Goal: Task Accomplishment & Management: Manage account settings

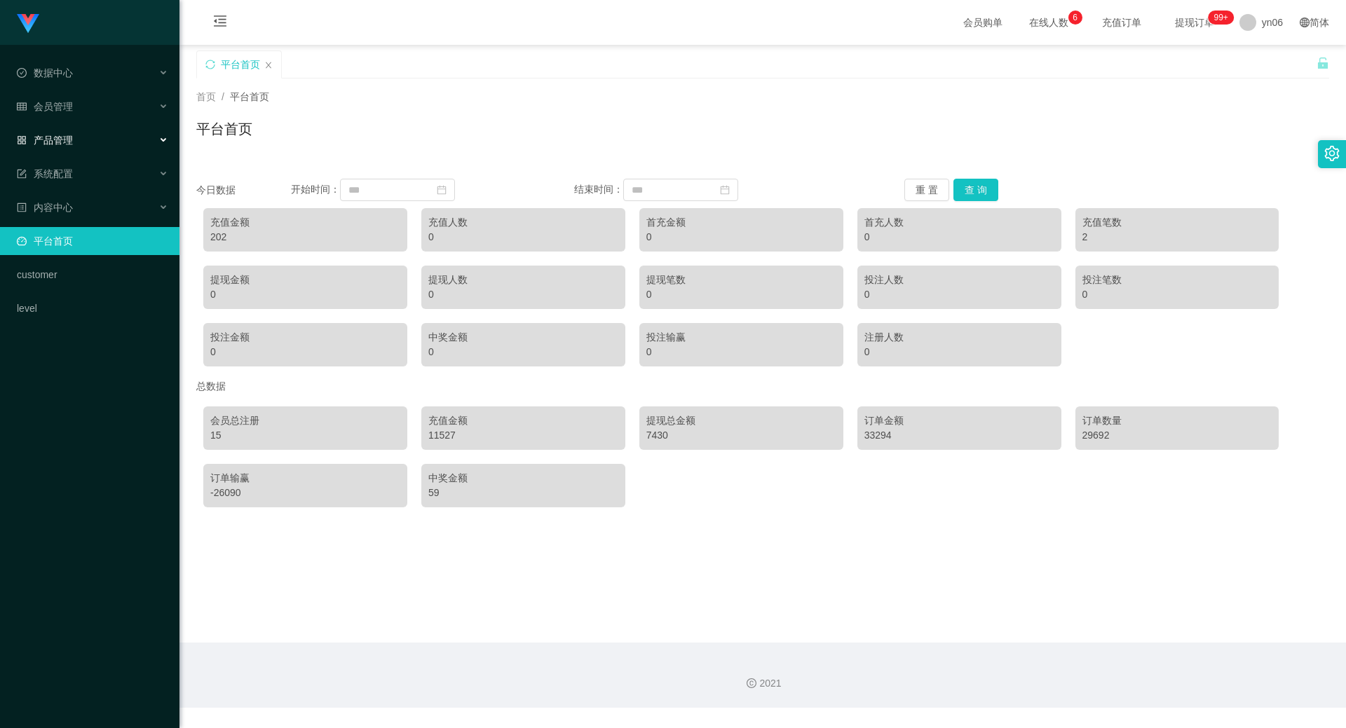
click at [114, 139] on div "产品管理" at bounding box center [89, 140] width 179 height 28
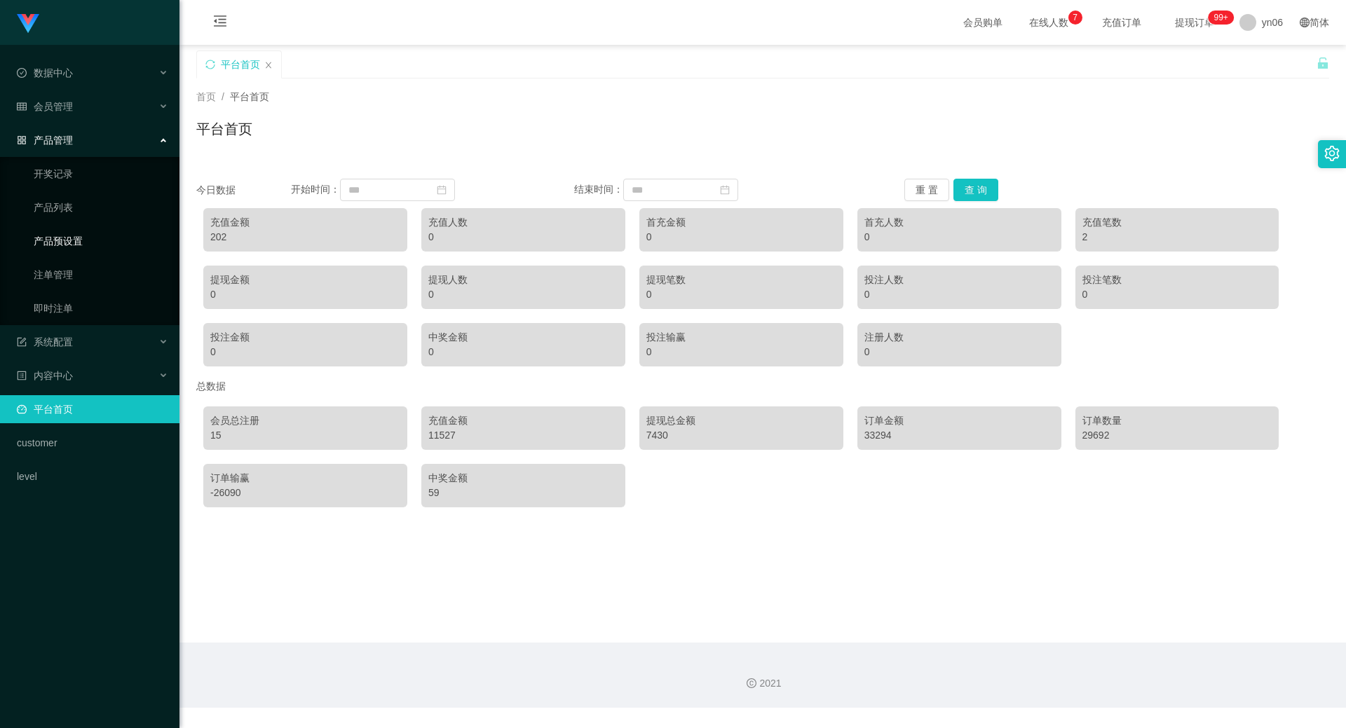
click at [107, 242] on link "产品预设置" at bounding box center [101, 241] width 135 height 28
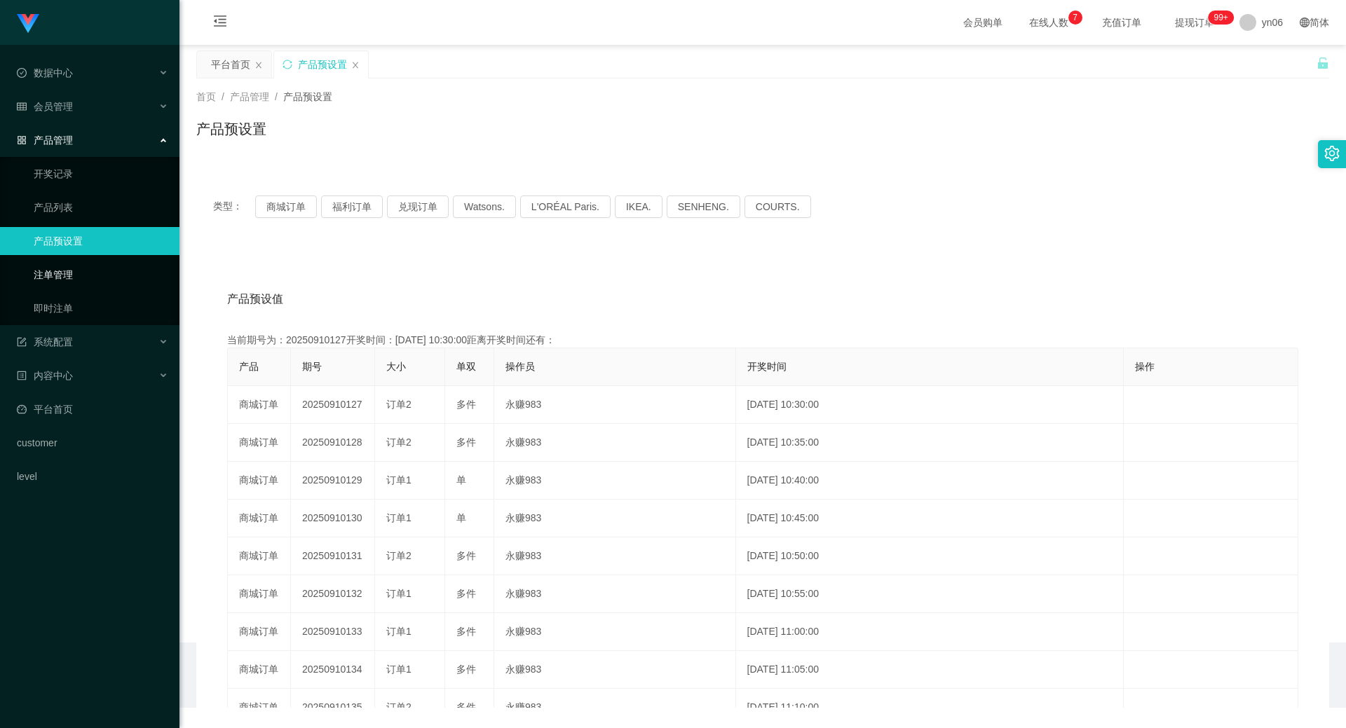
click at [107, 271] on link "注单管理" at bounding box center [101, 275] width 135 height 28
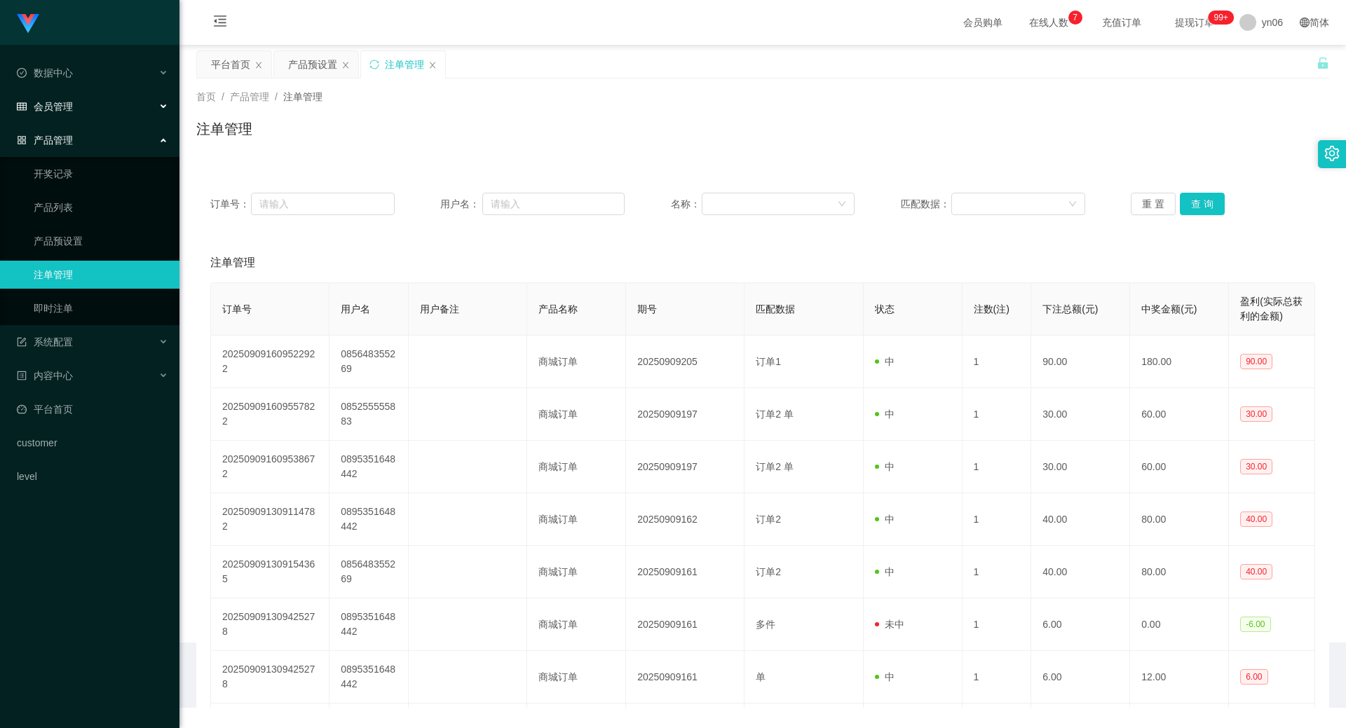
click at [118, 104] on div "会员管理" at bounding box center [89, 107] width 179 height 28
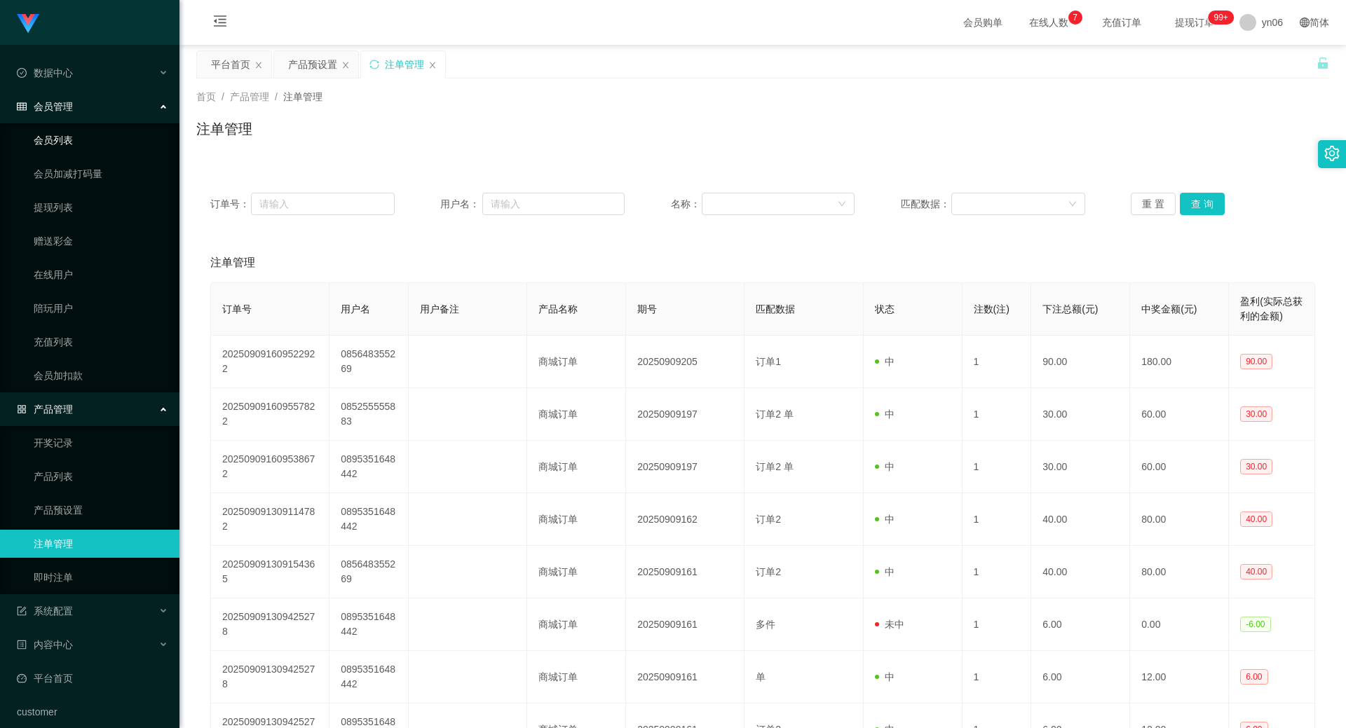
click at [111, 138] on link "会员列表" at bounding box center [101, 140] width 135 height 28
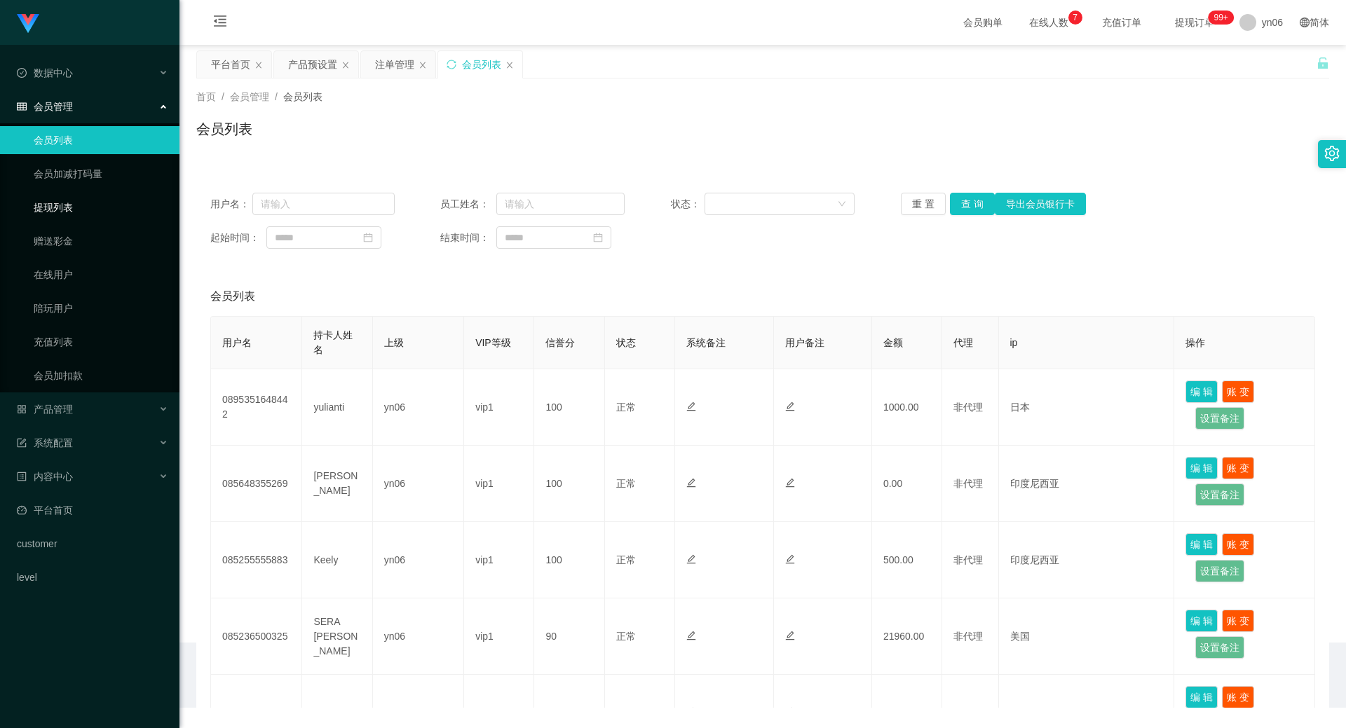
click at [99, 210] on link "提现列表" at bounding box center [101, 208] width 135 height 28
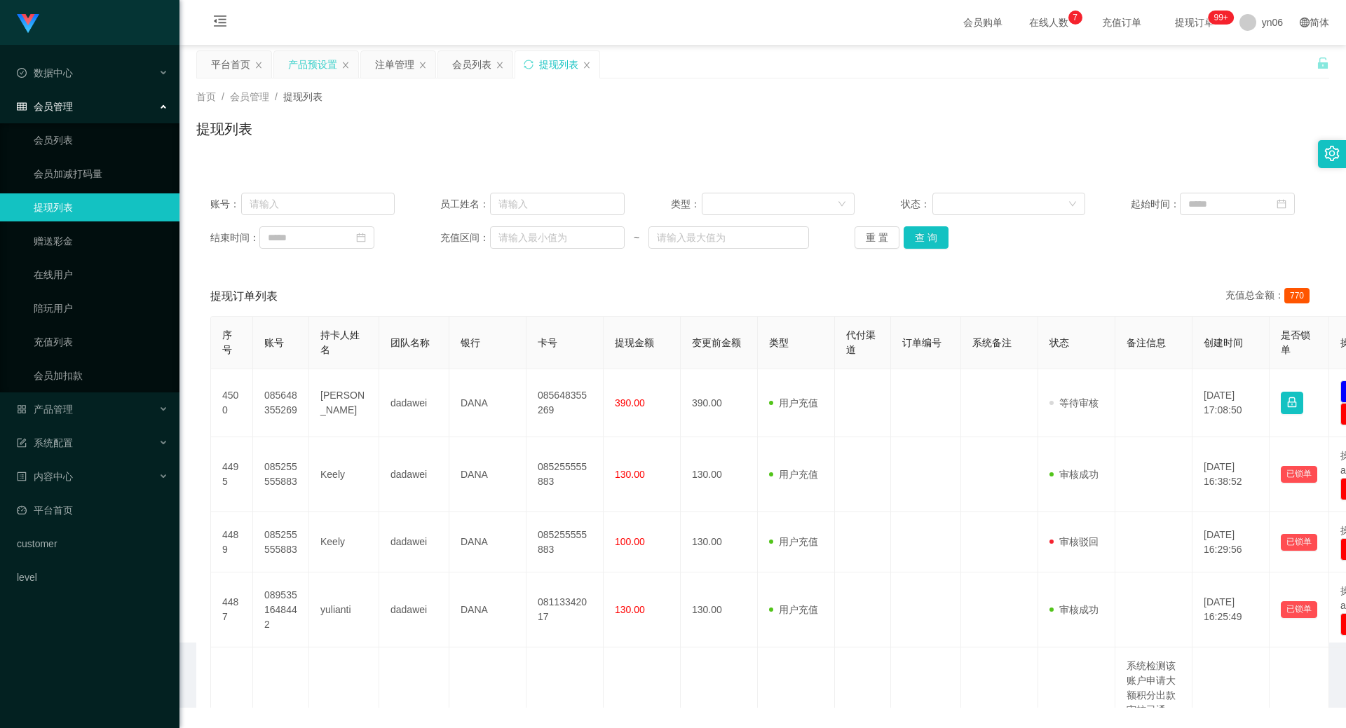
click at [325, 65] on div "产品预设置" at bounding box center [312, 64] width 49 height 27
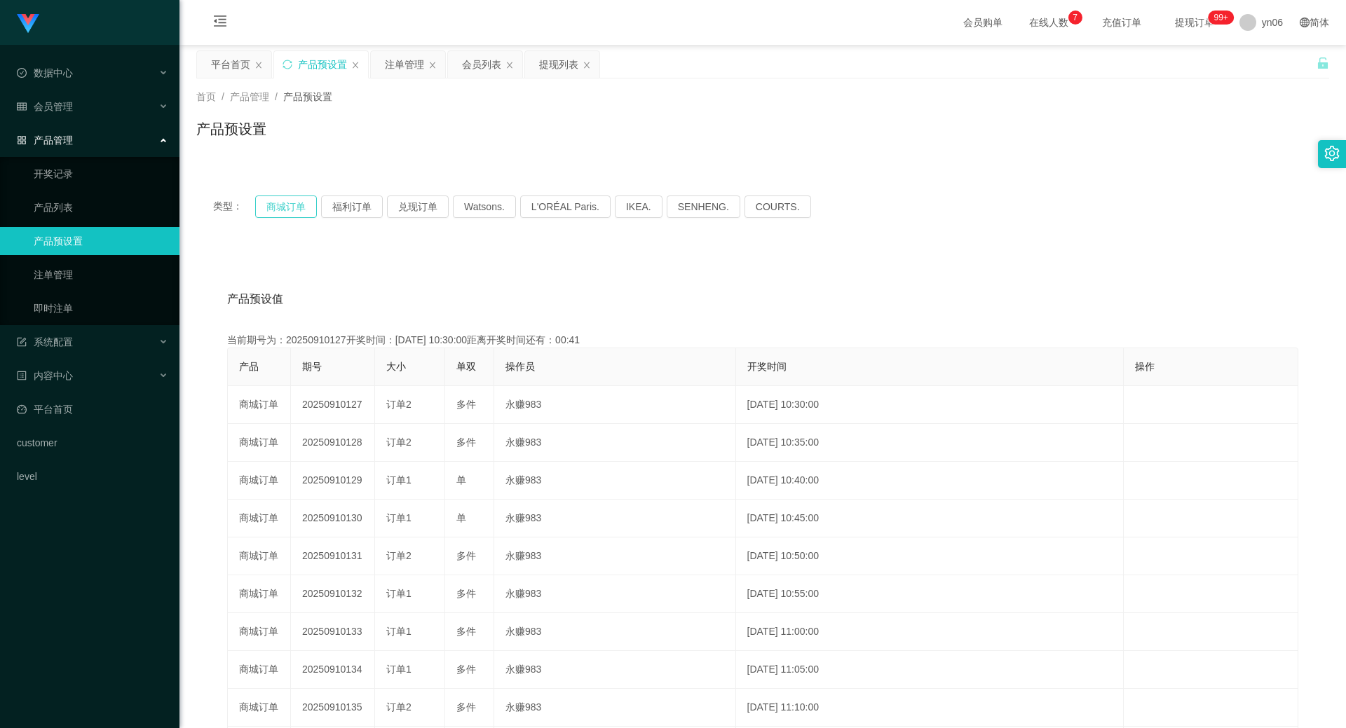
click at [294, 209] on button "商城订单" at bounding box center [286, 207] width 62 height 22
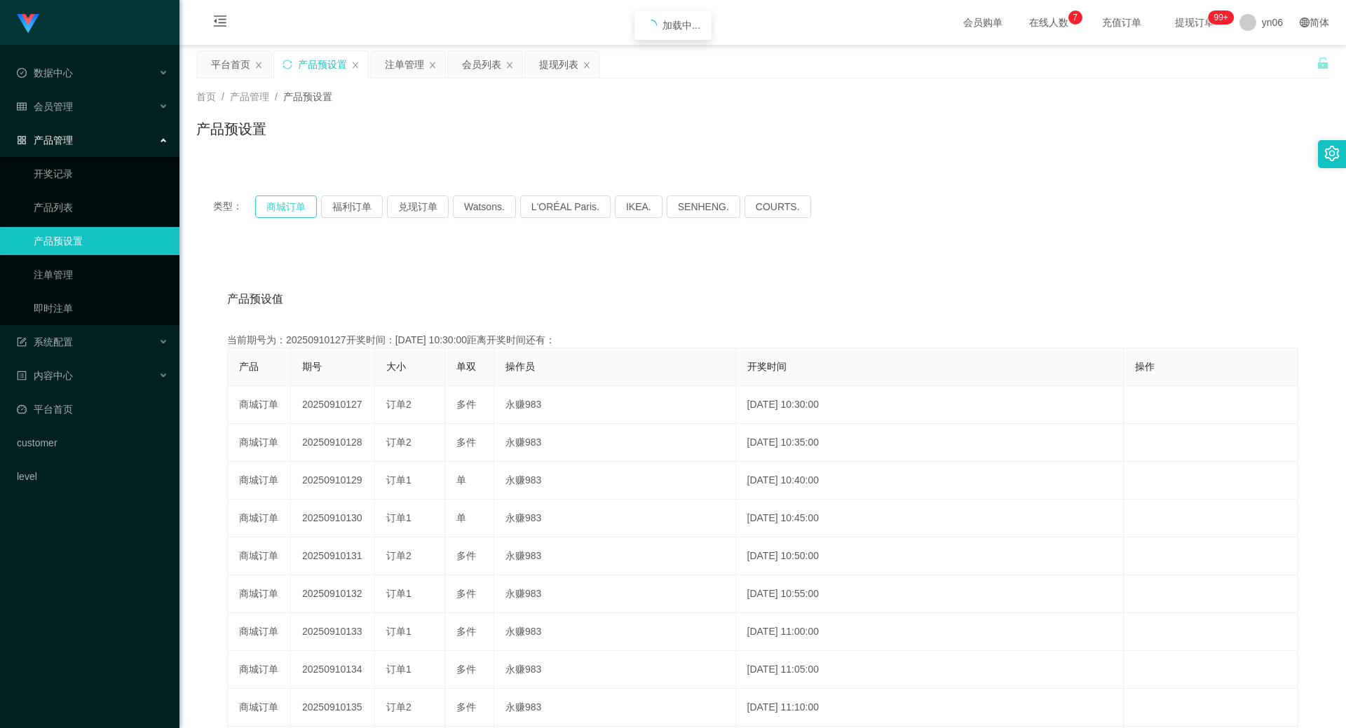
click at [294, 209] on button "商城订单" at bounding box center [286, 207] width 62 height 22
click at [293, 207] on button "商城订单" at bounding box center [286, 207] width 62 height 22
click at [292, 207] on button "商城订单" at bounding box center [286, 207] width 62 height 22
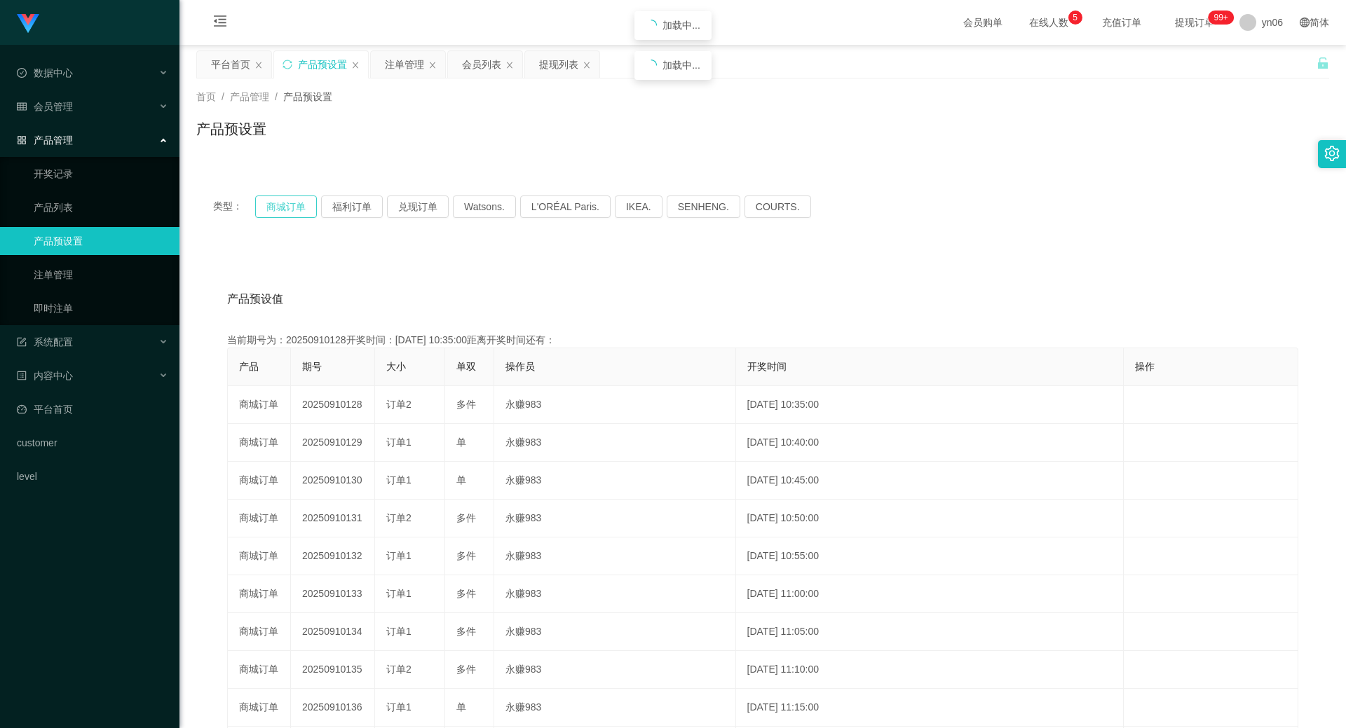
click at [290, 210] on button "商城订单" at bounding box center [286, 207] width 62 height 22
click at [411, 62] on div "注单管理" at bounding box center [404, 64] width 39 height 27
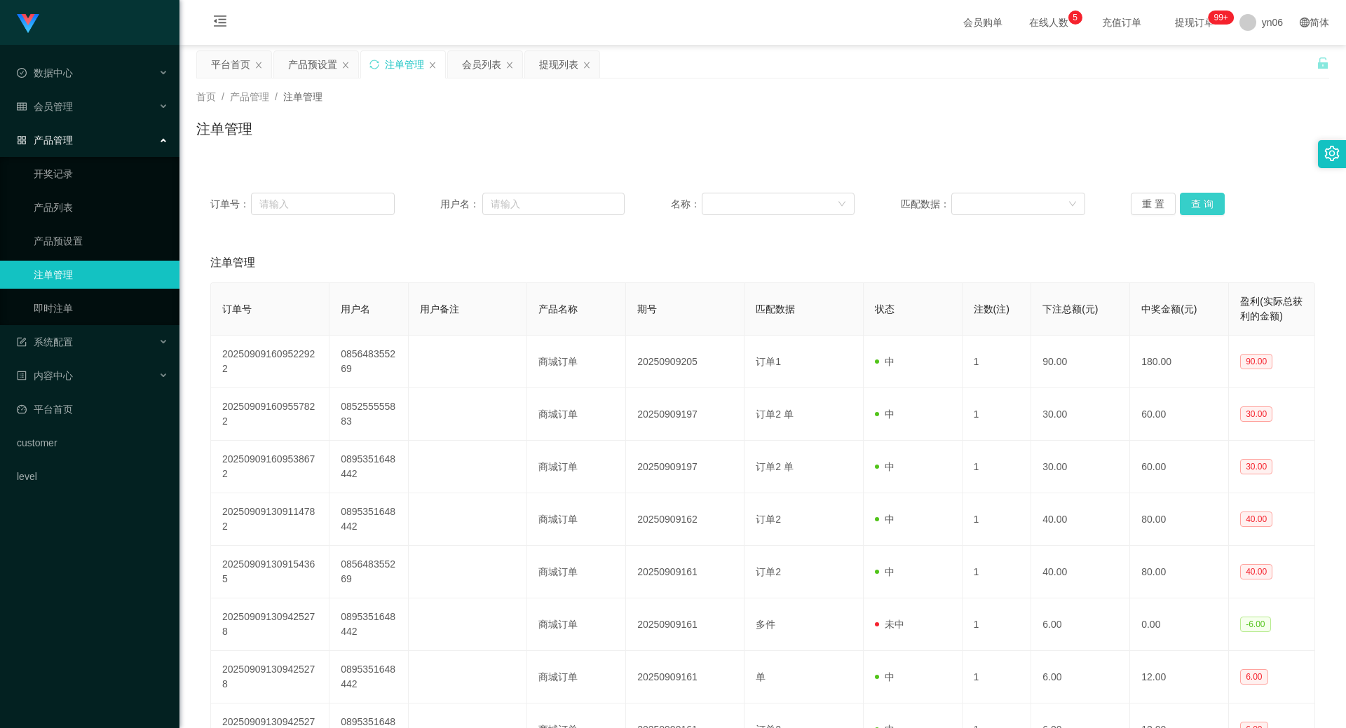
click at [1196, 206] on button "查 询" at bounding box center [1202, 204] width 45 height 22
click at [1196, 206] on button "查 询" at bounding box center [1210, 204] width 60 height 22
click at [1196, 206] on div "重 置 查 询" at bounding box center [1223, 204] width 184 height 22
click at [1196, 206] on button "查 询" at bounding box center [1202, 204] width 45 height 22
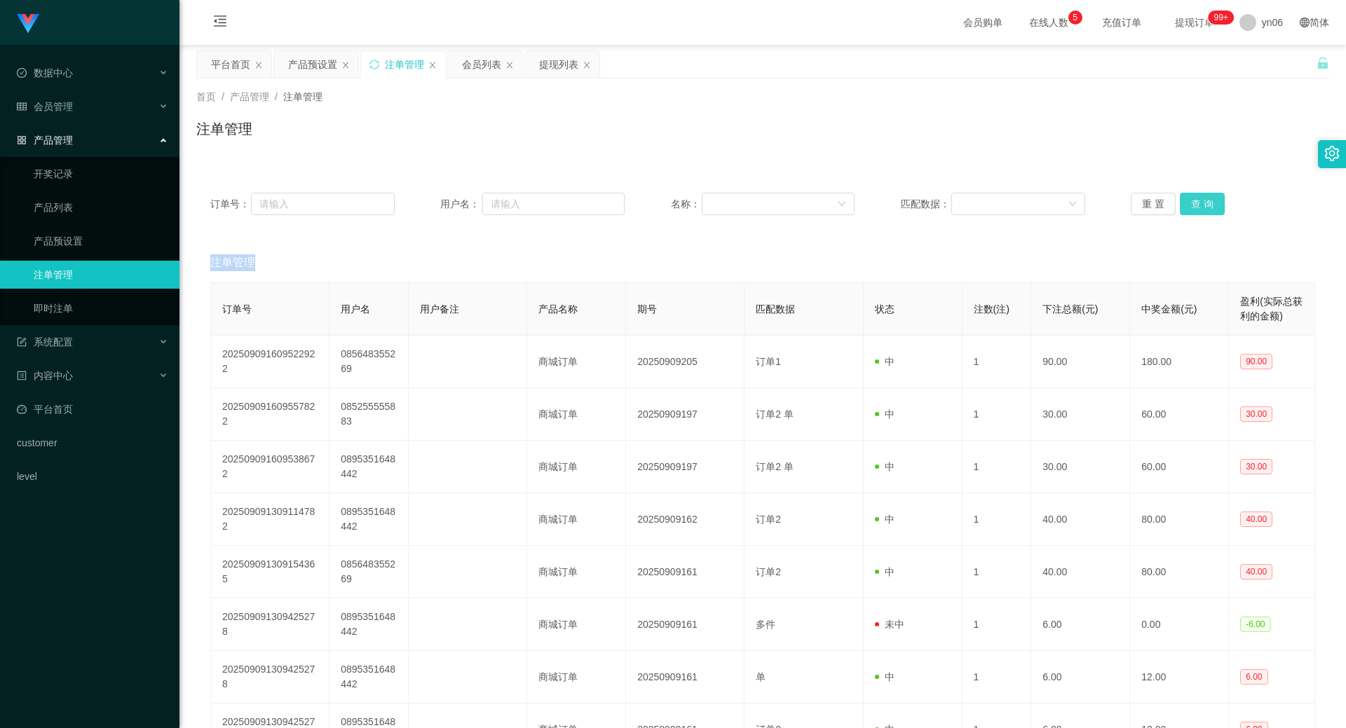
click at [1197, 212] on button "查 询" at bounding box center [1202, 204] width 45 height 22
click at [1197, 211] on div "重 置 查 询" at bounding box center [1223, 204] width 184 height 22
click at [1197, 211] on button "查 询" at bounding box center [1202, 204] width 45 height 22
click at [1197, 211] on div "重 置 查 询" at bounding box center [1223, 204] width 184 height 22
click at [1197, 211] on button "查 询" at bounding box center [1210, 204] width 60 height 22
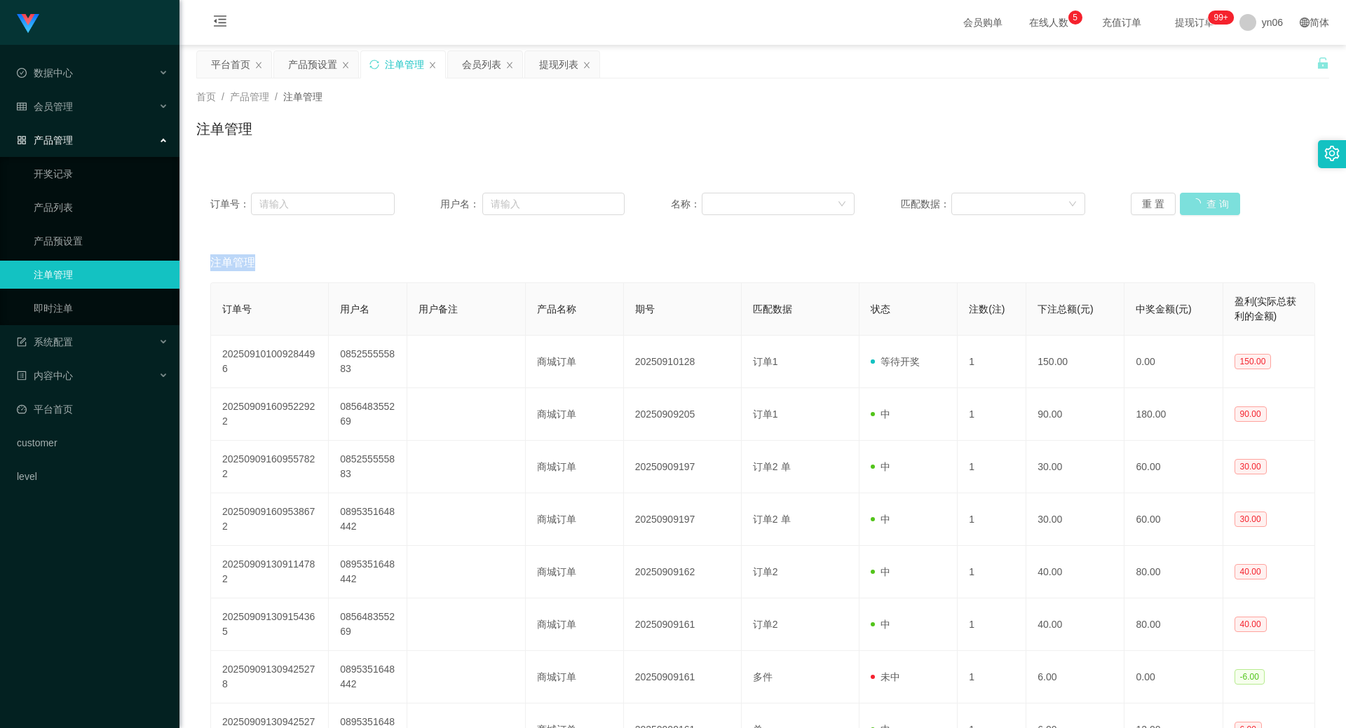
click at [1197, 211] on div "重 置 查 询" at bounding box center [1223, 204] width 184 height 22
click at [1197, 211] on button "查 询" at bounding box center [1210, 204] width 60 height 22
click at [1197, 212] on div "重 置 查 询" at bounding box center [1223, 204] width 184 height 22
click at [1197, 212] on button "查 询" at bounding box center [1202, 204] width 45 height 22
click at [1204, 206] on button "查 询" at bounding box center [1202, 204] width 45 height 22
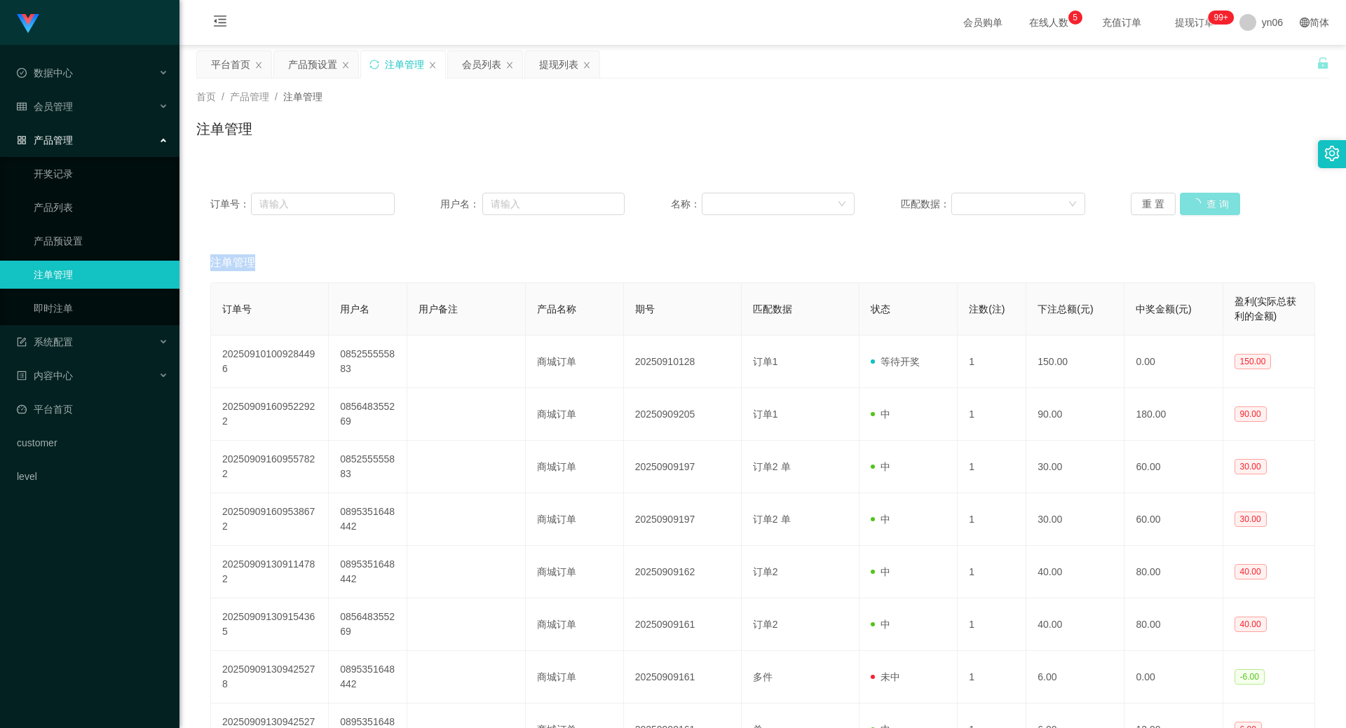
click at [1204, 206] on div "重 置 查 询" at bounding box center [1223, 204] width 184 height 22
click at [1204, 206] on button "查 询" at bounding box center [1210, 204] width 60 height 22
click at [1204, 206] on div "重 置 查 询" at bounding box center [1223, 204] width 184 height 22
click at [1209, 204] on button "查 询" at bounding box center [1202, 204] width 45 height 22
click at [1209, 204] on div "重 置 查 询" at bounding box center [1223, 204] width 184 height 22
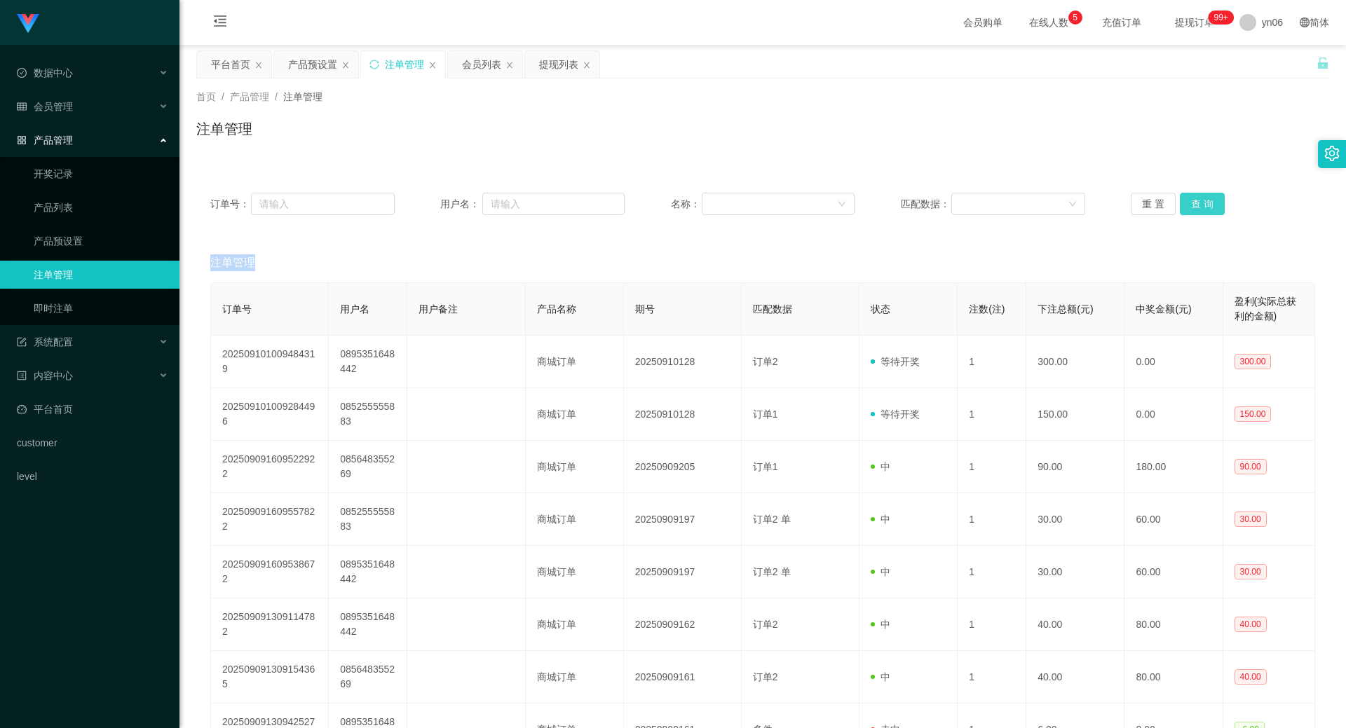
click at [1209, 204] on button "查 询" at bounding box center [1202, 204] width 45 height 22
click at [1209, 204] on div "重 置 查 询" at bounding box center [1223, 204] width 184 height 22
click at [1209, 204] on button "查 询" at bounding box center [1202, 204] width 45 height 22
click at [1209, 203] on div "重 置 查 询" at bounding box center [1223, 204] width 184 height 22
click at [1209, 203] on button "查 询" at bounding box center [1202, 204] width 45 height 22
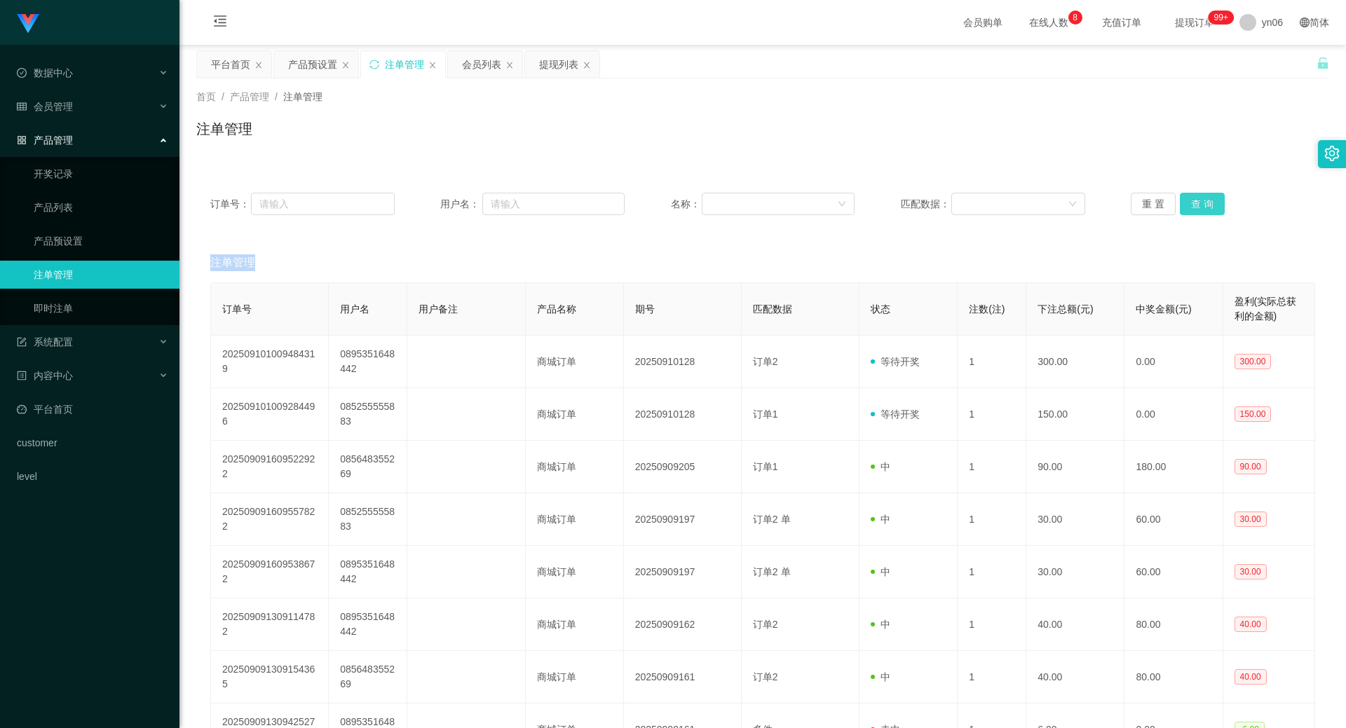
drag, startPoint x: 1215, startPoint y: 223, endPoint x: 1203, endPoint y: 209, distance: 18.4
click at [1210, 223] on div "订单号： 用户名： 名称： 匹配数据： 重 置 查 询" at bounding box center [762, 204] width 1133 height 50
click at [1203, 207] on button "查 询" at bounding box center [1202, 204] width 45 height 22
click at [1203, 207] on div "重 置 查 询" at bounding box center [1223, 204] width 184 height 22
click at [1203, 207] on button "查 询" at bounding box center [1210, 204] width 60 height 22
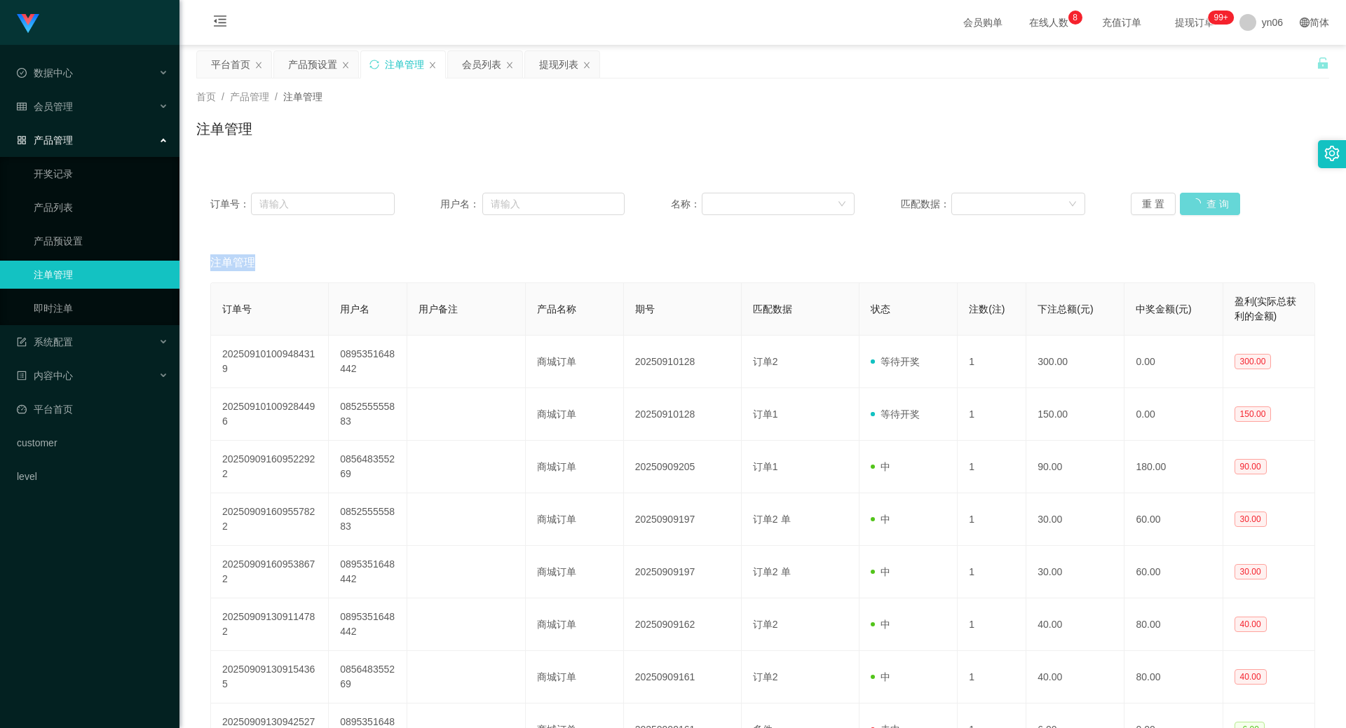
click at [1203, 207] on div "重 置 查 询" at bounding box center [1223, 204] width 184 height 22
click at [1195, 208] on button "查 询" at bounding box center [1202, 204] width 45 height 22
click at [1202, 201] on button "查 询" at bounding box center [1202, 204] width 45 height 22
click at [1202, 202] on div "重 置 查 询" at bounding box center [1223, 204] width 184 height 22
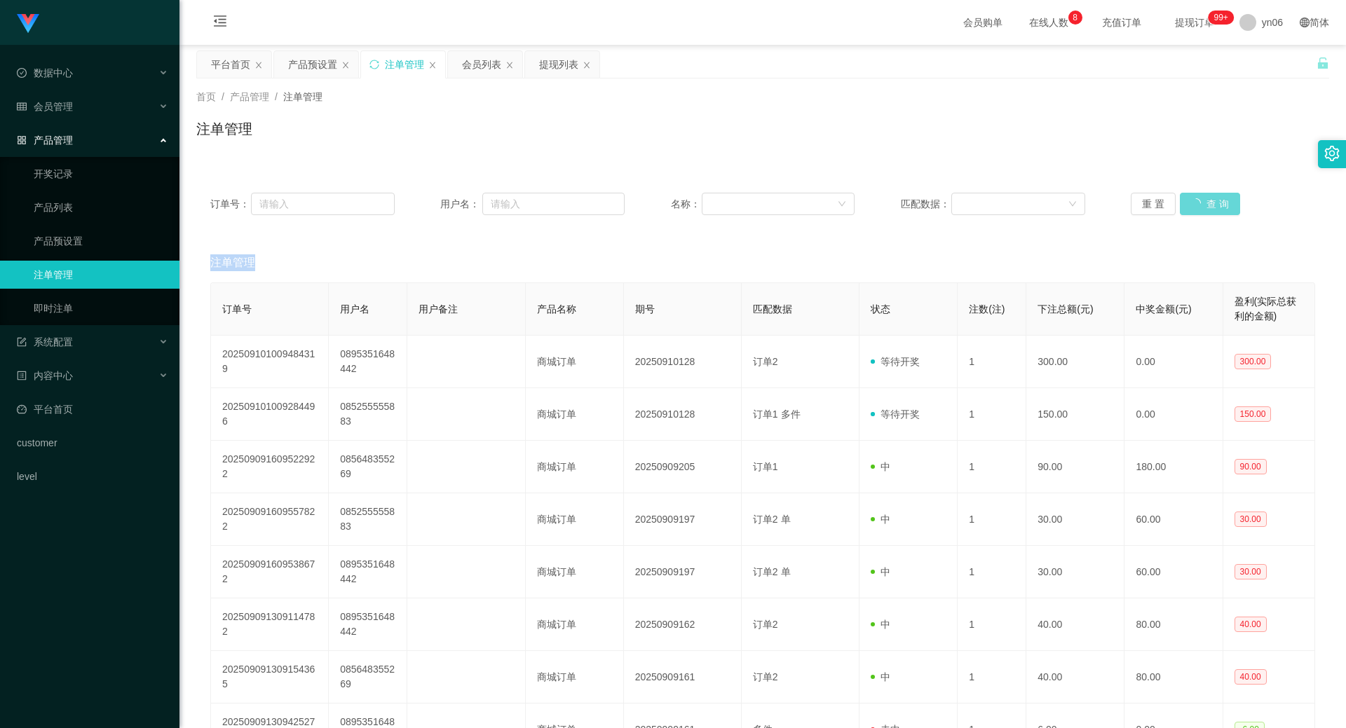
click at [1202, 202] on div "重 置 查 询" at bounding box center [1223, 204] width 184 height 22
click at [1202, 202] on button "查 询" at bounding box center [1202, 204] width 45 height 22
click at [1202, 202] on div "重 置 查 询" at bounding box center [1223, 204] width 184 height 22
click at [1202, 202] on button "查 询" at bounding box center [1202, 204] width 45 height 22
click at [1190, 200] on button "查 询" at bounding box center [1202, 204] width 45 height 22
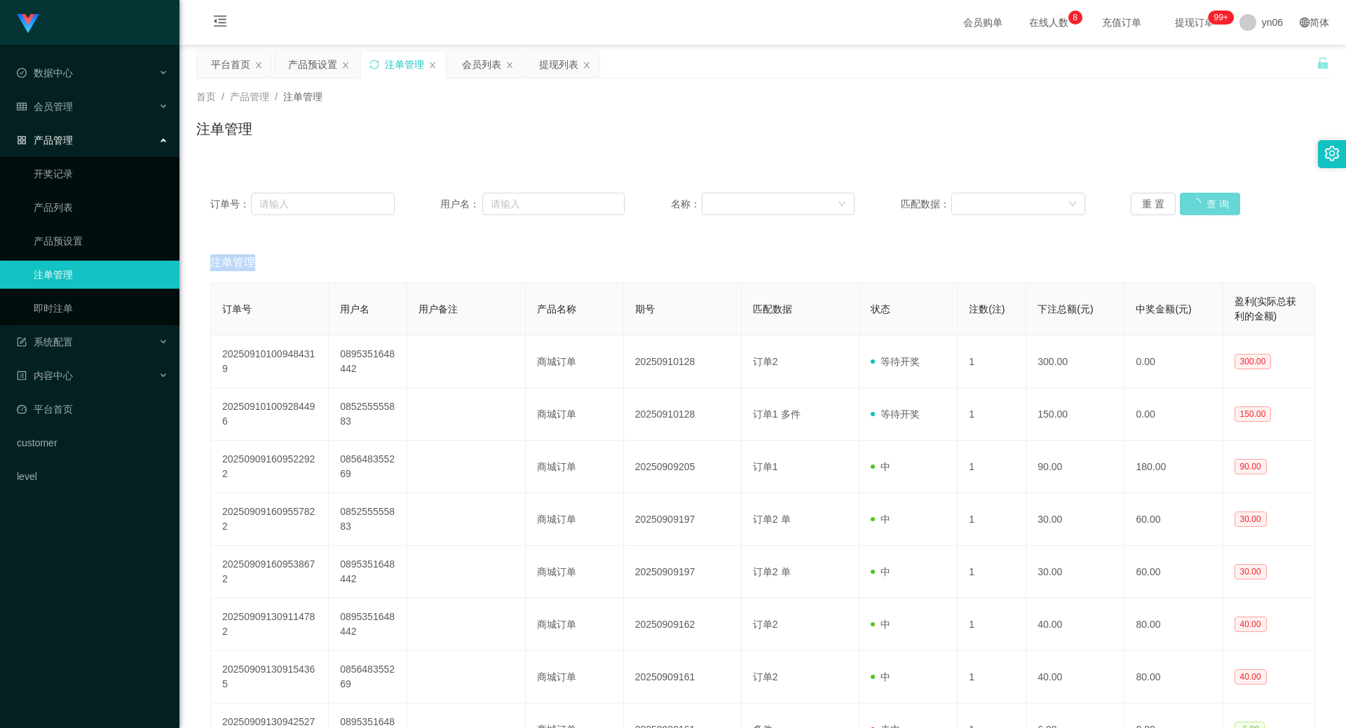
click at [1190, 200] on div "重 置 查 询" at bounding box center [1223, 204] width 184 height 22
click at [1190, 200] on button "查 询" at bounding box center [1210, 204] width 60 height 22
click at [1190, 200] on div "重 置 查 询" at bounding box center [1223, 204] width 184 height 22
click at [1190, 200] on button "查 询" at bounding box center [1210, 204] width 60 height 22
click at [1190, 200] on div "重 置 查 询" at bounding box center [1223, 204] width 184 height 22
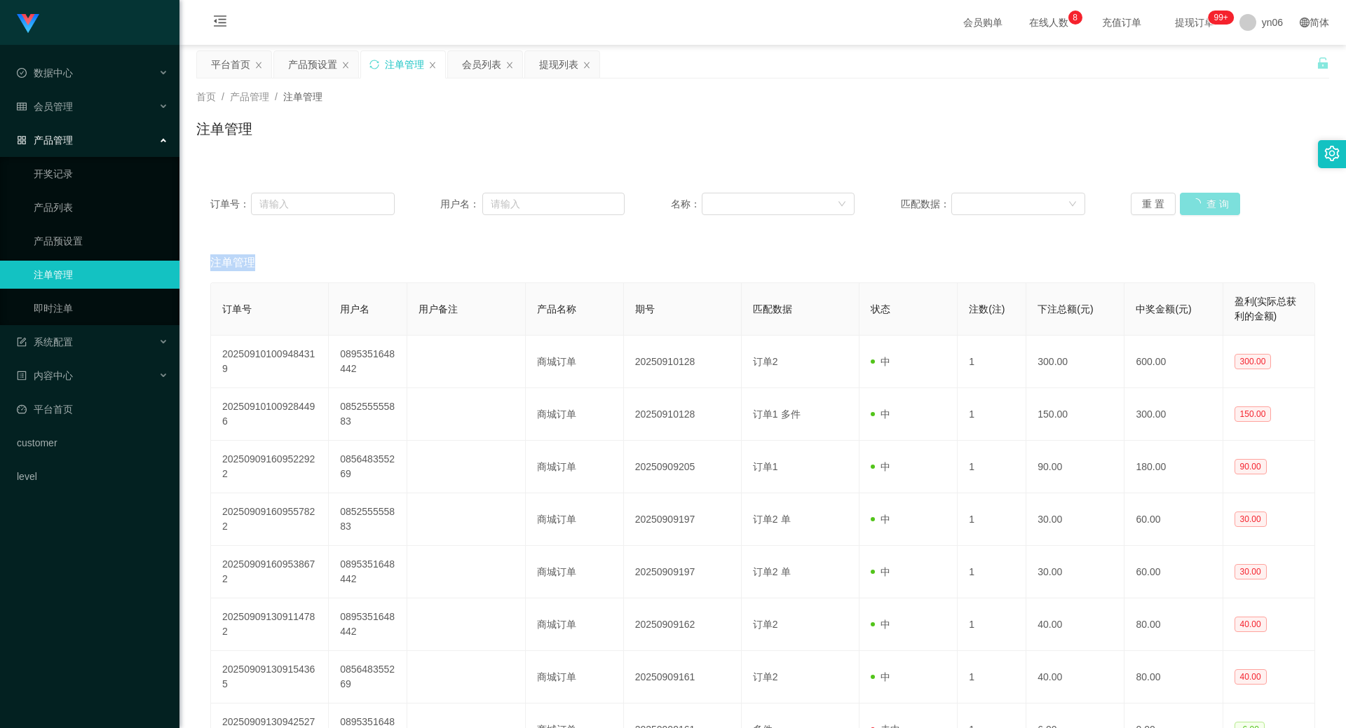
click at [1190, 200] on button "查 询" at bounding box center [1210, 204] width 60 height 22
click at [1190, 200] on div "重 置 查 询" at bounding box center [1223, 204] width 184 height 22
click at [1197, 205] on button "查 询" at bounding box center [1202, 204] width 45 height 22
click at [1197, 206] on div "重 置 查 询" at bounding box center [1223, 204] width 184 height 22
click at [1197, 208] on button "查 询" at bounding box center [1210, 204] width 60 height 22
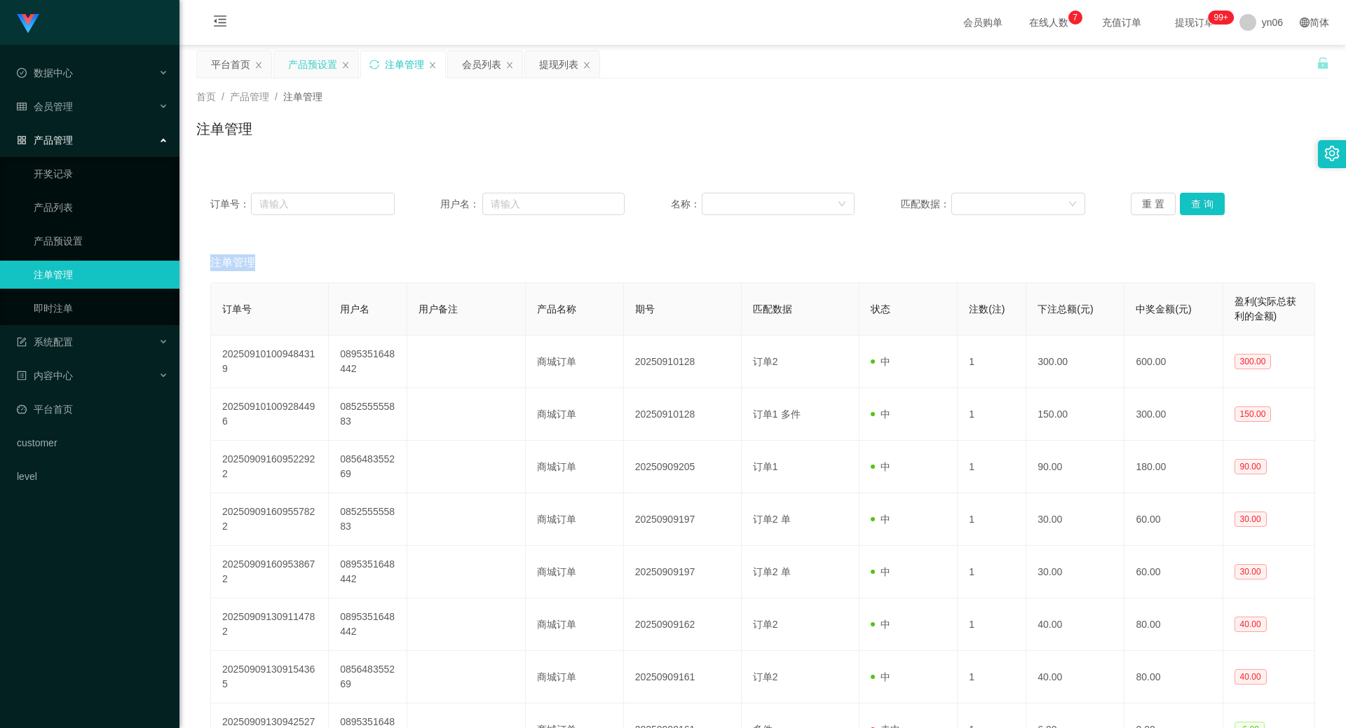
click at [311, 51] on div "产品预设置" at bounding box center [312, 64] width 49 height 27
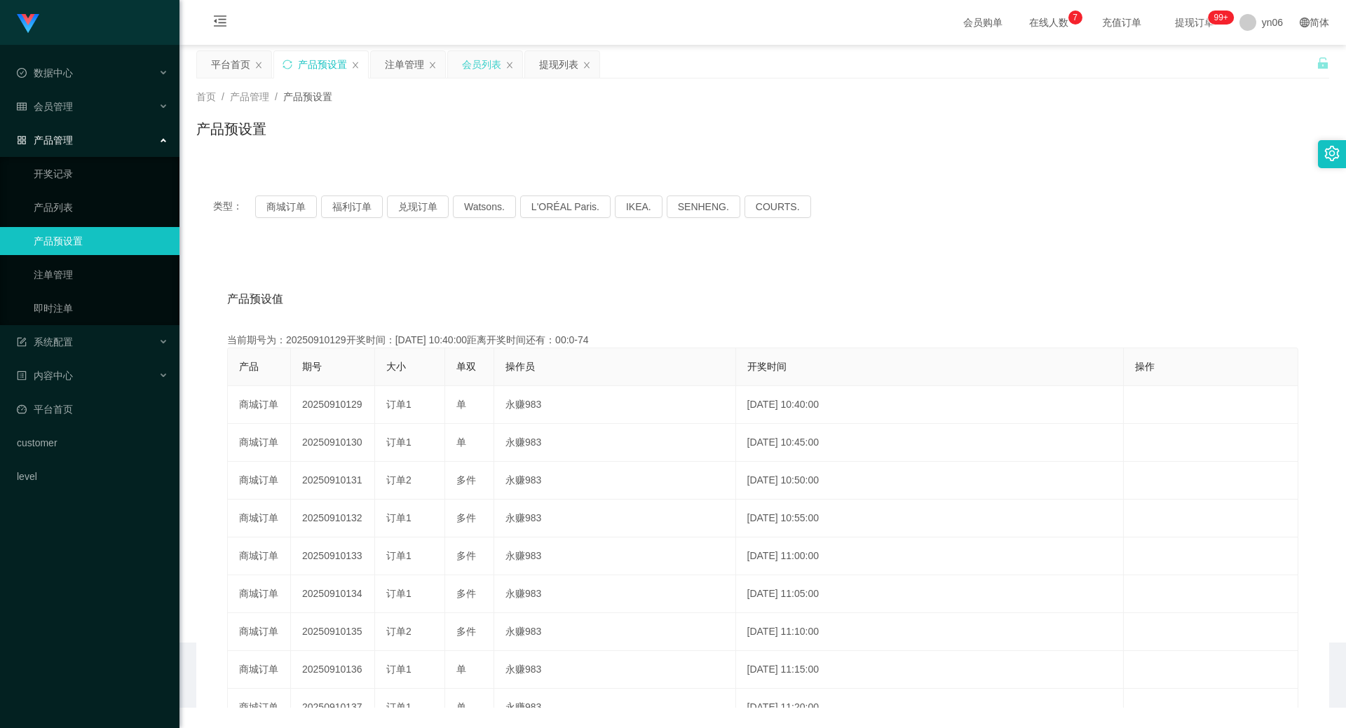
click at [486, 71] on div "会员列表" at bounding box center [481, 64] width 39 height 27
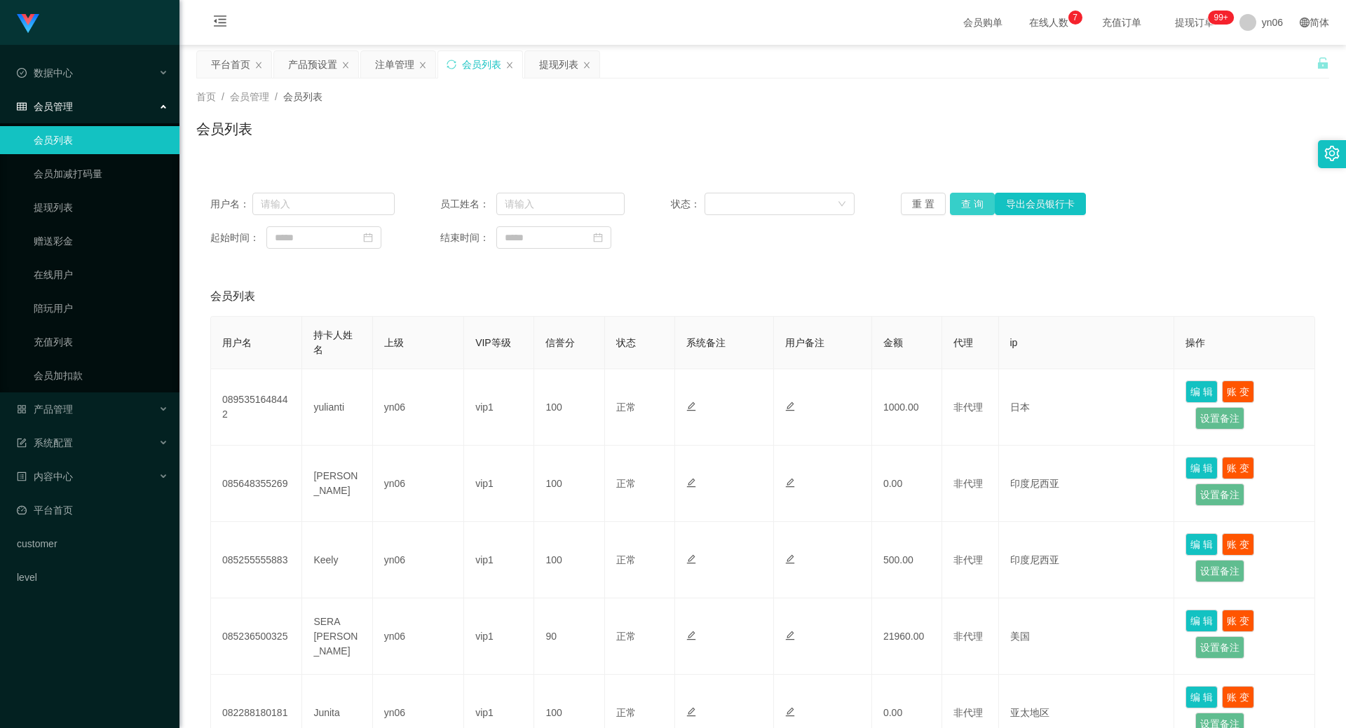
click at [963, 212] on button "查 询" at bounding box center [972, 204] width 45 height 22
click at [963, 212] on div "重 置 查 询 导出会员银行卡" at bounding box center [993, 204] width 184 height 22
click at [963, 212] on button "查 询" at bounding box center [972, 204] width 45 height 22
click at [963, 212] on div "重 置 查 询 导出会员银行卡" at bounding box center [993, 204] width 184 height 22
click at [978, 199] on button "查 询" at bounding box center [972, 204] width 45 height 22
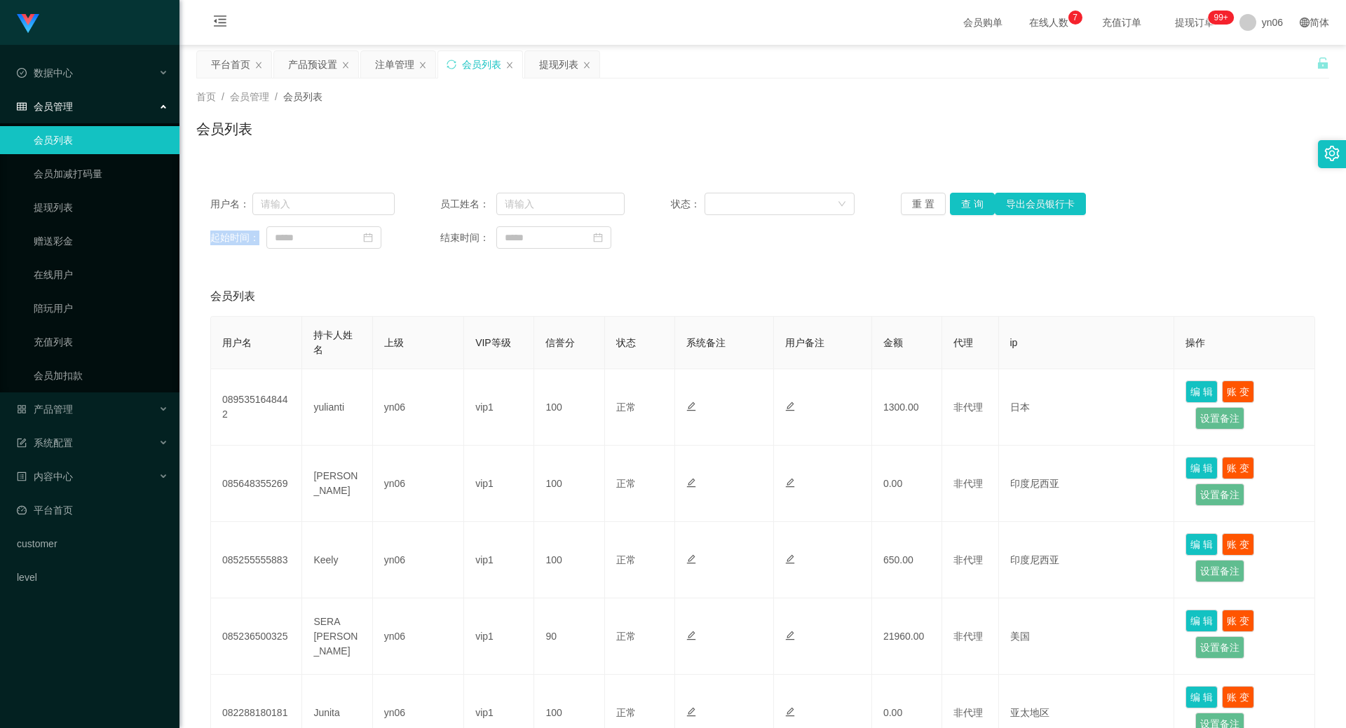
click at [979, 199] on div "重 置 查 询 导出会员银行卡" at bounding box center [993, 204] width 184 height 22
click at [980, 200] on button "查 询" at bounding box center [972, 204] width 45 height 22
click at [980, 200] on div "重 置 查 询 导出会员银行卡" at bounding box center [993, 204] width 184 height 22
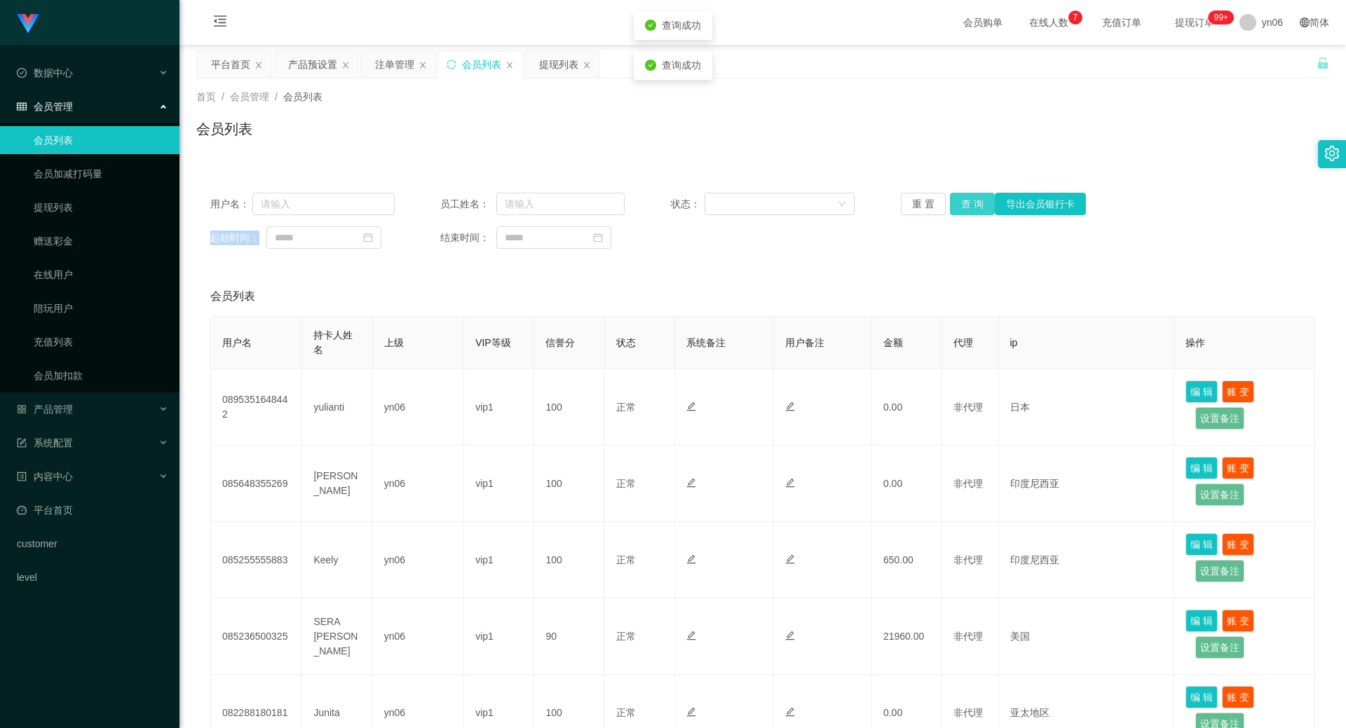
click at [980, 200] on button "查 询" at bounding box center [972, 204] width 45 height 22
click at [571, 66] on div "提现列表" at bounding box center [558, 64] width 39 height 27
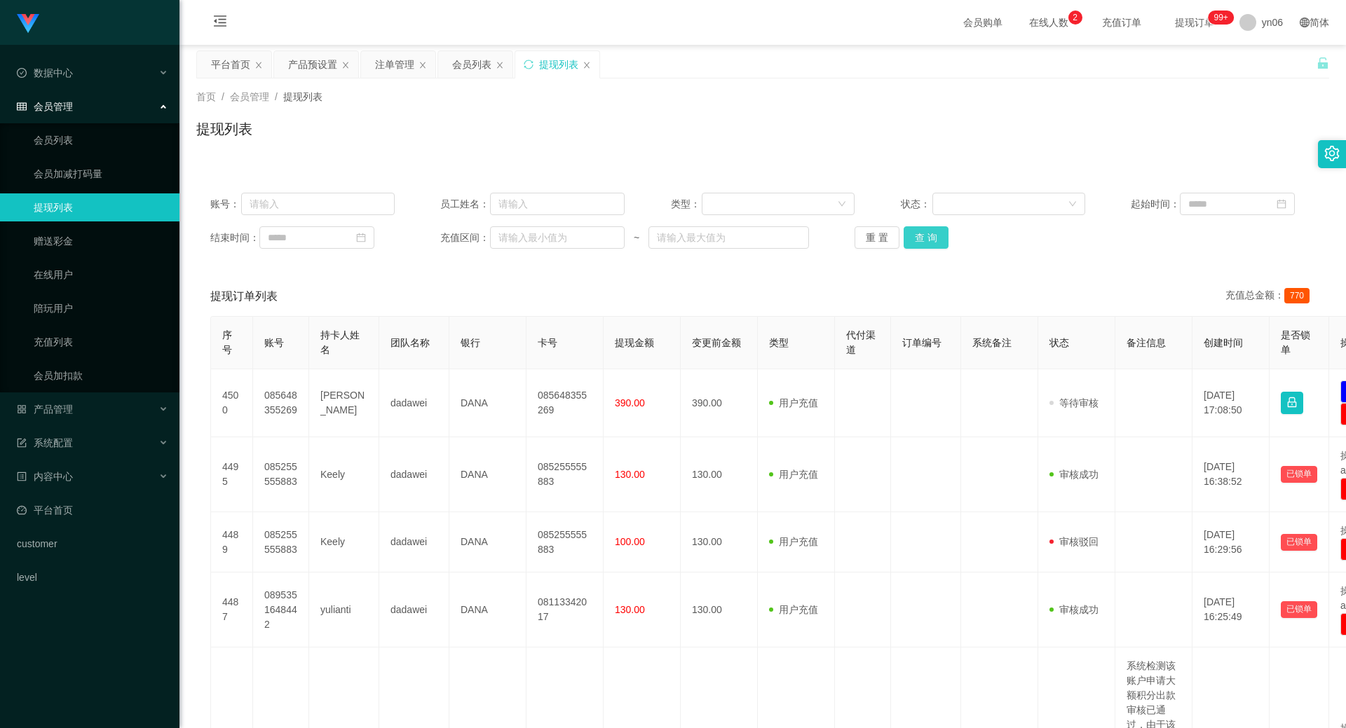
click at [927, 238] on button "查 询" at bounding box center [926, 237] width 45 height 22
click at [931, 240] on div "重 置 查 询" at bounding box center [947, 237] width 184 height 22
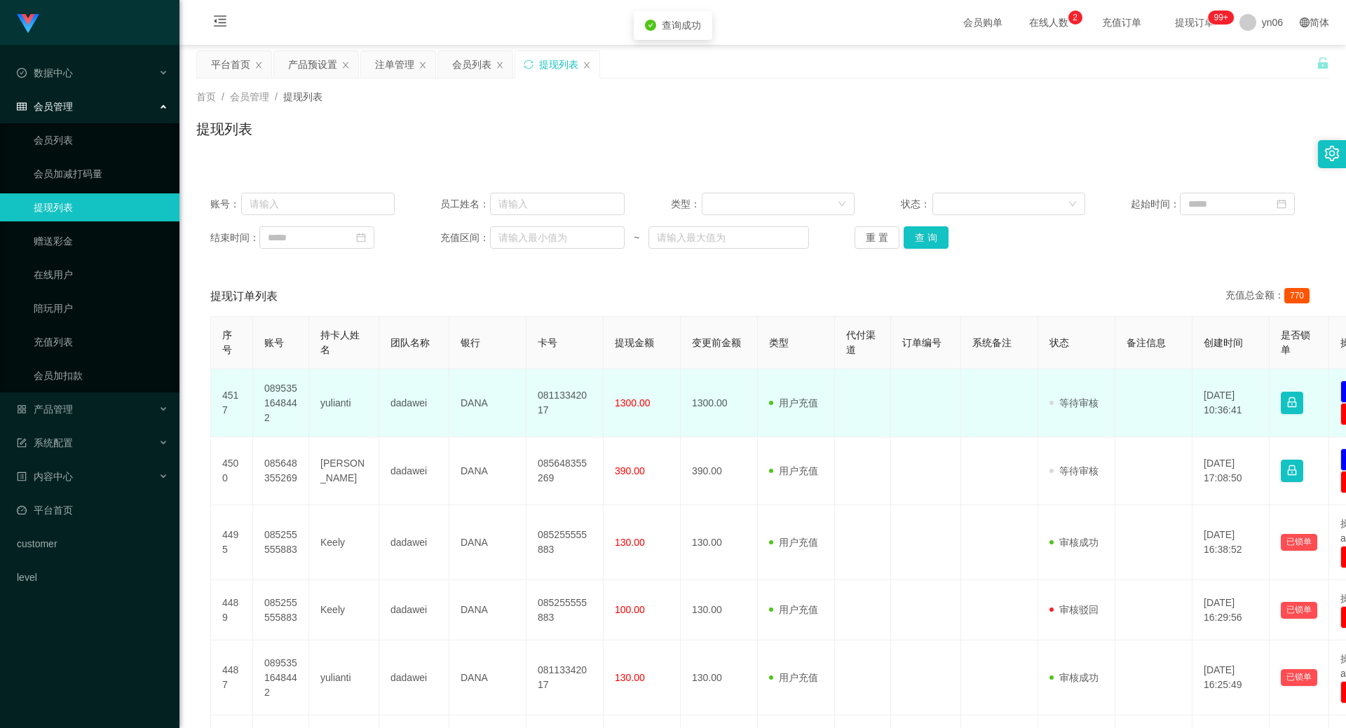
click at [286, 400] on td "0895351648442" at bounding box center [281, 403] width 56 height 68
click at [287, 400] on td "0895351648442" at bounding box center [281, 403] width 56 height 68
click at [288, 400] on td "0895351648442" at bounding box center [281, 403] width 56 height 68
click at [287, 395] on td "0895351648442" at bounding box center [281, 403] width 56 height 68
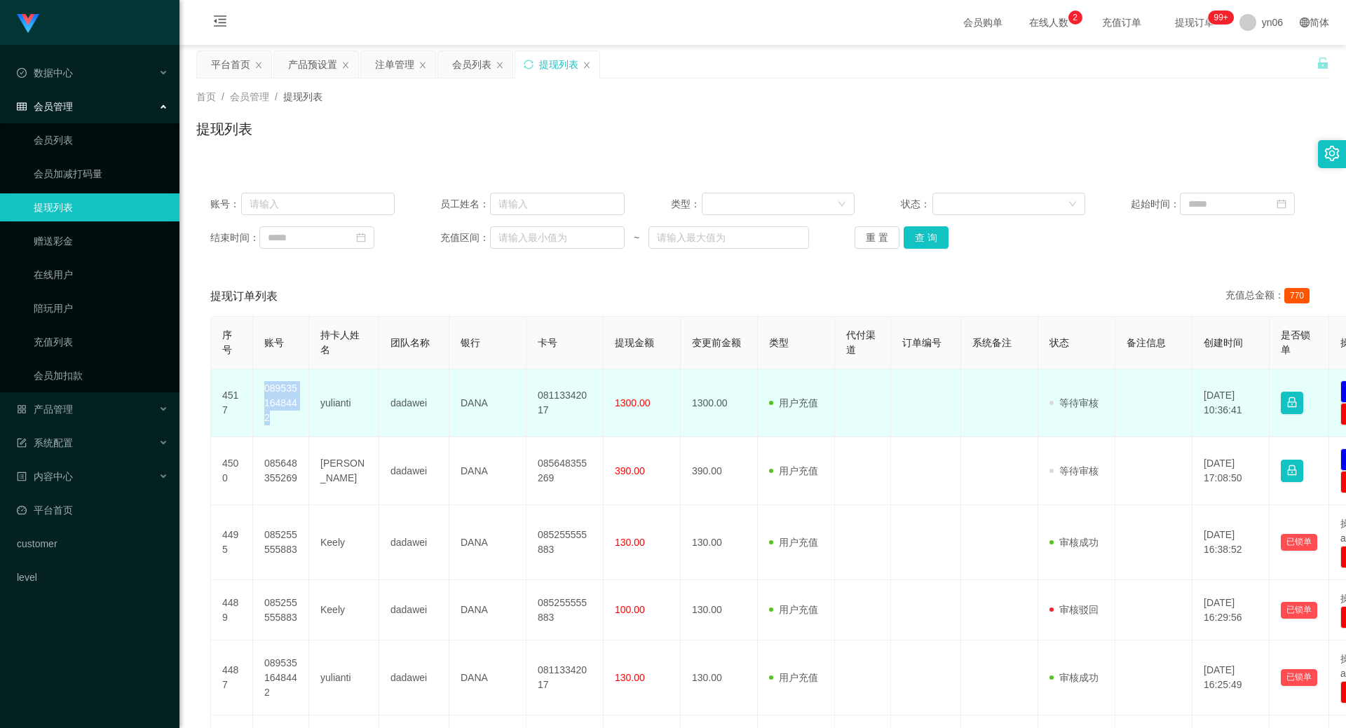
click at [291, 396] on td "0895351648442" at bounding box center [281, 403] width 56 height 68
click at [269, 410] on td "0895351648442" at bounding box center [281, 403] width 56 height 68
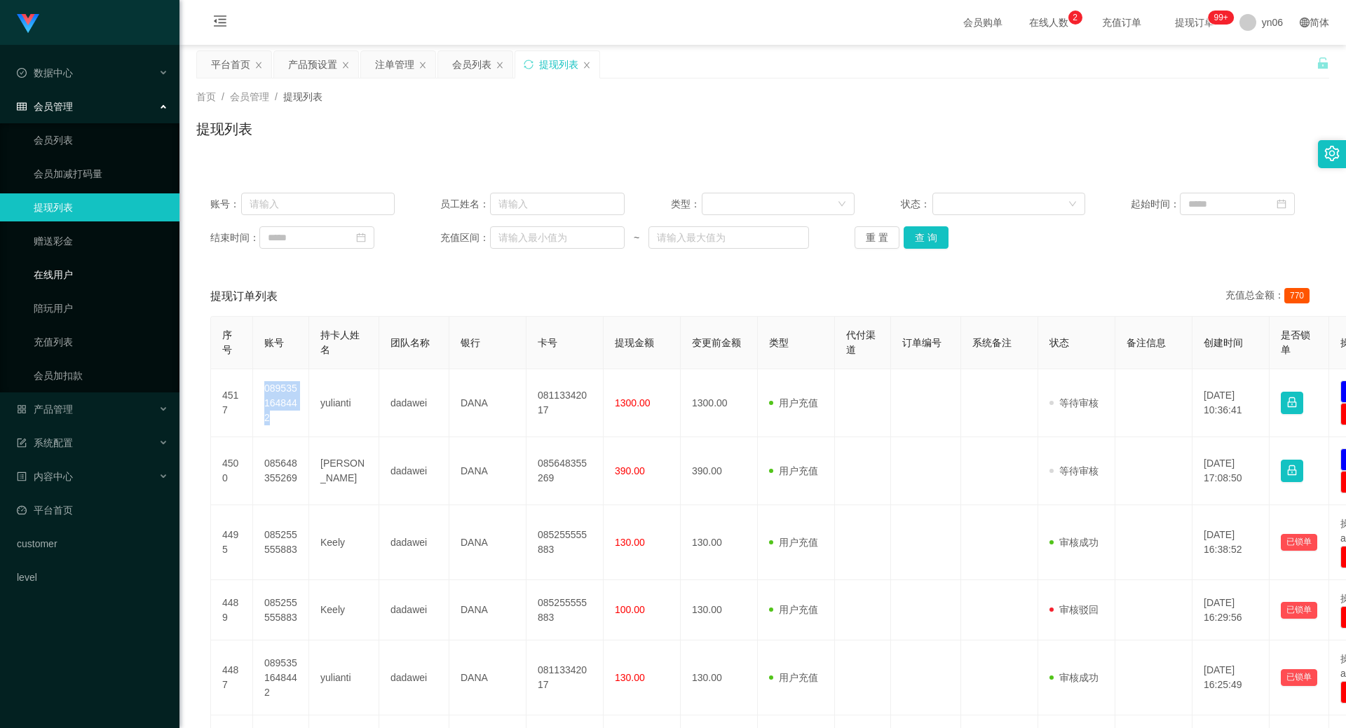
copy td "0895351648442"
click at [924, 242] on button "查 询" at bounding box center [926, 237] width 45 height 22
click at [922, 242] on div "重 置 查 询" at bounding box center [947, 237] width 184 height 22
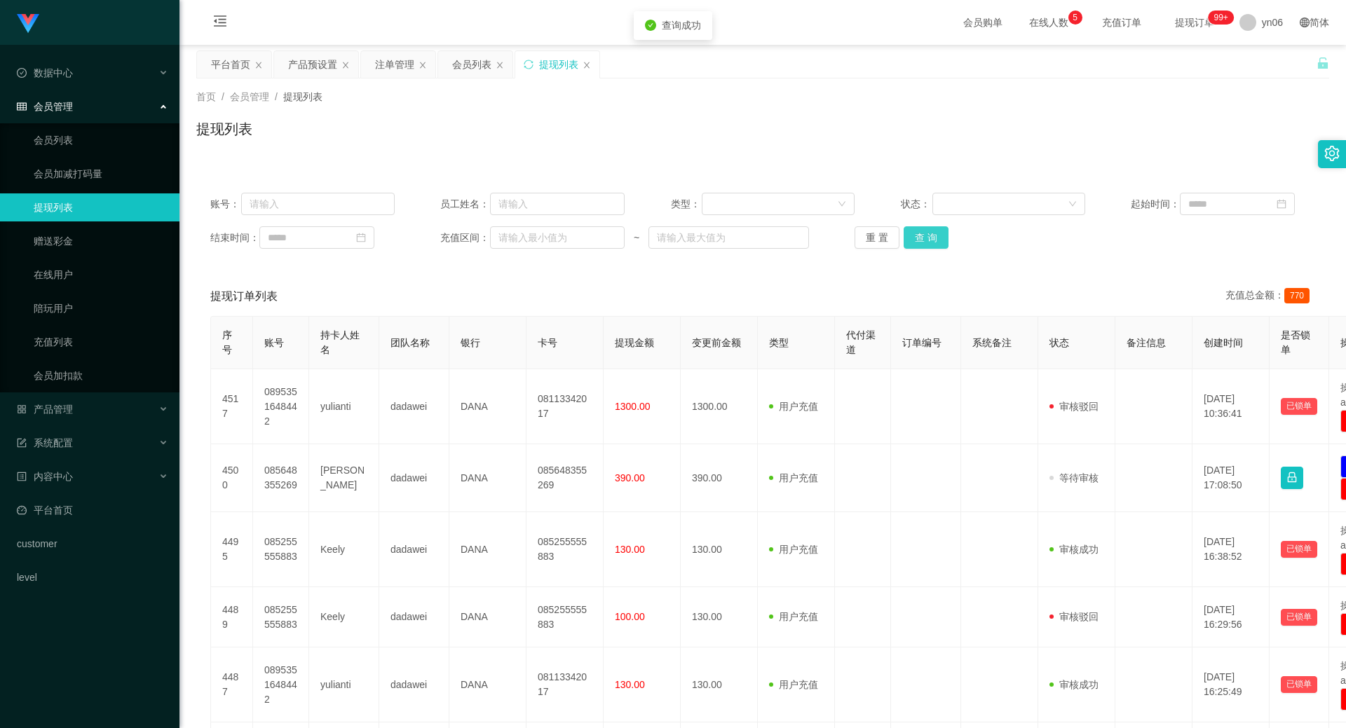
click at [922, 242] on button "查 询" at bounding box center [926, 237] width 45 height 22
click at [922, 242] on div "重 置 查 询" at bounding box center [947, 237] width 184 height 22
click at [922, 242] on button "查 询" at bounding box center [934, 237] width 60 height 22
click at [922, 242] on div "重 置 查 询" at bounding box center [947, 237] width 184 height 22
click at [472, 58] on div "会员列表" at bounding box center [471, 64] width 39 height 27
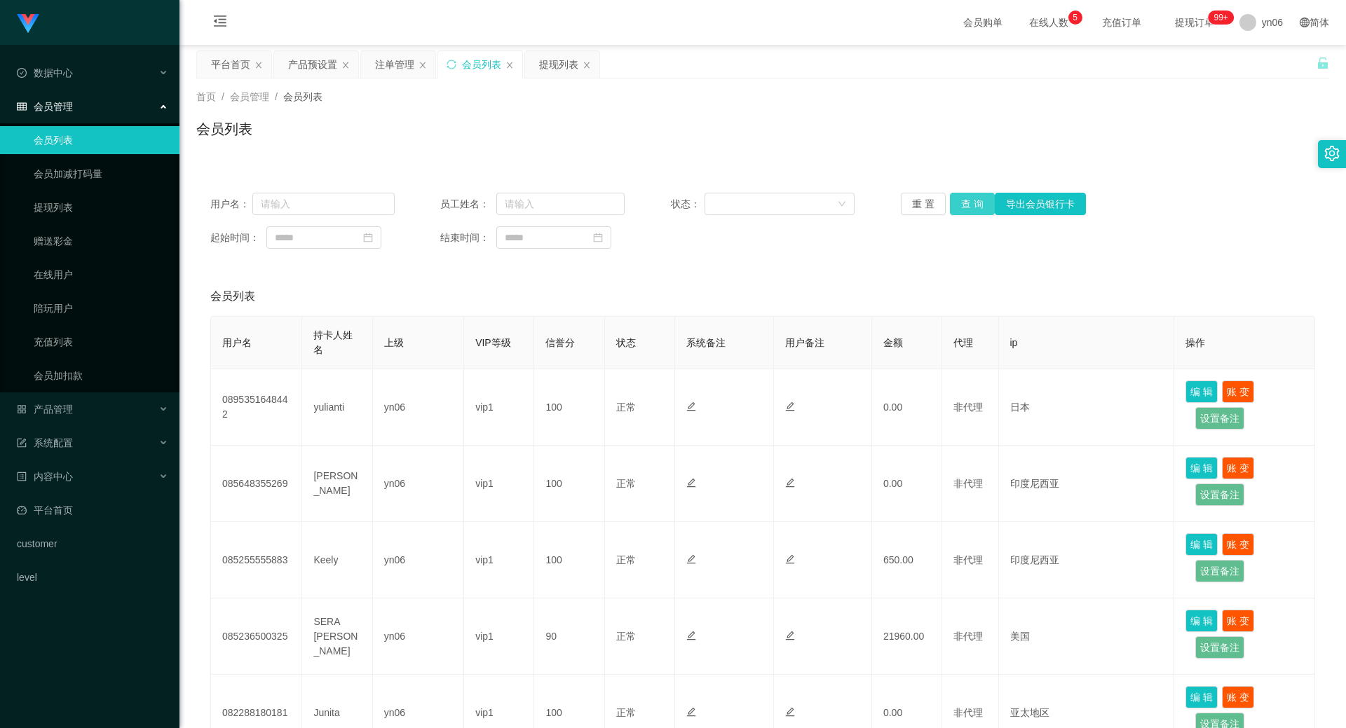
click at [963, 203] on button "查 询" at bounding box center [972, 204] width 45 height 22
click at [963, 203] on div "重 置 查 询 导出会员银行卡" at bounding box center [993, 204] width 184 height 22
click at [965, 207] on button "查 询" at bounding box center [972, 204] width 45 height 22
click at [965, 208] on div "重 置 查 询 导出会员银行卡" at bounding box center [993, 204] width 184 height 22
click at [964, 208] on button "查 询" at bounding box center [972, 204] width 45 height 22
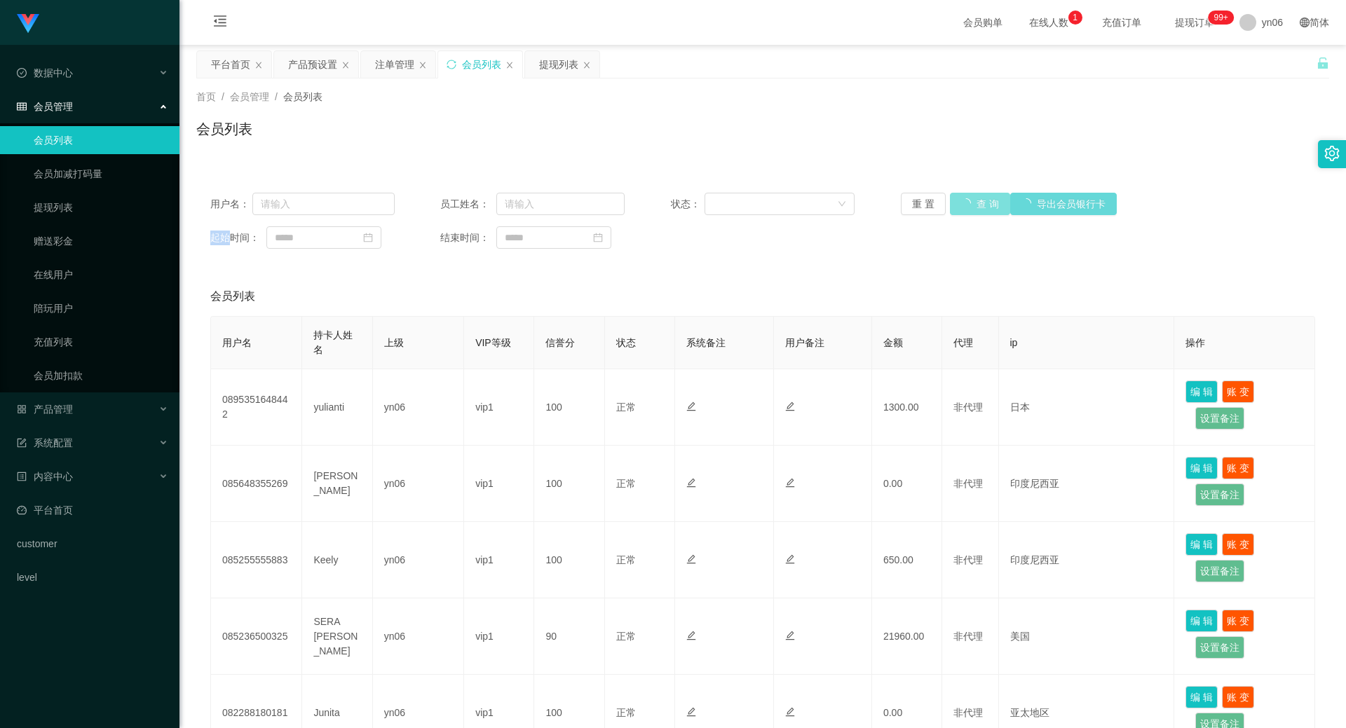
click at [964, 208] on div "重 置 查 询 导出会员银行卡" at bounding box center [993, 204] width 184 height 22
click at [964, 208] on button "查 询" at bounding box center [972, 204] width 45 height 22
click at [964, 208] on div "重 置 查 询 导出会员银行卡" at bounding box center [993, 204] width 184 height 22
click at [964, 208] on button "查 询" at bounding box center [980, 204] width 60 height 22
click at [964, 208] on div "重 置 查 询 导出会员银行卡" at bounding box center [993, 204] width 184 height 22
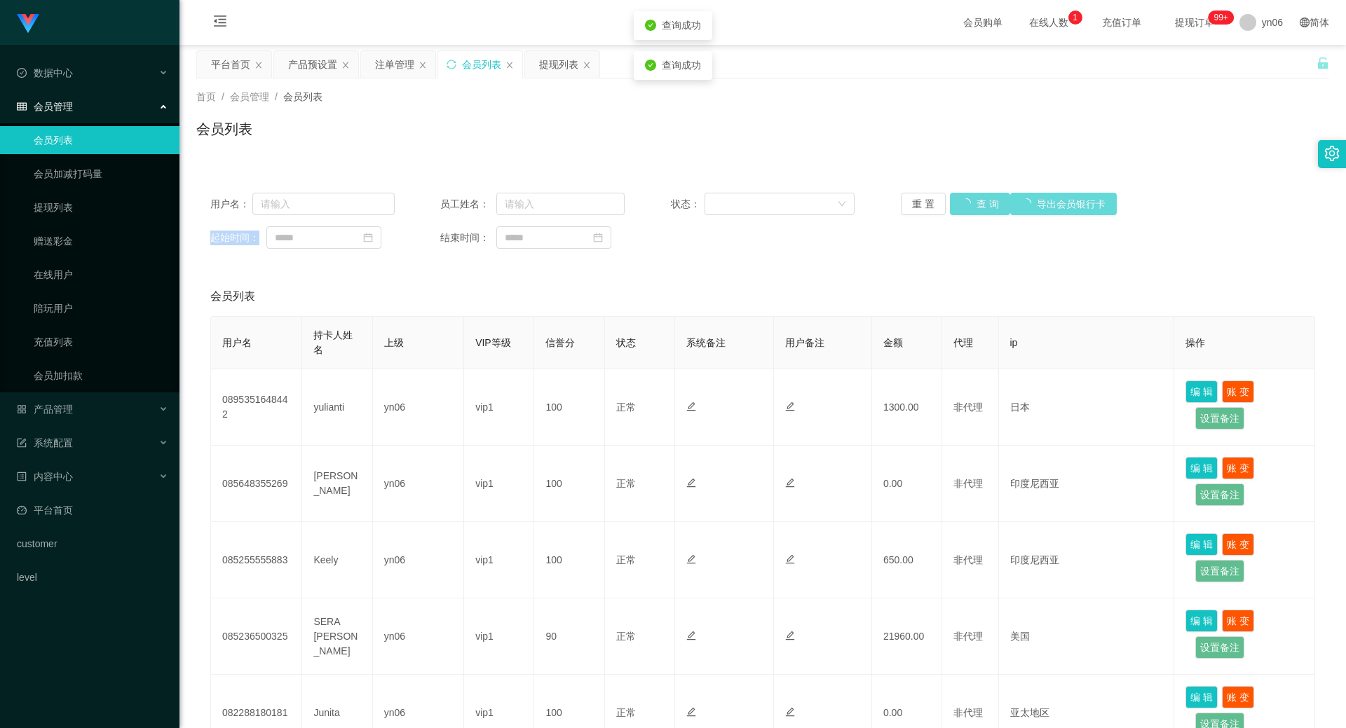
click at [964, 208] on div "重 置 查 询 导出会员银行卡" at bounding box center [993, 204] width 184 height 22
click at [966, 208] on button "查 询" at bounding box center [980, 204] width 60 height 22
click at [976, 207] on button "查 询" at bounding box center [972, 204] width 45 height 22
click at [973, 209] on div "重 置 查 询 导出会员银行卡" at bounding box center [993, 204] width 184 height 22
click at [973, 209] on button "查 询" at bounding box center [972, 204] width 45 height 22
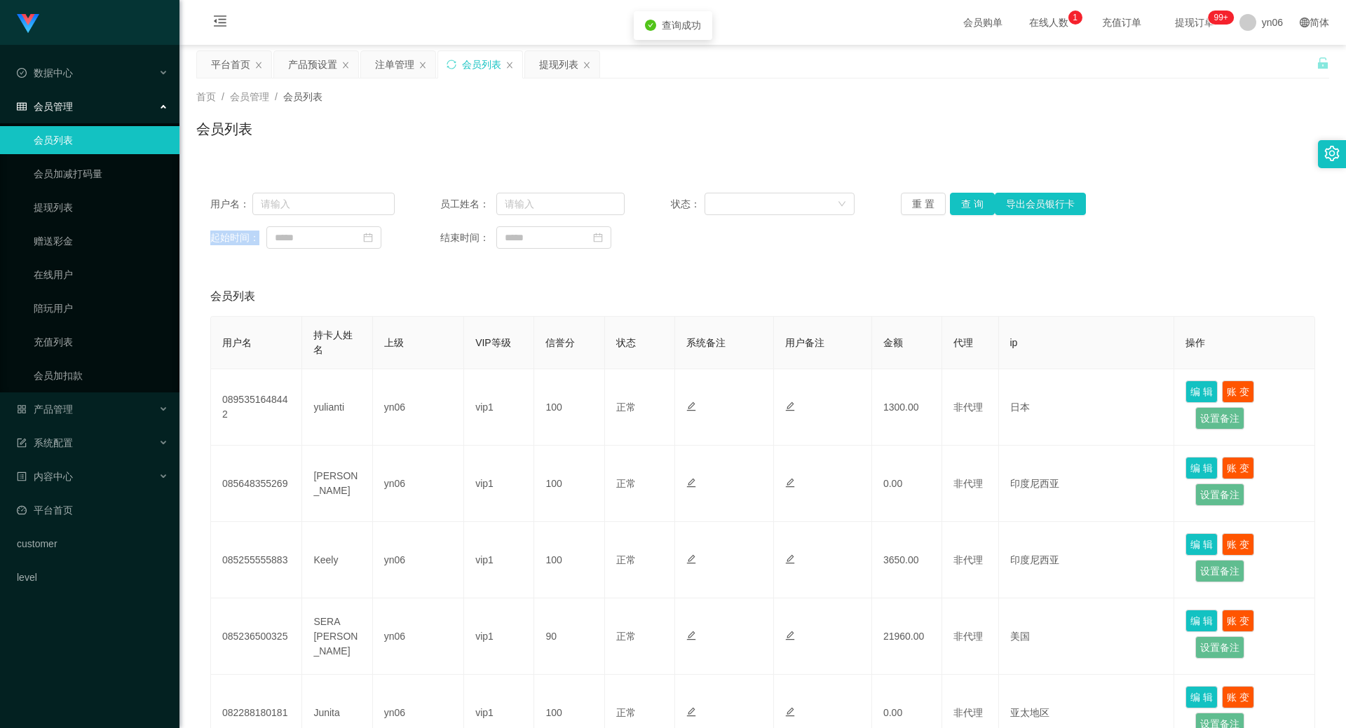
click at [973, 209] on div "重 置 查 询 导出会员银行卡" at bounding box center [993, 204] width 184 height 22
click at [973, 209] on button "查 询" at bounding box center [972, 204] width 45 height 22
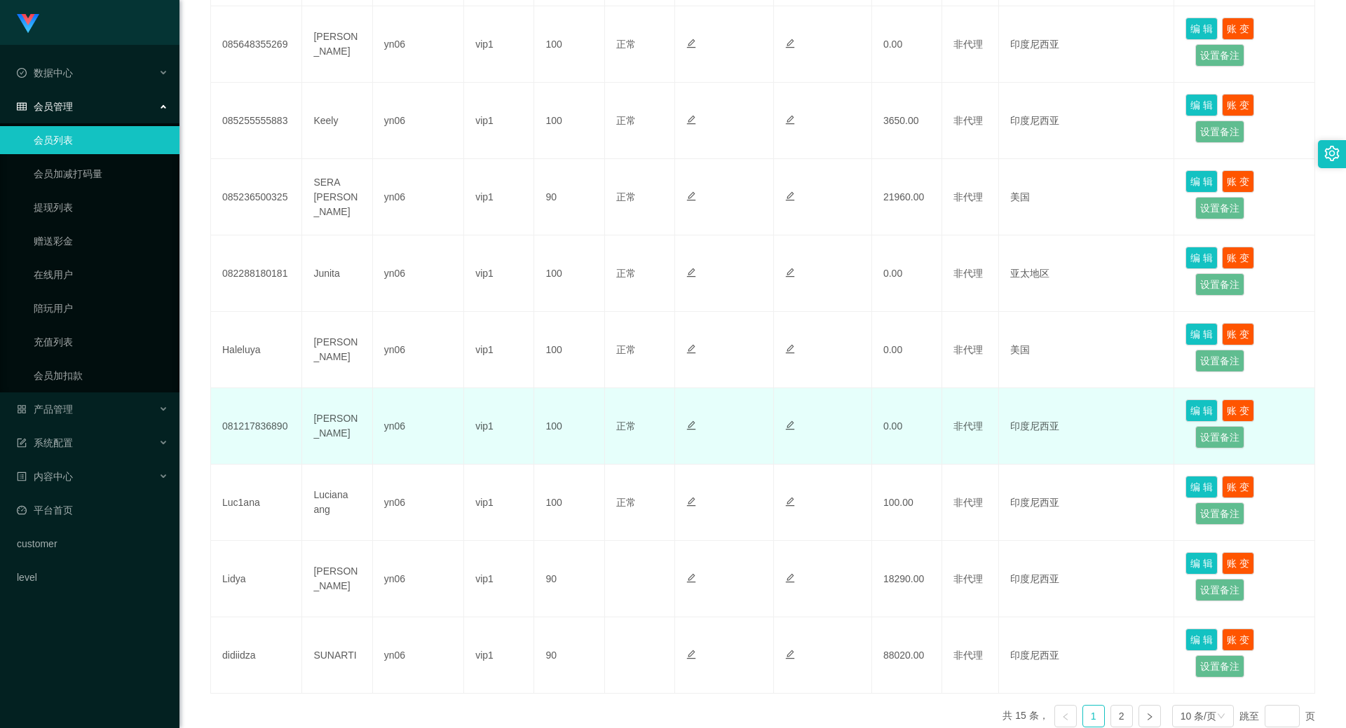
scroll to position [536, 0]
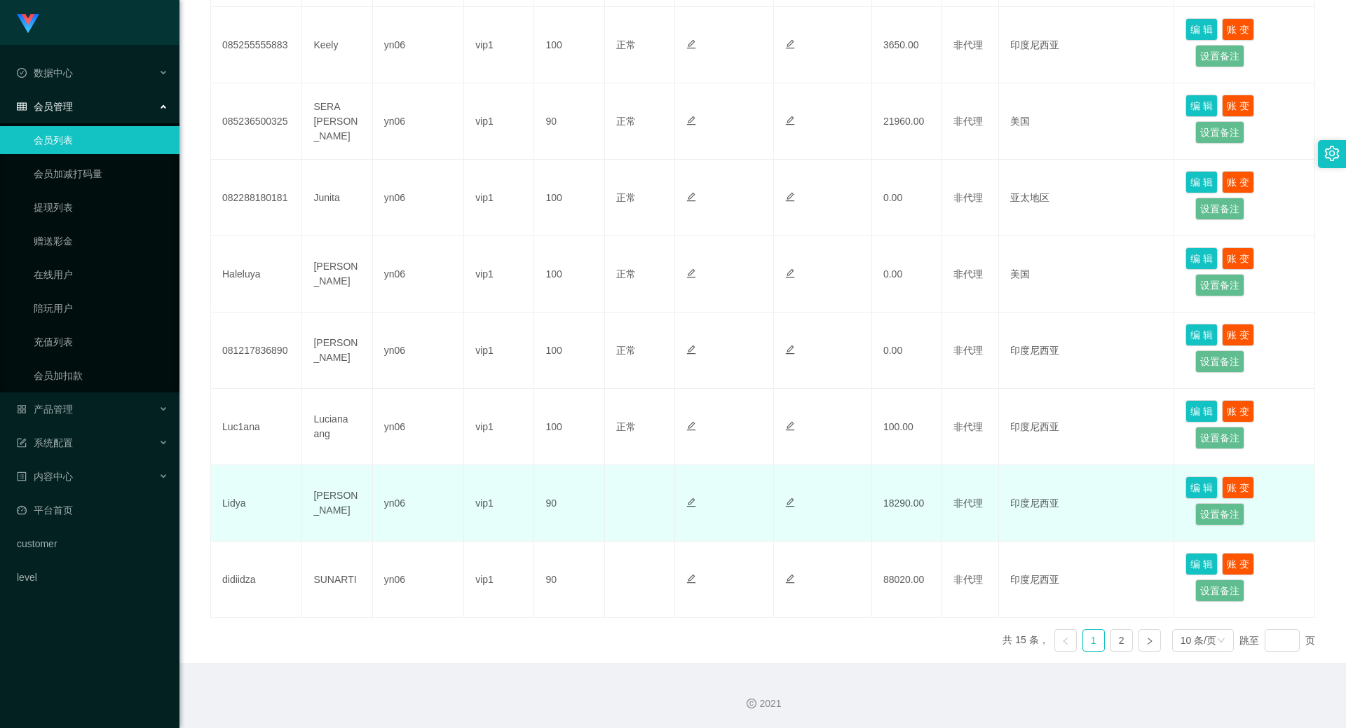
click at [230, 498] on td "Lidya" at bounding box center [256, 504] width 91 height 76
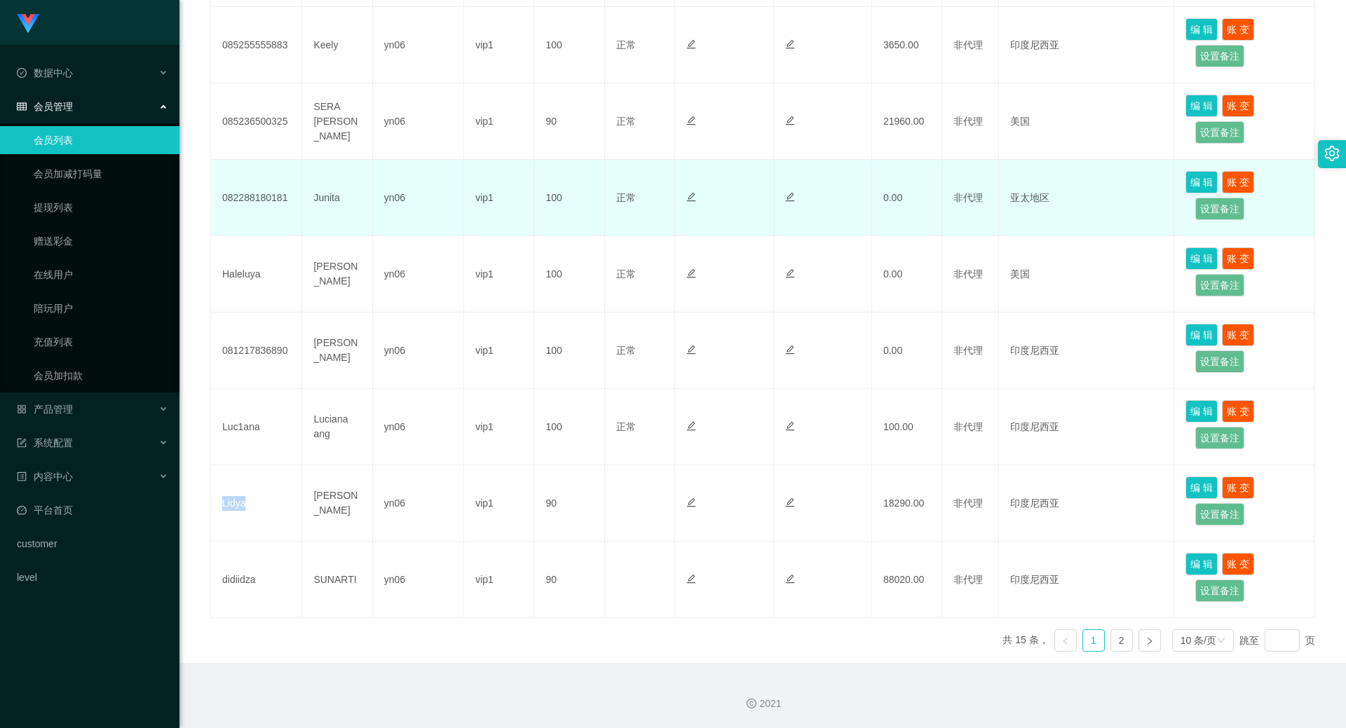
copy td "Lidya"
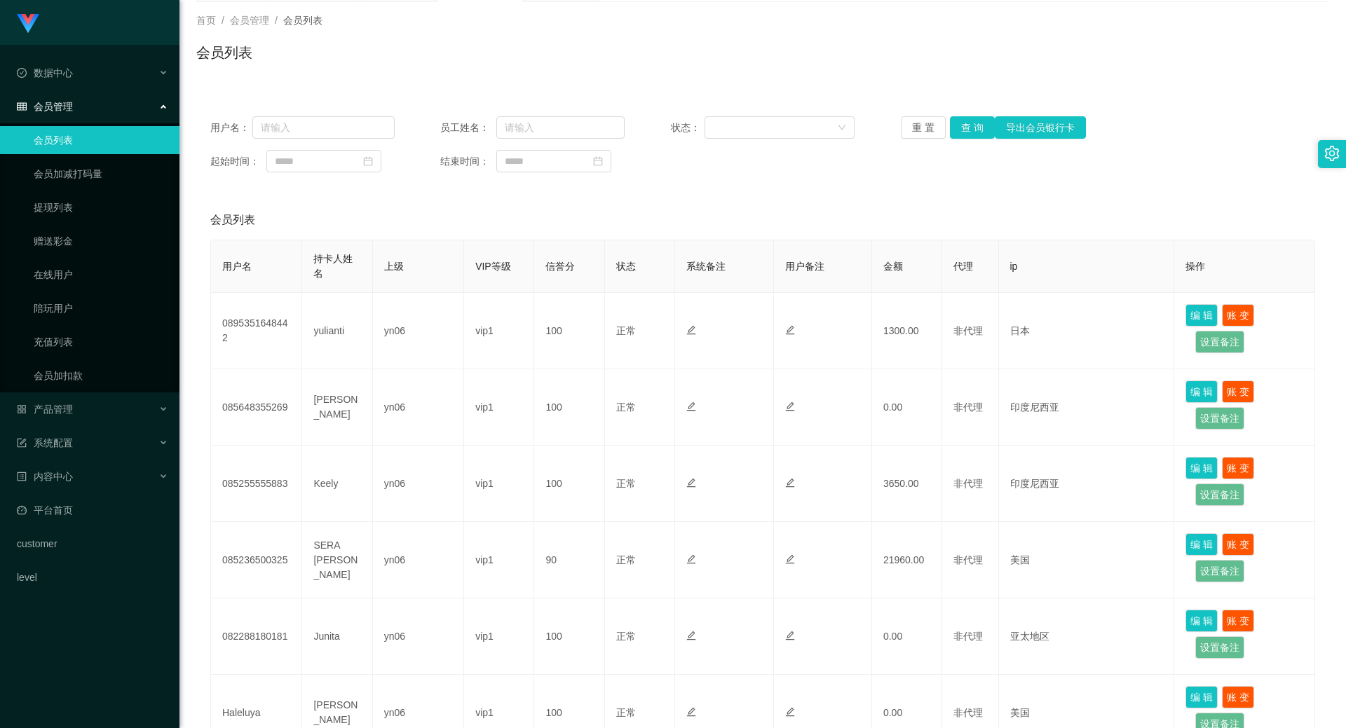
scroll to position [0, 0]
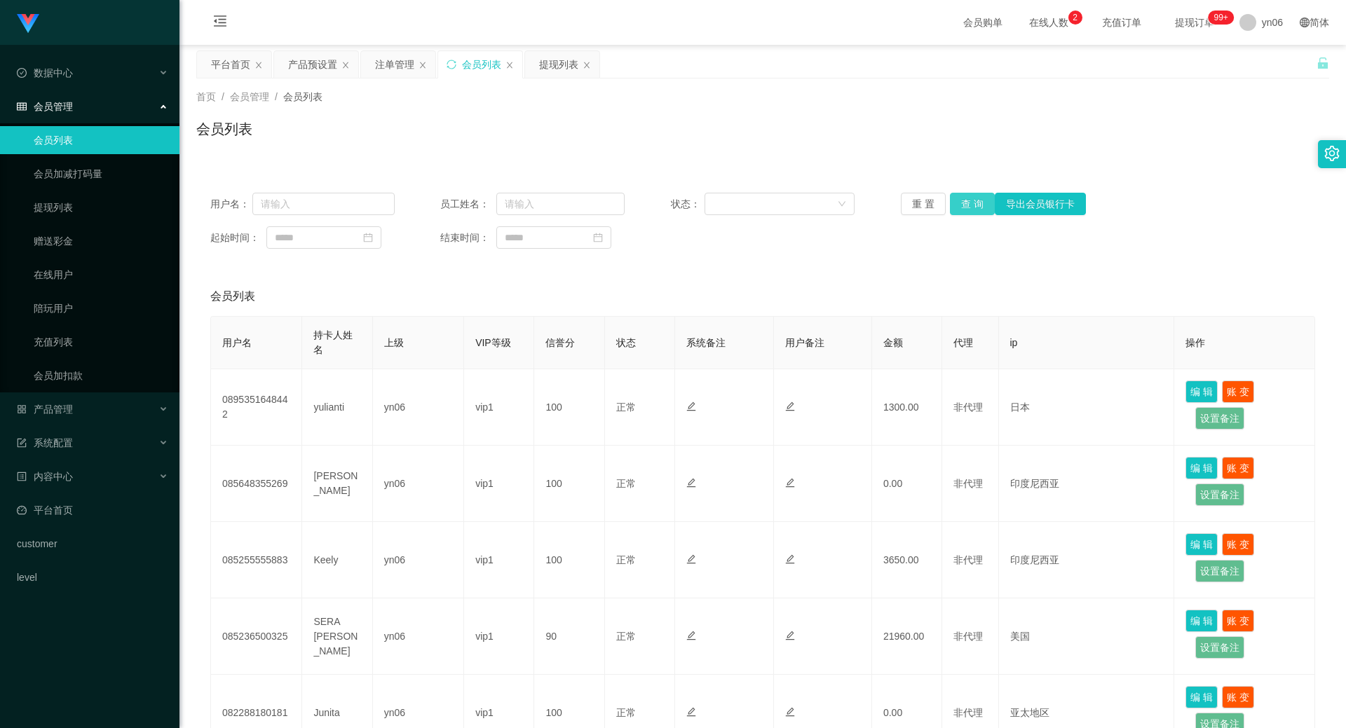
click at [963, 215] on button "查 询" at bounding box center [972, 204] width 45 height 22
click at [965, 198] on button "查 询" at bounding box center [980, 204] width 60 height 22
click at [964, 201] on div "重 置 查 询 导出会员银行卡" at bounding box center [993, 204] width 184 height 22
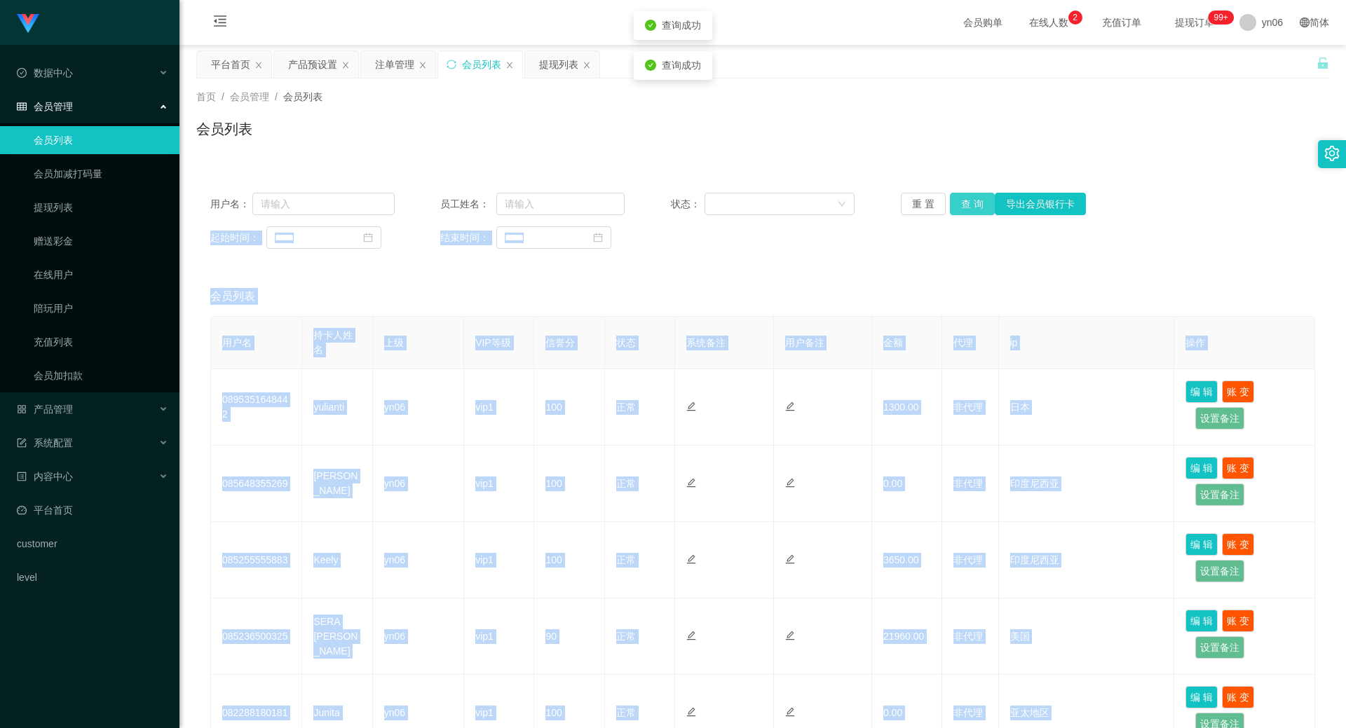
click at [964, 201] on button "查 询" at bounding box center [972, 204] width 45 height 22
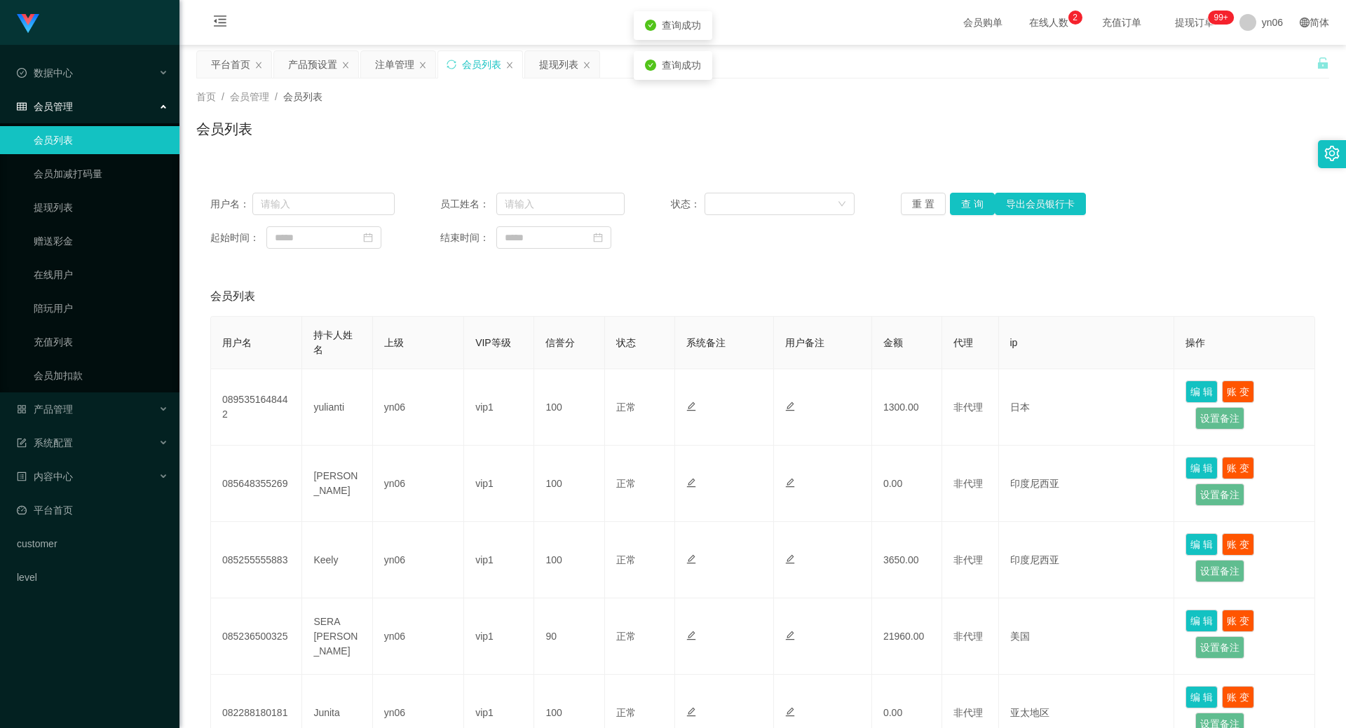
click at [963, 203] on div "重 置 查 询 导出会员银行卡" at bounding box center [993, 204] width 184 height 22
click at [963, 203] on button "查 询" at bounding box center [972, 204] width 45 height 22
click at [963, 203] on div "重 置 查 询 导出会员银行卡" at bounding box center [993, 204] width 184 height 22
click at [963, 203] on button "查 询" at bounding box center [972, 204] width 45 height 22
click at [956, 196] on button "查 询" at bounding box center [972, 204] width 45 height 22
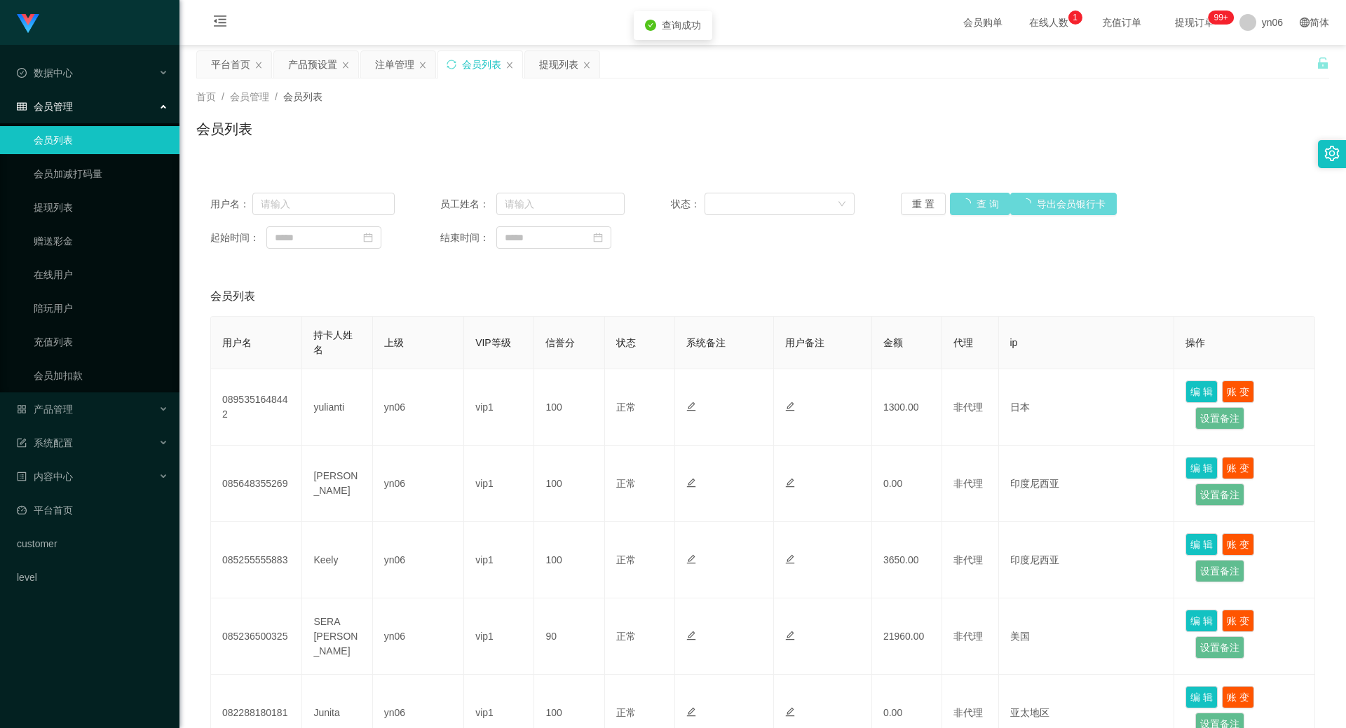
click at [956, 200] on div "重 置 查 询 导出会员银行卡" at bounding box center [993, 204] width 184 height 22
click at [958, 201] on button "查 询" at bounding box center [980, 204] width 60 height 22
click at [959, 202] on div "重 置 查 询 导出会员银行卡" at bounding box center [993, 204] width 184 height 22
click at [961, 205] on button "查 询" at bounding box center [980, 204] width 60 height 22
drag, startPoint x: 962, startPoint y: 207, endPoint x: 932, endPoint y: 305, distance: 102.5
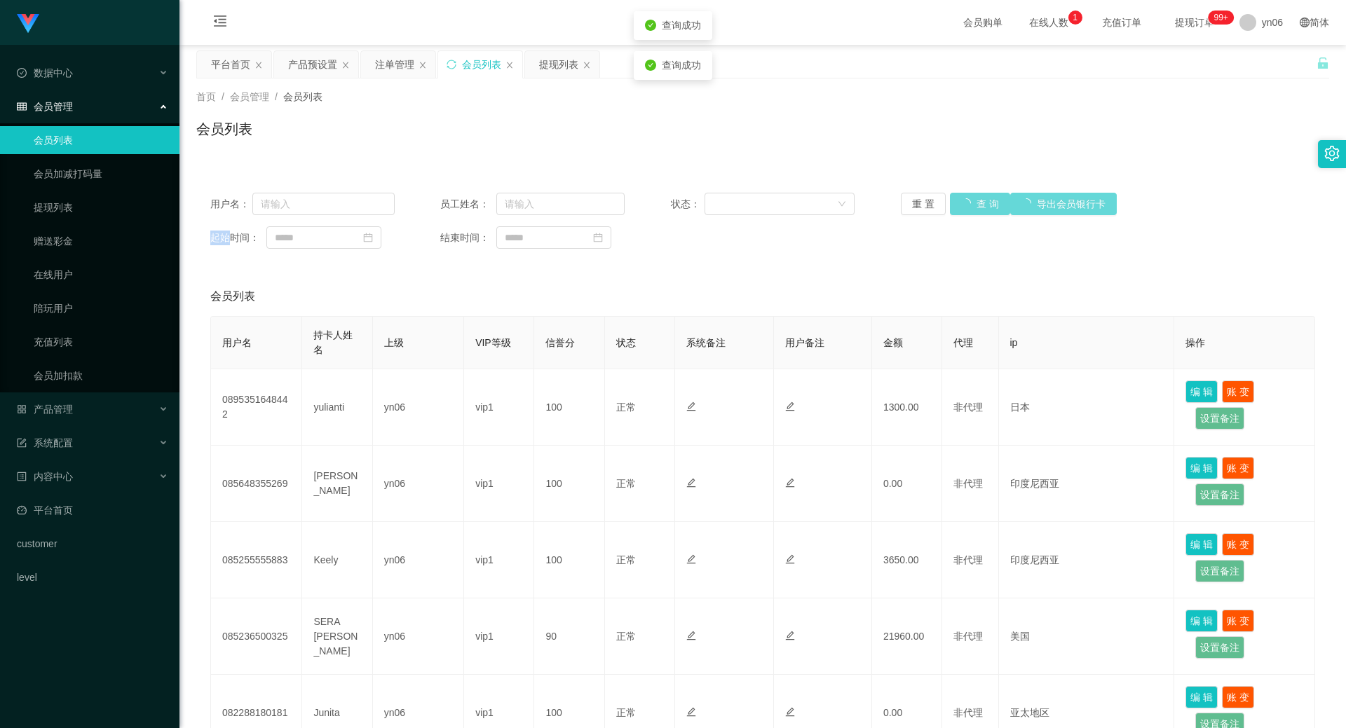
click at [962, 207] on div "重 置 查 询 导出会员银行卡" at bounding box center [993, 204] width 184 height 22
click at [978, 196] on button "查 询" at bounding box center [972, 204] width 45 height 22
click at [978, 196] on div "重 置 查 询 导出会员银行卡" at bounding box center [993, 204] width 184 height 22
click at [978, 196] on button "查 询" at bounding box center [980, 204] width 60 height 22
click at [978, 196] on div "重 置 查 询 导出会员银行卡" at bounding box center [993, 204] width 184 height 22
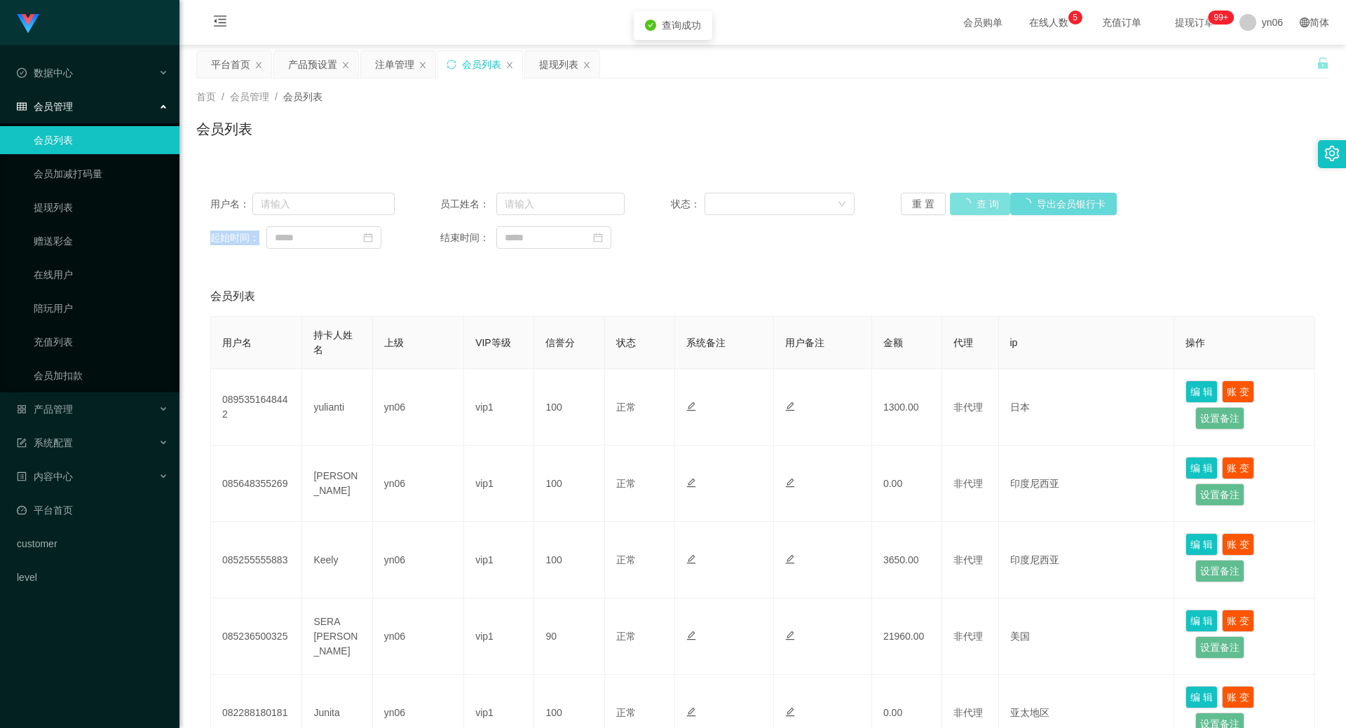
click at [978, 196] on button "查 询" at bounding box center [980, 204] width 60 height 22
click at [978, 196] on button "查 询" at bounding box center [972, 204] width 45 height 22
click at [978, 196] on div "重 置 查 询 导出会员银行卡" at bounding box center [993, 204] width 184 height 22
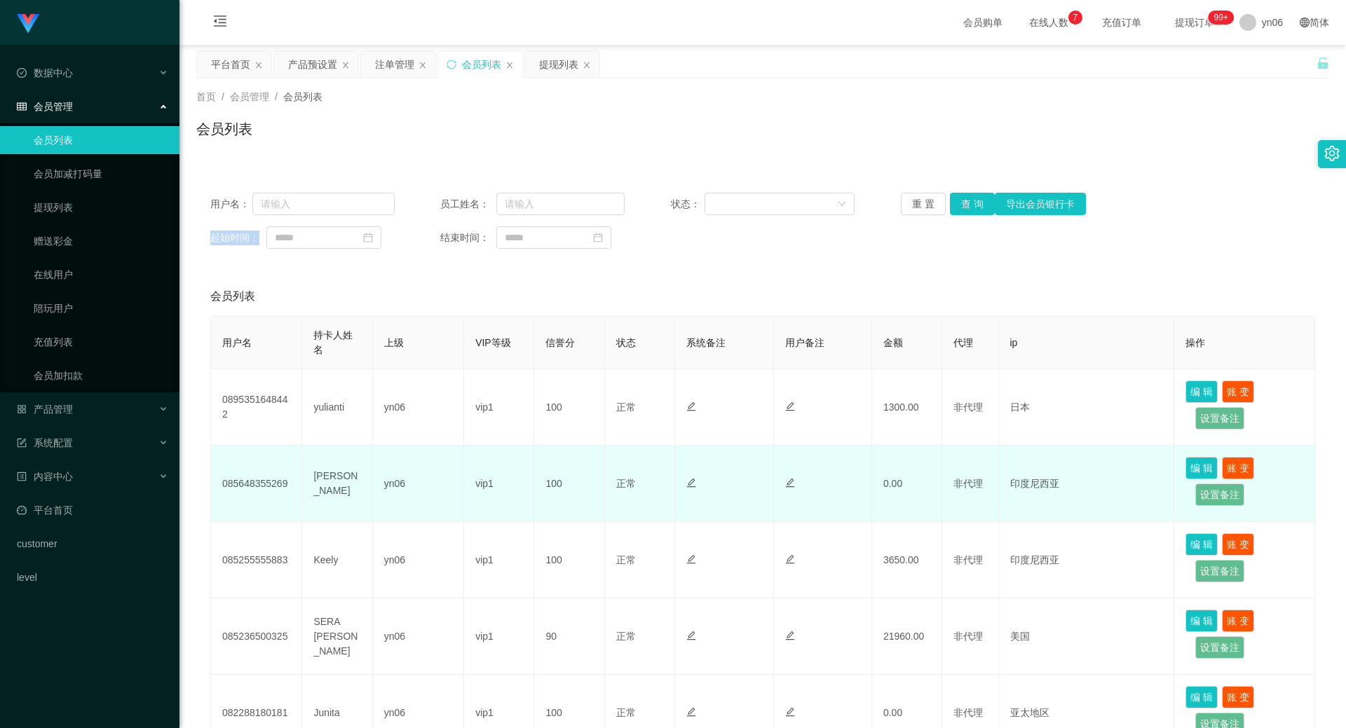
scroll to position [70, 0]
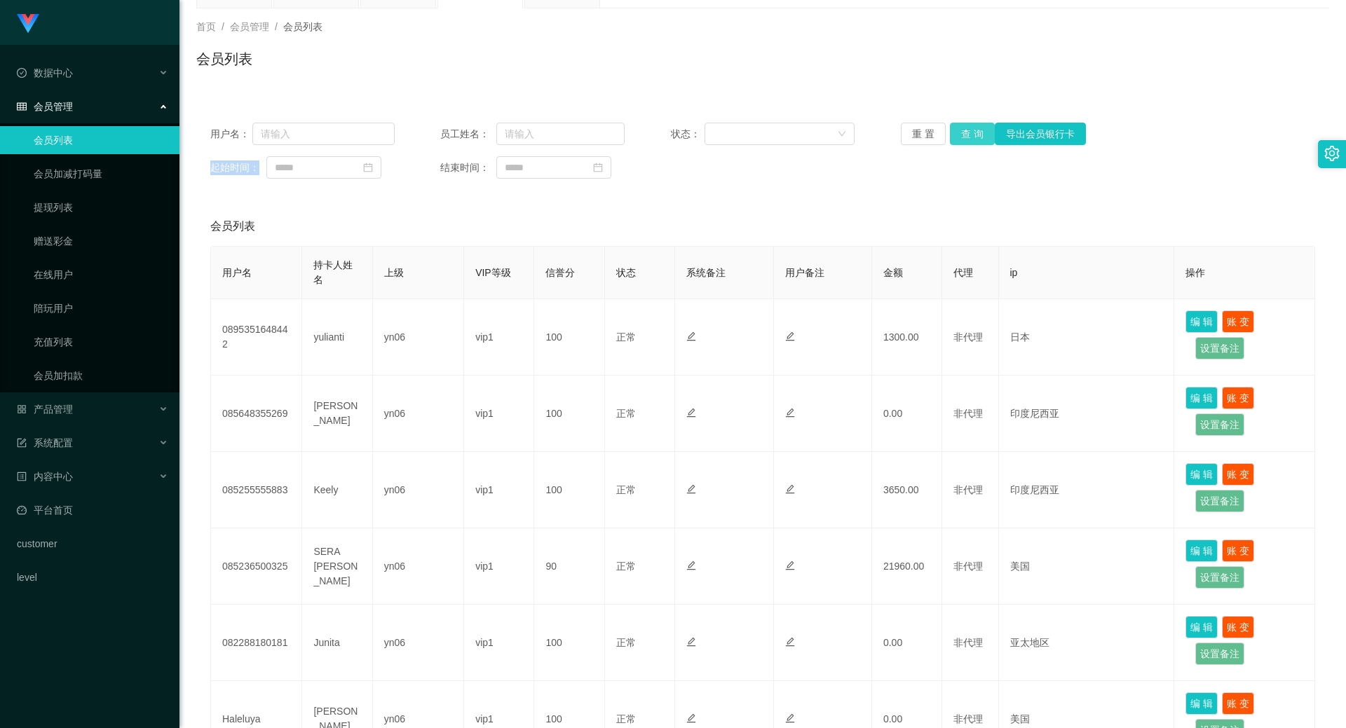
click at [970, 133] on button "查 询" at bounding box center [972, 134] width 45 height 22
click at [970, 133] on div "重 置 查 询 导出会员银行卡" at bounding box center [993, 134] width 184 height 22
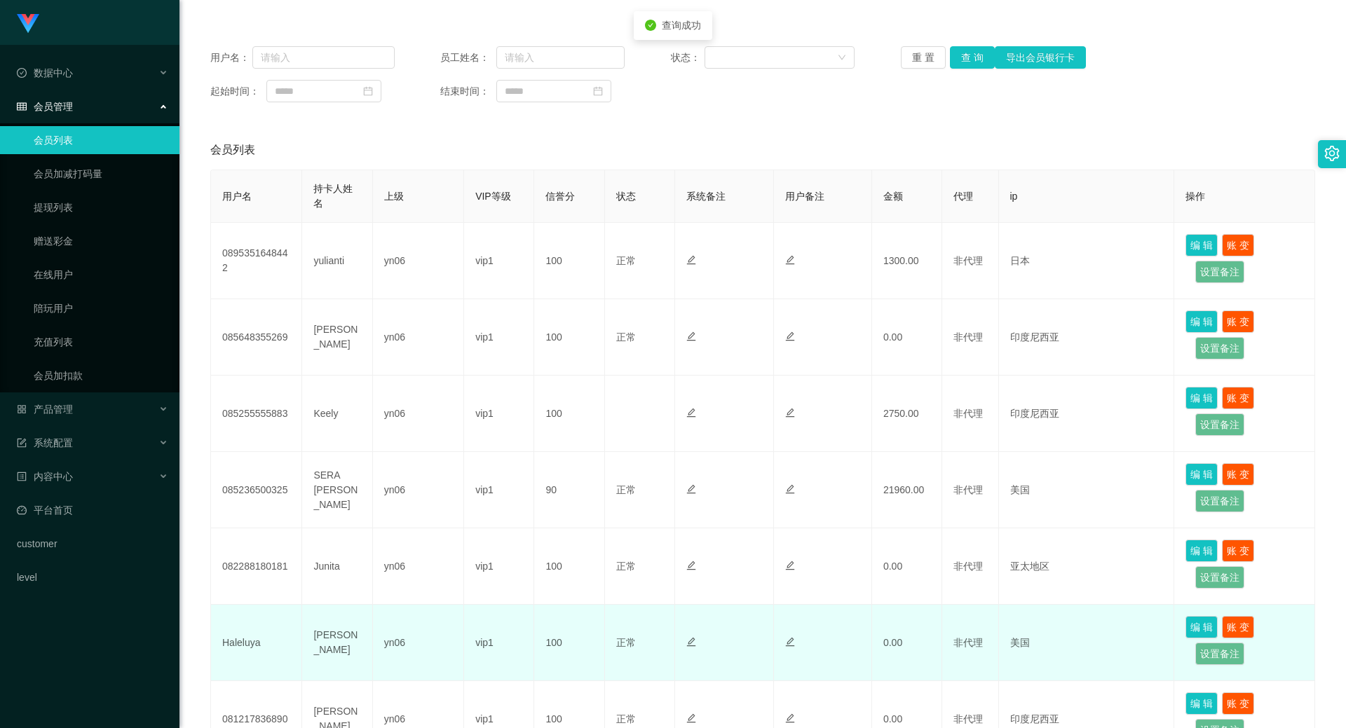
scroll to position [536, 0]
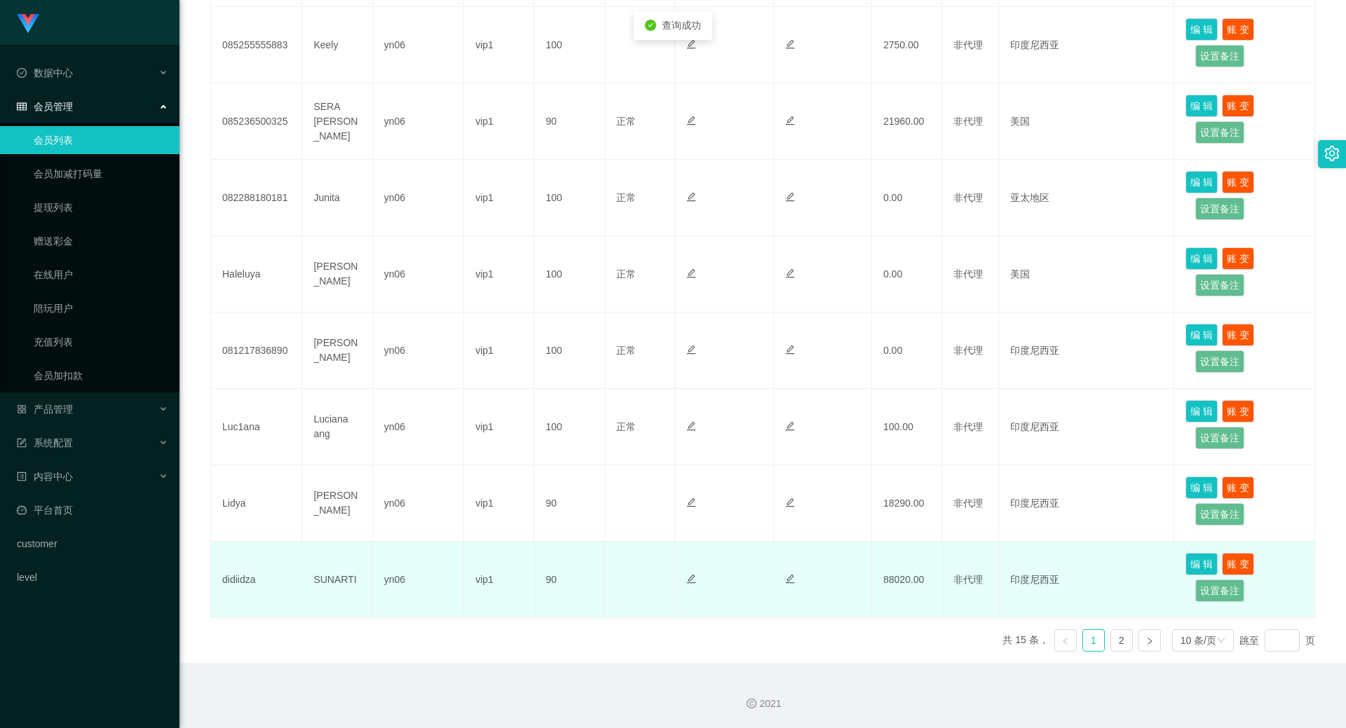
click at [244, 571] on td "didiidza" at bounding box center [256, 580] width 91 height 76
click at [245, 583] on td "didiidza" at bounding box center [256, 580] width 91 height 76
copy td "didiidza"
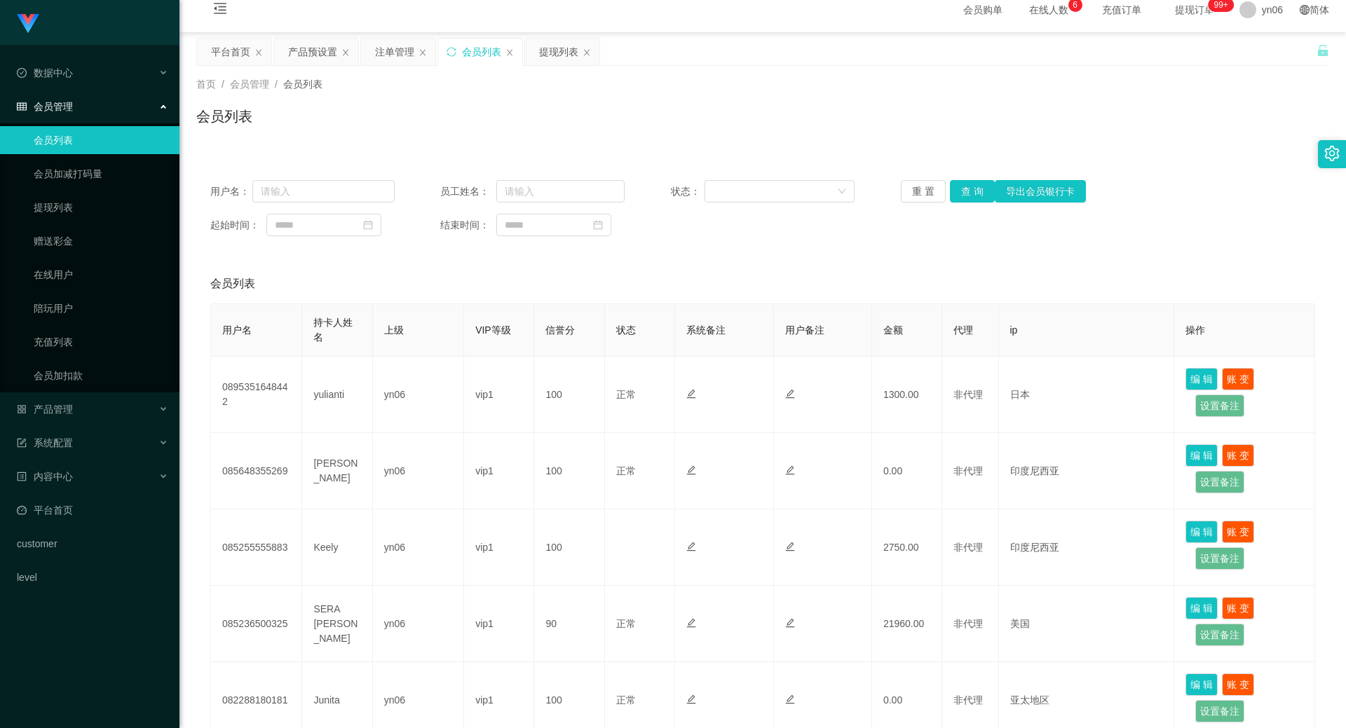
scroll to position [0, 0]
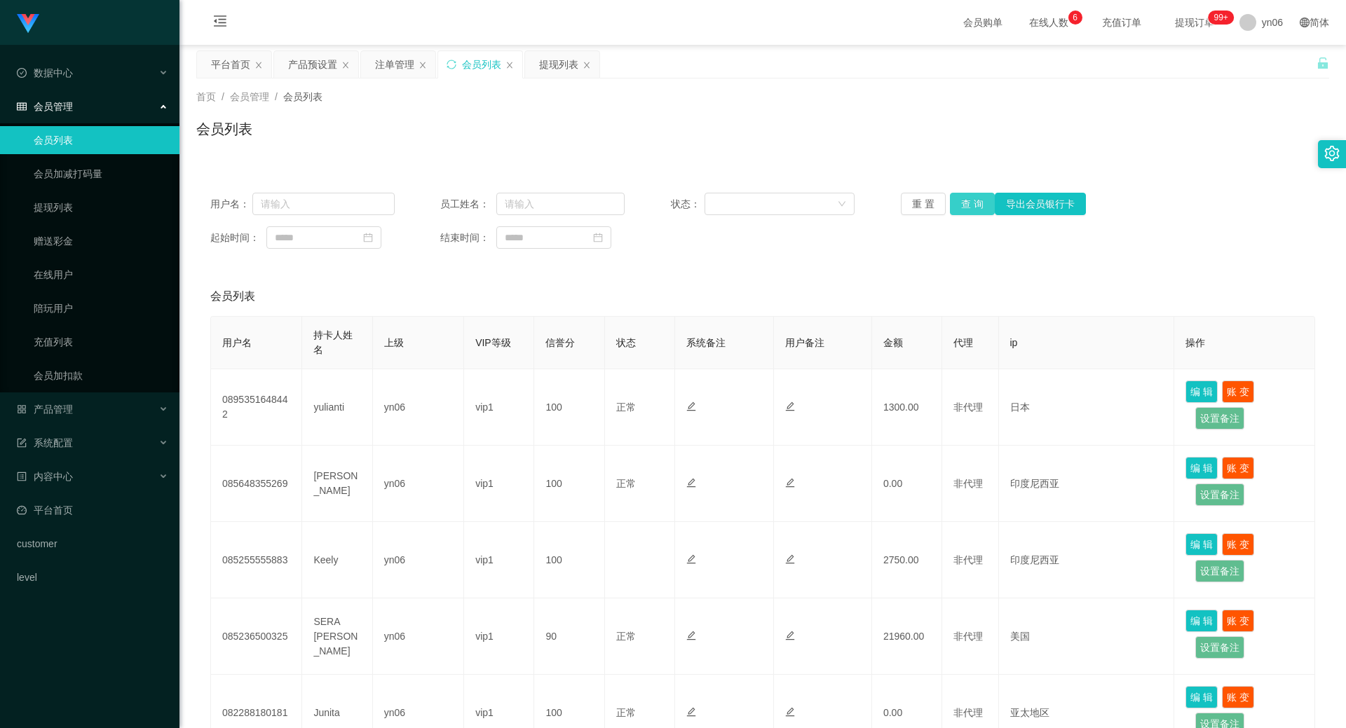
click at [958, 203] on button "查 询" at bounding box center [972, 204] width 45 height 22
click at [958, 203] on div "重 置 查 询 导出会员银行卡" at bounding box center [993, 204] width 184 height 22
click at [960, 203] on button "查 询" at bounding box center [972, 204] width 45 height 22
click at [960, 204] on div "重 置 查 询 导出会员银行卡" at bounding box center [993, 204] width 184 height 22
click at [317, 67] on div "产品预设置" at bounding box center [312, 64] width 49 height 27
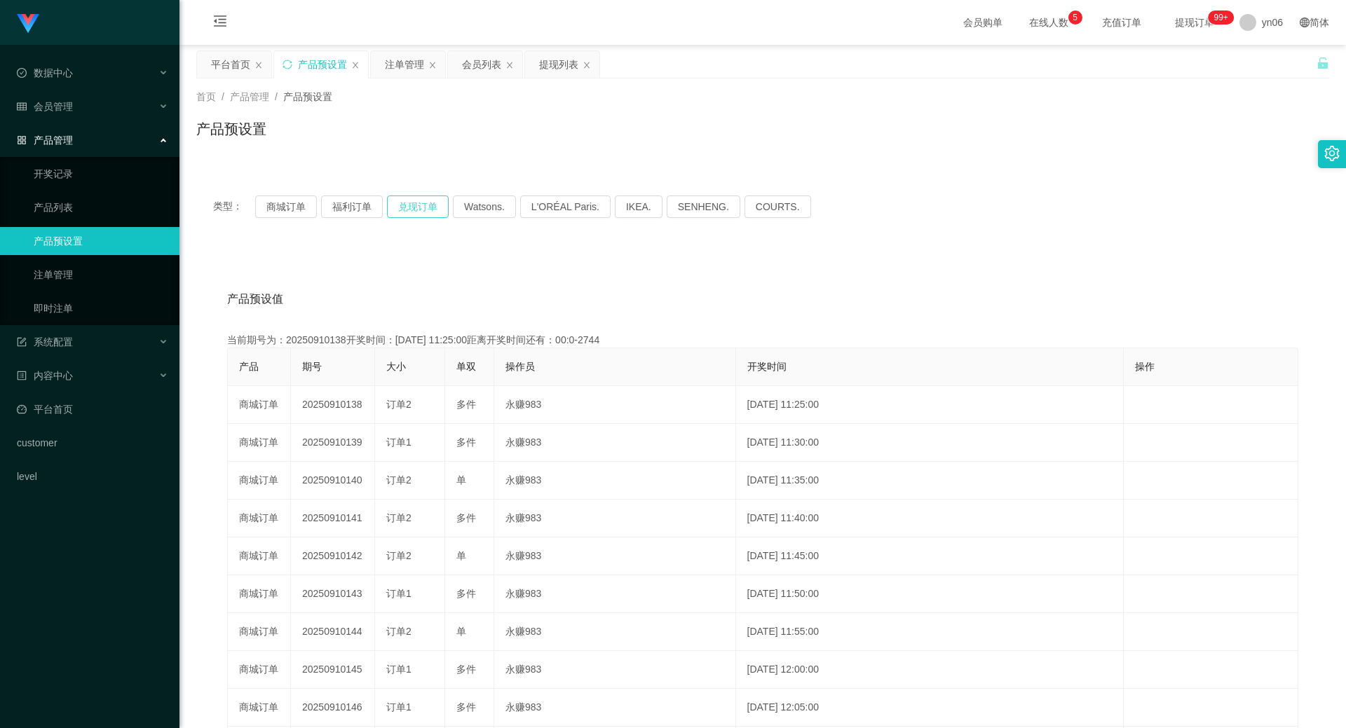
click at [419, 211] on button "兑现订单" at bounding box center [418, 207] width 62 height 22
click at [419, 212] on button "兑现订单" at bounding box center [418, 207] width 62 height 22
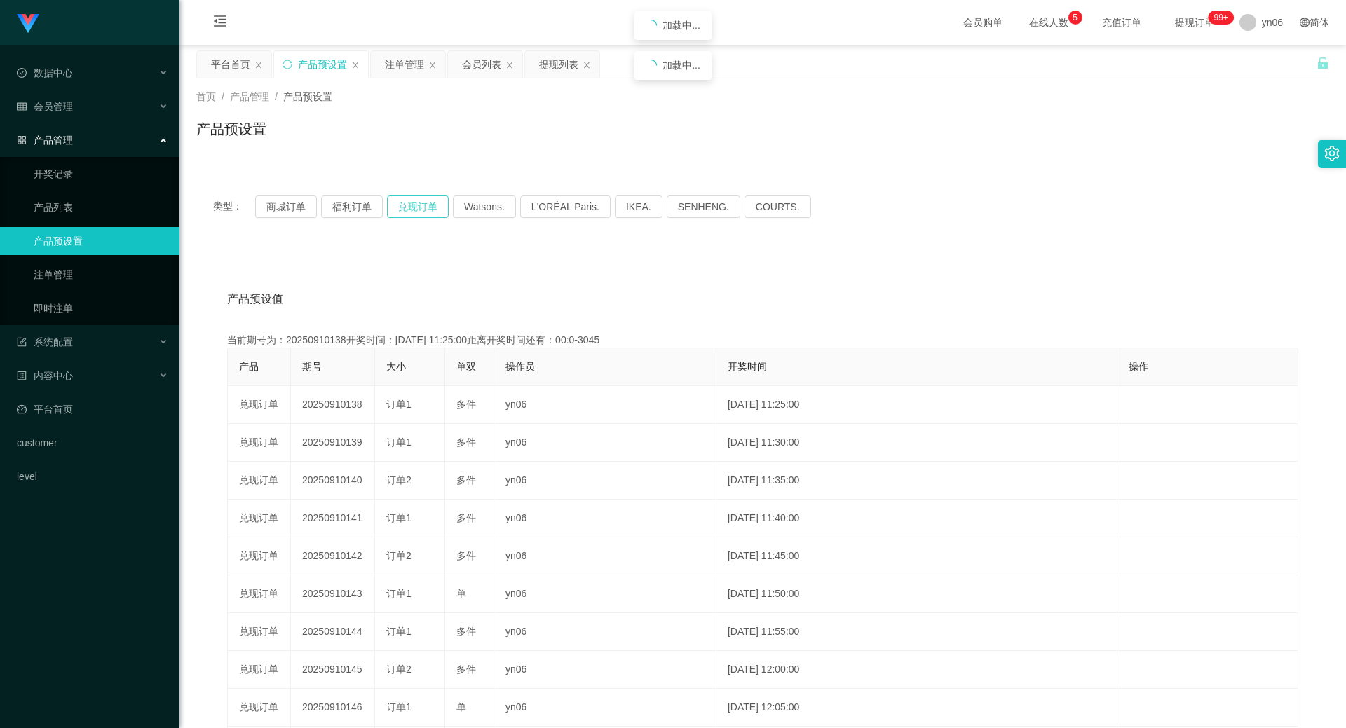
click at [419, 212] on button "兑现订单" at bounding box center [418, 207] width 62 height 22
click at [551, 69] on div "提现列表" at bounding box center [558, 64] width 39 height 27
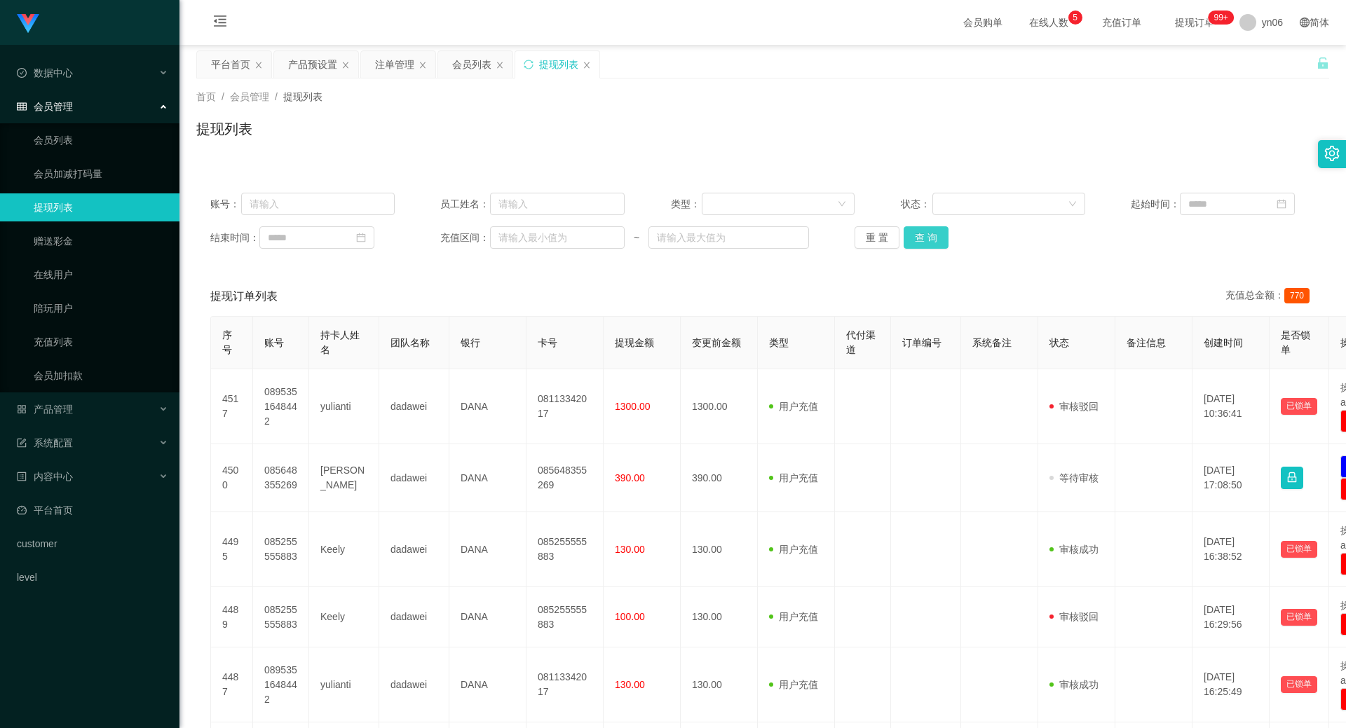
click at [927, 240] on button "查 询" at bounding box center [926, 237] width 45 height 22
click at [927, 240] on div "重 置 查 询" at bounding box center [947, 237] width 184 height 22
click at [927, 240] on button "查 询" at bounding box center [926, 237] width 45 height 22
click at [927, 240] on div "重 置 查 询" at bounding box center [947, 237] width 184 height 22
click at [927, 240] on button "查 询" at bounding box center [934, 237] width 60 height 22
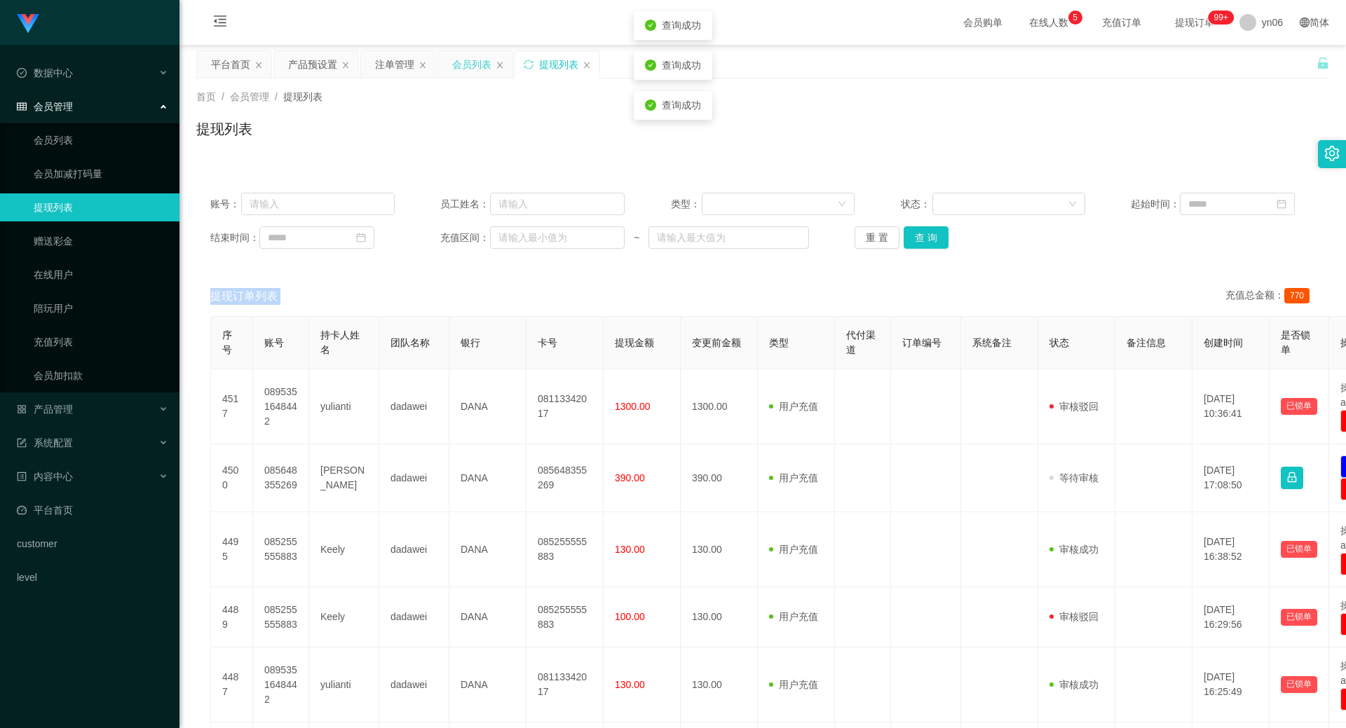
click at [466, 53] on div "会员列表" at bounding box center [471, 64] width 39 height 27
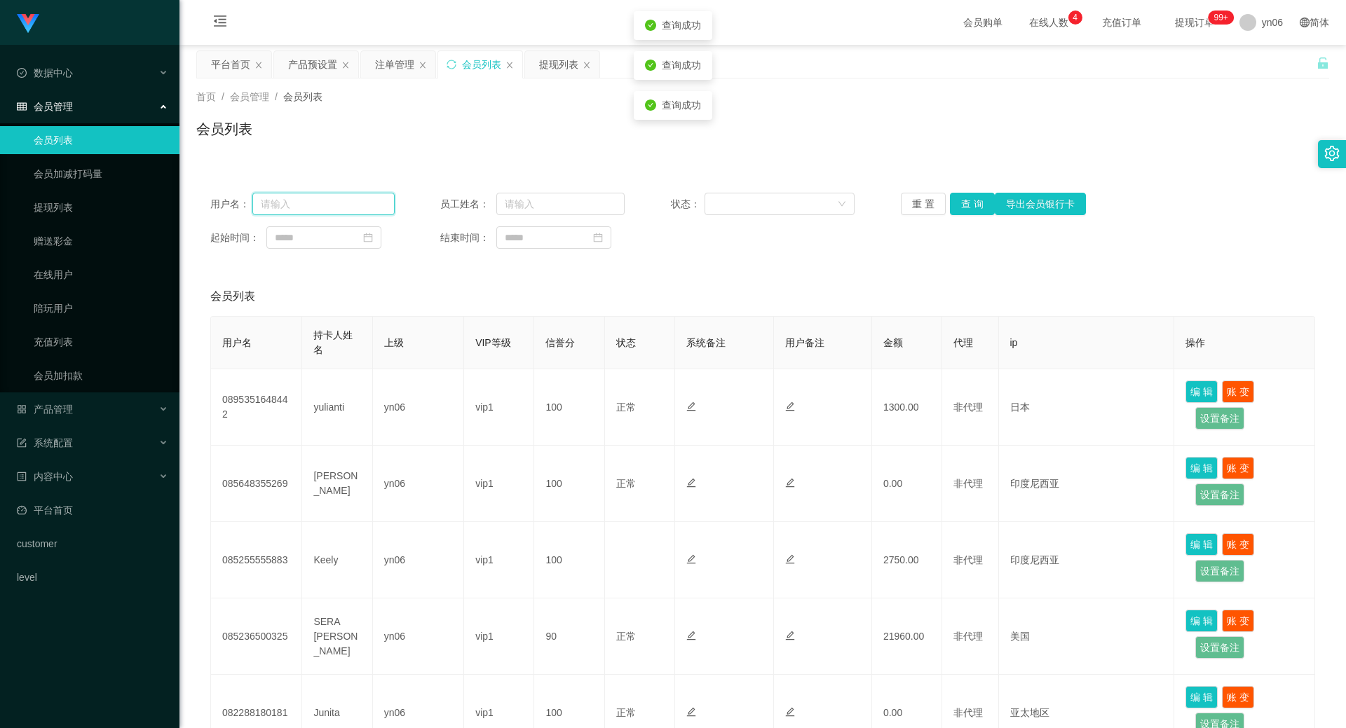
click at [344, 200] on input "text" at bounding box center [323, 204] width 142 height 22
paste input "0895351648442"
type input "0895351648442"
click at [967, 207] on button "查 询" at bounding box center [972, 204] width 45 height 22
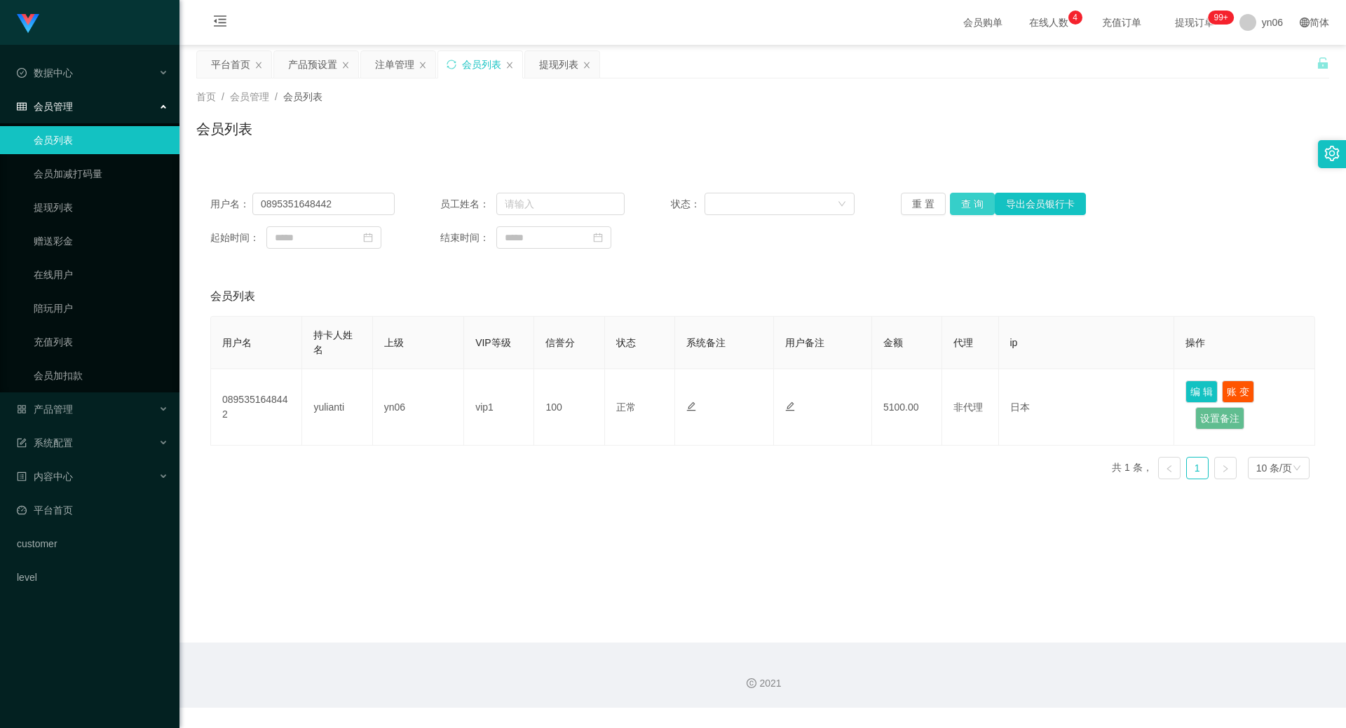
click at [967, 207] on button "查 询" at bounding box center [972, 204] width 45 height 22
click at [966, 208] on div "重 置 查 询 导出会员银行卡" at bounding box center [993, 204] width 184 height 22
click at [966, 208] on button "查 询" at bounding box center [972, 204] width 45 height 22
click at [902, 613] on main "关闭左侧 关闭右侧 关闭其它 刷新页面 平台首页 产品预设置 注单管理 会员列表 提现列表 首页 / 会员管理 / 会员列表 / 会员列表 用户名： 0895…" at bounding box center [762, 344] width 1167 height 598
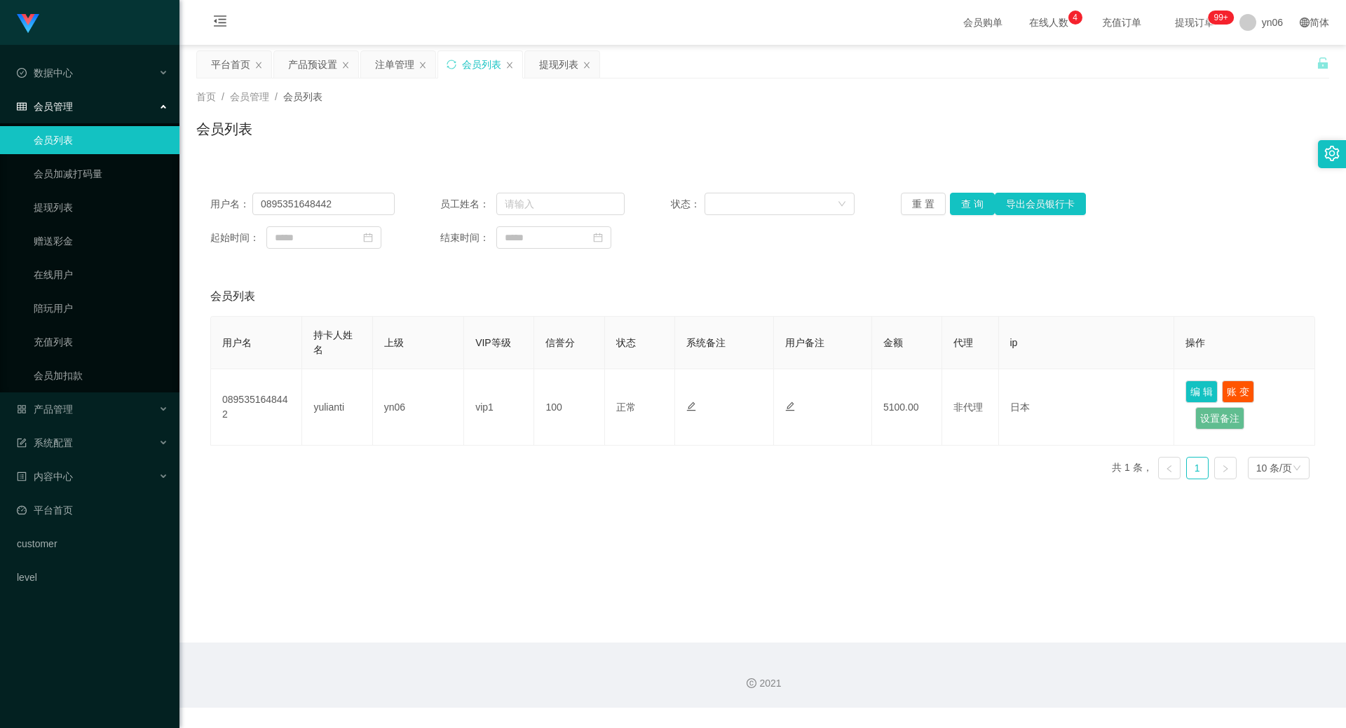
click at [956, 192] on div "用户名： 0895351648442 员工姓名： 状态： 重 置 查 询 导出会员银行卡 起始时间： 结束时间：" at bounding box center [762, 221] width 1133 height 84
click at [960, 194] on div "用户名： 0895351648442 员工姓名： 状态： 重 置 查 询 导出会员银行卡 起始时间： 结束时间：" at bounding box center [762, 221] width 1133 height 84
click at [379, 67] on div "注单管理" at bounding box center [394, 64] width 39 height 27
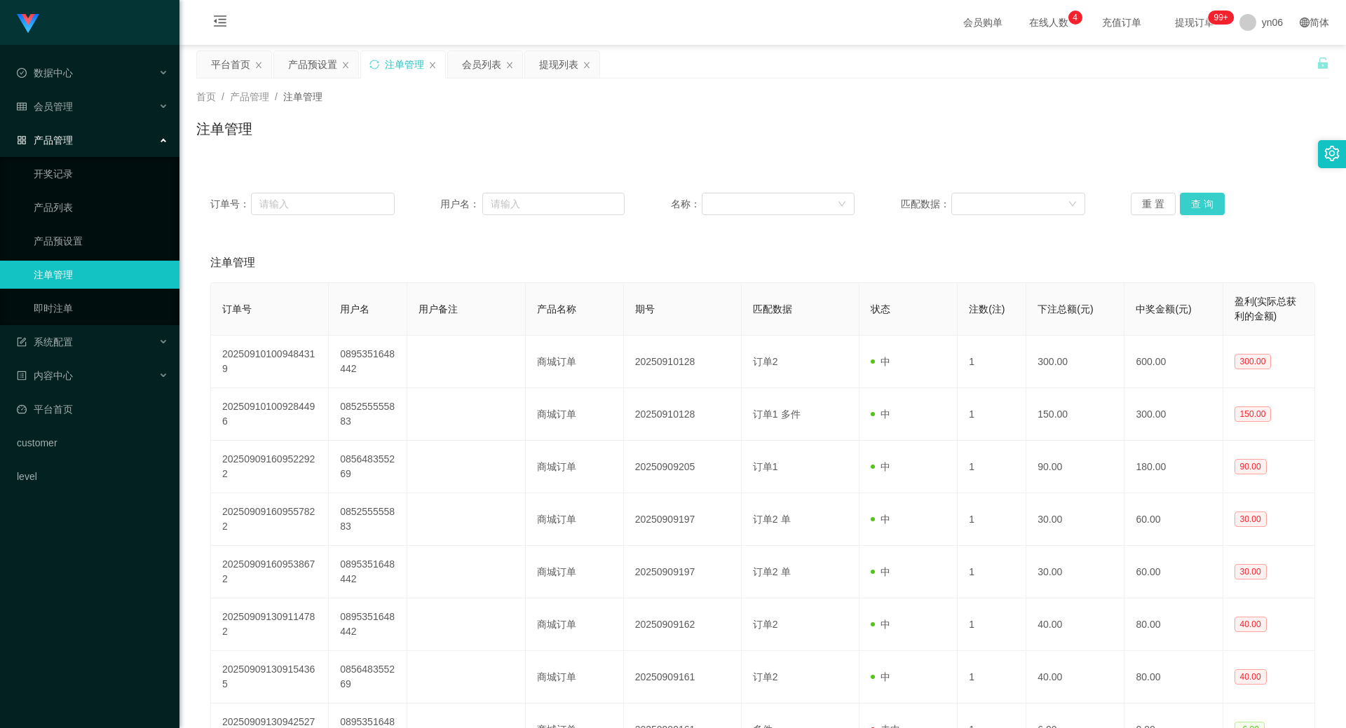
click at [1205, 199] on button "查 询" at bounding box center [1202, 204] width 45 height 22
click at [1205, 199] on div "重 置 查 询" at bounding box center [1223, 204] width 184 height 22
click at [1205, 200] on button "查 询" at bounding box center [1202, 204] width 45 height 22
click at [1205, 200] on div "重 置 查 询" at bounding box center [1223, 204] width 184 height 22
click at [1205, 200] on button "查 询" at bounding box center [1202, 204] width 45 height 22
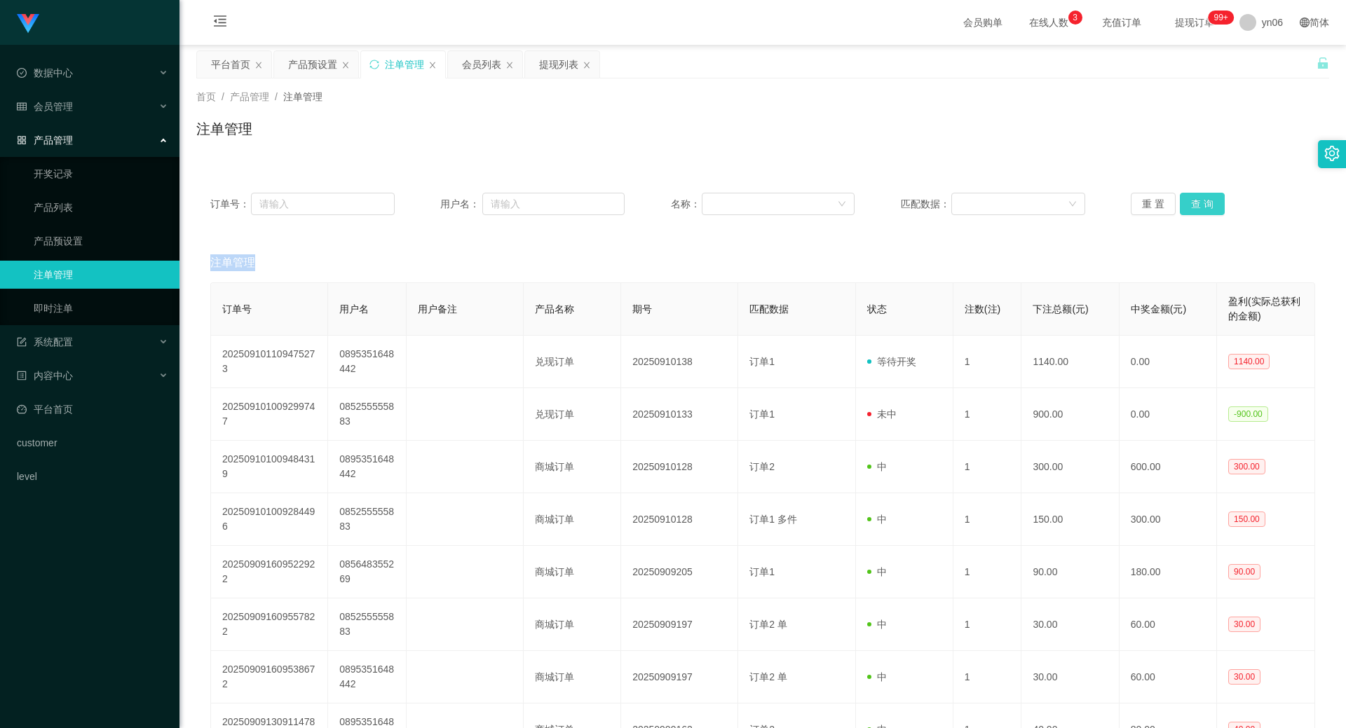
click at [1205, 200] on div "重 置 查 询" at bounding box center [1223, 204] width 184 height 22
click at [1205, 200] on button "查 询" at bounding box center [1202, 204] width 45 height 22
click at [1205, 200] on div "重 置 查 询" at bounding box center [1223, 204] width 184 height 22
click at [1205, 200] on button "查 询" at bounding box center [1210, 204] width 60 height 22
click at [1205, 200] on div "重 置 查 询" at bounding box center [1223, 204] width 184 height 22
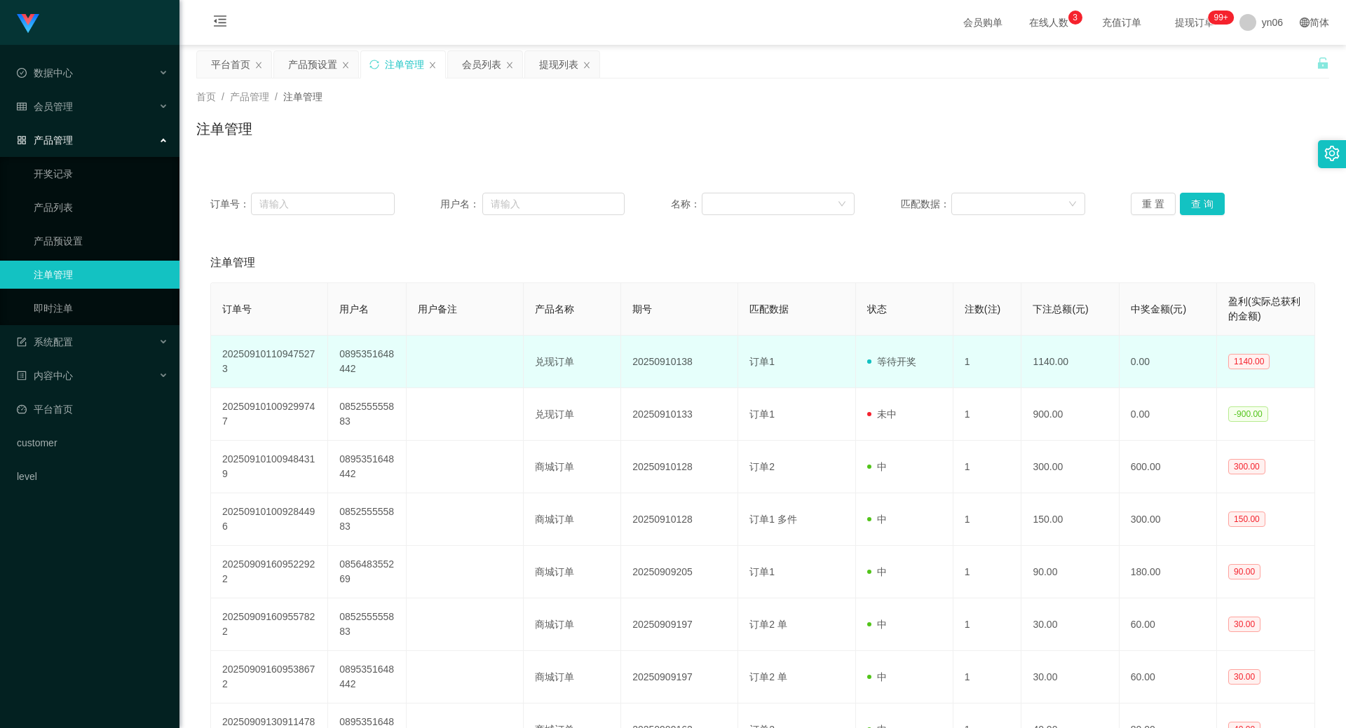
click at [371, 360] on td "0895351648442" at bounding box center [367, 362] width 78 height 53
copy td "0895351648442"
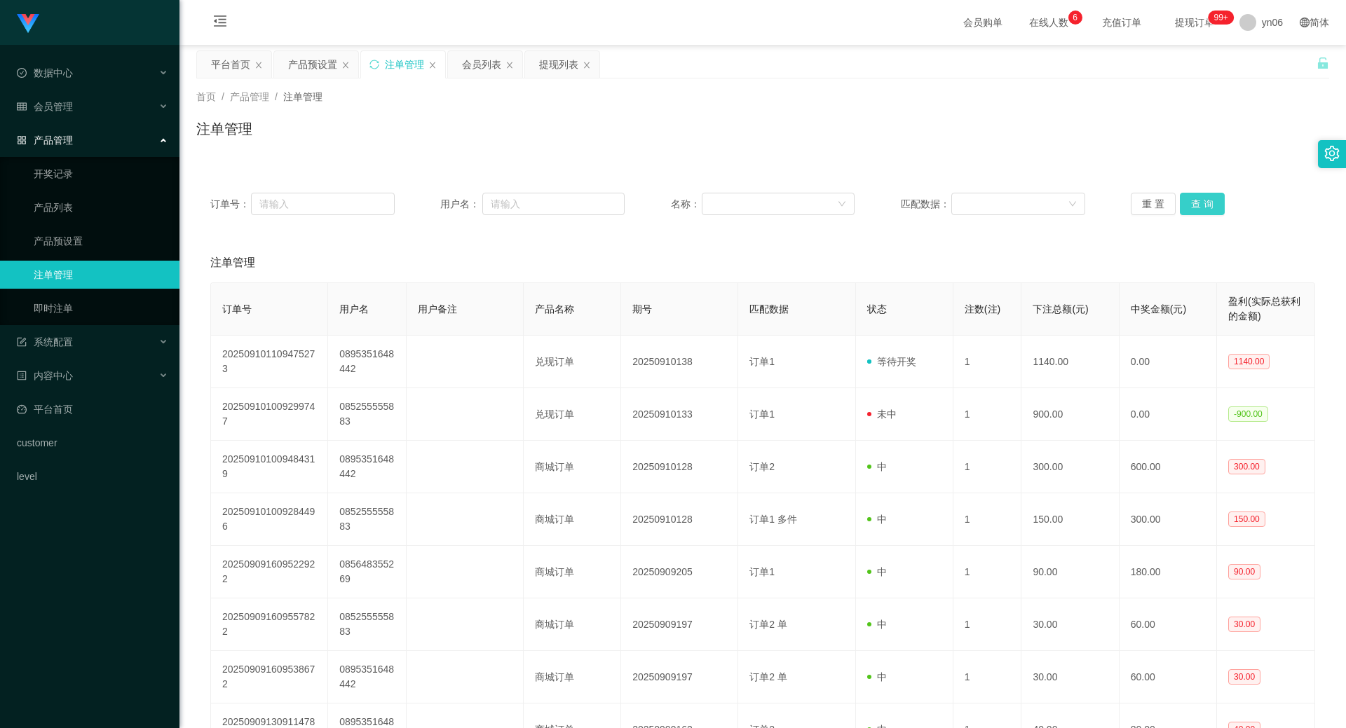
click at [1221, 203] on div "重 置 查 询" at bounding box center [1223, 204] width 184 height 22
click at [1217, 201] on button "查 询" at bounding box center [1202, 204] width 45 height 22
click at [1212, 201] on div "重 置 查 询" at bounding box center [1223, 204] width 184 height 22
click at [1212, 201] on button "查 询" at bounding box center [1202, 204] width 45 height 22
click at [1198, 203] on button "查 询" at bounding box center [1202, 204] width 45 height 22
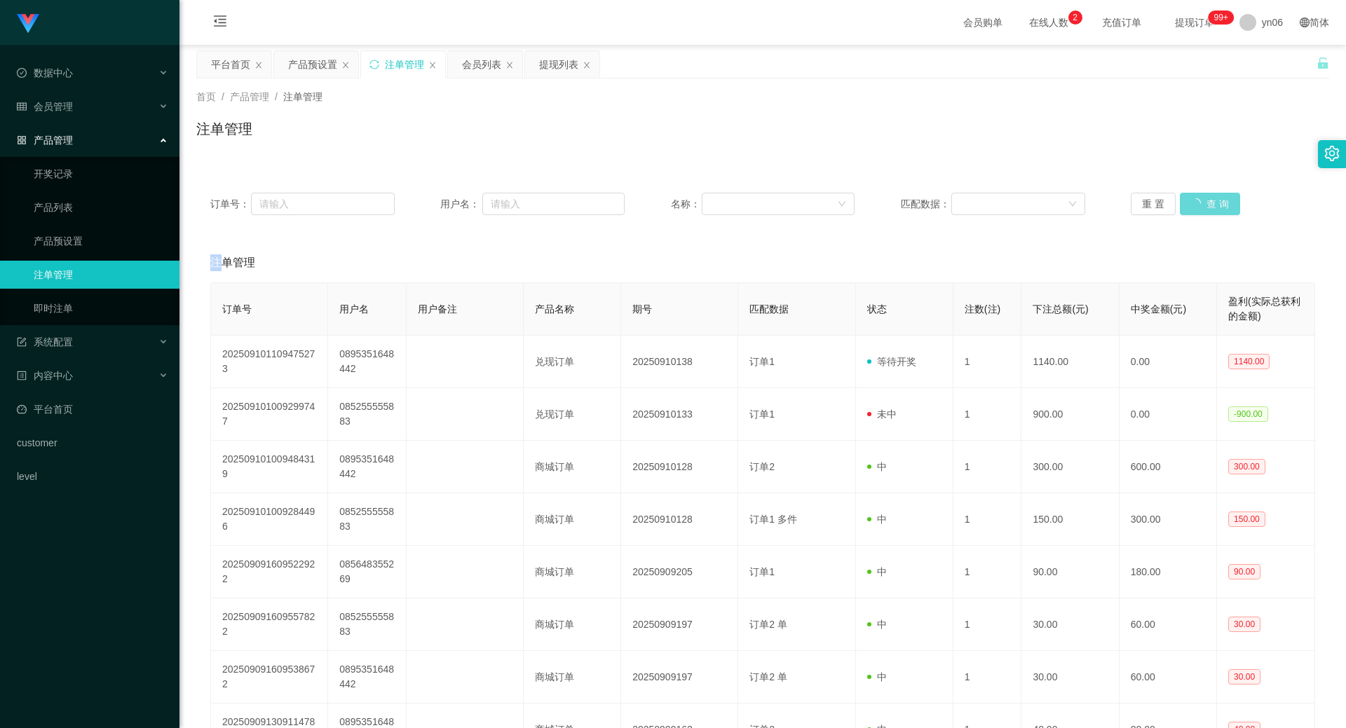
click at [1198, 203] on div "重 置 查 询" at bounding box center [1223, 204] width 184 height 22
click at [1198, 203] on button "查 询" at bounding box center [1210, 204] width 60 height 22
click at [1198, 203] on div "重 置 查 询" at bounding box center [1223, 204] width 184 height 22
click at [1198, 203] on button "查 询" at bounding box center [1202, 204] width 45 height 22
click at [1211, 212] on button "查 询" at bounding box center [1202, 204] width 45 height 22
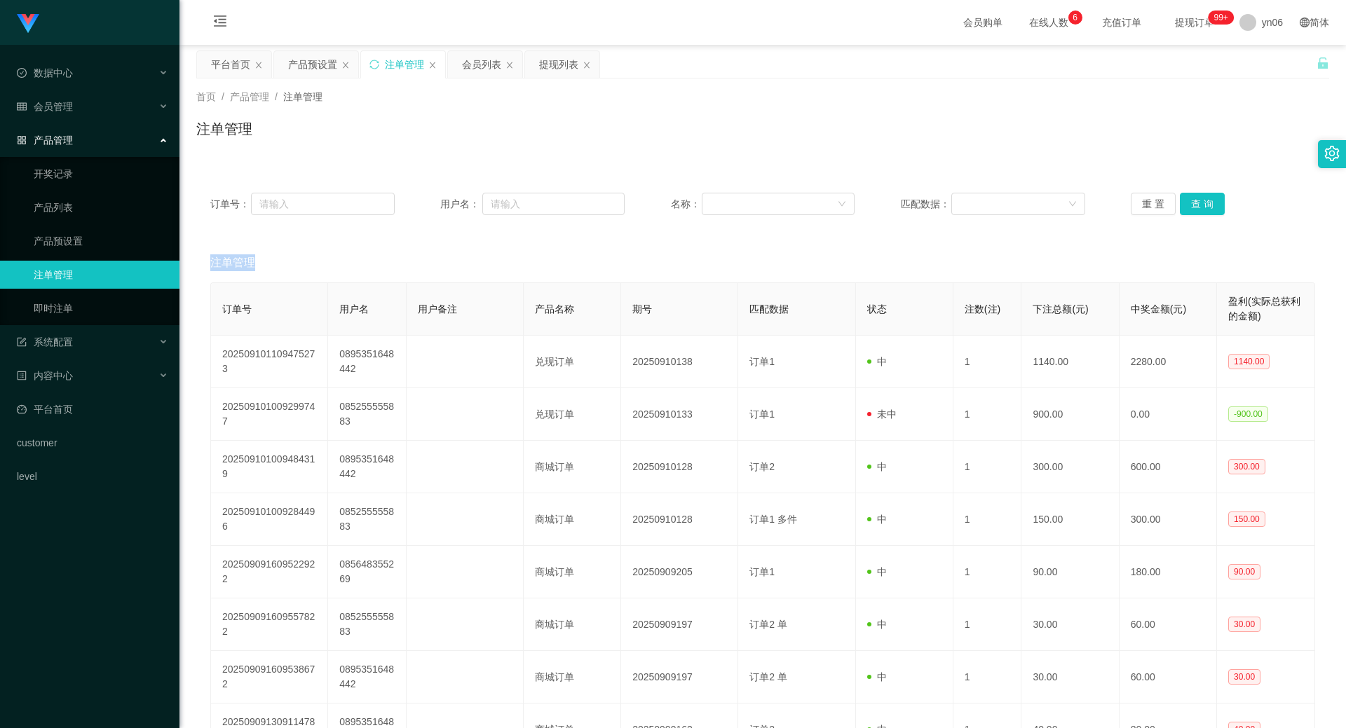
click at [1211, 211] on div "重 置 查 询" at bounding box center [1223, 204] width 184 height 22
click at [1211, 211] on button "查 询" at bounding box center [1202, 204] width 45 height 22
click at [1211, 211] on div "重 置 查 询" at bounding box center [1223, 204] width 184 height 22
click at [1211, 211] on button "查 询" at bounding box center [1202, 204] width 45 height 22
click at [1209, 210] on div "重 置 查 询" at bounding box center [1223, 204] width 184 height 22
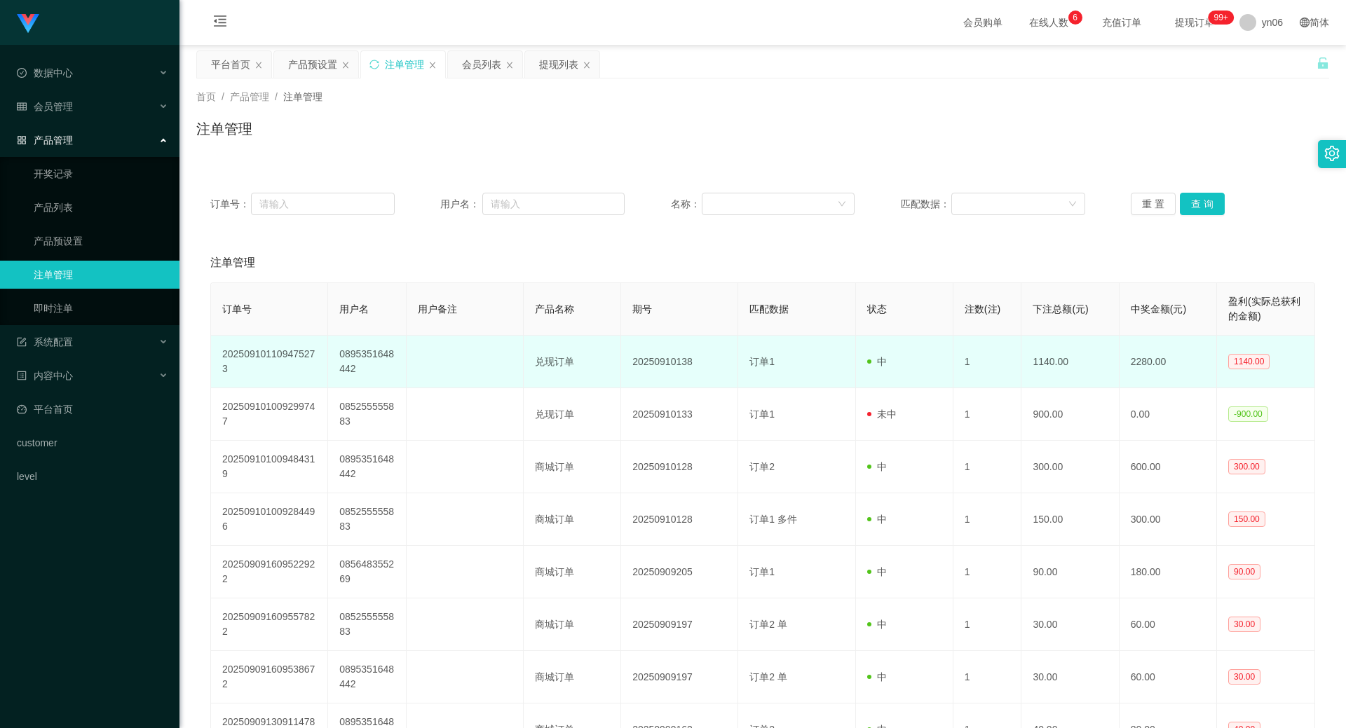
click at [344, 367] on td "0895351648442" at bounding box center [367, 362] width 78 height 53
click at [342, 369] on td "0895351648442" at bounding box center [367, 362] width 78 height 53
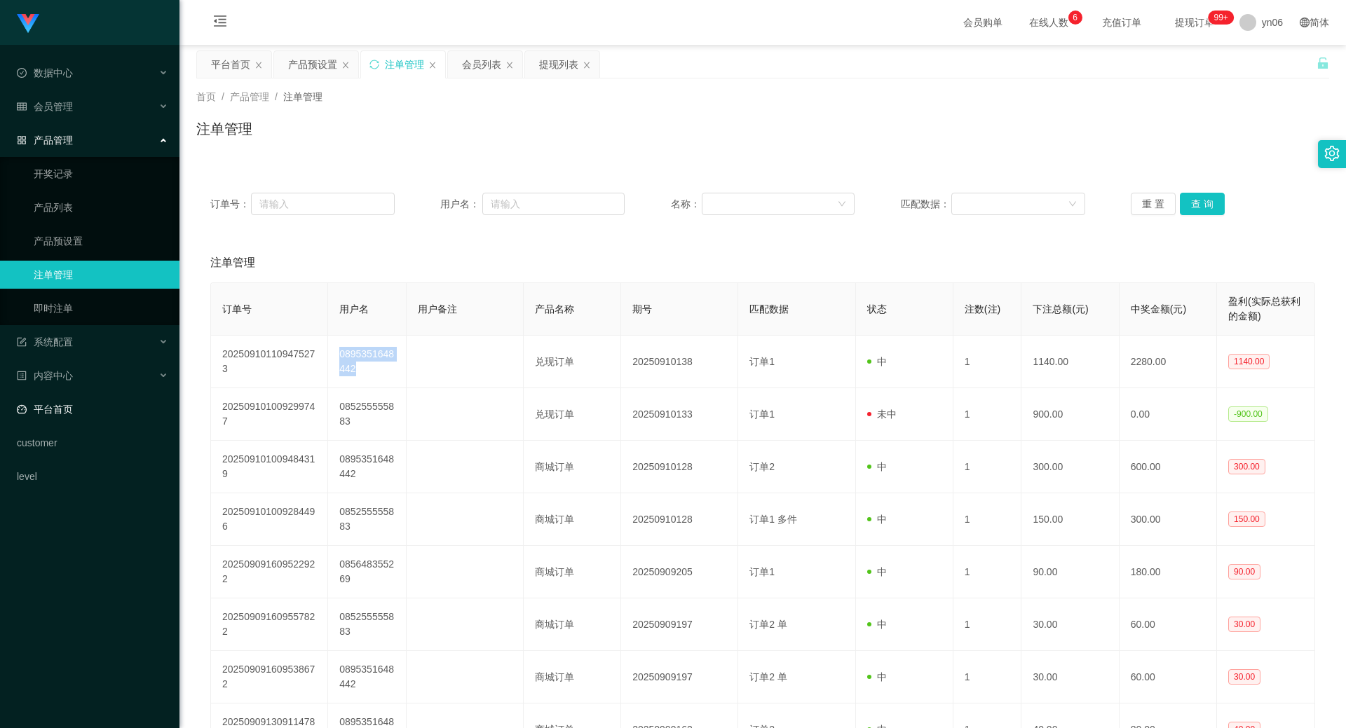
copy td "0895351648442"
click at [1209, 199] on button "查 询" at bounding box center [1202, 204] width 45 height 22
click at [1209, 199] on div "重 置 查 询" at bounding box center [1223, 204] width 184 height 22
click at [1216, 207] on button "查 询" at bounding box center [1202, 204] width 45 height 22
click at [1216, 203] on button "查 询" at bounding box center [1202, 204] width 45 height 22
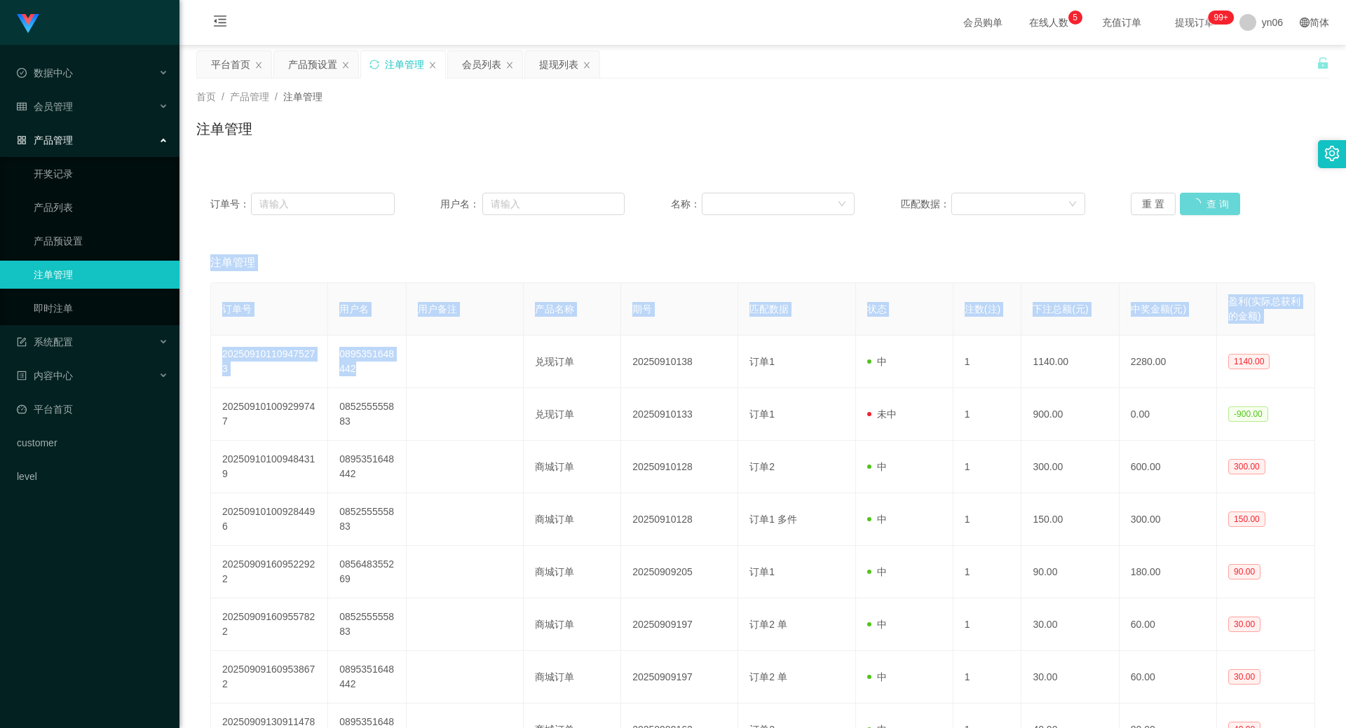
click at [1216, 203] on div "重 置 查 询" at bounding box center [1223, 204] width 184 height 22
click at [1180, 208] on button "查 询" at bounding box center [1202, 204] width 45 height 22
click at [1188, 208] on button "查 询" at bounding box center [1202, 204] width 45 height 22
click at [1188, 208] on div "重 置 查 询" at bounding box center [1223, 204] width 184 height 22
click at [1188, 201] on button "查 询" at bounding box center [1202, 204] width 45 height 22
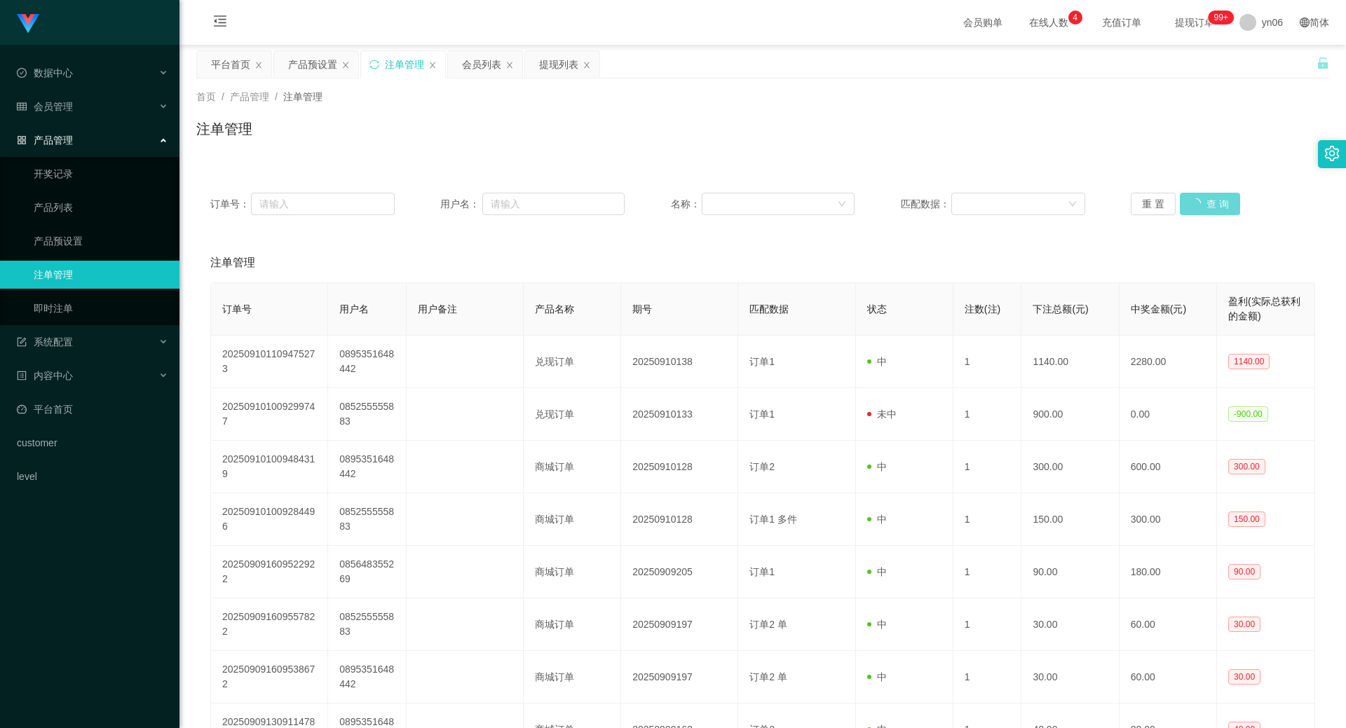
click at [1188, 199] on div "重 置 查 询" at bounding box center [1223, 204] width 184 height 22
click at [1188, 205] on button "查 询" at bounding box center [1210, 204] width 60 height 22
click at [1188, 208] on div "重 置 查 询" at bounding box center [1223, 204] width 184 height 22
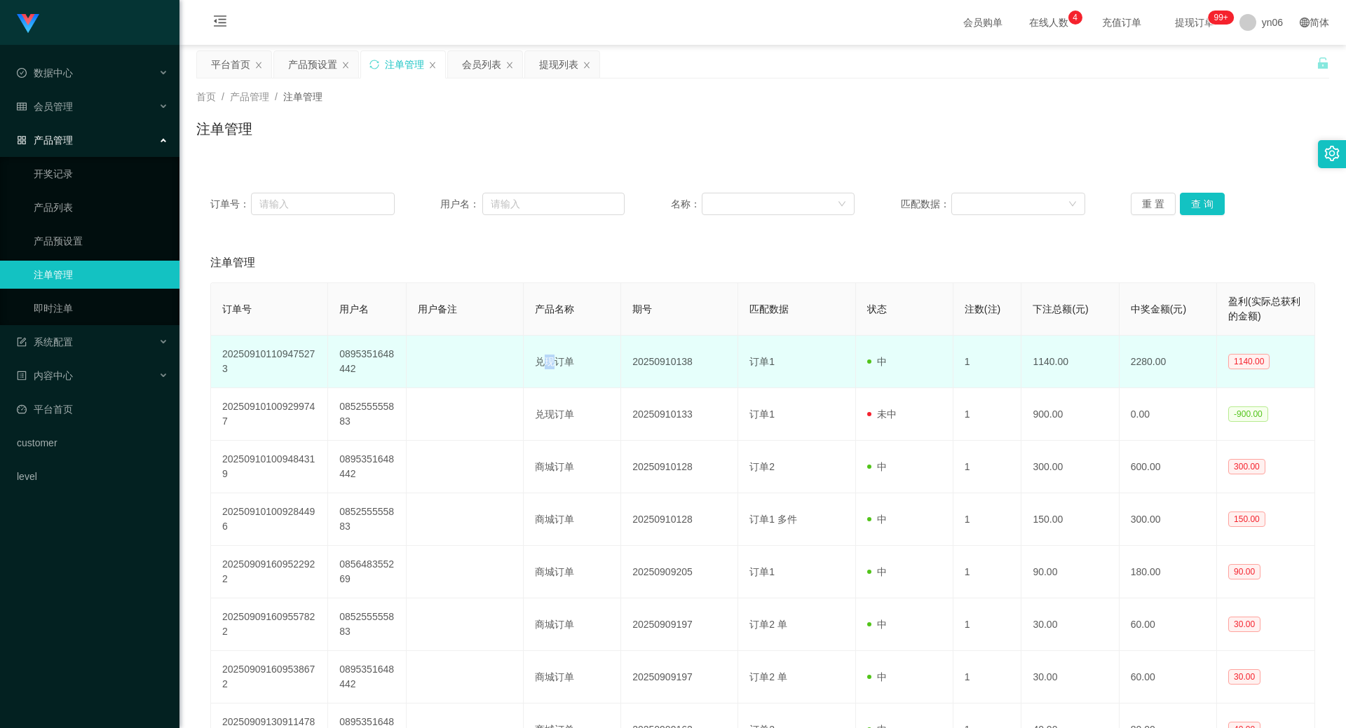
drag, startPoint x: 548, startPoint y: 367, endPoint x: 534, endPoint y: 379, distance: 18.0
click at [548, 367] on td "兑现订单" at bounding box center [572, 362] width 97 height 53
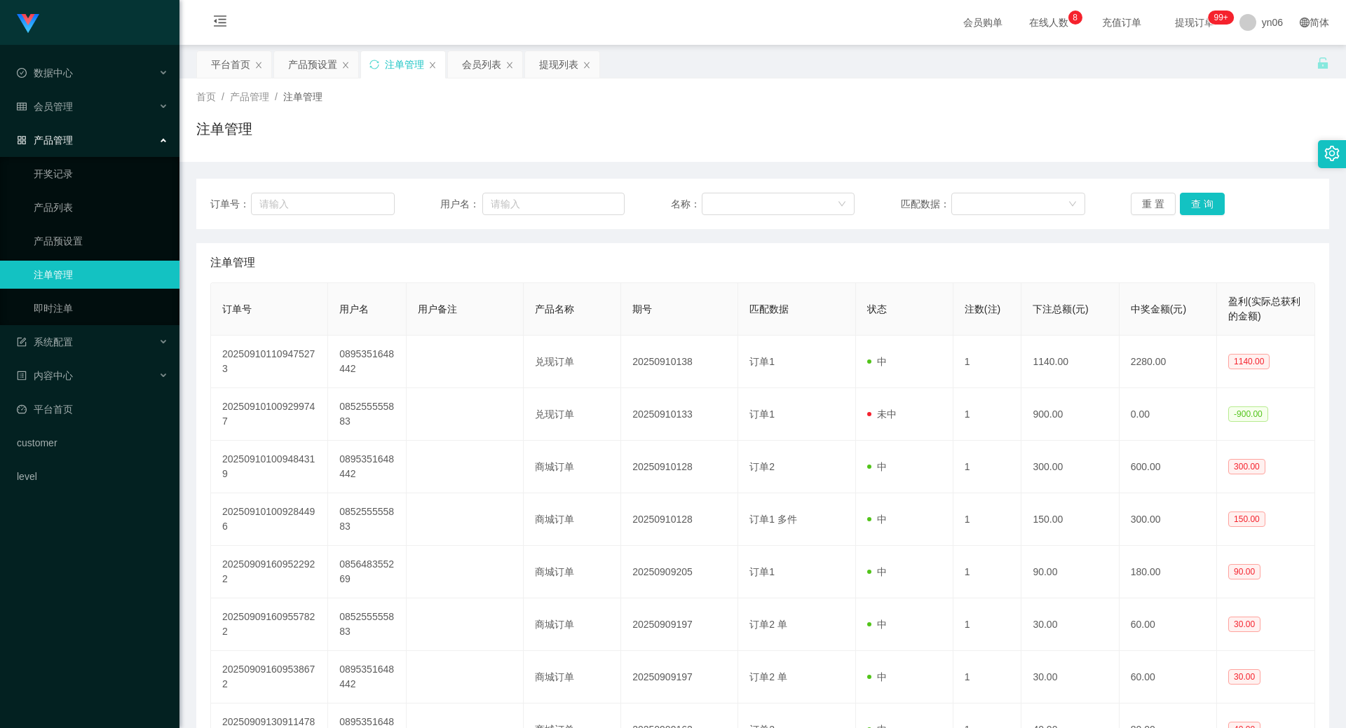
click at [1055, 92] on div "首页 / 产品管理 / 注单管理 /" at bounding box center [762, 97] width 1133 height 15
click at [1204, 194] on button "查 询" at bounding box center [1202, 204] width 45 height 22
click at [1203, 198] on div "重 置 查 询" at bounding box center [1223, 204] width 184 height 22
click at [1203, 198] on button "查 询" at bounding box center [1202, 204] width 45 height 22
click at [1203, 198] on button "查 询" at bounding box center [1210, 204] width 60 height 22
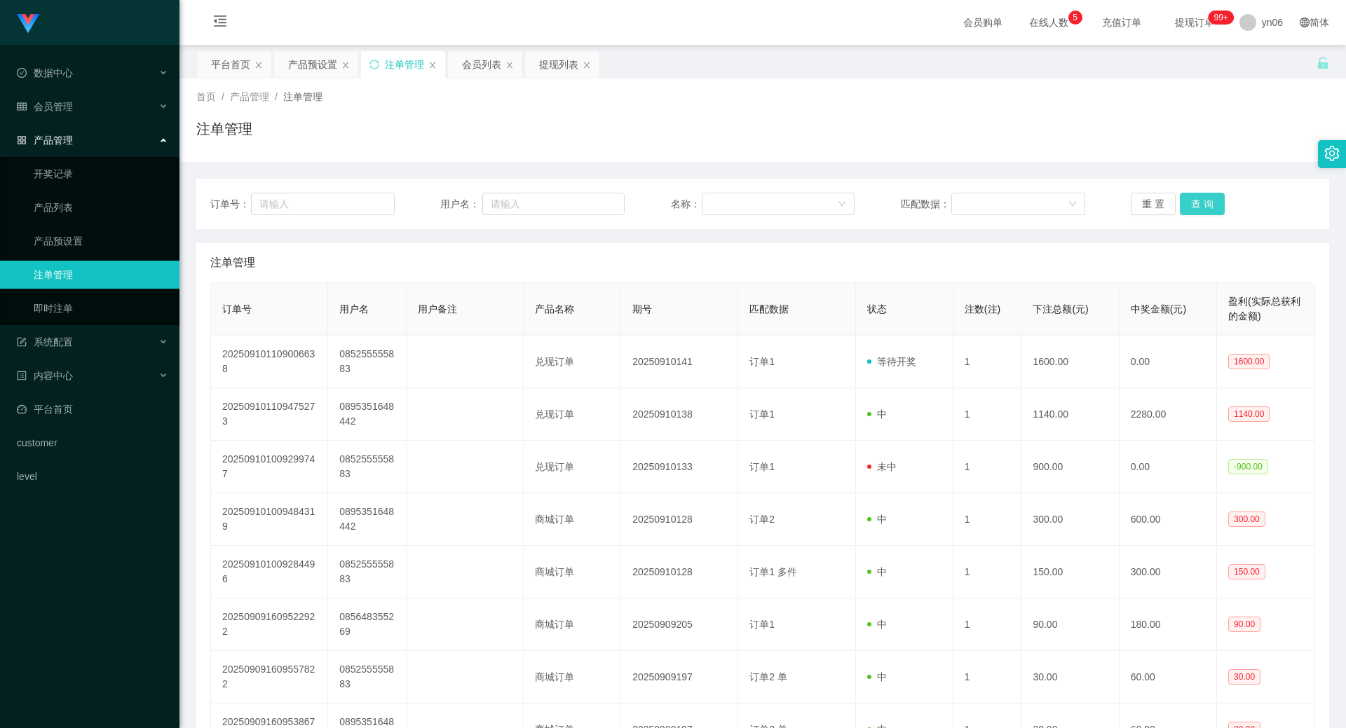
click at [1203, 198] on button "查 询" at bounding box center [1202, 204] width 45 height 22
click at [1203, 199] on div "重 置 查 询" at bounding box center [1223, 204] width 184 height 22
click at [1203, 199] on button "查 询" at bounding box center [1202, 204] width 45 height 22
click at [1203, 200] on button "查 询" at bounding box center [1202, 204] width 45 height 22
click at [1203, 200] on div "重 置 查 询" at bounding box center [1223, 204] width 184 height 22
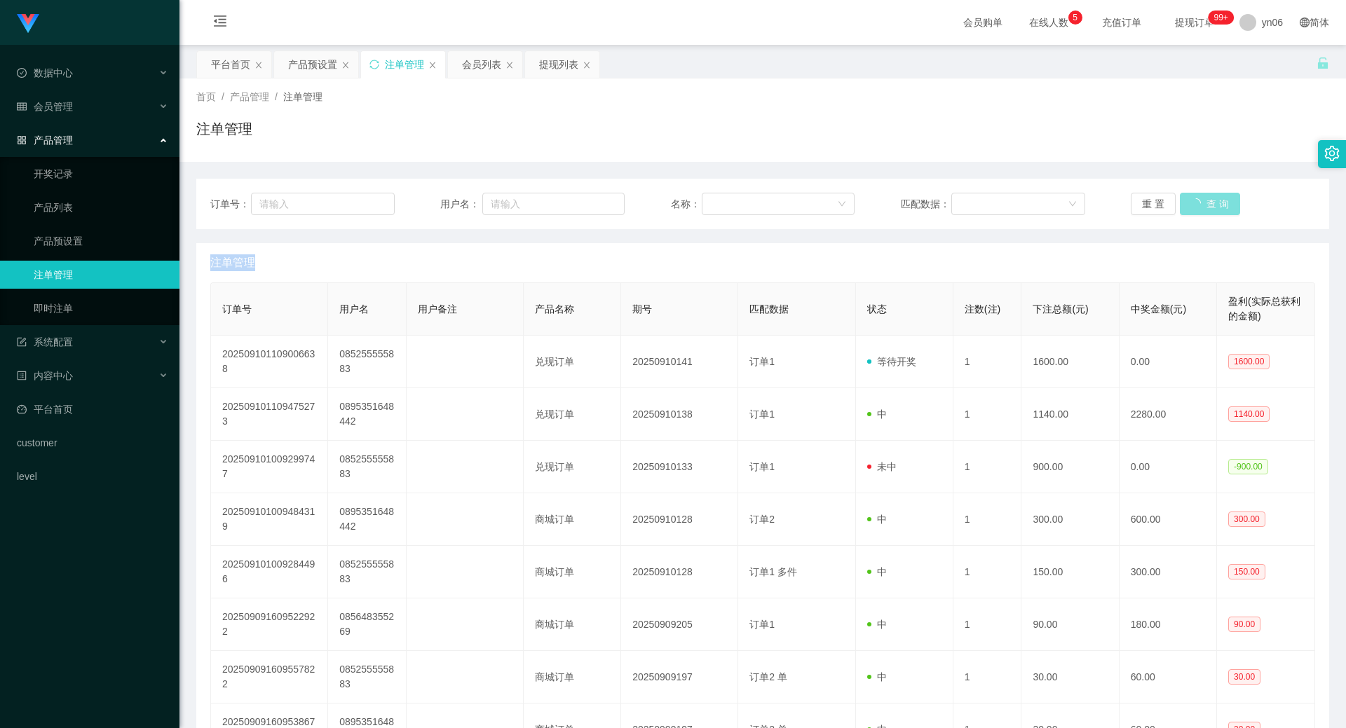
click at [1203, 200] on button "查 询" at bounding box center [1210, 204] width 60 height 22
click at [1203, 200] on div "重 置 查 询" at bounding box center [1223, 204] width 184 height 22
click at [1203, 201] on button "查 询" at bounding box center [1202, 204] width 45 height 22
click at [1204, 201] on button "查 询" at bounding box center [1202, 204] width 45 height 22
click at [1204, 201] on div "重 置 查 询" at bounding box center [1223, 204] width 184 height 22
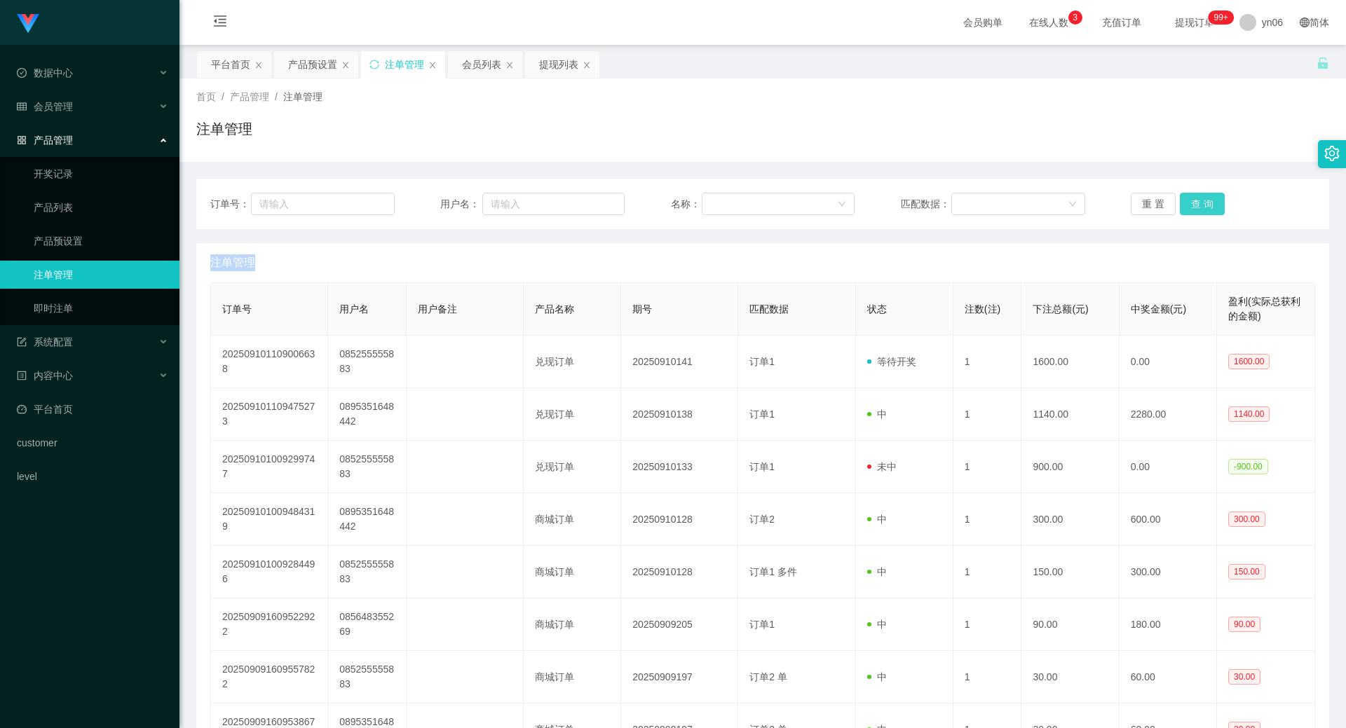
click at [1202, 205] on button "查 询" at bounding box center [1202, 204] width 45 height 22
click at [1200, 208] on div "重 置 查 询" at bounding box center [1223, 204] width 184 height 22
click at [311, 63] on div "产品预设置" at bounding box center [312, 64] width 49 height 27
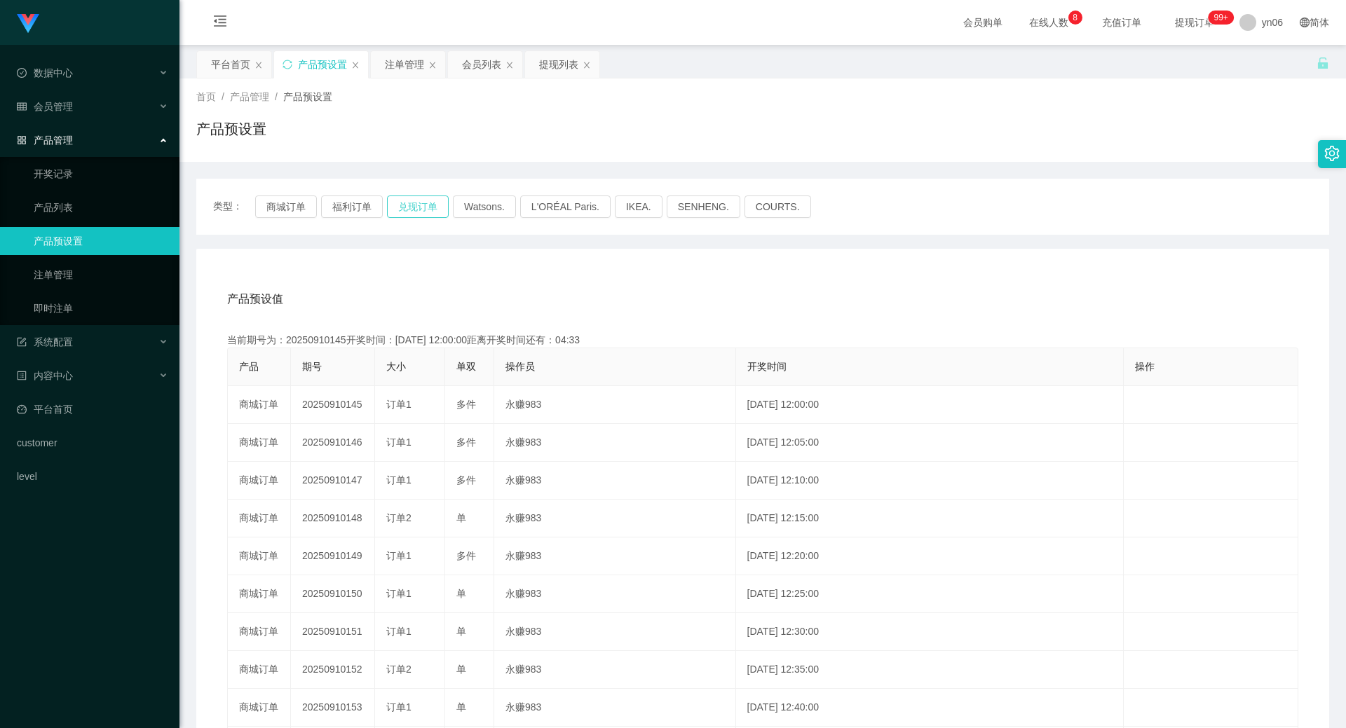
click at [430, 201] on button "兑现订单" at bounding box center [418, 207] width 62 height 22
click at [429, 200] on button "兑现订单" at bounding box center [418, 207] width 62 height 22
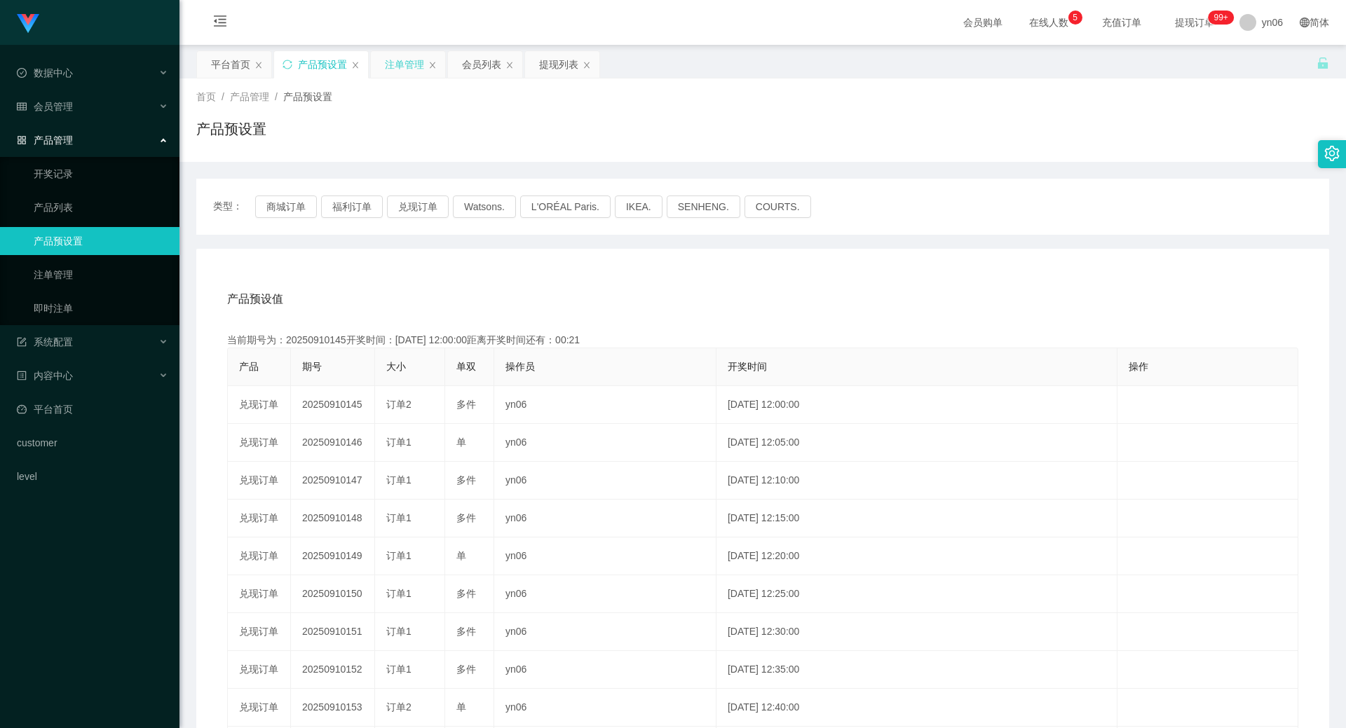
click at [414, 55] on div "注单管理" at bounding box center [404, 64] width 39 height 27
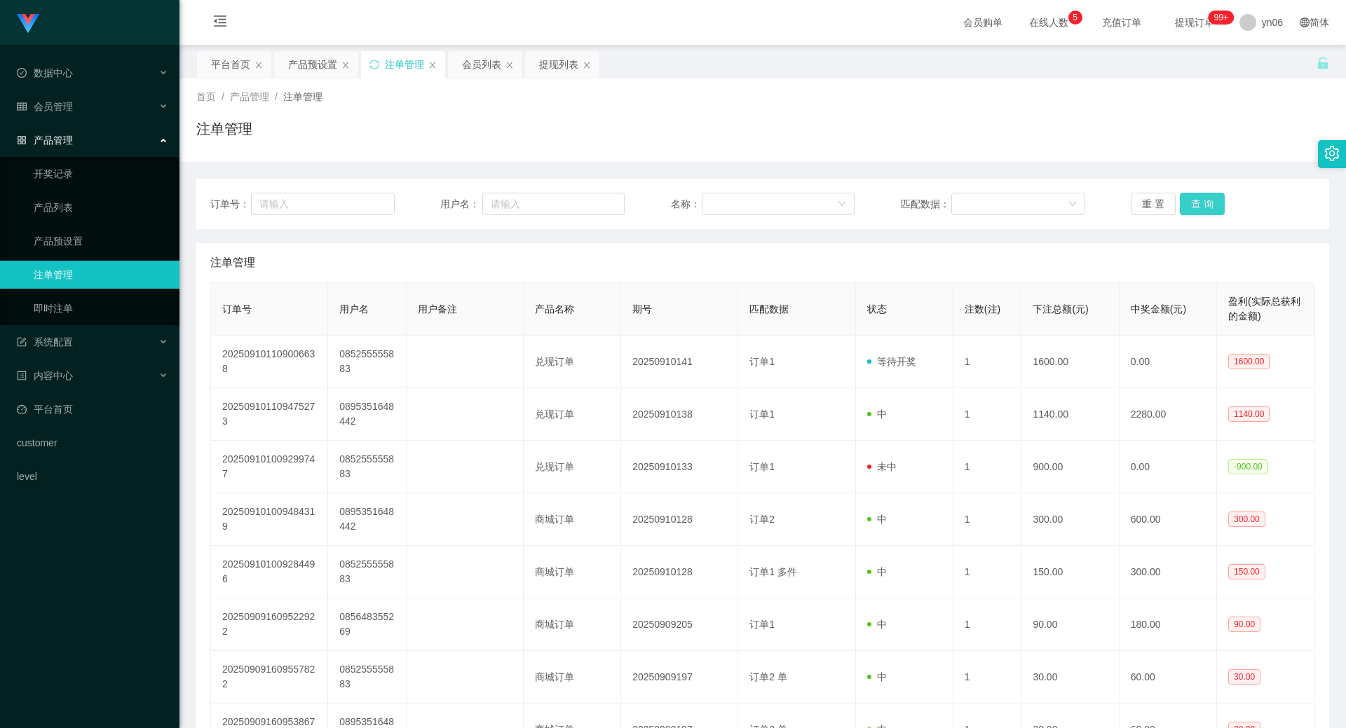
click at [1198, 212] on button "查 询" at bounding box center [1202, 204] width 45 height 22
click at [1196, 215] on div "重 置 查 询" at bounding box center [1223, 204] width 184 height 22
click at [1196, 215] on button "查 询" at bounding box center [1202, 204] width 45 height 22
click at [1196, 215] on div "重 置 查 询" at bounding box center [1223, 204] width 184 height 22
click at [1196, 215] on button "查 询" at bounding box center [1210, 204] width 60 height 22
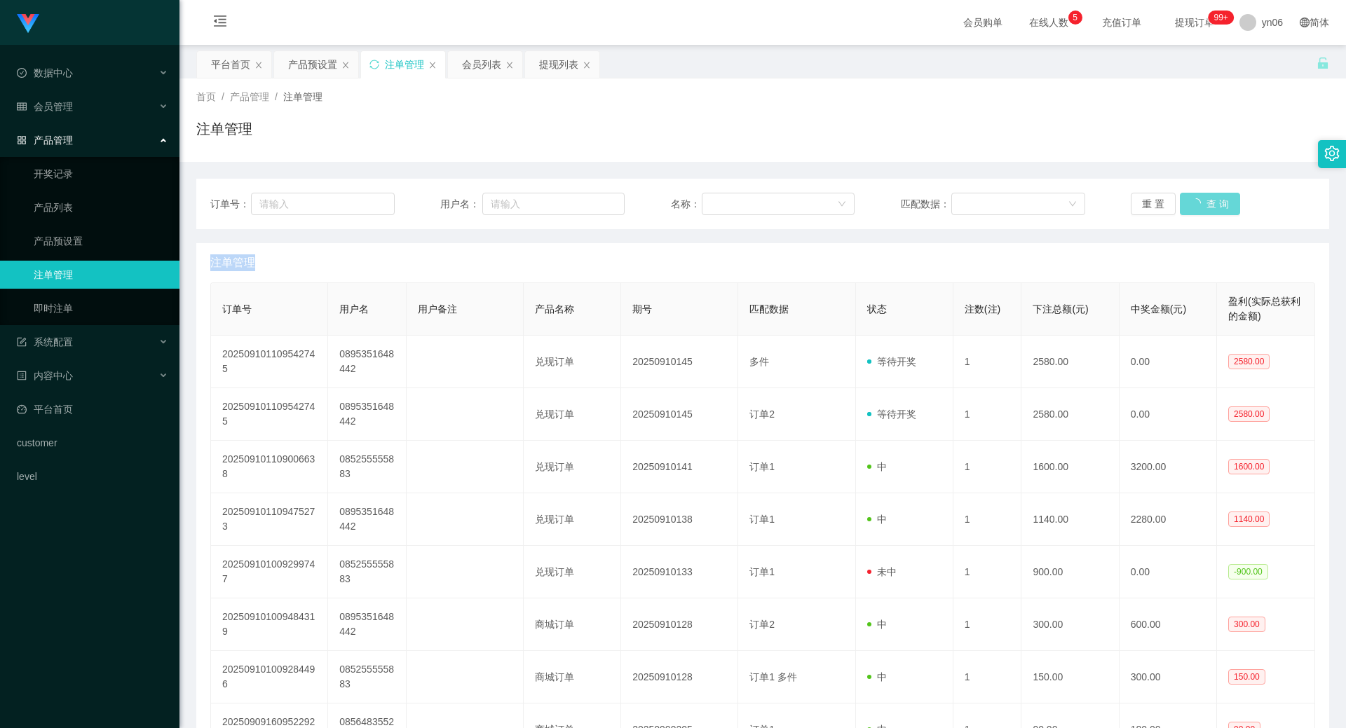
click at [1196, 215] on div "重 置 查 询" at bounding box center [1223, 204] width 184 height 22
click at [1196, 215] on button "查 询" at bounding box center [1202, 204] width 45 height 22
click at [1196, 215] on div "重 置 查 询" at bounding box center [1223, 204] width 184 height 22
click at [1196, 215] on button "查 询" at bounding box center [1202, 204] width 45 height 22
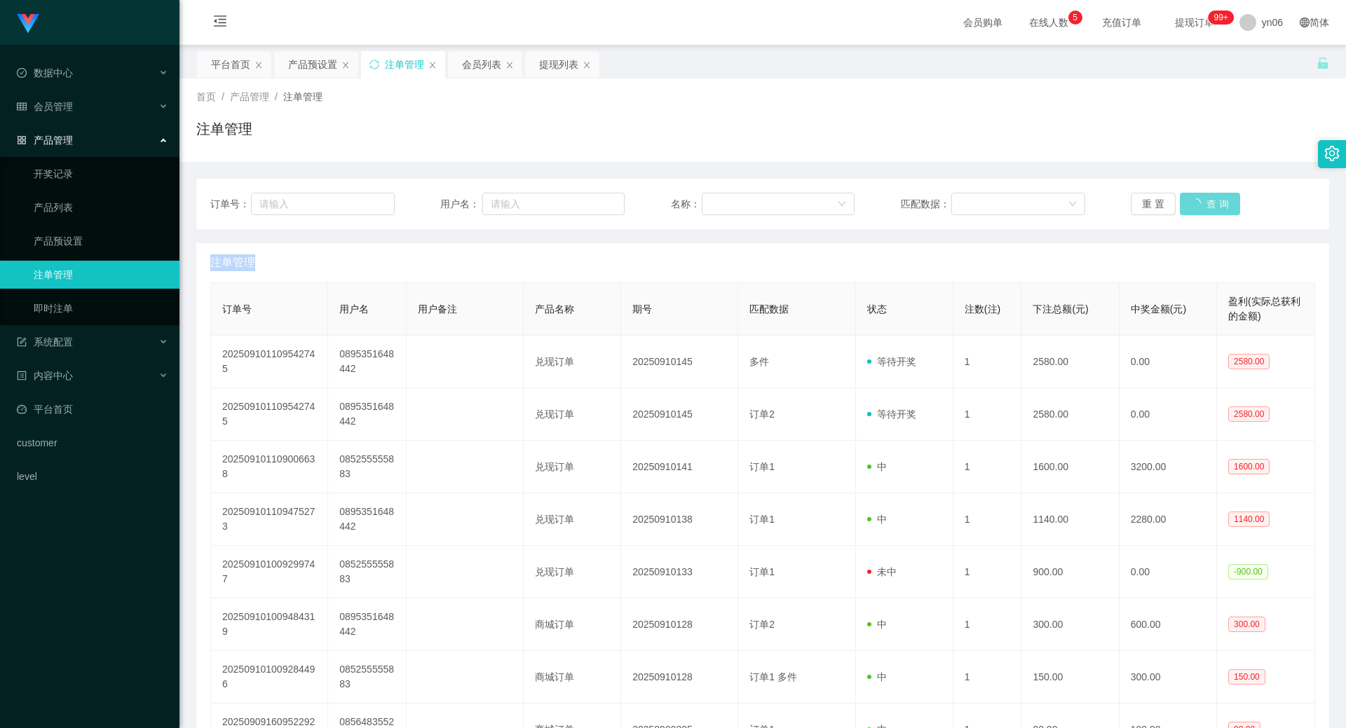
click at [1196, 215] on div "重 置 查 询" at bounding box center [1223, 204] width 184 height 22
click at [1196, 215] on button "查 询" at bounding box center [1202, 204] width 45 height 22
click at [1192, 205] on button "查 询" at bounding box center [1202, 204] width 45 height 22
click at [1192, 205] on div "重 置 查 询" at bounding box center [1223, 204] width 184 height 22
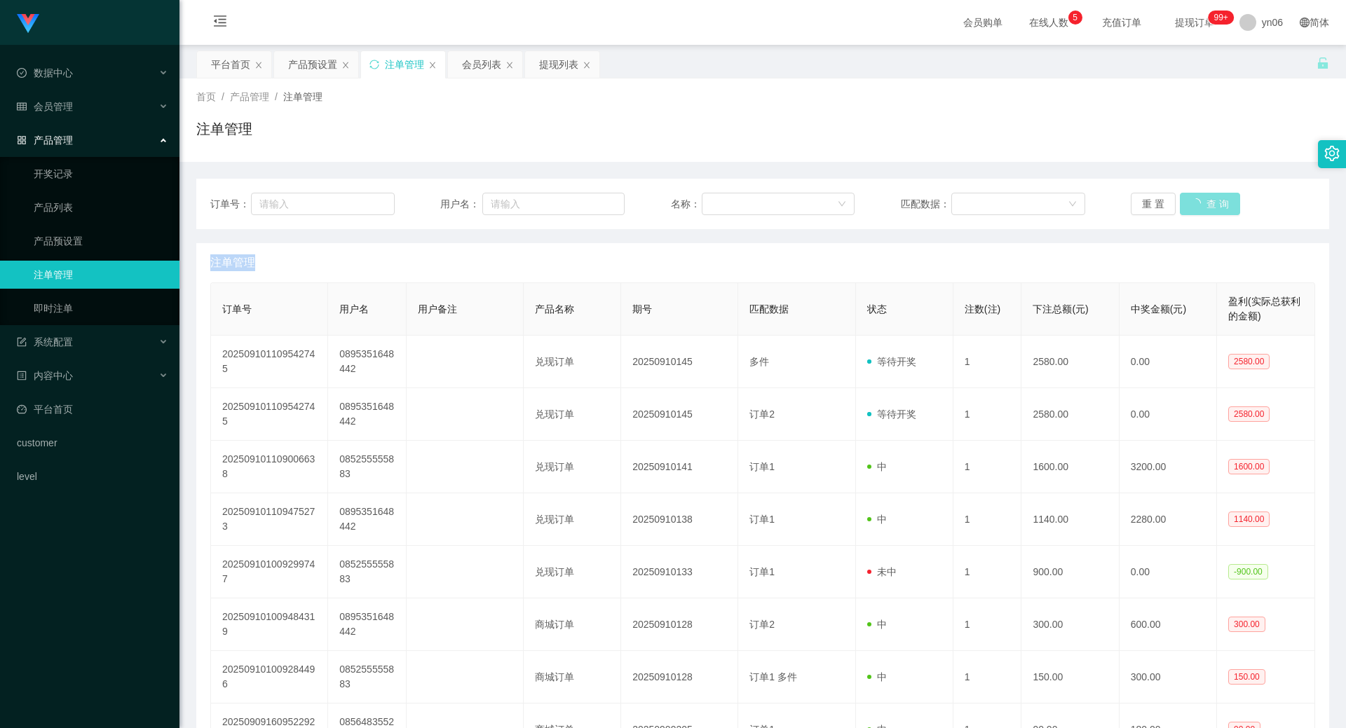
click at [1192, 205] on div "重 置 查 询" at bounding box center [1223, 204] width 184 height 22
click at [1190, 206] on div "重 置 查 询" at bounding box center [1223, 204] width 184 height 22
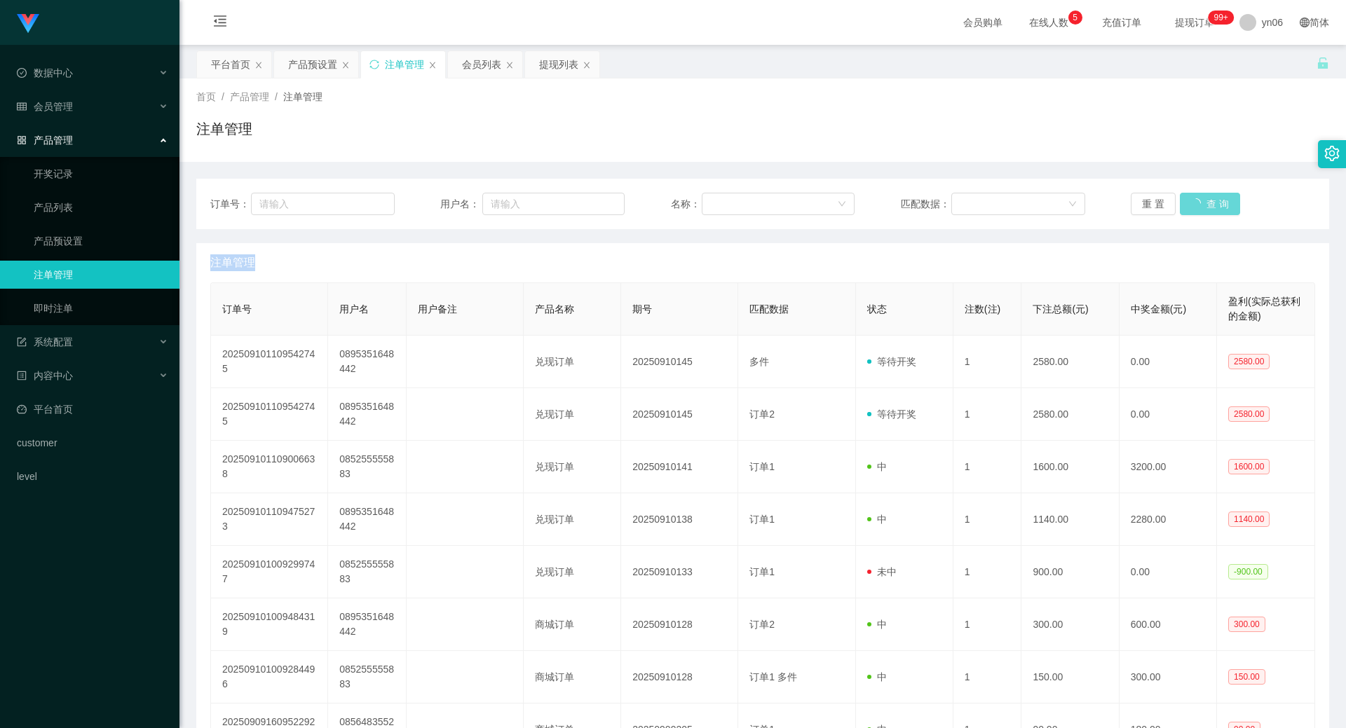
click at [1190, 206] on div "重 置 查 询" at bounding box center [1223, 204] width 184 height 22
click at [1190, 206] on button "查 询" at bounding box center [1202, 204] width 45 height 22
click at [1190, 206] on div "重 置 查 询" at bounding box center [1223, 204] width 184 height 22
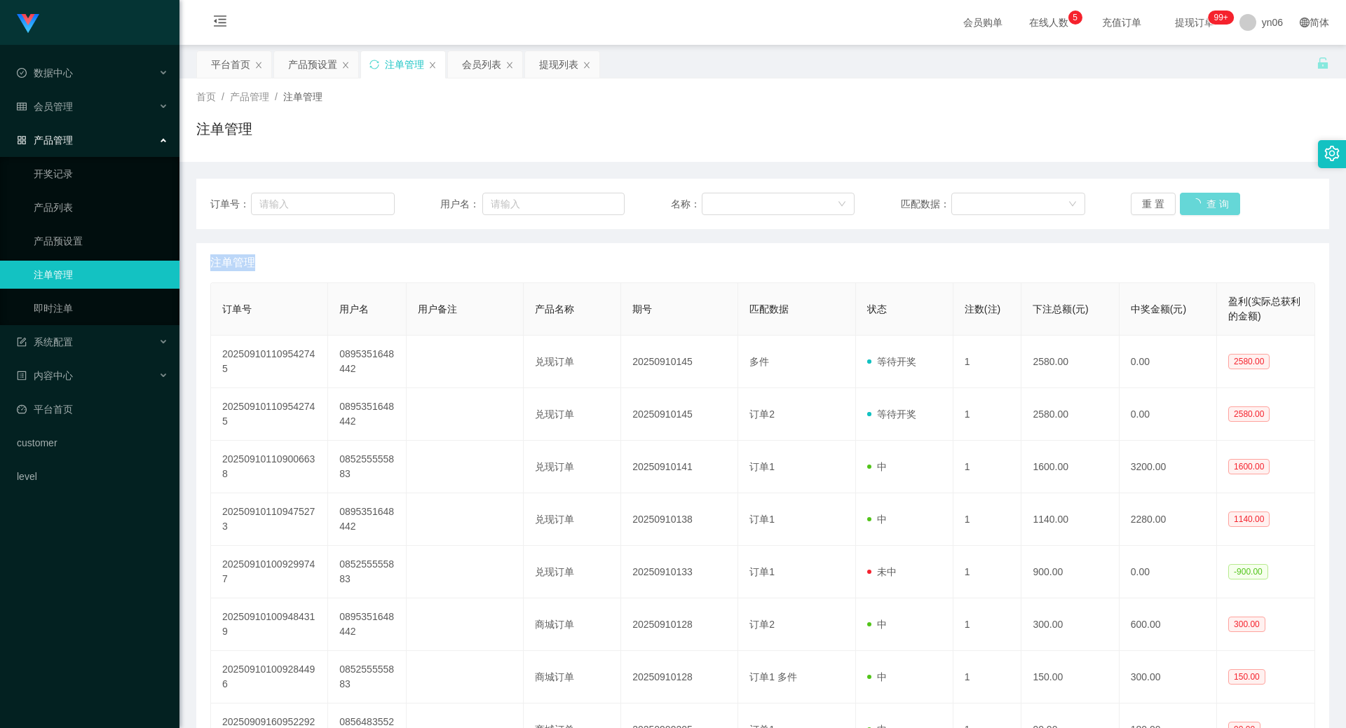
click at [1190, 207] on div "重 置 查 询" at bounding box center [1223, 204] width 184 height 22
click at [1198, 208] on button "查 询" at bounding box center [1202, 204] width 45 height 22
click at [1200, 199] on button "查 询" at bounding box center [1202, 204] width 45 height 22
click at [1200, 208] on button "查 询" at bounding box center [1202, 204] width 45 height 22
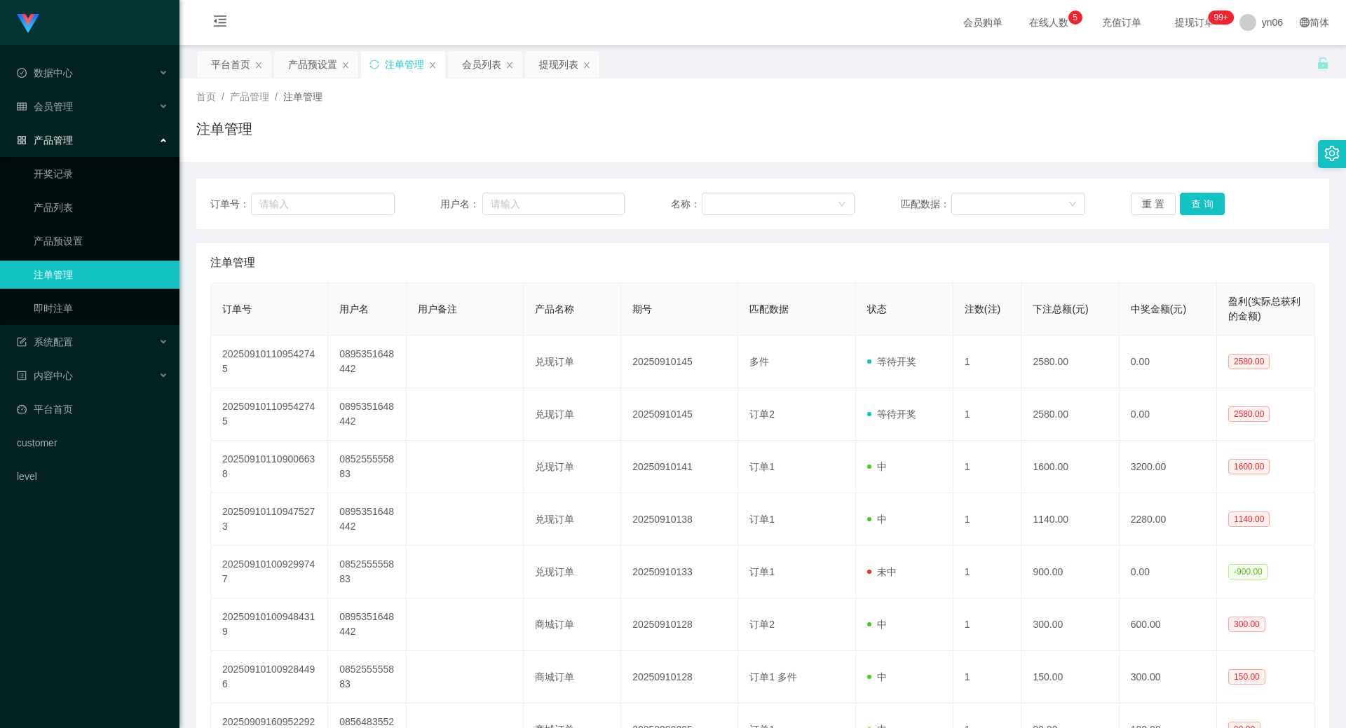
click at [1197, 216] on div "订单号： 用户名： 名称： 匹配数据： 重 置 查 询" at bounding box center [762, 204] width 1133 height 50
click at [1196, 208] on button "查 询" at bounding box center [1202, 204] width 45 height 22
drag, startPoint x: 1196, startPoint y: 208, endPoint x: 247, endPoint y: 306, distance: 954.4
click at [1196, 208] on button "查 询" at bounding box center [1202, 204] width 45 height 22
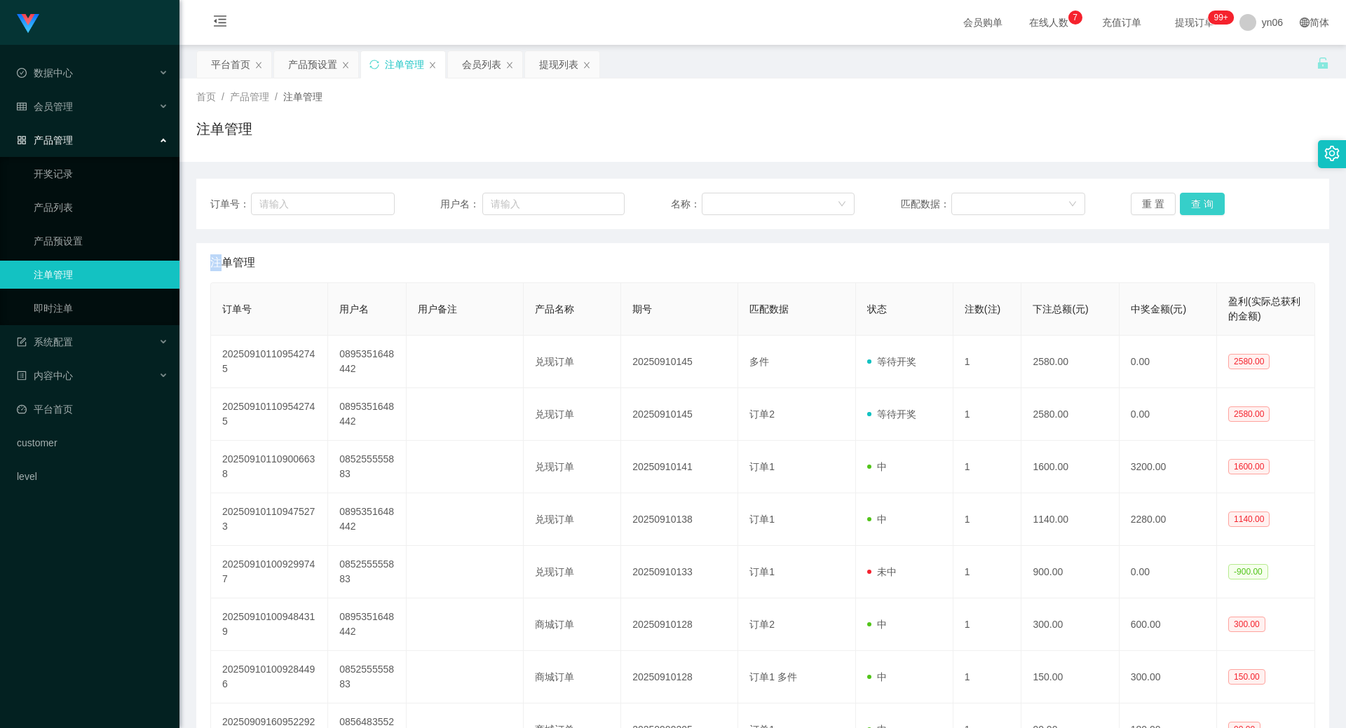
click at [1200, 206] on button "查 询" at bounding box center [1202, 204] width 45 height 22
click at [1197, 207] on div "重 置 查 询" at bounding box center [1223, 204] width 184 height 22
click at [1197, 209] on button "查 询" at bounding box center [1202, 204] width 45 height 22
click at [1197, 209] on div "重 置 查 询" at bounding box center [1223, 204] width 184 height 22
click at [1197, 209] on button "查 询" at bounding box center [1202, 204] width 45 height 22
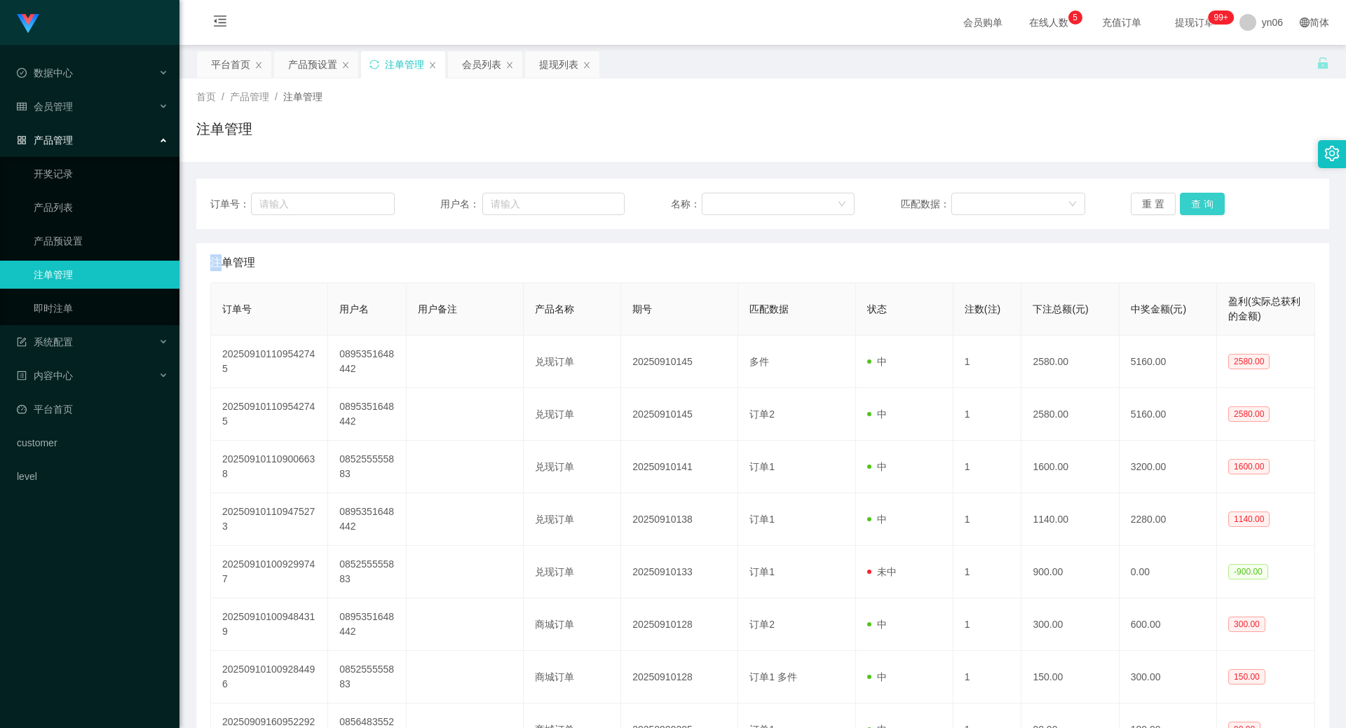
click at [1196, 203] on button "查 询" at bounding box center [1202, 204] width 45 height 22
click at [1196, 203] on div "重 置 查 询" at bounding box center [1223, 204] width 184 height 22
click at [230, 61] on div "平台首页" at bounding box center [230, 64] width 39 height 27
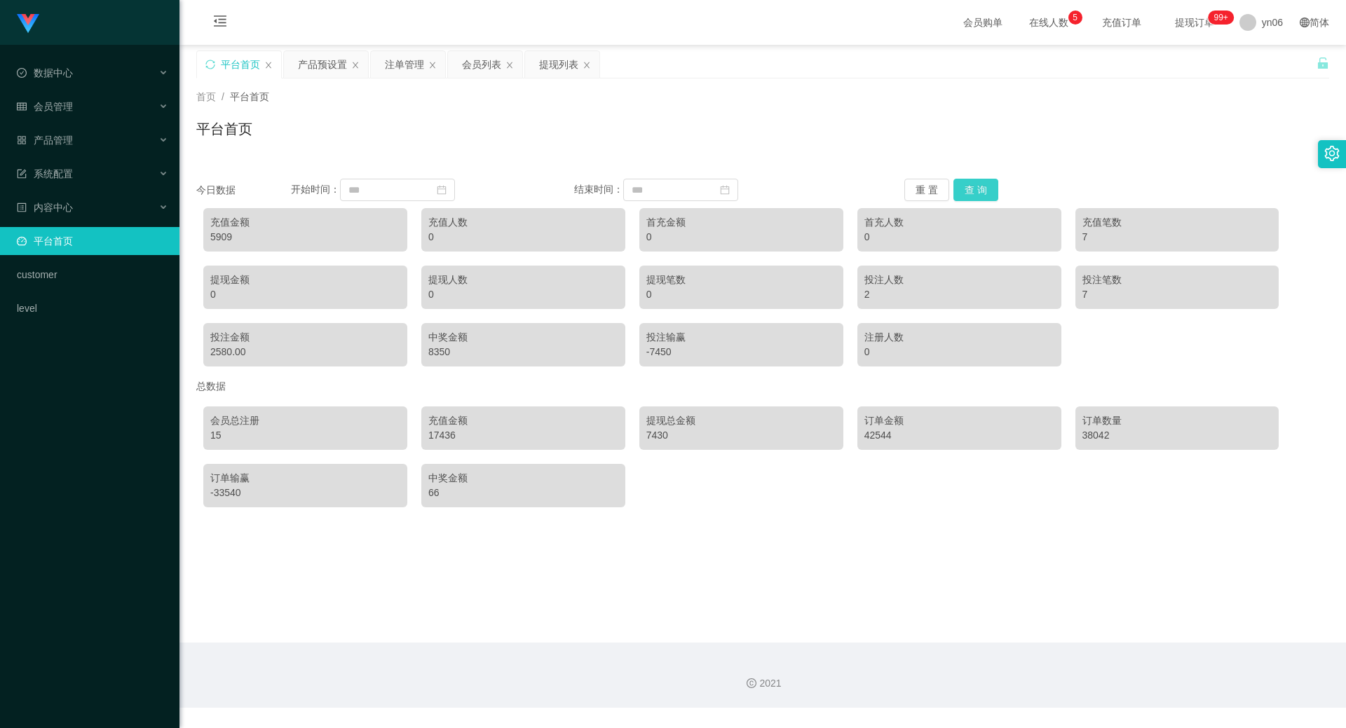
click at [968, 189] on button "查 询" at bounding box center [975, 190] width 45 height 22
click at [970, 188] on button "查 询" at bounding box center [975, 190] width 45 height 22
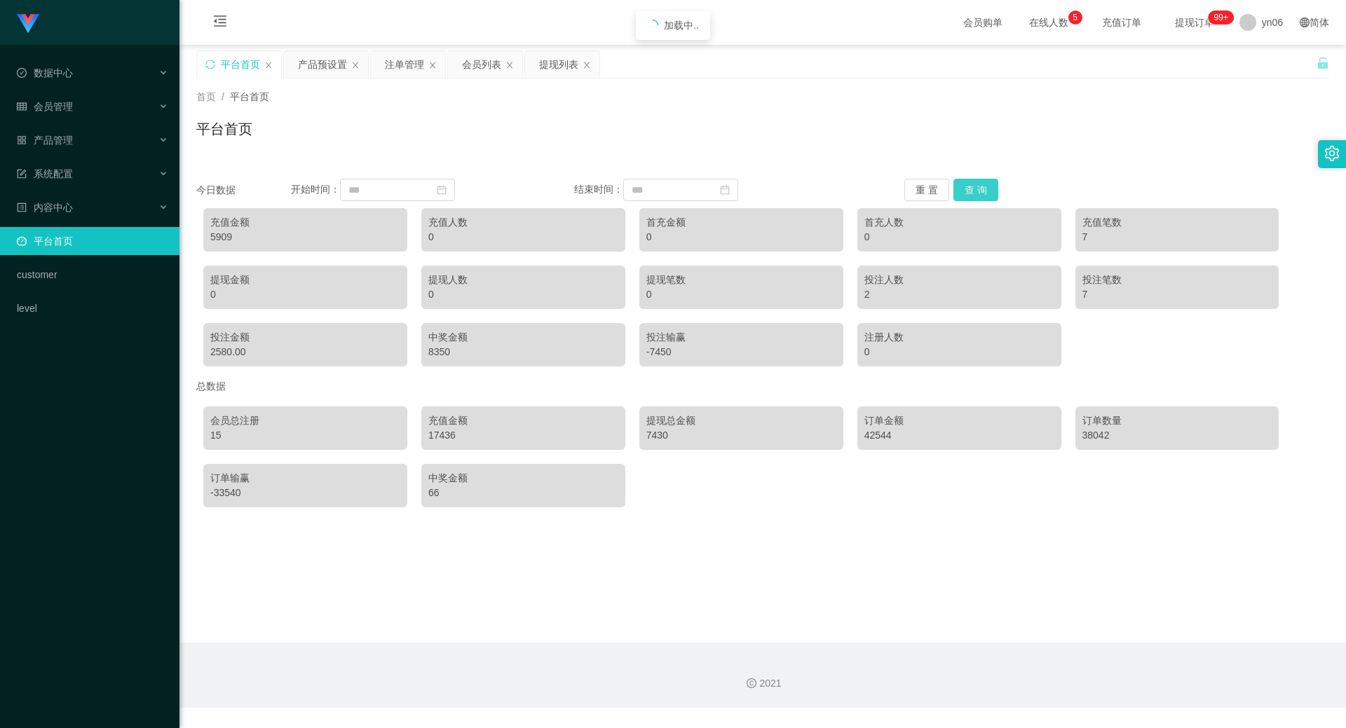
click at [970, 188] on button "查 询" at bounding box center [975, 190] width 45 height 22
click at [922, 515] on main "关闭左侧 关闭右侧 关闭其它 刷新页面 平台首页 产品预设置 注单管理 会员列表 提现列表 首页 / 平台首页 / 平台首页 今日数据 开始时间： 结束时间：…" at bounding box center [762, 344] width 1167 height 598
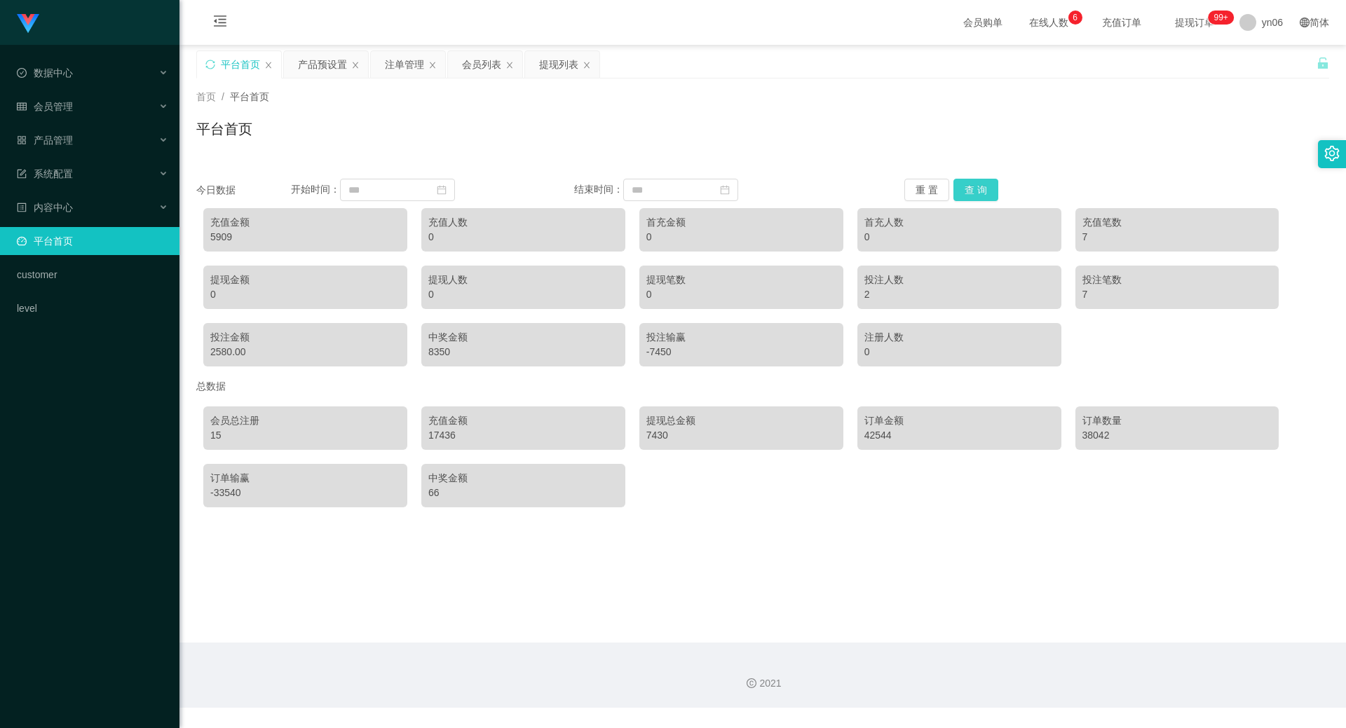
click at [972, 189] on button "查 询" at bounding box center [975, 190] width 45 height 22
click at [972, 191] on button "查 询" at bounding box center [975, 190] width 45 height 22
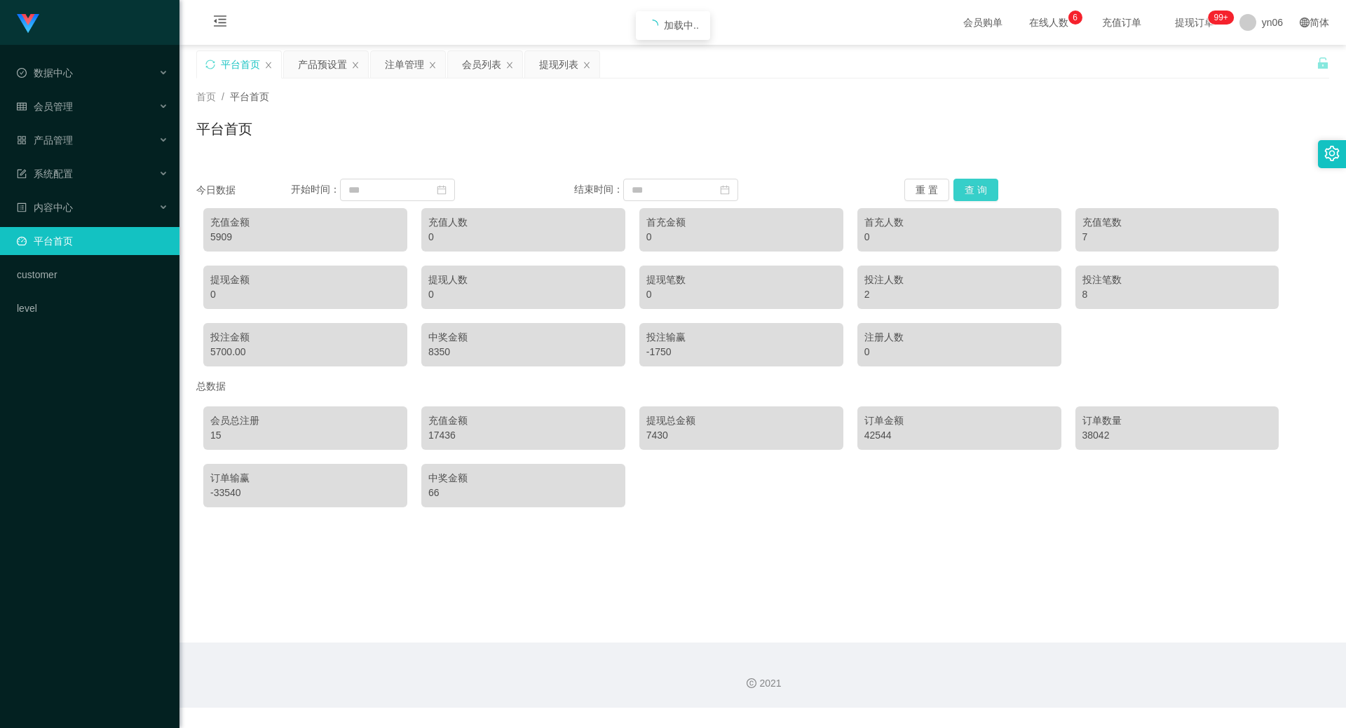
click at [972, 191] on button "查 询" at bounding box center [975, 190] width 45 height 22
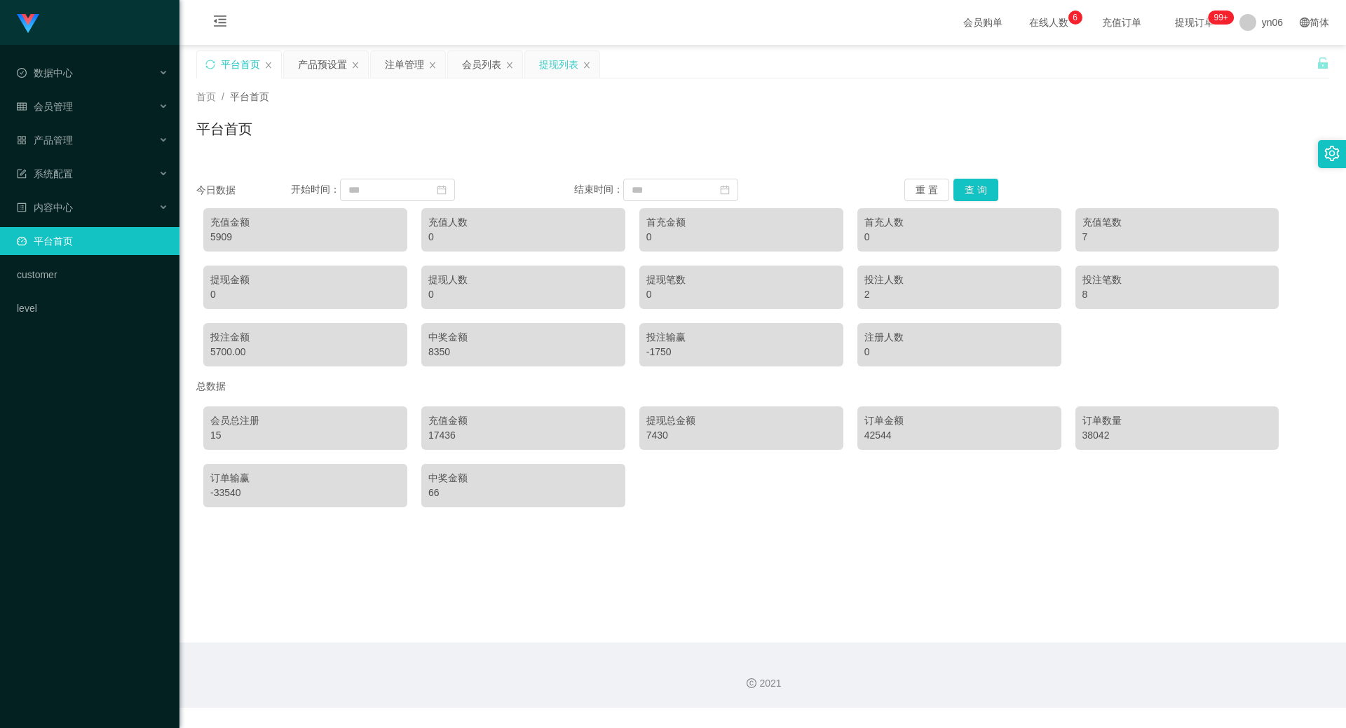
click at [557, 73] on div "提现列表" at bounding box center [558, 64] width 39 height 27
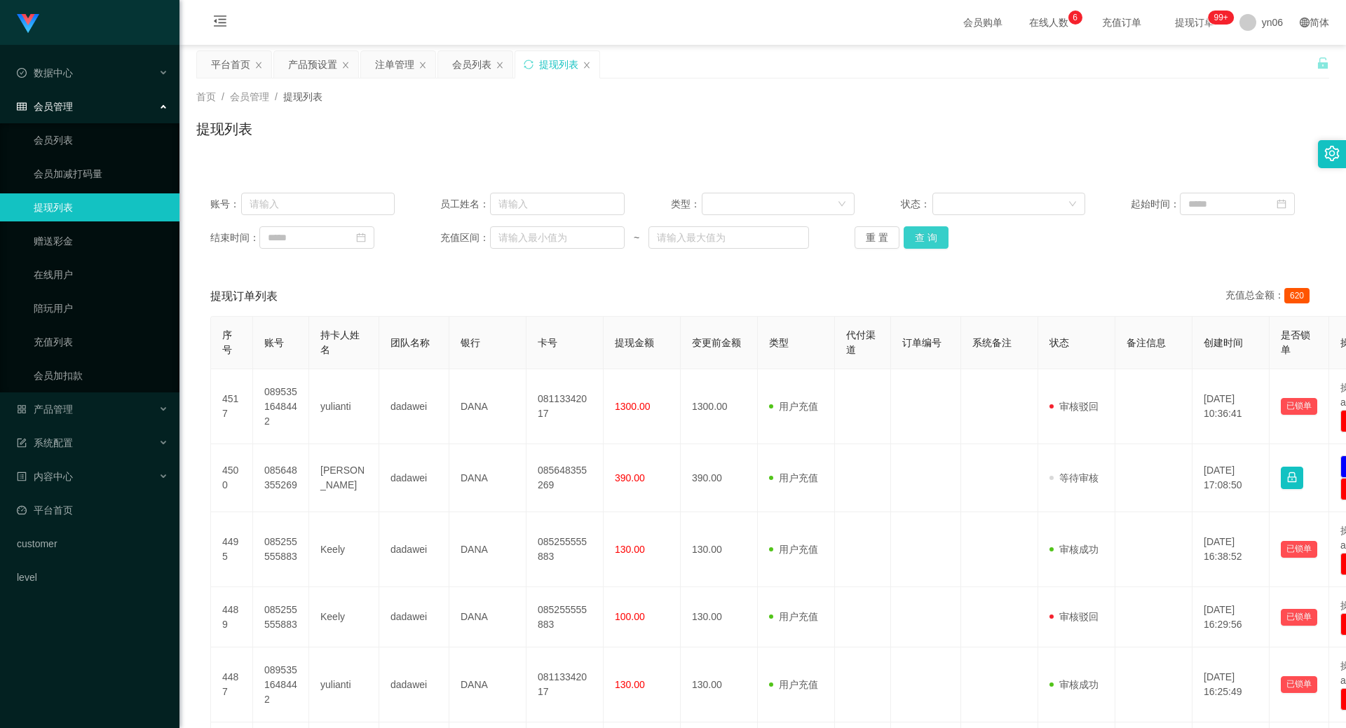
click at [918, 231] on button "查 询" at bounding box center [926, 237] width 45 height 22
click at [918, 231] on div "重 置 查 询" at bounding box center [947, 237] width 184 height 22
click at [919, 231] on button "查 询" at bounding box center [926, 237] width 45 height 22
click at [919, 231] on div "重 置 查 询" at bounding box center [947, 237] width 184 height 22
click at [920, 231] on button "查 询" at bounding box center [934, 237] width 60 height 22
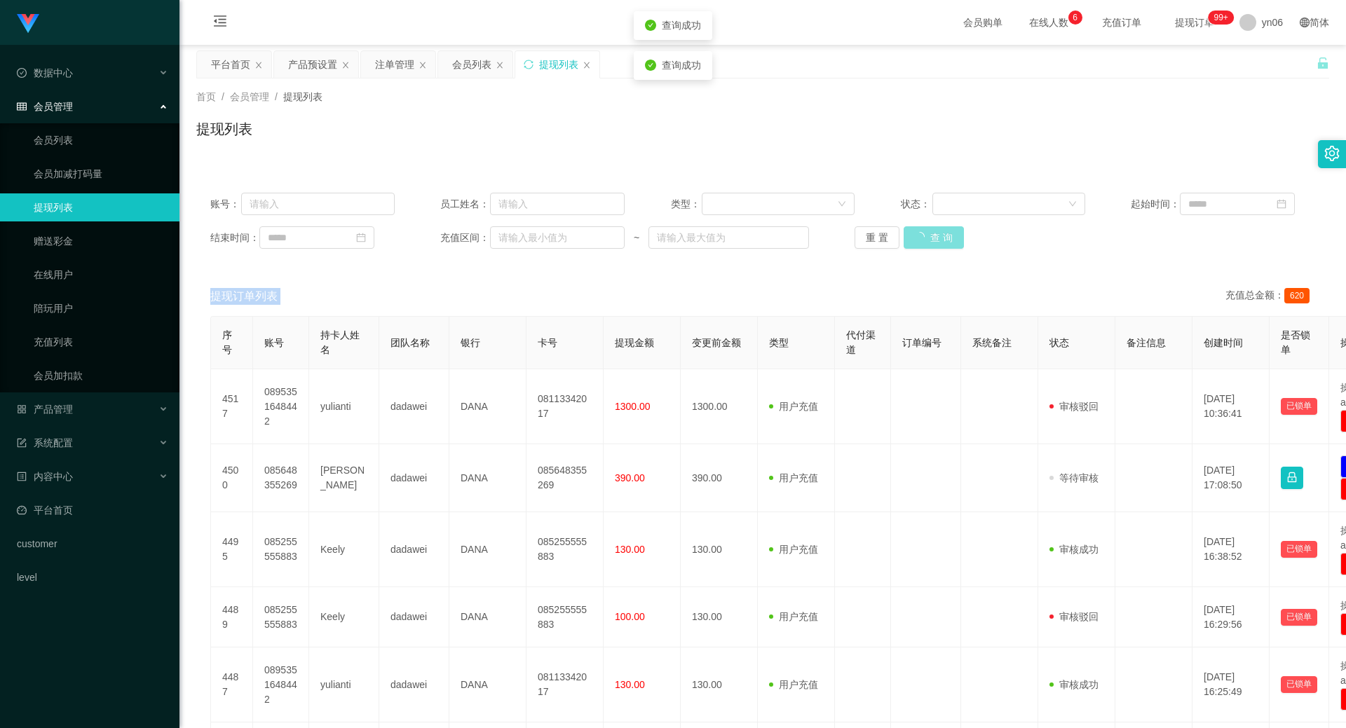
click at [920, 231] on div "重 置 查 询" at bounding box center [947, 237] width 184 height 22
click at [920, 231] on button "查 询" at bounding box center [926, 237] width 45 height 22
click at [920, 231] on div "重 置 查 询" at bounding box center [947, 237] width 184 height 22
click at [920, 231] on button "查 询" at bounding box center [926, 237] width 45 height 22
click at [920, 231] on div "重 置 查 询" at bounding box center [947, 237] width 184 height 22
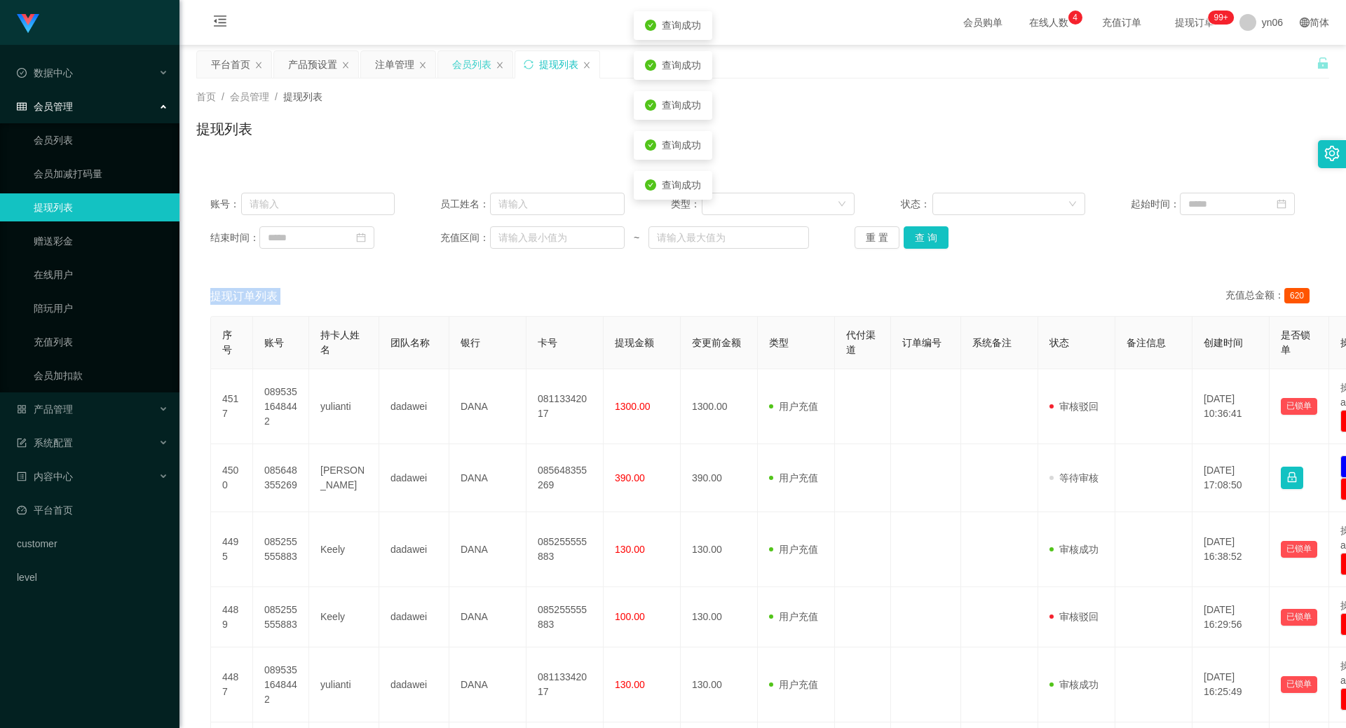
click at [482, 59] on div "会员列表" at bounding box center [471, 64] width 39 height 27
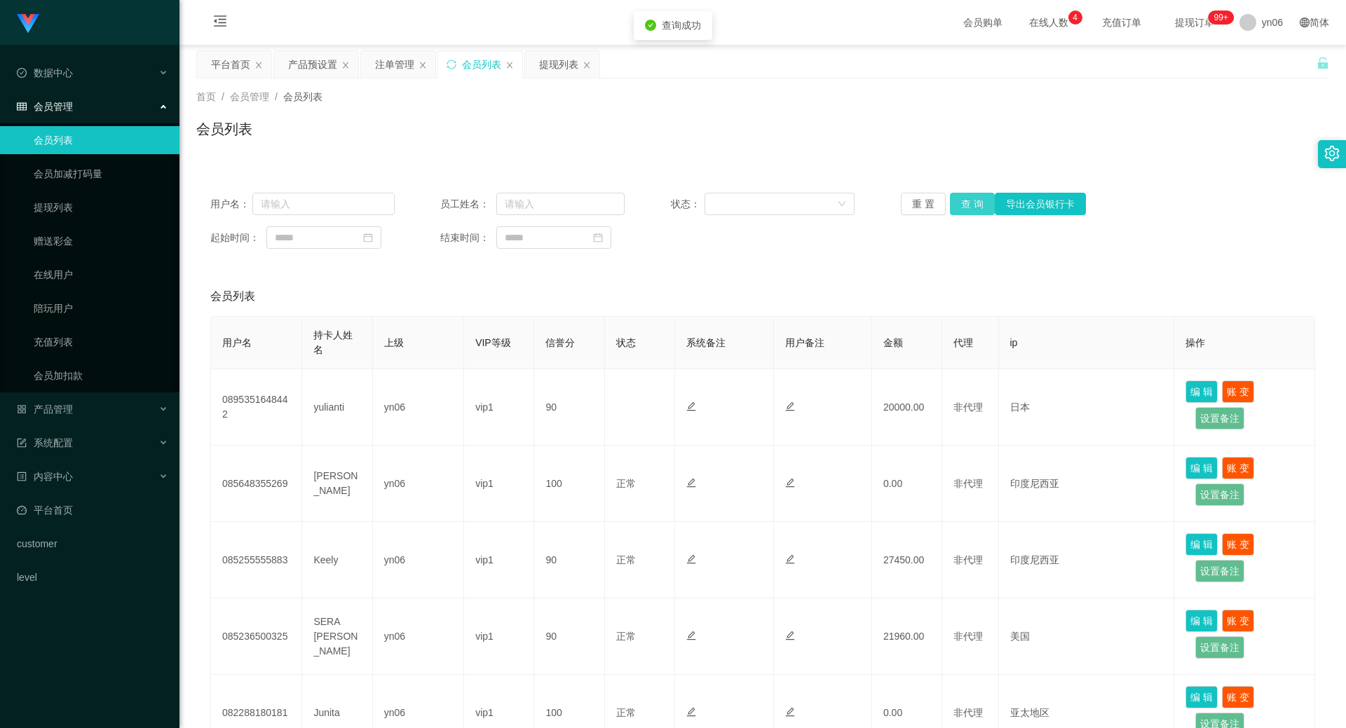
click at [953, 201] on button "查 询" at bounding box center [972, 204] width 45 height 22
click at [953, 201] on div "重 置 查 询 导出会员银行卡" at bounding box center [993, 204] width 184 height 22
click at [953, 201] on button "查 询" at bounding box center [972, 204] width 45 height 22
click at [953, 201] on div "重 置 查 询 导出会员银行卡" at bounding box center [993, 204] width 184 height 22
click at [953, 201] on button "查 询" at bounding box center [972, 204] width 45 height 22
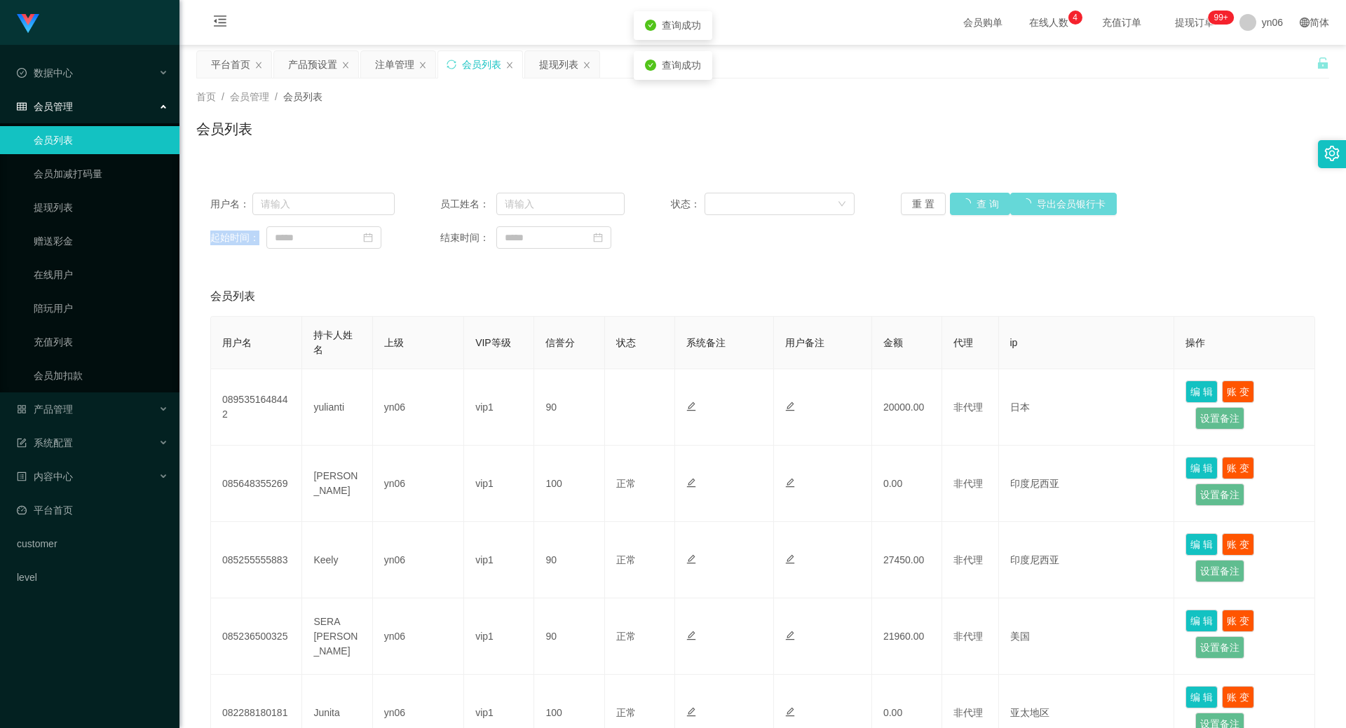
click at [953, 201] on div "重 置 查 询 导出会员银行卡" at bounding box center [993, 204] width 184 height 22
click at [952, 203] on button "查 询" at bounding box center [980, 204] width 60 height 22
click at [951, 203] on div "重 置 查 询 导出会员银行卡" at bounding box center [993, 204] width 184 height 22
click at [951, 203] on button "查 询" at bounding box center [980, 204] width 60 height 22
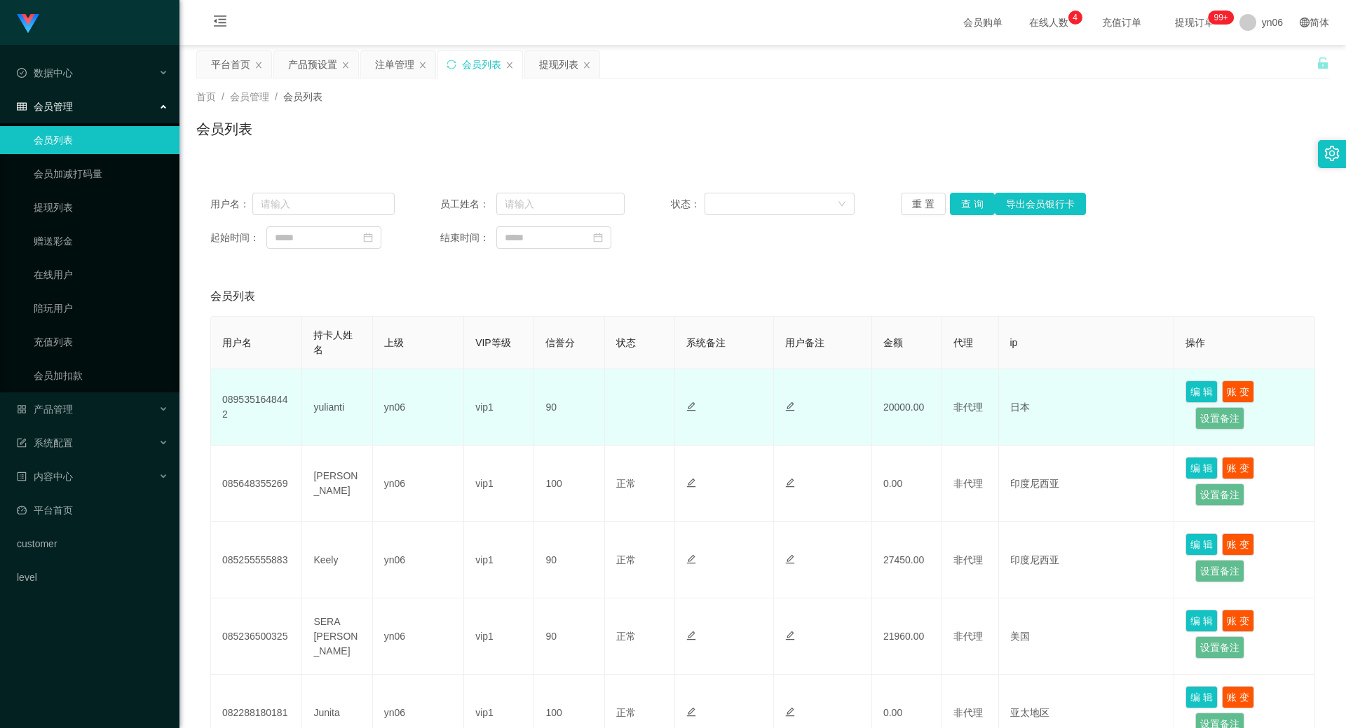
click at [911, 422] on td "20000.00" at bounding box center [907, 407] width 70 height 76
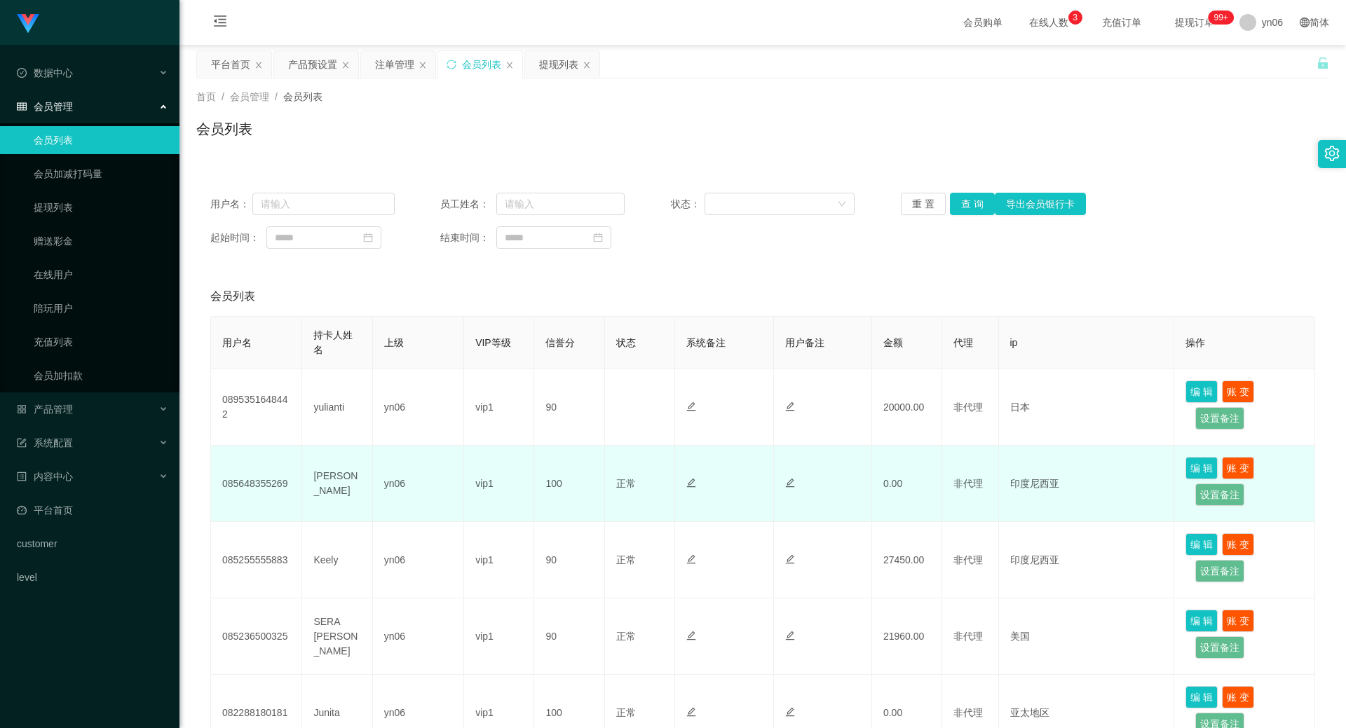
click at [920, 471] on td "0.00" at bounding box center [907, 484] width 70 height 76
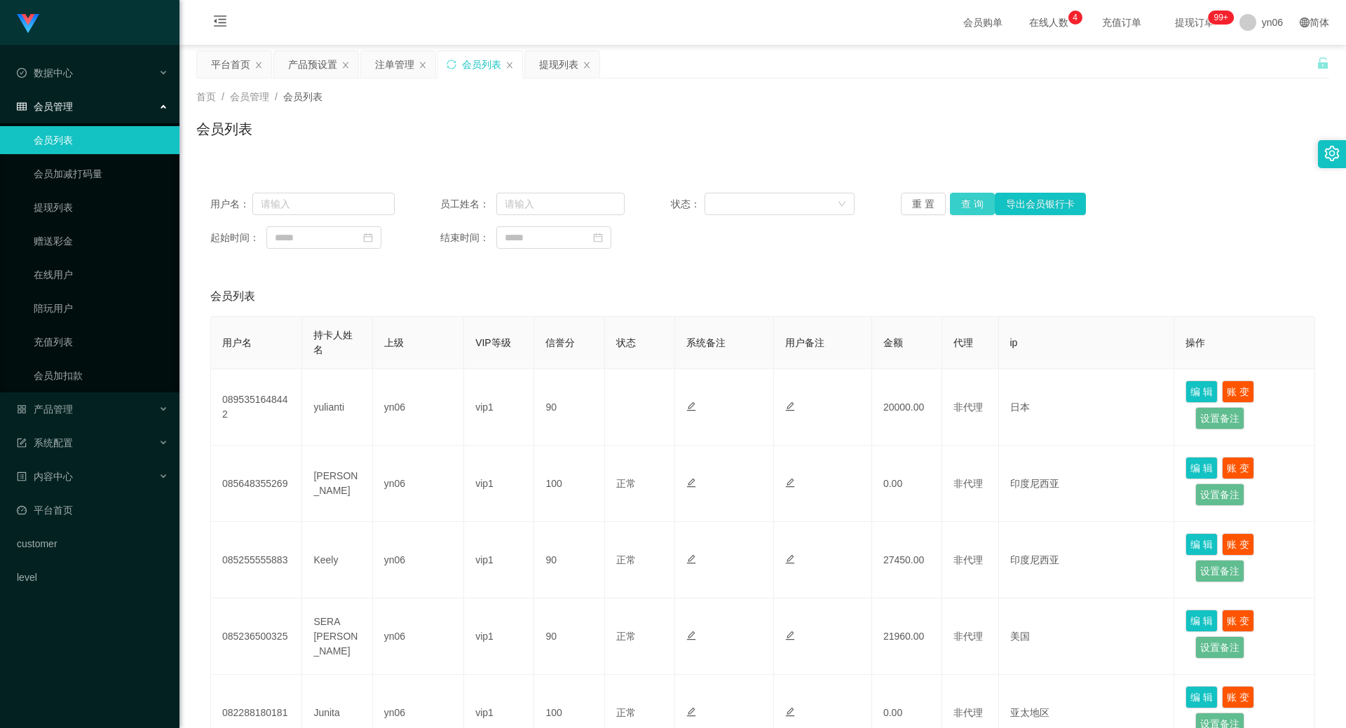
click at [972, 200] on button "查 询" at bounding box center [972, 204] width 45 height 22
click at [972, 200] on div "重 置 查 询 导出会员银行卡" at bounding box center [993, 204] width 184 height 22
click at [972, 200] on button "查 询" at bounding box center [980, 204] width 60 height 22
click at [975, 199] on button "查 询" at bounding box center [972, 204] width 45 height 22
click at [975, 199] on div "重 置 查 询 导出会员银行卡" at bounding box center [993, 204] width 184 height 22
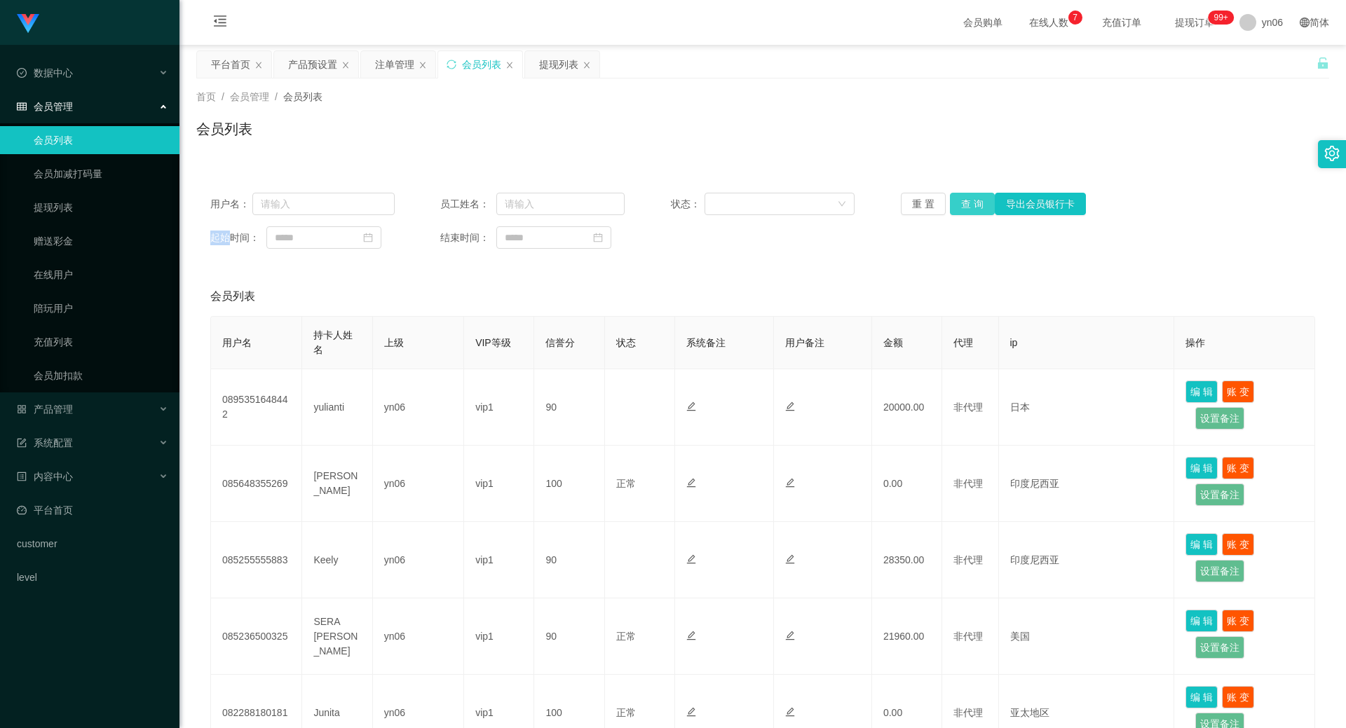
click at [975, 199] on button "查 询" at bounding box center [972, 204] width 45 height 22
click at [975, 199] on div "重 置 查 询 导出会员银行卡" at bounding box center [993, 204] width 184 height 22
click at [975, 199] on button "查 询" at bounding box center [980, 204] width 60 height 22
click at [975, 199] on div "重 置 查 询 导出会员银行卡" at bounding box center [993, 204] width 184 height 22
click at [975, 199] on button "查 询" at bounding box center [980, 204] width 60 height 22
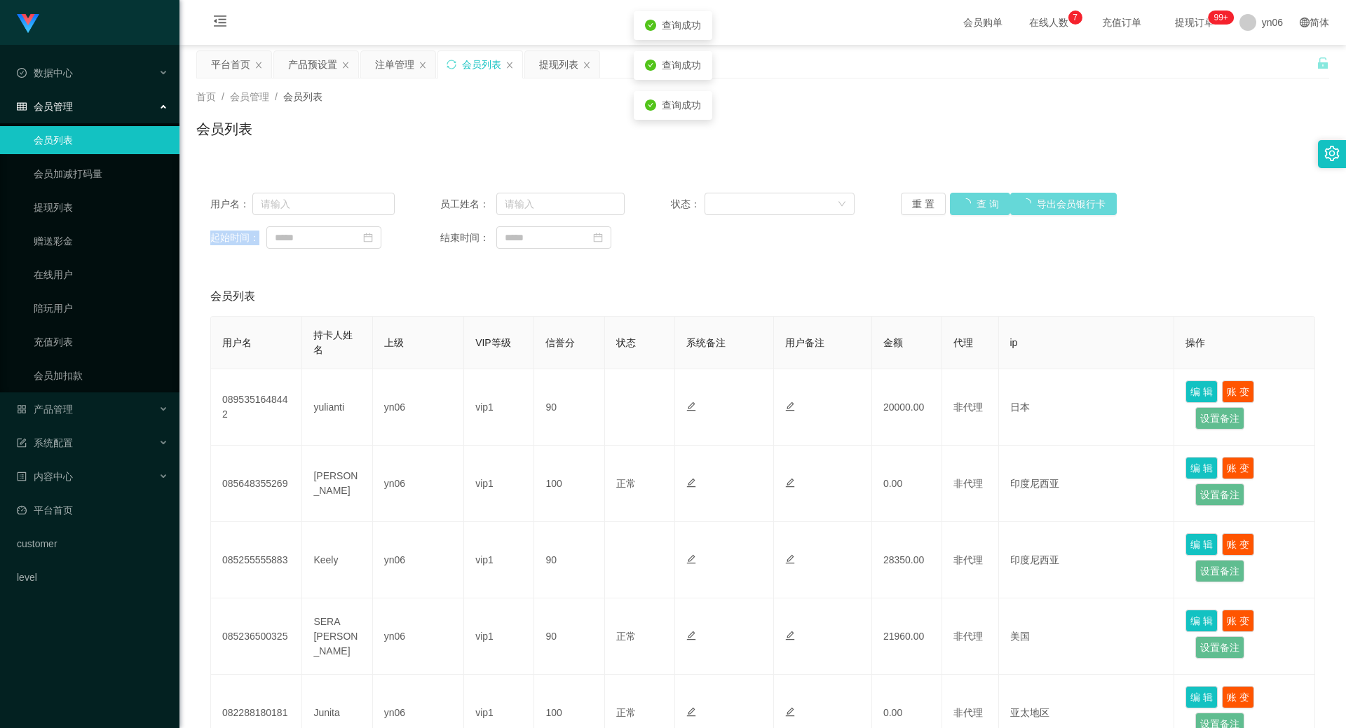
click at [975, 199] on div "重 置 查 询 导出会员银行卡" at bounding box center [993, 204] width 184 height 22
click at [975, 199] on button "查 询" at bounding box center [980, 204] width 60 height 22
click at [975, 199] on div "重 置 查 询 导出会员银行卡" at bounding box center [993, 204] width 184 height 22
click at [975, 199] on button "查 询" at bounding box center [972, 204] width 45 height 22
click at [975, 199] on div "重 置 查 询 导出会员银行卡" at bounding box center [993, 204] width 184 height 22
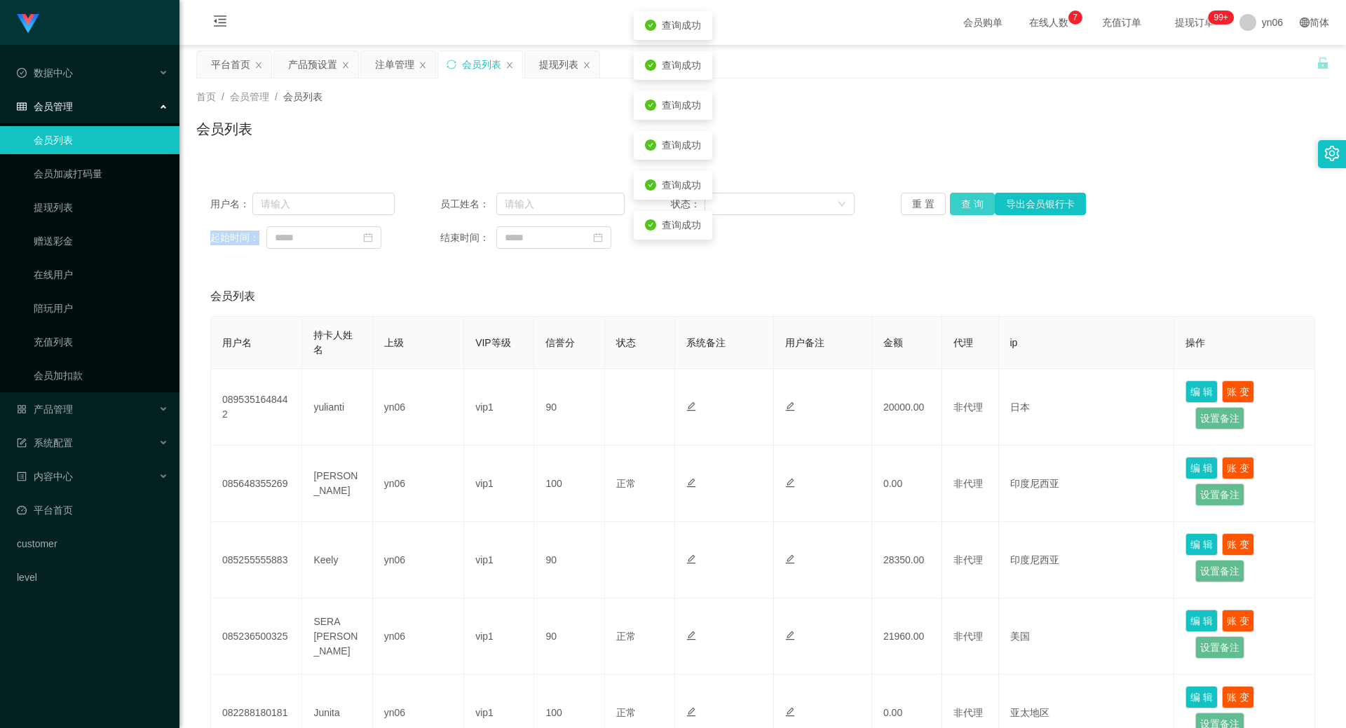
click at [975, 199] on button "查 询" at bounding box center [972, 204] width 45 height 22
click at [233, 61] on div "平台首页" at bounding box center [230, 64] width 39 height 27
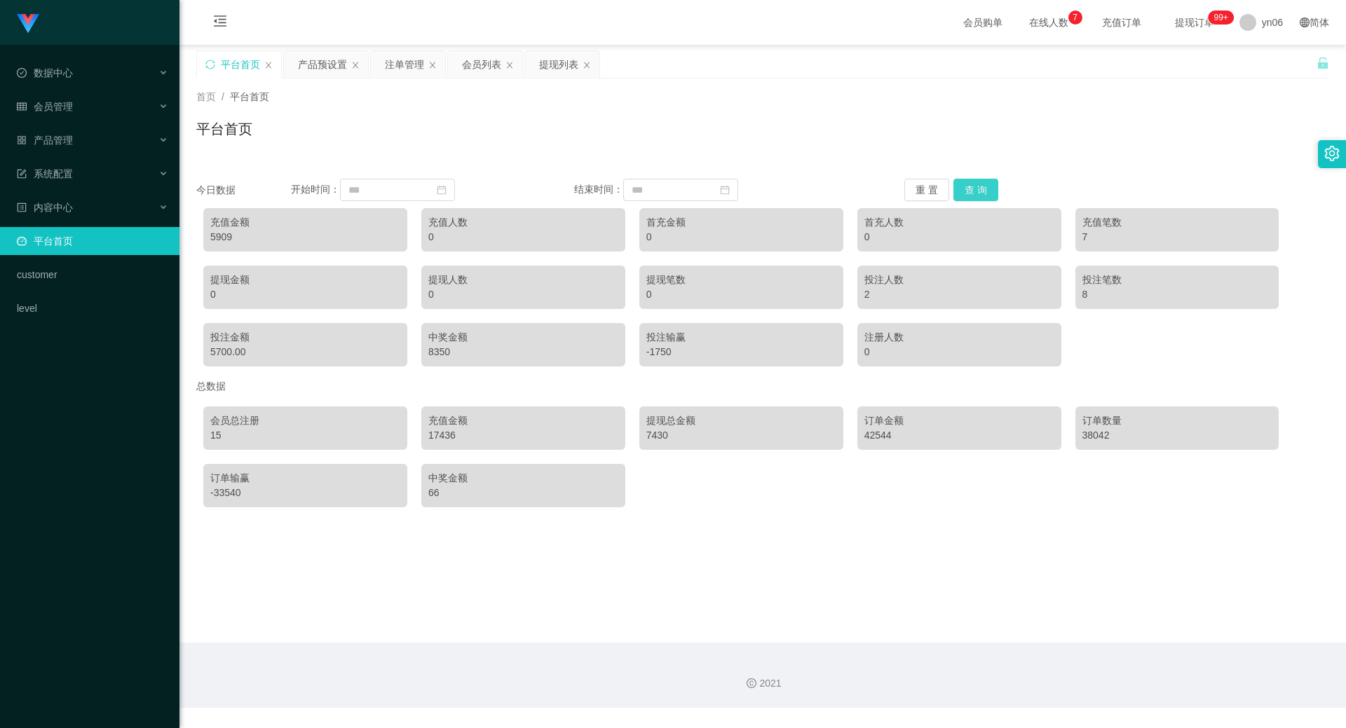
click at [975, 189] on button "查 询" at bounding box center [975, 190] width 45 height 22
click at [976, 189] on button "查 询" at bounding box center [975, 190] width 45 height 22
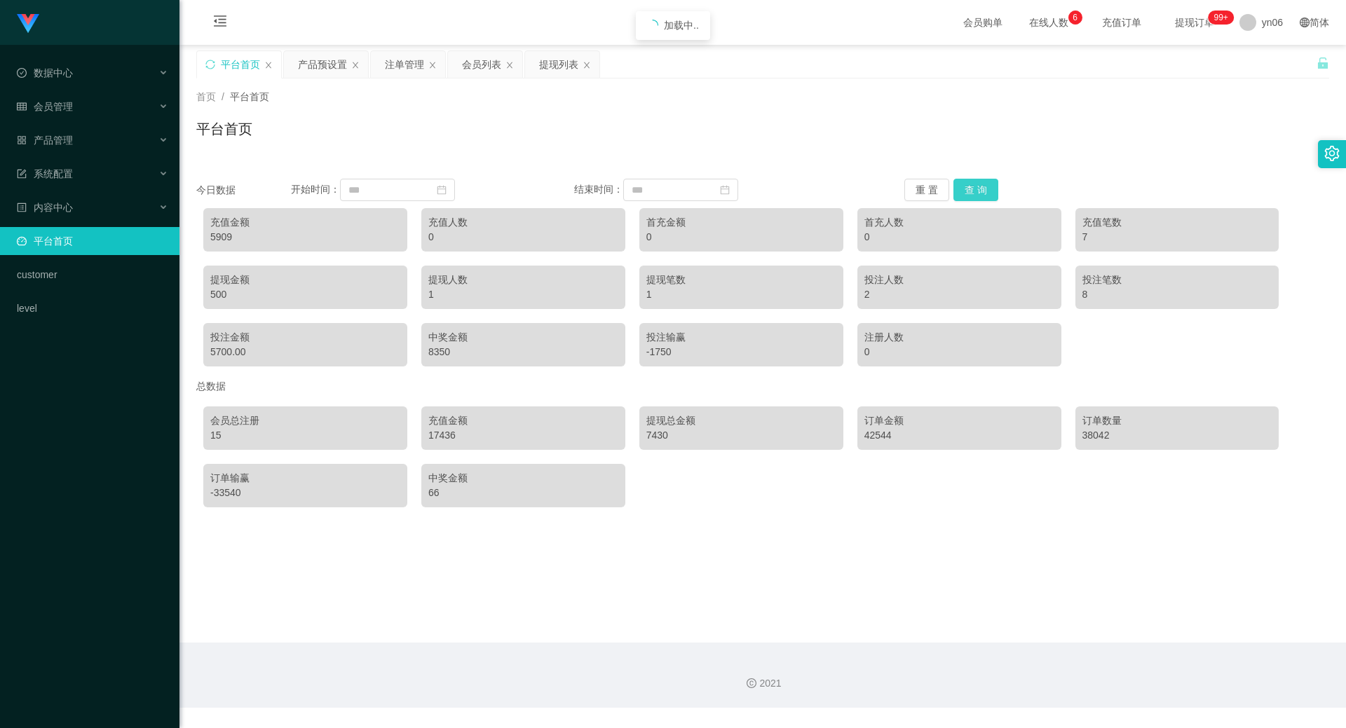
click at [976, 189] on button "查 询" at bounding box center [975, 190] width 45 height 22
click at [977, 190] on button "查 询" at bounding box center [975, 190] width 45 height 22
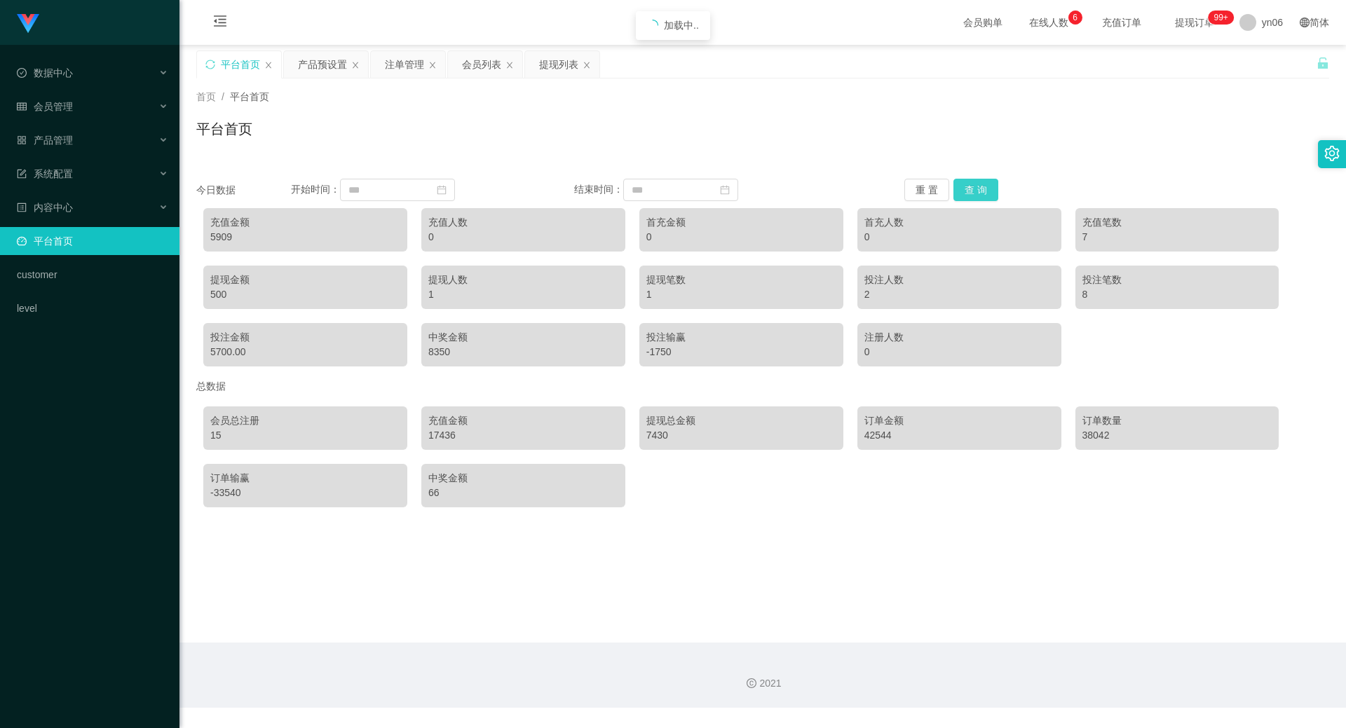
click at [977, 190] on button "查 询" at bounding box center [975, 190] width 45 height 22
click at [986, 186] on button "查 询" at bounding box center [975, 190] width 45 height 22
click at [986, 187] on button "查 询" at bounding box center [975, 190] width 45 height 22
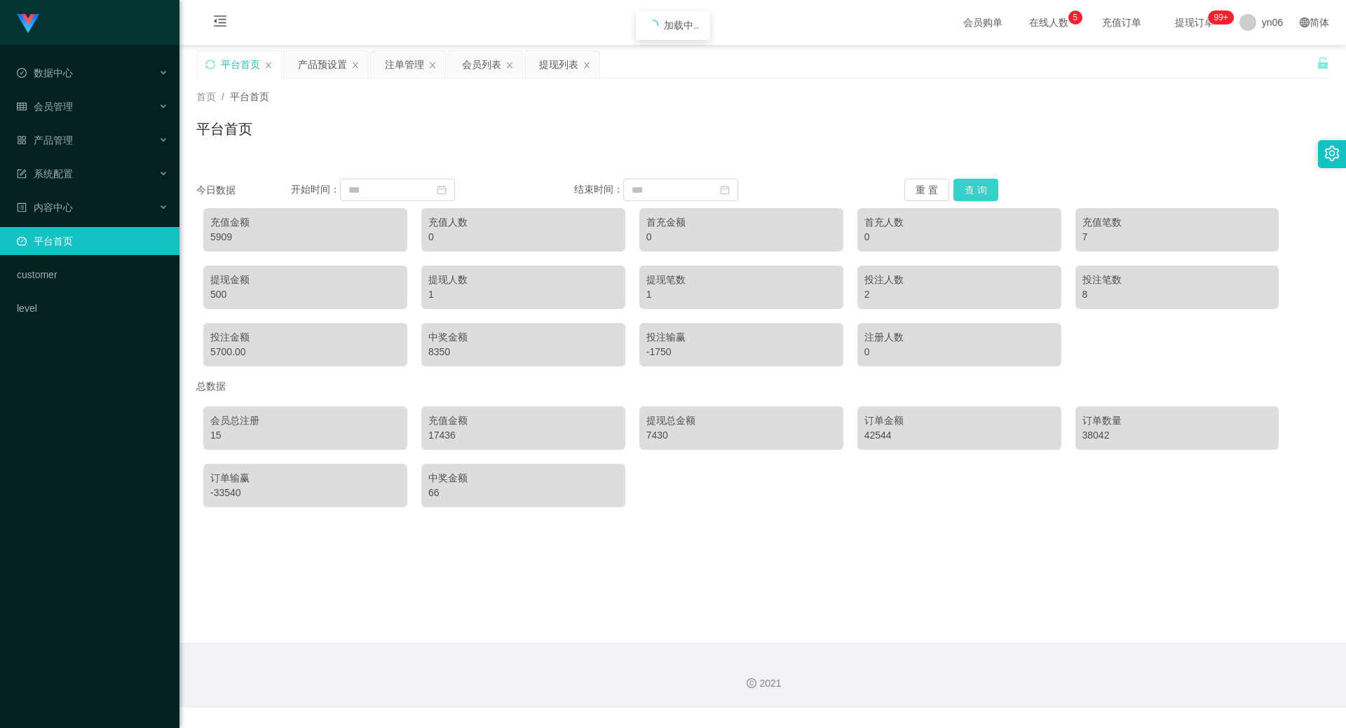
click at [986, 187] on button "查 询" at bounding box center [975, 190] width 45 height 22
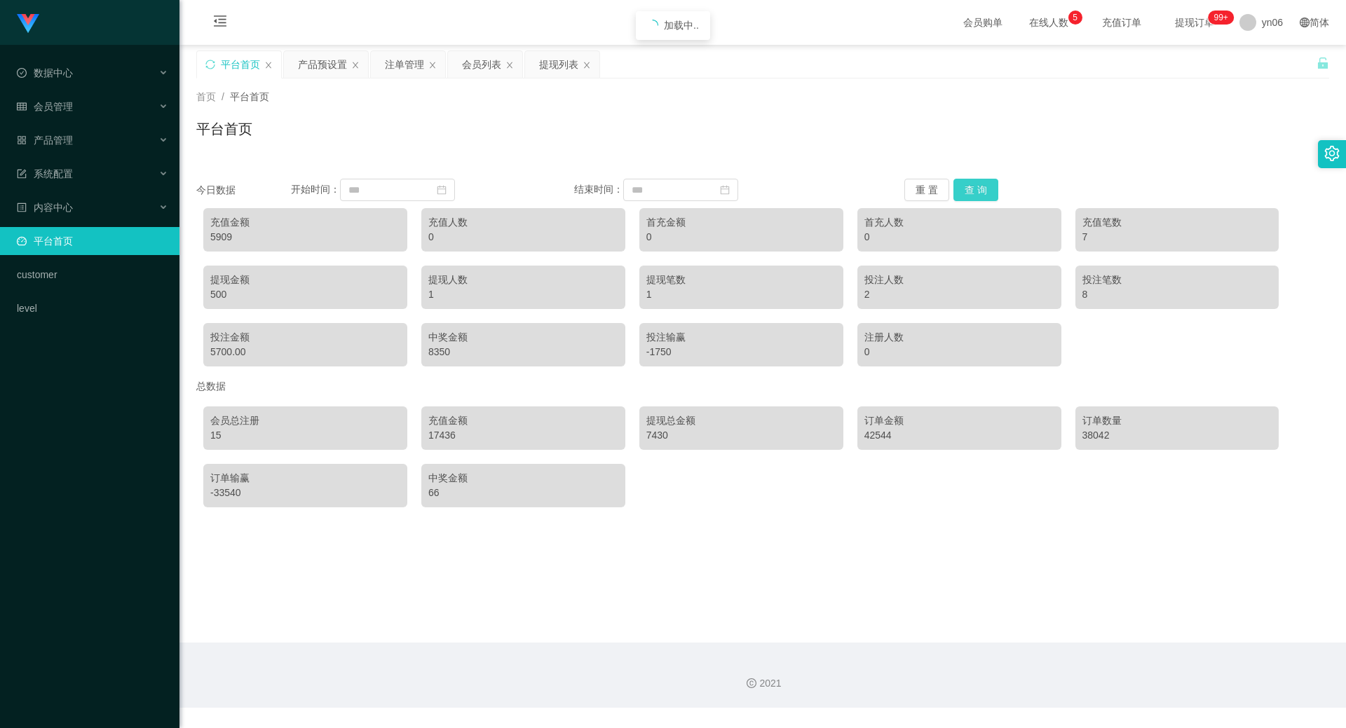
click at [986, 187] on button "查 询" at bounding box center [975, 190] width 45 height 22
click at [985, 189] on button "查 询" at bounding box center [975, 190] width 45 height 22
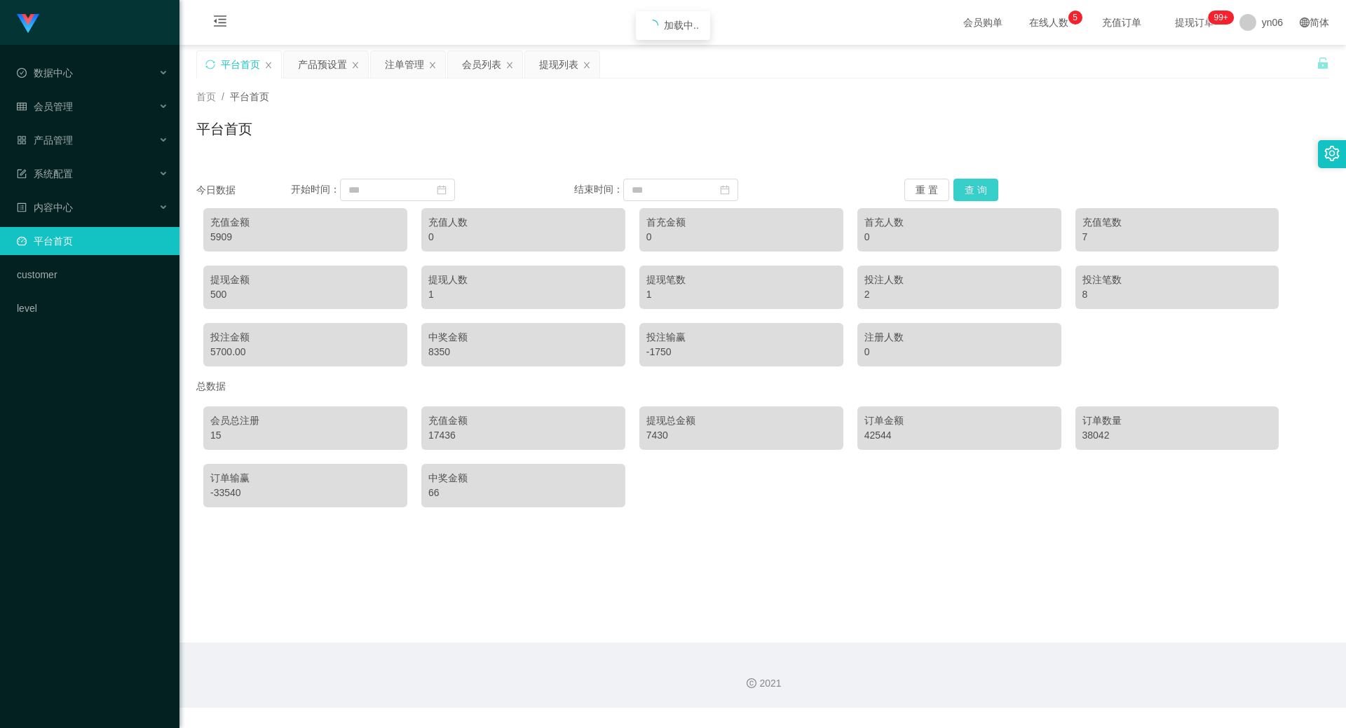
click at [985, 189] on button "查 询" at bounding box center [975, 190] width 45 height 22
click at [979, 191] on button "查 询" at bounding box center [975, 190] width 45 height 22
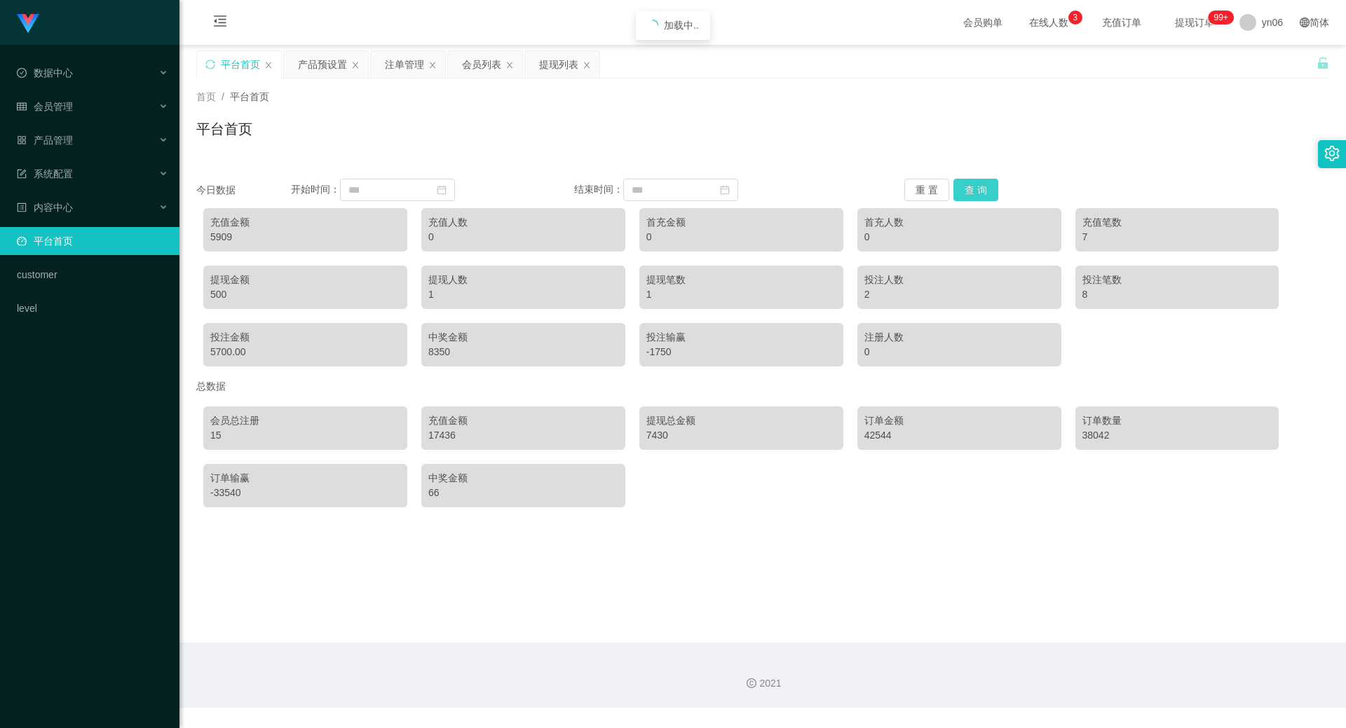
click at [979, 191] on button "查 询" at bounding box center [975, 190] width 45 height 22
click at [553, 60] on div "提现列表" at bounding box center [558, 64] width 39 height 27
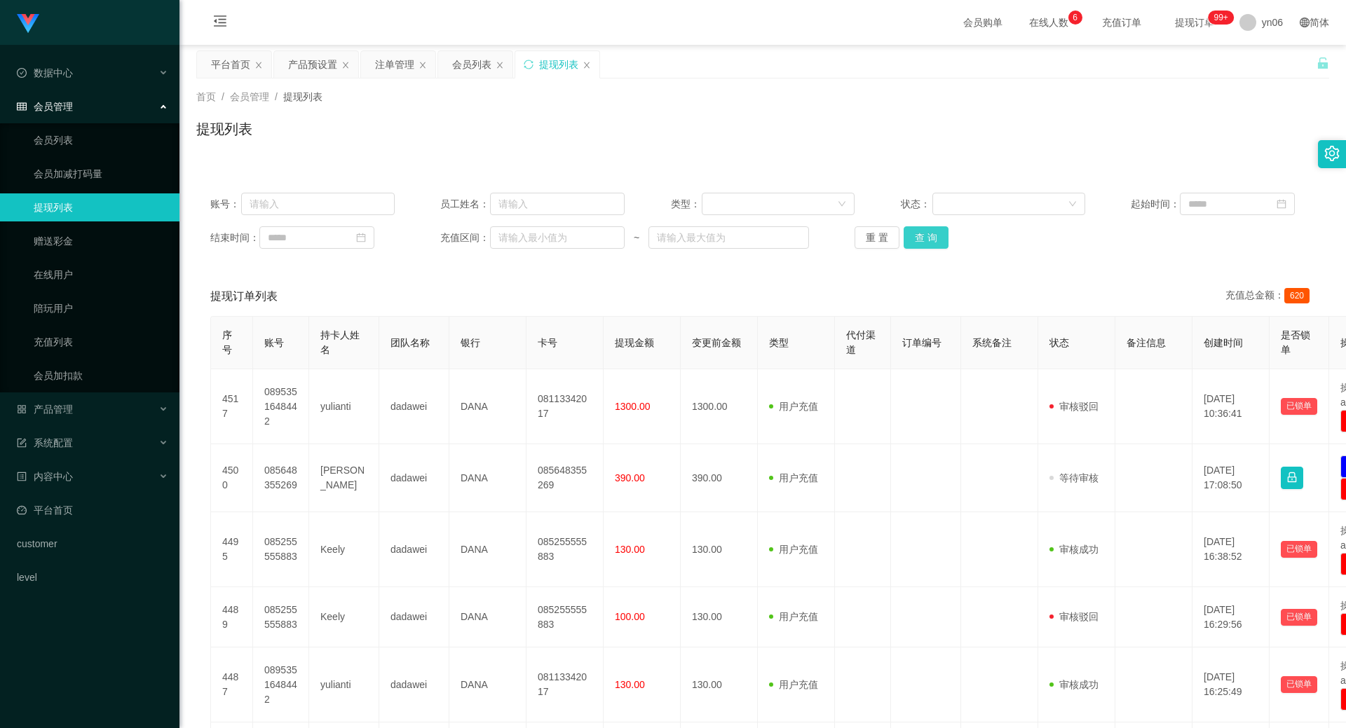
click at [916, 238] on button "查 询" at bounding box center [926, 237] width 45 height 22
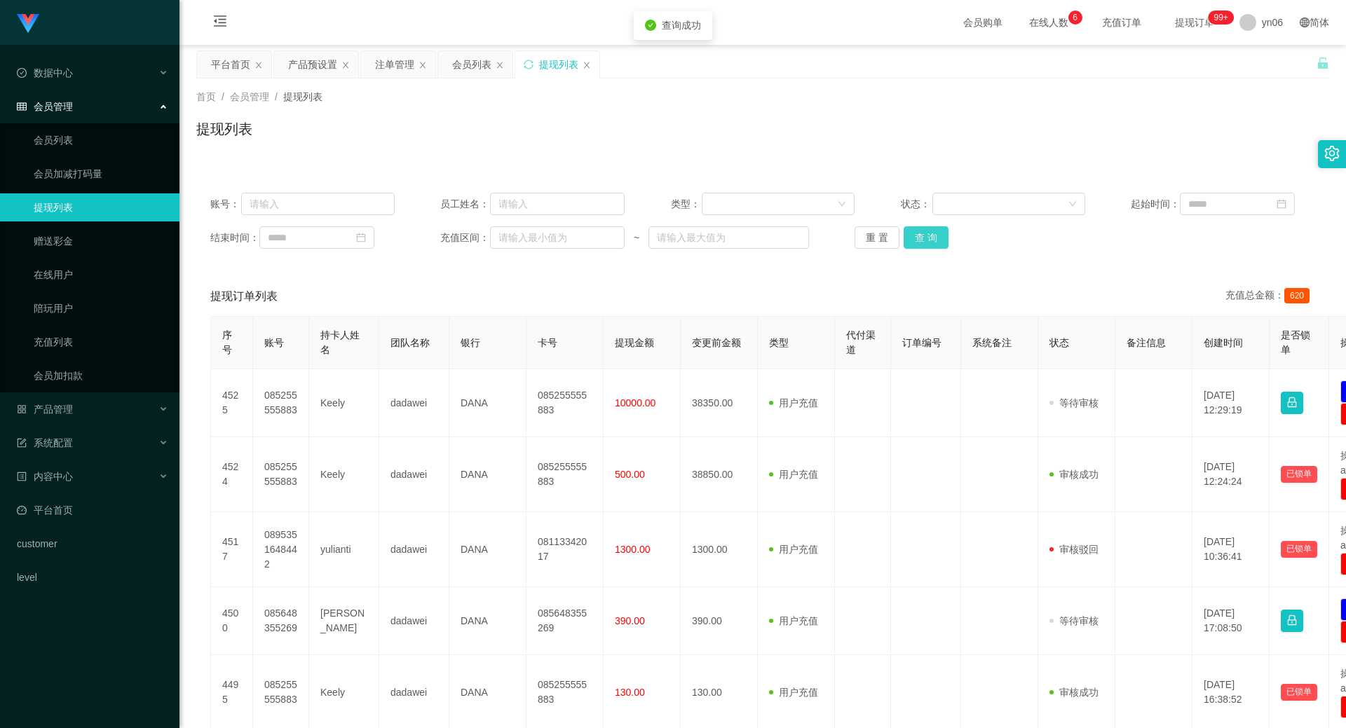
click at [944, 231] on button "查 询" at bounding box center [926, 237] width 45 height 22
click at [944, 231] on div "重 置 查 询" at bounding box center [947, 237] width 184 height 22
click at [944, 231] on button "查 询" at bounding box center [926, 237] width 45 height 22
click at [946, 232] on div "重 置 查 询" at bounding box center [947, 237] width 184 height 22
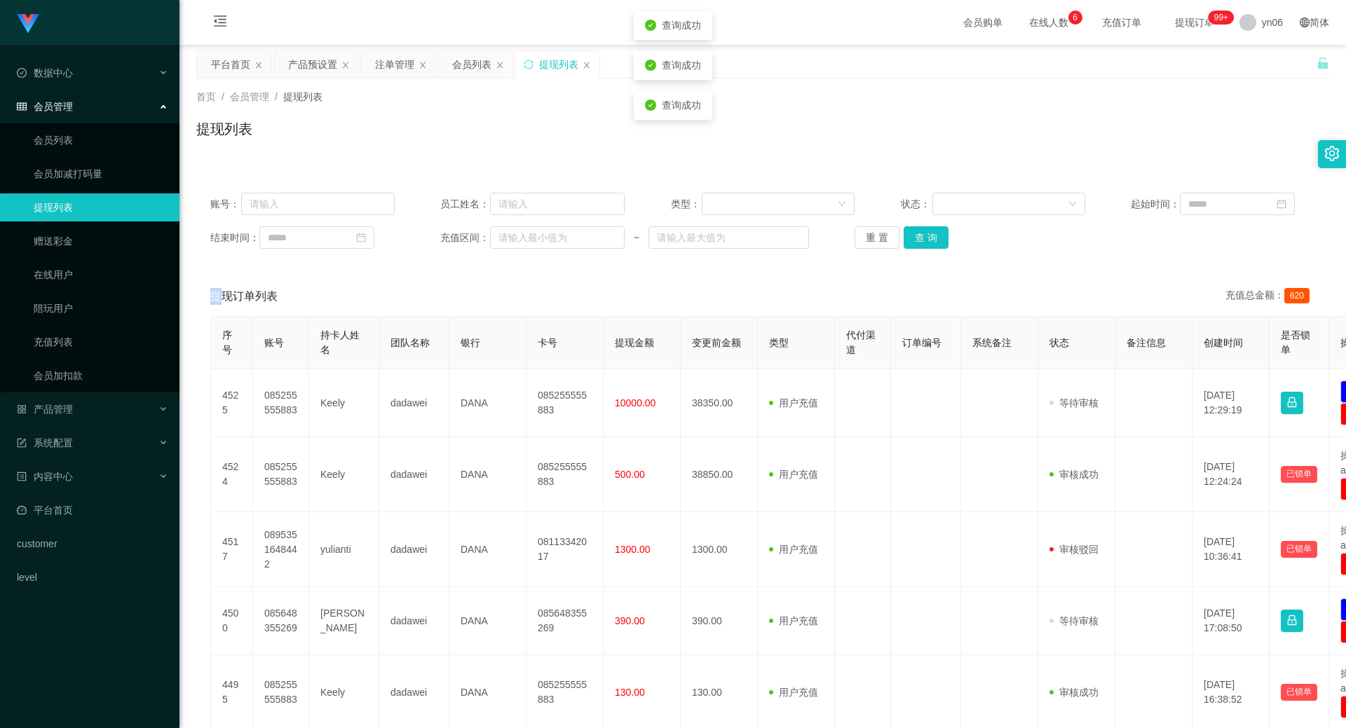
click at [946, 232] on div "重 置 查 询" at bounding box center [947, 237] width 184 height 22
click at [935, 237] on button "查 询" at bounding box center [926, 237] width 45 height 22
click at [935, 237] on div "重 置 查 询" at bounding box center [947, 237] width 184 height 22
click at [935, 237] on button "查 询" at bounding box center [934, 237] width 60 height 22
click at [935, 237] on div "重 置 查 询" at bounding box center [947, 237] width 184 height 22
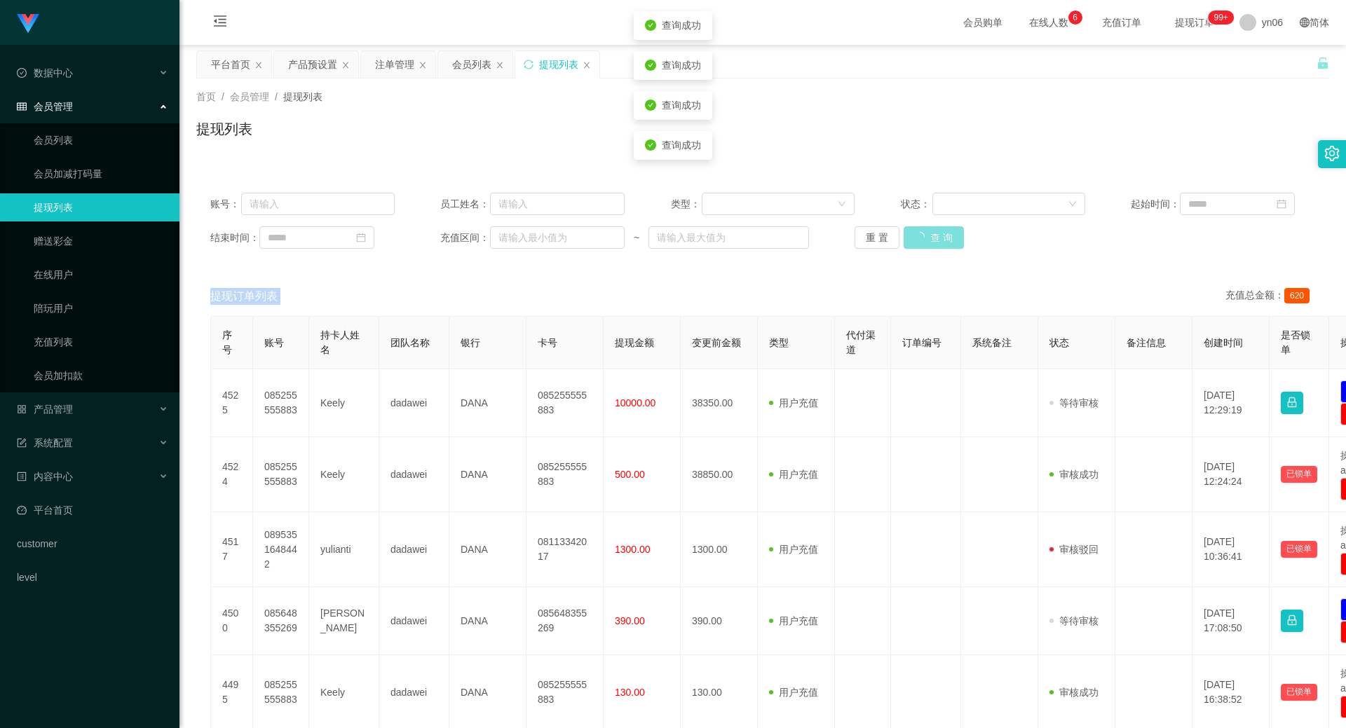
click at [935, 237] on button "查 询" at bounding box center [934, 237] width 60 height 22
click at [935, 237] on div "重 置 查 询" at bounding box center [947, 237] width 184 height 22
click at [935, 237] on button "查 询" at bounding box center [934, 237] width 60 height 22
click at [935, 237] on div "重 置 查 询" at bounding box center [947, 237] width 184 height 22
click at [935, 237] on button "查 询" at bounding box center [926, 237] width 45 height 22
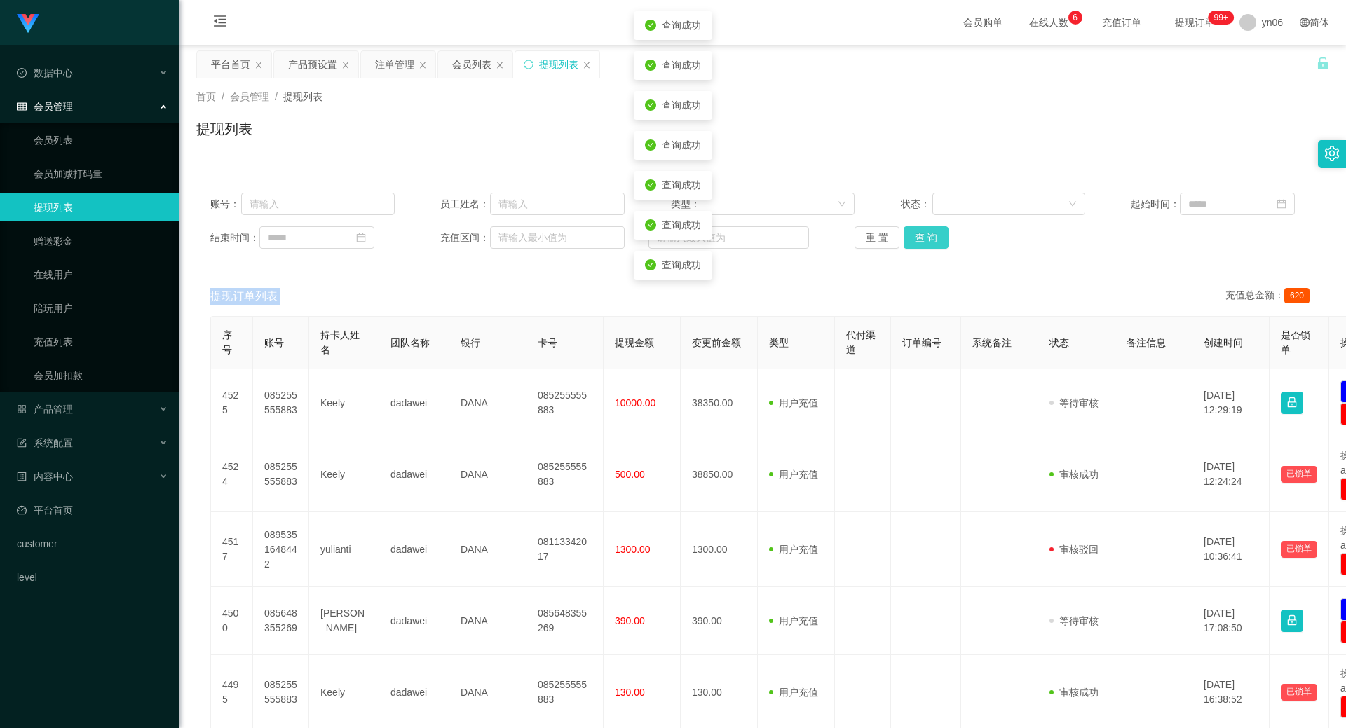
click at [935, 237] on div "重 置 查 询" at bounding box center [947, 237] width 184 height 22
drag, startPoint x: 935, startPoint y: 237, endPoint x: 951, endPoint y: 243, distance: 17.7
click at [936, 237] on button "查 询" at bounding box center [926, 237] width 45 height 22
click at [951, 243] on div "重 置 查 询" at bounding box center [947, 237] width 184 height 22
click at [941, 238] on button "查 询" at bounding box center [926, 237] width 45 height 22
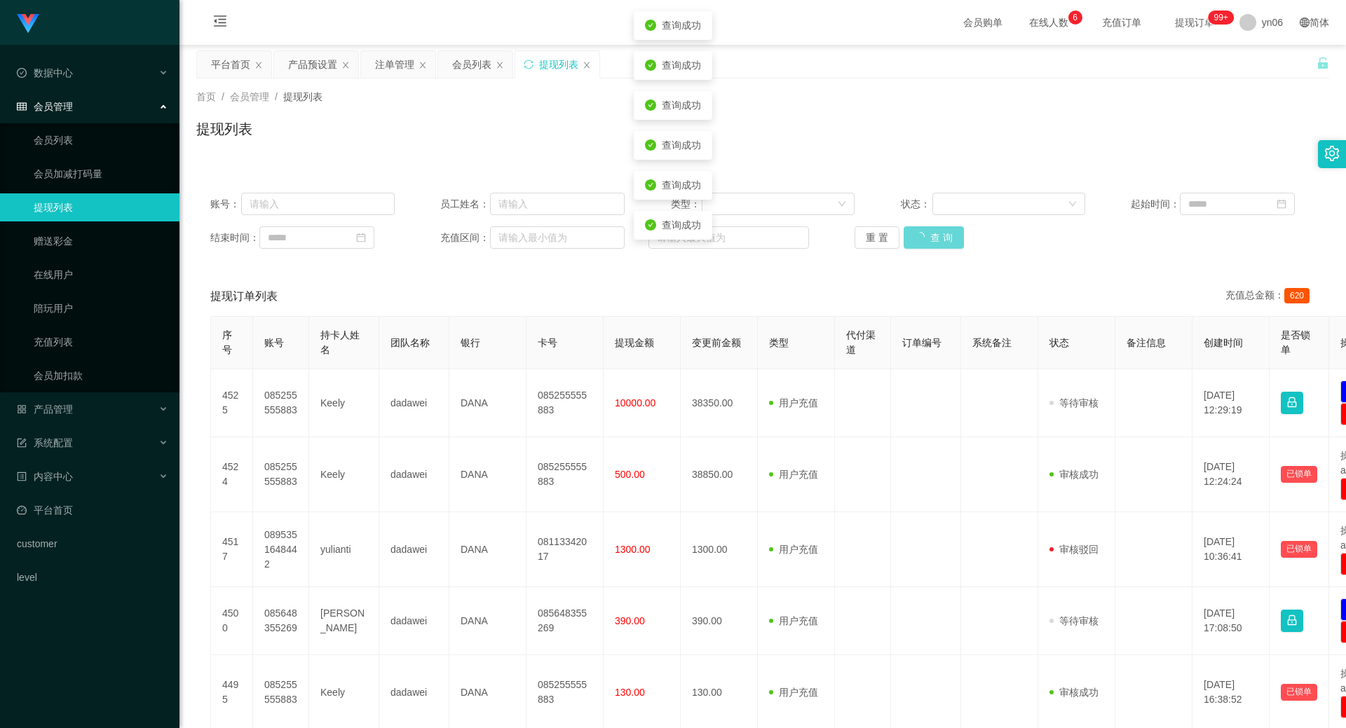
click at [937, 236] on div "重 置 查 询" at bounding box center [947, 237] width 184 height 22
drag, startPoint x: 224, startPoint y: 65, endPoint x: 217, endPoint y: 74, distance: 11.5
click at [224, 65] on div "平台首页" at bounding box center [230, 64] width 39 height 27
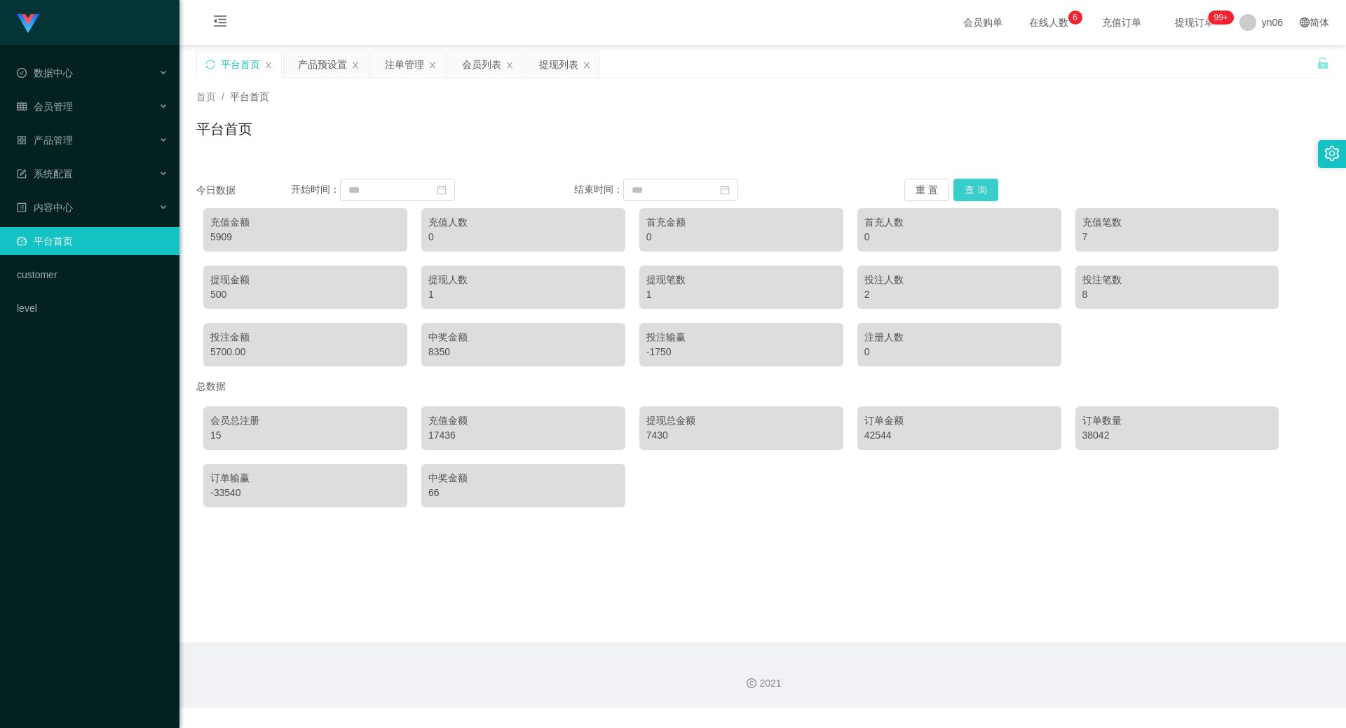
click at [981, 183] on button "查 询" at bounding box center [975, 190] width 45 height 22
click at [981, 184] on button "查 询" at bounding box center [975, 190] width 45 height 22
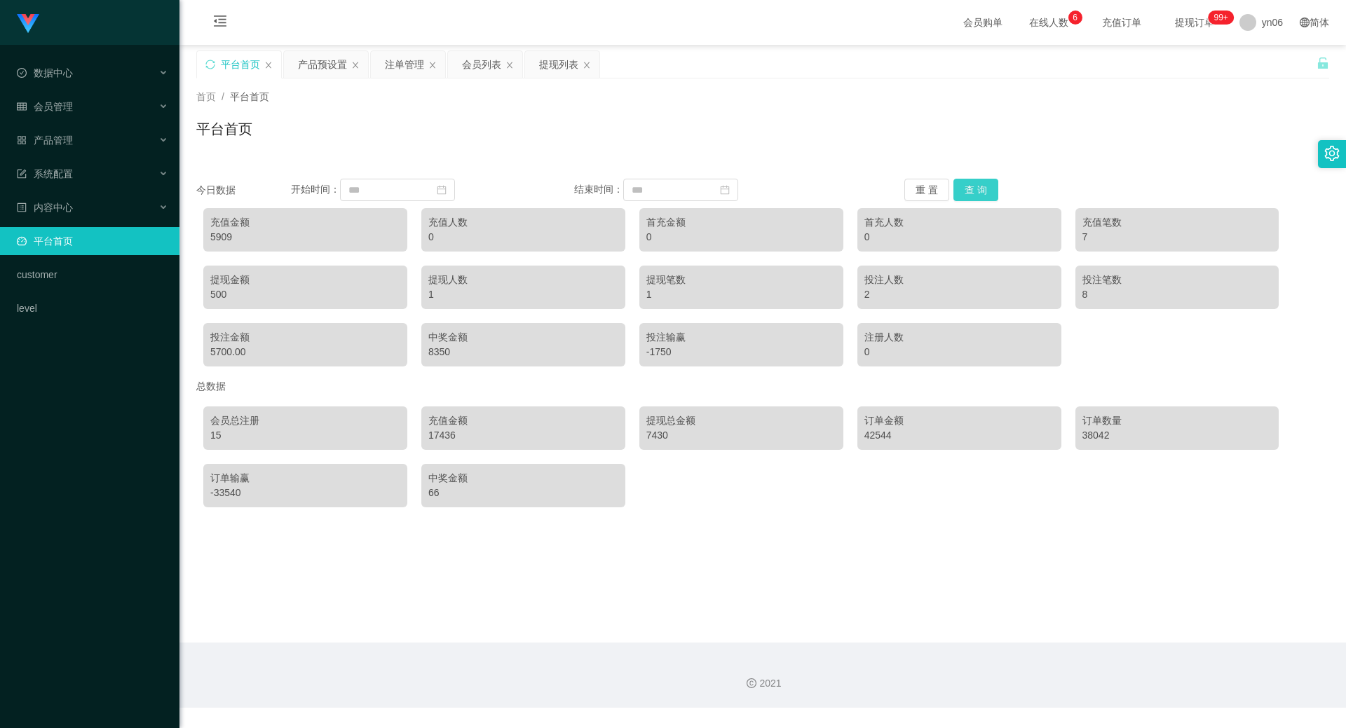
click at [981, 184] on button "查 询" at bounding box center [975, 190] width 45 height 22
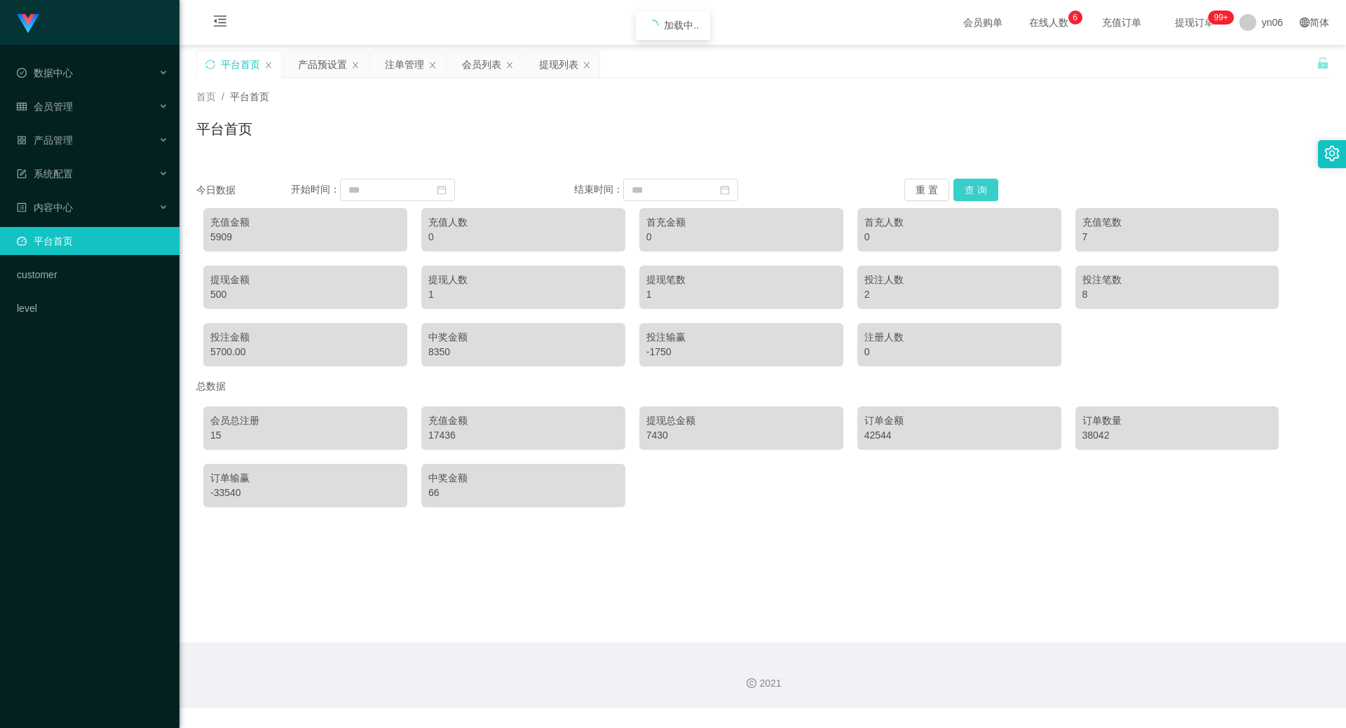
click at [981, 184] on button "查 询" at bounding box center [975, 190] width 45 height 22
click at [854, 581] on main "关闭左侧 关闭右侧 关闭其它 刷新页面 平台首页 产品预设置 注单管理 会员列表 提现列表 首页 / 平台首页 / 平台首页 今日数据 开始时间： 结束时间：…" at bounding box center [762, 344] width 1167 height 598
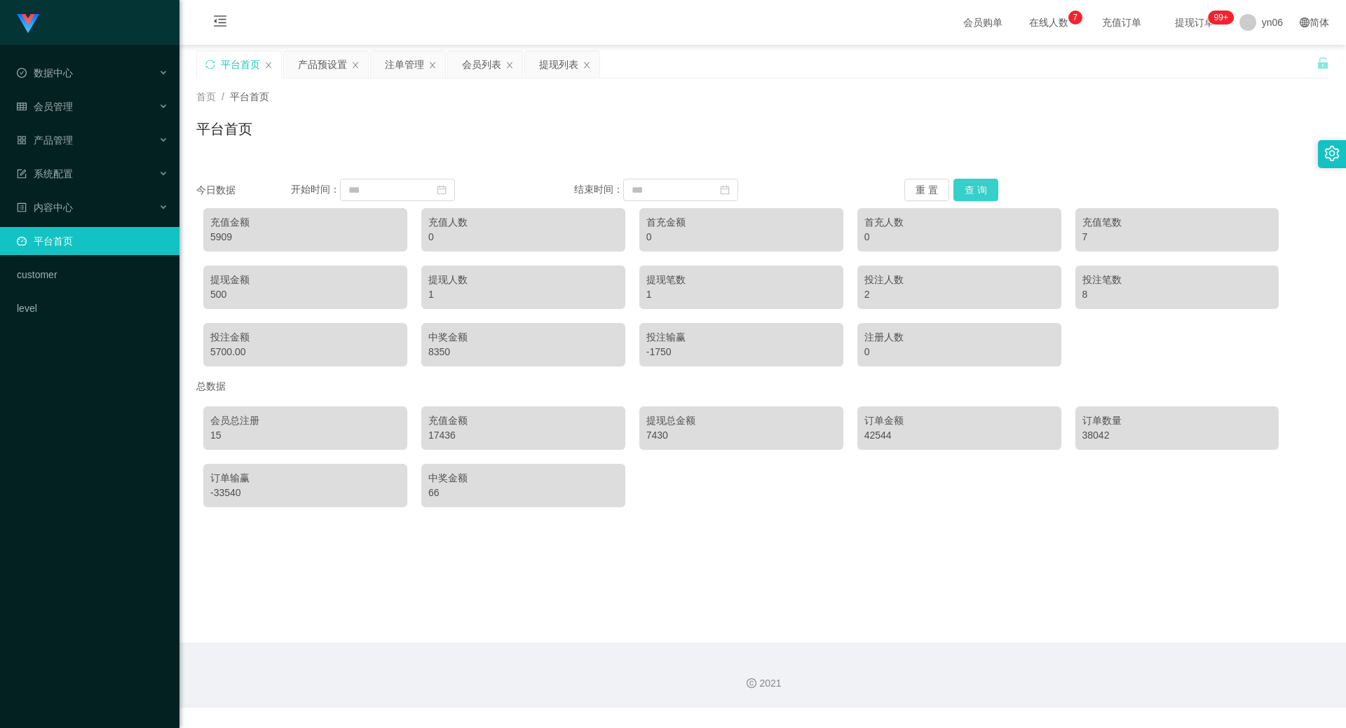
click at [971, 192] on button "查 询" at bounding box center [975, 190] width 45 height 22
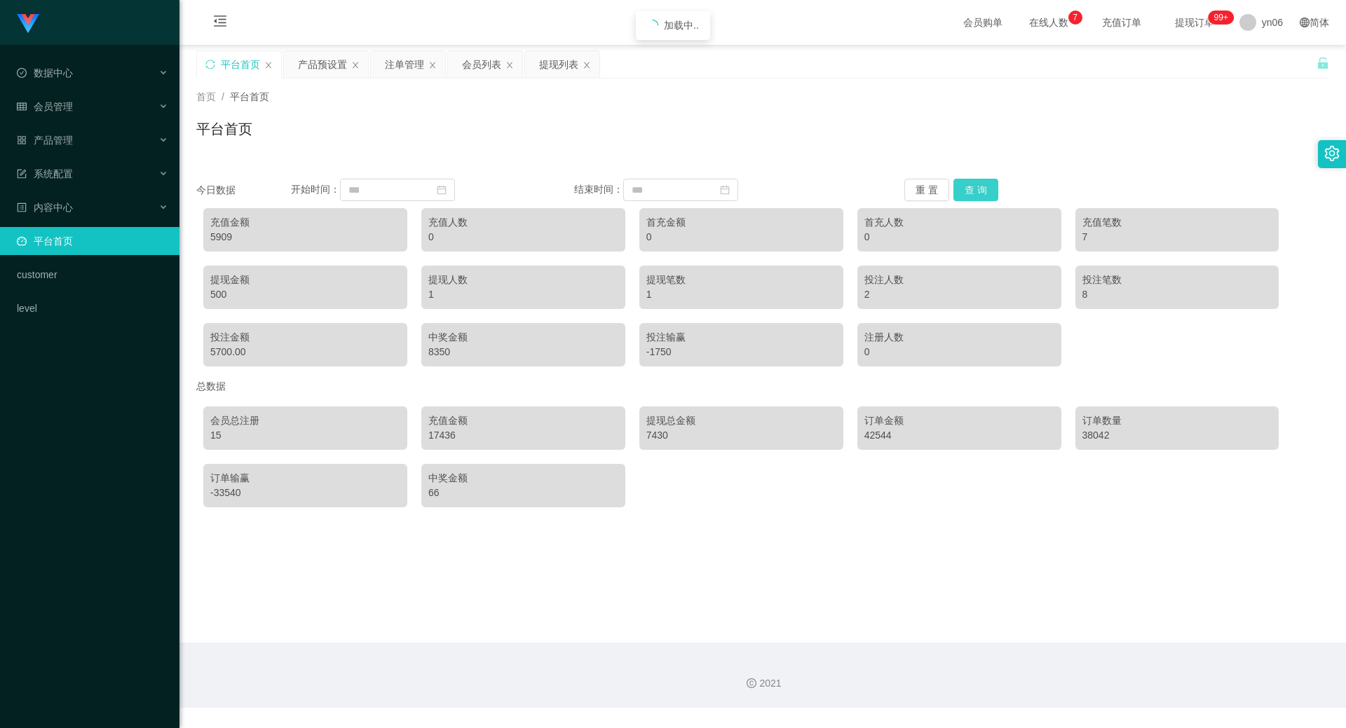
click at [971, 192] on button "查 询" at bounding box center [975, 190] width 45 height 22
click at [801, 583] on main "关闭左侧 关闭右侧 关闭其它 刷新页面 平台首页 产品预设置 注单管理 会员列表 提现列表 首页 / 平台首页 / 平台首页 今日数据 开始时间： 结束时间：…" at bounding box center [762, 344] width 1167 height 598
click at [965, 186] on button "查 询" at bounding box center [975, 190] width 45 height 22
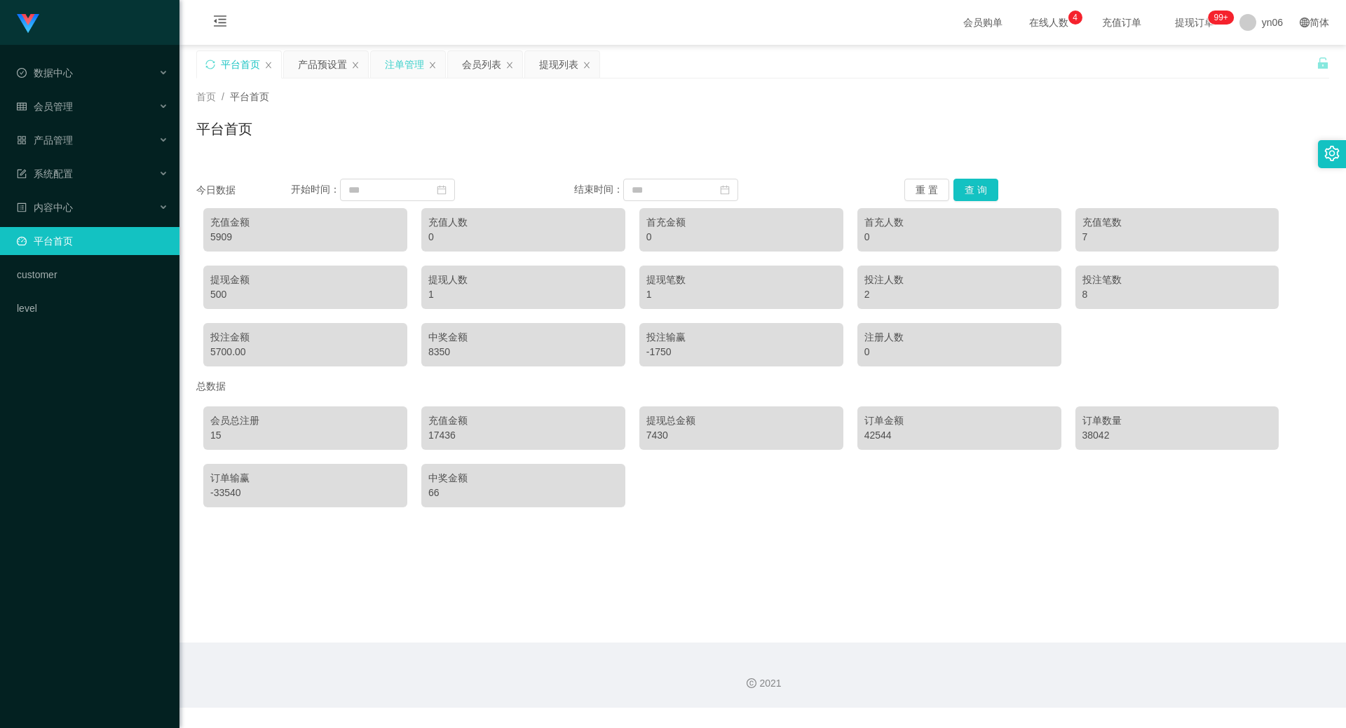
click at [415, 62] on div "注单管理" at bounding box center [404, 64] width 39 height 27
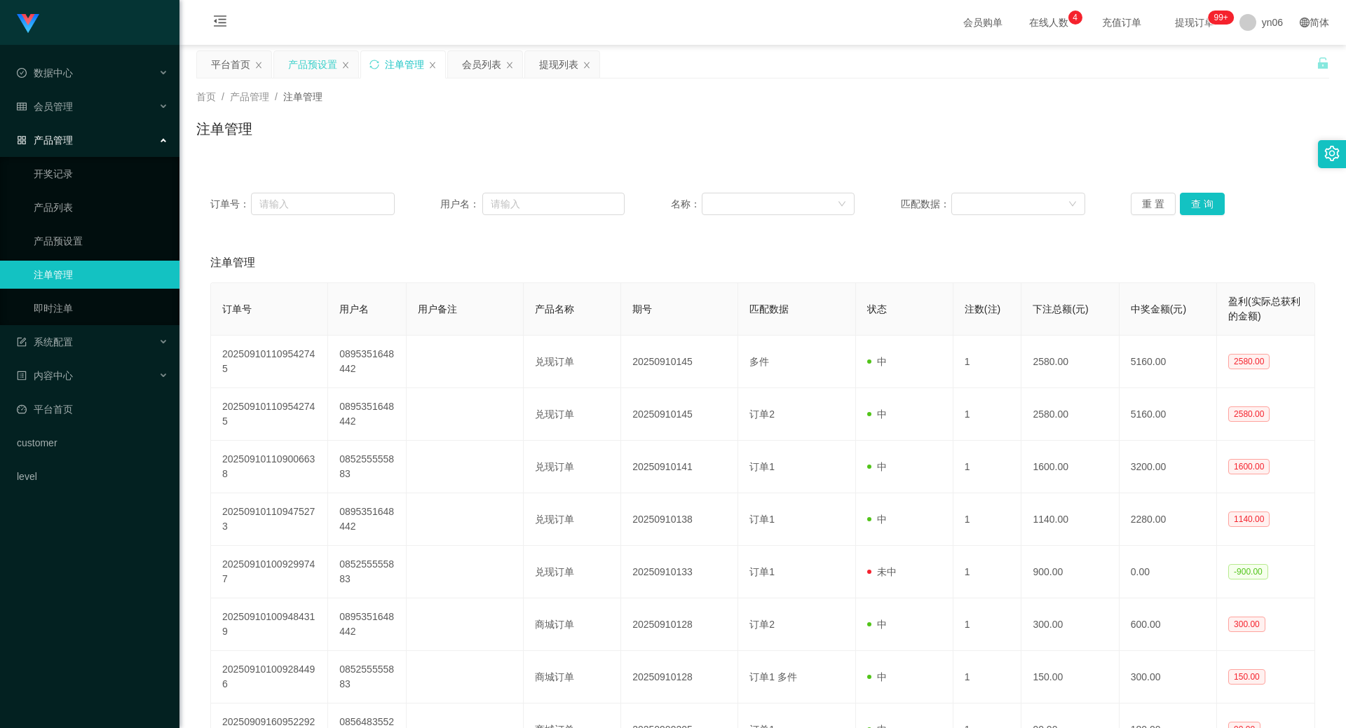
click at [323, 57] on div "产品预设置" at bounding box center [312, 64] width 49 height 27
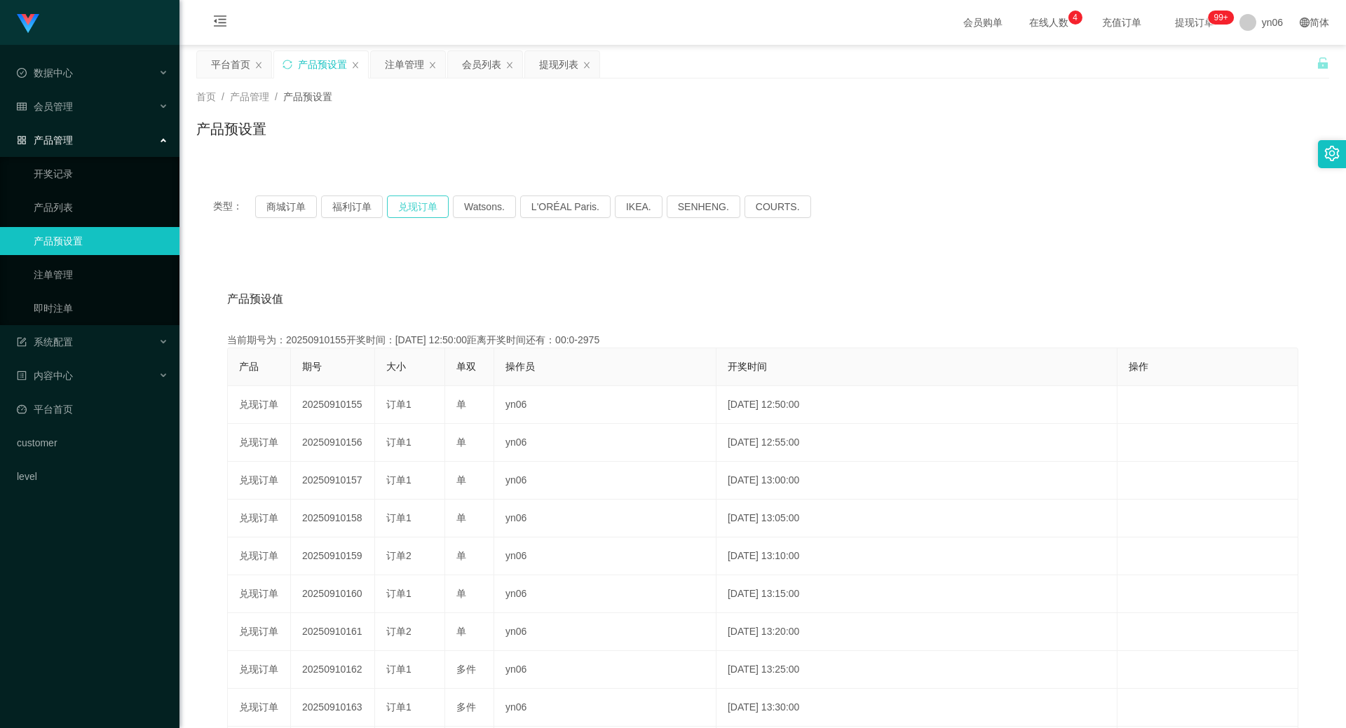
click at [414, 208] on button "兑现订单" at bounding box center [418, 207] width 62 height 22
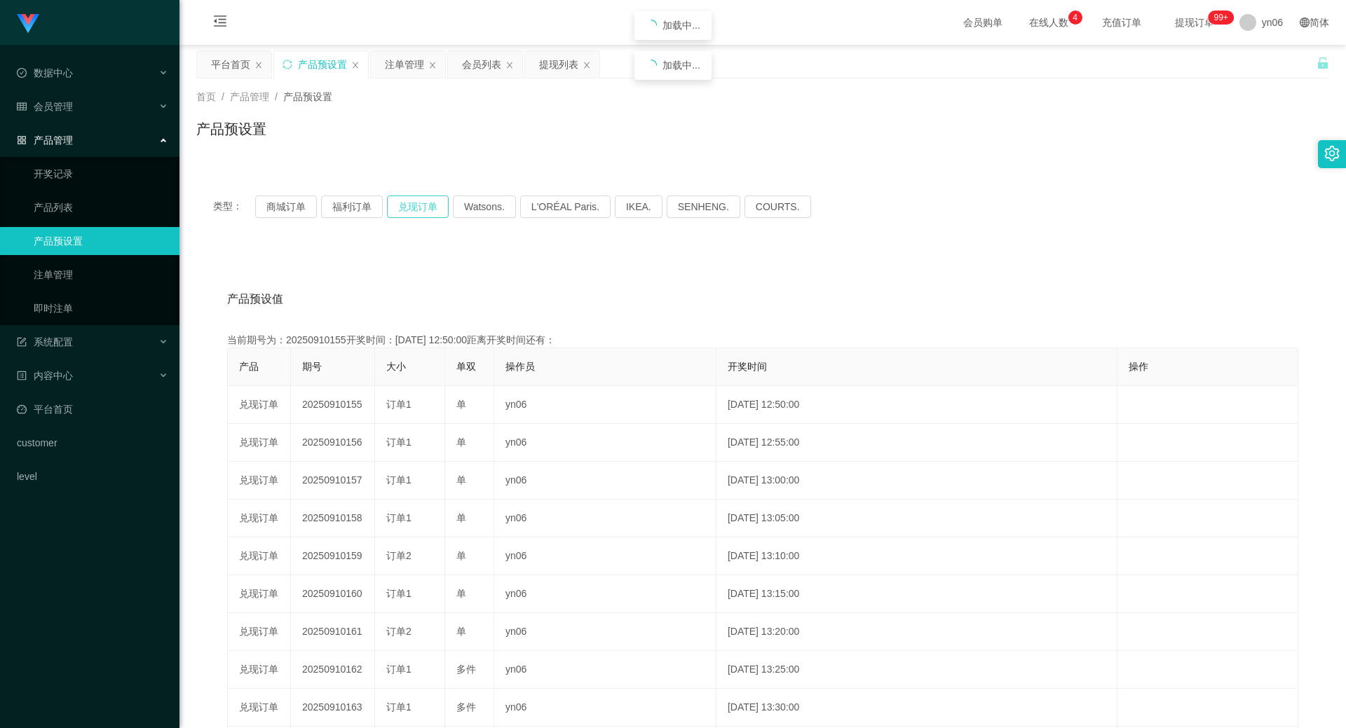
click at [414, 208] on button "兑现订单" at bounding box center [418, 207] width 62 height 22
click at [224, 62] on div "平台首页" at bounding box center [230, 64] width 39 height 27
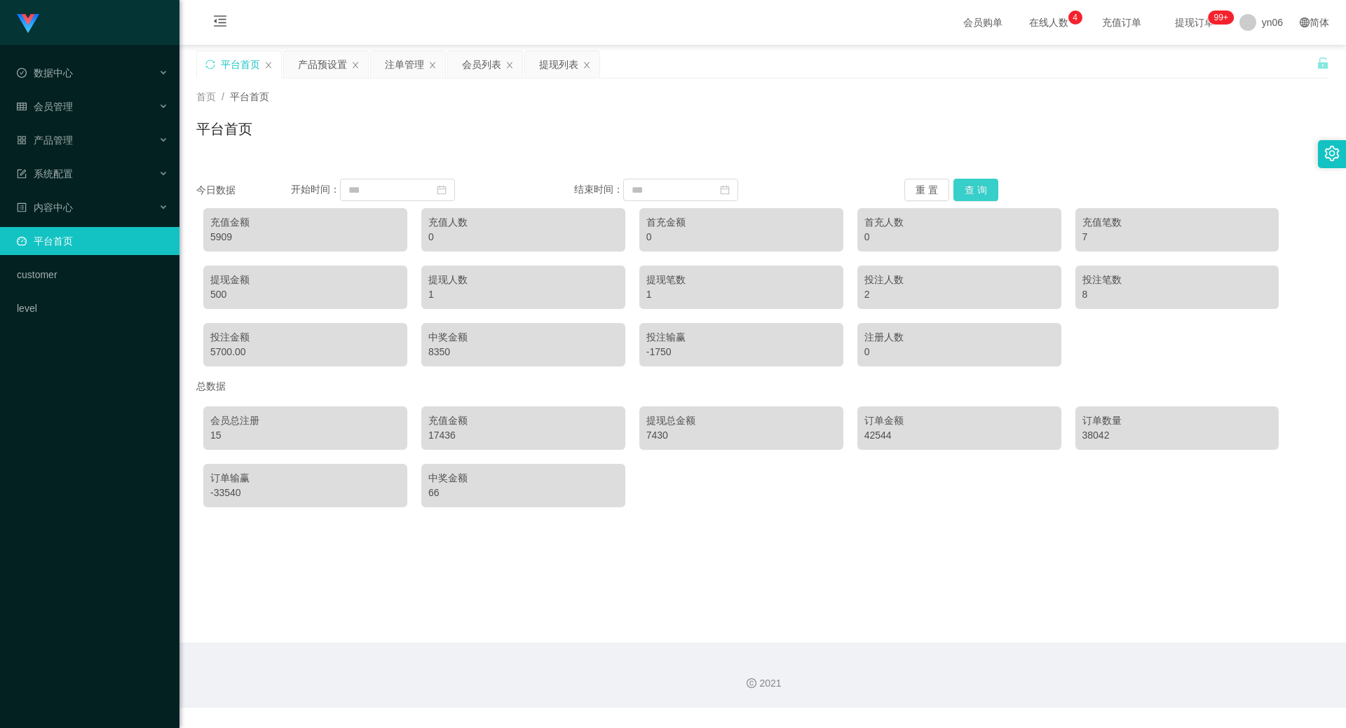
click at [970, 196] on button "查 询" at bounding box center [975, 190] width 45 height 22
click at [552, 61] on div "提现列表" at bounding box center [558, 64] width 39 height 27
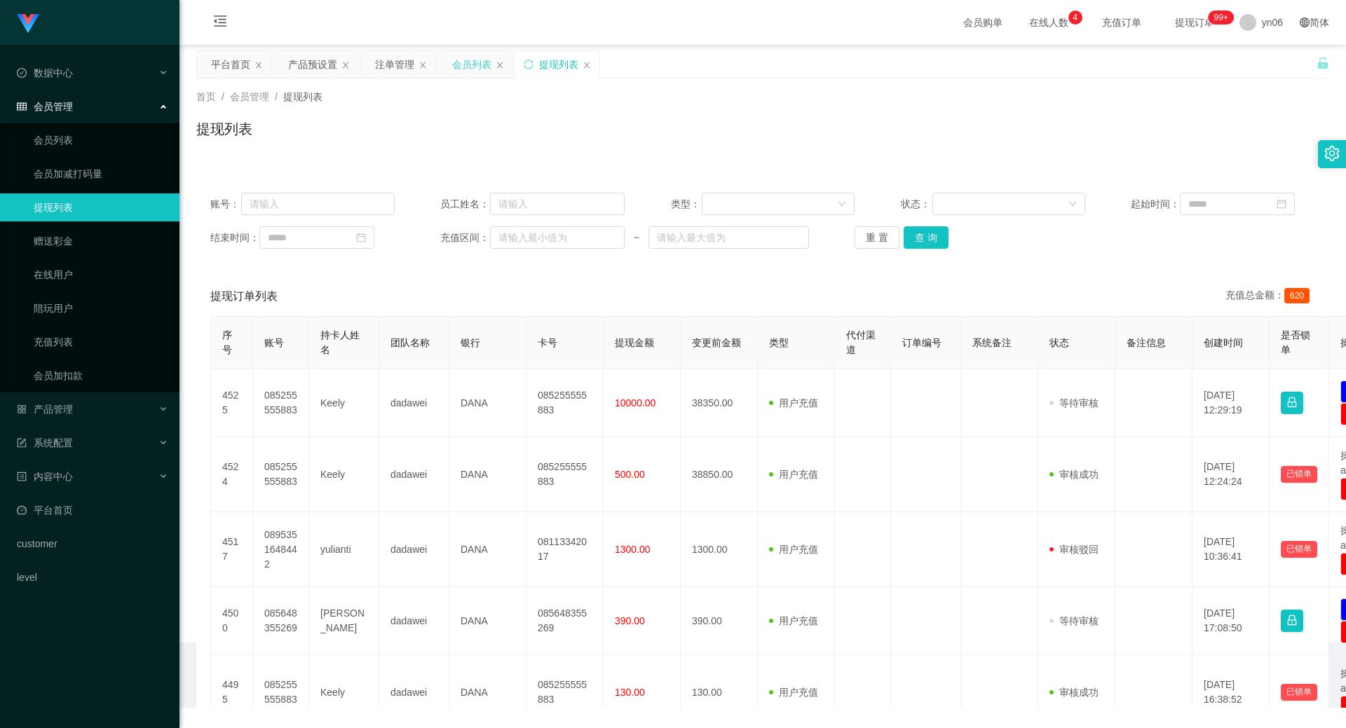
click at [471, 55] on div "会员列表" at bounding box center [471, 64] width 39 height 27
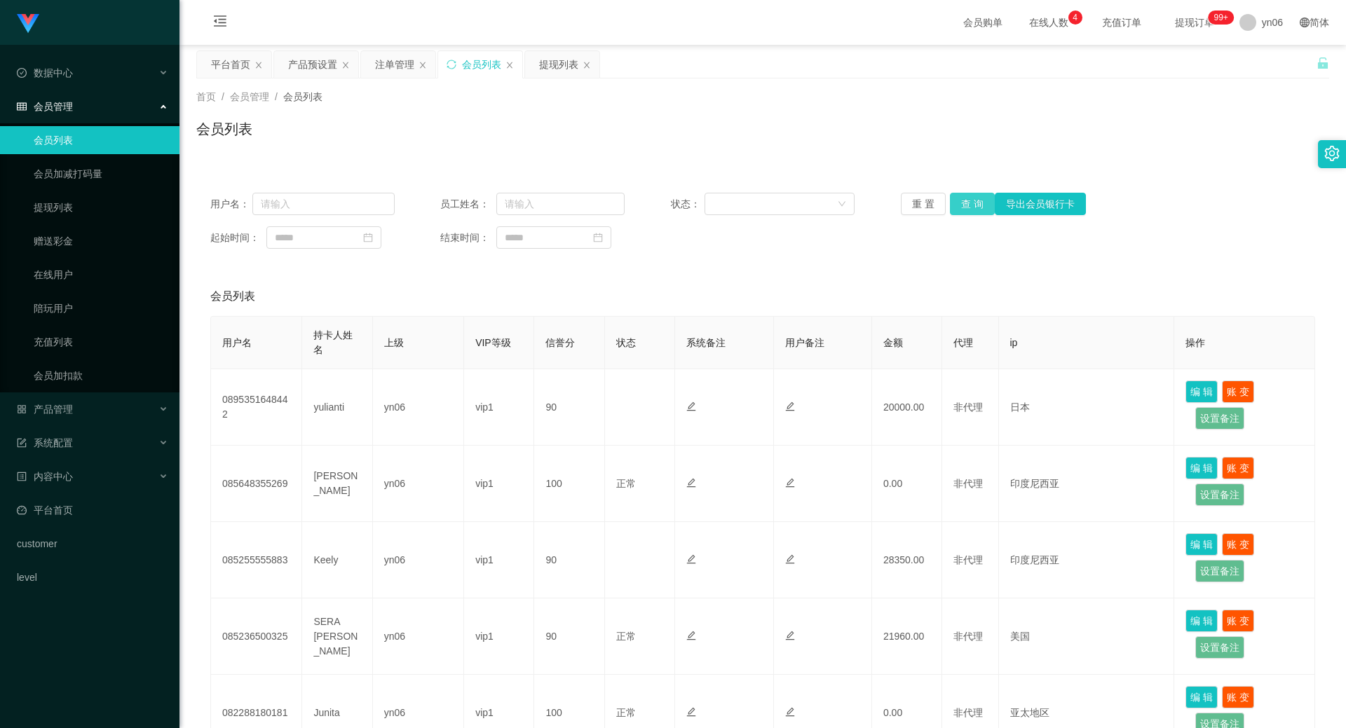
click at [961, 201] on button "查 询" at bounding box center [972, 204] width 45 height 22
click at [961, 201] on div "重 置 查 询 导出会员银行卡" at bounding box center [993, 204] width 184 height 22
click at [961, 201] on button "查 询" at bounding box center [972, 204] width 45 height 22
click at [961, 201] on div "重 置 查 询 导出会员银行卡" at bounding box center [993, 204] width 184 height 22
click at [960, 203] on button "查 询" at bounding box center [972, 204] width 45 height 22
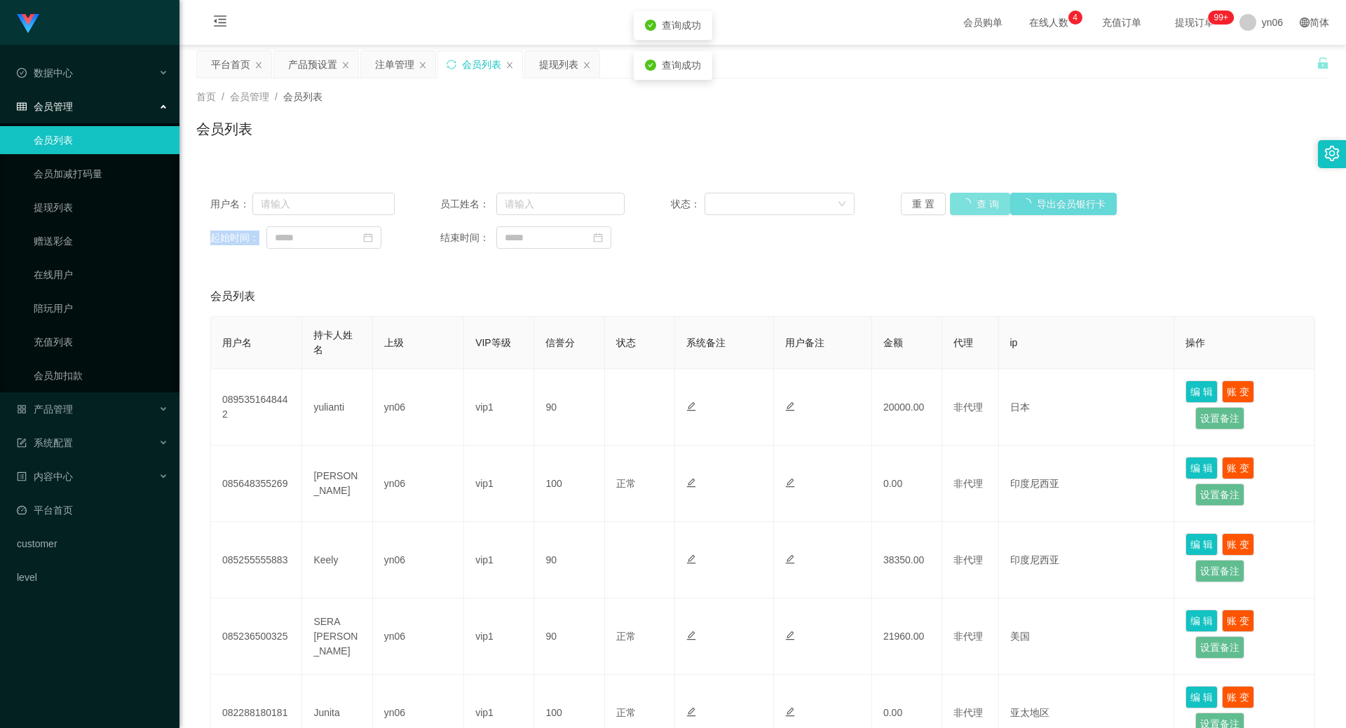
click at [960, 202] on button "查 询" at bounding box center [980, 204] width 60 height 22
click at [960, 203] on div "重 置 查 询 导出会员银行卡" at bounding box center [993, 204] width 184 height 22
click at [969, 203] on button "查 询" at bounding box center [972, 204] width 45 height 22
click at [969, 203] on div "重 置 查 询 导出会员银行卡" at bounding box center [993, 204] width 184 height 22
click at [969, 203] on button "查 询" at bounding box center [972, 204] width 45 height 22
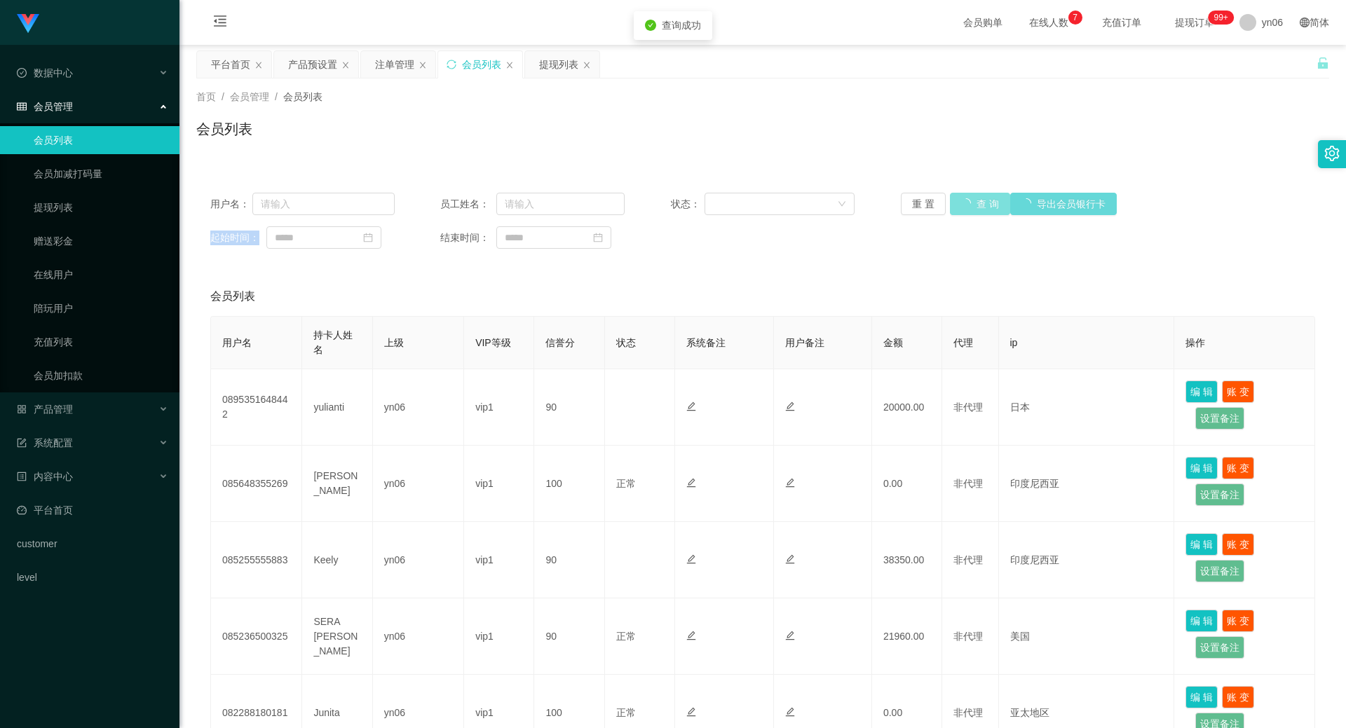
click at [969, 203] on div "重 置 查 询 导出会员银行卡" at bounding box center [993, 204] width 184 height 22
click at [983, 204] on button "查 询" at bounding box center [972, 204] width 45 height 22
click at [981, 208] on button "查 询" at bounding box center [972, 204] width 45 height 22
click at [977, 201] on button "查 询" at bounding box center [980, 204] width 60 height 22
click at [976, 201] on div "重 置 查 询 导出会员银行卡" at bounding box center [993, 204] width 184 height 22
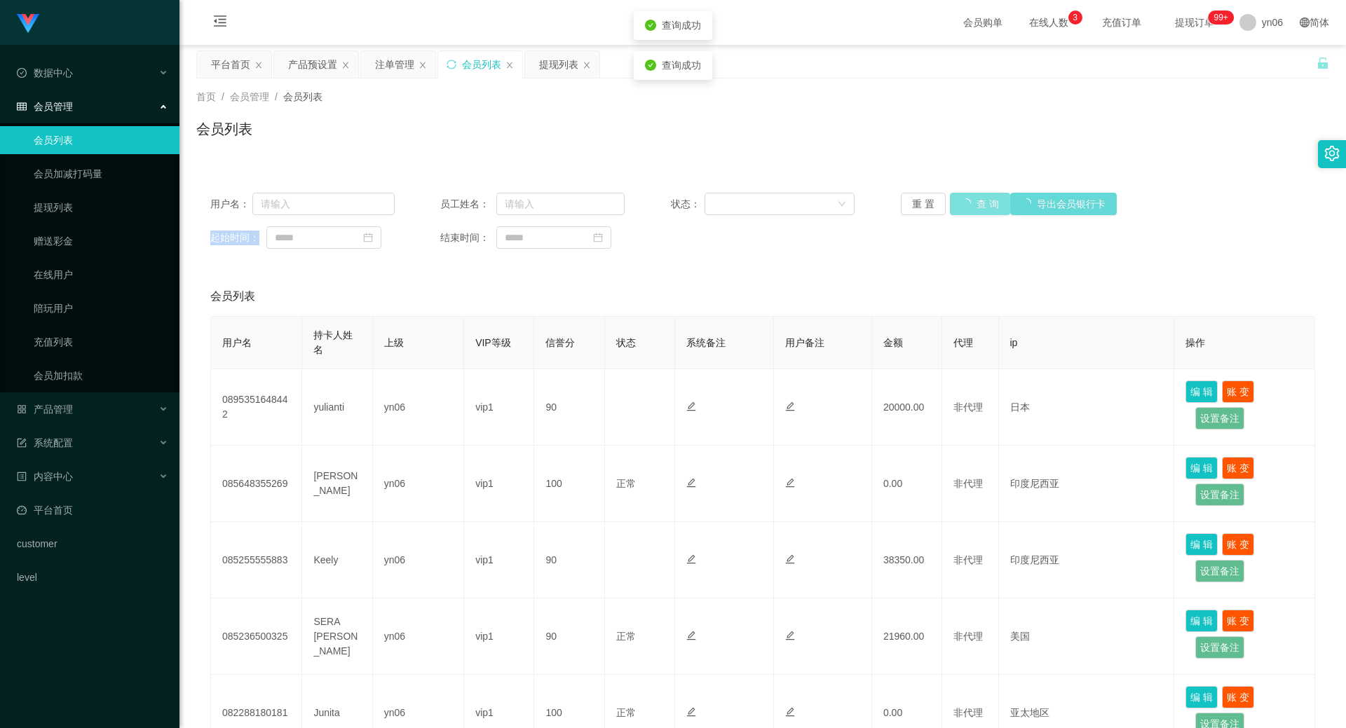
click at [975, 200] on button "查 询" at bounding box center [980, 204] width 60 height 22
click at [975, 200] on div "重 置 查 询 导出会员银行卡" at bounding box center [993, 204] width 184 height 22
click at [950, 193] on button "查 询" at bounding box center [972, 204] width 45 height 22
click at [970, 203] on button "查 询" at bounding box center [972, 204] width 45 height 22
click at [969, 203] on div "重 置 查 询 导出会员银行卡" at bounding box center [993, 204] width 184 height 22
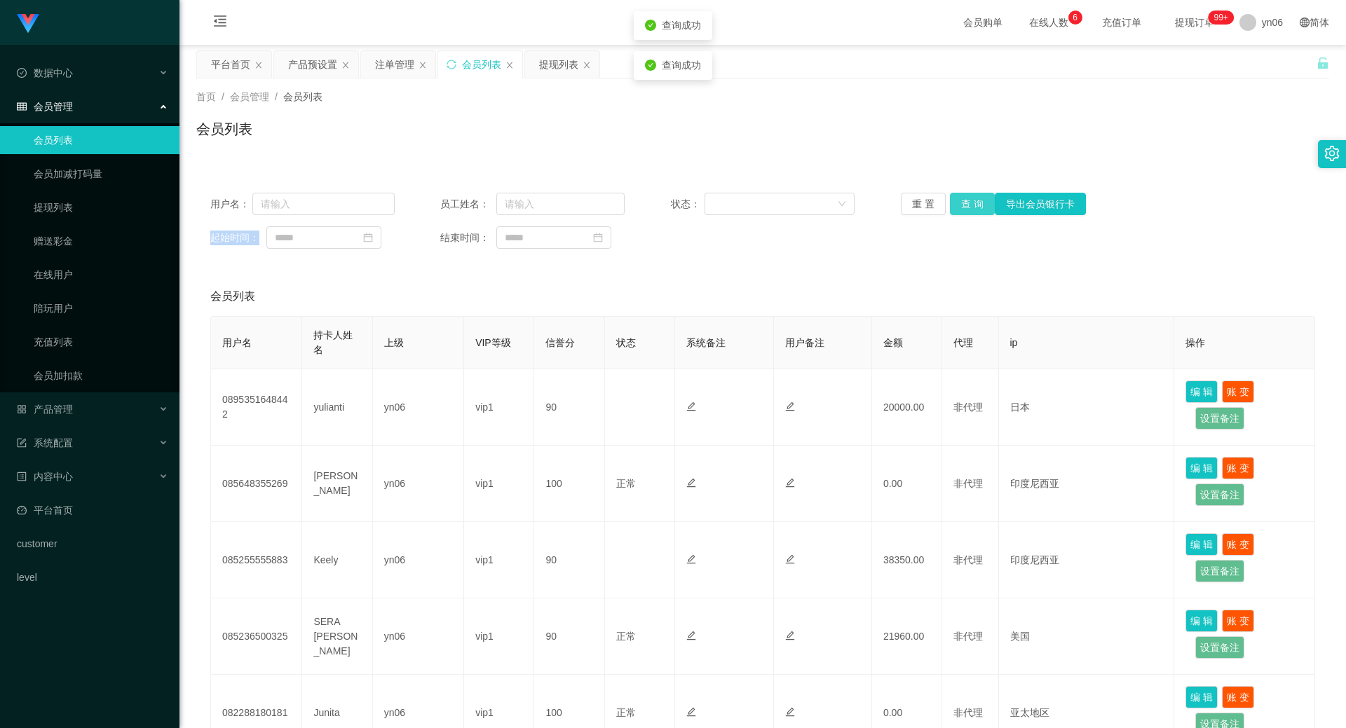
click at [968, 203] on button "查 询" at bounding box center [972, 204] width 45 height 22
click at [968, 203] on div "重 置 查 询 导出会员银行卡" at bounding box center [993, 204] width 184 height 22
click at [968, 203] on button "查 询" at bounding box center [972, 204] width 45 height 22
click at [968, 203] on div "重 置 查 询 导出会员银行卡" at bounding box center [993, 204] width 184 height 22
click at [968, 198] on button "查 询" at bounding box center [980, 204] width 60 height 22
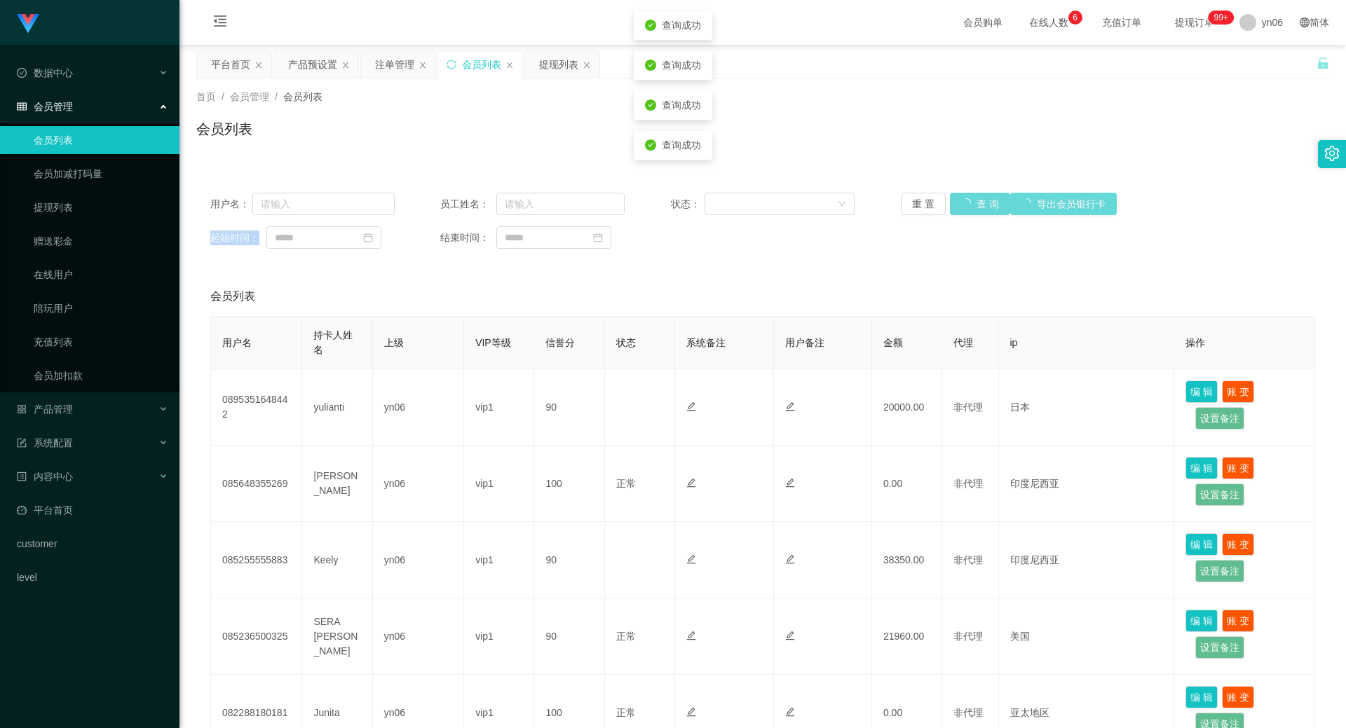
click at [968, 198] on div "重 置 查 询 导出会员银行卡" at bounding box center [993, 204] width 184 height 22
click at [968, 198] on button "查 询" at bounding box center [980, 204] width 60 height 22
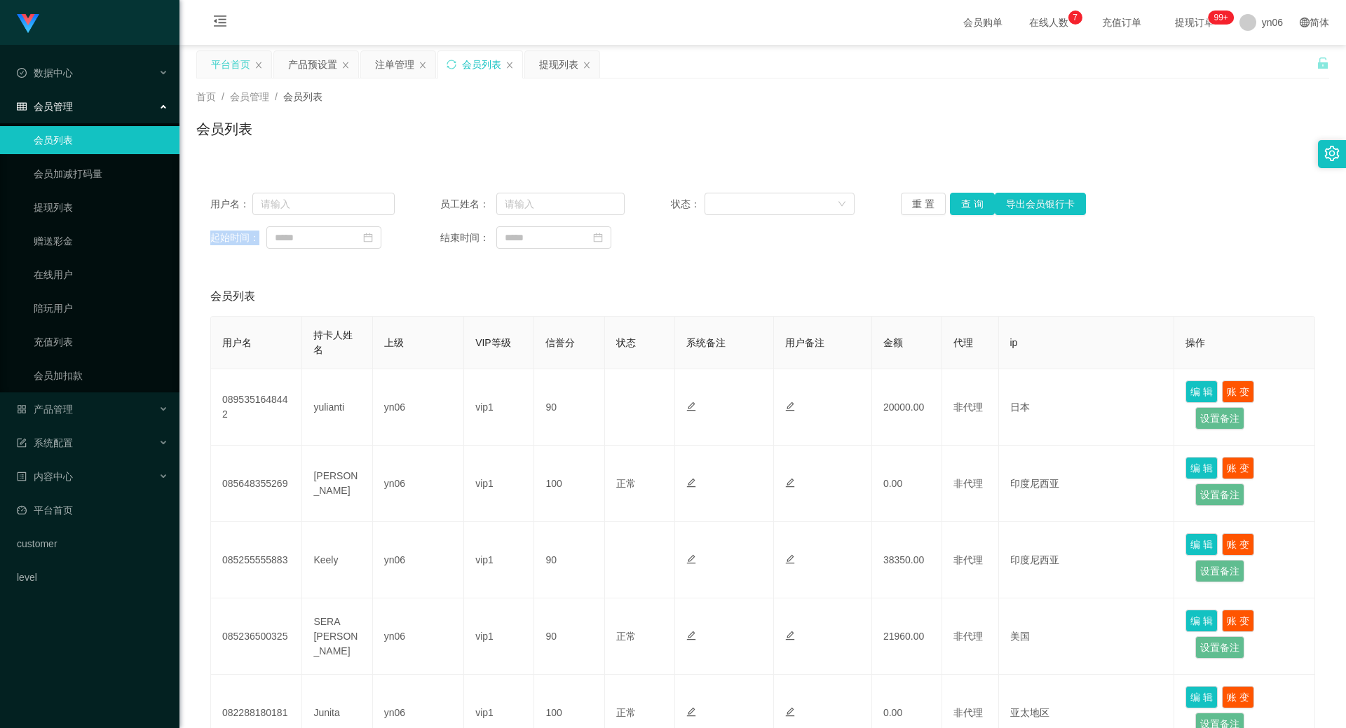
click at [229, 64] on div "平台首页" at bounding box center [230, 64] width 39 height 27
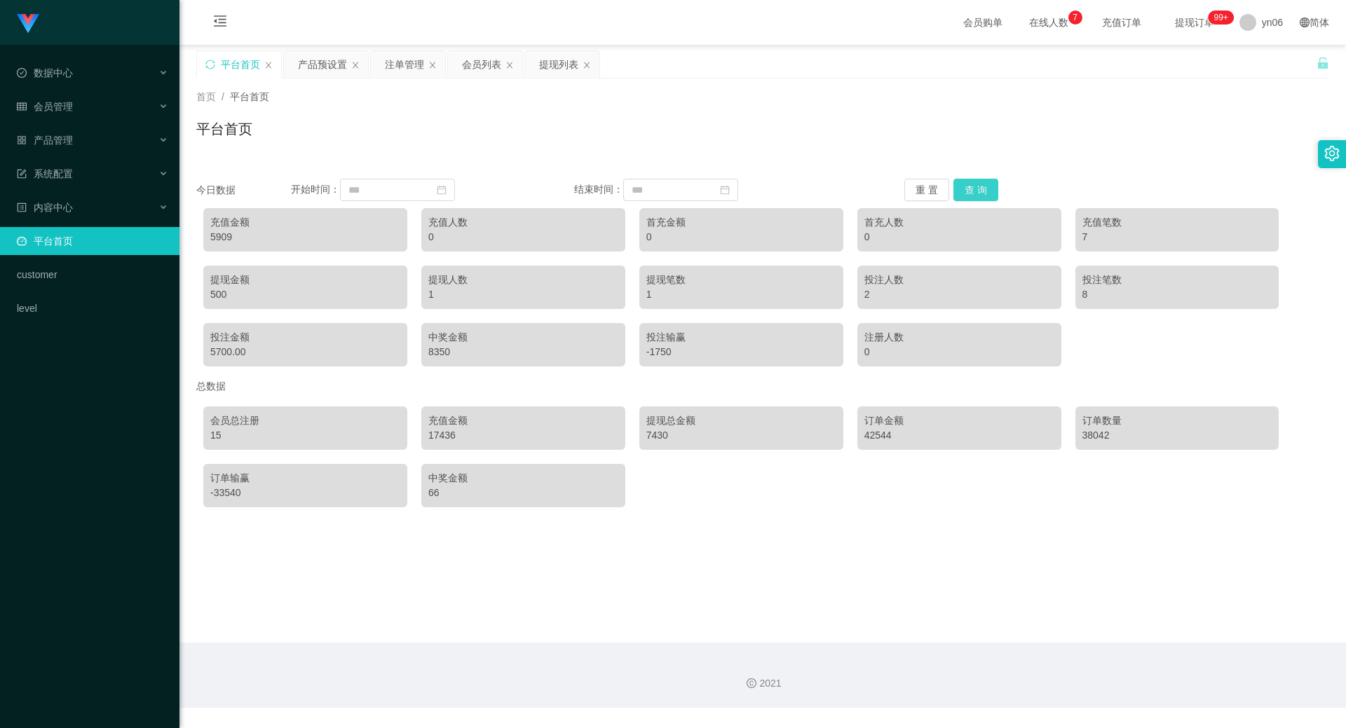
click at [967, 185] on button "查 询" at bounding box center [975, 190] width 45 height 22
click at [968, 186] on button "查 询" at bounding box center [975, 190] width 45 height 22
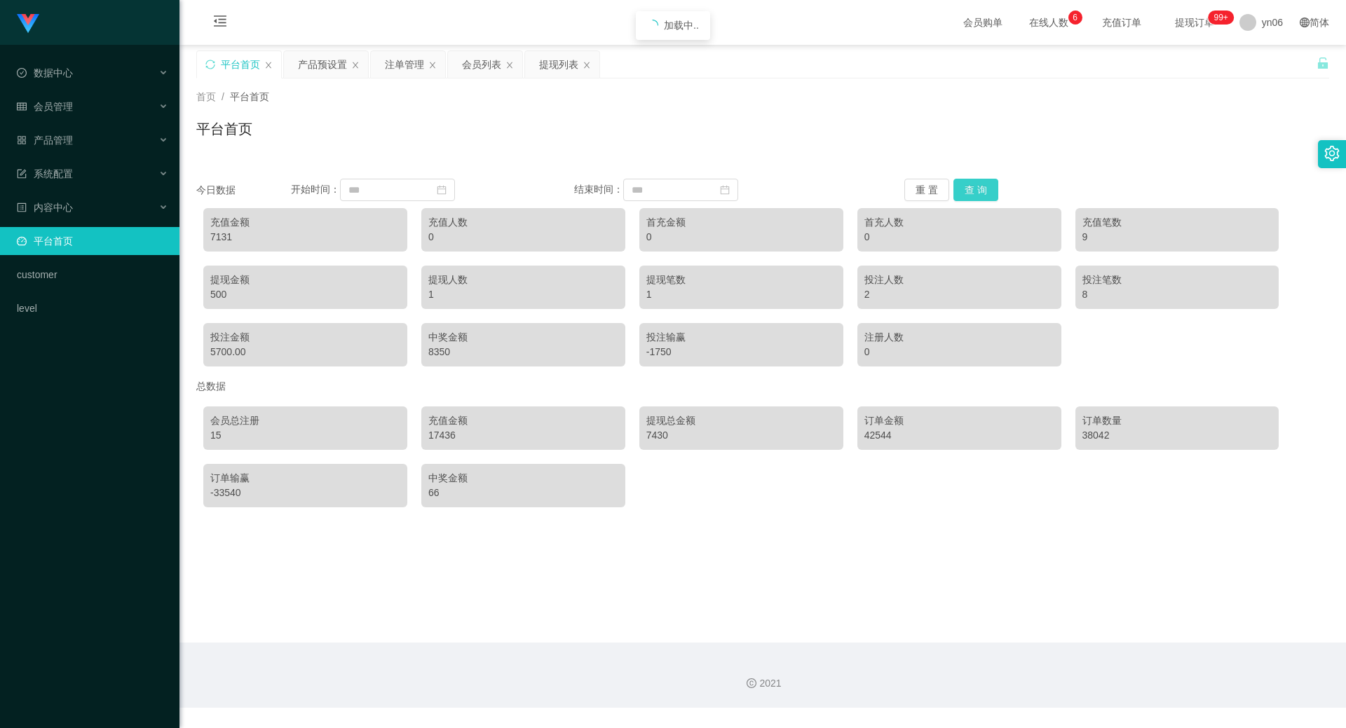
click at [968, 186] on button "查 询" at bounding box center [975, 190] width 45 height 22
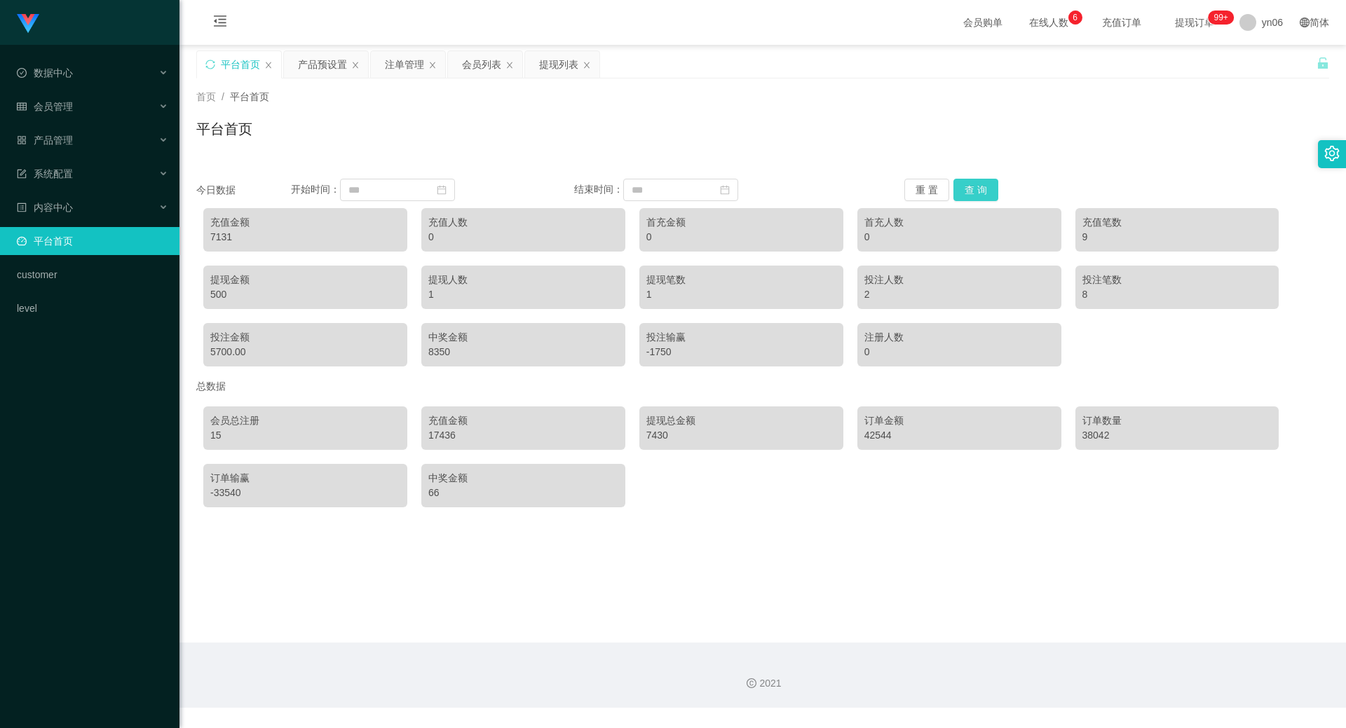
click at [968, 186] on button "查 询" at bounding box center [975, 190] width 45 height 22
click at [327, 60] on div "产品预设置" at bounding box center [322, 64] width 49 height 27
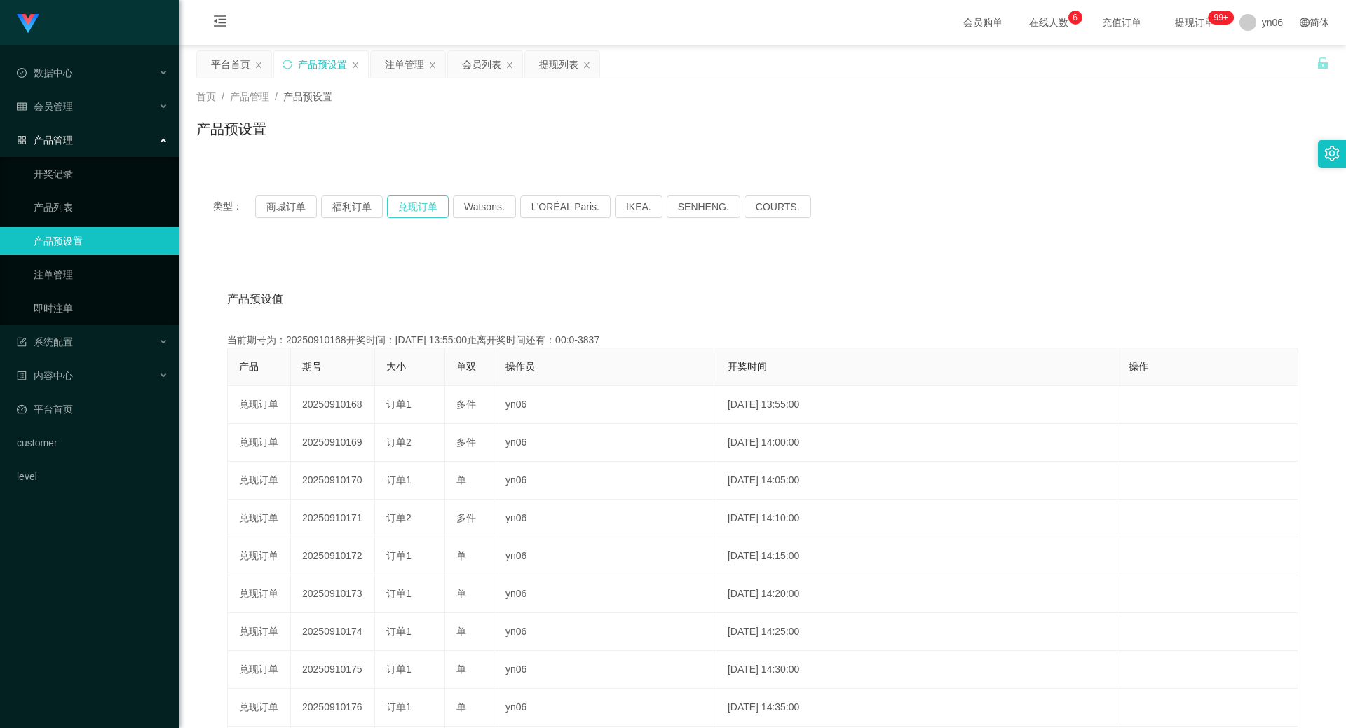
click at [419, 203] on button "兑现订单" at bounding box center [418, 207] width 62 height 22
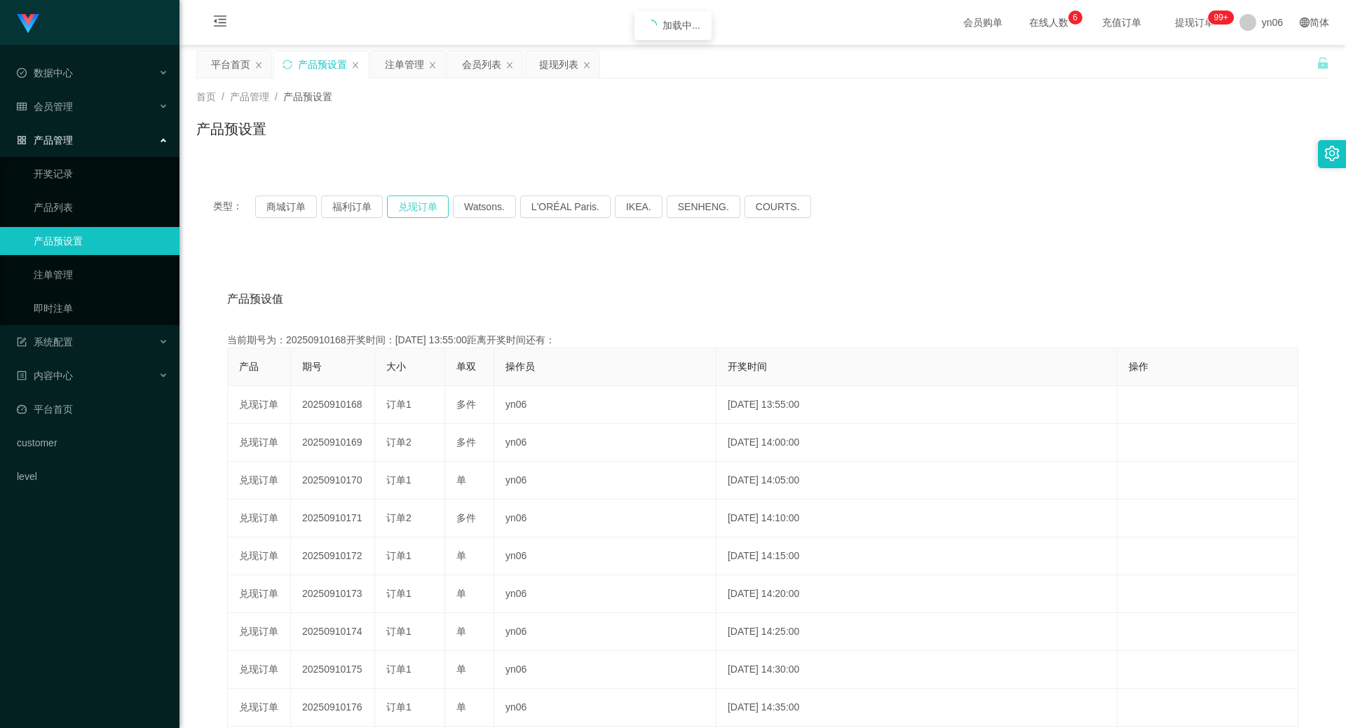
click at [419, 203] on button "兑现订单" at bounding box center [418, 207] width 62 height 22
click at [215, 62] on div "平台首页" at bounding box center [230, 64] width 39 height 27
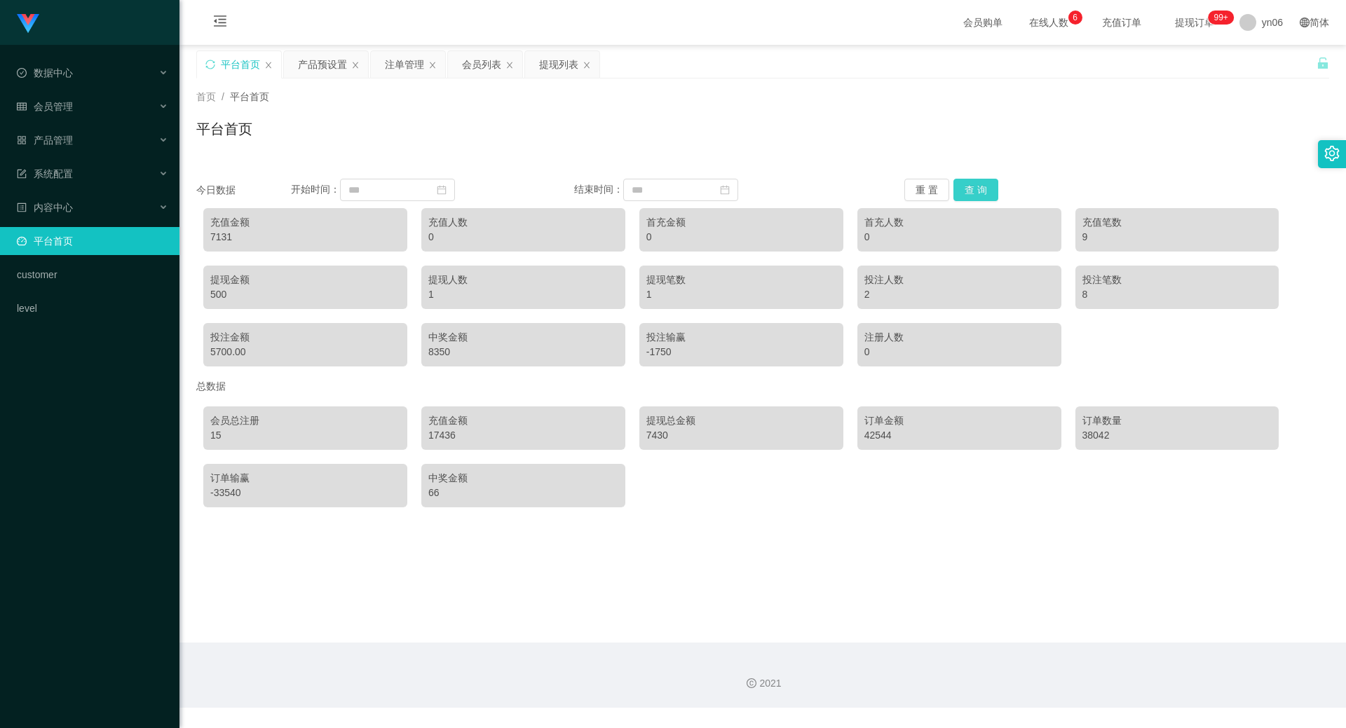
click at [972, 186] on button "查 询" at bounding box center [975, 190] width 45 height 22
click at [972, 188] on button "查 询" at bounding box center [975, 190] width 45 height 22
click at [972, 189] on button "查 询" at bounding box center [975, 190] width 45 height 22
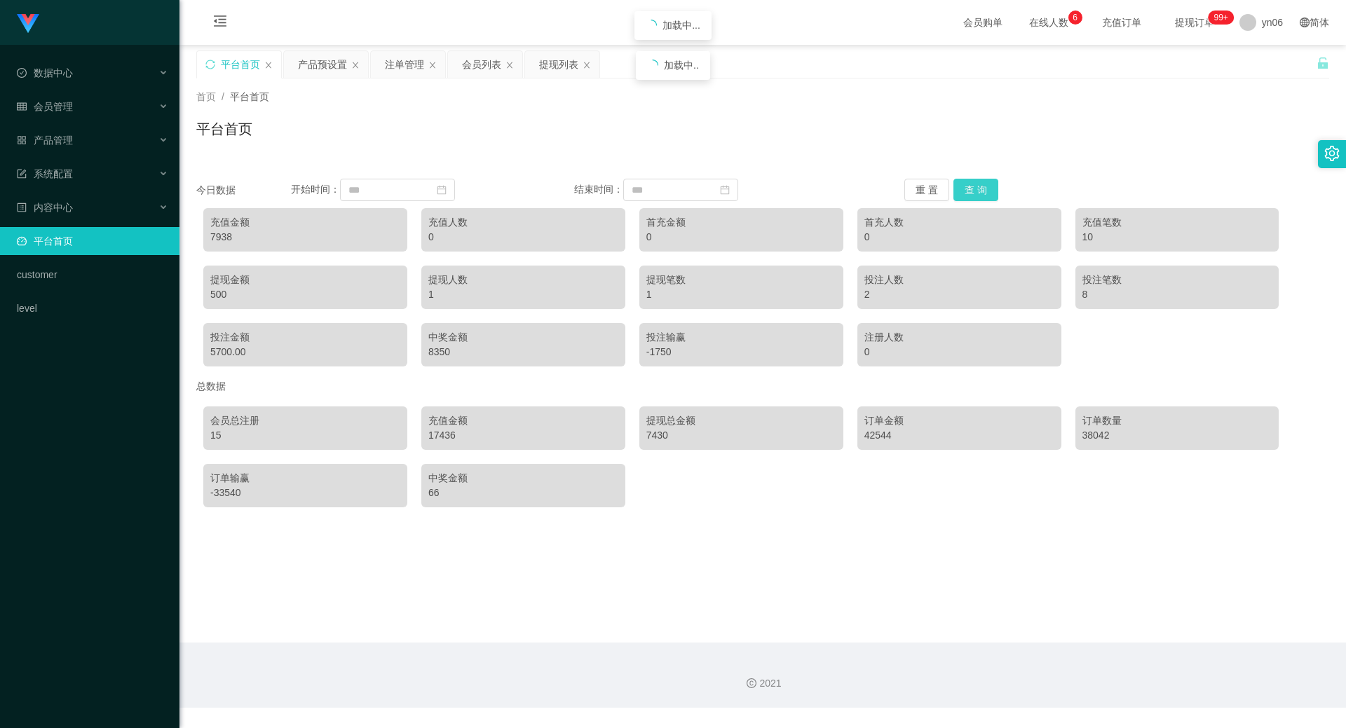
click at [972, 189] on button "查 询" at bounding box center [975, 190] width 45 height 22
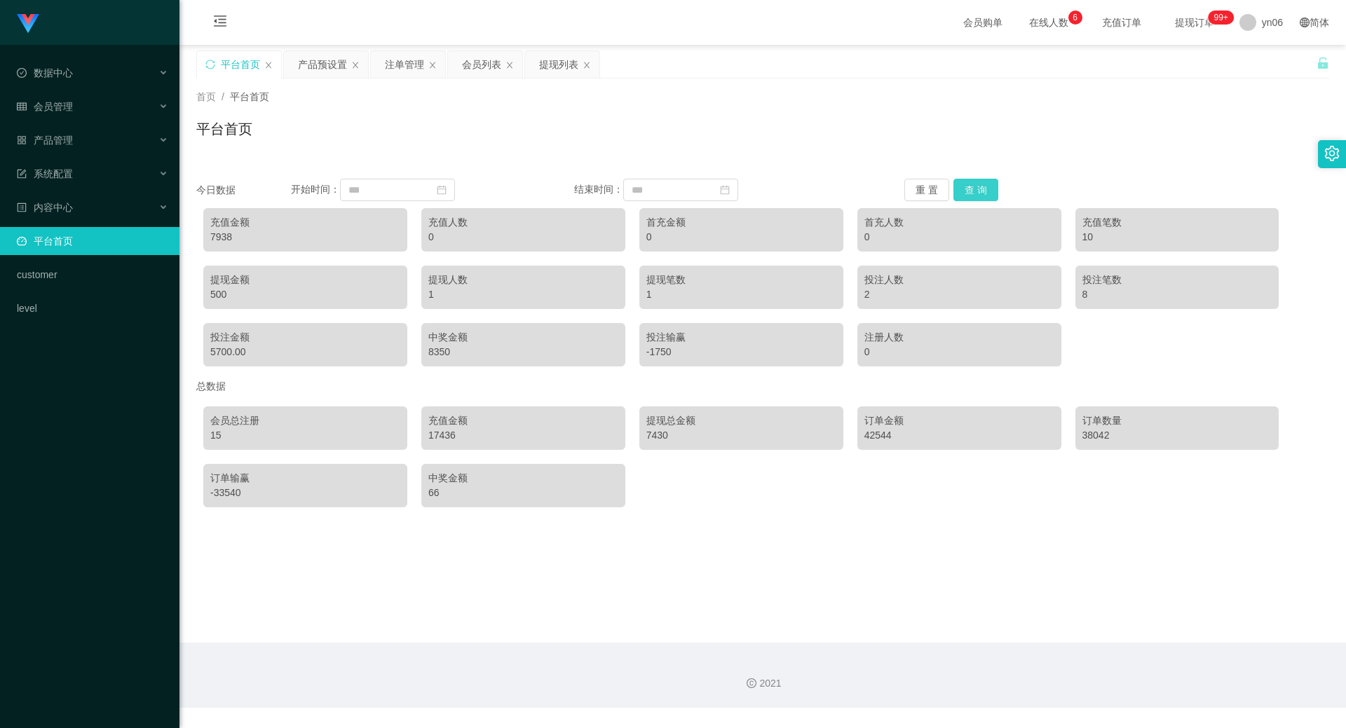
click at [972, 189] on button "查 询" at bounding box center [975, 190] width 45 height 22
click at [973, 189] on button "查 询" at bounding box center [975, 190] width 45 height 22
click at [975, 191] on button "查 询" at bounding box center [975, 190] width 45 height 22
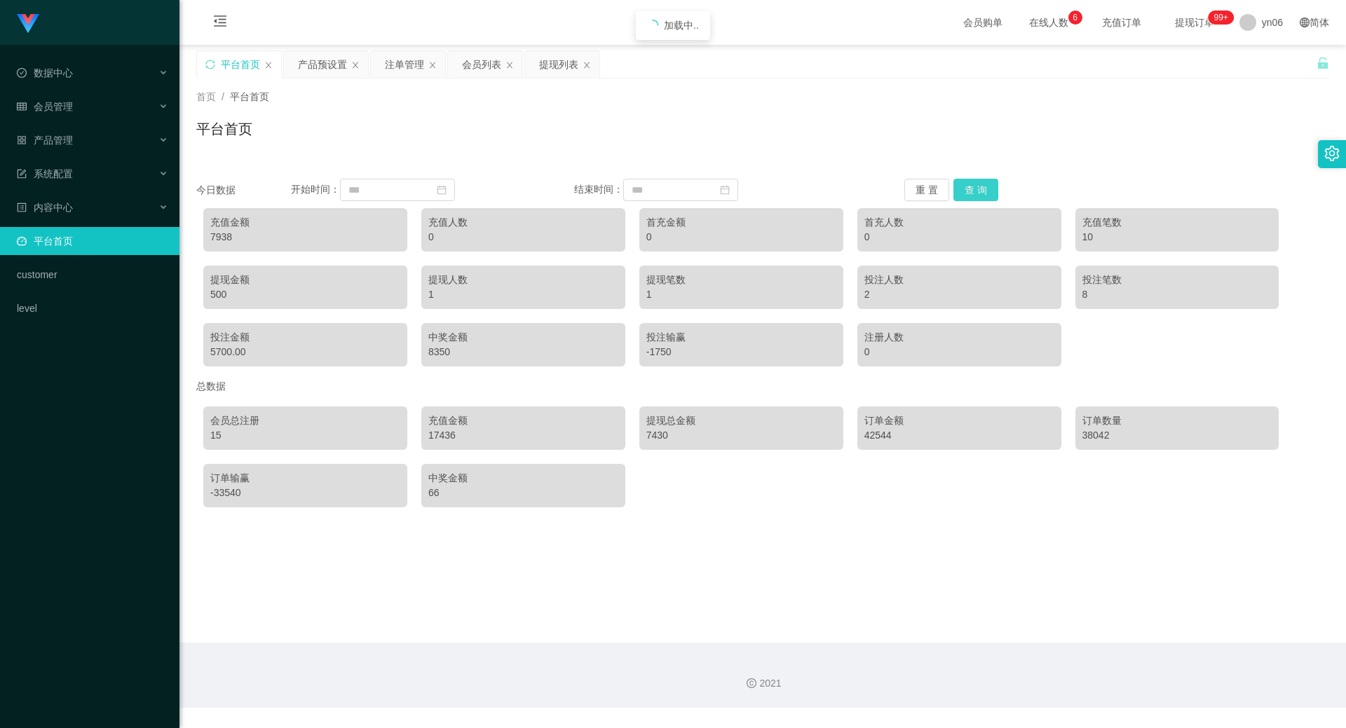
click at [975, 191] on button "查 询" at bounding box center [975, 190] width 45 height 22
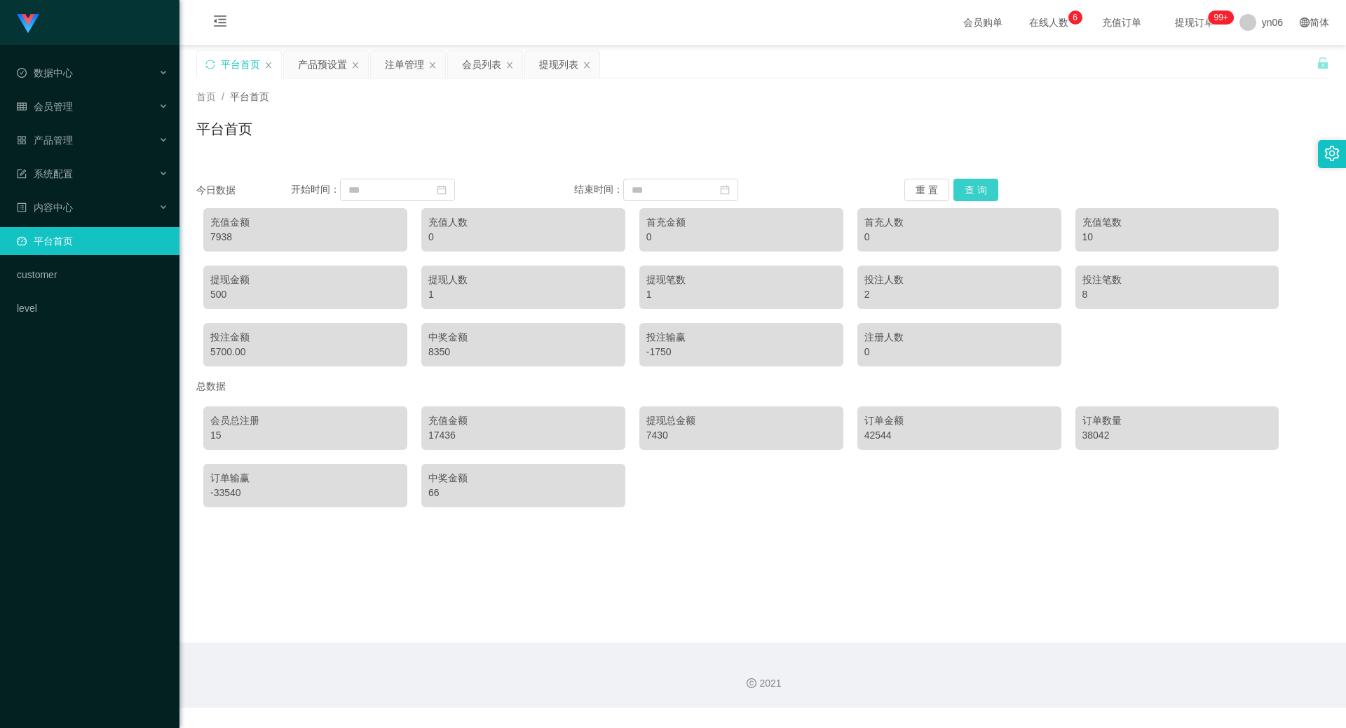
click at [975, 191] on button "查 询" at bounding box center [975, 190] width 45 height 22
click at [975, 190] on button "查 询" at bounding box center [975, 190] width 45 height 22
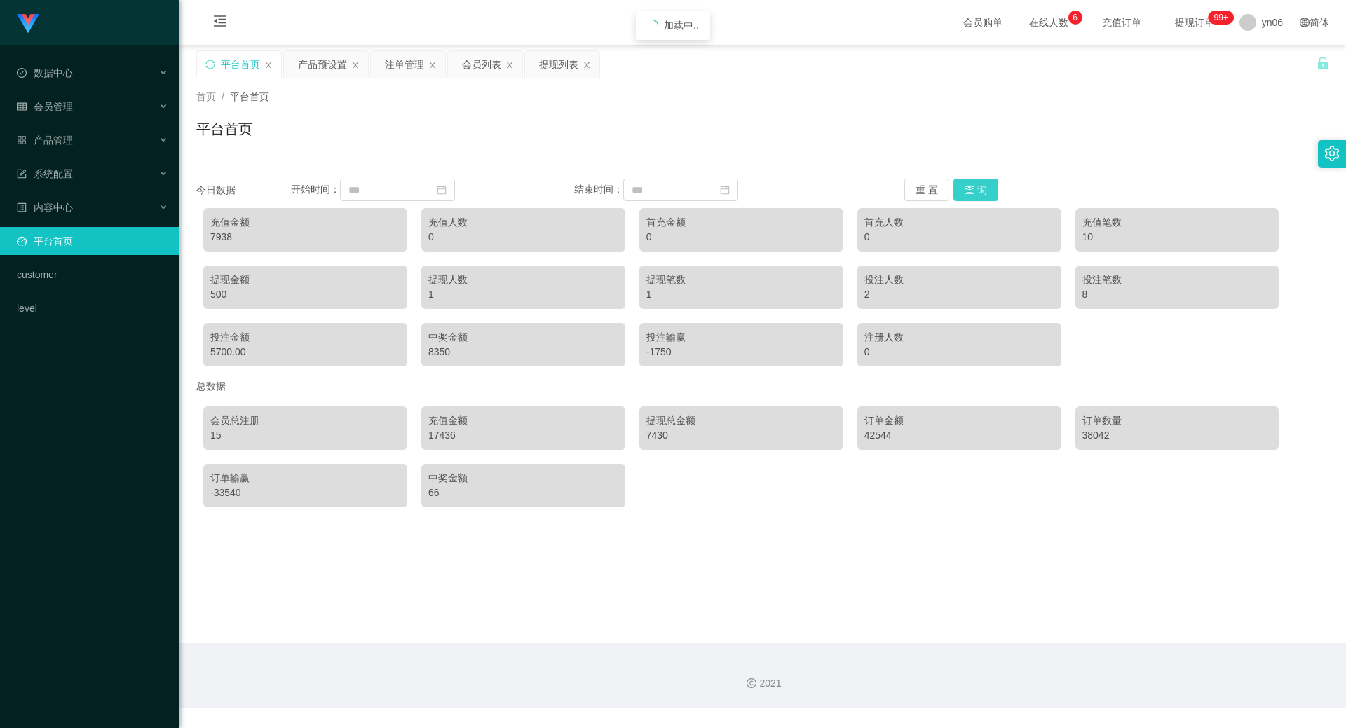
click at [975, 190] on button "查 询" at bounding box center [975, 190] width 45 height 22
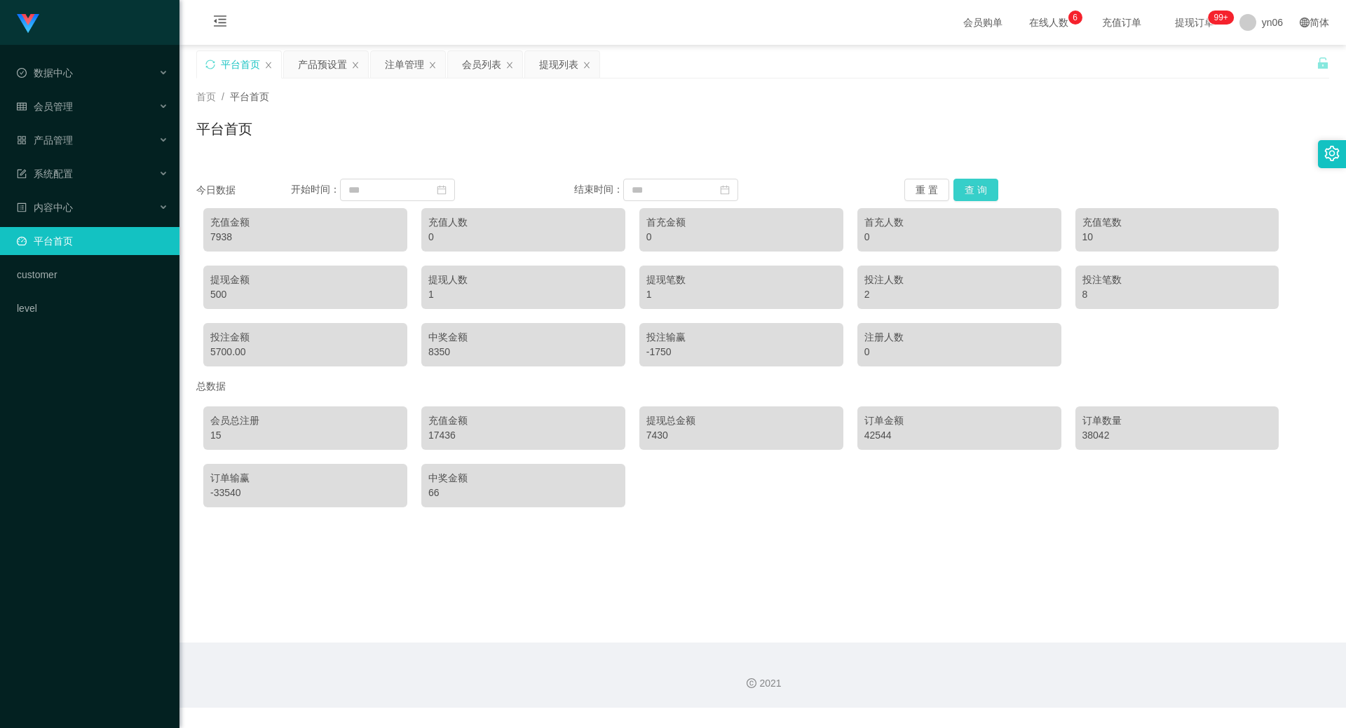
click at [975, 190] on button "查 询" at bounding box center [975, 190] width 45 height 22
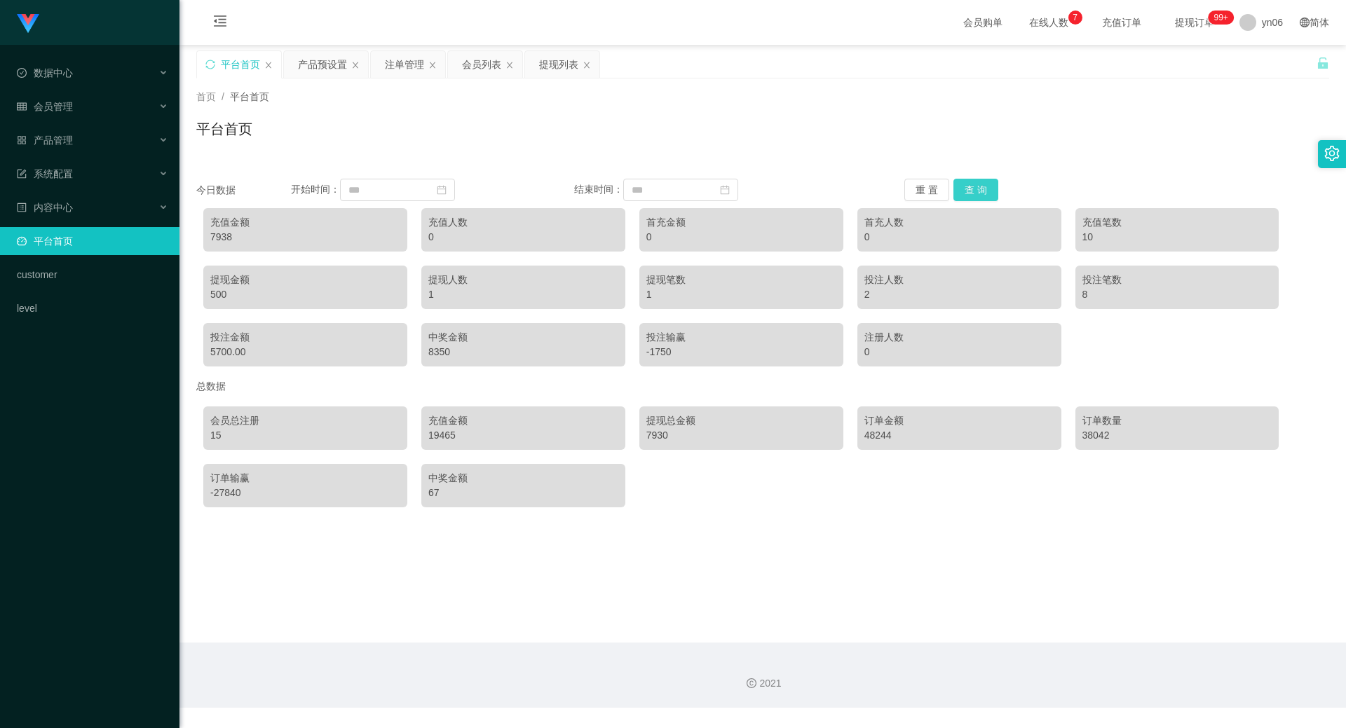
click at [959, 187] on button "查 询" at bounding box center [975, 190] width 45 height 22
click at [959, 190] on button "查 询" at bounding box center [975, 190] width 45 height 22
click at [959, 191] on button "查 询" at bounding box center [975, 190] width 45 height 22
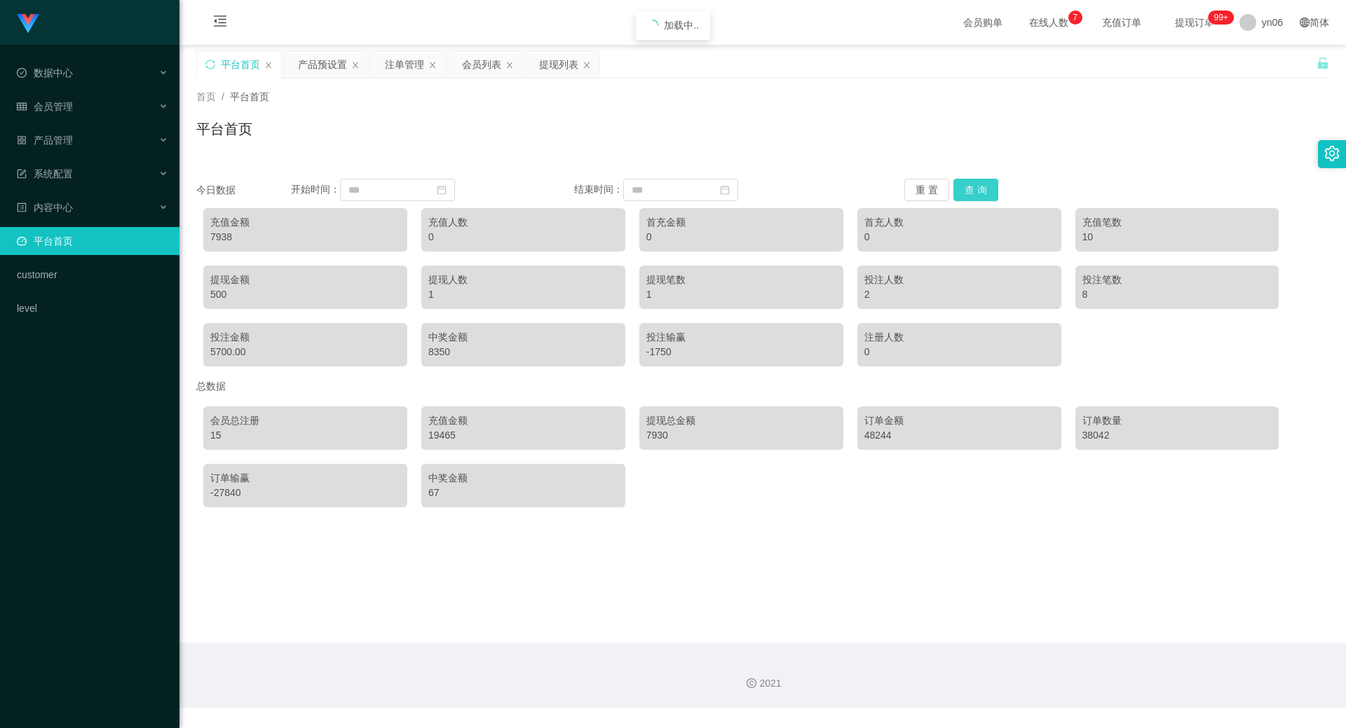
click at [959, 191] on button "查 询" at bounding box center [975, 190] width 45 height 22
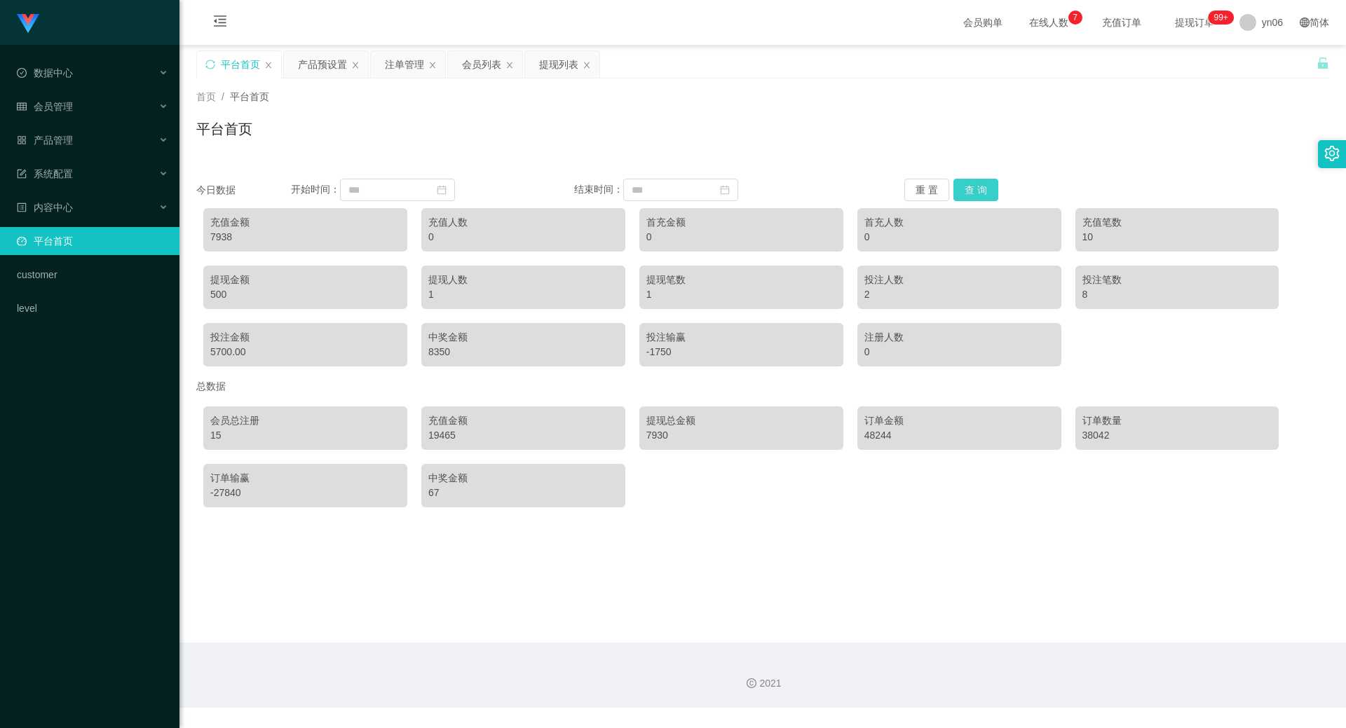
click at [959, 191] on button "查 询" at bounding box center [975, 190] width 45 height 22
click at [1258, 56] on span "退出登录" at bounding box center [1262, 61] width 39 height 11
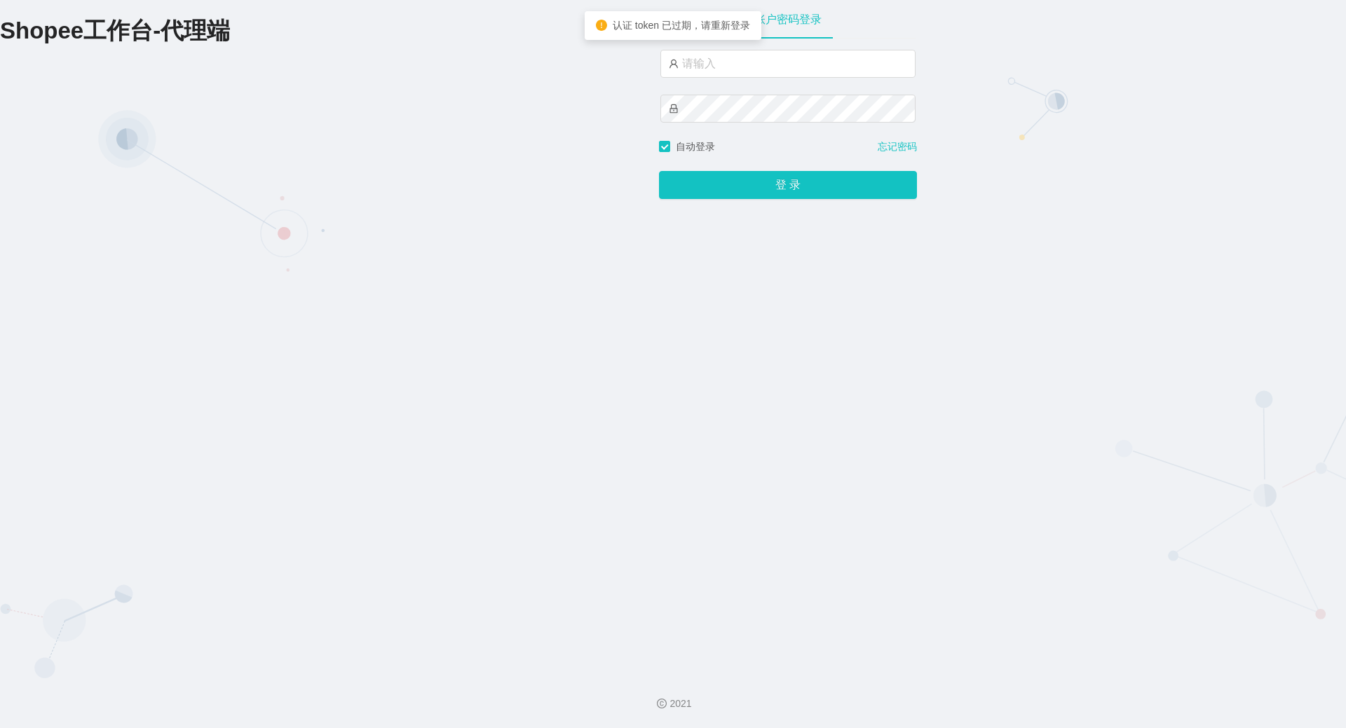
click at [756, 82] on div at bounding box center [787, 95] width 255 height 90
click at [755, 81] on div at bounding box center [787, 95] width 255 height 90
click at [747, 74] on input "text" at bounding box center [787, 64] width 255 height 28
type input "xjp806"
click at [659, 171] on button "登 录" at bounding box center [788, 185] width 258 height 28
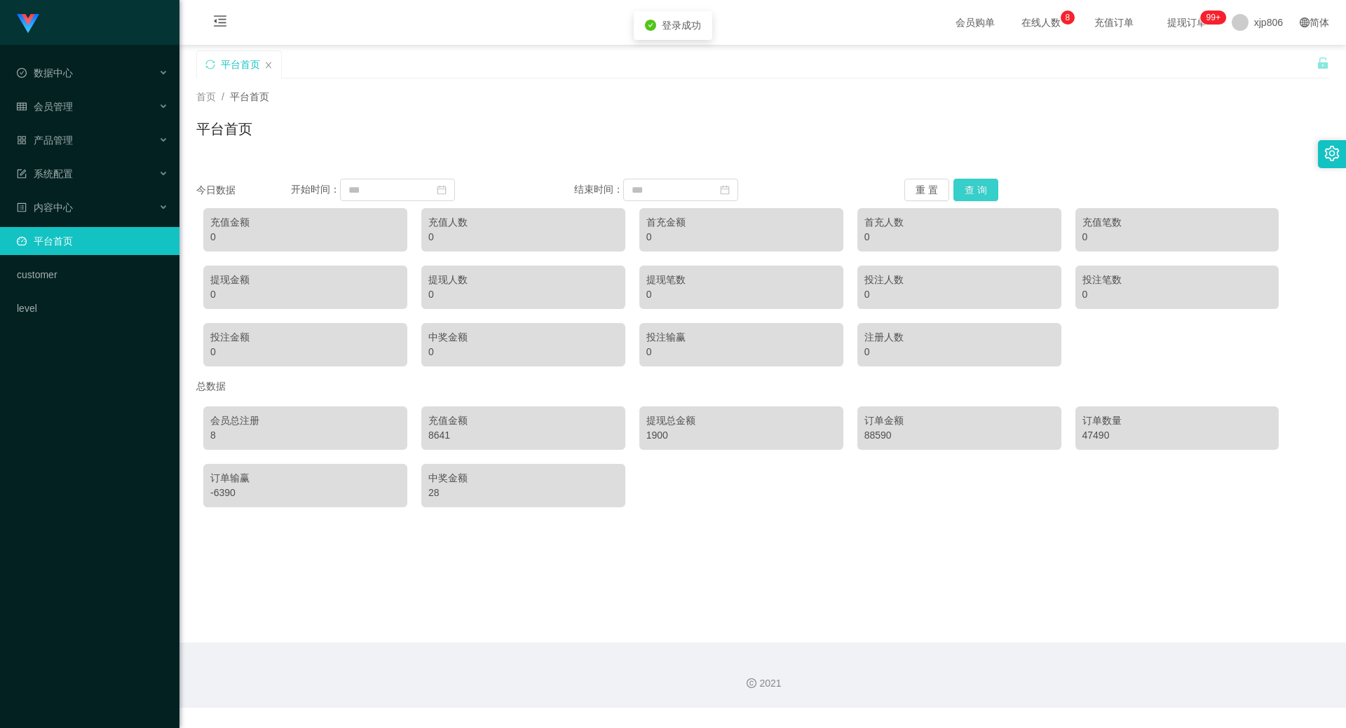
click at [972, 184] on button "查 询" at bounding box center [975, 190] width 45 height 22
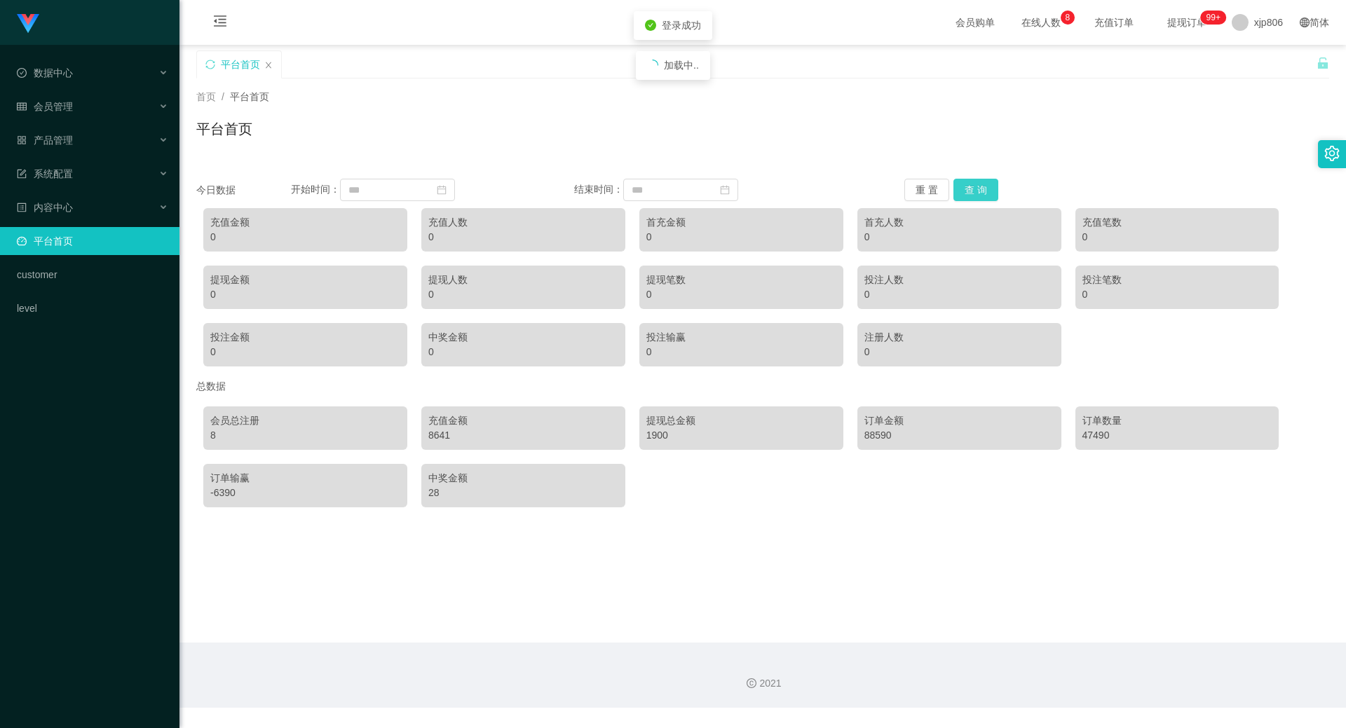
click at [972, 184] on button "查 询" at bounding box center [975, 190] width 45 height 22
click at [1243, 65] on span "退出登录" at bounding box center [1254, 61] width 39 height 11
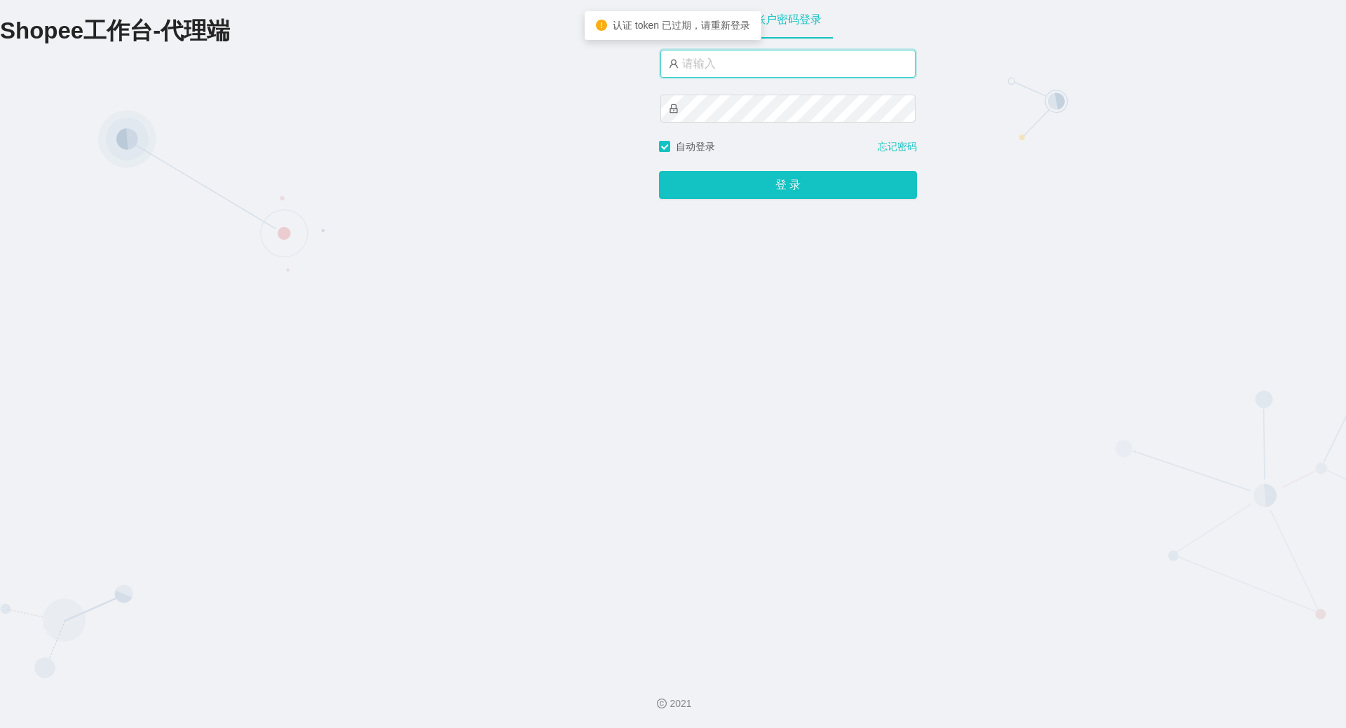
click at [733, 67] on input "text" at bounding box center [787, 64] width 255 height 28
type input "yn06"
click at [659, 171] on button "登 录" at bounding box center [788, 185] width 258 height 28
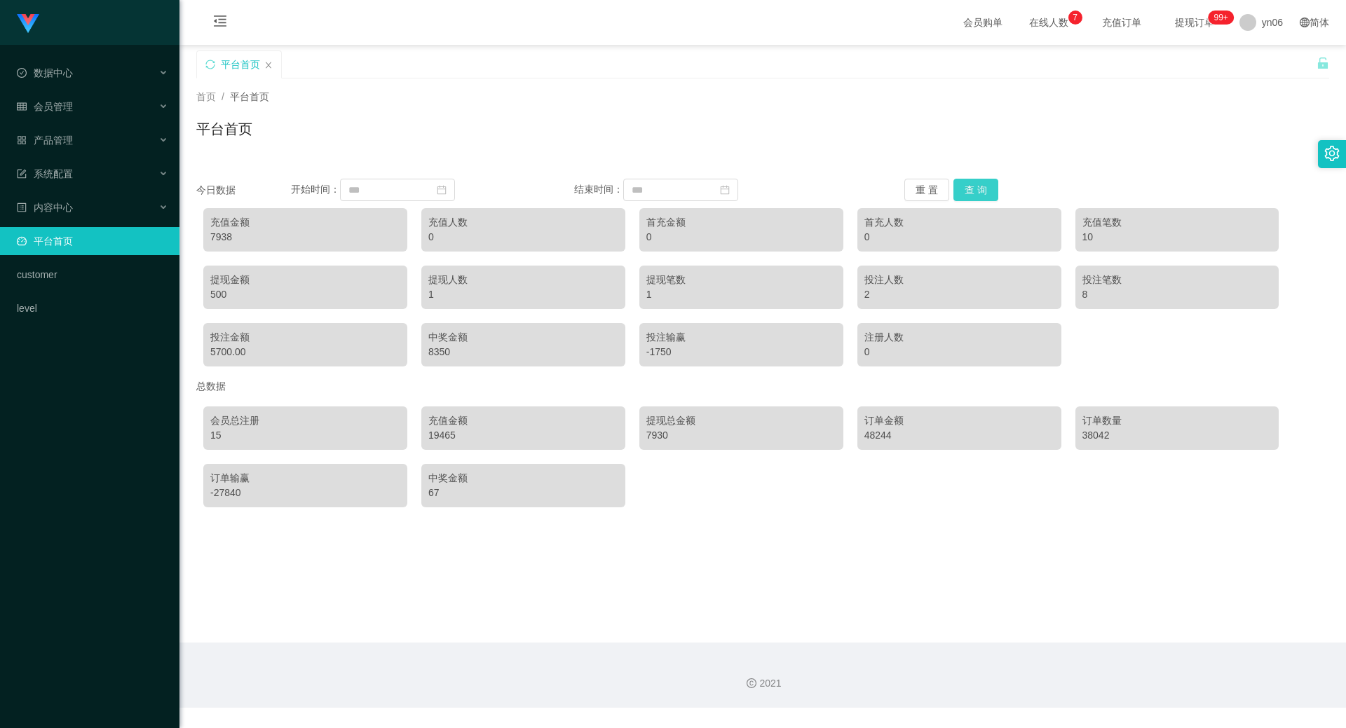
click at [972, 189] on button "查 询" at bounding box center [975, 190] width 45 height 22
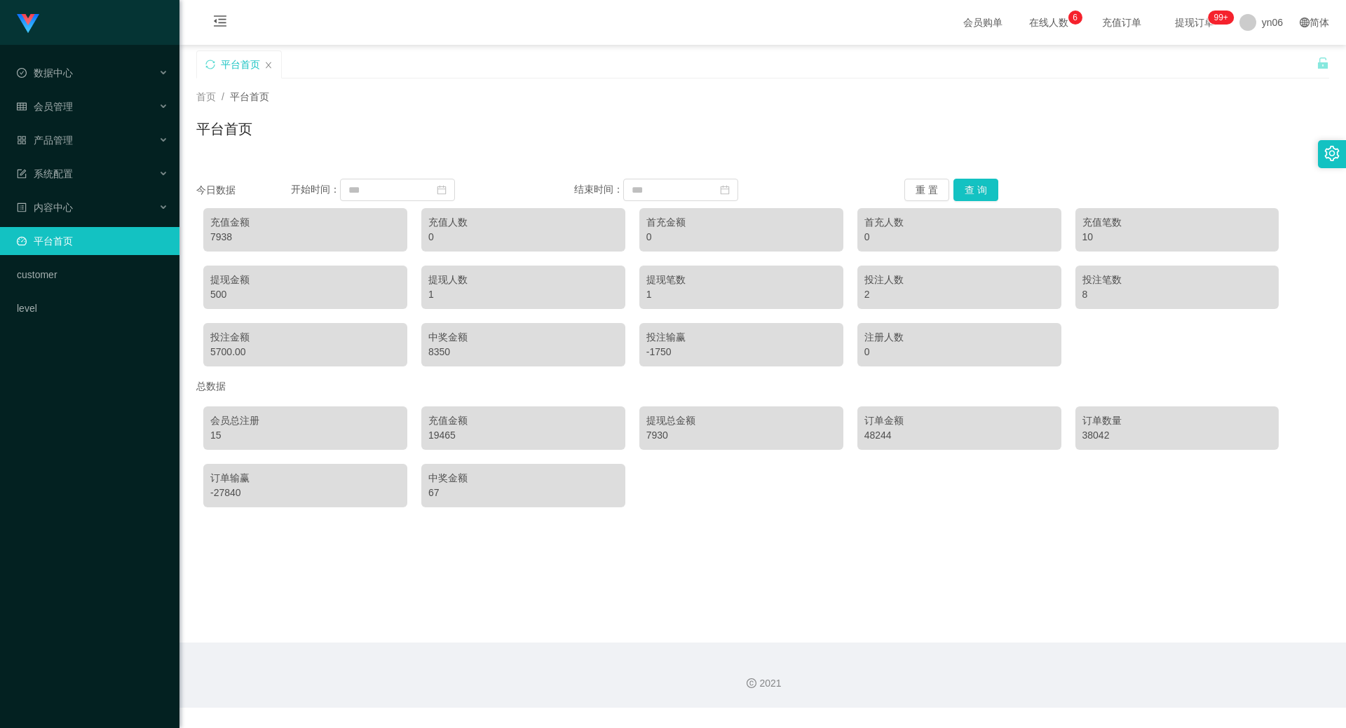
click at [979, 592] on main "关闭左侧 关闭右侧 关闭其它 刷新页面 平台首页 首页 / 平台首页 / 平台首页 今日数据 开始时间： 结束时间： 重 置 查 询 充值金额 7938 充值…" at bounding box center [762, 344] width 1167 height 598
click at [969, 184] on button "查 询" at bounding box center [975, 190] width 45 height 22
click at [969, 185] on button "查 询" at bounding box center [975, 190] width 45 height 22
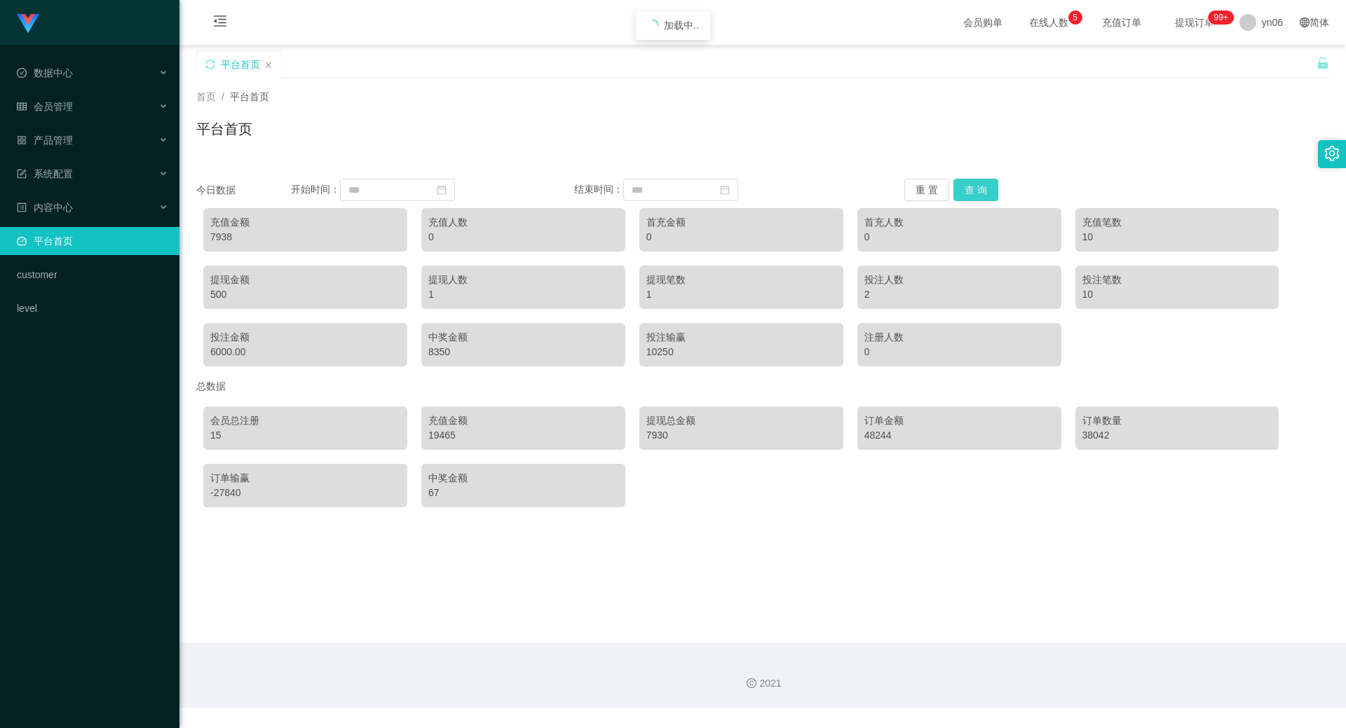
click at [970, 185] on button "查 询" at bounding box center [975, 190] width 45 height 22
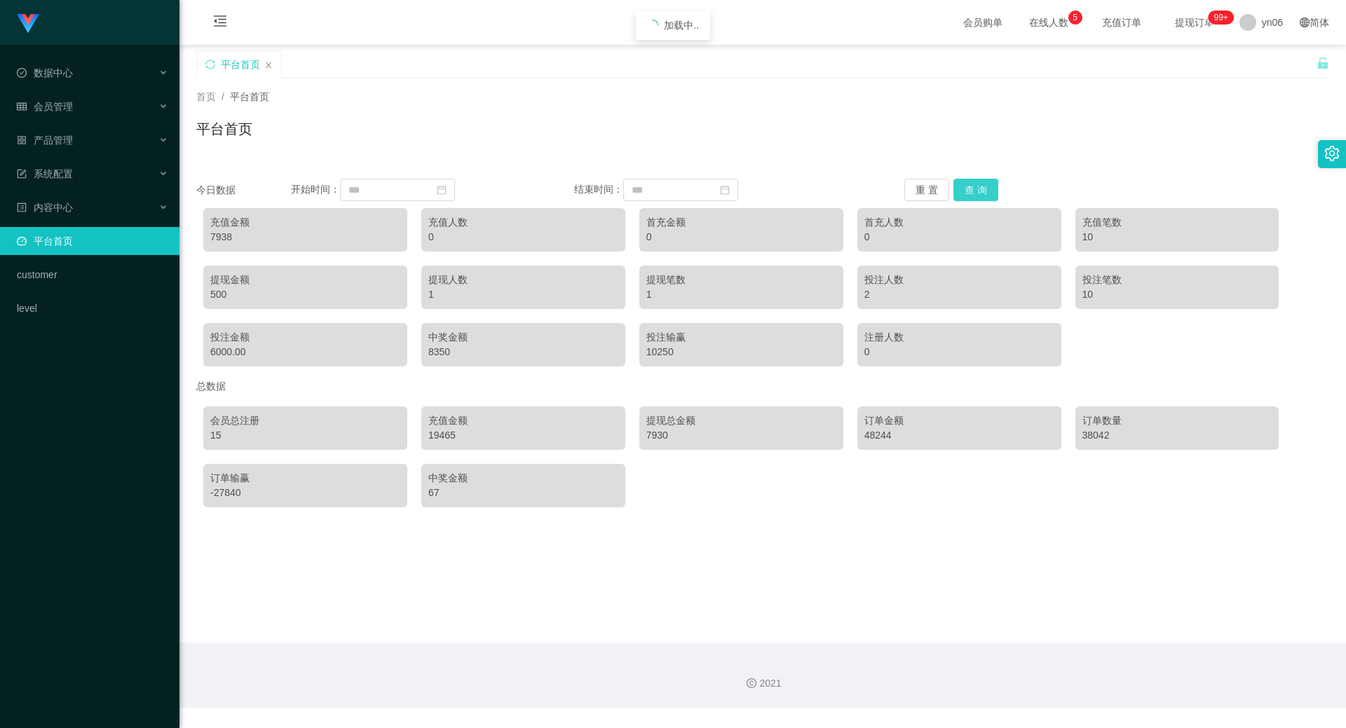
click at [970, 185] on button "查 询" at bounding box center [975, 190] width 45 height 22
click at [970, 186] on button "查 询" at bounding box center [975, 190] width 45 height 22
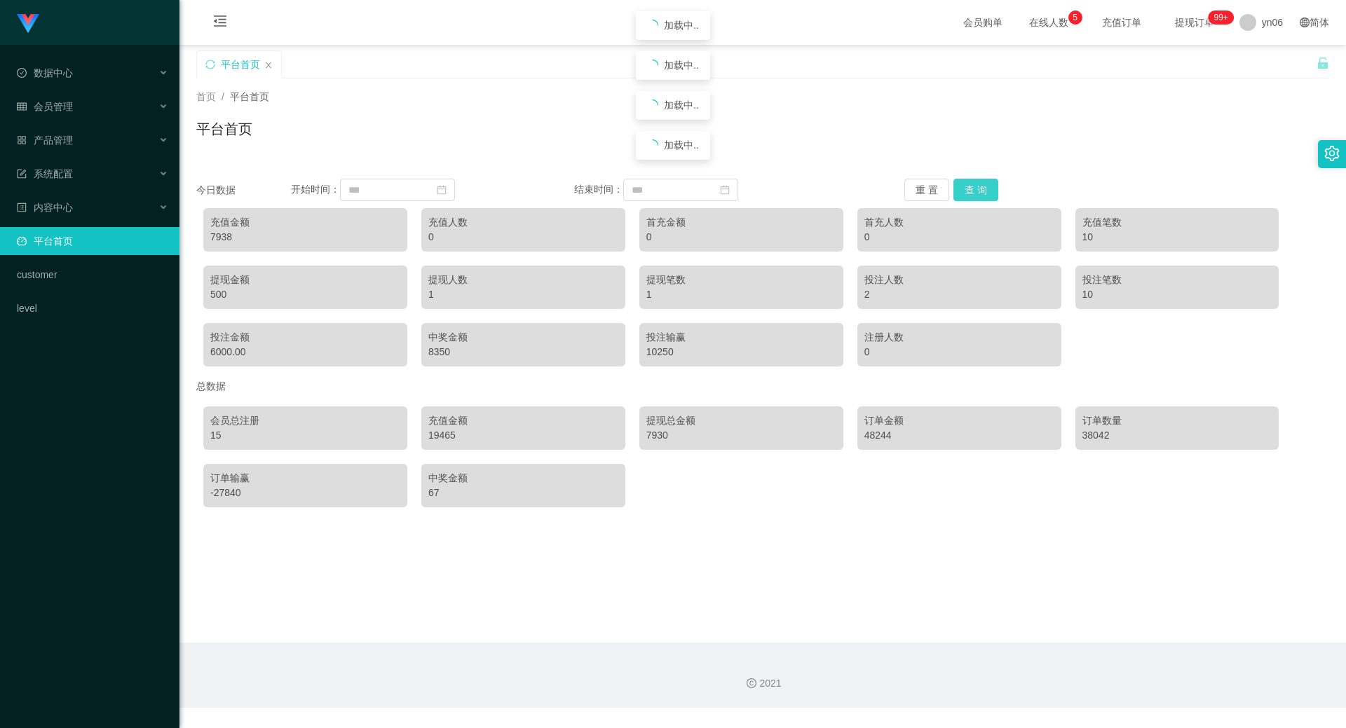
click at [970, 186] on button "查 询" at bounding box center [975, 190] width 45 height 22
click at [977, 189] on button "查 询" at bounding box center [975, 190] width 45 height 22
click at [976, 189] on button "查 询" at bounding box center [975, 190] width 45 height 22
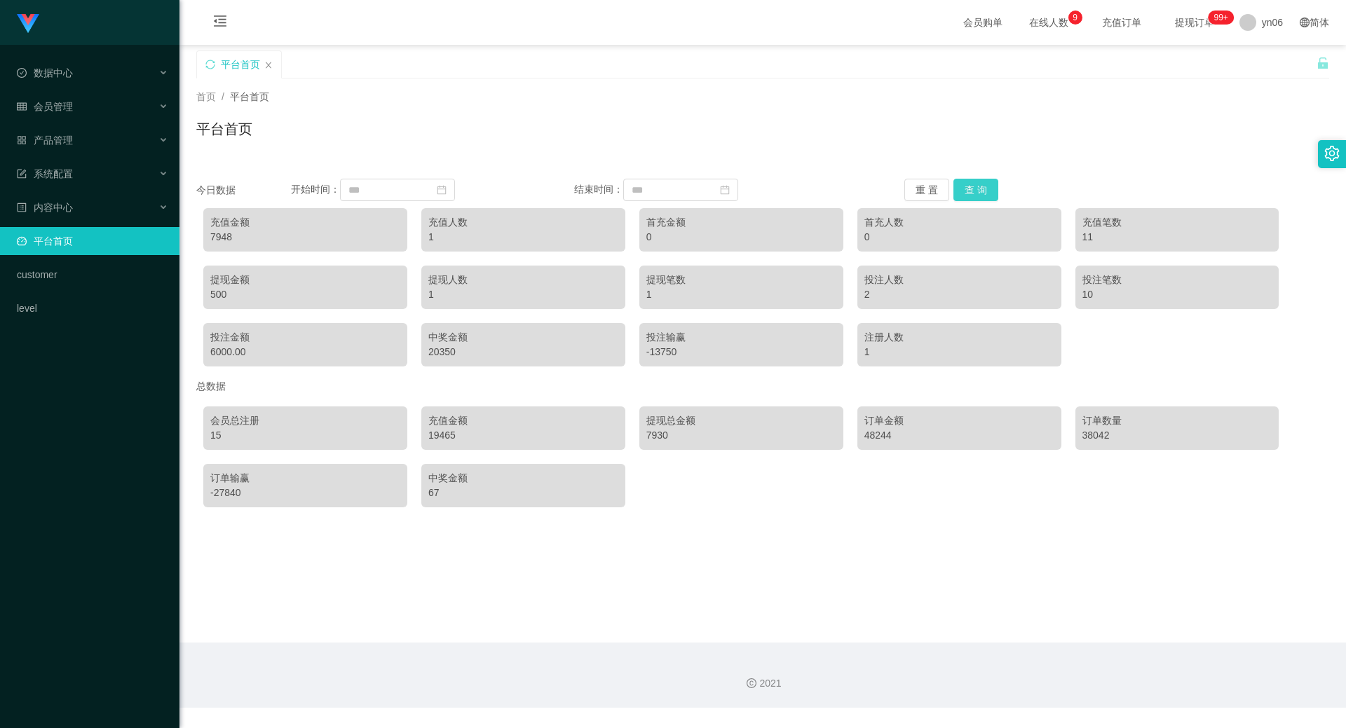
click at [976, 189] on button "查 询" at bounding box center [975, 190] width 45 height 22
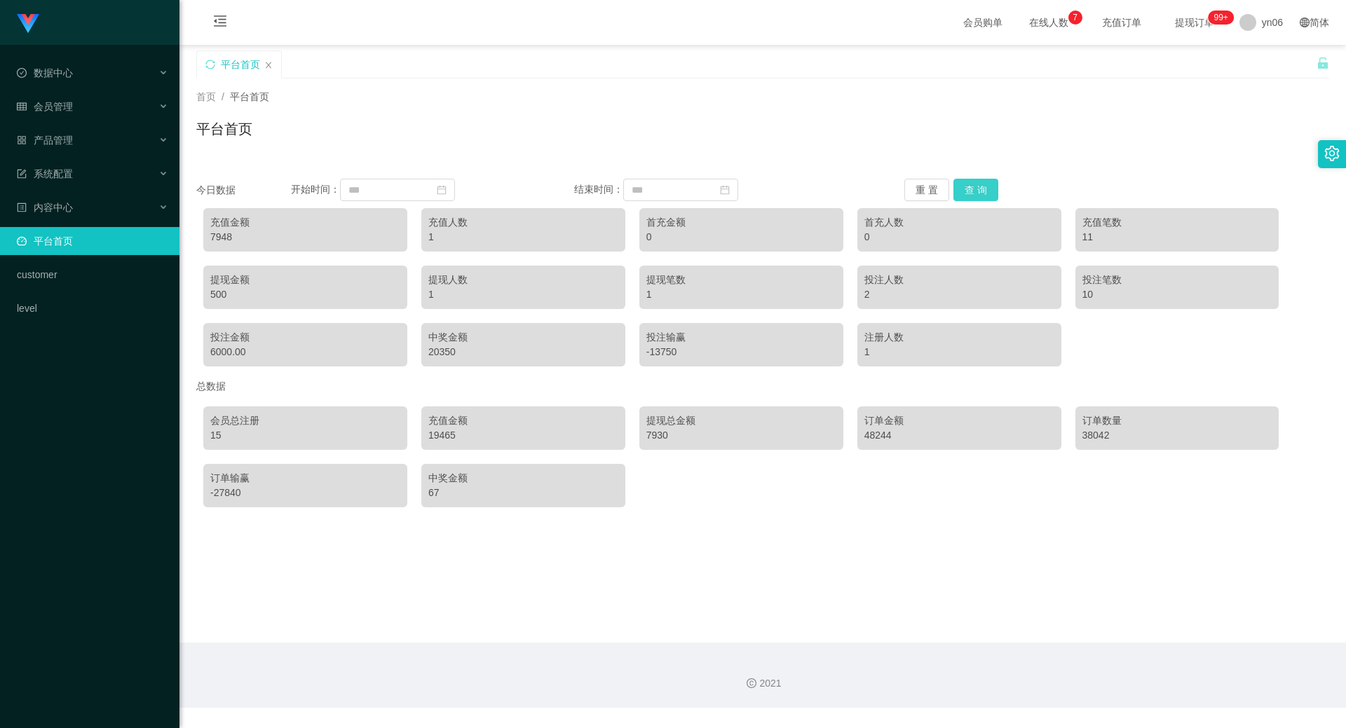
click at [976, 189] on button "查 询" at bounding box center [975, 190] width 45 height 22
click at [989, 179] on button "查 询" at bounding box center [975, 190] width 45 height 22
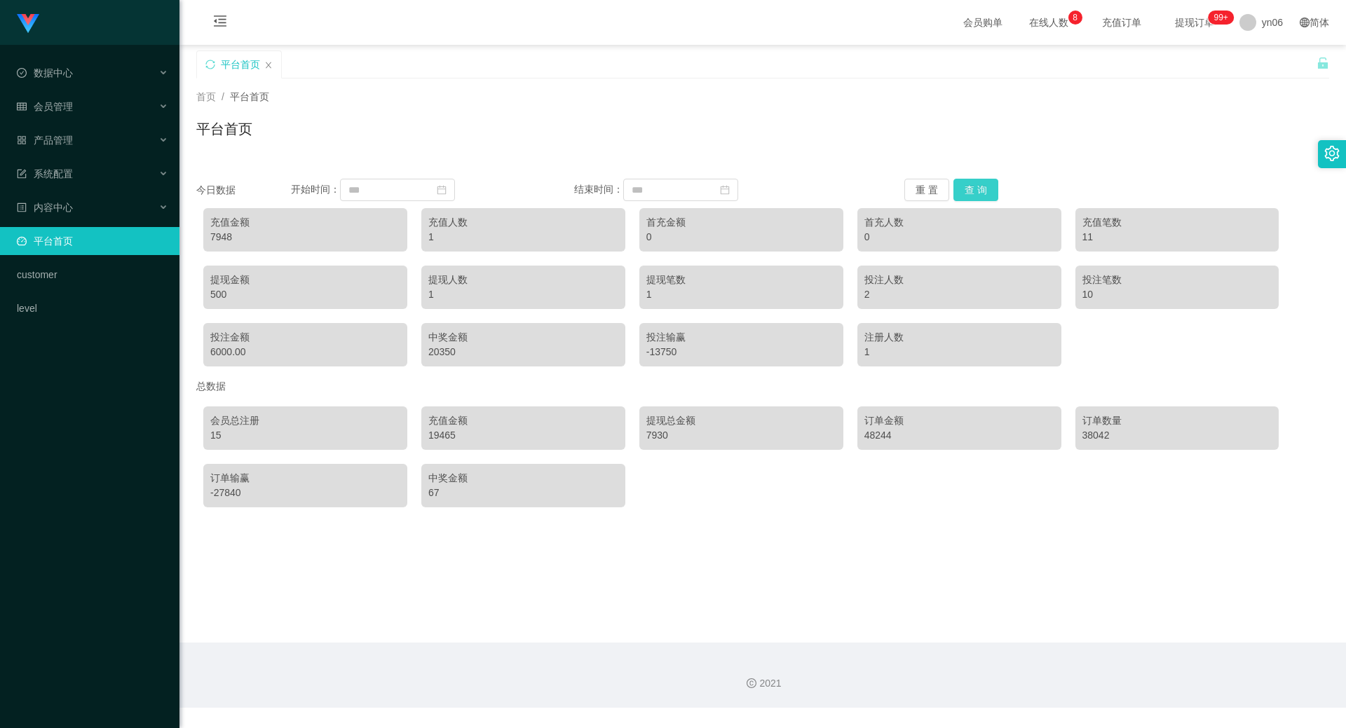
click at [977, 190] on button "查 询" at bounding box center [975, 190] width 45 height 22
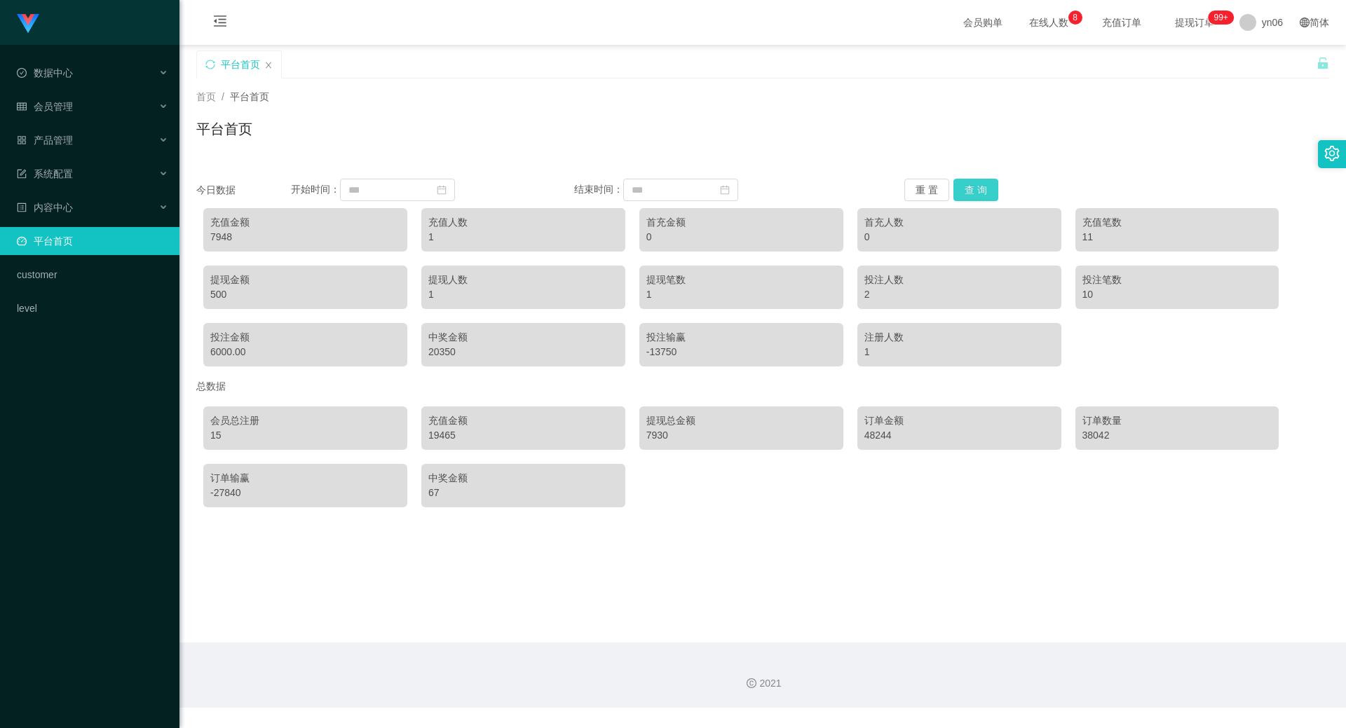
click at [977, 190] on button "查 询" at bounding box center [975, 190] width 45 height 22
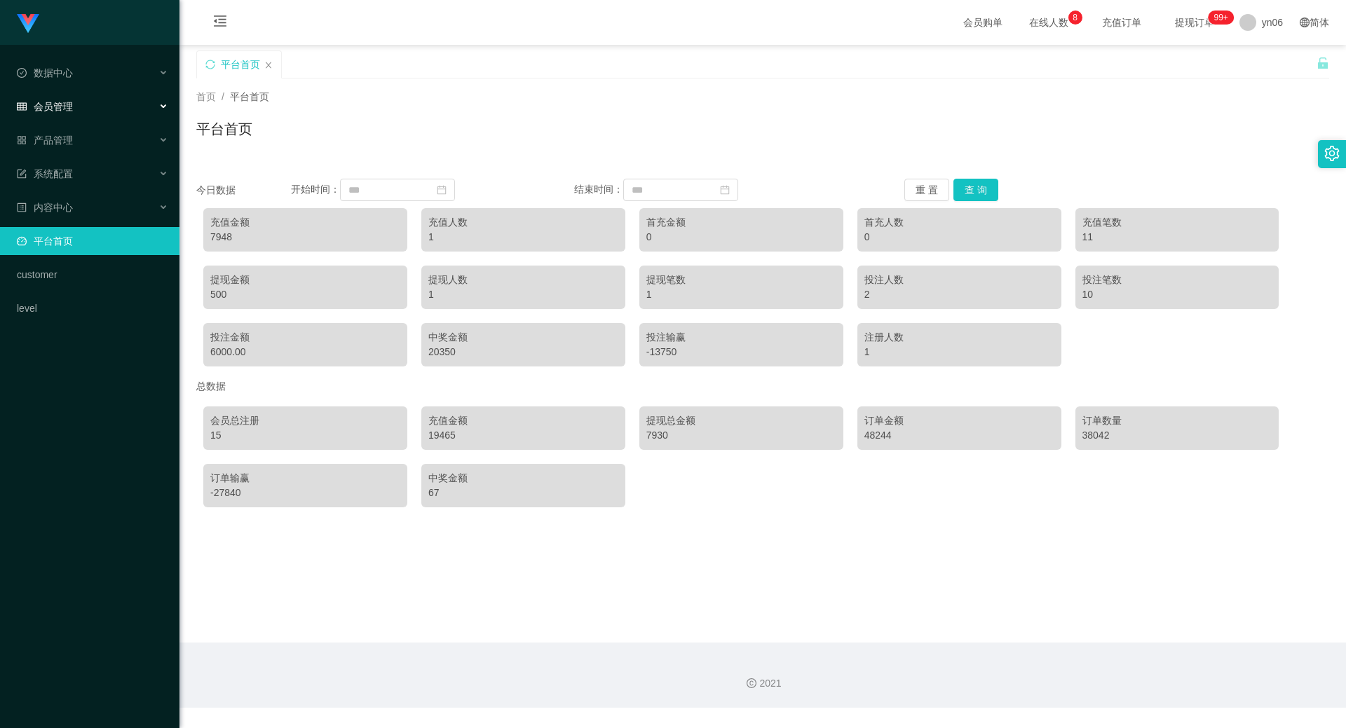
drag, startPoint x: 117, startPoint y: 109, endPoint x: 148, endPoint y: 166, distance: 65.2
click at [117, 109] on div "会员管理" at bounding box center [89, 107] width 179 height 28
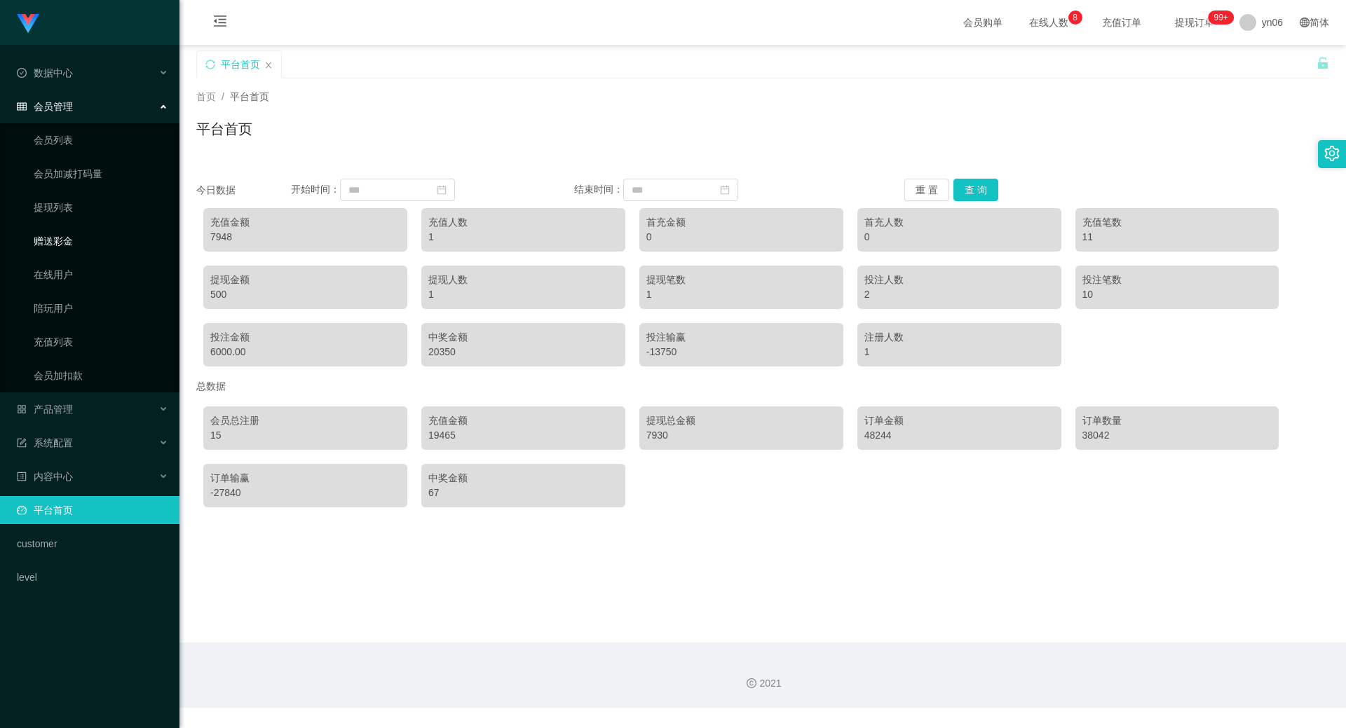
click at [109, 238] on link "赠送彩金" at bounding box center [101, 241] width 135 height 28
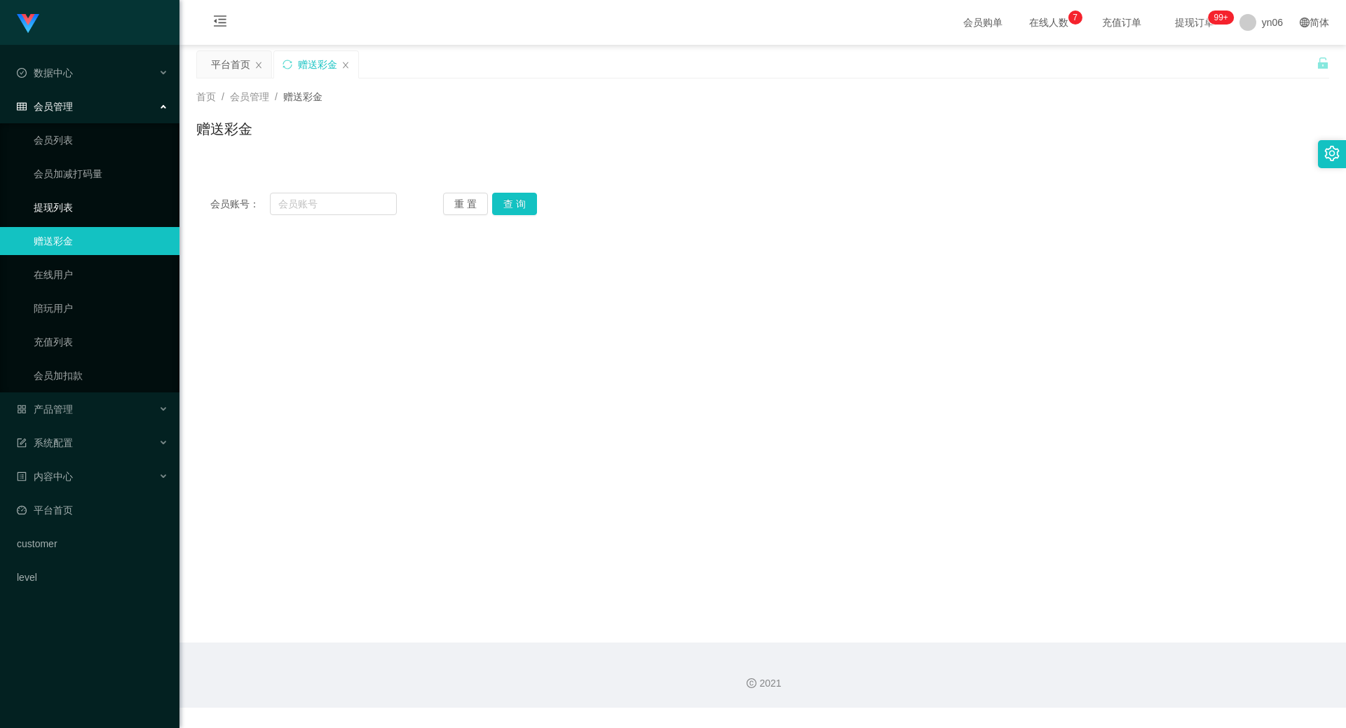
click at [93, 211] on link "提现列表" at bounding box center [101, 208] width 135 height 28
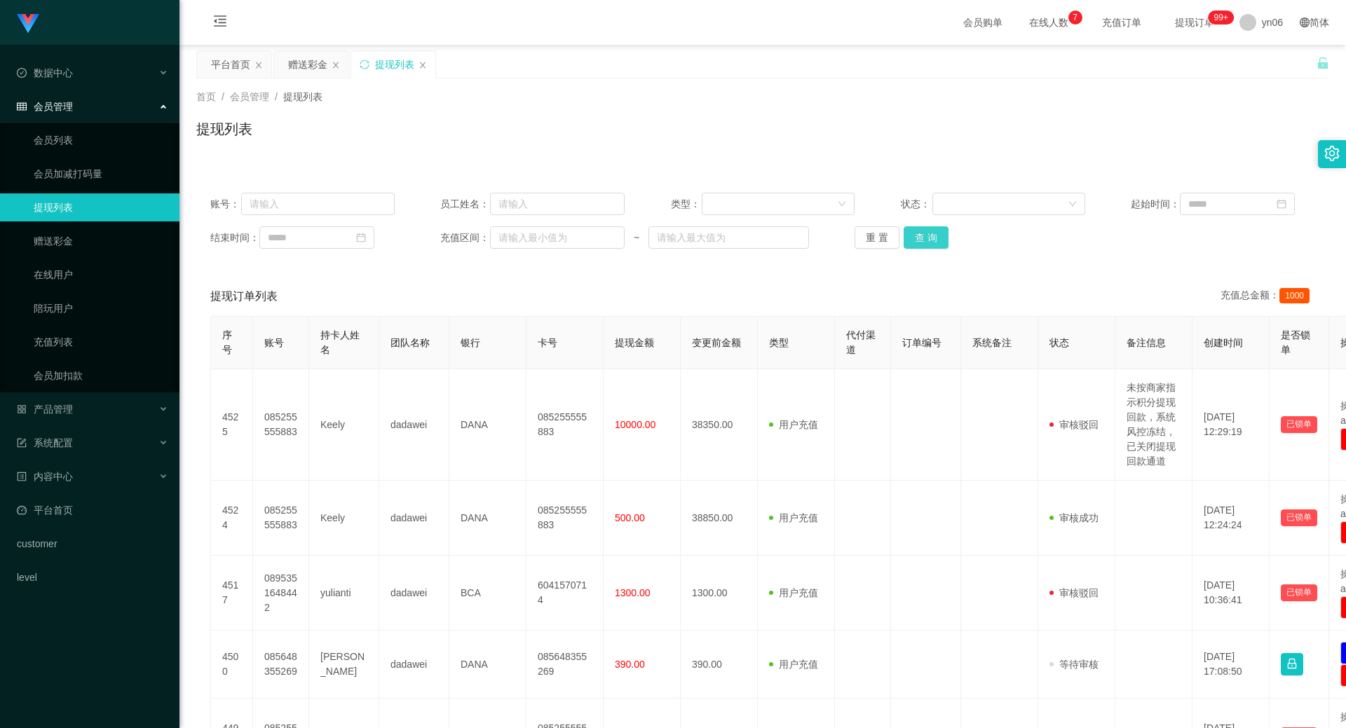
click at [923, 236] on button "查 询" at bounding box center [926, 237] width 45 height 22
click at [923, 236] on div "重 置 查 询" at bounding box center [947, 237] width 184 height 22
click at [923, 236] on button "查 询" at bounding box center [926, 237] width 45 height 22
click at [923, 236] on div "重 置 查 询" at bounding box center [947, 237] width 184 height 22
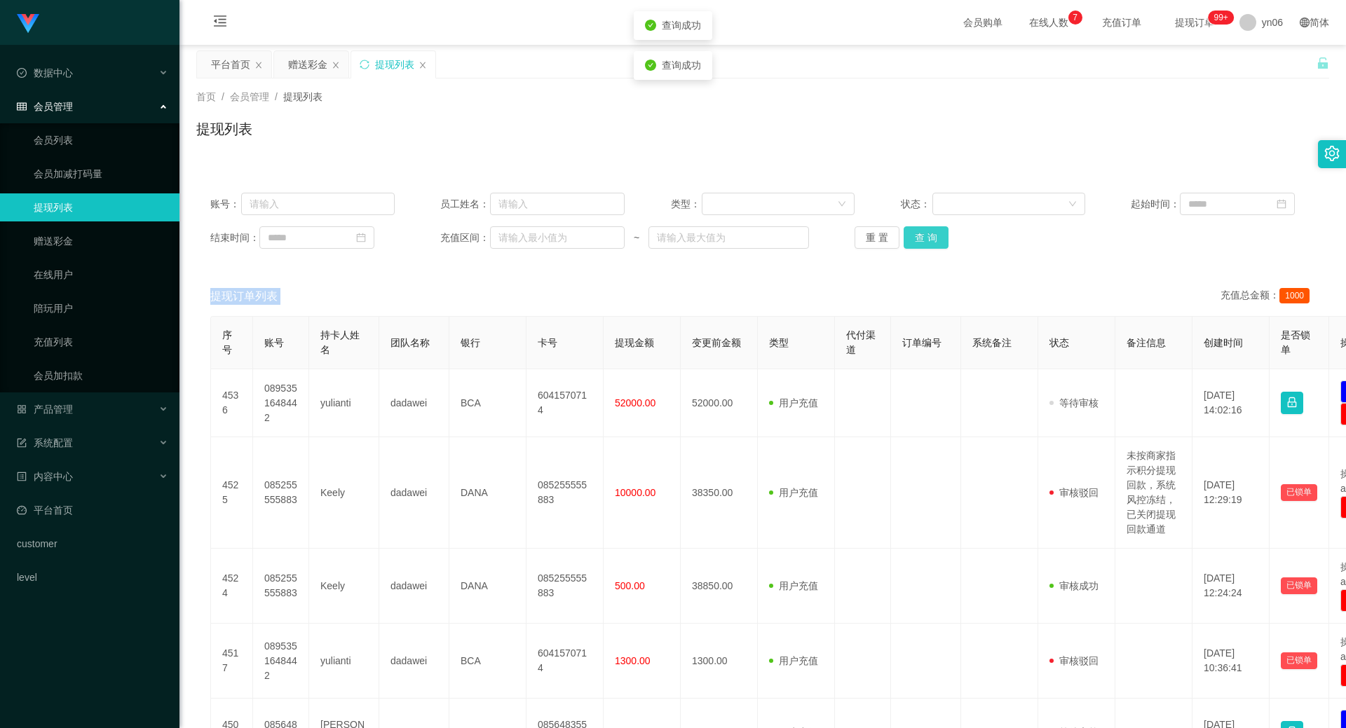
click at [923, 236] on button "查 询" at bounding box center [926, 237] width 45 height 22
click at [926, 238] on button "查 询" at bounding box center [926, 237] width 45 height 22
click at [926, 238] on div "重 置 查 询" at bounding box center [947, 237] width 184 height 22
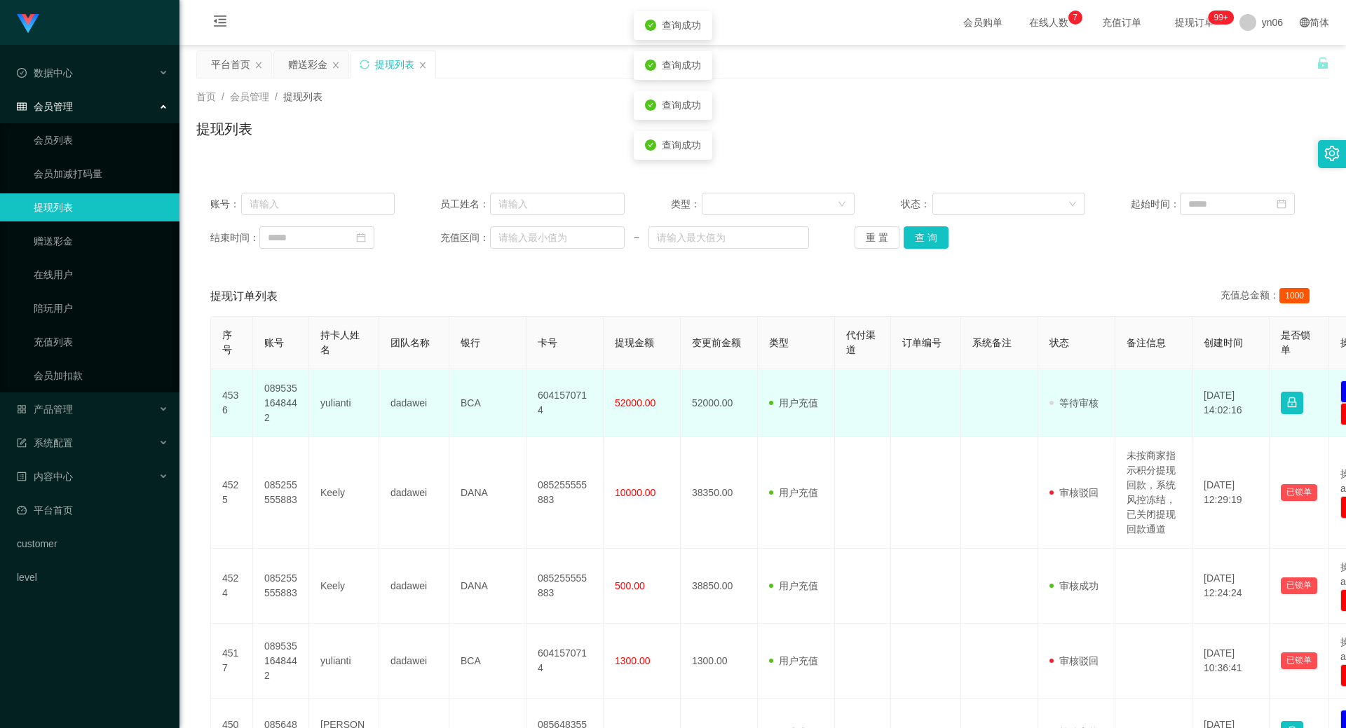
click at [285, 400] on td "0895351648442" at bounding box center [281, 403] width 56 height 68
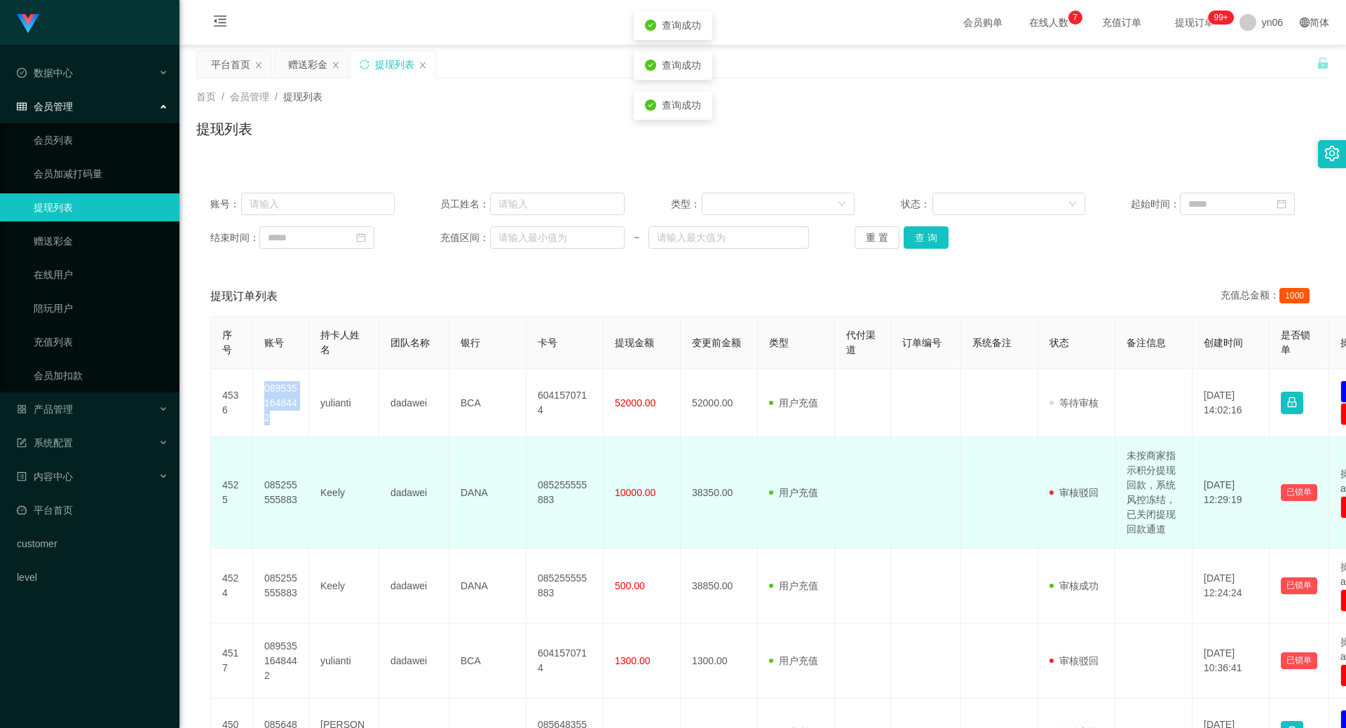
copy td "0895351648442"
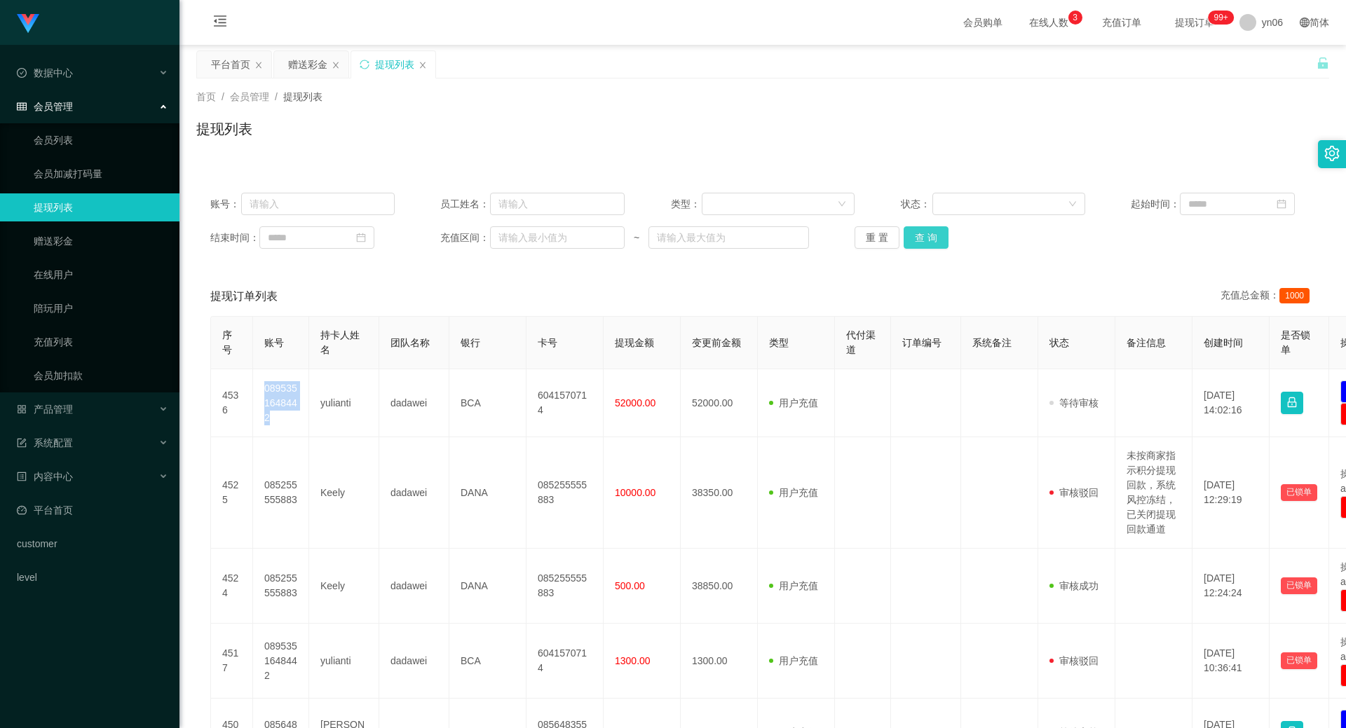
click at [931, 238] on button "查 询" at bounding box center [926, 237] width 45 height 22
click at [931, 238] on div "重 置 查 询" at bounding box center [947, 237] width 184 height 22
click at [931, 238] on button "查 询" at bounding box center [934, 237] width 60 height 22
click at [931, 238] on div "重 置 查 询" at bounding box center [947, 237] width 184 height 22
click at [931, 238] on button "查 询" at bounding box center [926, 237] width 45 height 22
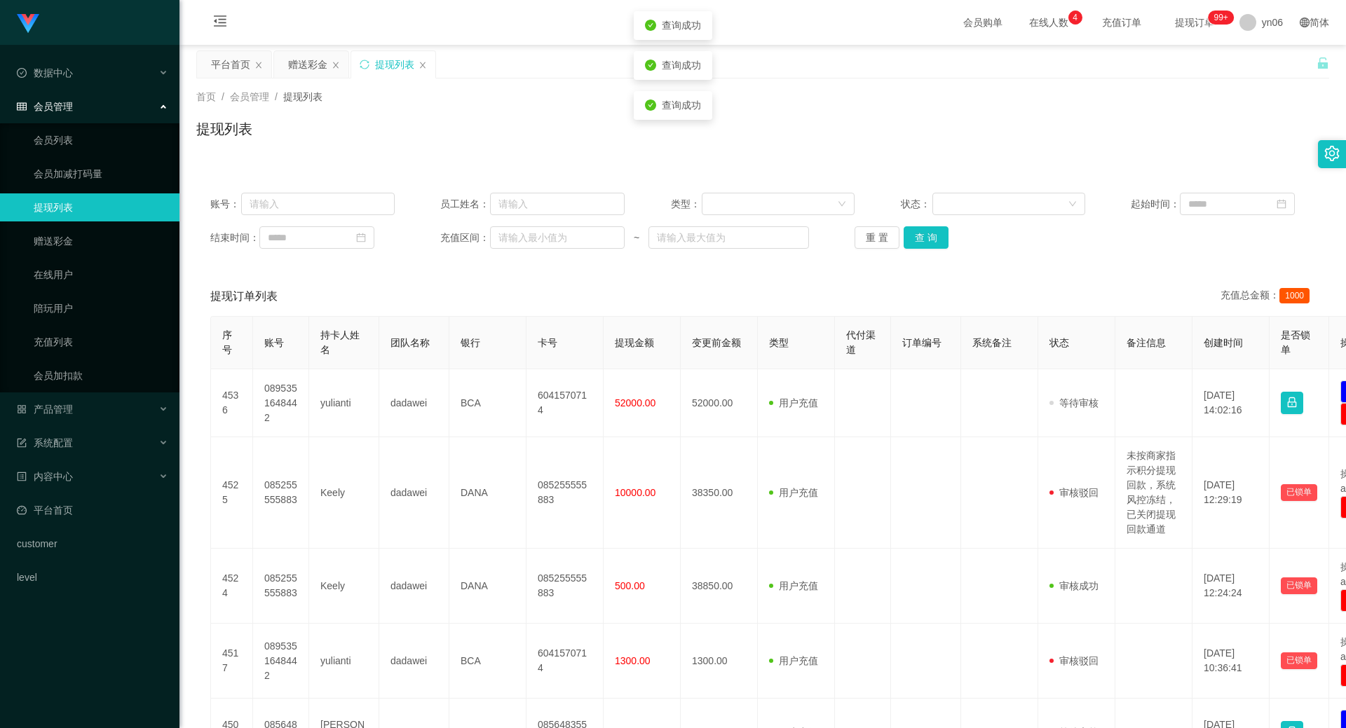
click at [911, 250] on div "账号： 员工姓名： 类型： 状态： 起始时间： 结束时间： 充值区间： ~ 重 置 查 询" at bounding box center [762, 221] width 1133 height 84
drag, startPoint x: 976, startPoint y: 219, endPoint x: 959, endPoint y: 231, distance: 20.6
click at [968, 222] on div "账号： 员工姓名： 类型： 状态： 起始时间： 结束时间： 充值区间： ~ 重 置 查 询" at bounding box center [762, 221] width 1133 height 84
click at [928, 244] on button "查 询" at bounding box center [926, 237] width 45 height 22
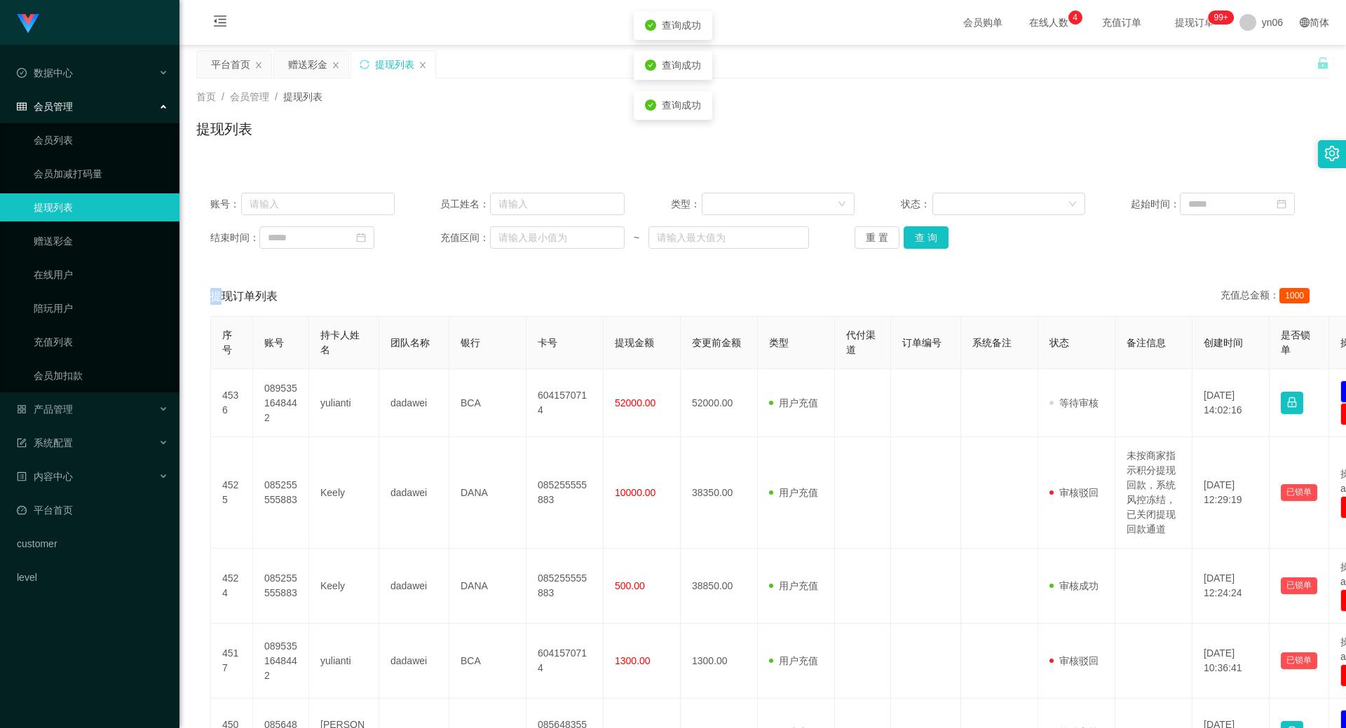
click at [928, 244] on div "重 置 查 询" at bounding box center [947, 237] width 184 height 22
click at [928, 244] on button "查 询" at bounding box center [926, 237] width 45 height 22
click at [376, 250] on div "账号： 员工姓名： 类型： 状态： 起始时间： 结束时间： 充值区间： ~ 重 置 查 询" at bounding box center [762, 221] width 1133 height 84
click at [123, 417] on div "产品管理" at bounding box center [89, 409] width 179 height 28
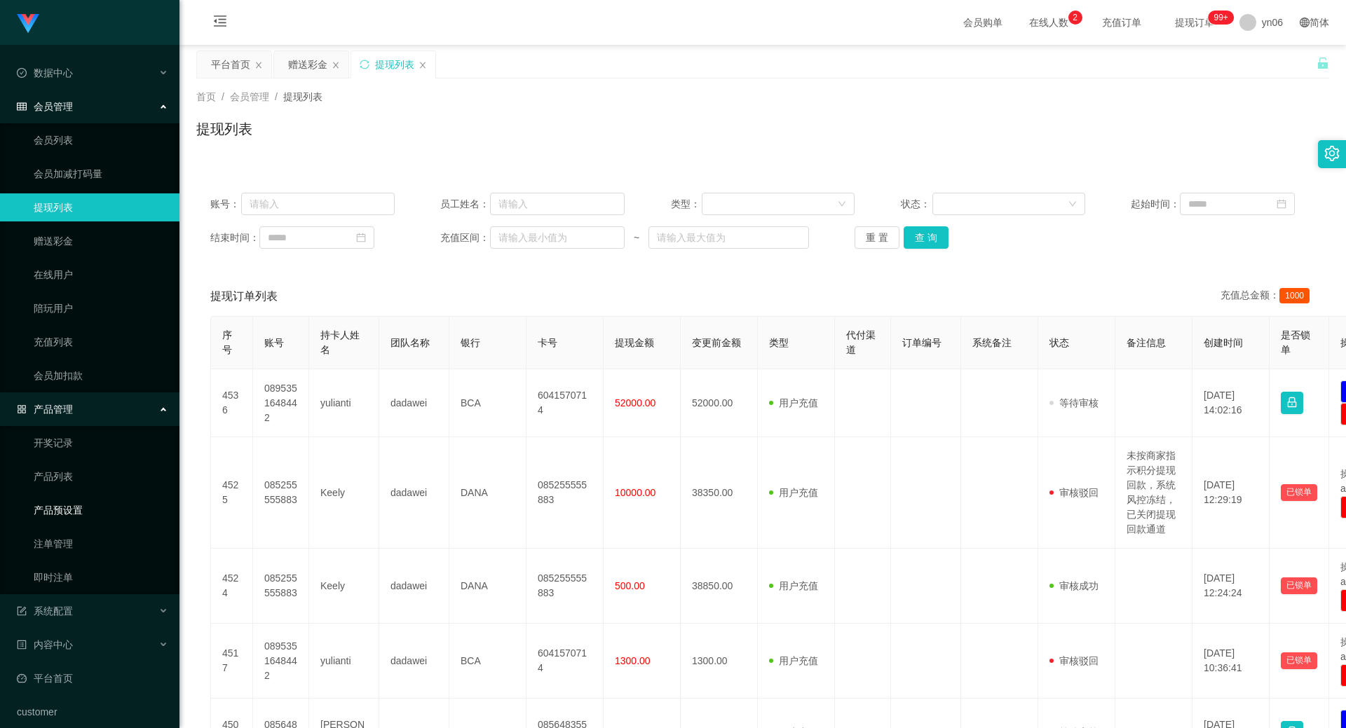
click at [111, 510] on link "产品预设置" at bounding box center [101, 510] width 135 height 28
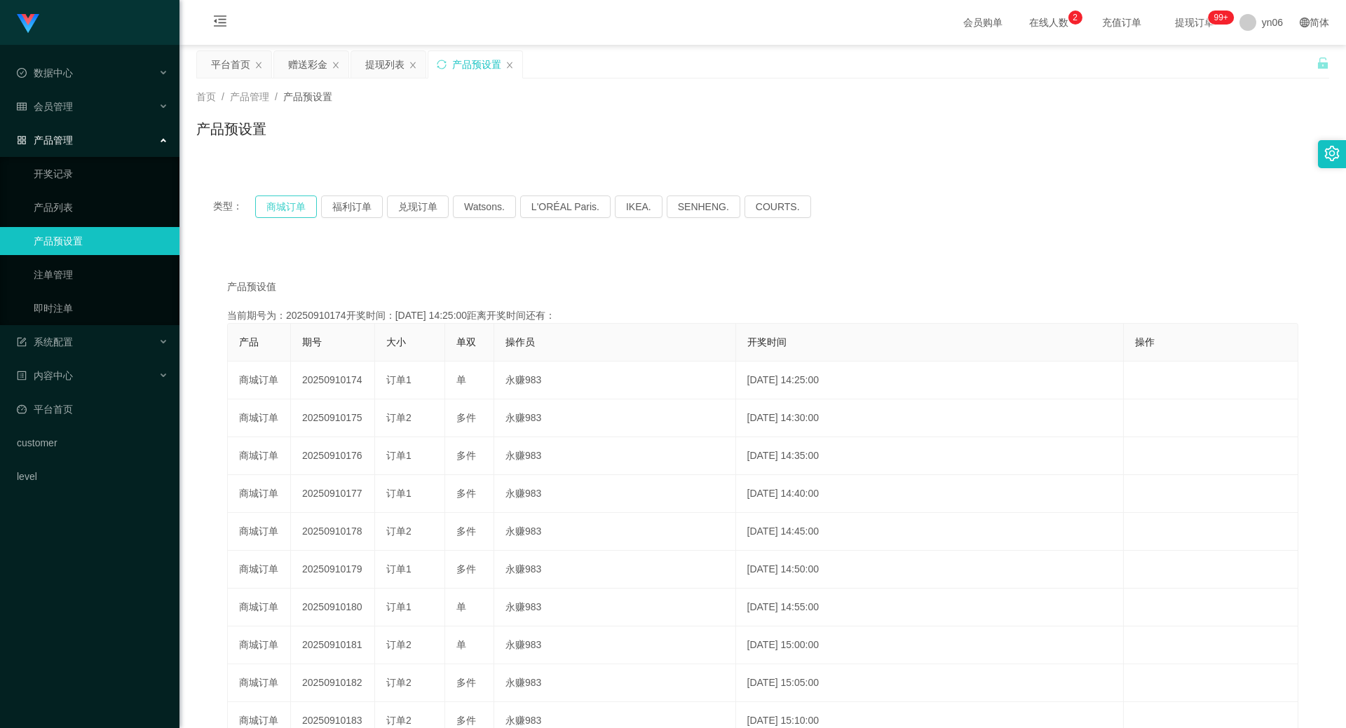
click at [278, 200] on button "商城订单" at bounding box center [286, 207] width 62 height 22
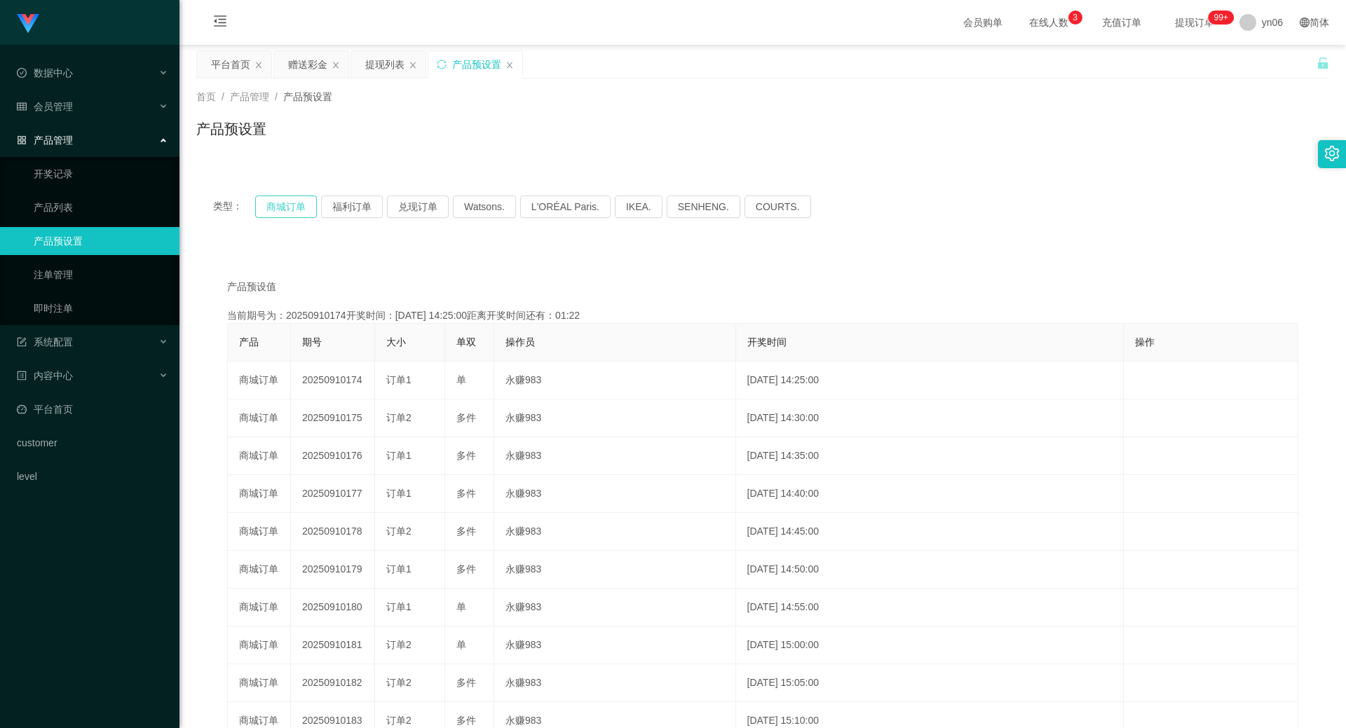
click at [278, 208] on button "商城订单" at bounding box center [286, 207] width 62 height 22
click at [279, 200] on button "商城订单" at bounding box center [286, 207] width 62 height 22
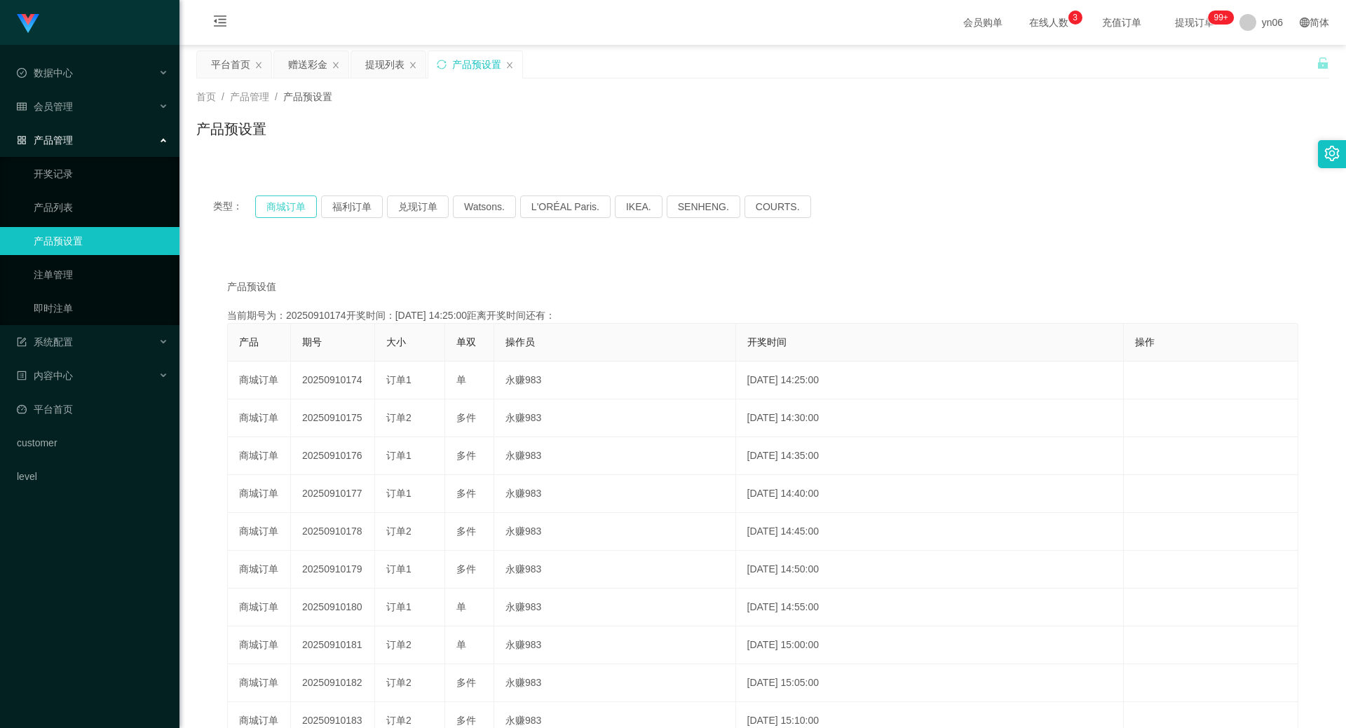
click at [279, 200] on button "商城订单" at bounding box center [286, 207] width 62 height 22
click at [97, 276] on link "注单管理" at bounding box center [101, 275] width 135 height 28
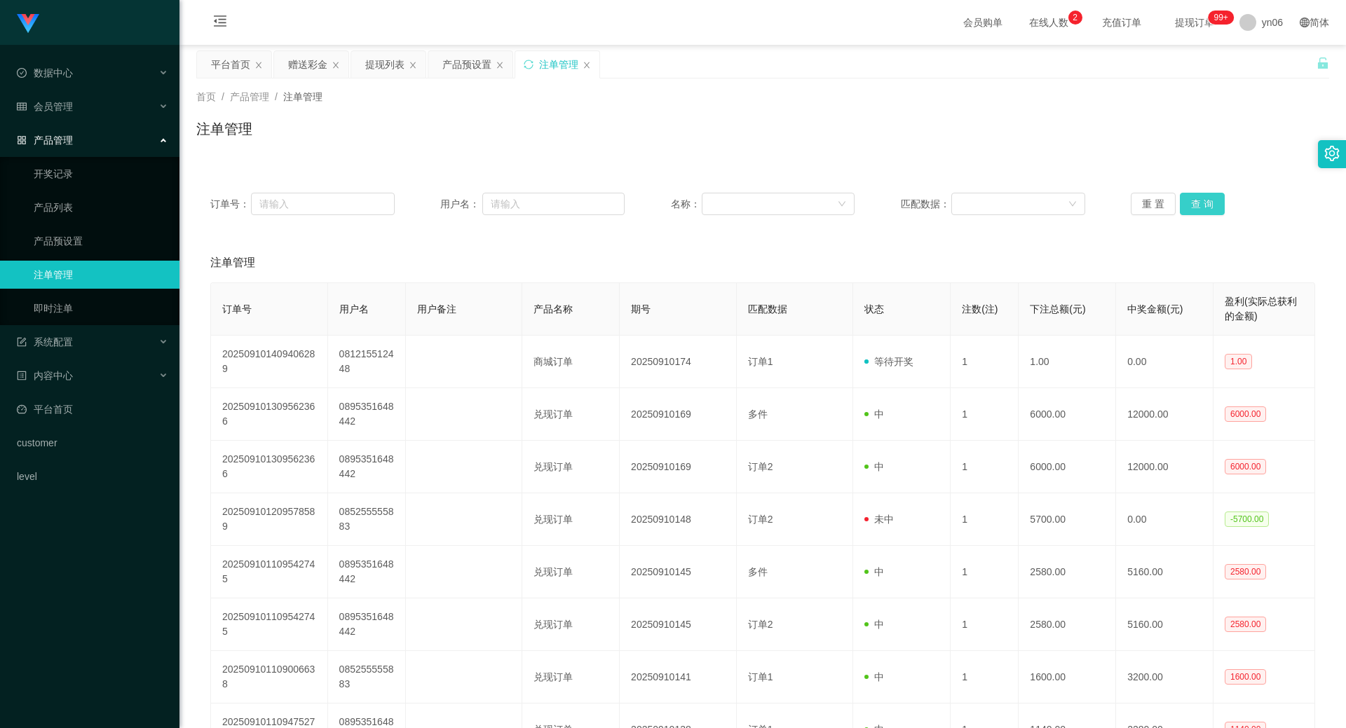
click at [1202, 205] on button "查 询" at bounding box center [1202, 204] width 45 height 22
click at [1202, 205] on div "重 置 查 询" at bounding box center [1223, 204] width 184 height 22
click at [1202, 205] on button "查 询" at bounding box center [1202, 204] width 45 height 22
click at [1203, 205] on div "重 置 查 询" at bounding box center [1223, 204] width 184 height 22
click at [1203, 205] on button "查 询" at bounding box center [1202, 204] width 45 height 22
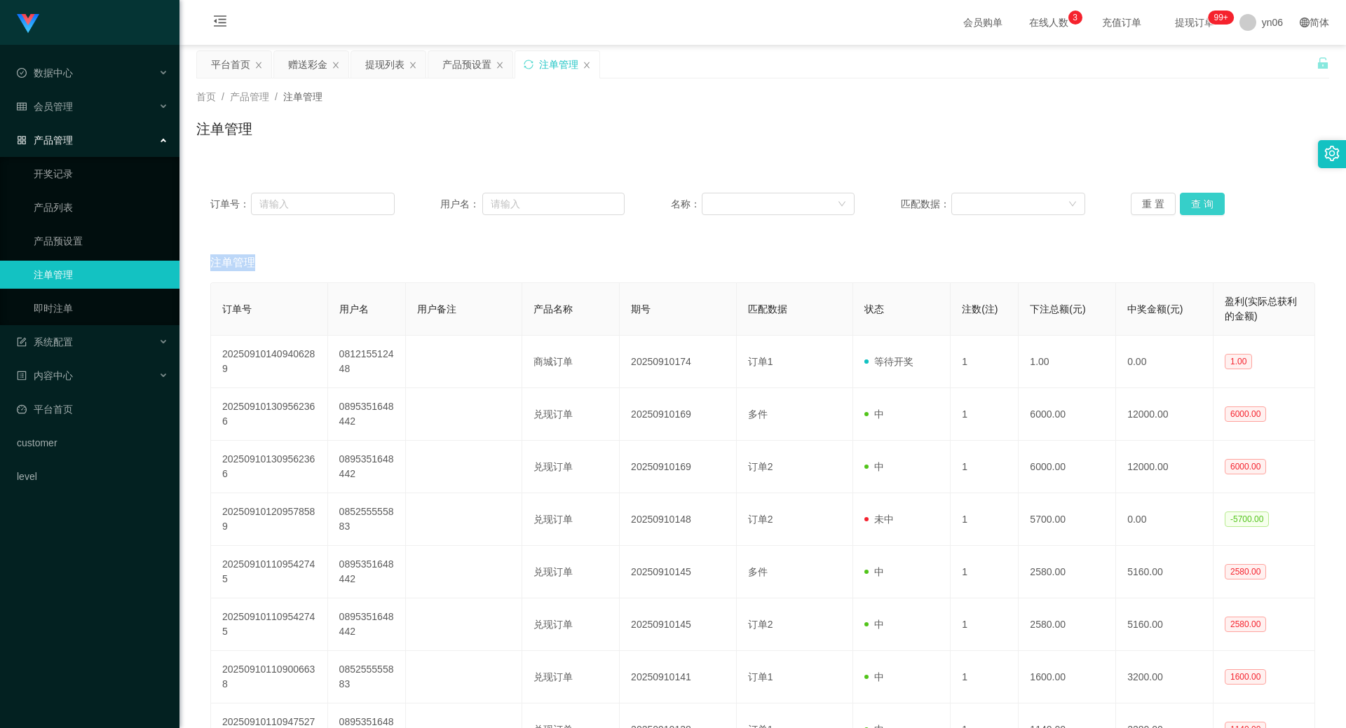
click at [1208, 210] on button "查 询" at bounding box center [1202, 204] width 45 height 22
click at [1208, 210] on div "重 置 查 询" at bounding box center [1223, 204] width 184 height 22
click at [1208, 210] on button "查 询" at bounding box center [1202, 204] width 45 height 22
click at [1208, 210] on div "重 置 查 询" at bounding box center [1223, 204] width 184 height 22
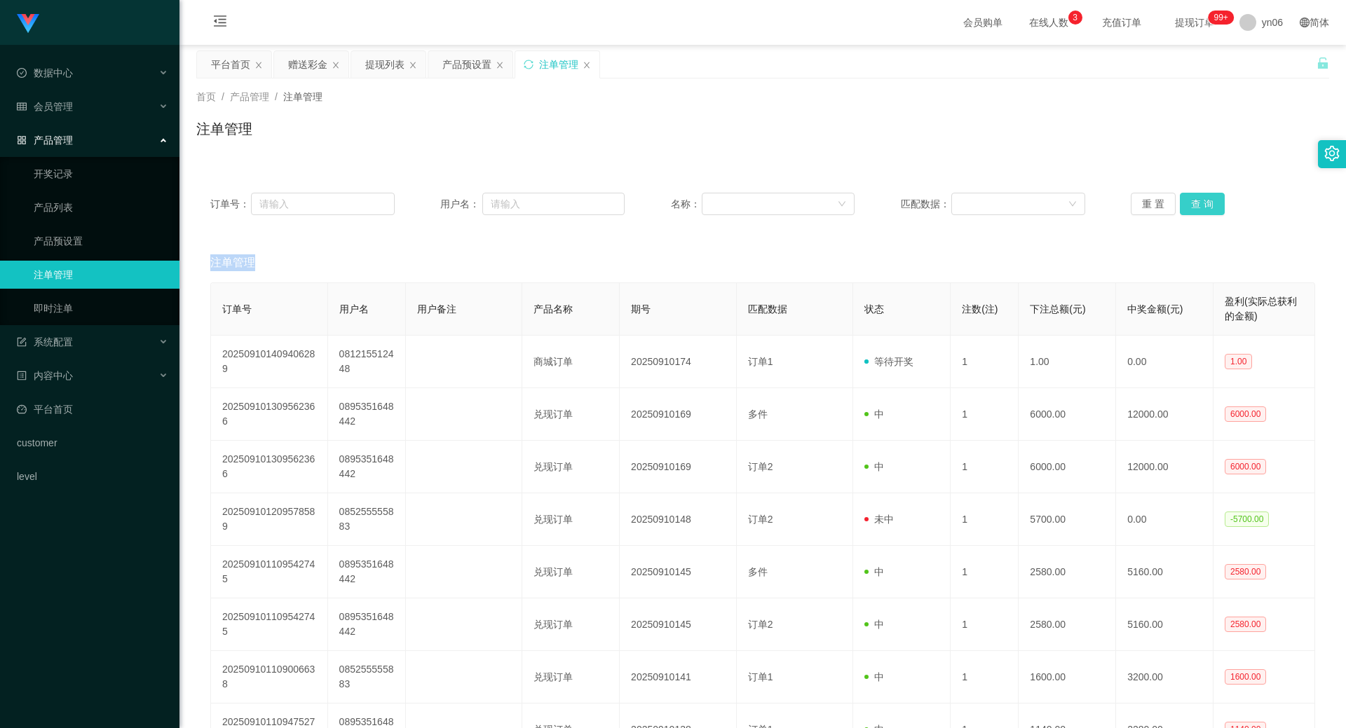
click at [1200, 208] on button "查 询" at bounding box center [1202, 204] width 45 height 22
click at [1200, 208] on div "重 置 查 询" at bounding box center [1223, 204] width 184 height 22
click at [1200, 208] on button "查 询" at bounding box center [1202, 204] width 45 height 22
click at [1200, 208] on div "重 置 查 询" at bounding box center [1223, 204] width 184 height 22
click at [1200, 208] on button "查 询" at bounding box center [1210, 204] width 60 height 22
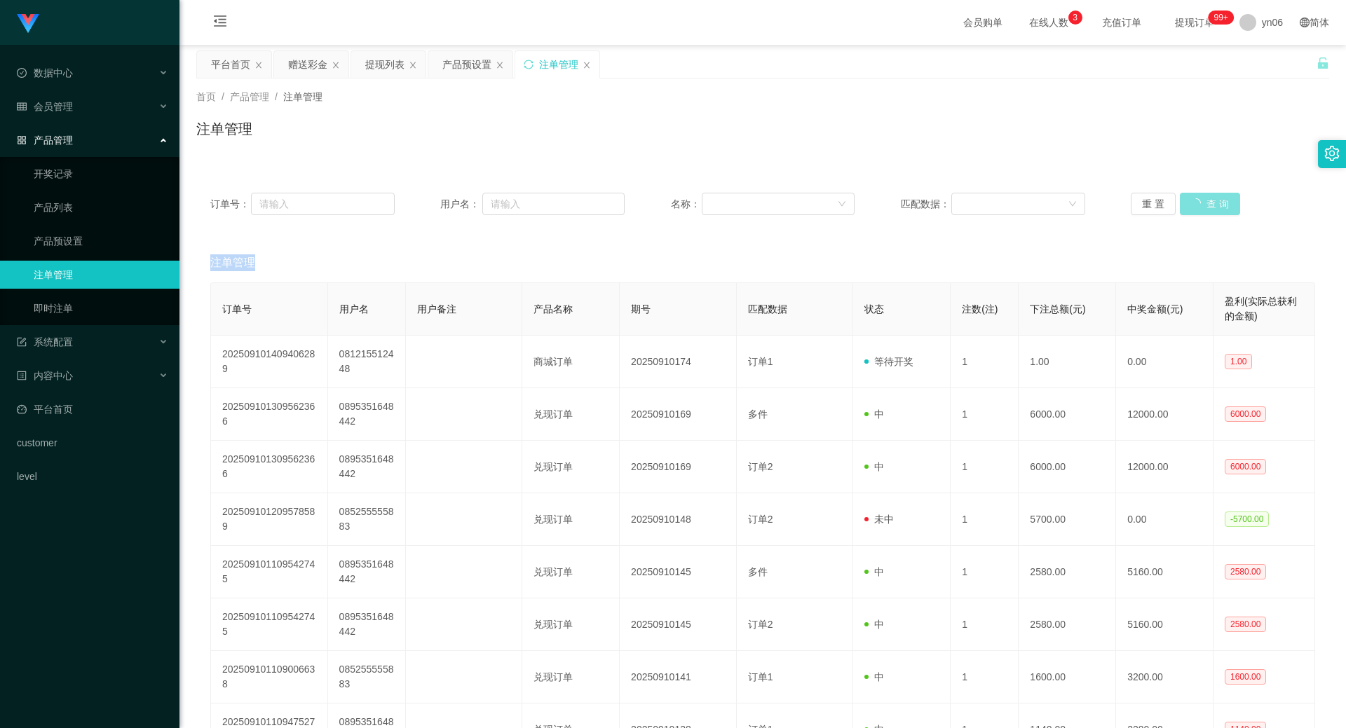
click at [1200, 208] on div "重 置 查 询" at bounding box center [1223, 204] width 184 height 22
click at [1200, 208] on button "查 询" at bounding box center [1202, 204] width 45 height 22
click at [1200, 208] on div "重 置 查 询" at bounding box center [1223, 204] width 184 height 22
click at [1200, 208] on button "查 询" at bounding box center [1202, 204] width 45 height 22
click at [1200, 208] on div "重 置 查 询" at bounding box center [1223, 204] width 184 height 22
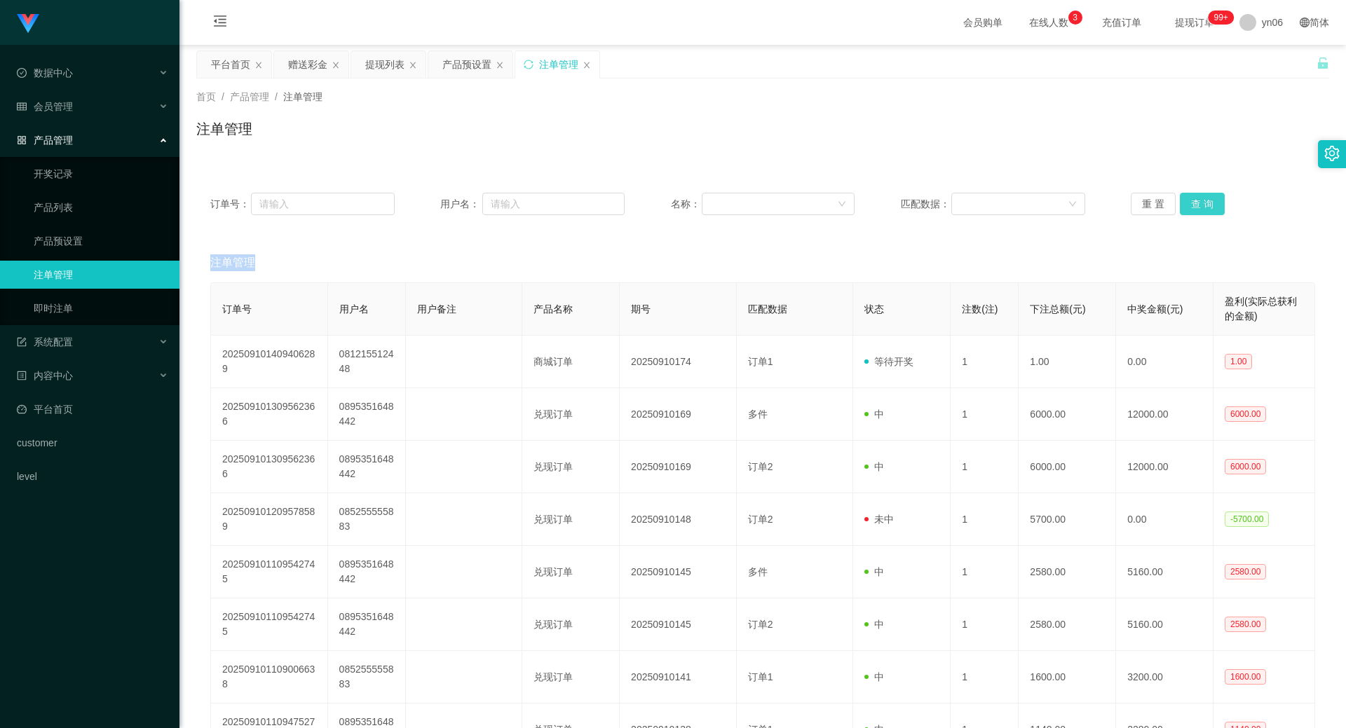
click at [1200, 208] on button "查 询" at bounding box center [1202, 204] width 45 height 22
click at [1200, 208] on div "重 置 查 询" at bounding box center [1223, 204] width 184 height 22
click at [1200, 208] on button "查 询" at bounding box center [1210, 204] width 60 height 22
click at [1200, 208] on div "重 置 查 询" at bounding box center [1223, 204] width 184 height 22
click at [1189, 203] on button "查 询" at bounding box center [1202, 204] width 45 height 22
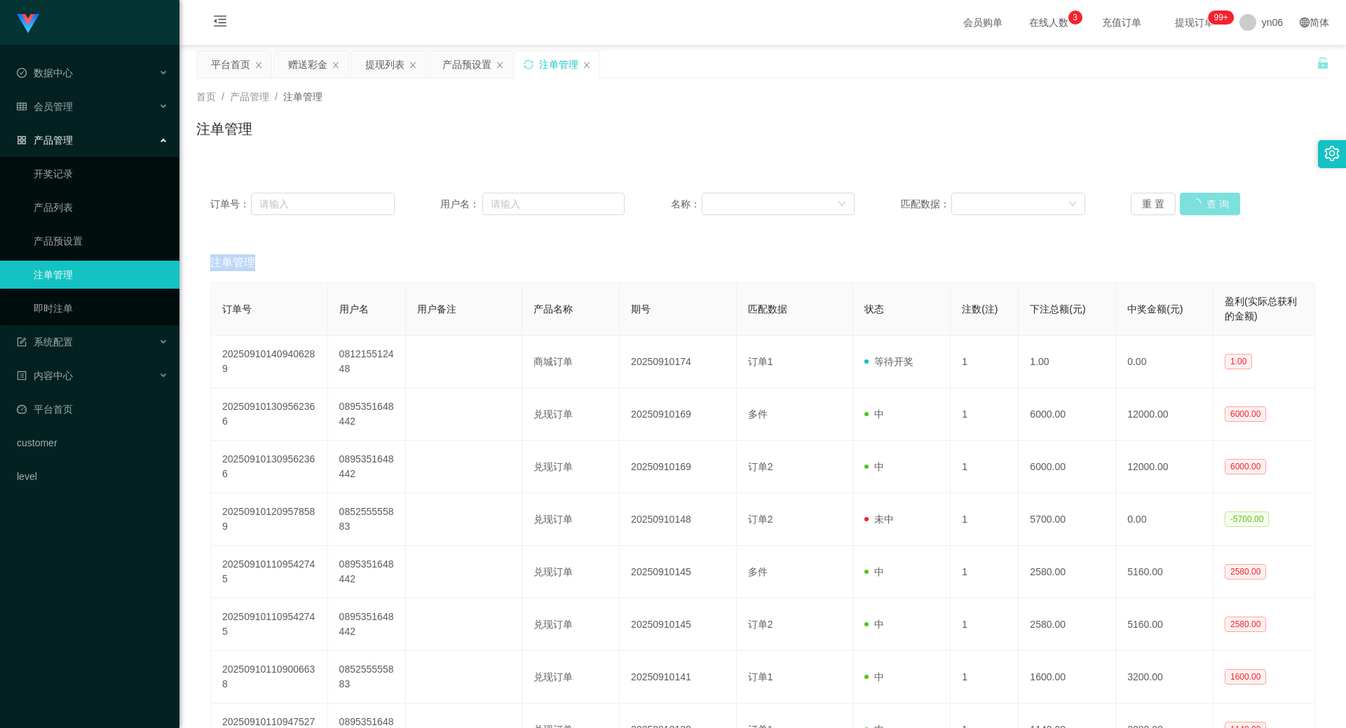
click at [1189, 203] on div "重 置 查 询" at bounding box center [1223, 204] width 184 height 22
click at [1189, 203] on button "查 询" at bounding box center [1202, 204] width 45 height 22
click at [1189, 203] on div "重 置 查 询" at bounding box center [1223, 204] width 184 height 22
click at [1189, 203] on button "查 询" at bounding box center [1202, 204] width 45 height 22
click at [1189, 203] on div "重 置 查 询" at bounding box center [1223, 204] width 184 height 22
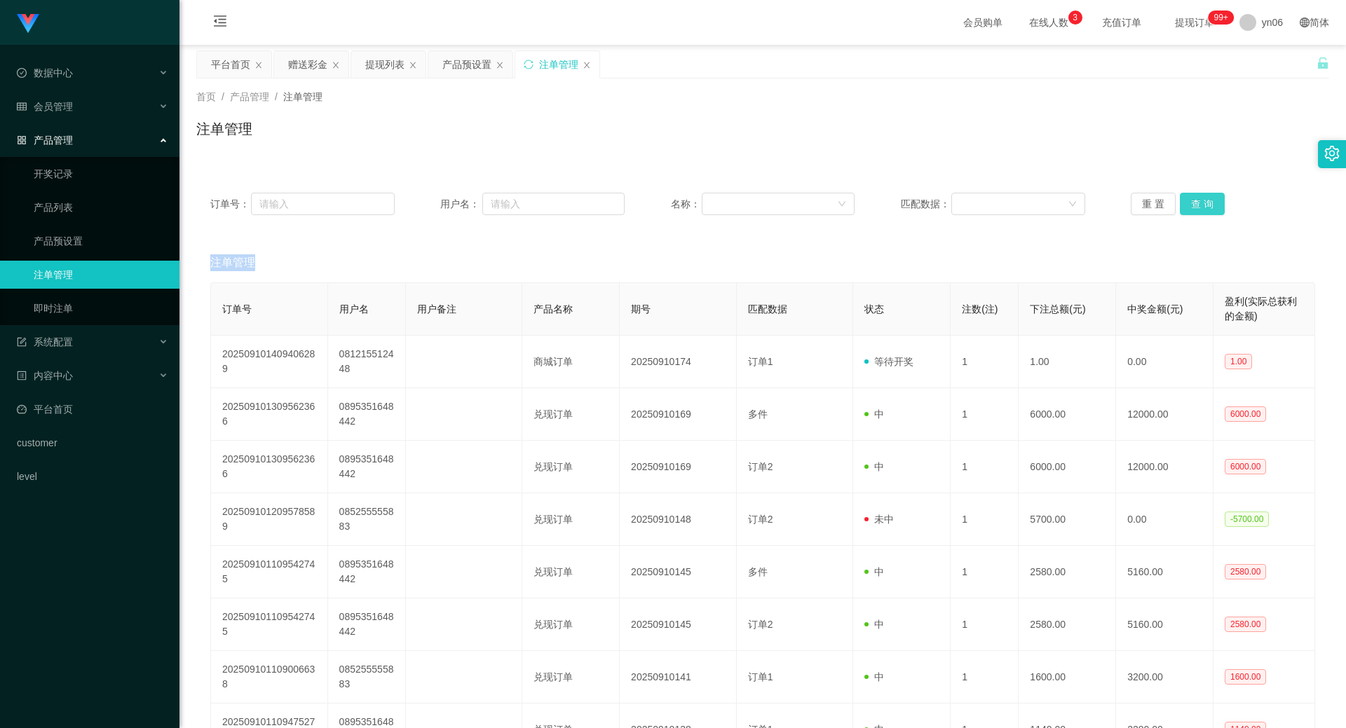
click at [1189, 203] on button "查 询" at bounding box center [1202, 204] width 45 height 22
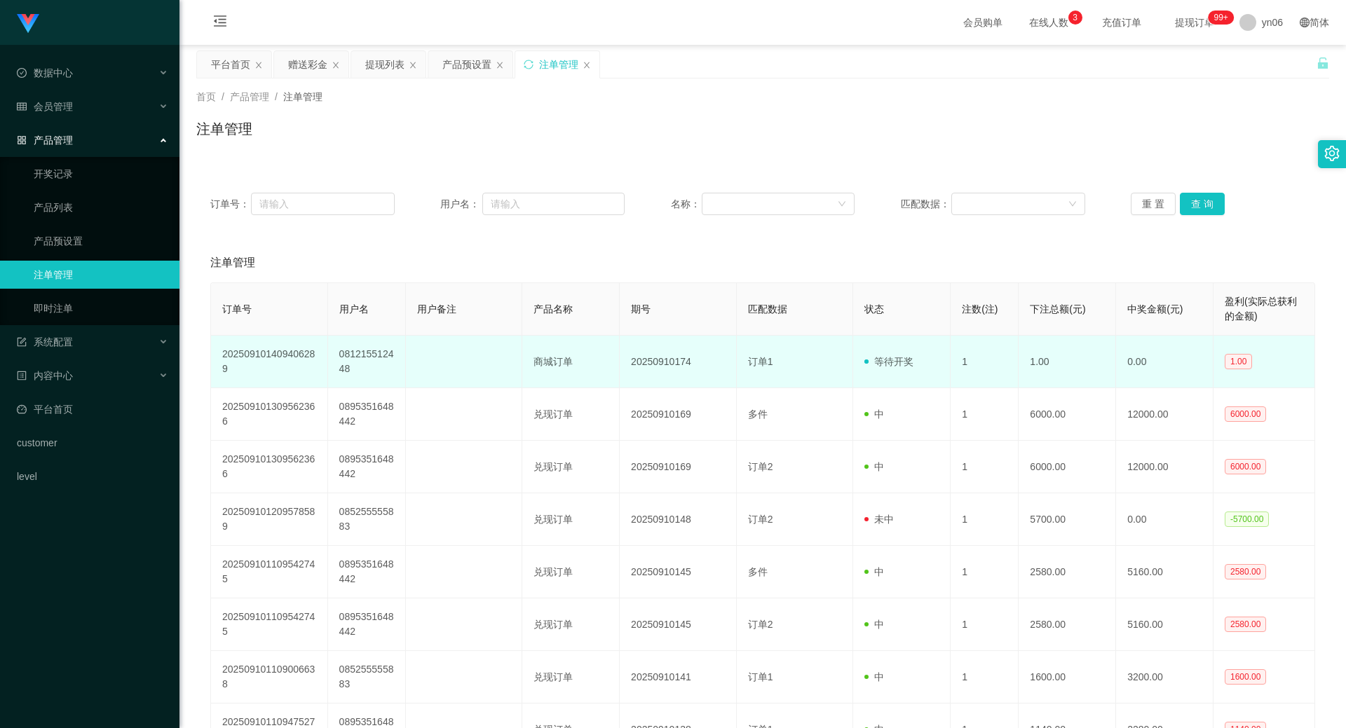
click at [339, 360] on td "081215512448" at bounding box center [367, 362] width 78 height 53
copy td "081215512448"
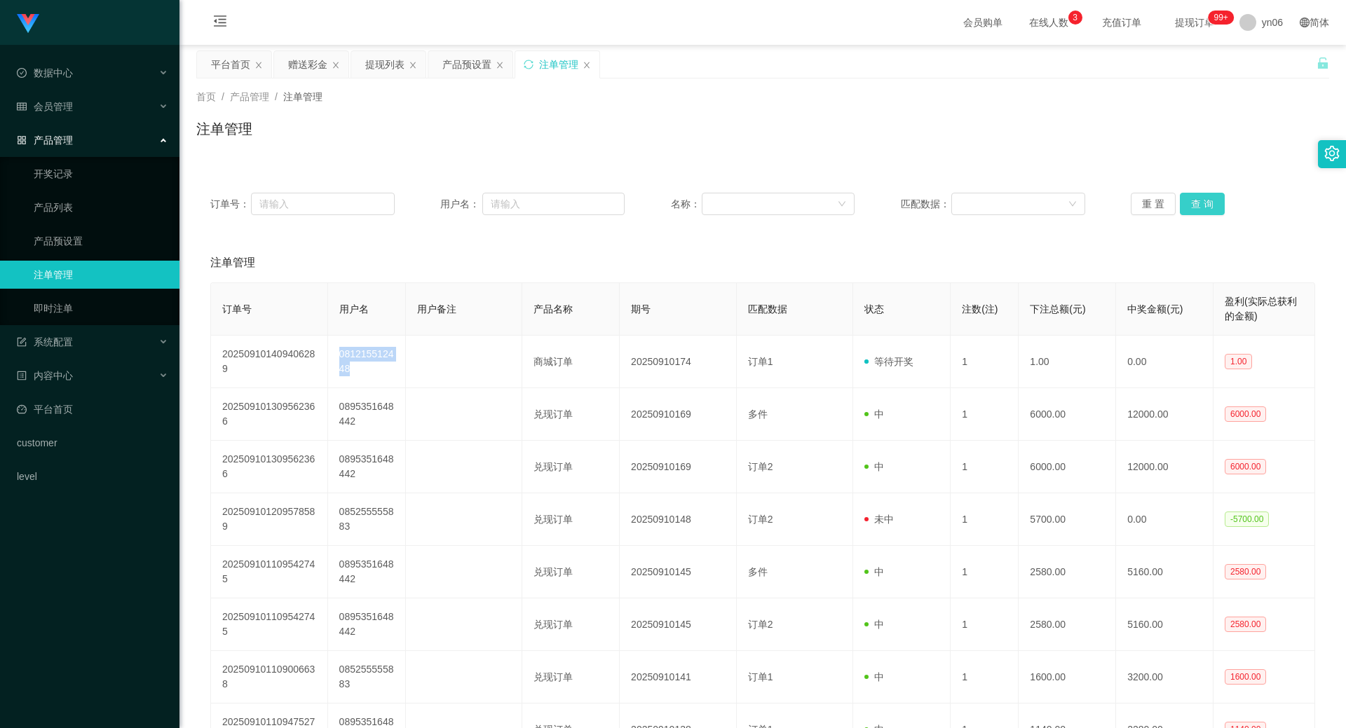
click at [1202, 212] on button "查 询" at bounding box center [1202, 204] width 45 height 22
click at [1202, 212] on div "重 置 查 询" at bounding box center [1223, 204] width 184 height 22
click at [1202, 212] on button "查 询" at bounding box center [1202, 204] width 45 height 22
click at [1202, 212] on div "重 置 查 询" at bounding box center [1223, 204] width 184 height 22
click at [1202, 212] on button "查 询" at bounding box center [1202, 204] width 45 height 22
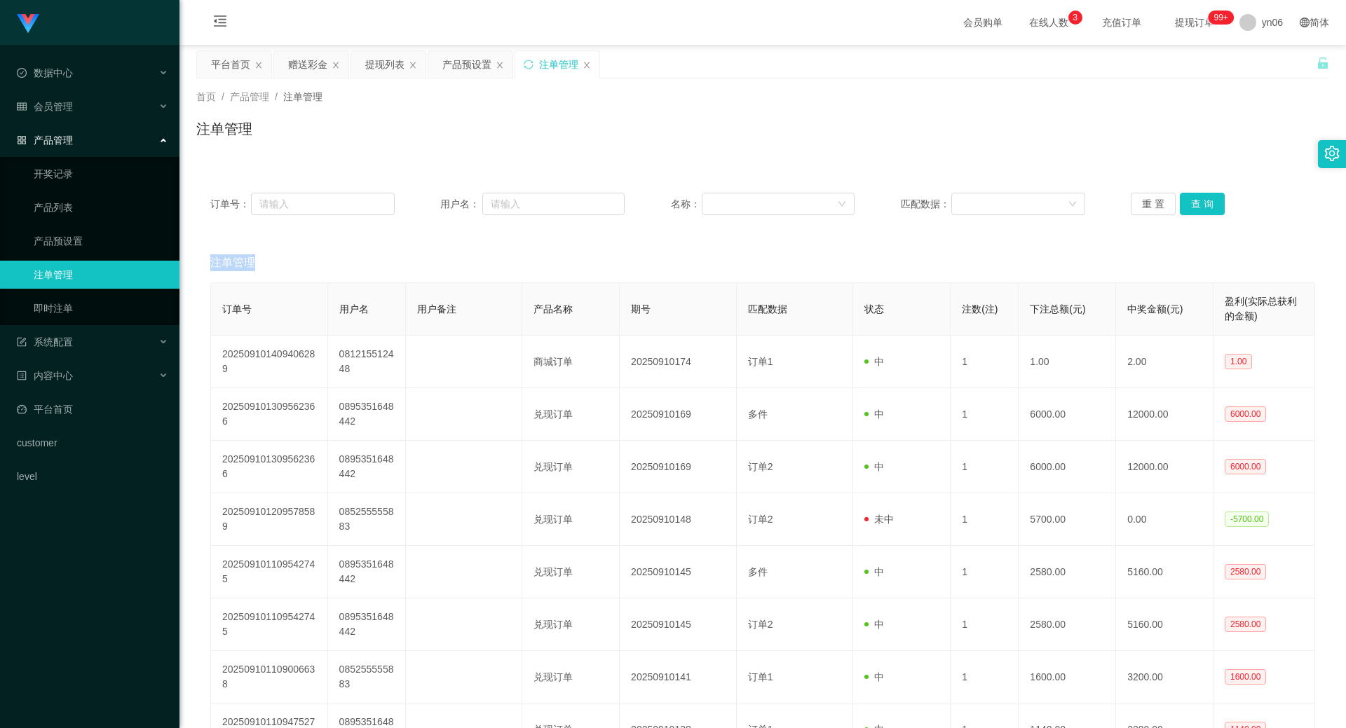
click at [1202, 212] on div "重 置 查 询" at bounding box center [1223, 204] width 184 height 22
click at [1202, 212] on button "查 询" at bounding box center [1202, 204] width 45 height 22
click at [1202, 212] on div "重 置 查 询" at bounding box center [1223, 204] width 184 height 22
click at [1191, 196] on button "查 询" at bounding box center [1202, 204] width 45 height 22
click at [1191, 196] on div "重 置 查 询" at bounding box center [1223, 204] width 184 height 22
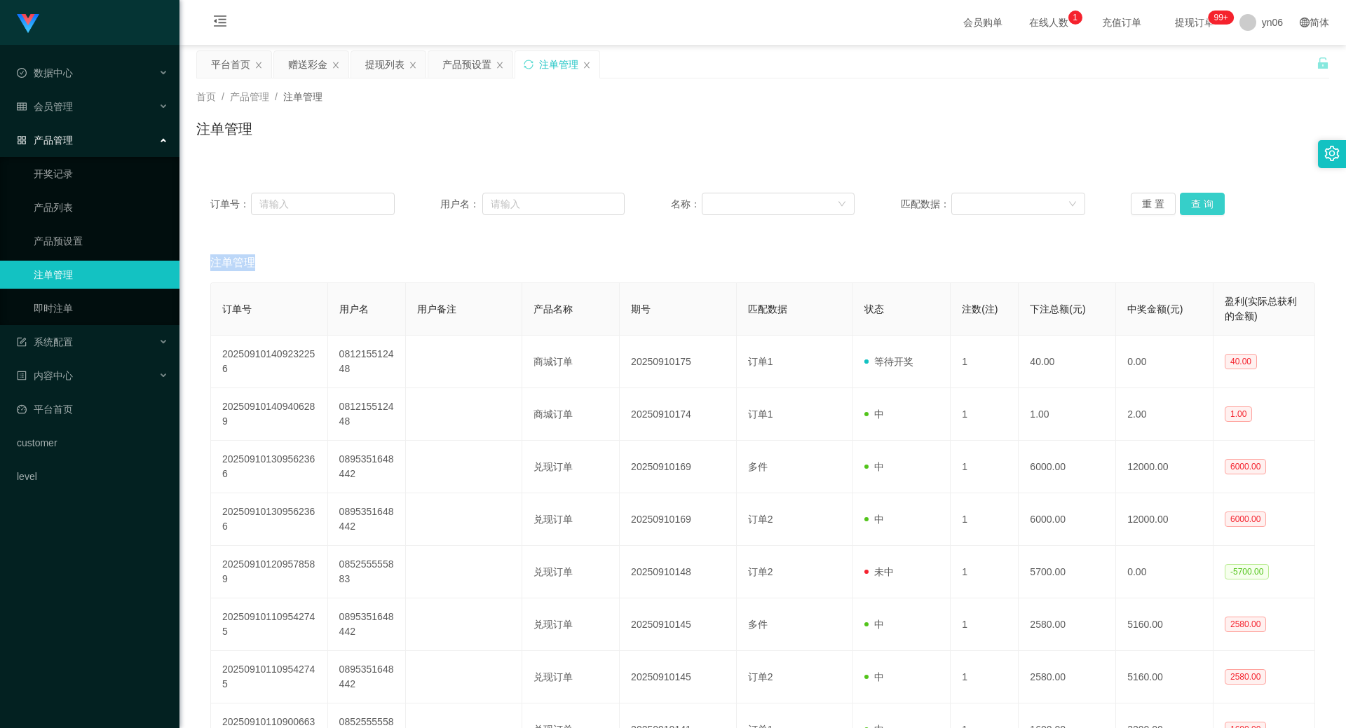
click at [1191, 196] on button "查 询" at bounding box center [1202, 204] width 45 height 22
click at [1191, 196] on div "重 置 查 询" at bounding box center [1223, 204] width 184 height 22
click at [1191, 196] on button "查 询" at bounding box center [1202, 204] width 45 height 22
click at [1194, 217] on div "订单号： 用户名： 名称： 匹配数据： 重 置 查 询" at bounding box center [762, 204] width 1133 height 50
click at [1197, 211] on button "查 询" at bounding box center [1202, 204] width 45 height 22
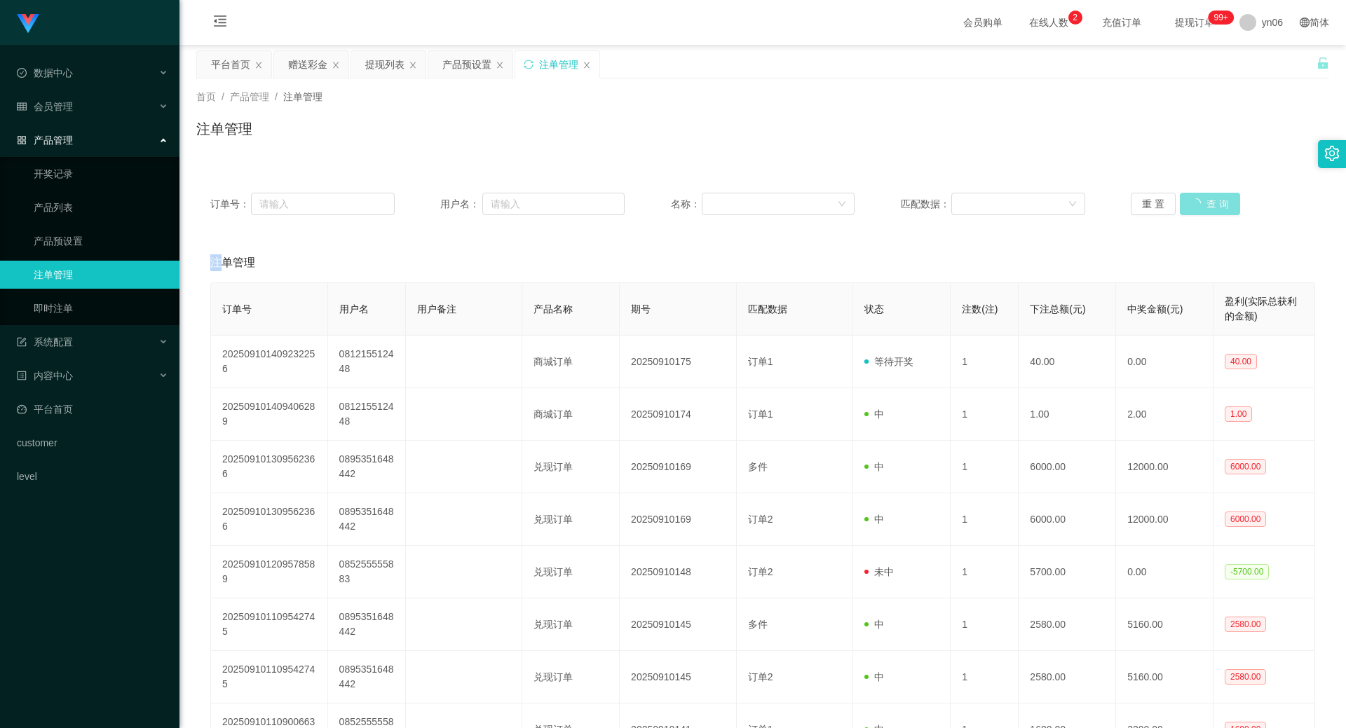
click at [1197, 211] on div "重 置 查 询" at bounding box center [1223, 204] width 184 height 22
click at [1197, 211] on button "查 询" at bounding box center [1210, 204] width 60 height 22
click at [1197, 211] on div "重 置 查 询" at bounding box center [1223, 204] width 184 height 22
click at [1197, 211] on button "查 询" at bounding box center [1202, 204] width 45 height 22
click at [462, 61] on div "产品预设置" at bounding box center [466, 64] width 49 height 27
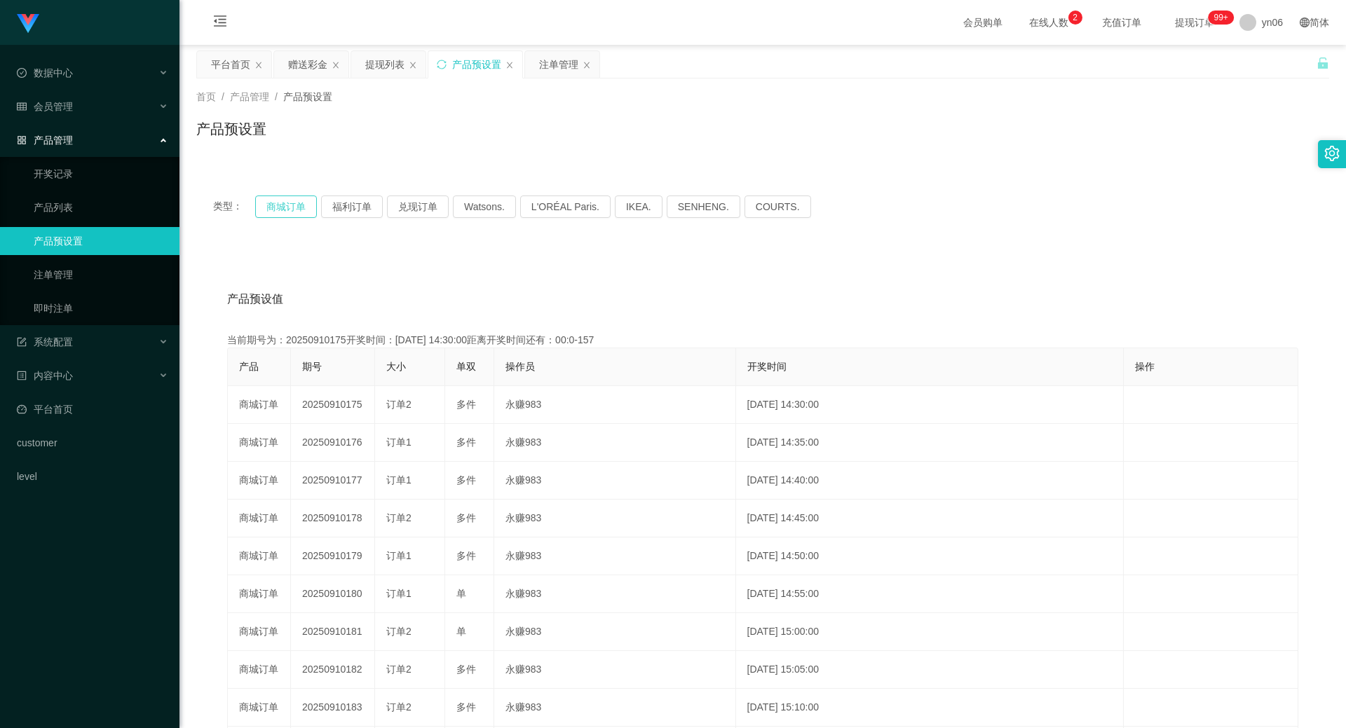
click at [290, 205] on button "商城订单" at bounding box center [286, 207] width 62 height 22
click at [565, 67] on div "注单管理" at bounding box center [558, 64] width 39 height 27
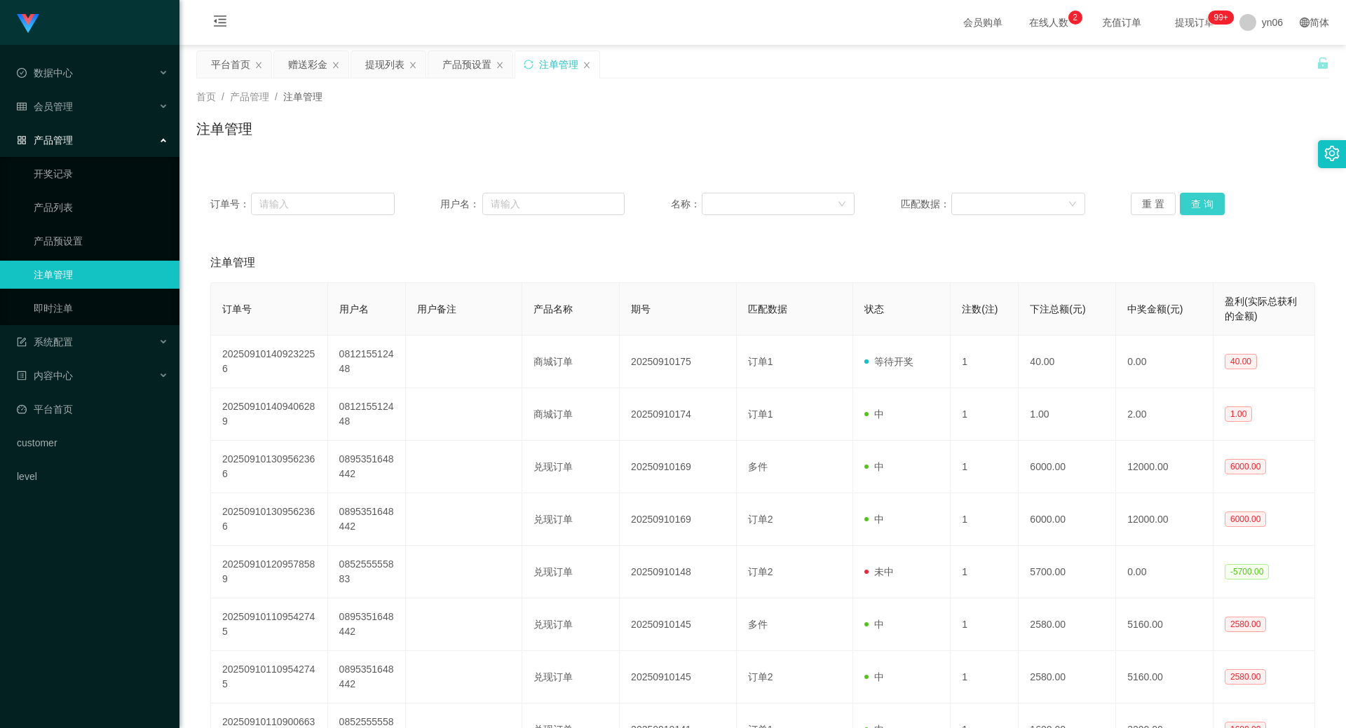
click at [1180, 203] on button "查 询" at bounding box center [1202, 204] width 45 height 22
click at [1177, 203] on div "重 置 查 询" at bounding box center [1223, 204] width 184 height 22
click at [1180, 203] on button "查 询" at bounding box center [1202, 204] width 45 height 22
click at [1196, 208] on button "查 询" at bounding box center [1210, 204] width 60 height 22
click at [1195, 208] on div "重 置 查 询" at bounding box center [1223, 204] width 184 height 22
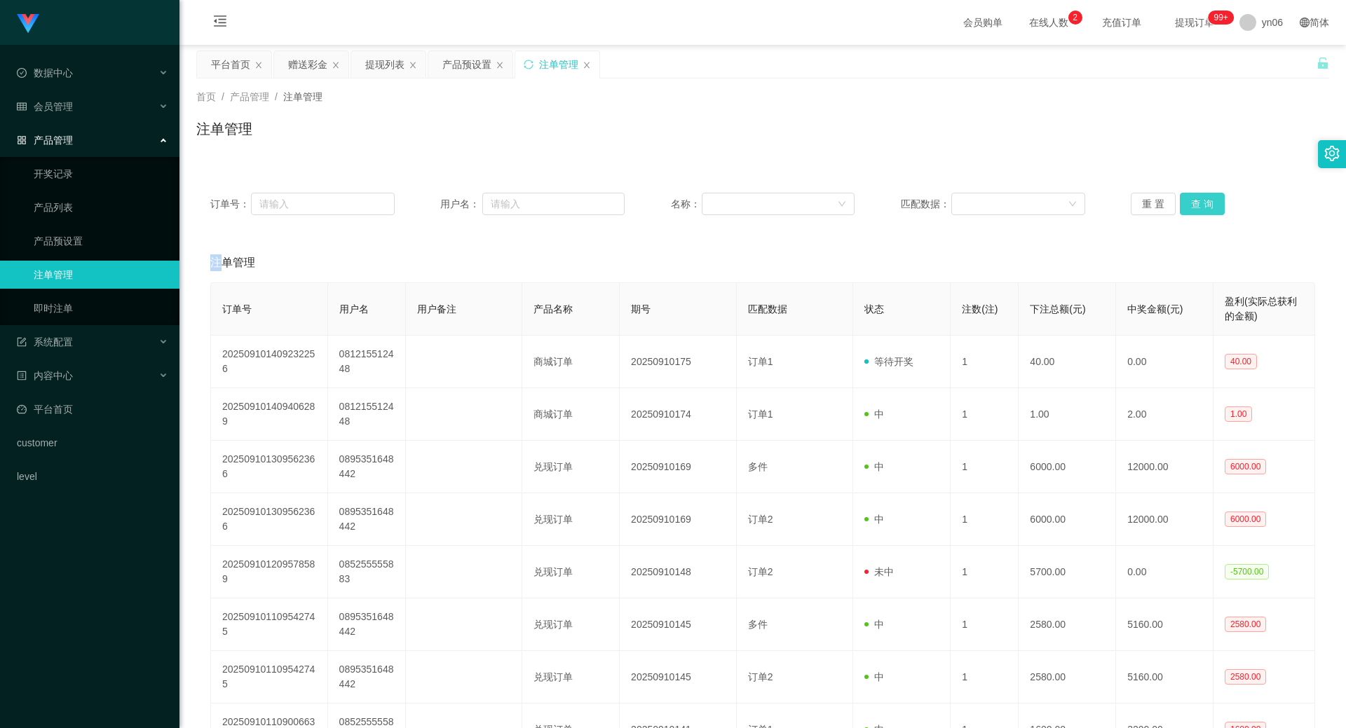
click at [1194, 208] on button "查 询" at bounding box center [1202, 204] width 45 height 22
click at [1193, 207] on div "重 置 查 询" at bounding box center [1223, 204] width 184 height 22
click at [467, 71] on div "产品预设置" at bounding box center [466, 64] width 49 height 27
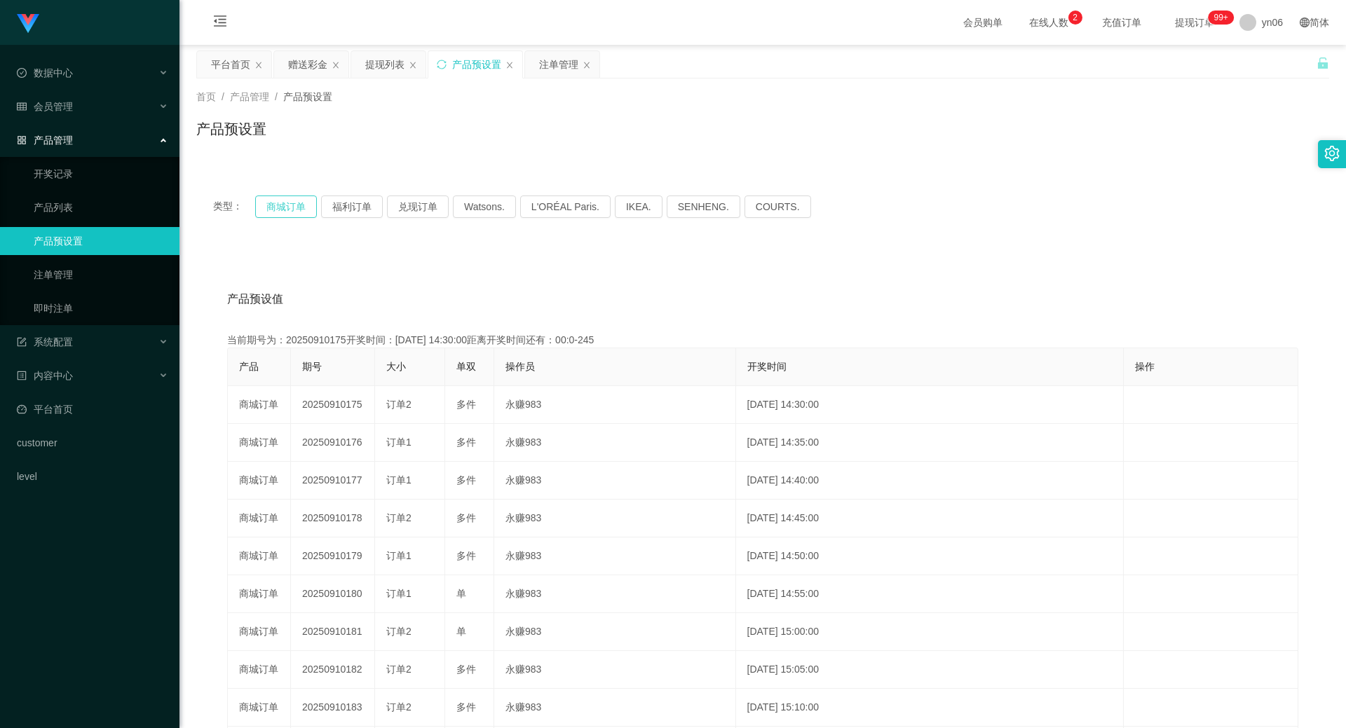
click at [289, 210] on button "商城订单" at bounding box center [286, 207] width 62 height 22
click at [288, 210] on button "商城订单" at bounding box center [286, 207] width 62 height 22
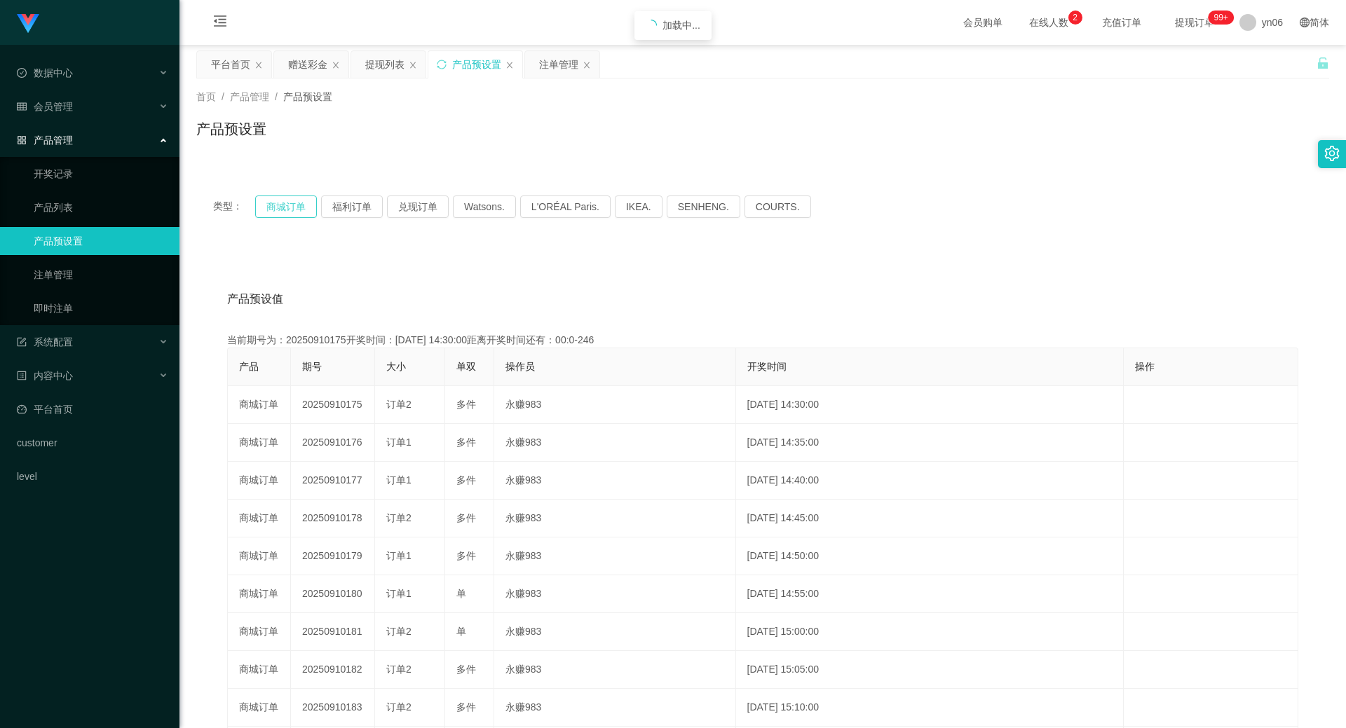
click at [288, 210] on button "商城订单" at bounding box center [286, 207] width 62 height 22
click at [546, 69] on div "注单管理" at bounding box center [558, 64] width 39 height 27
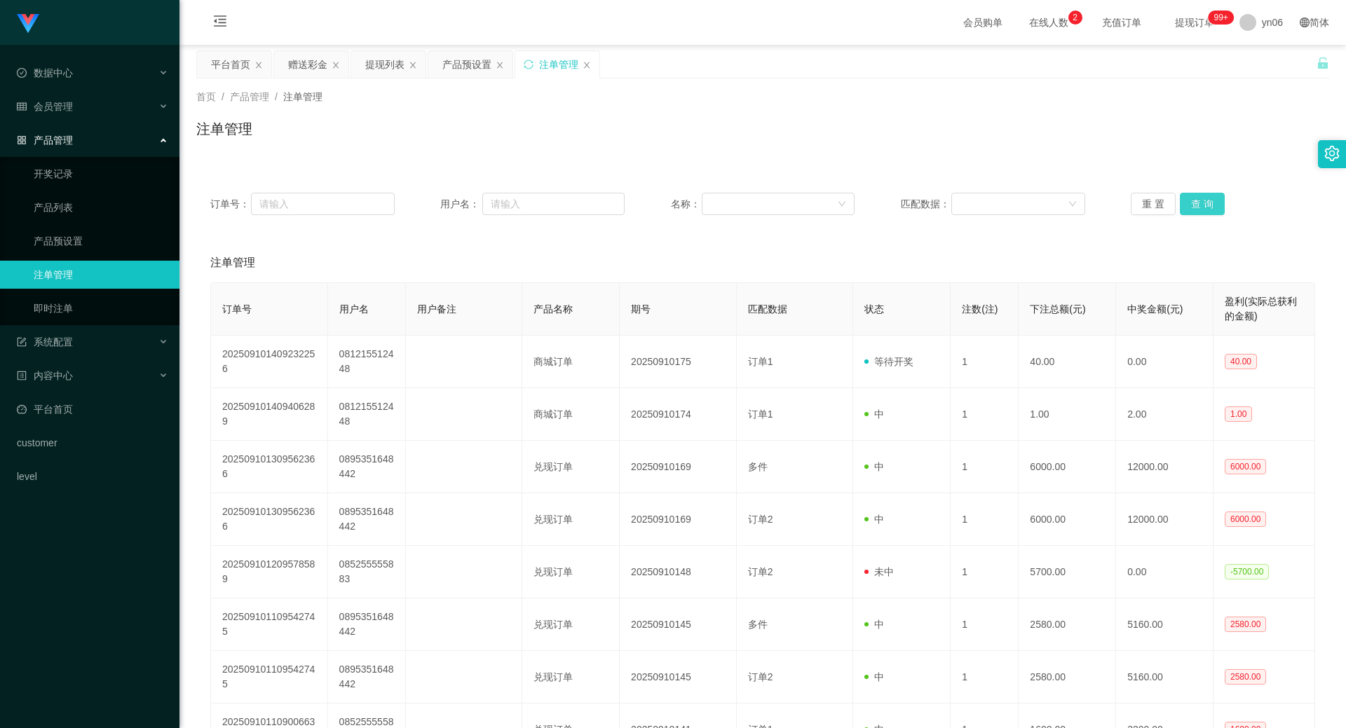
click at [1185, 208] on button "查 询" at bounding box center [1202, 204] width 45 height 22
click at [1185, 208] on div "重 置 查 询" at bounding box center [1223, 204] width 184 height 22
click at [1186, 208] on button "查 询" at bounding box center [1202, 204] width 45 height 22
click at [1186, 208] on div "重 置 查 询" at bounding box center [1223, 204] width 184 height 22
click at [1186, 208] on button "查 询" at bounding box center [1202, 204] width 45 height 22
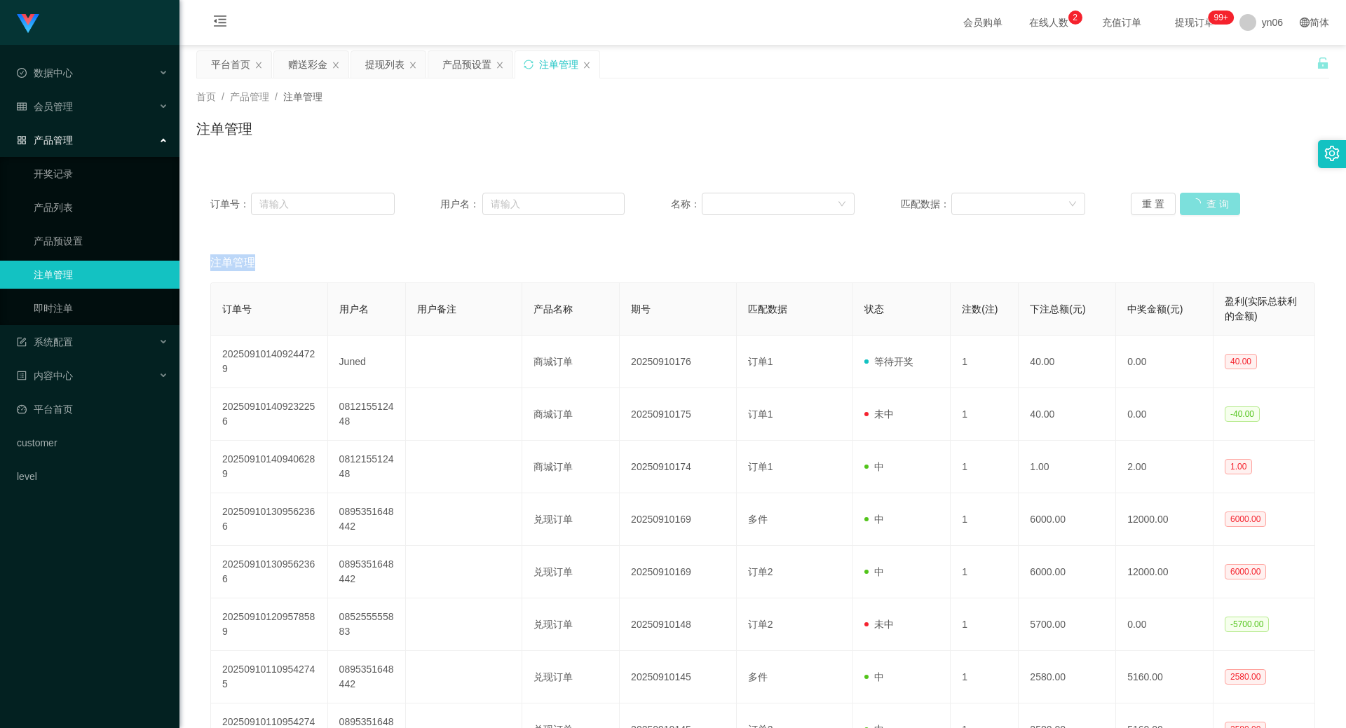
click at [1186, 208] on div "重 置 查 询" at bounding box center [1223, 204] width 184 height 22
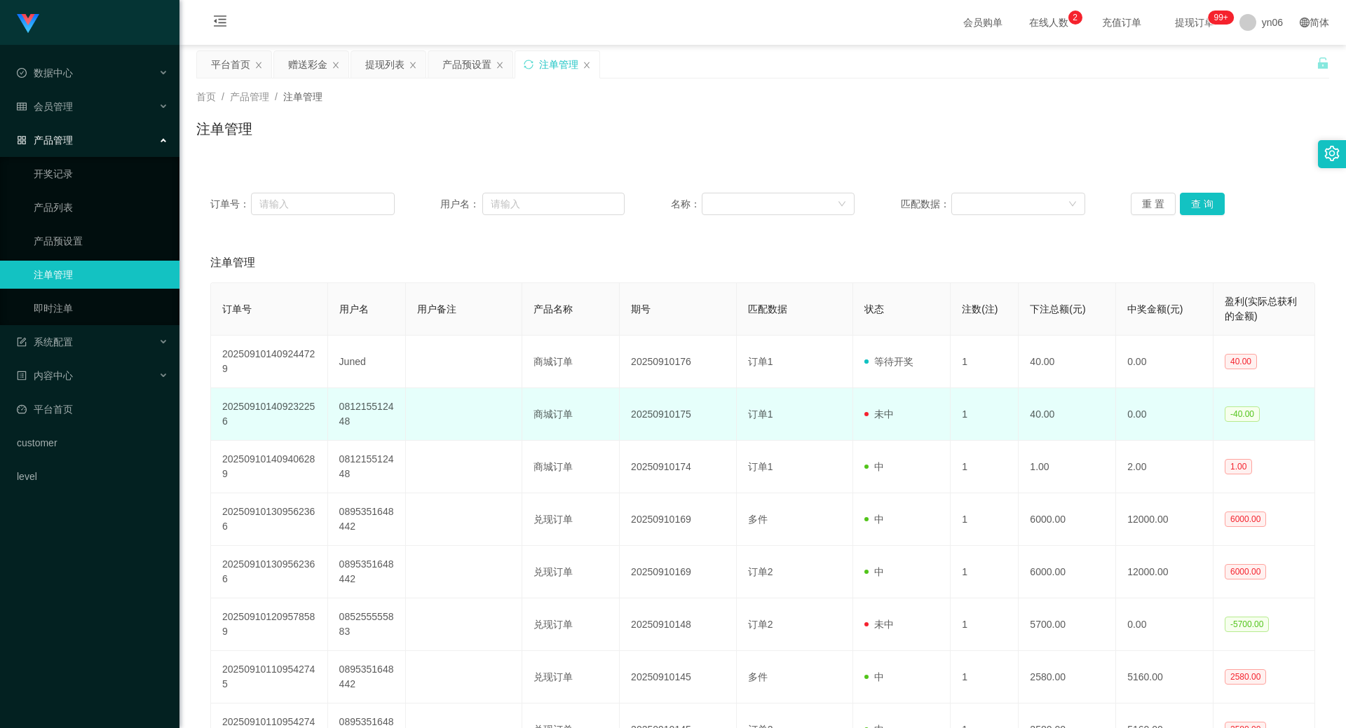
click at [337, 415] on td "081215512448" at bounding box center [367, 414] width 78 height 53
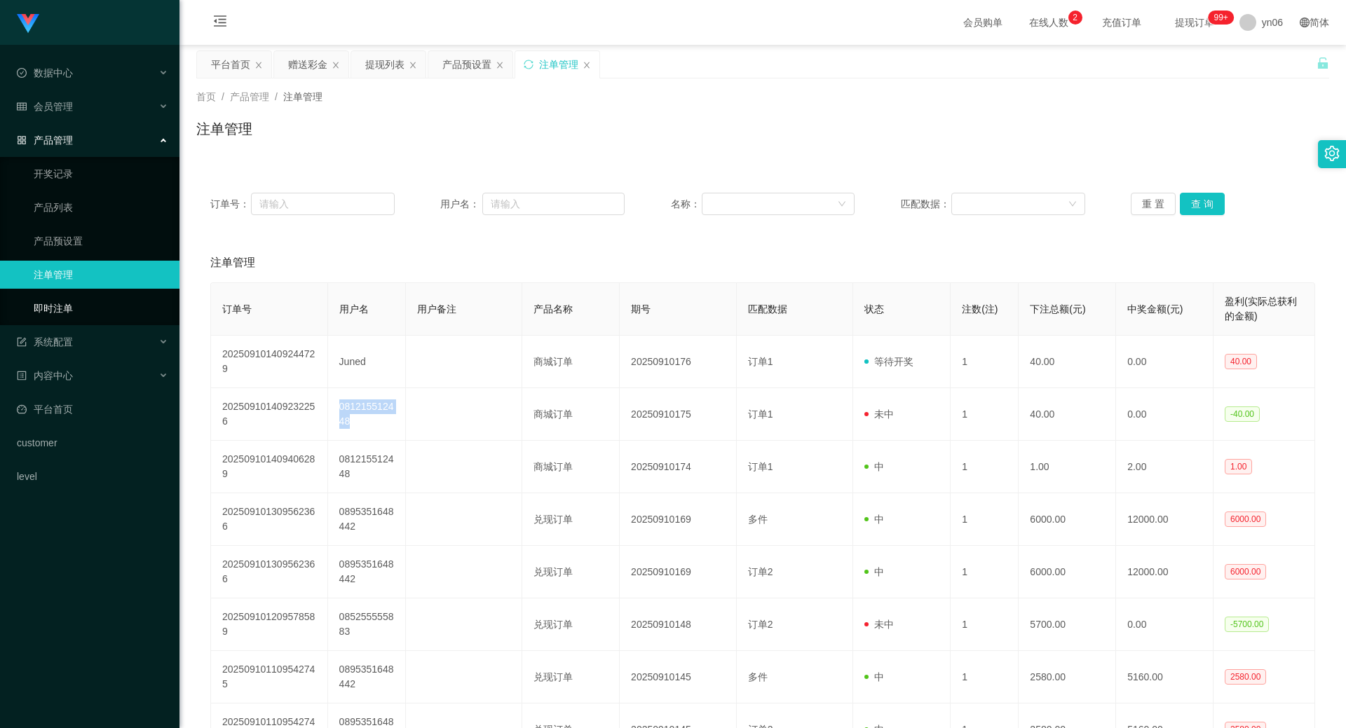
copy td "081215512448"
click at [1198, 206] on button "查 询" at bounding box center [1202, 204] width 45 height 22
click at [1198, 206] on div "重 置 查 询" at bounding box center [1223, 204] width 184 height 22
click at [1198, 206] on button "查 询" at bounding box center [1202, 204] width 45 height 22
click at [1198, 206] on div "重 置 查 询" at bounding box center [1223, 204] width 184 height 22
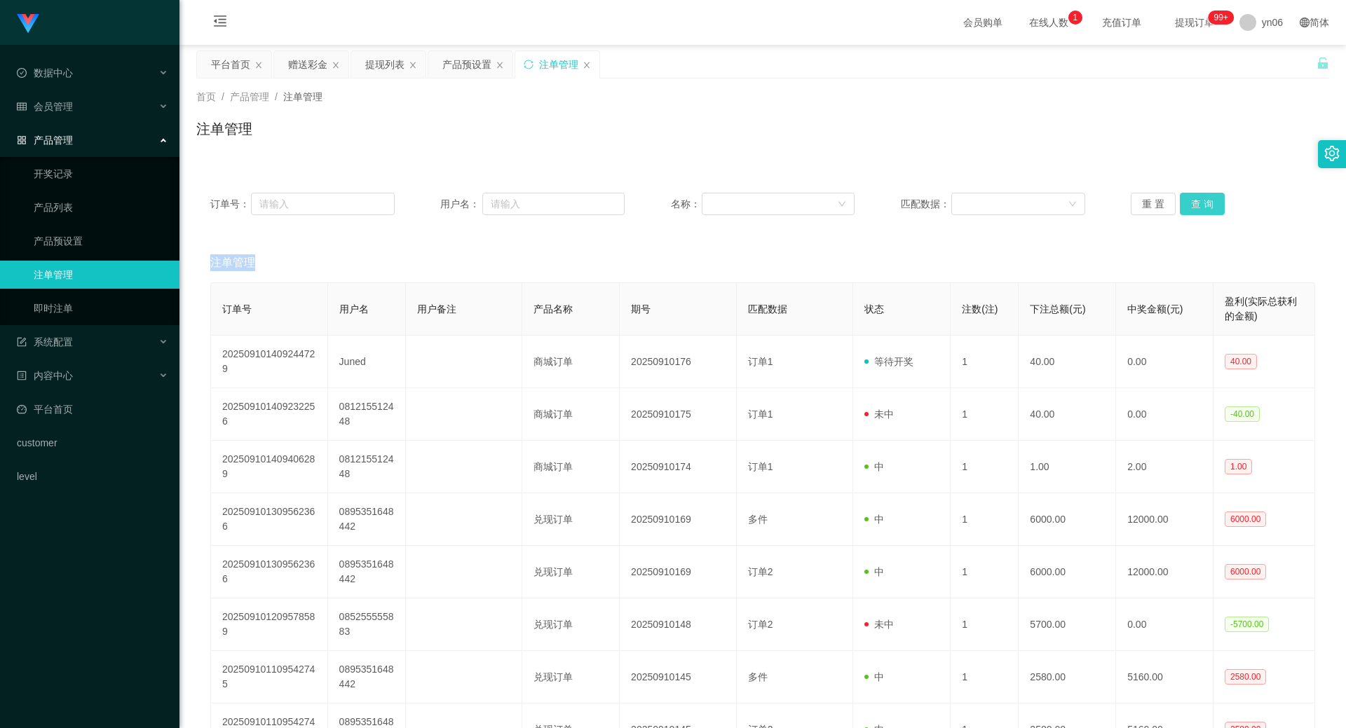
click at [1200, 207] on button "查 询" at bounding box center [1202, 204] width 45 height 22
click at [1200, 207] on div "重 置 查 询" at bounding box center [1223, 204] width 184 height 22
click at [1200, 207] on button "查 询" at bounding box center [1202, 204] width 45 height 22
click at [1204, 214] on div "重 置 查 询" at bounding box center [1223, 204] width 184 height 22
click at [1206, 202] on button "查 询" at bounding box center [1202, 204] width 45 height 22
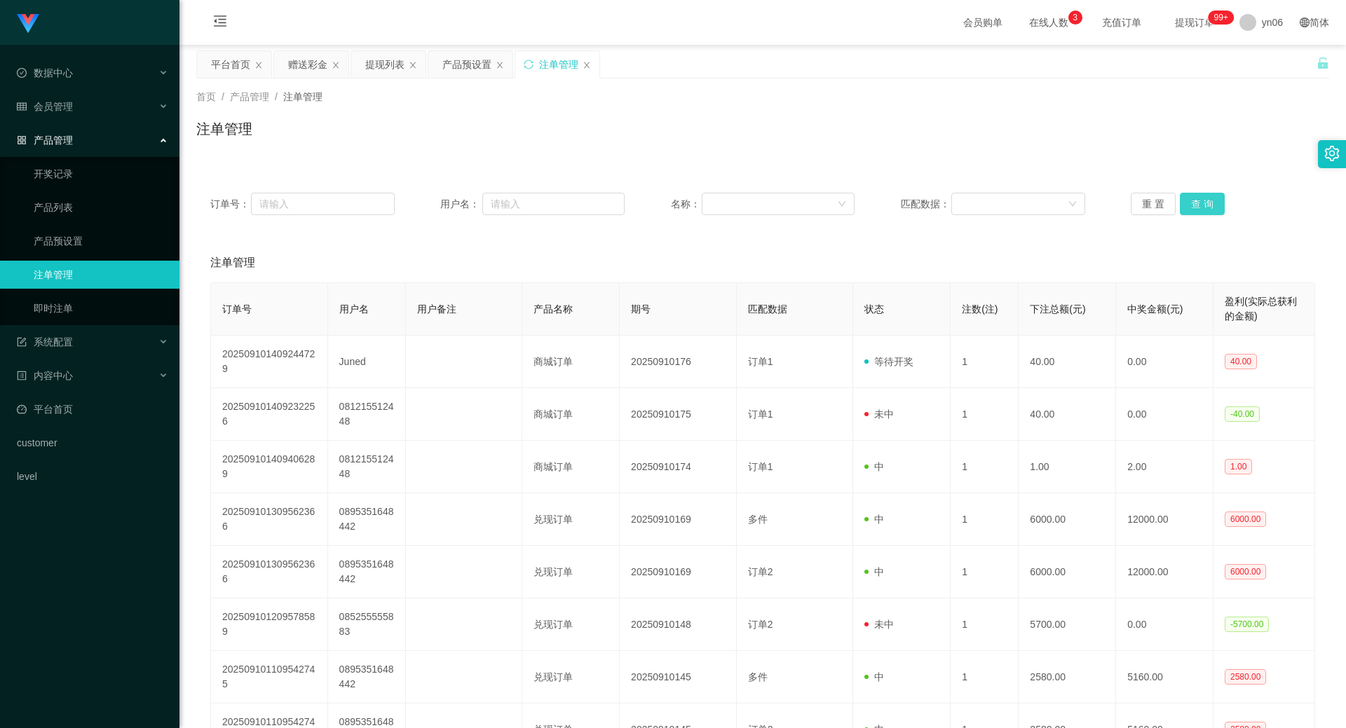
click at [1209, 196] on button "查 询" at bounding box center [1202, 204] width 45 height 22
click at [1209, 198] on div "重 置 查 询" at bounding box center [1223, 204] width 184 height 22
click at [1209, 203] on button "查 询" at bounding box center [1202, 204] width 45 height 22
click at [1209, 203] on div "重 置 查 询" at bounding box center [1223, 204] width 184 height 22
click at [1209, 203] on button "查 询" at bounding box center [1210, 204] width 60 height 22
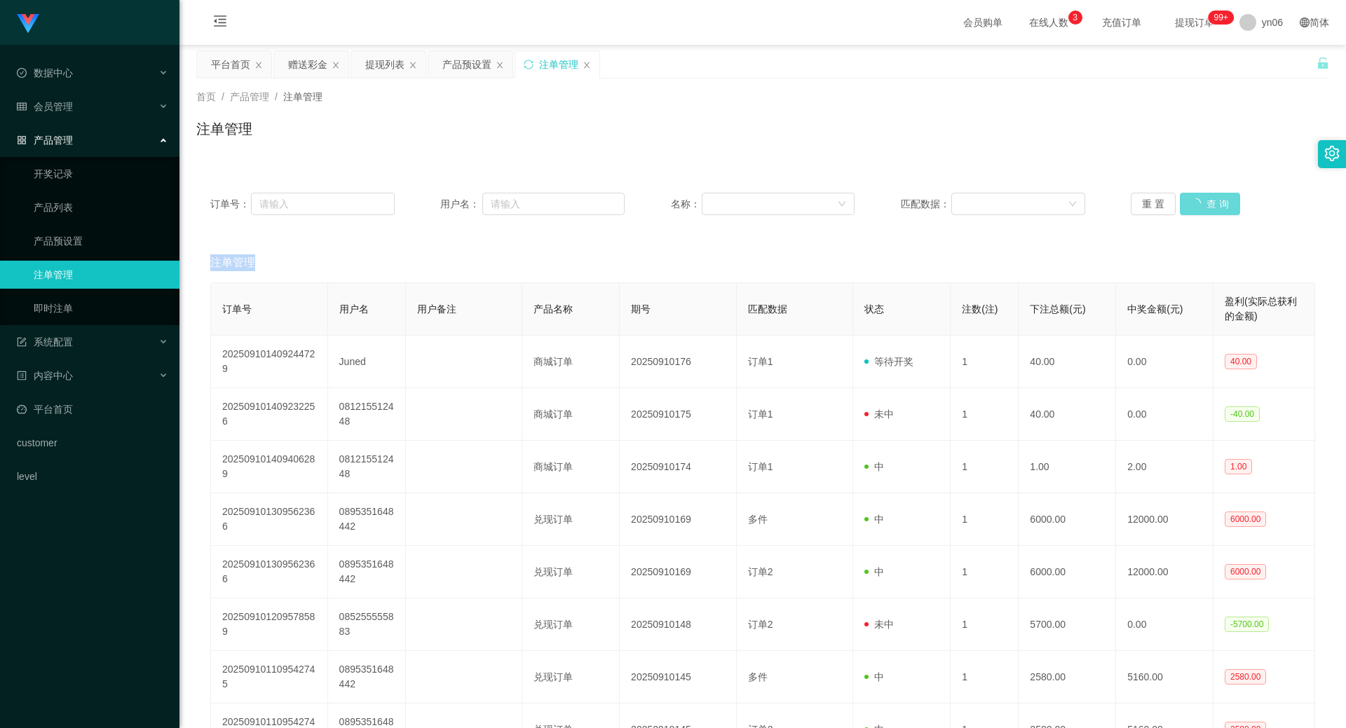
click at [1209, 204] on div "重 置 查 询" at bounding box center [1223, 204] width 184 height 22
click at [1202, 198] on button "查 询" at bounding box center [1202, 204] width 45 height 22
click at [1202, 200] on div "重 置 查 询" at bounding box center [1223, 204] width 184 height 22
click at [1202, 200] on button "查 询" at bounding box center [1210, 204] width 60 height 22
click at [1202, 200] on div "重 置 查 询" at bounding box center [1223, 204] width 184 height 22
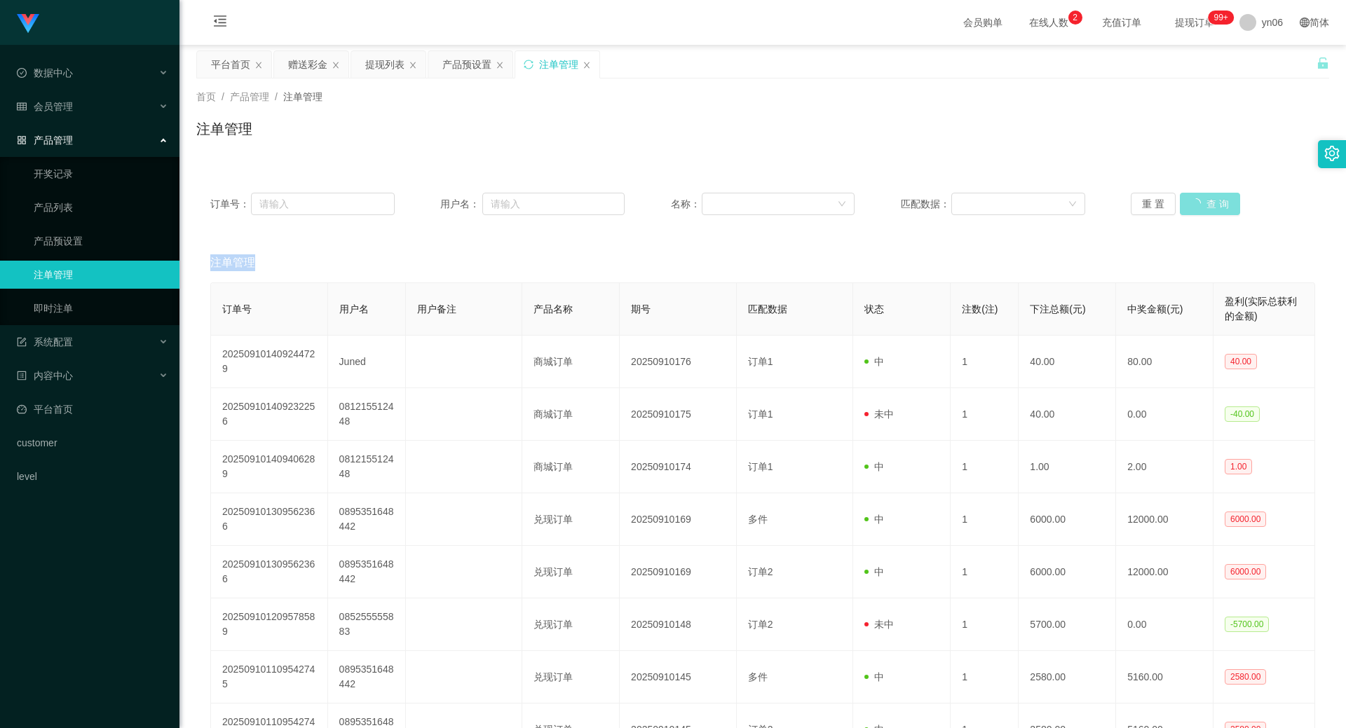
click at [1202, 200] on button "查 询" at bounding box center [1210, 204] width 60 height 22
click at [217, 60] on div "平台首页" at bounding box center [230, 64] width 39 height 27
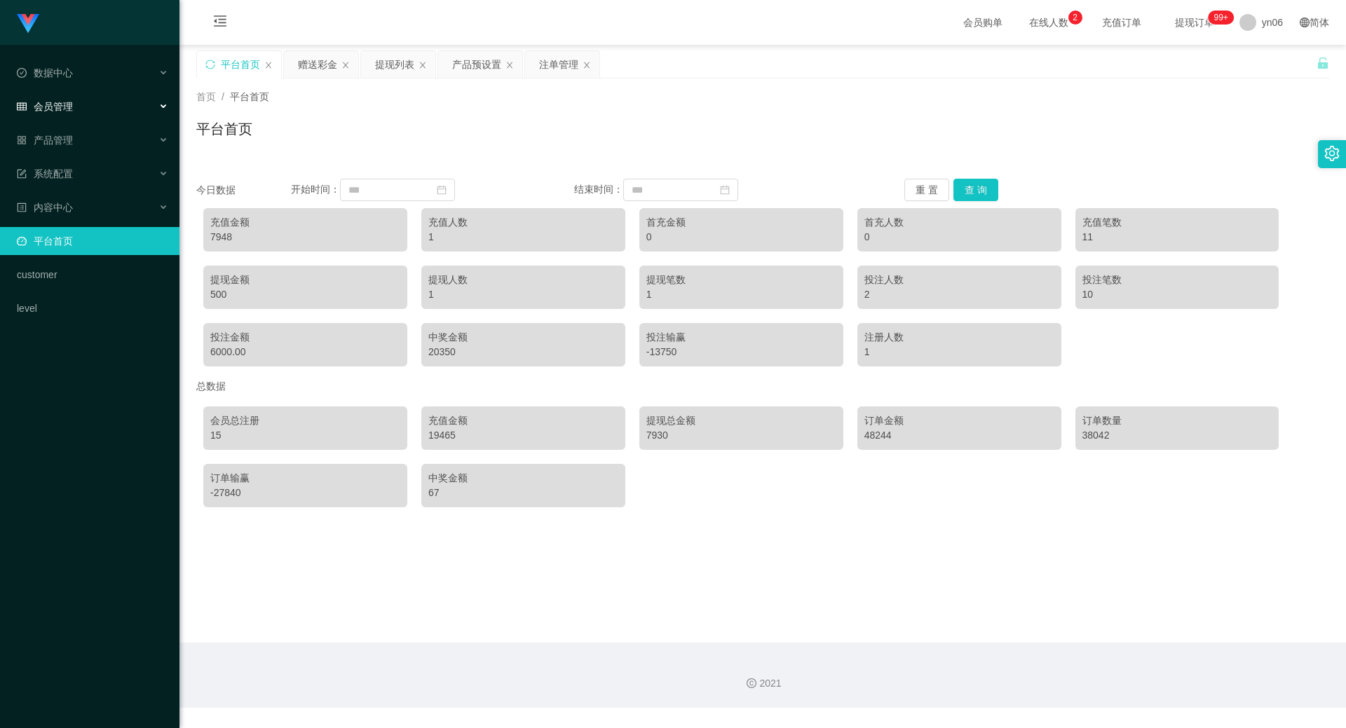
click at [125, 98] on div "会员管理" at bounding box center [89, 107] width 179 height 28
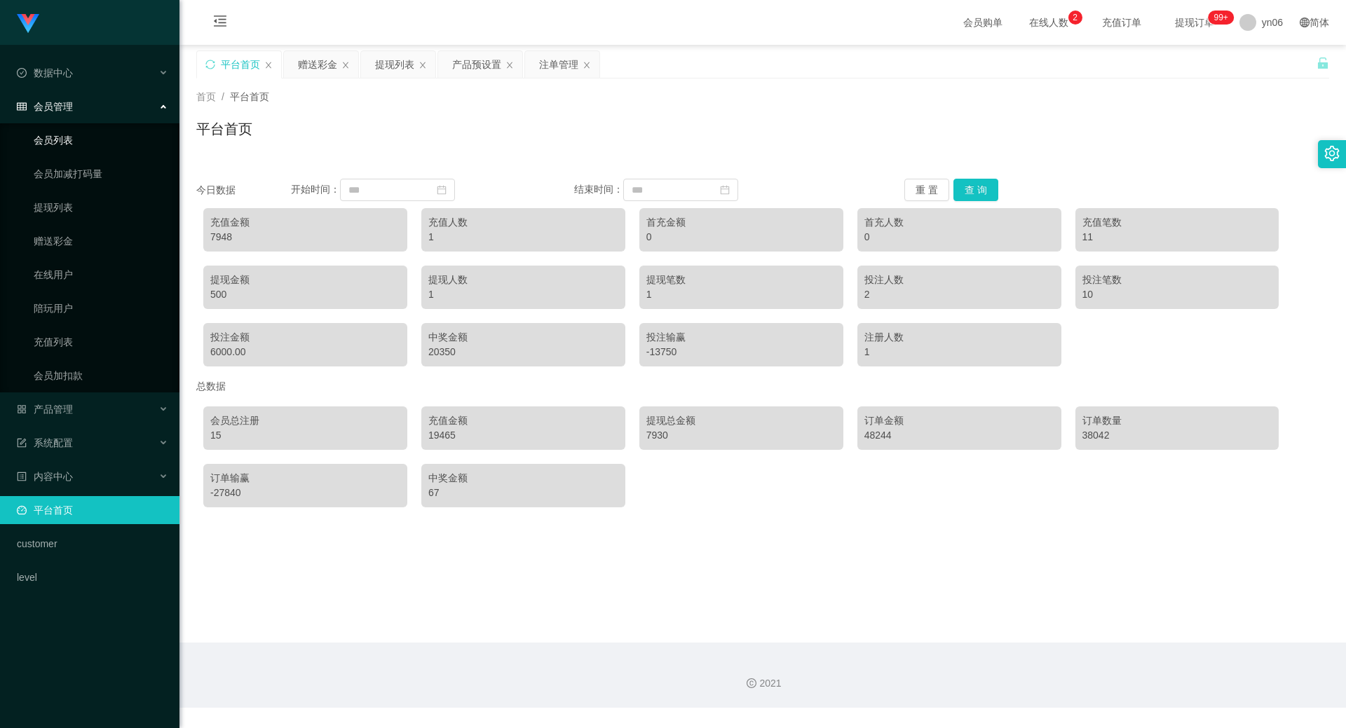
click at [123, 144] on link "会员列表" at bounding box center [101, 140] width 135 height 28
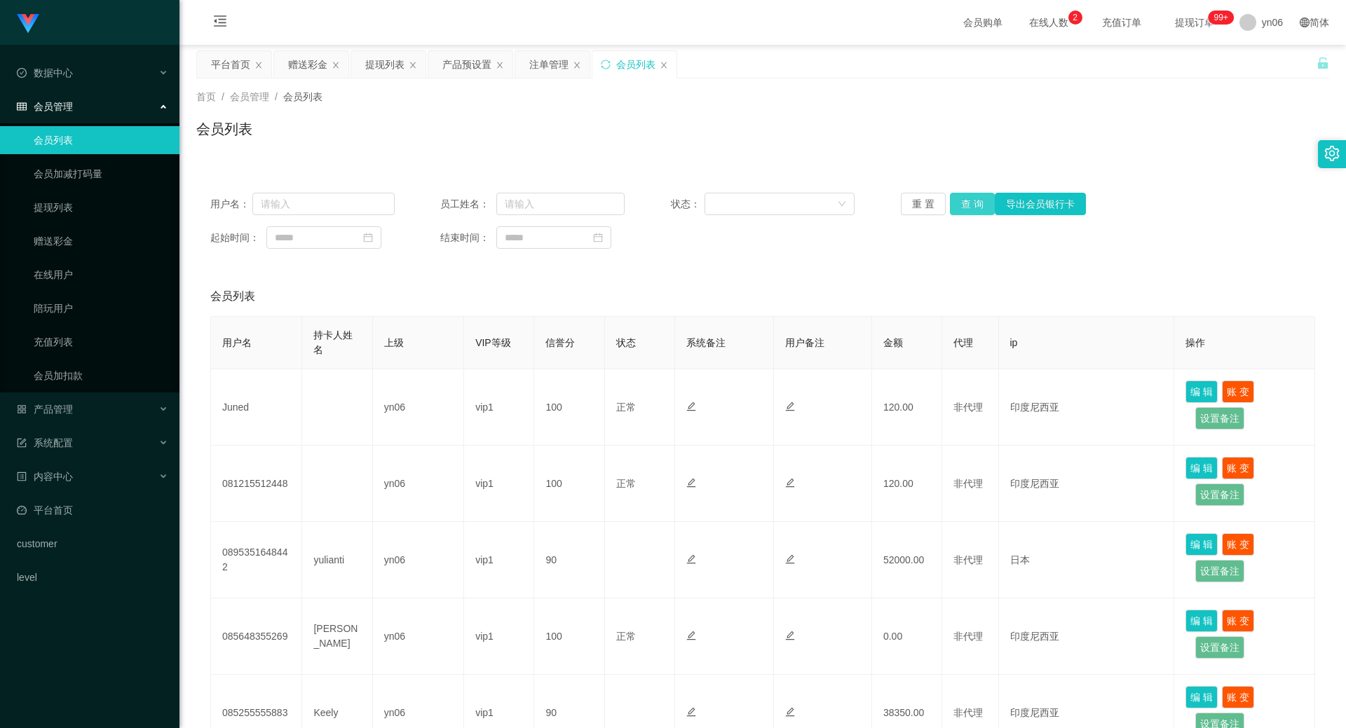
click at [980, 196] on button "查 询" at bounding box center [972, 204] width 45 height 22
click at [979, 198] on div "重 置 查 询 导出会员银行卡" at bounding box center [993, 204] width 184 height 22
click at [979, 198] on button "查 询" at bounding box center [980, 204] width 60 height 22
click at [979, 198] on div "重 置 查 询 导出会员银行卡" at bounding box center [993, 204] width 184 height 22
click at [959, 208] on button "查 询" at bounding box center [972, 204] width 45 height 22
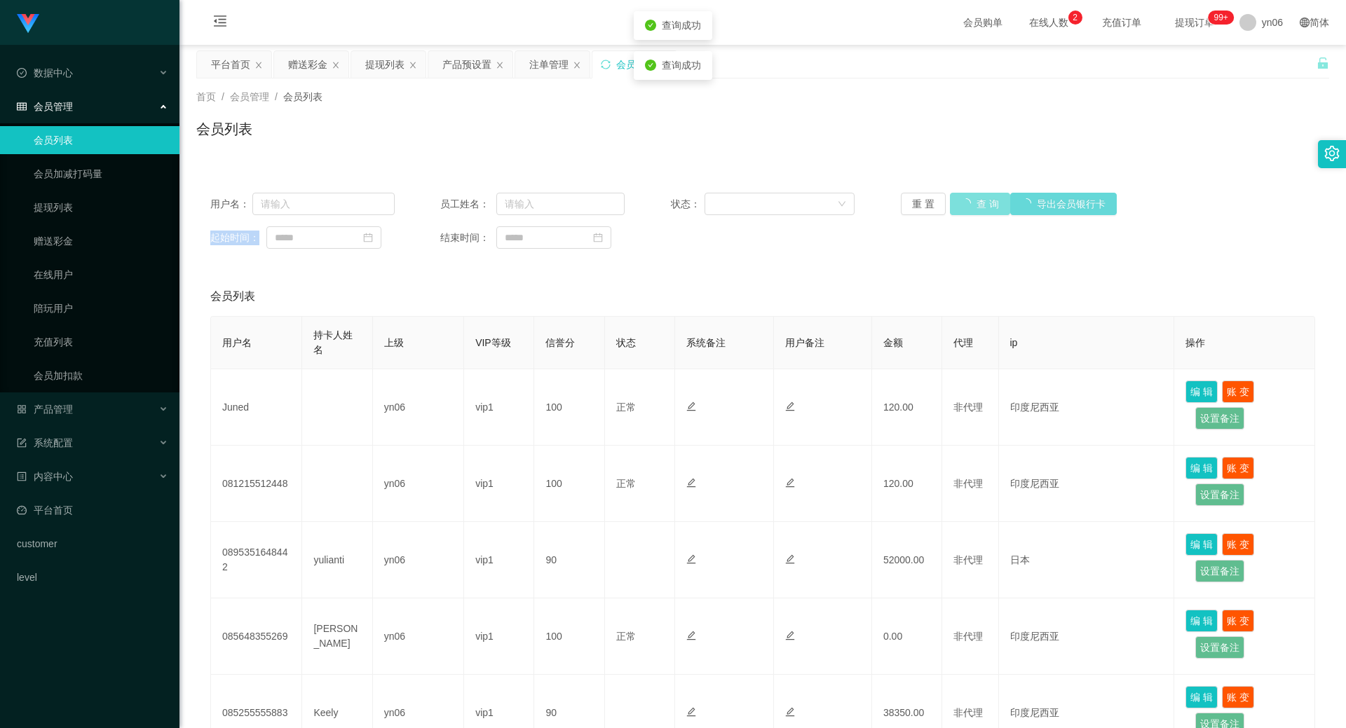
click at [959, 208] on div "重 置 查 询 导出会员银行卡" at bounding box center [993, 204] width 184 height 22
click at [959, 208] on button "查 询" at bounding box center [980, 204] width 60 height 22
click at [959, 208] on div "重 置 查 询 导出会员银行卡" at bounding box center [993, 204] width 184 height 22
click at [959, 208] on button "查 询" at bounding box center [972, 204] width 45 height 22
click at [959, 208] on div "重 置 查 询 导出会员银行卡" at bounding box center [993, 204] width 184 height 22
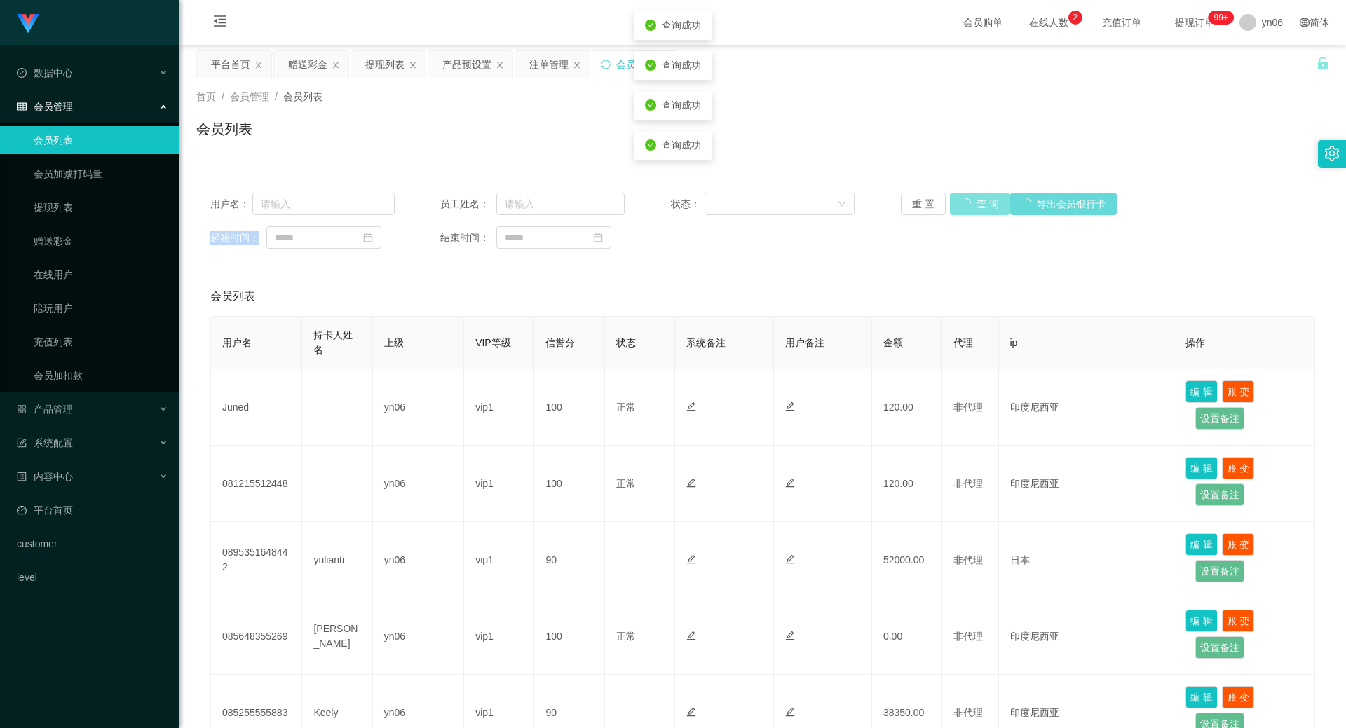
click at [959, 208] on div "重 置 查 询 导出会员银行卡" at bounding box center [993, 204] width 184 height 22
click at [960, 208] on div "重 置 查 询 导出会员银行卡" at bounding box center [993, 204] width 184 height 22
click at [963, 208] on div "重 置 查 询 导出会员银行卡" at bounding box center [993, 204] width 184 height 22
click at [963, 208] on button "查 询" at bounding box center [972, 204] width 45 height 22
click at [963, 208] on div "重 置 查 询 导出会员银行卡" at bounding box center [993, 204] width 184 height 22
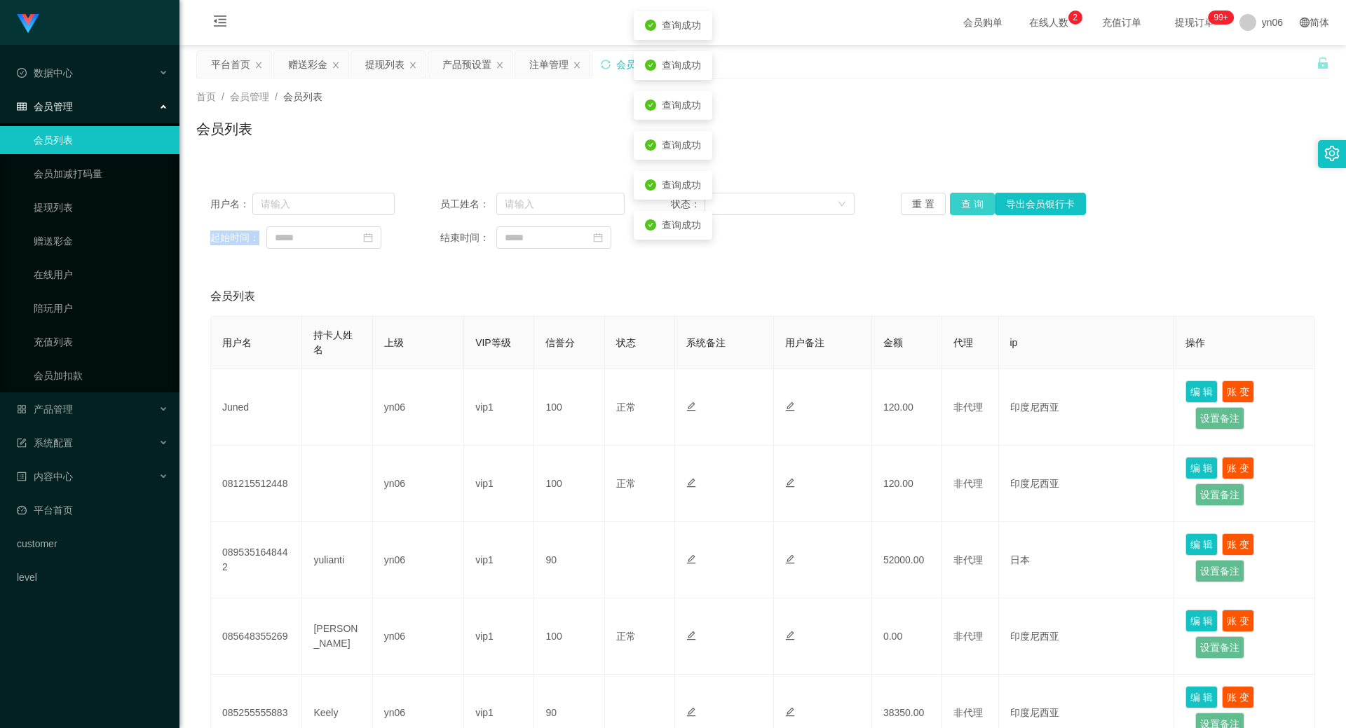
click at [961, 209] on button "查 询" at bounding box center [972, 204] width 45 height 22
click at [961, 209] on div "重 置 查 询 导出会员银行卡" at bounding box center [993, 204] width 184 height 22
click at [964, 201] on button "查 询" at bounding box center [972, 204] width 45 height 22
click at [964, 201] on div "重 置 查 询 导出会员银行卡" at bounding box center [993, 204] width 184 height 22
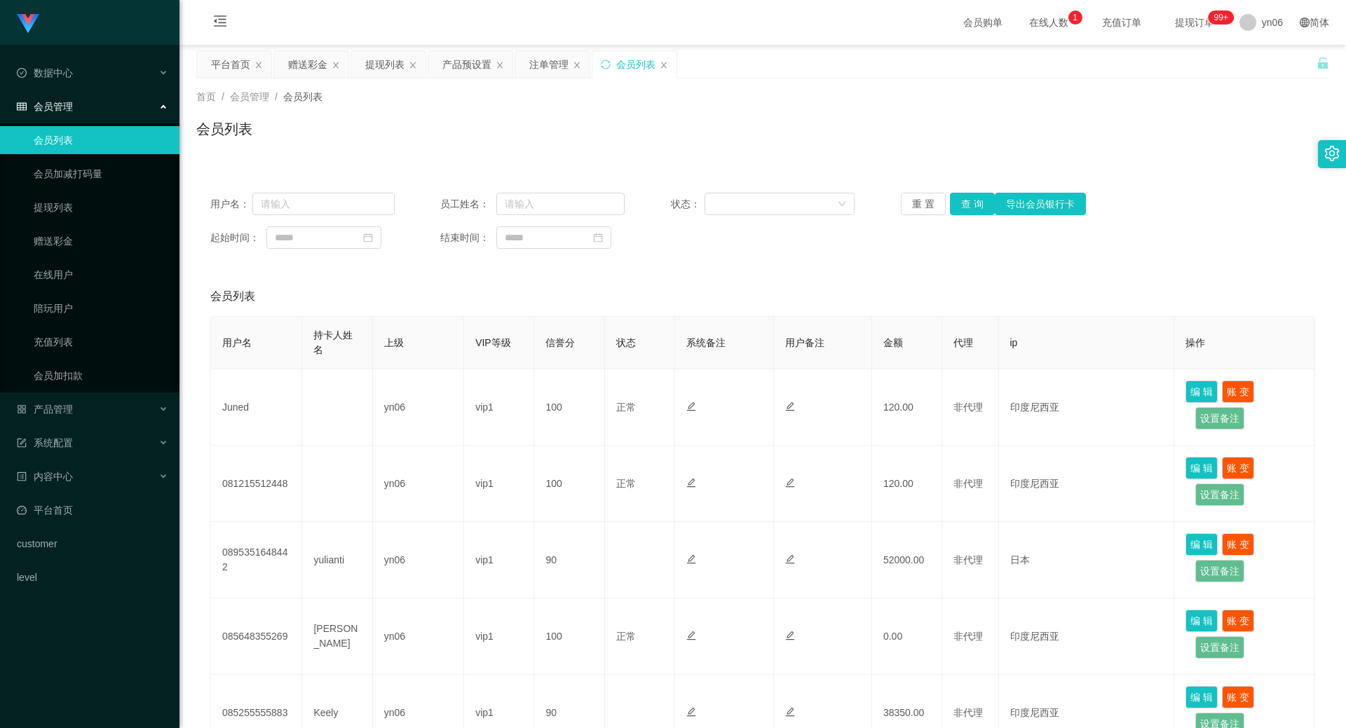
click at [956, 191] on div "用户名： 员工姓名： 状态： 重 置 查 询 导出会员银行卡 起始时间： 结束时间：" at bounding box center [762, 221] width 1133 height 84
click at [968, 203] on button "查 询" at bounding box center [972, 204] width 45 height 22
click at [968, 203] on div "重 置 查 询 导出会员银行卡" at bounding box center [993, 204] width 184 height 22
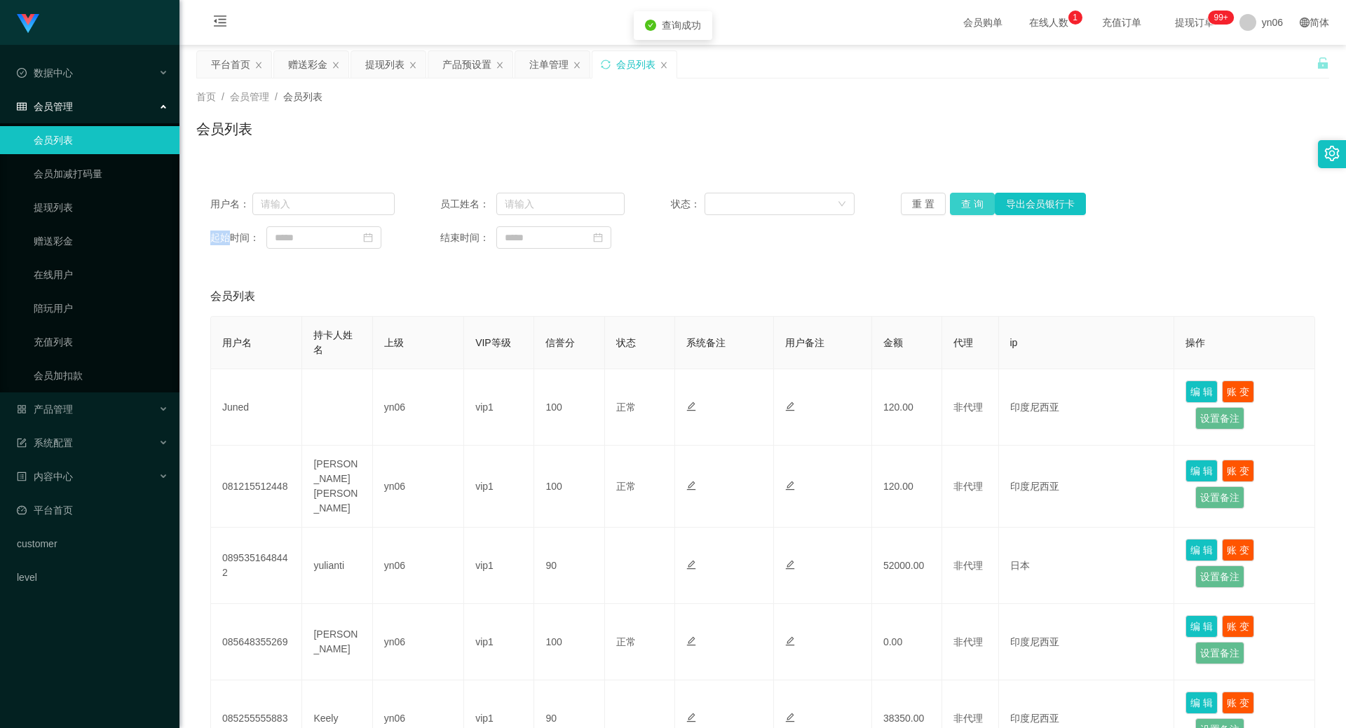
click at [968, 204] on button "查 询" at bounding box center [972, 204] width 45 height 22
click at [968, 204] on div "重 置 查 询 导出会员银行卡" at bounding box center [993, 204] width 184 height 22
click at [968, 204] on button "查 询" at bounding box center [972, 204] width 45 height 22
click at [967, 204] on div "重 置 查 询 导出会员银行卡" at bounding box center [993, 204] width 184 height 22
click at [967, 204] on button "查 询" at bounding box center [980, 204] width 60 height 22
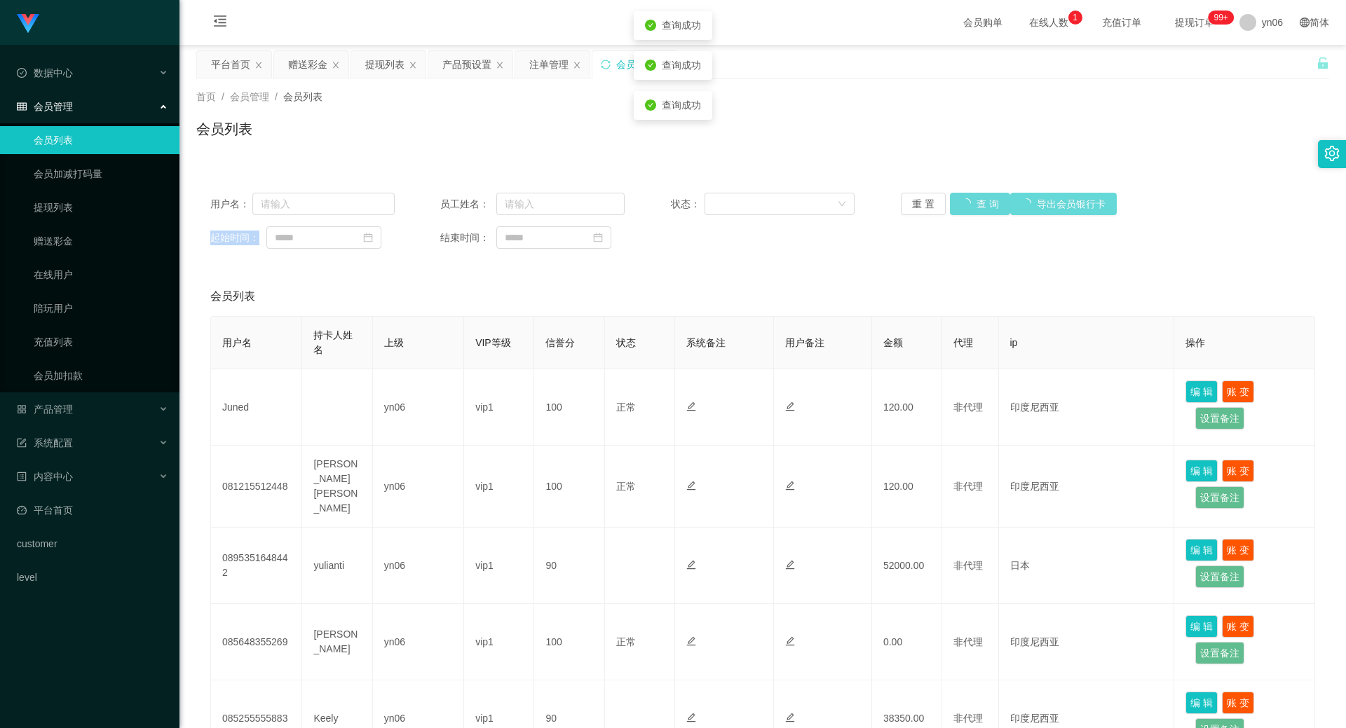
click at [967, 204] on div "重 置 查 询 导出会员银行卡" at bounding box center [993, 204] width 184 height 22
click at [967, 204] on button "查 询" at bounding box center [980, 204] width 60 height 22
click at [967, 204] on div "重 置 查 询 导出会员银行卡" at bounding box center [993, 204] width 184 height 22
click at [967, 204] on button "查 询" at bounding box center [972, 204] width 45 height 22
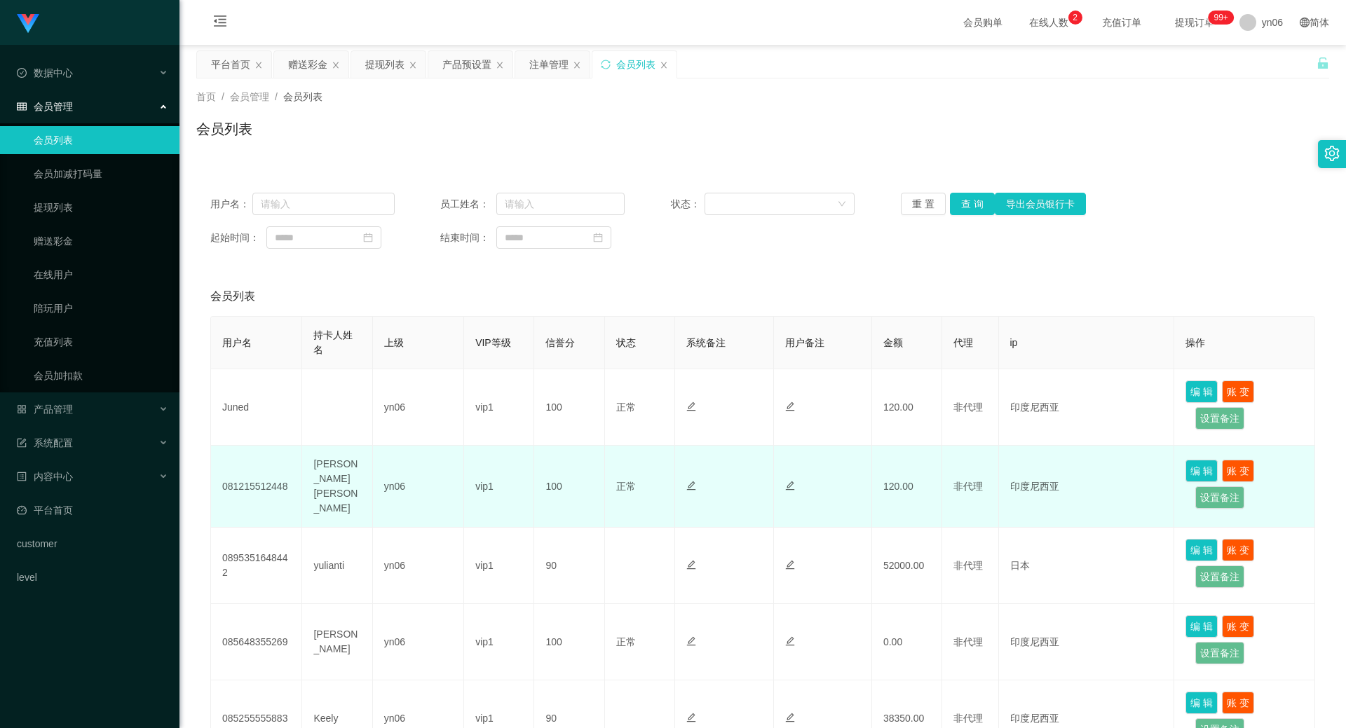
click at [262, 489] on td "081215512448" at bounding box center [256, 487] width 91 height 82
copy td "081215512448"
click at [339, 484] on td "Febyan Alka Adi Nugroho" at bounding box center [337, 487] width 70 height 82
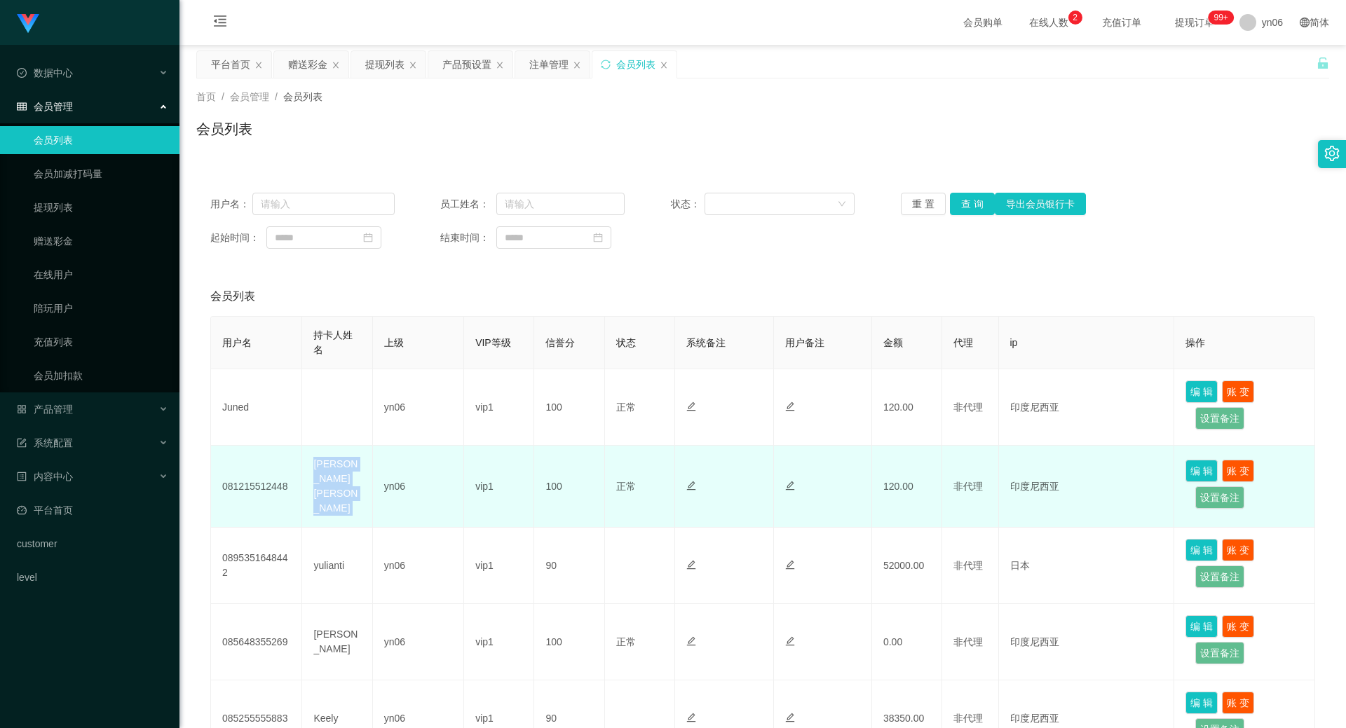
click at [340, 484] on td "Febyan Alka Adi Nugroho" at bounding box center [337, 487] width 70 height 82
copy td "Febyan Alka Adi Nugroho"
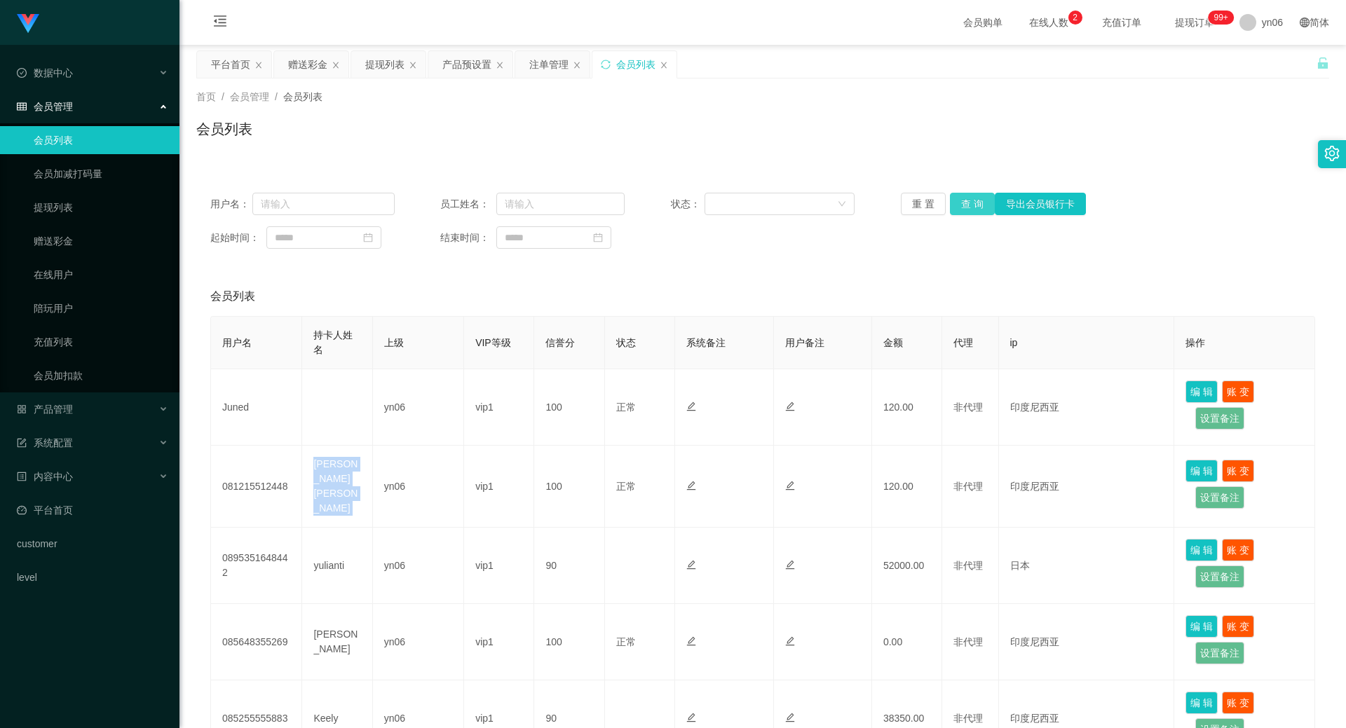
click at [960, 205] on button "查 询" at bounding box center [972, 204] width 45 height 22
click at [960, 205] on div "重 置 查 询 导出会员银行卡" at bounding box center [993, 204] width 184 height 22
click at [960, 205] on button "查 询" at bounding box center [980, 204] width 60 height 22
click at [963, 203] on div "重 置 查 询 导出会员银行卡" at bounding box center [993, 204] width 184 height 22
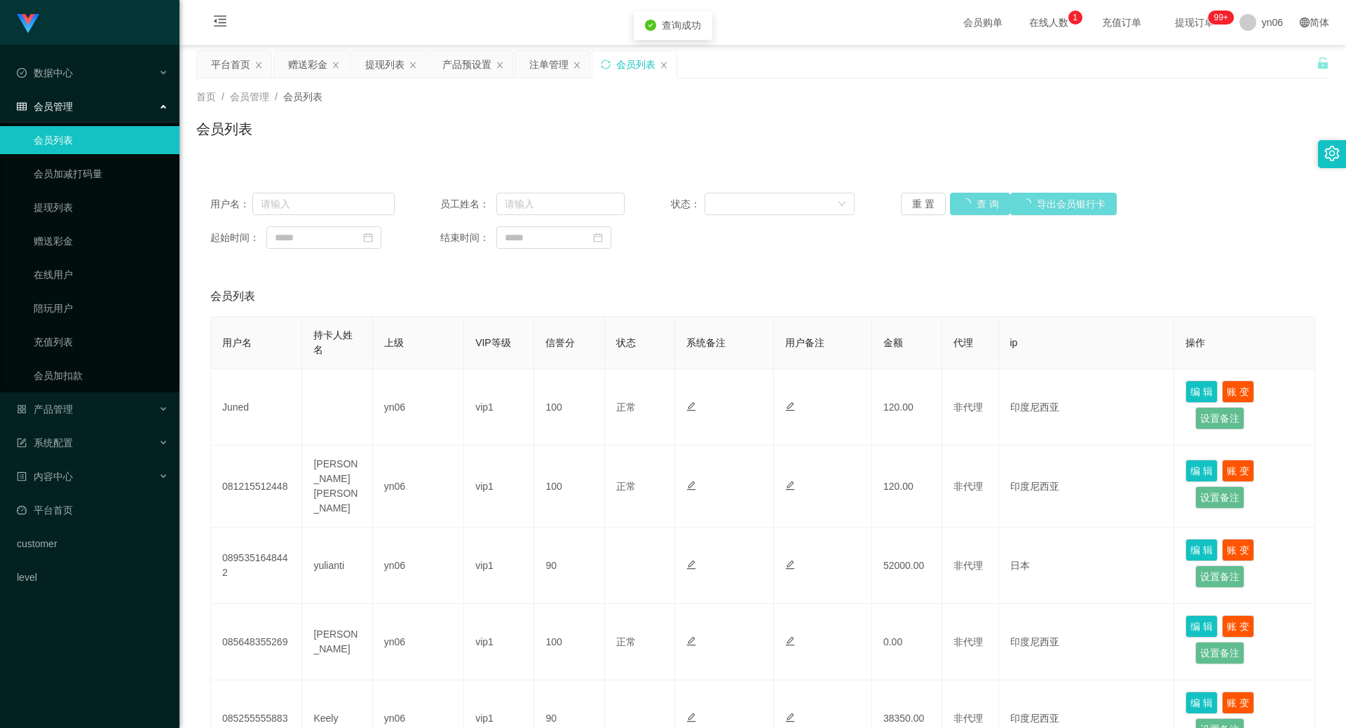
click at [968, 202] on div "重 置 查 询 导出会员银行卡" at bounding box center [993, 204] width 184 height 22
click at [968, 202] on button "查 询" at bounding box center [980, 204] width 60 height 22
click at [975, 198] on button "查 询" at bounding box center [972, 204] width 45 height 22
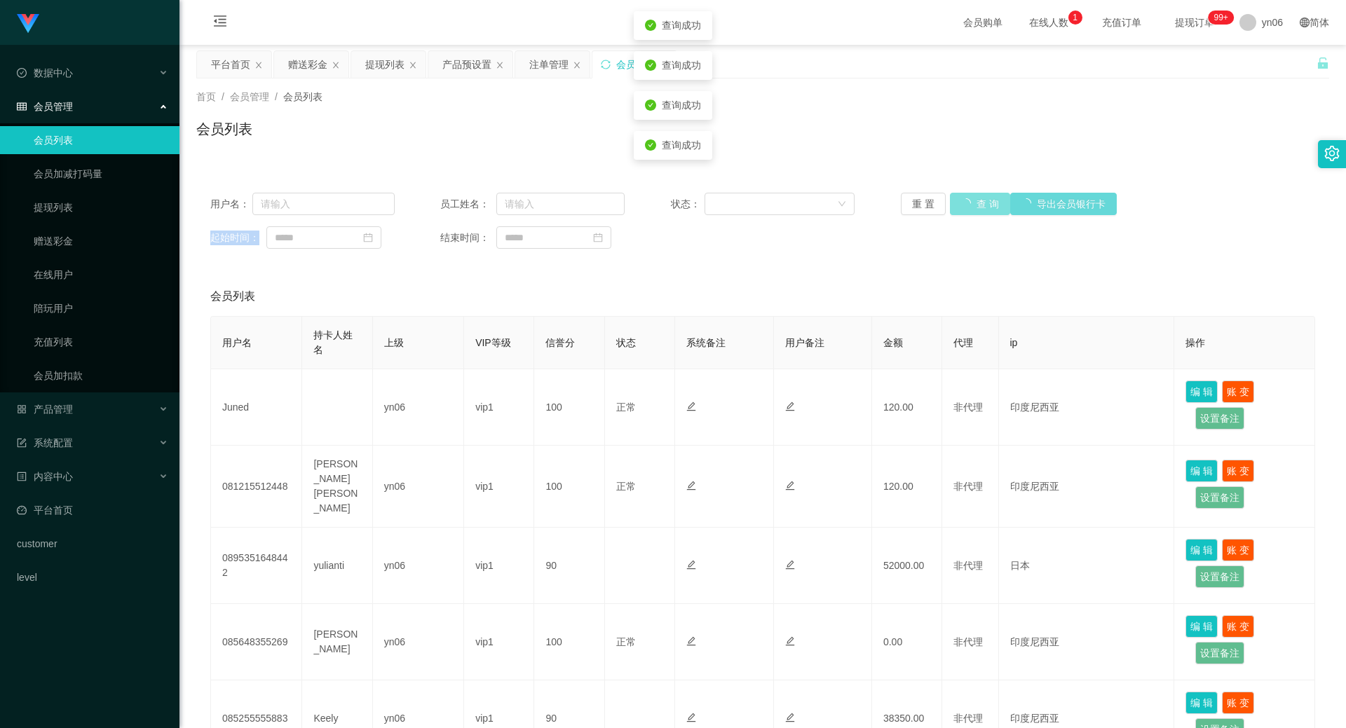
click at [975, 198] on div "重 置 查 询 导出会员银行卡" at bounding box center [993, 204] width 184 height 22
click at [975, 198] on button "查 询" at bounding box center [972, 204] width 45 height 22
click at [973, 198] on div "重 置 查 询 导出会员银行卡" at bounding box center [993, 204] width 184 height 22
click at [973, 198] on button "查 询" at bounding box center [972, 204] width 45 height 22
click at [973, 198] on div "重 置 查 询 导出会员银行卡" at bounding box center [993, 204] width 184 height 22
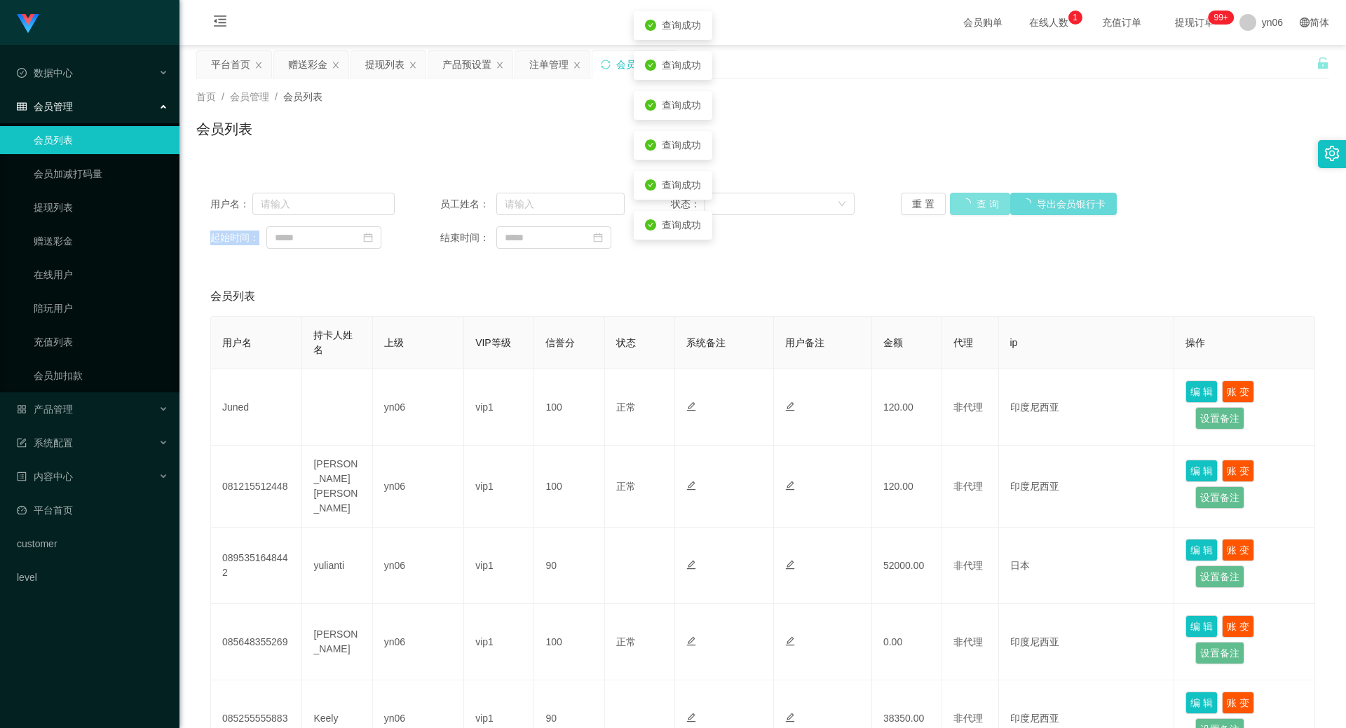
click at [973, 198] on button "查 询" at bounding box center [980, 204] width 60 height 22
click at [973, 199] on div "重 置 查 询 导出会员银行卡" at bounding box center [993, 204] width 184 height 22
click at [972, 199] on button "查 询" at bounding box center [972, 204] width 45 height 22
click at [972, 199] on div "重 置 查 询 导出会员银行卡" at bounding box center [993, 204] width 184 height 22
click at [972, 199] on button "查 询" at bounding box center [972, 204] width 45 height 22
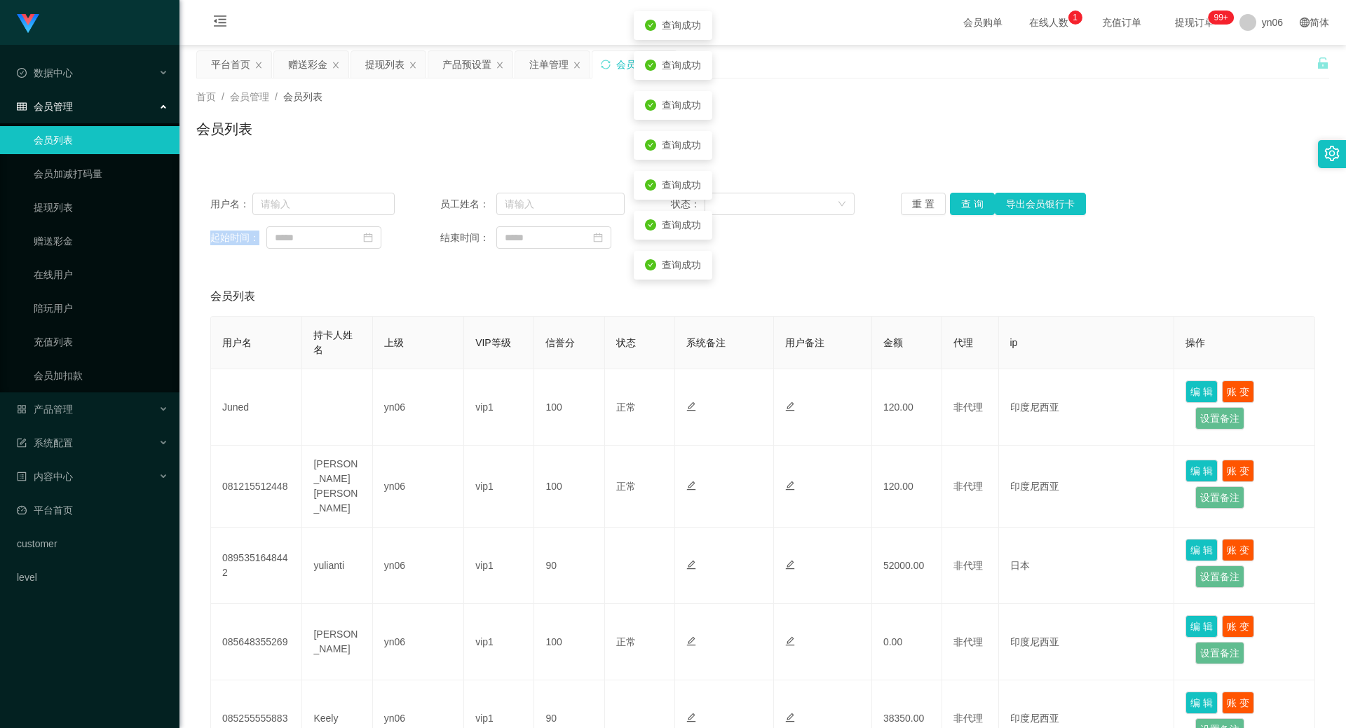
click at [972, 199] on div "重 置 查 询 导出会员银行卡" at bounding box center [993, 204] width 184 height 22
click at [972, 199] on button "查 询" at bounding box center [972, 204] width 45 height 22
click at [982, 257] on div "用户名： 员工姓名： 状态： 重 置 查 询 导出会员银行卡 起始时间： 结束时间：" at bounding box center [762, 221] width 1133 height 84
click at [973, 212] on button "查 询" at bounding box center [972, 204] width 45 height 22
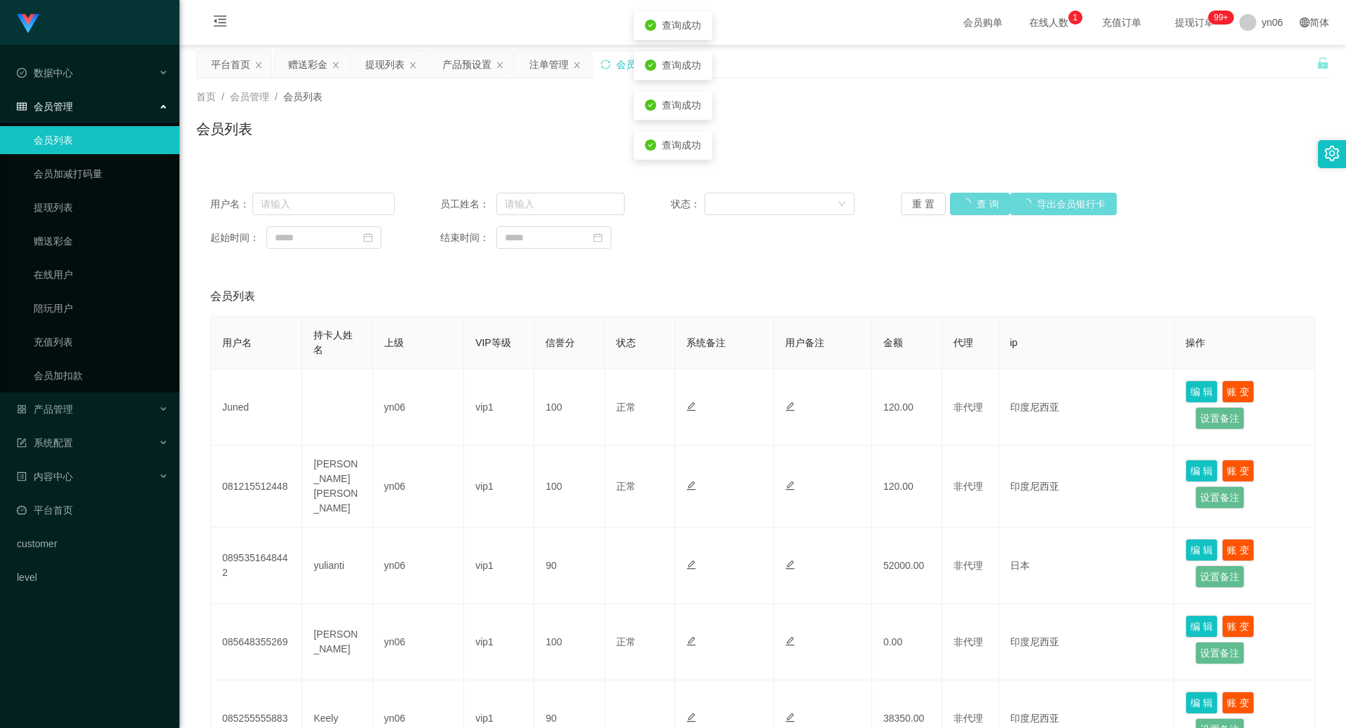
click at [969, 214] on div "重 置 查 询 导出会员银行卡" at bounding box center [993, 204] width 184 height 22
click at [969, 214] on button "查 询" at bounding box center [980, 204] width 60 height 22
click at [969, 214] on div "重 置 查 询 导出会员银行卡" at bounding box center [993, 204] width 184 height 22
click at [969, 214] on button "查 询" at bounding box center [972, 204] width 45 height 22
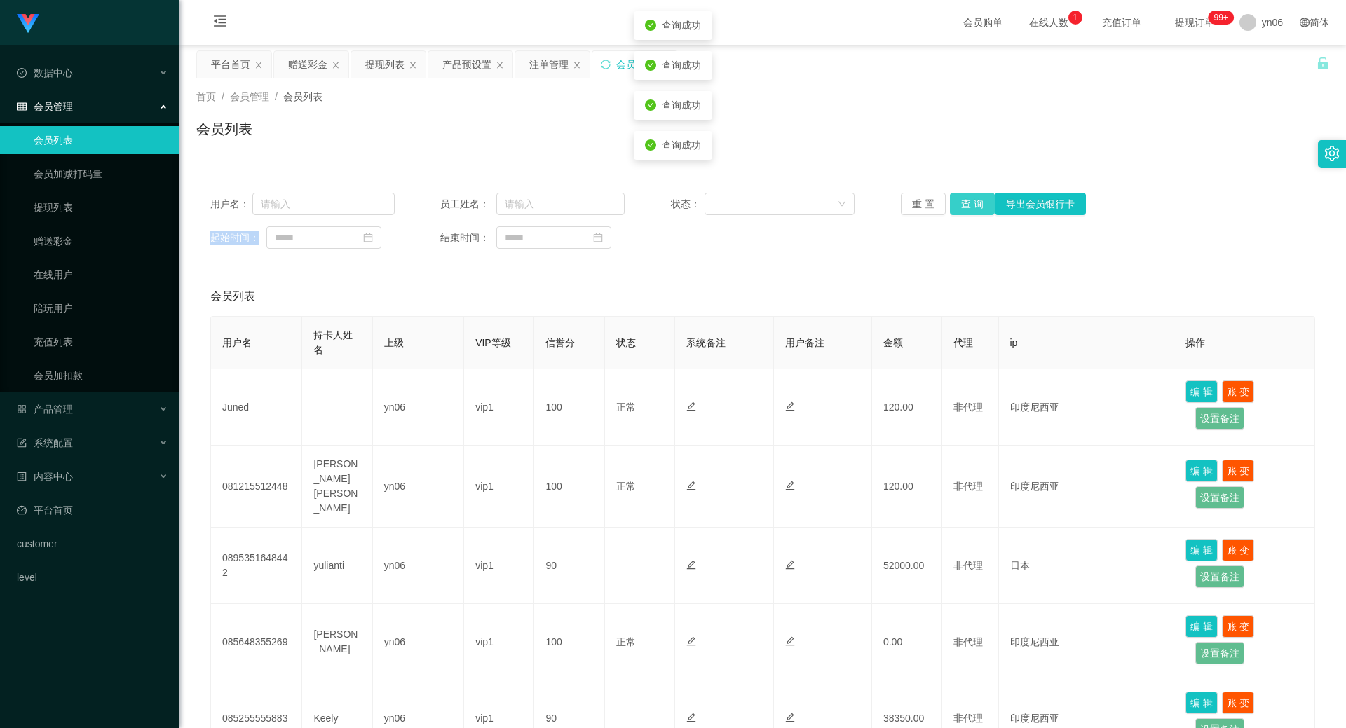
click at [969, 214] on button "查 询" at bounding box center [972, 204] width 45 height 22
click at [970, 212] on button "查 询" at bounding box center [972, 204] width 45 height 22
click at [969, 212] on button "查 询" at bounding box center [972, 204] width 45 height 22
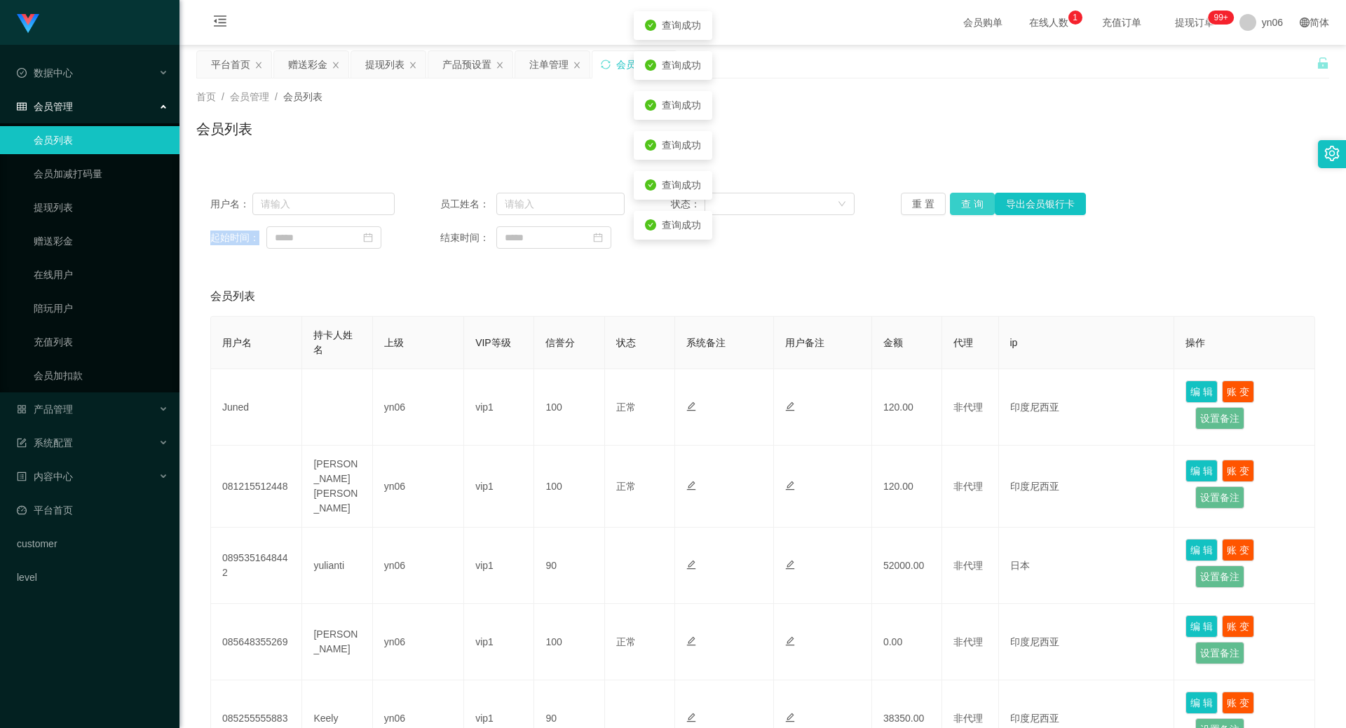
click at [966, 208] on button "查 询" at bounding box center [972, 204] width 45 height 22
click at [966, 208] on button "查 询" at bounding box center [980, 204] width 60 height 22
click at [966, 208] on button "查 询" at bounding box center [972, 204] width 45 height 22
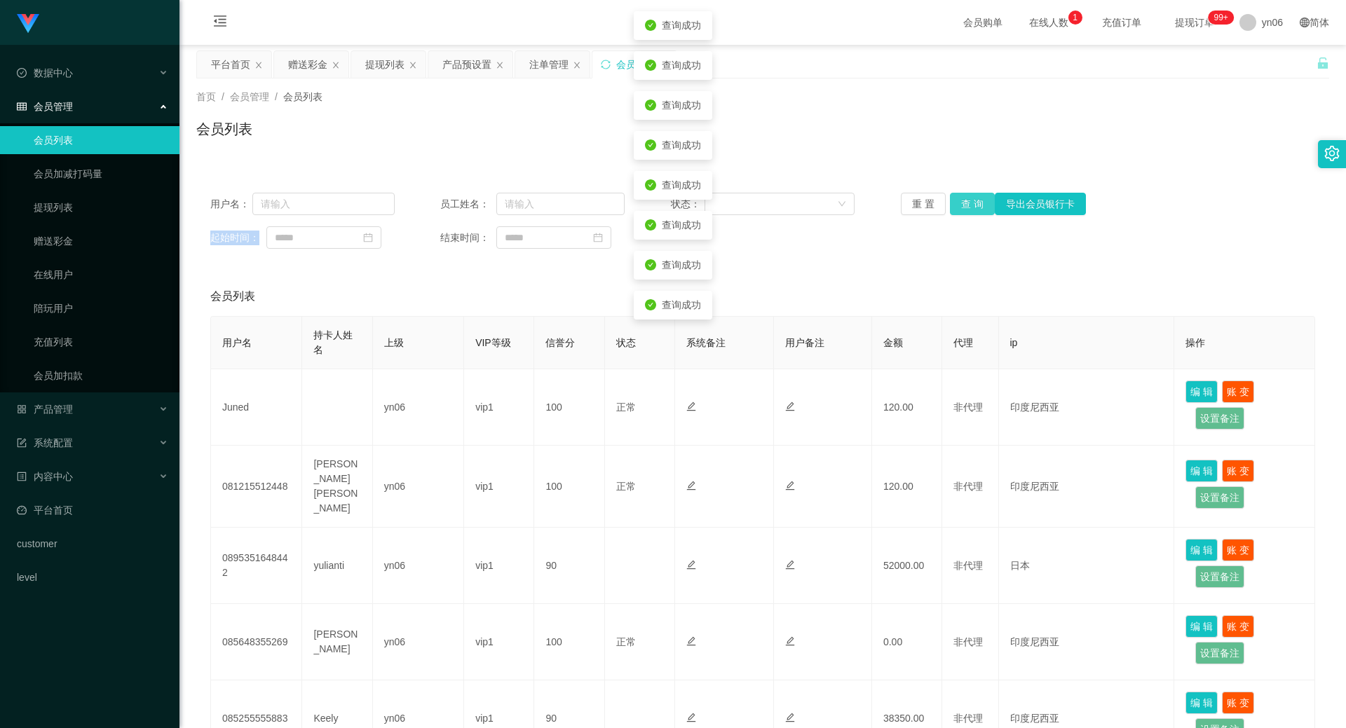
click at [966, 208] on button "查 询" at bounding box center [972, 204] width 45 height 22
click at [967, 208] on button "查 询" at bounding box center [972, 204] width 45 height 22
click at [962, 202] on button "查 询" at bounding box center [972, 204] width 45 height 22
click at [962, 203] on button "查 询" at bounding box center [972, 204] width 45 height 22
click at [962, 203] on div "重 置 查 询 导出会员银行卡" at bounding box center [993, 204] width 184 height 22
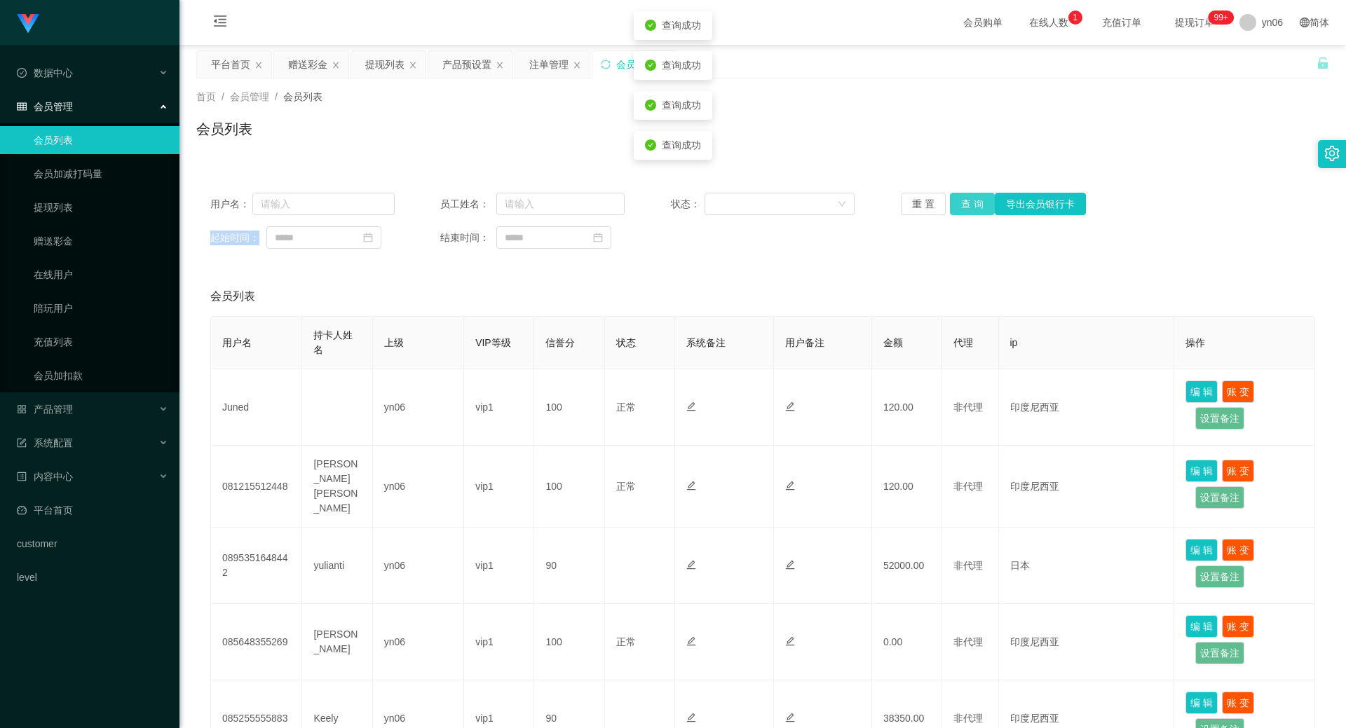
click at [962, 203] on button "查 询" at bounding box center [972, 204] width 45 height 22
click at [962, 204] on div "重 置 查 询 导出会员银行卡" at bounding box center [993, 204] width 184 height 22
click at [962, 204] on button "查 询" at bounding box center [980, 204] width 60 height 22
click at [962, 204] on div "重 置 查 询 导出会员银行卡" at bounding box center [993, 204] width 184 height 22
click at [962, 204] on button "查 询" at bounding box center [972, 204] width 45 height 22
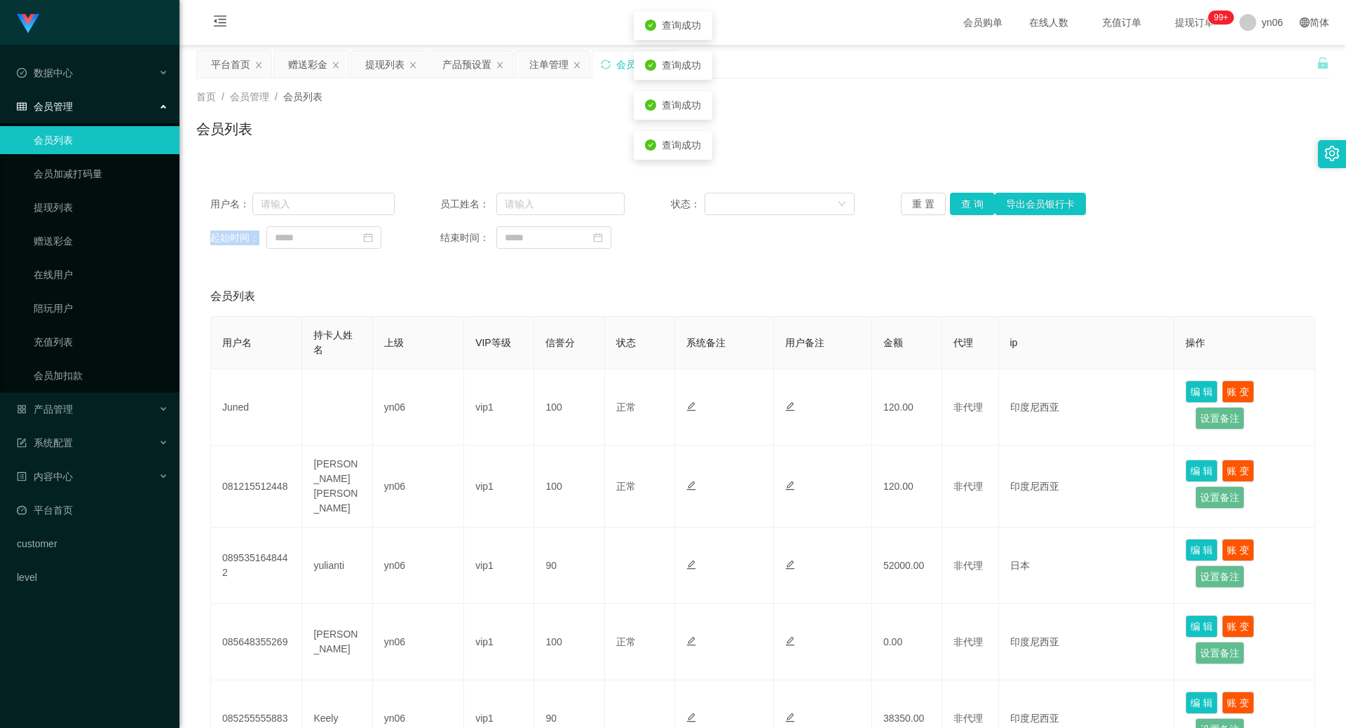
click at [962, 204] on div "重 置 查 询 导出会员银行卡" at bounding box center [993, 204] width 184 height 22
click at [962, 204] on button "查 询" at bounding box center [972, 204] width 45 height 22
click at [962, 204] on div "重 置 查 询 导出会员银行卡" at bounding box center [993, 204] width 184 height 22
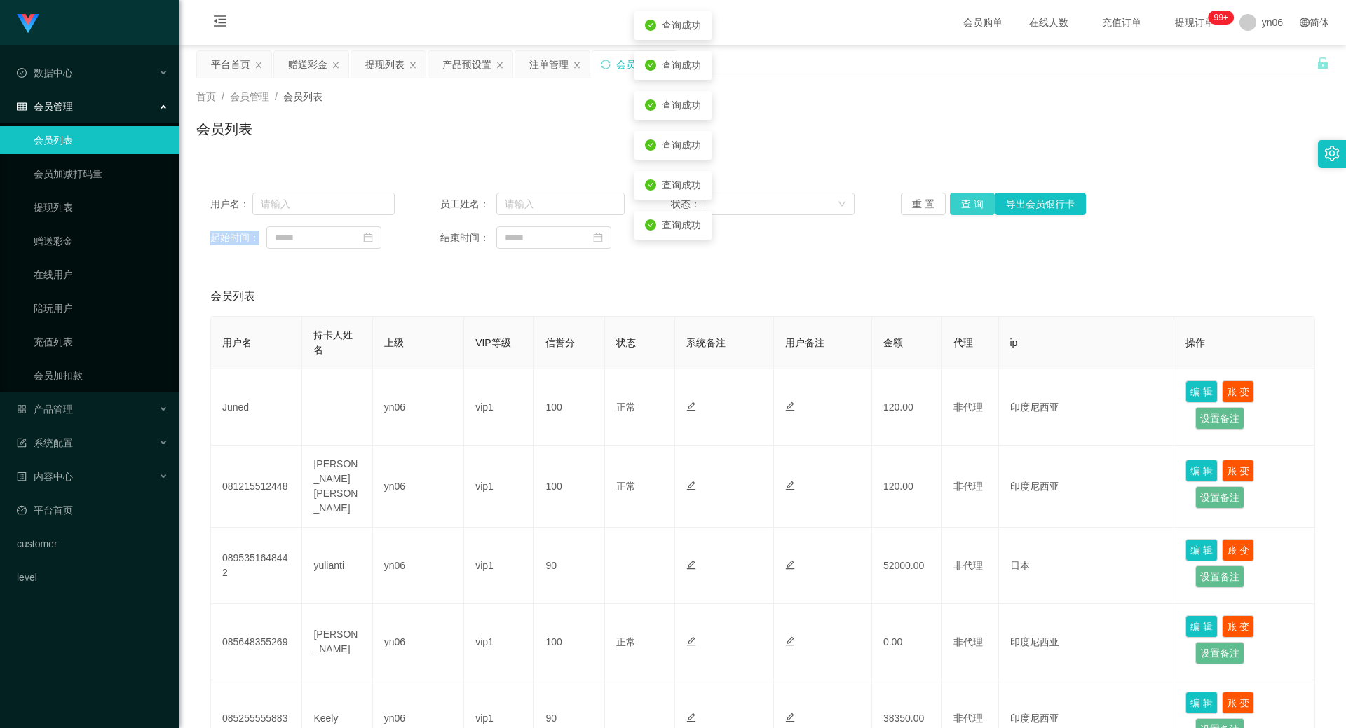
click at [962, 204] on button "查 询" at bounding box center [972, 204] width 45 height 22
click at [968, 196] on button "查 询" at bounding box center [972, 204] width 45 height 22
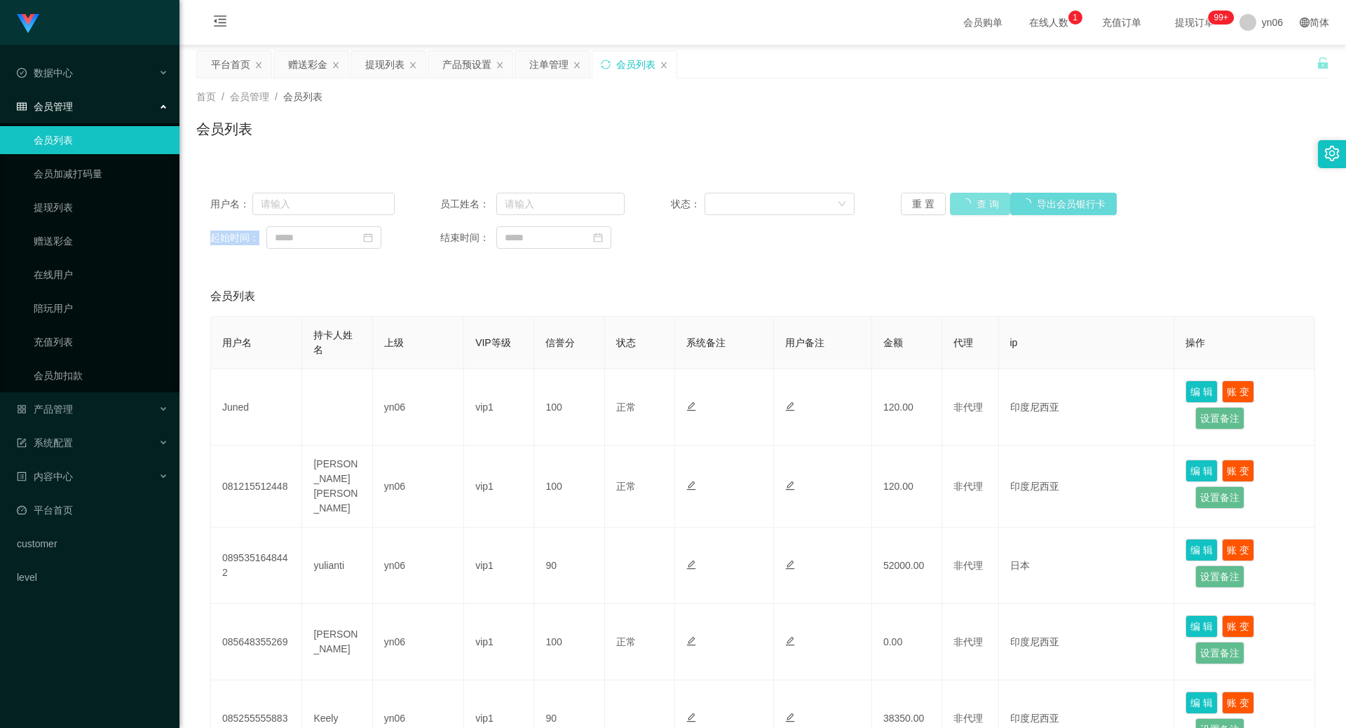
click at [968, 196] on div "重 置 查 询 导出会员银行卡" at bounding box center [993, 204] width 184 height 22
click at [968, 196] on button "查 询" at bounding box center [980, 204] width 60 height 22
click at [968, 196] on div "重 置 查 询 导出会员银行卡" at bounding box center [993, 204] width 184 height 22
click at [968, 196] on button "查 询" at bounding box center [972, 204] width 45 height 22
click at [968, 196] on div "重 置 查 询 导出会员银行卡" at bounding box center [993, 204] width 184 height 22
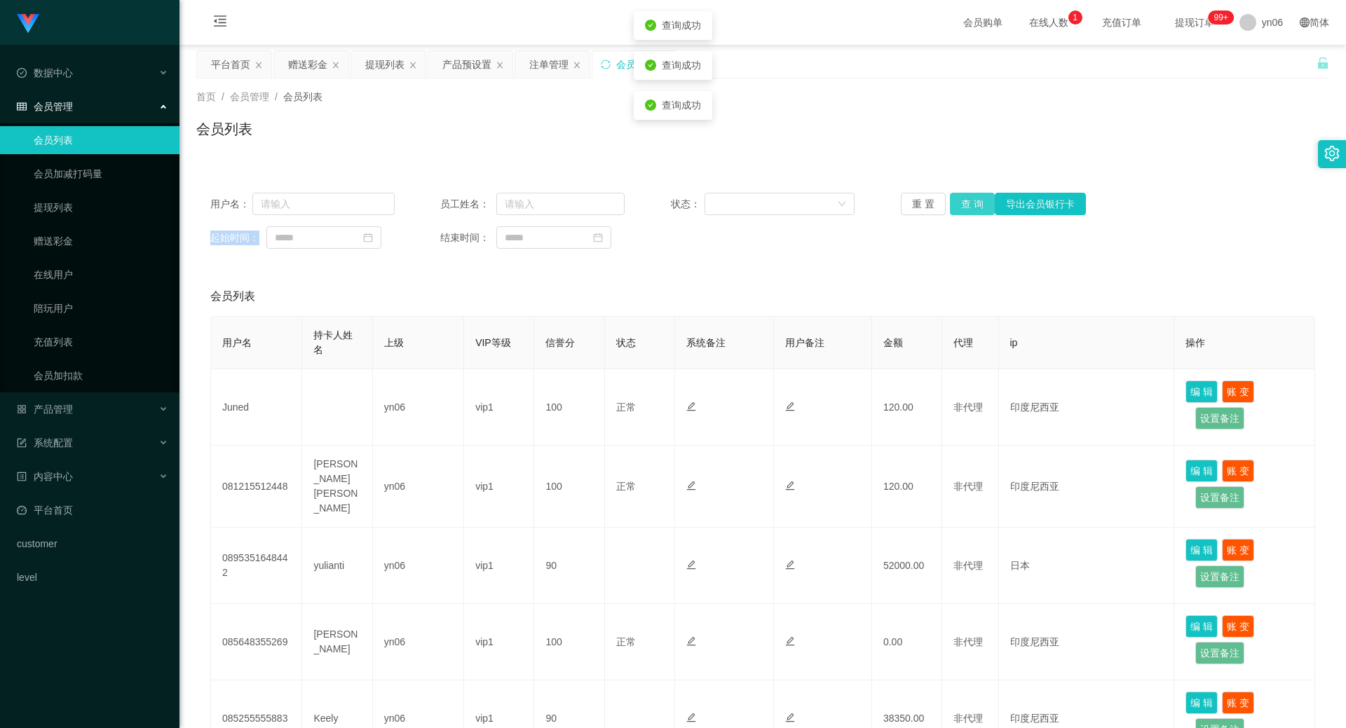
click at [968, 196] on button "查 询" at bounding box center [972, 204] width 45 height 22
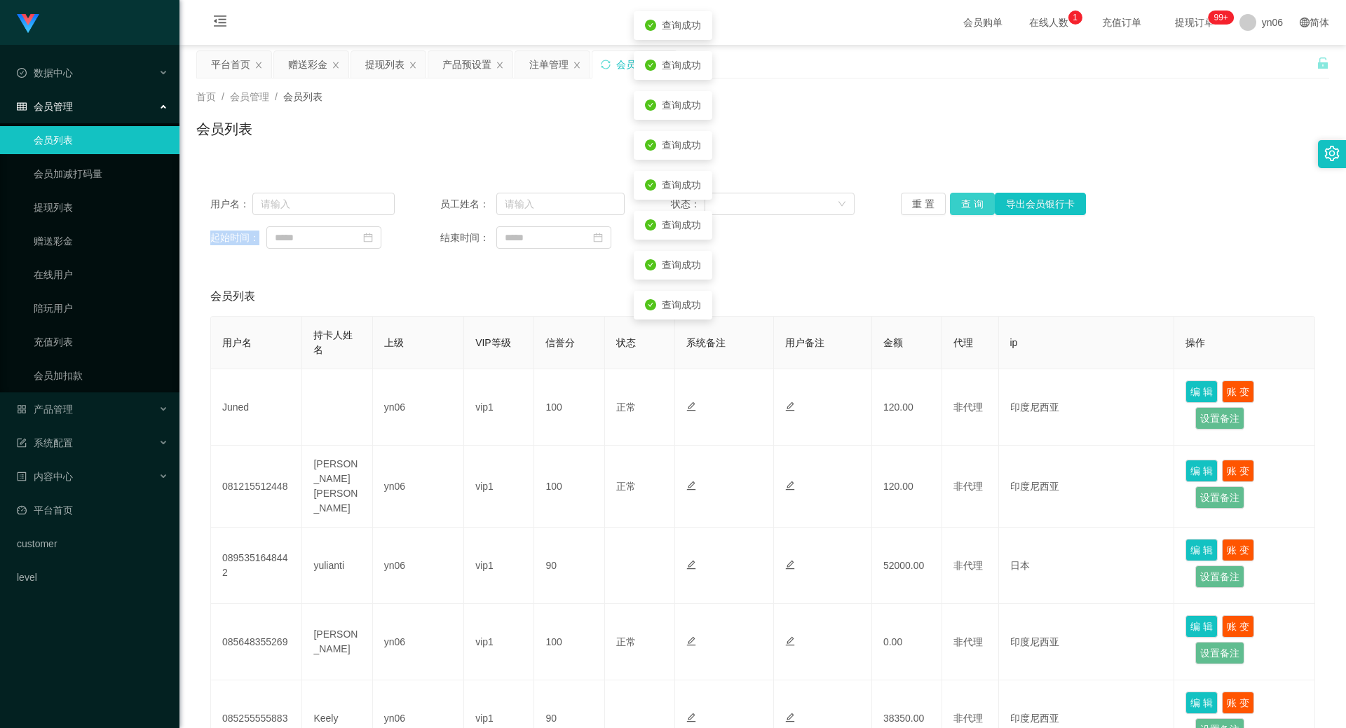
click at [968, 196] on button "查 询" at bounding box center [972, 204] width 45 height 22
click at [968, 196] on div "重 置 查 询 导出会员银行卡" at bounding box center [993, 204] width 184 height 22
click at [968, 196] on button "查 询" at bounding box center [972, 204] width 45 height 22
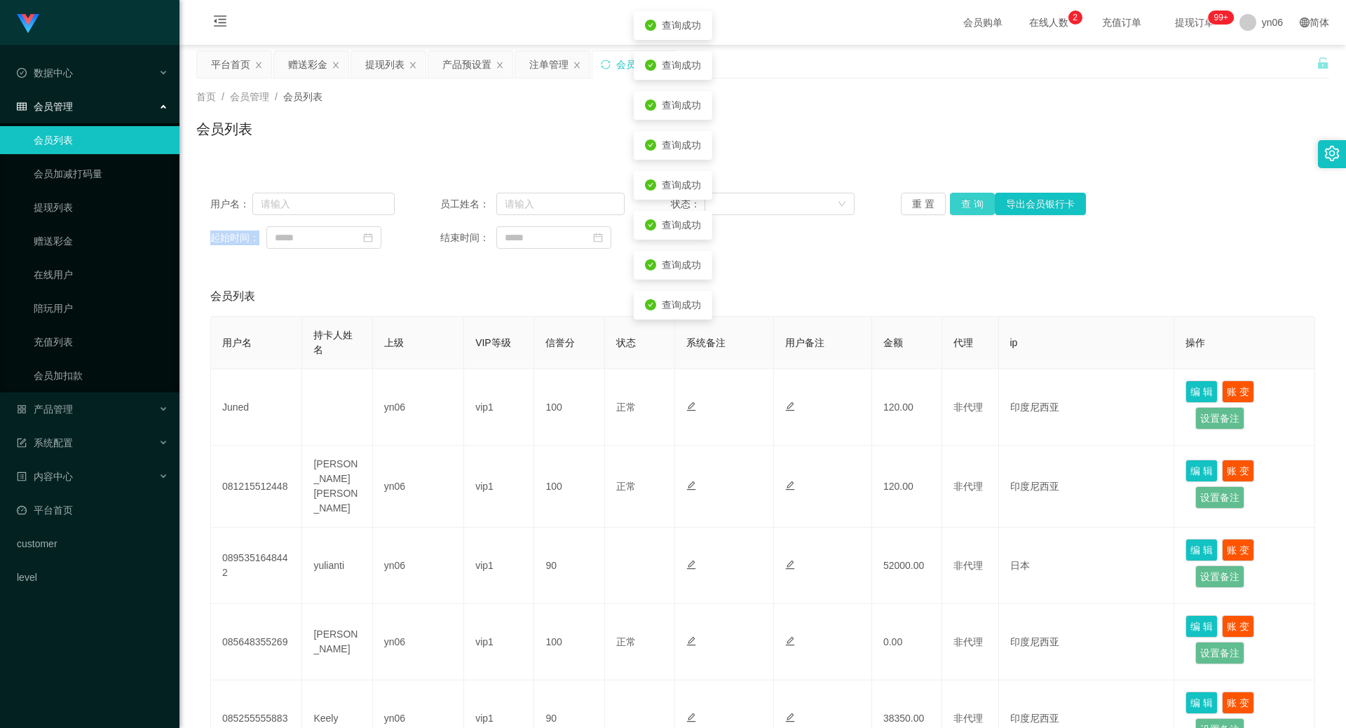
click at [968, 196] on div "重 置 查 询 导出会员银行卡" at bounding box center [993, 204] width 184 height 22
click at [968, 196] on button "查 询" at bounding box center [972, 204] width 45 height 22
click at [968, 196] on div "重 置 查 询 导出会员银行卡" at bounding box center [993, 204] width 184 height 22
click at [968, 196] on button "查 询" at bounding box center [980, 204] width 60 height 22
click at [968, 196] on div "重 置 查 询 导出会员银行卡" at bounding box center [993, 204] width 184 height 22
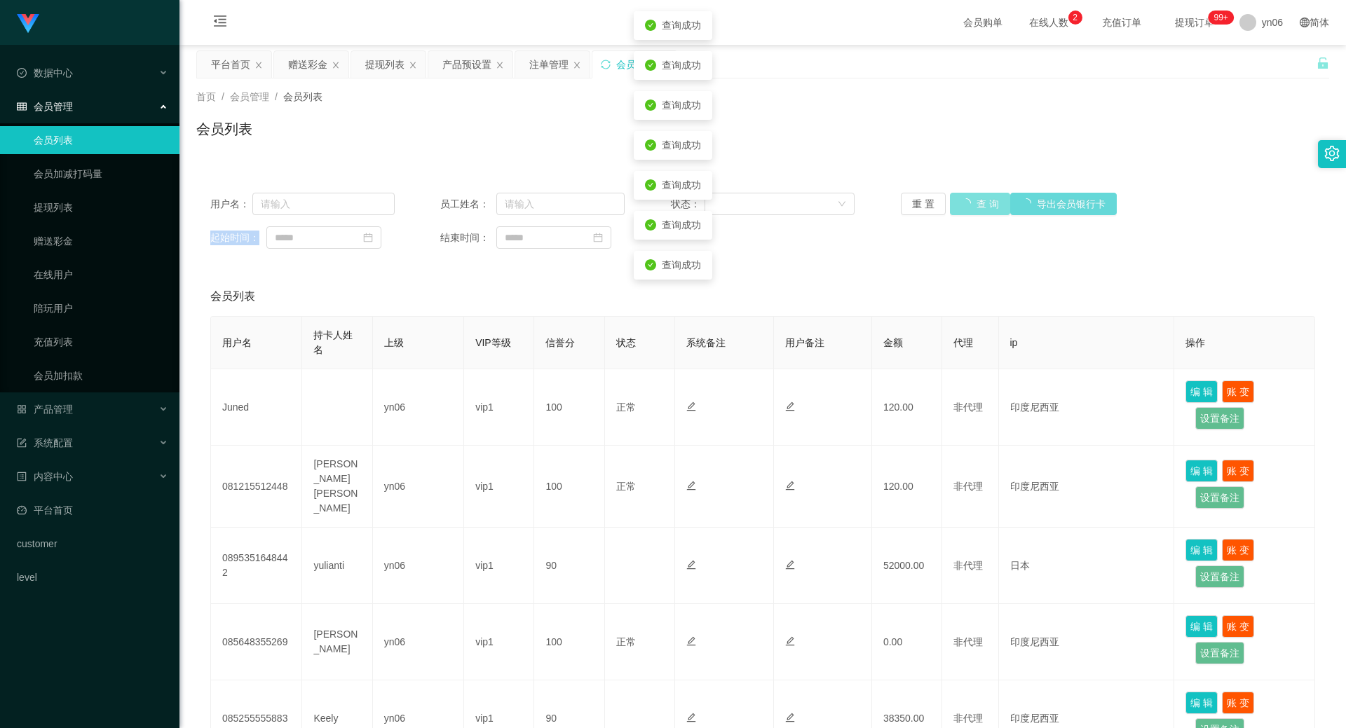
click at [968, 196] on button "查 询" at bounding box center [980, 204] width 60 height 22
click at [968, 196] on div "重 置 查 询 导出会员银行卡" at bounding box center [993, 204] width 184 height 22
click at [968, 196] on button "查 询" at bounding box center [972, 204] width 45 height 22
click at [968, 196] on div "重 置 查 询 导出会员银行卡" at bounding box center [993, 204] width 184 height 22
click at [968, 196] on button "查 询" at bounding box center [972, 204] width 45 height 22
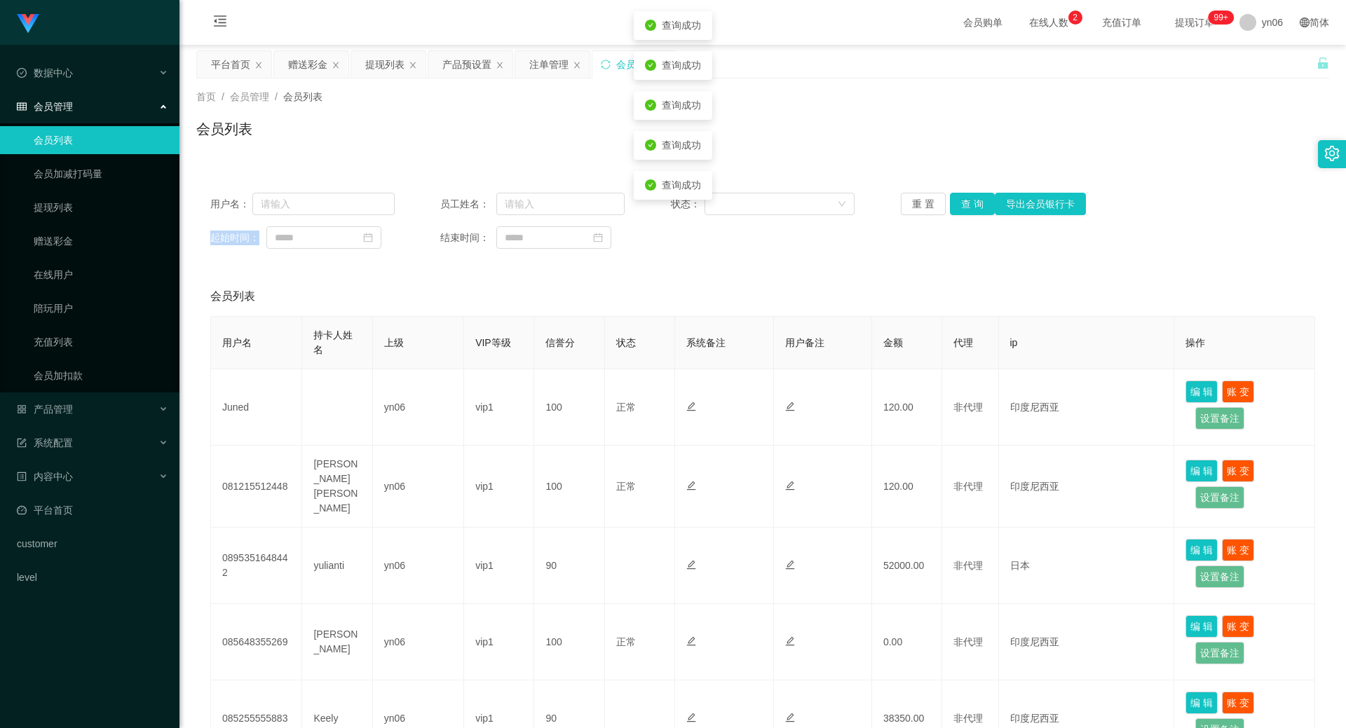
click at [968, 196] on div "重 置 查 询 导出会员银行卡" at bounding box center [993, 204] width 184 height 22
click at [968, 196] on button "查 询" at bounding box center [972, 204] width 45 height 22
click at [968, 196] on div "重 置 查 询 导出会员银行卡" at bounding box center [993, 204] width 184 height 22
click at [968, 196] on button "查 询" at bounding box center [972, 204] width 45 height 22
click at [968, 196] on div "重 置 查 询 导出会员银行卡" at bounding box center [993, 204] width 184 height 22
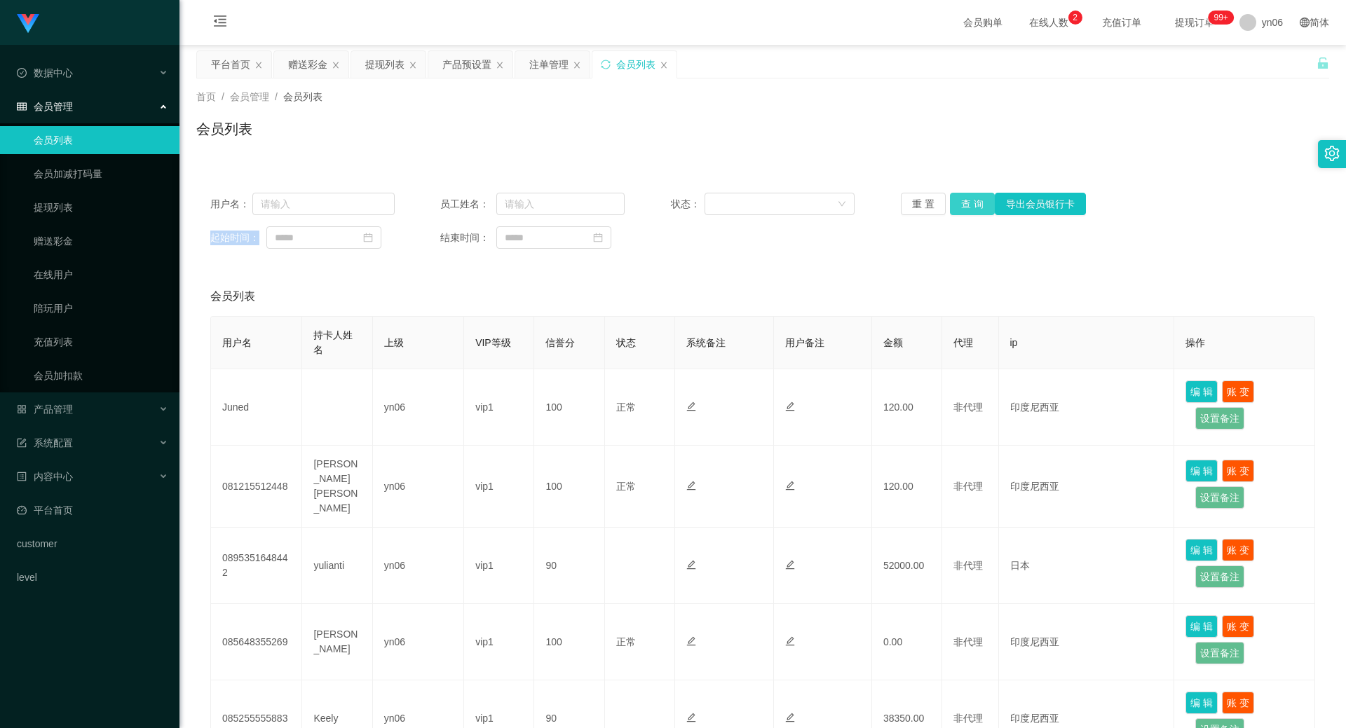
click at [967, 206] on button "查 询" at bounding box center [972, 204] width 45 height 22
click at [967, 206] on div "重 置 查 询 导出会员银行卡" at bounding box center [993, 204] width 184 height 22
click at [967, 206] on button "查 询" at bounding box center [972, 204] width 45 height 22
click at [966, 209] on div "重 置 查 询 导出会员银行卡" at bounding box center [993, 204] width 184 height 22
click at [966, 209] on button "查 询" at bounding box center [972, 204] width 45 height 22
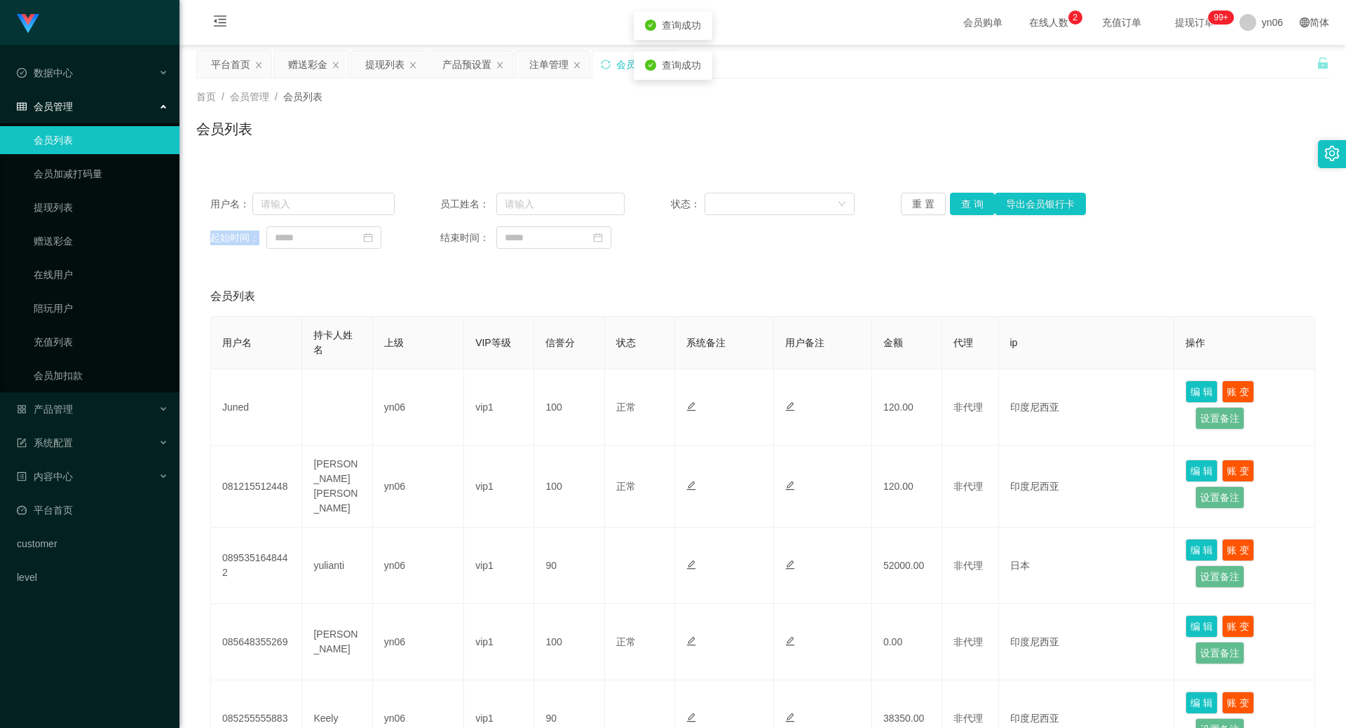
click at [966, 209] on div "重 置 查 询 导出会员银行卡" at bounding box center [993, 204] width 184 height 22
click at [966, 209] on button "查 询" at bounding box center [972, 204] width 45 height 22
click at [966, 210] on div "重 置 查 询 导出会员银行卡" at bounding box center [993, 204] width 184 height 22
click at [967, 211] on button "查 询" at bounding box center [972, 204] width 45 height 22
click at [967, 211] on div "重 置 查 询 导出会员银行卡" at bounding box center [993, 204] width 184 height 22
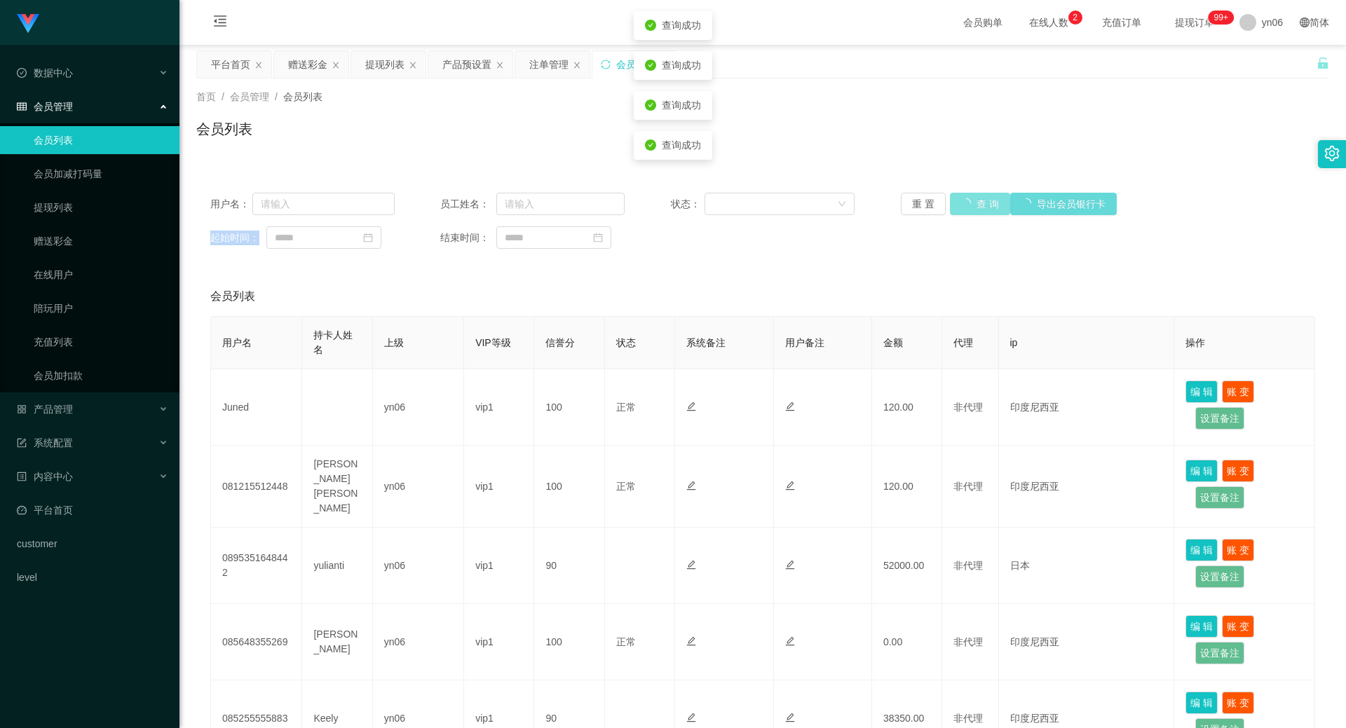
click at [967, 211] on button "查 询" at bounding box center [980, 204] width 60 height 22
click at [965, 210] on div "重 置 查 询 导出会员银行卡" at bounding box center [993, 204] width 184 height 22
click at [965, 210] on button "查 询" at bounding box center [972, 204] width 45 height 22
click at [965, 210] on div "重 置 查 询 导出会员银行卡" at bounding box center [993, 204] width 184 height 22
click at [965, 210] on button "查 询" at bounding box center [972, 204] width 45 height 22
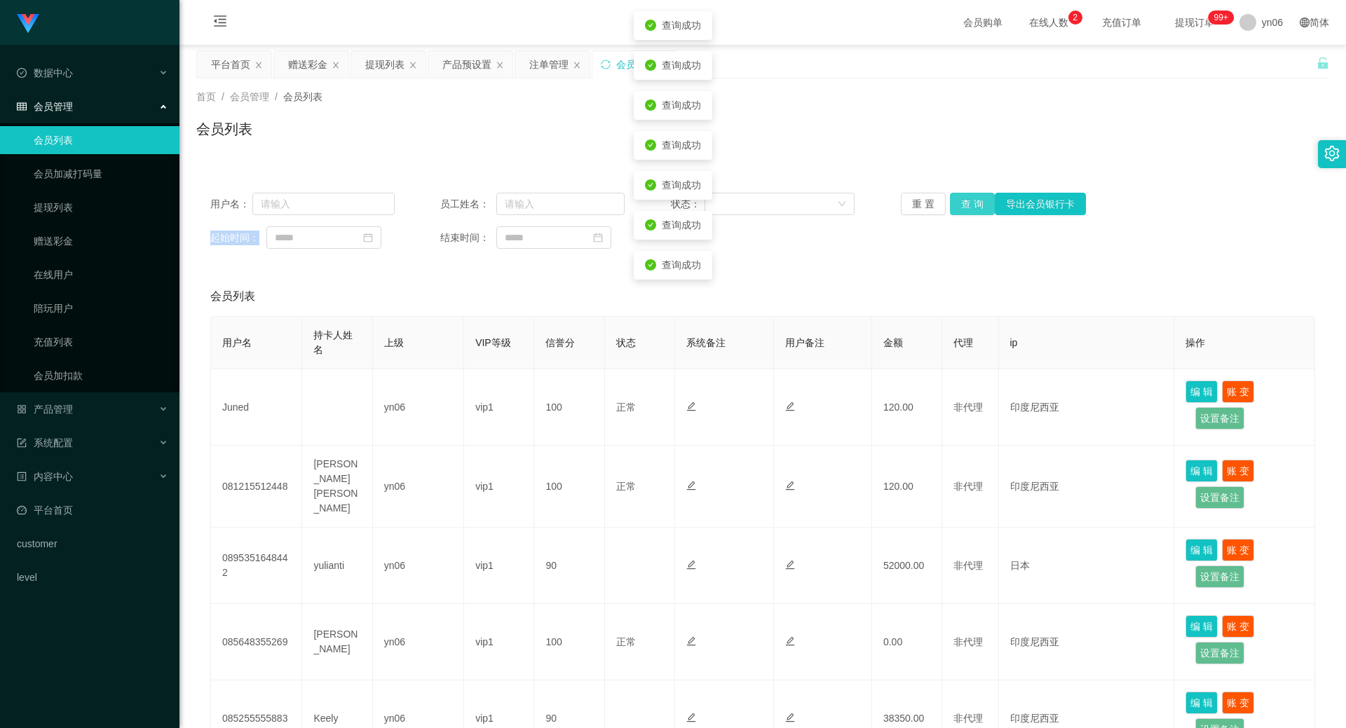
click at [965, 210] on div "重 置 查 询 导出会员银行卡" at bounding box center [993, 204] width 184 height 22
click at [965, 210] on button "查 询" at bounding box center [972, 204] width 45 height 22
click at [965, 210] on div "重 置 查 询 导出会员银行卡" at bounding box center [993, 204] width 184 height 22
click at [965, 210] on button "查 询" at bounding box center [980, 204] width 60 height 22
click at [965, 210] on div "重 置 查 询 导出会员银行卡" at bounding box center [993, 204] width 184 height 22
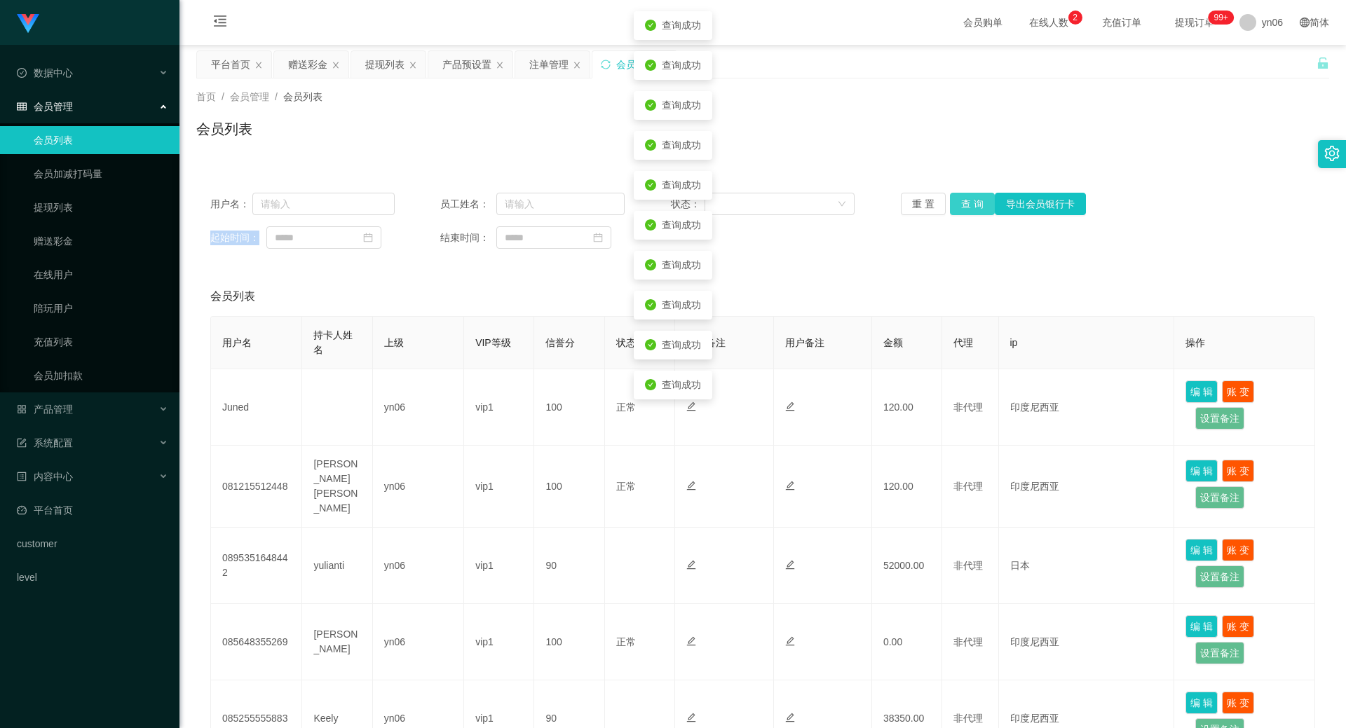
click at [965, 210] on button "查 询" at bounding box center [972, 204] width 45 height 22
click at [965, 210] on div "重 置 查 询 导出会员银行卡" at bounding box center [993, 204] width 184 height 22
click at [965, 210] on button "查 询" at bounding box center [972, 204] width 45 height 22
click at [965, 210] on div "重 置 查 询 导出会员银行卡" at bounding box center [993, 204] width 184 height 22
click at [965, 210] on button "查 询" at bounding box center [980, 204] width 60 height 22
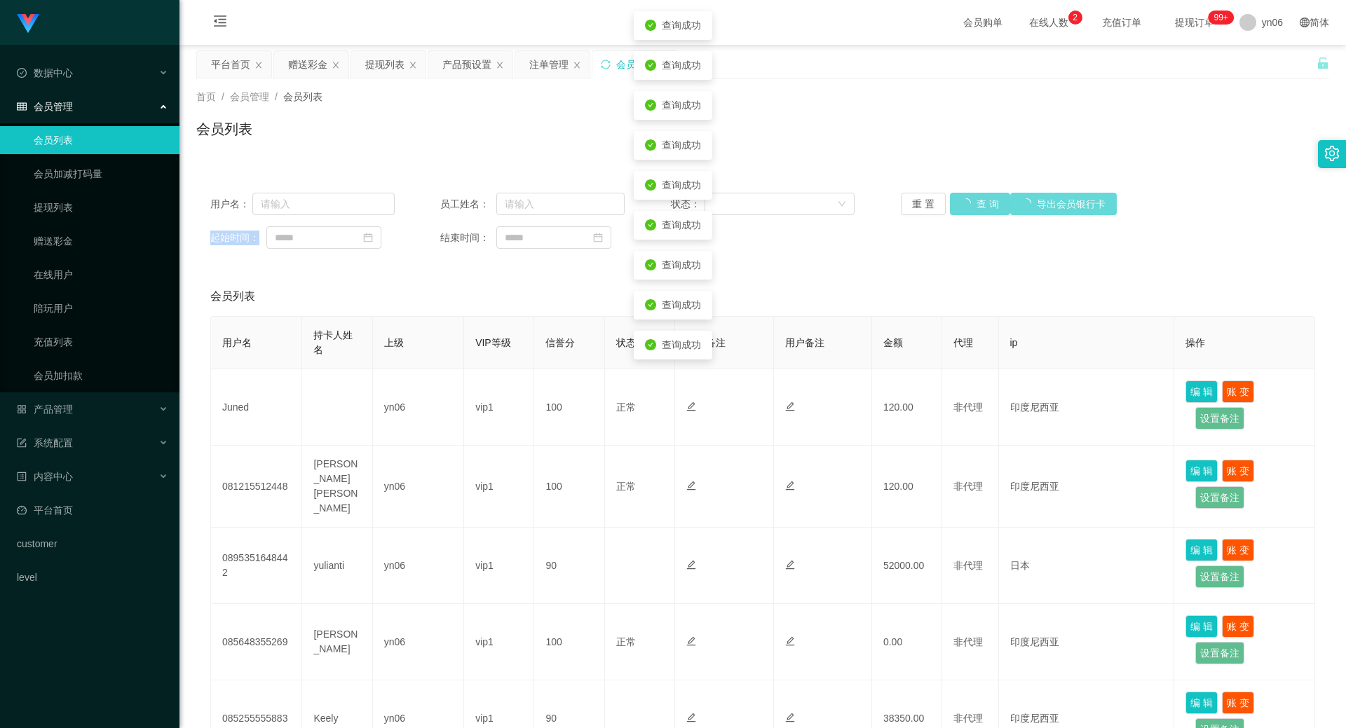
click at [965, 210] on div "重 置 查 询 导出会员银行卡" at bounding box center [993, 204] width 184 height 22
click at [965, 210] on button "查 询" at bounding box center [972, 204] width 45 height 22
click at [965, 210] on div "重 置 查 询 导出会员银行卡" at bounding box center [993, 204] width 184 height 22
click at [965, 210] on button "查 询" at bounding box center [972, 204] width 45 height 22
click at [965, 210] on div "重 置 查 询 导出会员银行卡" at bounding box center [993, 204] width 184 height 22
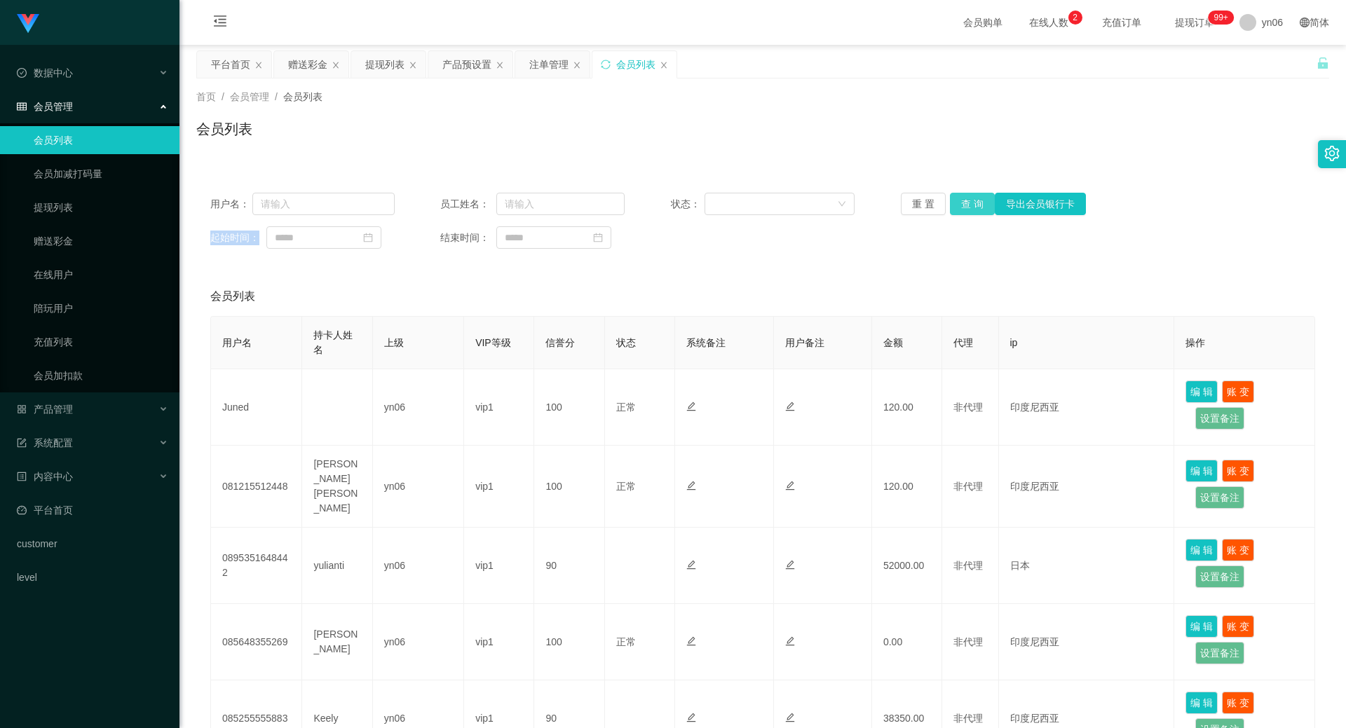
click at [972, 205] on button "查 询" at bounding box center [972, 204] width 45 height 22
click at [972, 205] on div "重 置 查 询 导出会员银行卡" at bounding box center [993, 204] width 184 height 22
click at [972, 205] on button "查 询" at bounding box center [980, 204] width 60 height 22
click at [972, 205] on div "重 置 查 询 导出会员银行卡" at bounding box center [993, 204] width 184 height 22
click at [972, 206] on div "重 置 查 询 导出会员银行卡" at bounding box center [993, 204] width 184 height 22
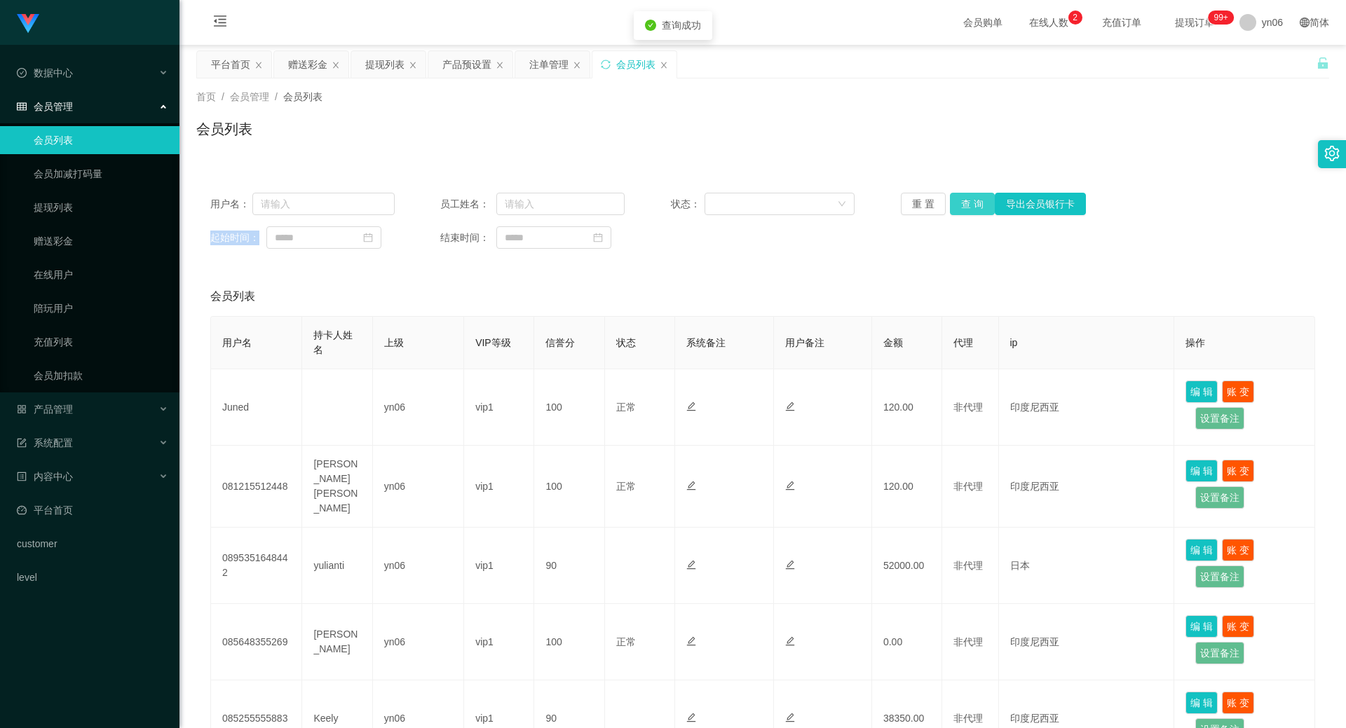
click at [972, 208] on button "查 询" at bounding box center [972, 204] width 45 height 22
click at [972, 208] on div "重 置 查 询 导出会员银行卡" at bounding box center [993, 204] width 184 height 22
click at [972, 208] on button "查 询" at bounding box center [972, 204] width 45 height 22
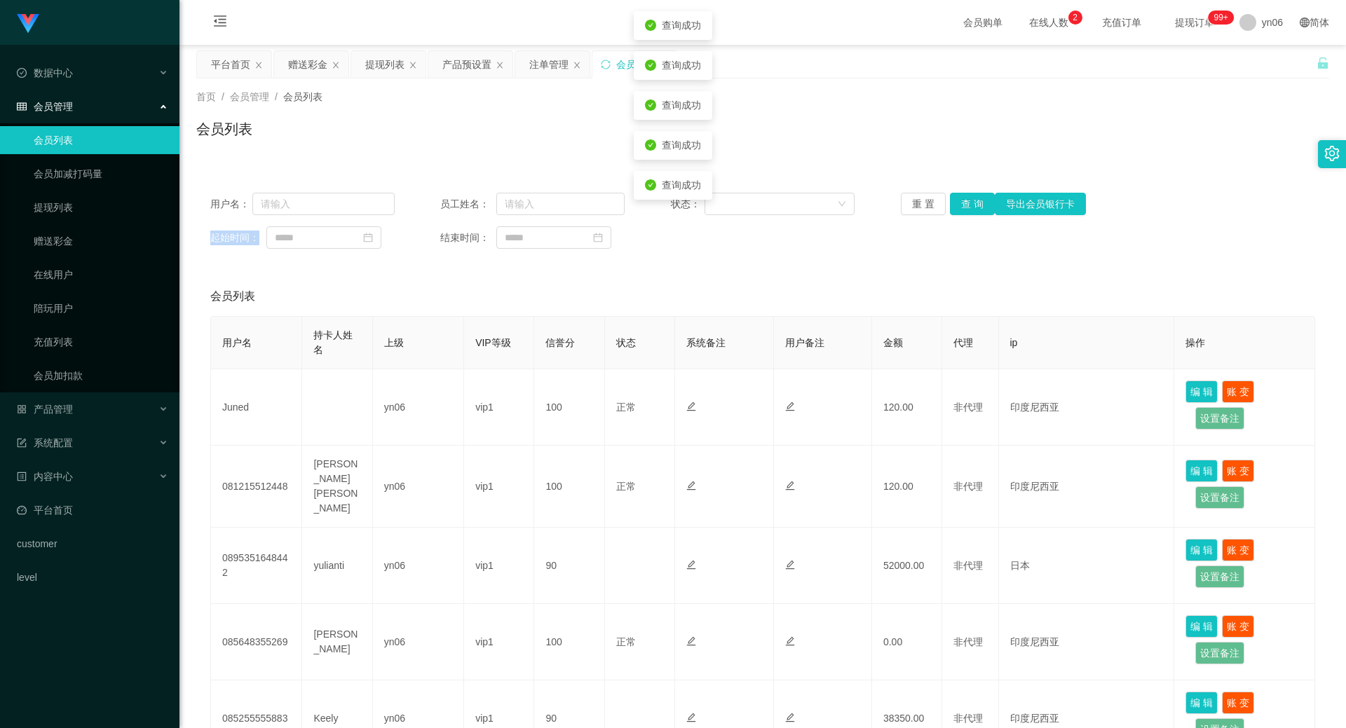
click at [972, 208] on div "重 置 查 询 导出会员银行卡" at bounding box center [993, 204] width 184 height 22
click at [971, 208] on button "查 询" at bounding box center [972, 204] width 45 height 22
click at [971, 208] on div "重 置 查 询 导出会员银行卡" at bounding box center [993, 204] width 184 height 22
click at [971, 208] on button "查 询" at bounding box center [972, 204] width 45 height 22
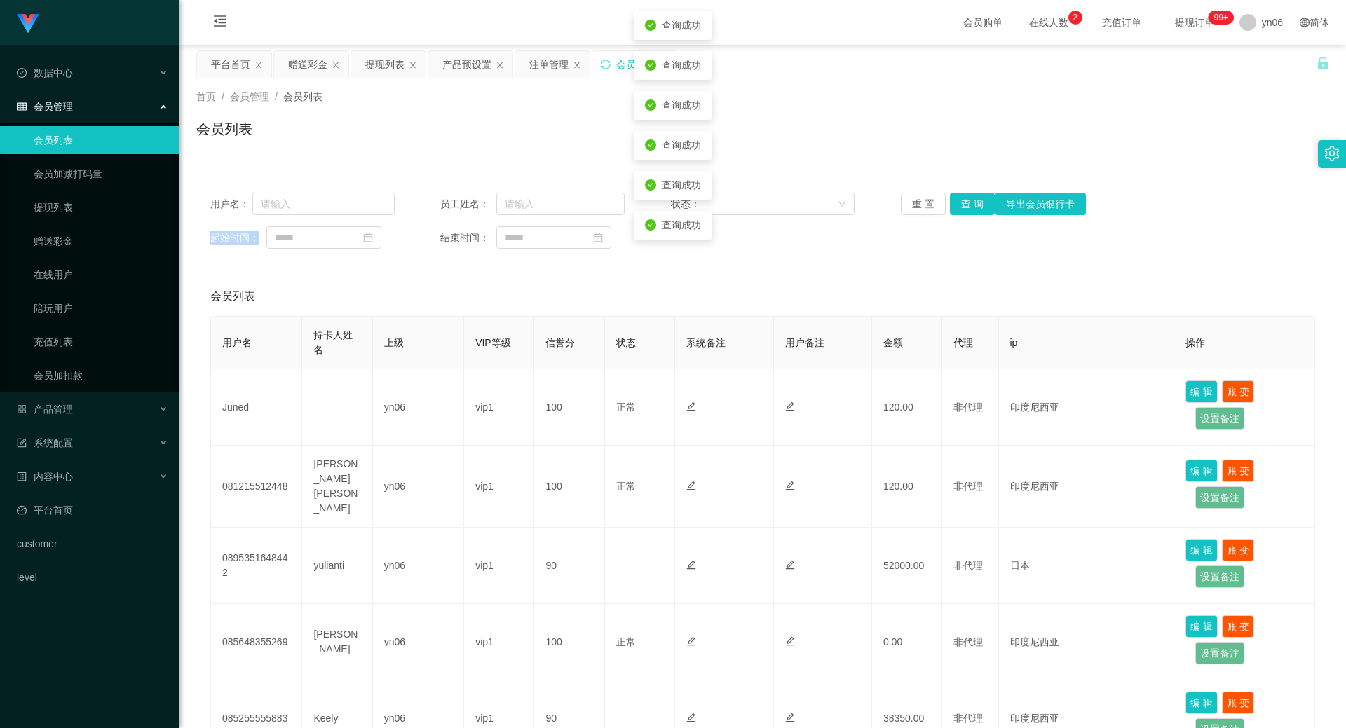
click at [971, 208] on div "重 置 查 询 导出会员银行卡" at bounding box center [993, 204] width 184 height 22
click at [971, 208] on button "查 询" at bounding box center [972, 204] width 45 height 22
click at [971, 208] on div "重 置 查 询 导出会员银行卡" at bounding box center [993, 204] width 184 height 22
click at [971, 208] on button "查 询" at bounding box center [972, 204] width 45 height 22
click at [971, 208] on button "查 询" at bounding box center [980, 204] width 60 height 22
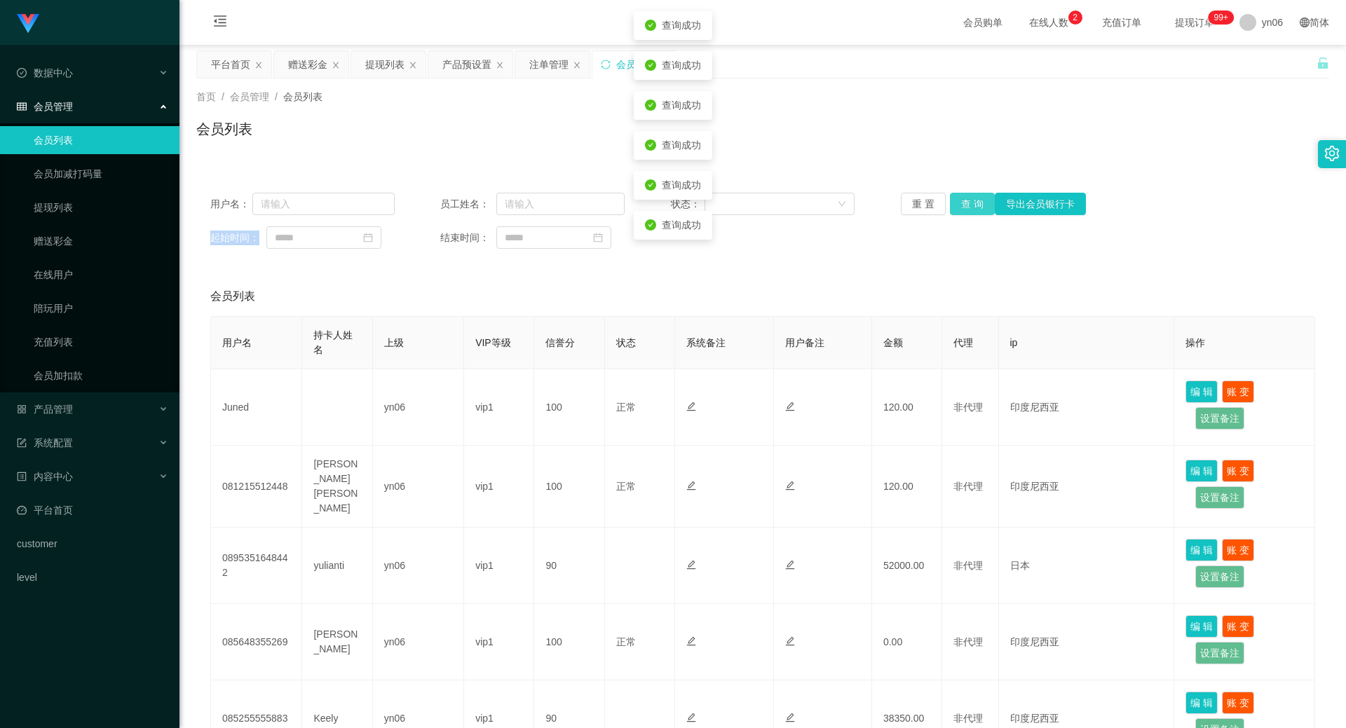
click at [971, 208] on button "查 询" at bounding box center [972, 204] width 45 height 22
click at [971, 208] on button "查 询" at bounding box center [980, 204] width 60 height 22
click at [971, 208] on div "重 置 查 询 导出会员银行卡" at bounding box center [993, 204] width 184 height 22
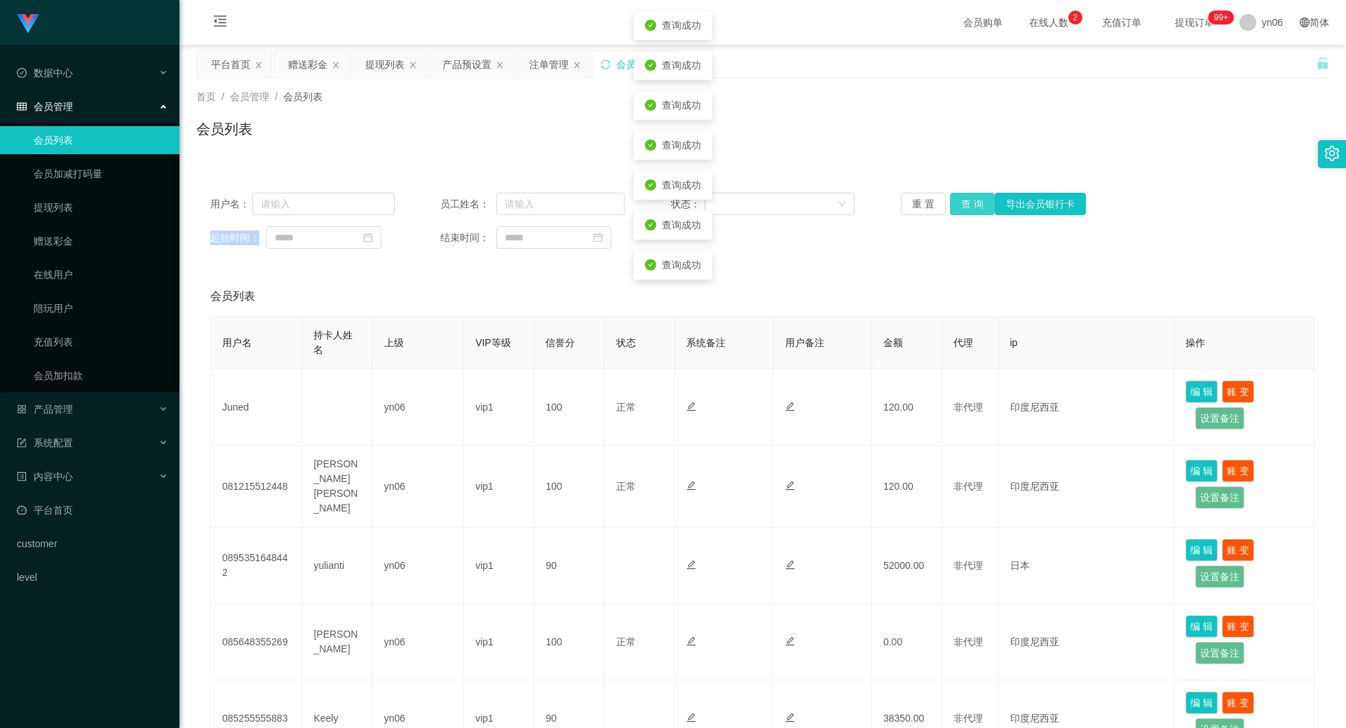
click at [971, 208] on button "查 询" at bounding box center [972, 204] width 45 height 22
click at [971, 208] on div "重 置 查 询 导出会员银行卡" at bounding box center [993, 204] width 184 height 22
click at [971, 208] on button "查 询" at bounding box center [972, 204] width 45 height 22
click at [971, 208] on div "重 置 查 询 导出会员银行卡" at bounding box center [993, 204] width 184 height 22
click at [971, 208] on button "查 询" at bounding box center [972, 204] width 45 height 22
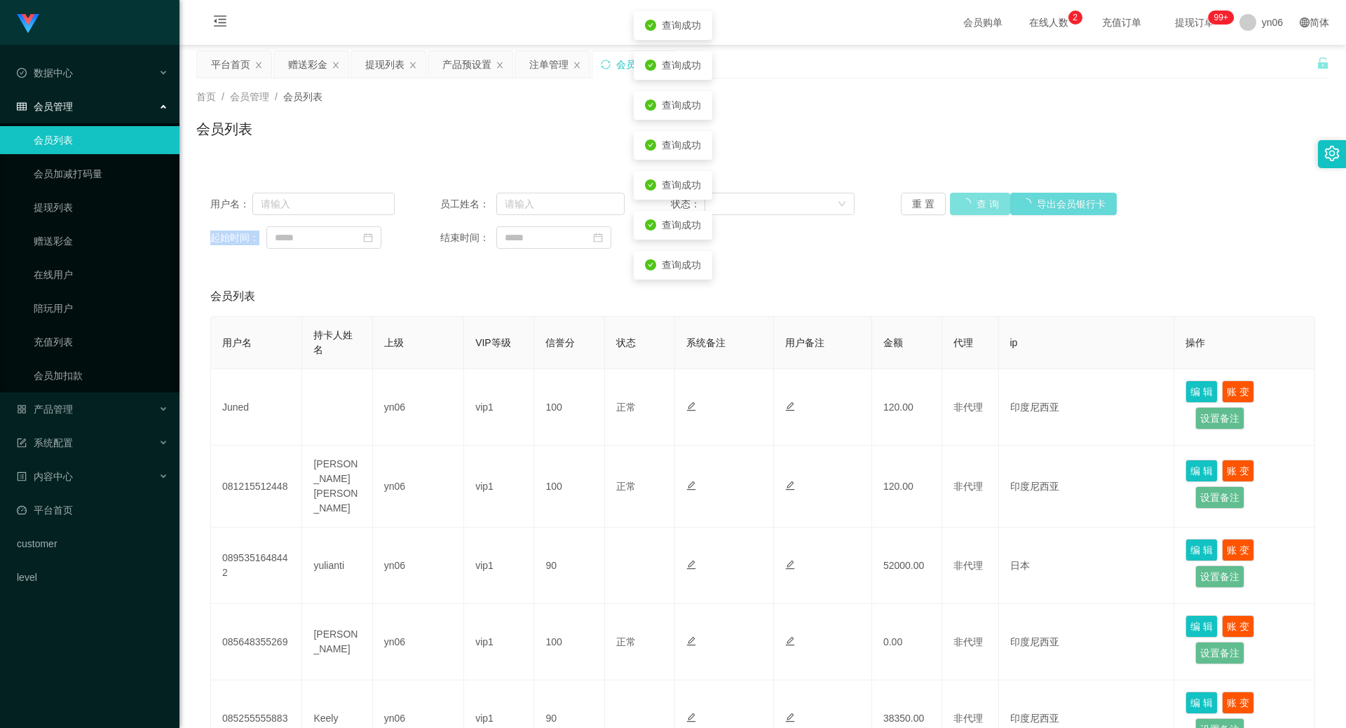
click at [971, 208] on div "重 置 查 询 导出会员银行卡" at bounding box center [993, 204] width 184 height 22
click at [971, 208] on button "查 询" at bounding box center [972, 204] width 45 height 22
click at [971, 208] on div "重 置 查 询 导出会员银行卡" at bounding box center [993, 204] width 184 height 22
click at [971, 208] on button "查 询" at bounding box center [972, 204] width 45 height 22
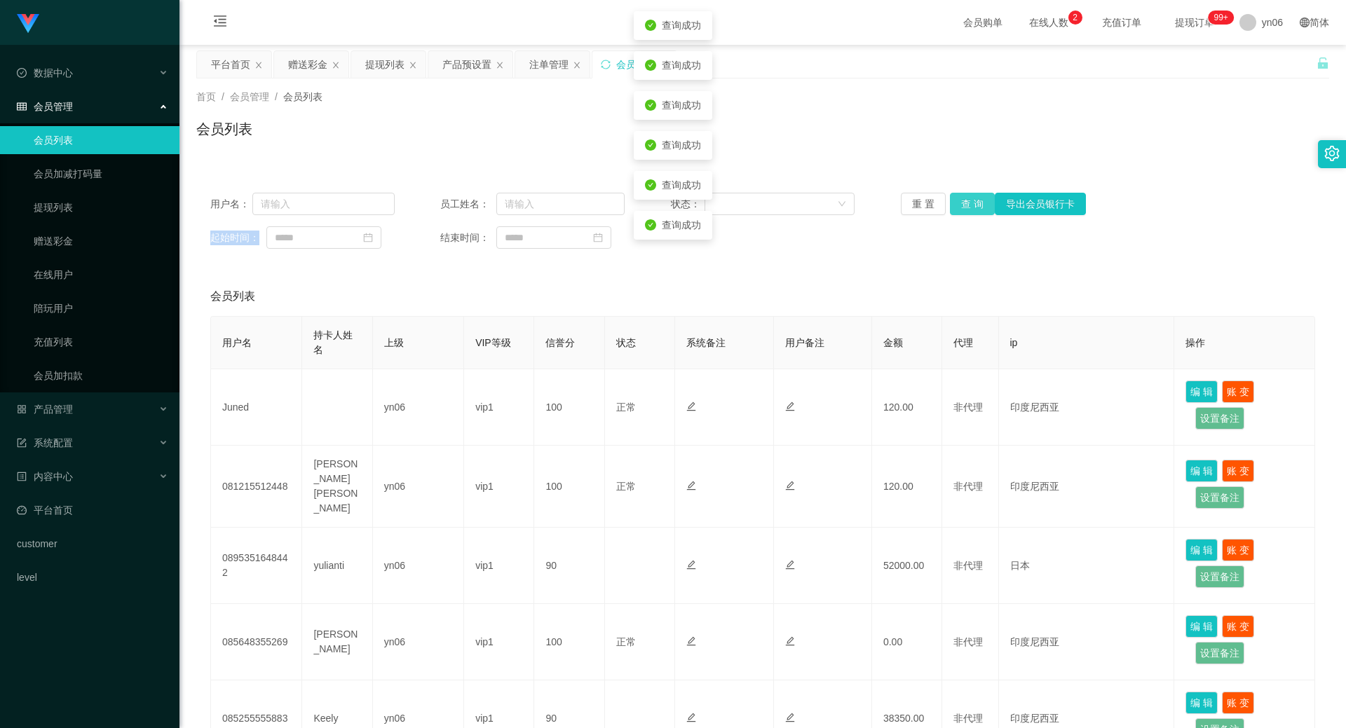
click at [971, 208] on button "查 询" at bounding box center [972, 204] width 45 height 22
click at [971, 208] on button "查 询" at bounding box center [980, 204] width 60 height 22
click at [971, 208] on div "重 置 查 询 导出会员银行卡" at bounding box center [993, 204] width 184 height 22
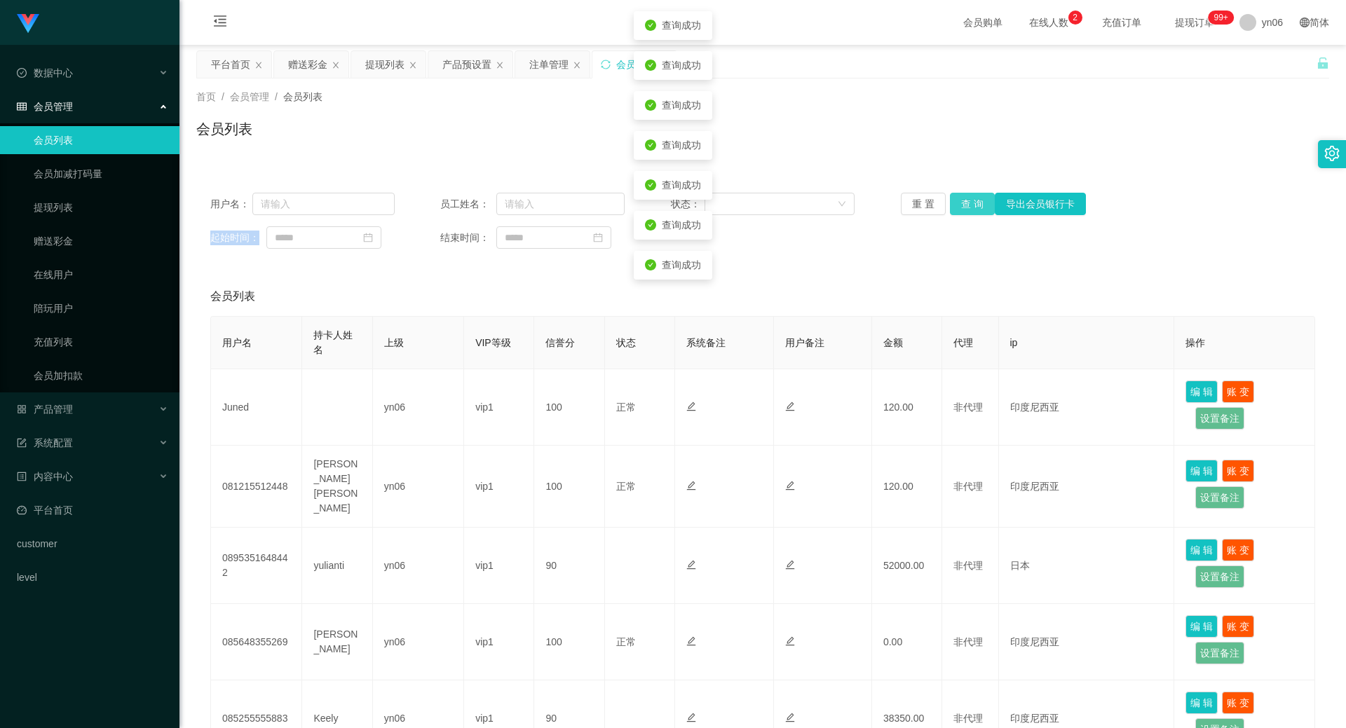
click at [971, 208] on button "查 询" at bounding box center [972, 204] width 45 height 22
click at [971, 208] on div "重 置 查 询 导出会员银行卡" at bounding box center [993, 204] width 184 height 22
click at [971, 208] on button "查 询" at bounding box center [972, 204] width 45 height 22
click at [971, 208] on div "重 置 查 询 导出会员银行卡" at bounding box center [993, 204] width 184 height 22
click at [971, 208] on button "查 询" at bounding box center [972, 204] width 45 height 22
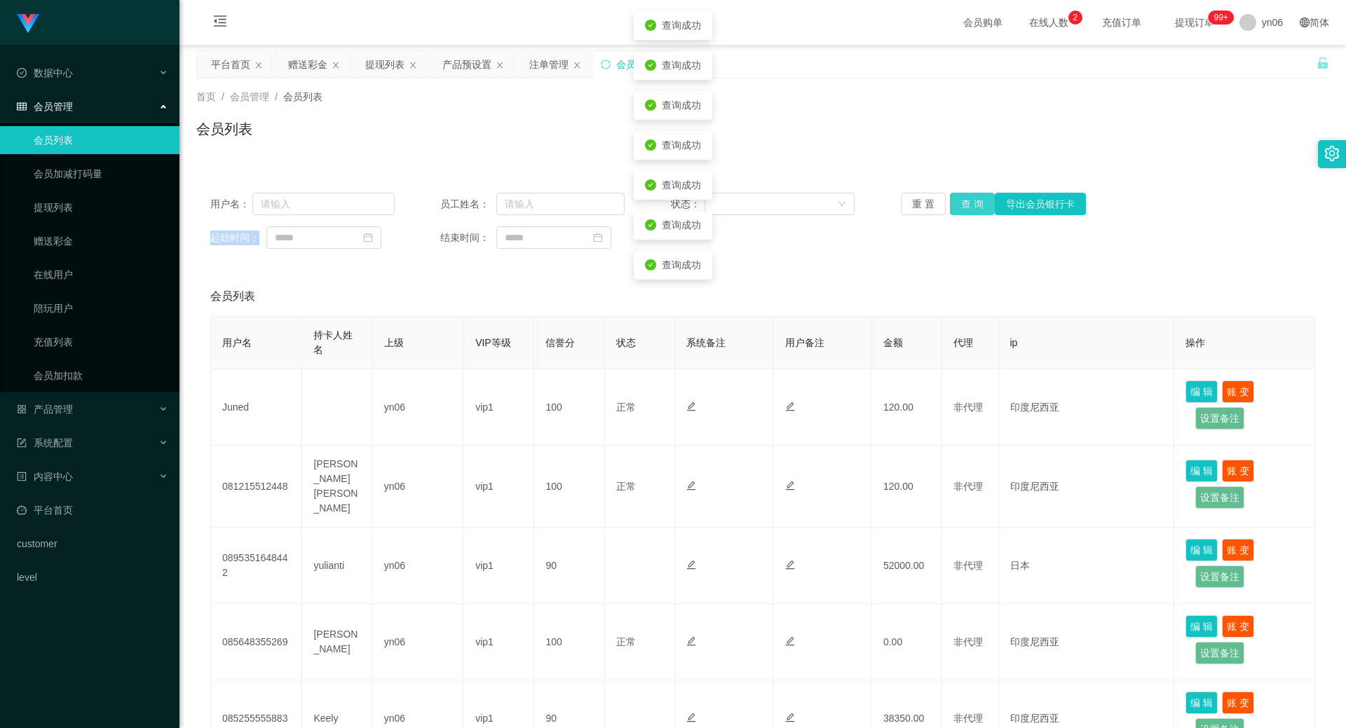
click at [971, 208] on div "重 置 查 询 导出会员银行卡" at bounding box center [993, 204] width 184 height 22
click at [971, 208] on button "查 询" at bounding box center [972, 204] width 45 height 22
click at [971, 208] on div "重 置 查 询 导出会员银行卡" at bounding box center [993, 204] width 184 height 22
click at [971, 208] on button "查 询" at bounding box center [972, 204] width 45 height 22
click at [971, 208] on div "重 置 查 询 导出会员银行卡" at bounding box center [993, 204] width 184 height 22
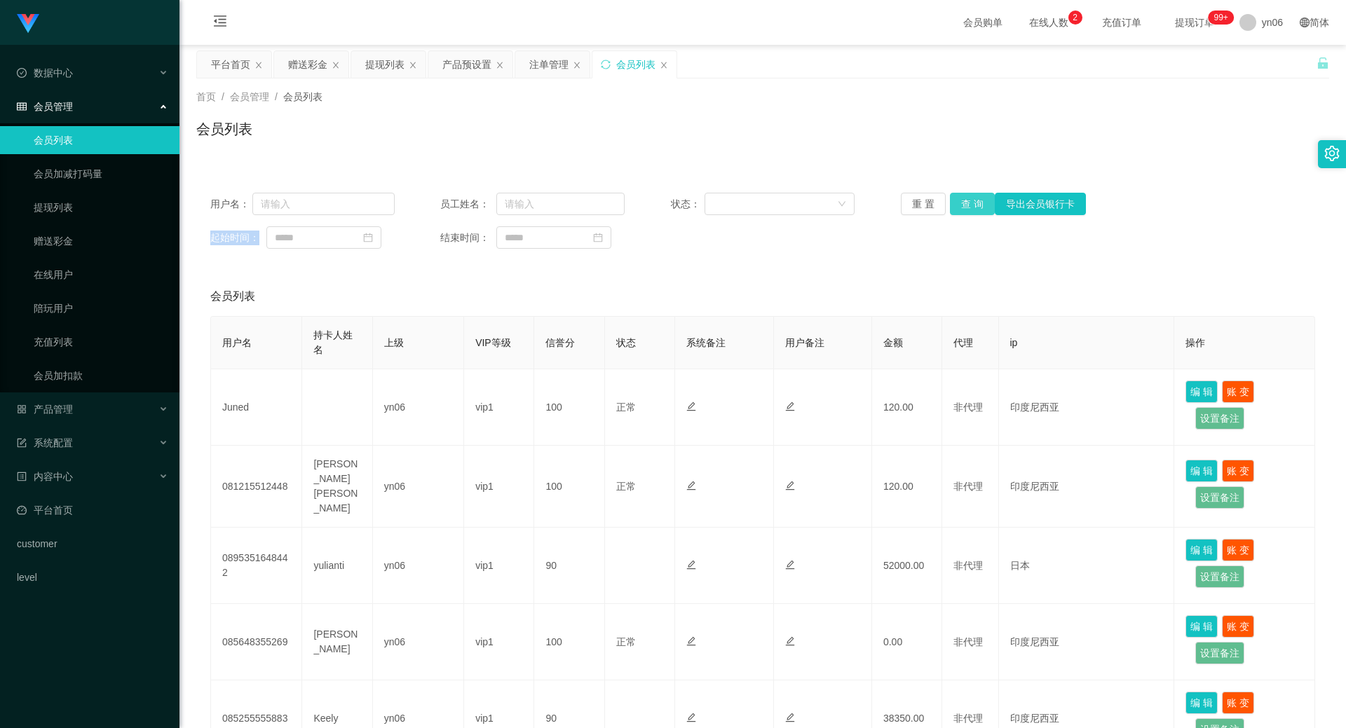
click at [968, 205] on button "查 询" at bounding box center [972, 204] width 45 height 22
click at [968, 205] on div "重 置 查 询 导出会员银行卡" at bounding box center [993, 204] width 184 height 22
click at [968, 205] on button "查 询" at bounding box center [972, 204] width 45 height 22
click at [968, 205] on div "重 置 查 询 导出会员银行卡" at bounding box center [993, 204] width 184 height 22
click at [968, 203] on button "查 询" at bounding box center [980, 204] width 60 height 22
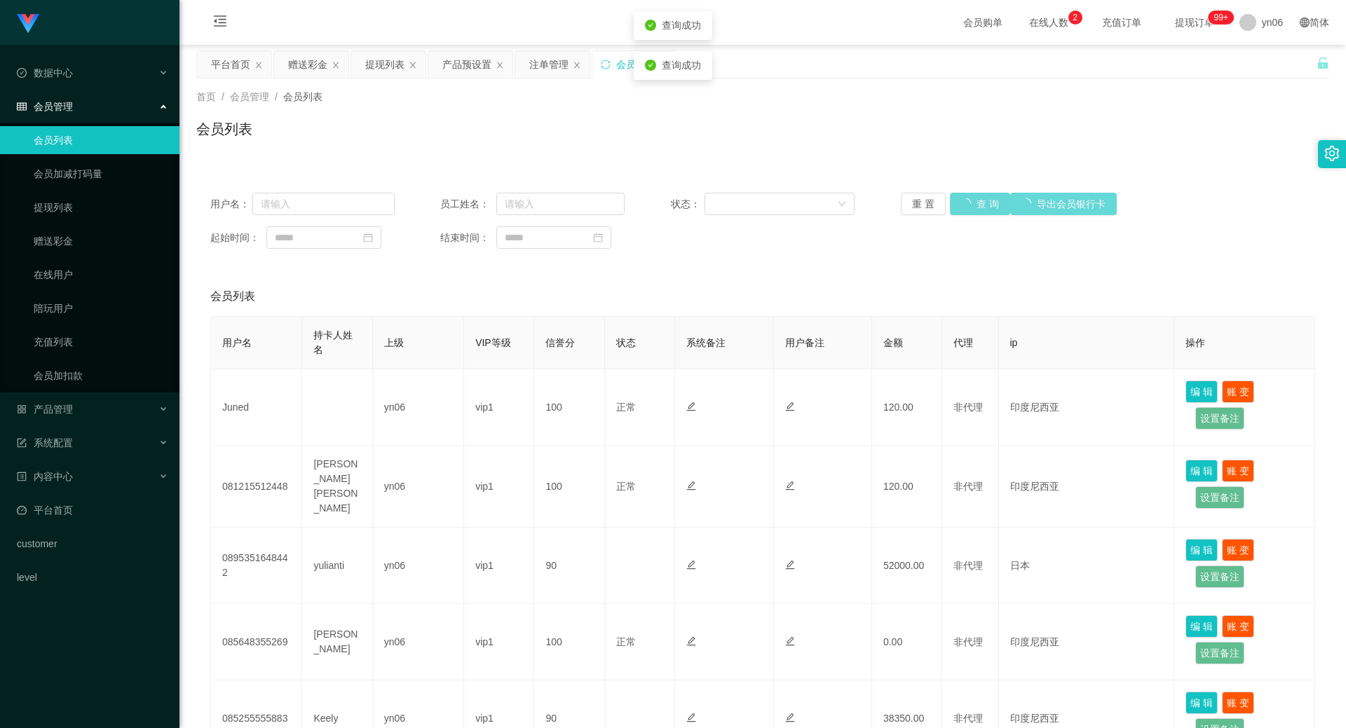
click at [968, 203] on div "重 置 查 询 导出会员银行卡" at bounding box center [993, 204] width 184 height 22
click at [963, 203] on button "查 询" at bounding box center [972, 204] width 45 height 22
click at [963, 203] on div "重 置 查 询 导出会员银行卡" at bounding box center [993, 204] width 184 height 22
click at [963, 203] on button "查 询" at bounding box center [972, 204] width 45 height 22
click at [964, 203] on div "重 置 查 询 导出会员银行卡" at bounding box center [993, 204] width 184 height 22
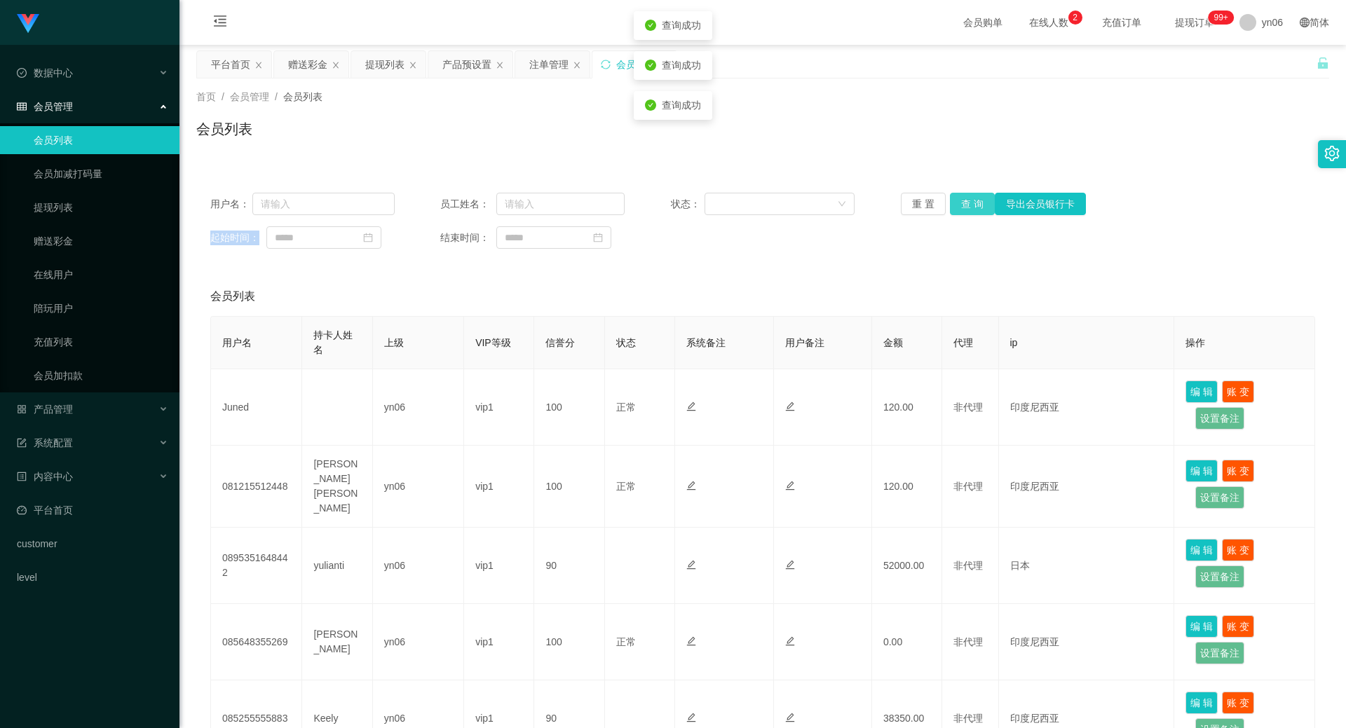
click at [964, 203] on button "查 询" at bounding box center [972, 204] width 45 height 22
click at [964, 201] on div "重 置 查 询 导出会员银行卡" at bounding box center [993, 204] width 184 height 22
click at [965, 201] on button "查 询" at bounding box center [980, 204] width 60 height 22
click at [965, 198] on button "查 询" at bounding box center [972, 204] width 45 height 22
click at [965, 198] on div "重 置 查 询 导出会员银行卡" at bounding box center [993, 204] width 184 height 22
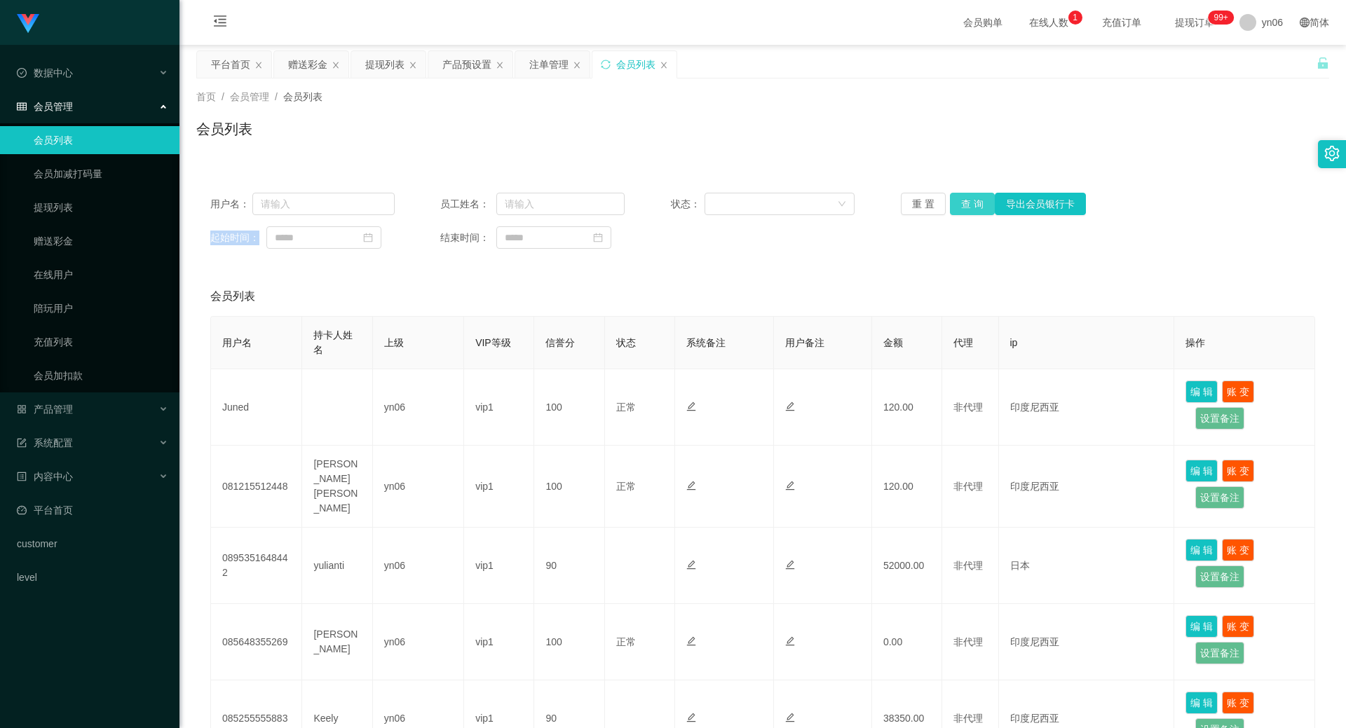
click at [958, 210] on button "查 询" at bounding box center [972, 204] width 45 height 22
click at [958, 210] on div "重 置 查 询 导出会员银行卡" at bounding box center [993, 204] width 184 height 22
click at [958, 210] on button "查 询" at bounding box center [972, 204] width 45 height 22
click at [386, 70] on div "提现列表" at bounding box center [384, 64] width 39 height 27
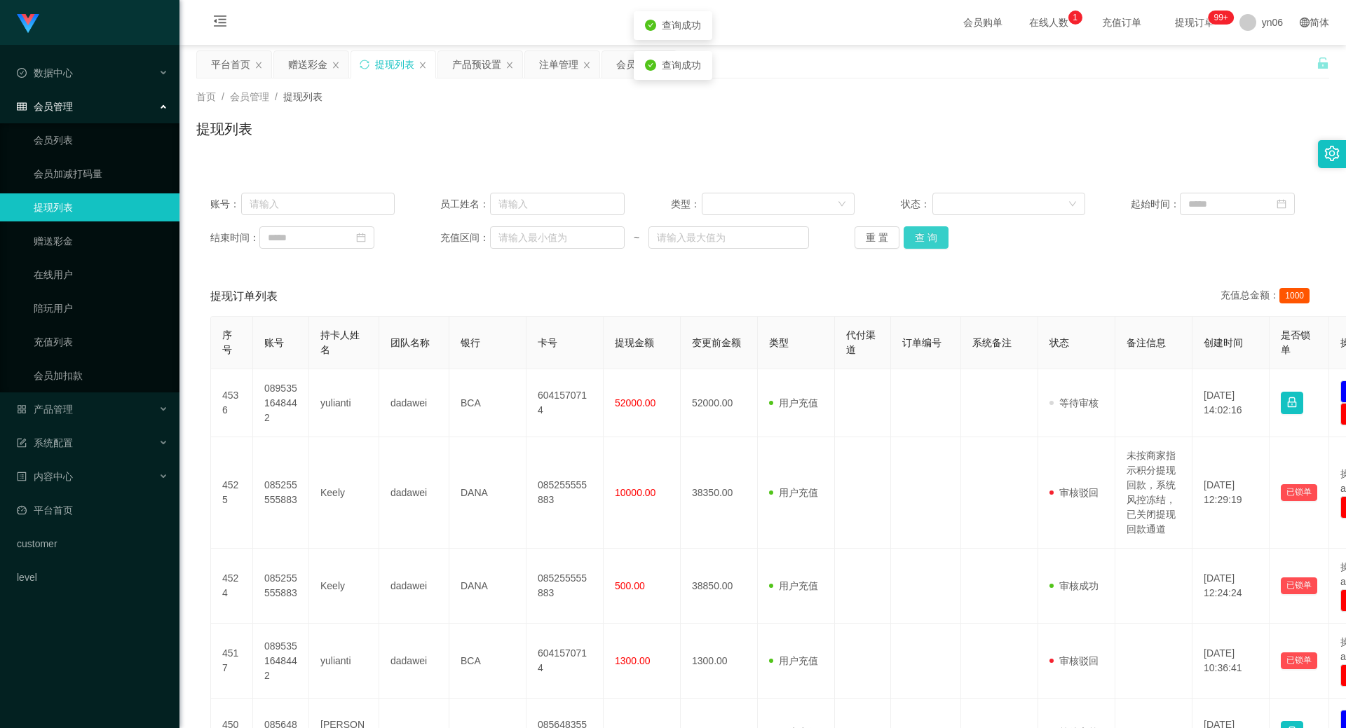
click at [935, 245] on button "查 询" at bounding box center [926, 237] width 45 height 22
click at [937, 243] on div "重 置 查 询" at bounding box center [947, 237] width 184 height 22
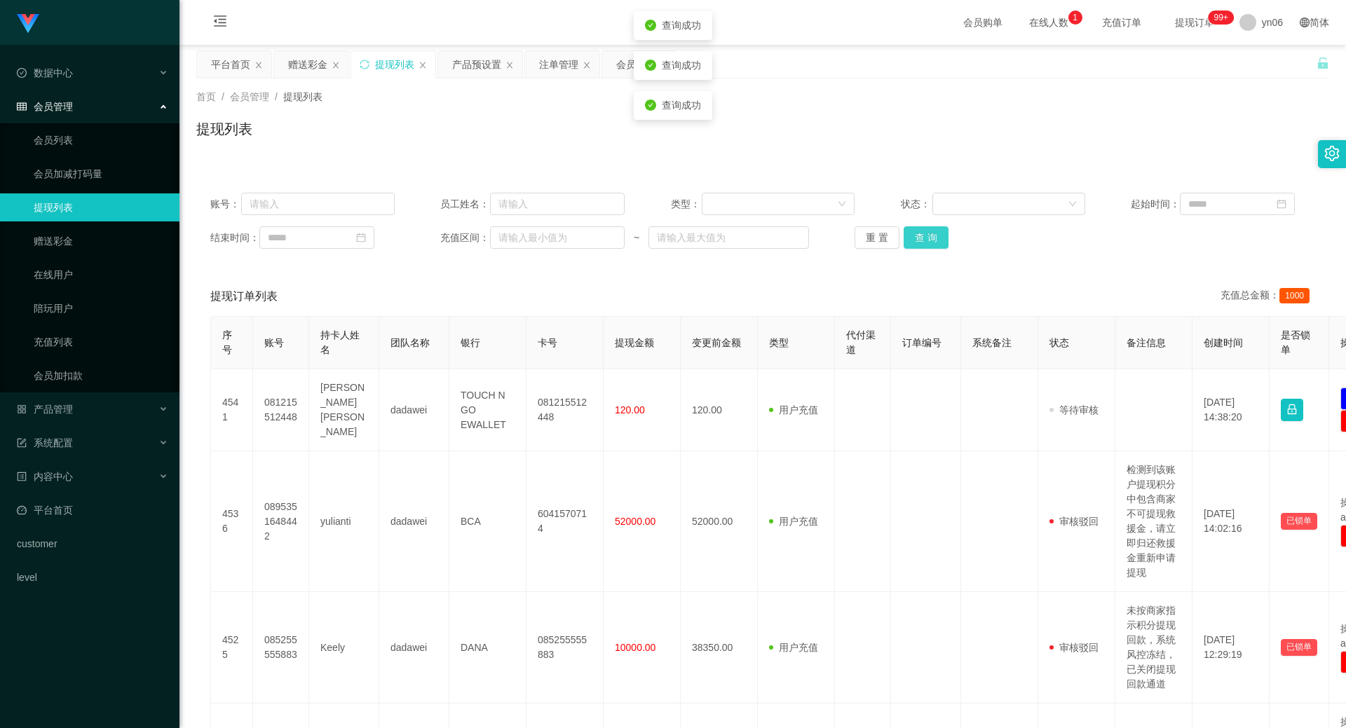
click at [937, 243] on button "查 询" at bounding box center [926, 237] width 45 height 22
click at [937, 243] on div "重 置 查 询" at bounding box center [947, 237] width 184 height 22
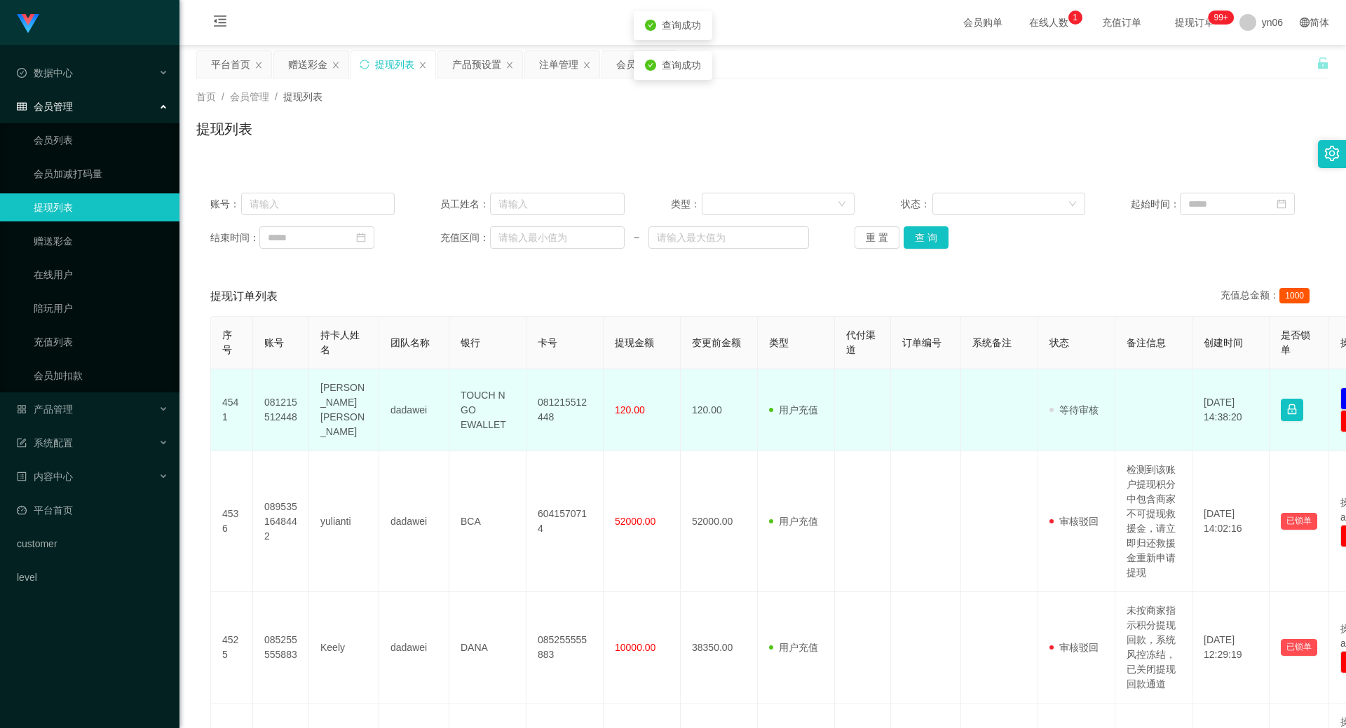
click at [274, 406] on td "081215512448" at bounding box center [281, 410] width 56 height 82
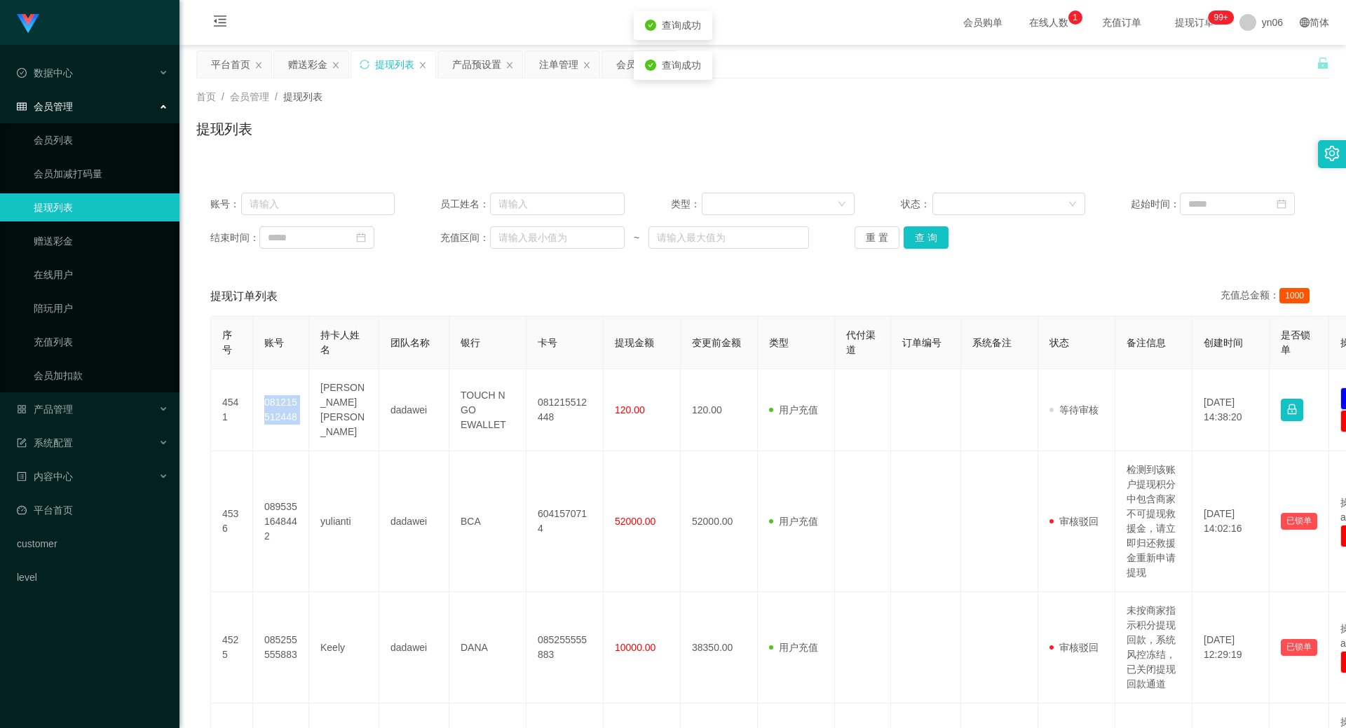
copy td "081215512448"
click at [921, 243] on button "查 询" at bounding box center [926, 237] width 45 height 22
click at [918, 245] on div "重 置 查 询" at bounding box center [947, 237] width 184 height 22
click at [229, 58] on div "平台首页" at bounding box center [230, 64] width 39 height 27
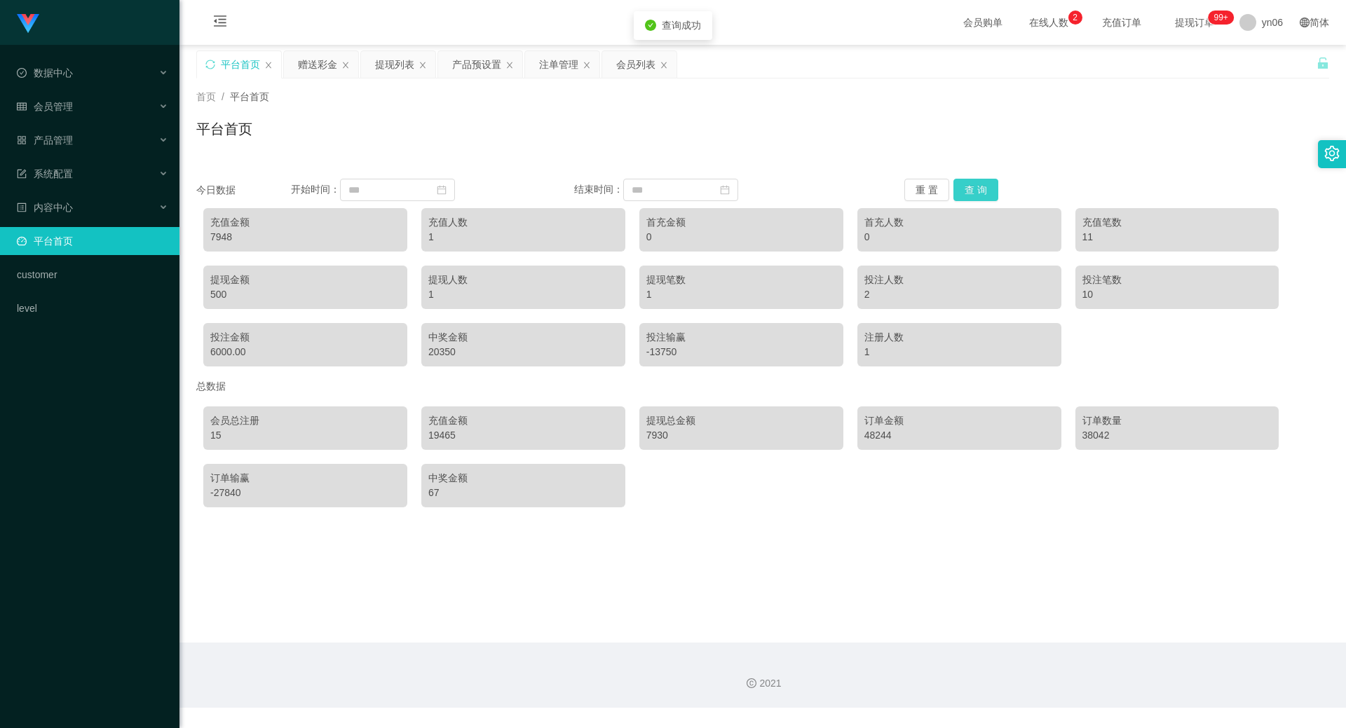
click at [1000, 184] on div "重 置 查 询" at bounding box center [998, 190] width 189 height 22
click at [967, 190] on button "查 询" at bounding box center [975, 190] width 45 height 22
click at [622, 64] on div "会员列表" at bounding box center [635, 64] width 39 height 27
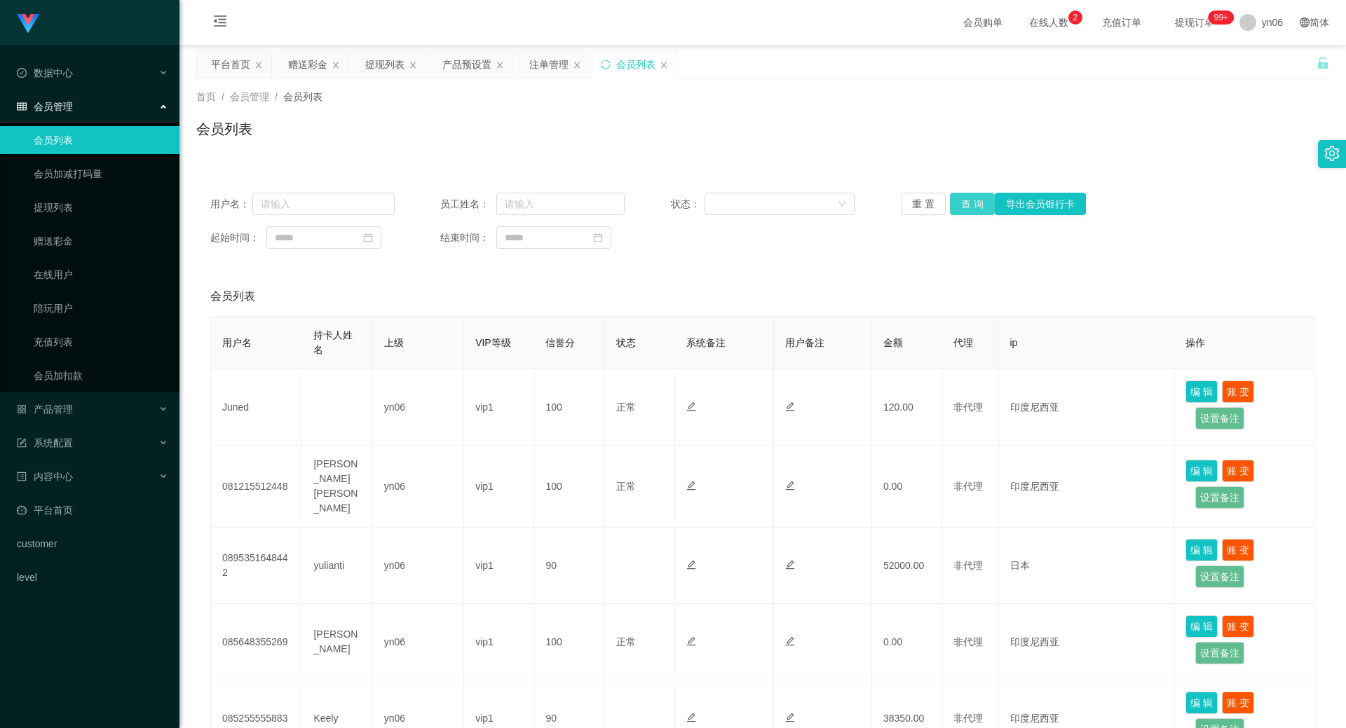
click at [968, 205] on button "查 询" at bounding box center [972, 204] width 45 height 22
click at [967, 205] on div "重 置 查 询 导出会员银行卡" at bounding box center [993, 204] width 184 height 22
click at [966, 205] on button "查 询" at bounding box center [972, 204] width 45 height 22
click at [966, 205] on div "重 置 查 询 导出会员银行卡" at bounding box center [993, 204] width 184 height 22
click at [966, 205] on button "查 询" at bounding box center [980, 204] width 60 height 22
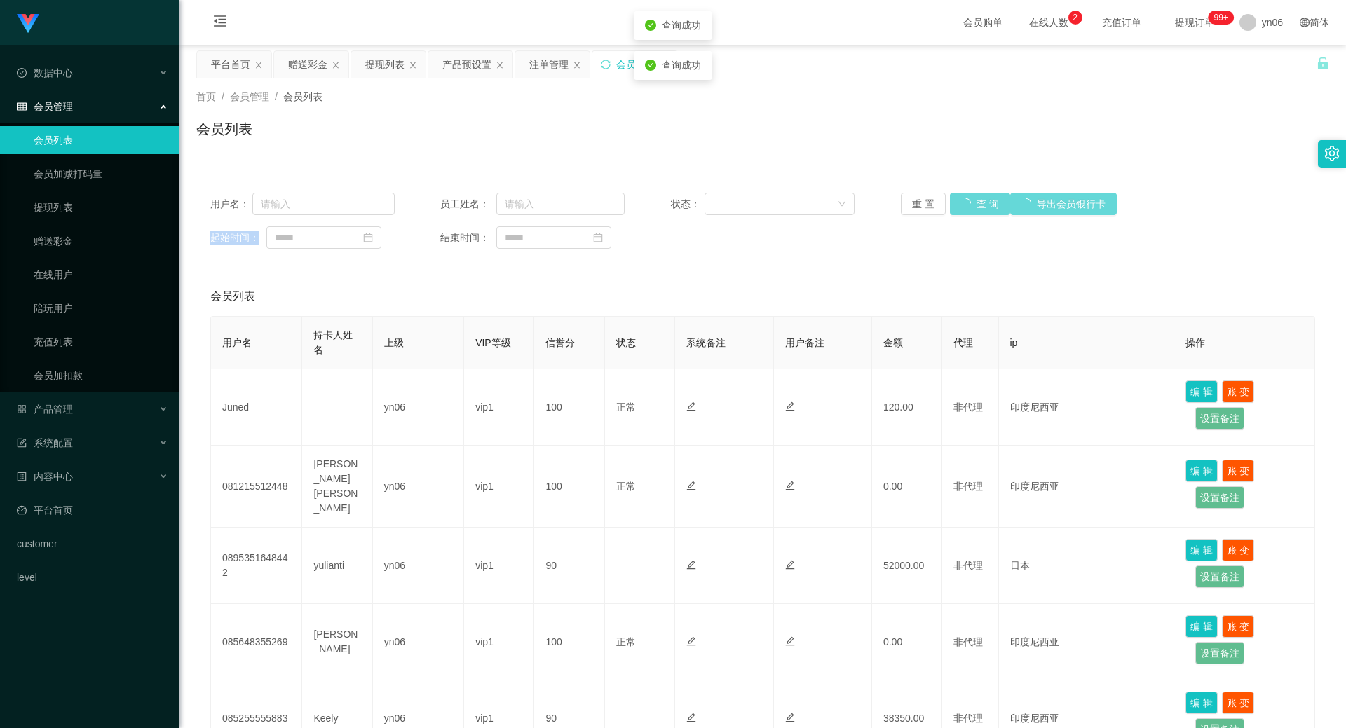
click at [965, 204] on div "重 置 查 询 导出会员银行卡" at bounding box center [993, 204] width 184 height 22
click at [965, 204] on button "查 询" at bounding box center [972, 204] width 45 height 22
click at [974, 205] on button "查 询" at bounding box center [972, 204] width 45 height 22
click at [974, 205] on div "重 置 查 询 导出会员银行卡" at bounding box center [993, 204] width 184 height 22
click at [974, 205] on button "查 询" at bounding box center [980, 204] width 60 height 22
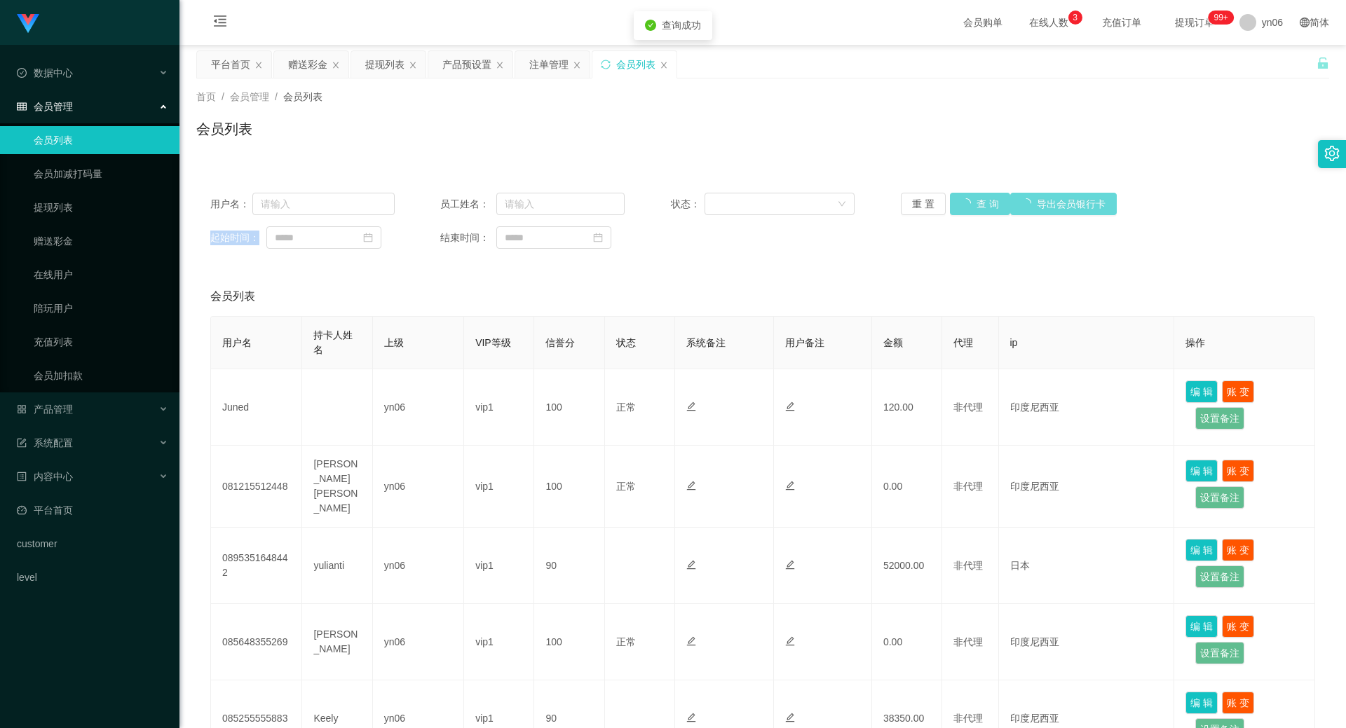
click at [974, 205] on div "重 置 查 询 导出会员银行卡" at bounding box center [993, 204] width 184 height 22
click at [974, 205] on button "查 询" at bounding box center [980, 204] width 60 height 22
click at [974, 205] on div "重 置 查 询 导出会员银行卡" at bounding box center [993, 204] width 184 height 22
click at [974, 205] on button "查 询" at bounding box center [972, 204] width 45 height 22
click at [974, 205] on div "重 置 查 询 导出会员银行卡" at bounding box center [993, 204] width 184 height 22
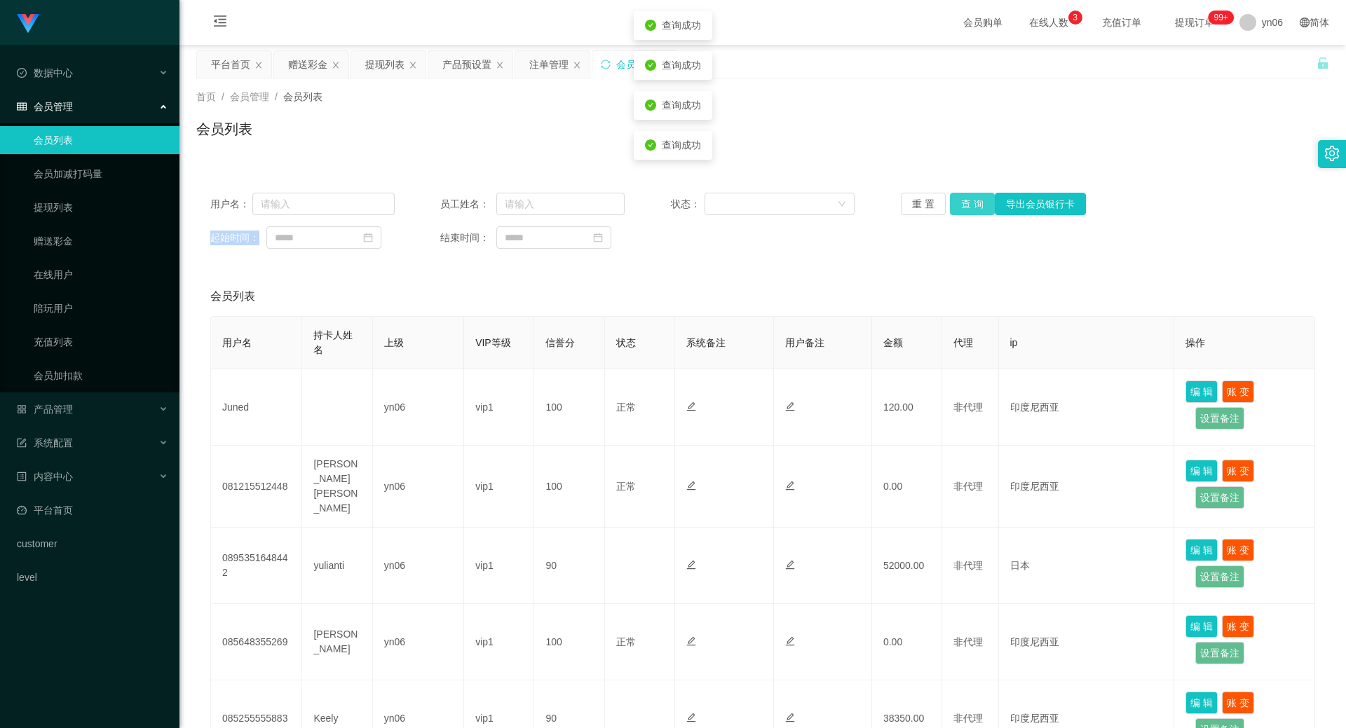
click at [974, 205] on button "查 询" at bounding box center [972, 204] width 45 height 22
click at [974, 205] on div "重 置 查 询 导出会员银行卡" at bounding box center [993, 204] width 184 height 22
click at [974, 205] on button "查 询" at bounding box center [972, 204] width 45 height 22
click at [969, 203] on div "重 置 查 询 导出会员银行卡" at bounding box center [993, 204] width 184 height 22
click at [969, 203] on button "查 询" at bounding box center [980, 204] width 60 height 22
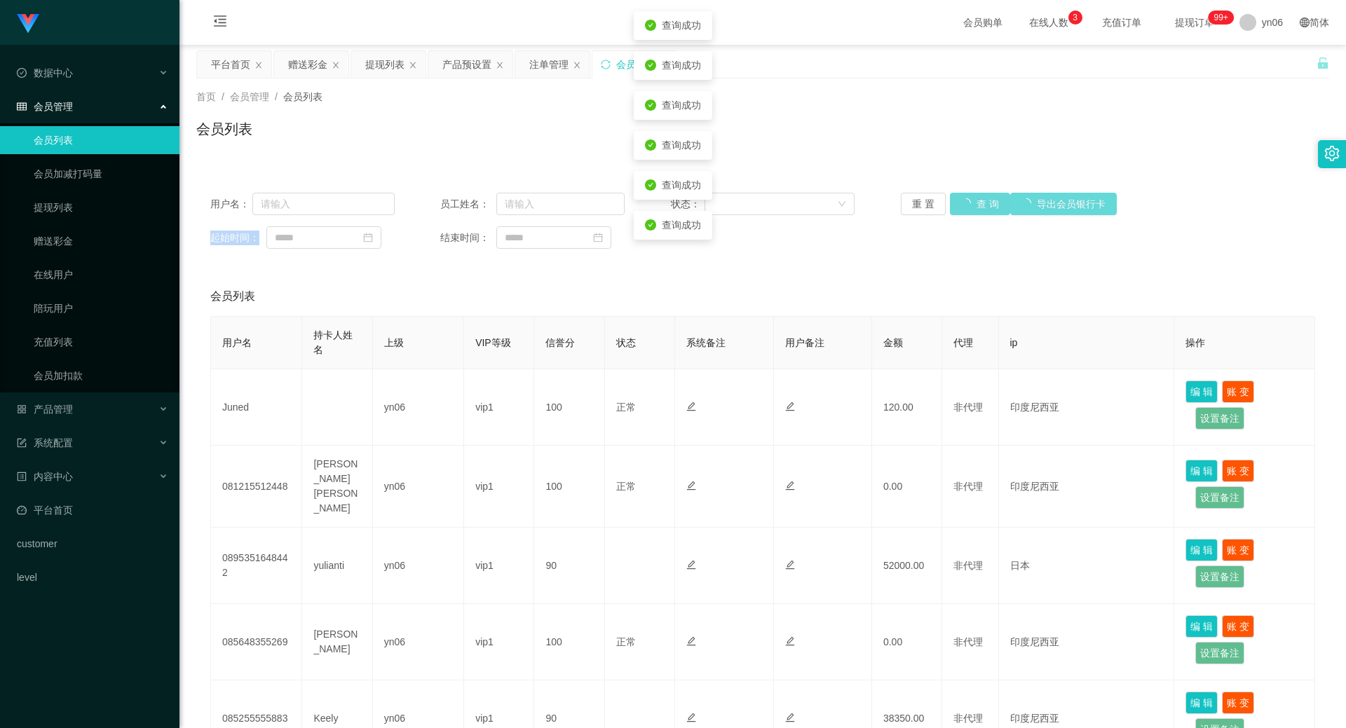
click at [969, 203] on div "重 置 查 询 导出会员银行卡" at bounding box center [993, 204] width 184 height 22
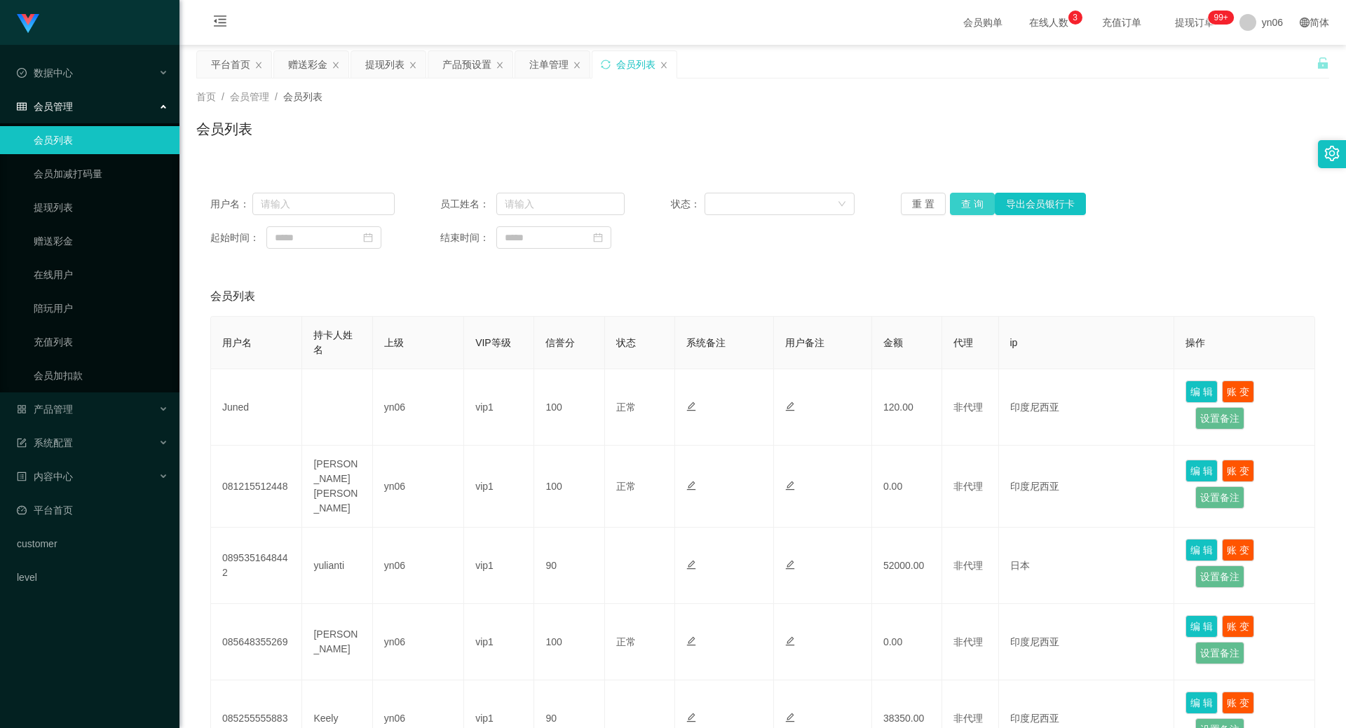
drag, startPoint x: 957, startPoint y: 179, endPoint x: 961, endPoint y: 199, distance: 20.1
click at [957, 179] on div "用户名： 员工姓名： 状态： 重 置 查 询 导出会员银行卡 起始时间： 结束时间：" at bounding box center [762, 221] width 1133 height 84
click at [961, 199] on button "查 询" at bounding box center [972, 204] width 45 height 22
click at [961, 200] on div "重 置 查 询 导出会员银行卡" at bounding box center [993, 204] width 184 height 22
click at [961, 200] on button "查 询" at bounding box center [980, 204] width 60 height 22
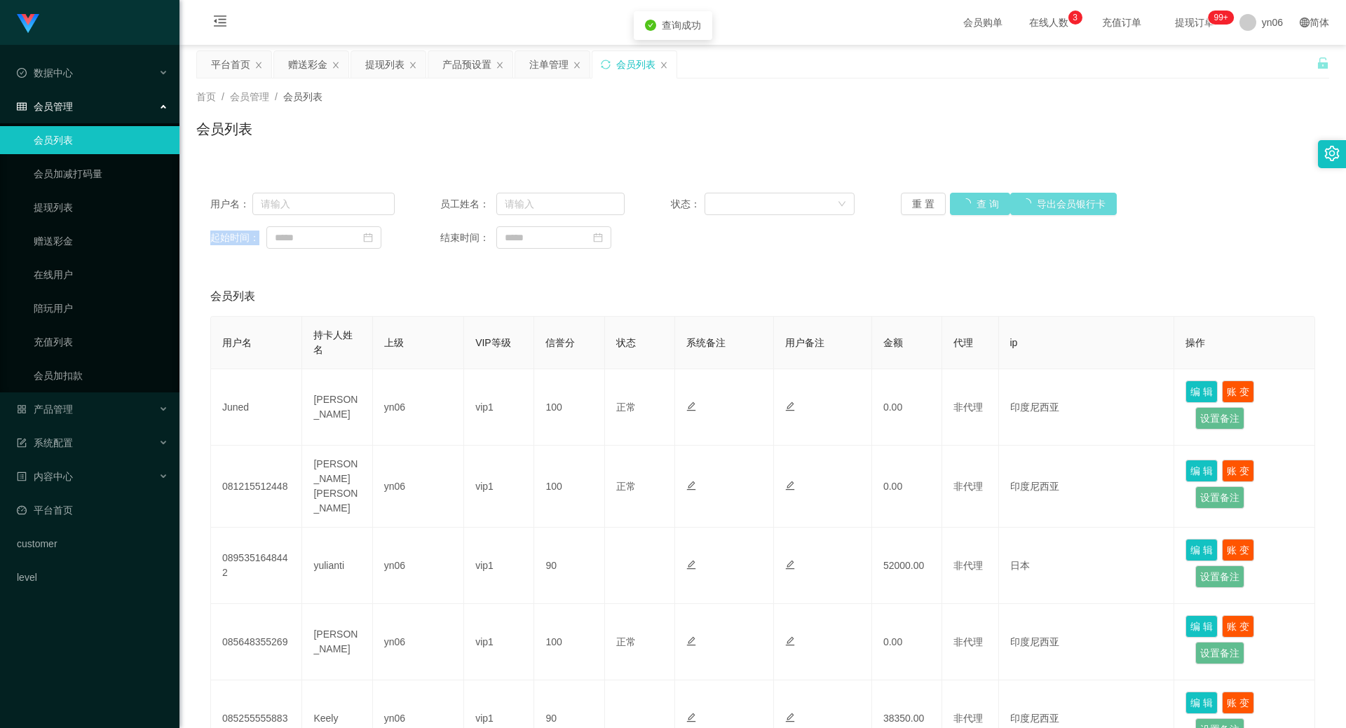
click at [961, 200] on div "重 置 查 询 导出会员银行卡" at bounding box center [993, 204] width 184 height 22
click at [961, 200] on button "查 询" at bounding box center [980, 204] width 60 height 22
click at [962, 200] on div "重 置 查 询 导出会员银行卡" at bounding box center [993, 204] width 184 height 22
click at [383, 71] on div "提现列表" at bounding box center [384, 64] width 39 height 27
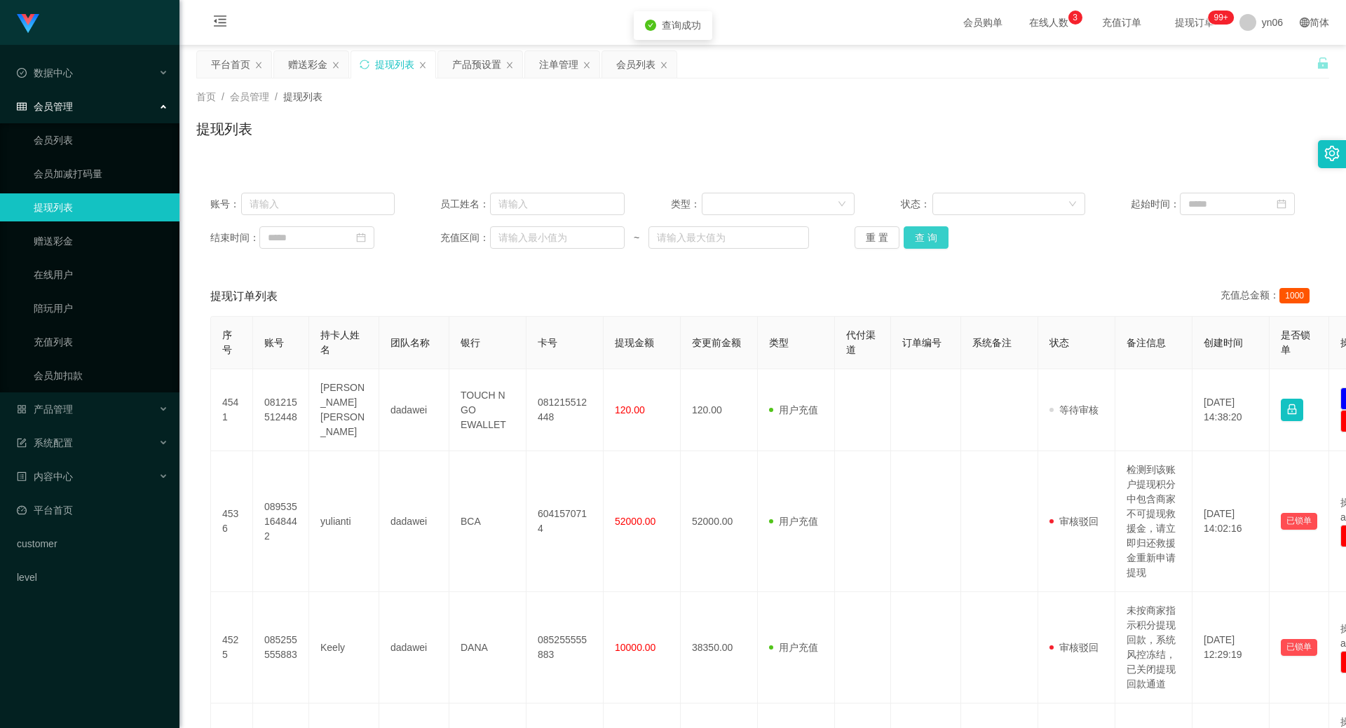
click at [932, 236] on button "查 询" at bounding box center [926, 237] width 45 height 22
click at [932, 236] on div "重 置 查 询" at bounding box center [947, 237] width 184 height 22
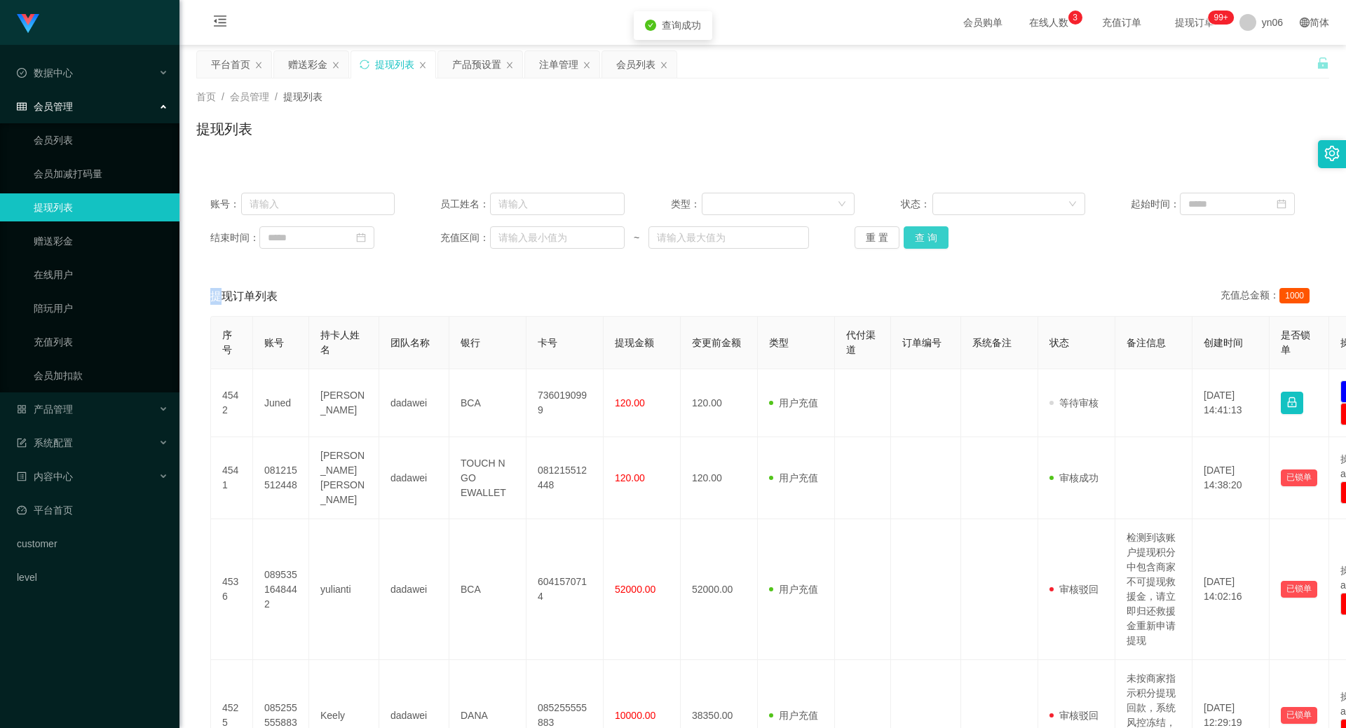
click at [932, 236] on button "查 询" at bounding box center [926, 237] width 45 height 22
click at [932, 236] on div "重 置 查 询" at bounding box center [947, 237] width 184 height 22
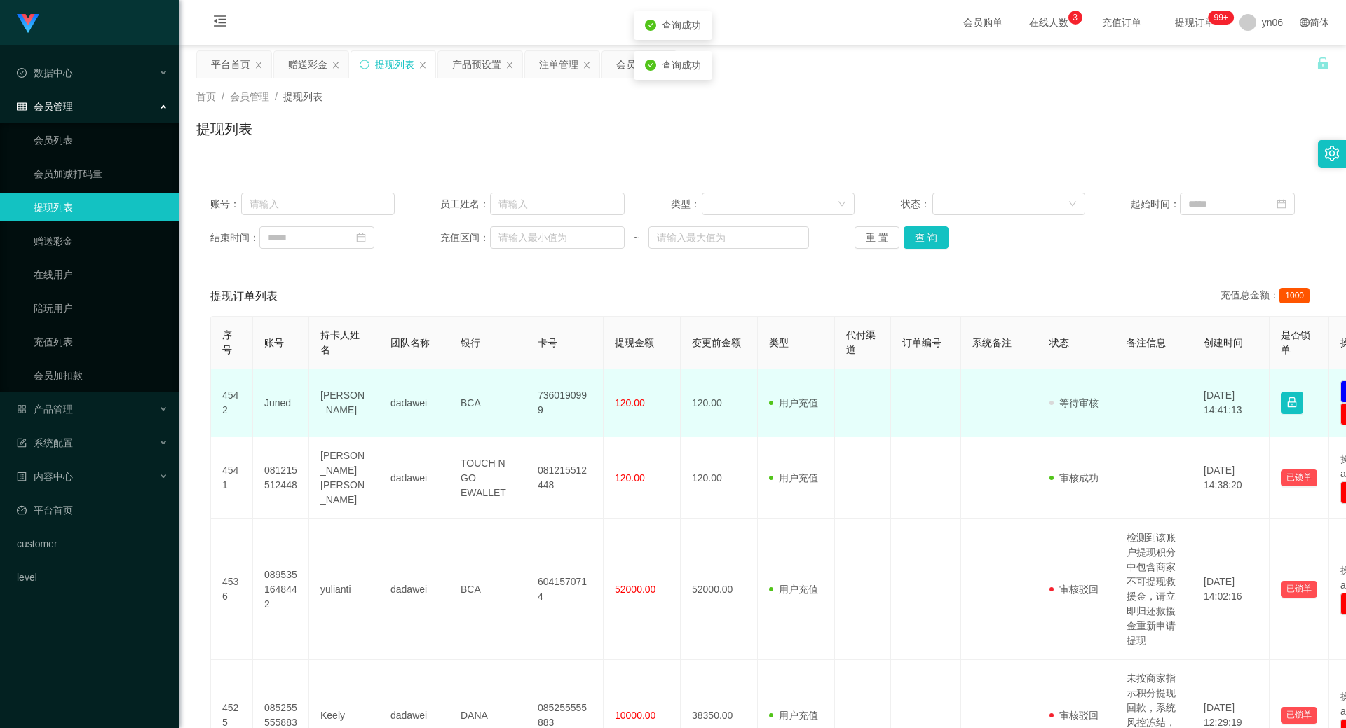
click at [257, 406] on td "Juned" at bounding box center [281, 403] width 56 height 68
copy td "Juned"
click at [273, 408] on td "Juned" at bounding box center [281, 403] width 56 height 68
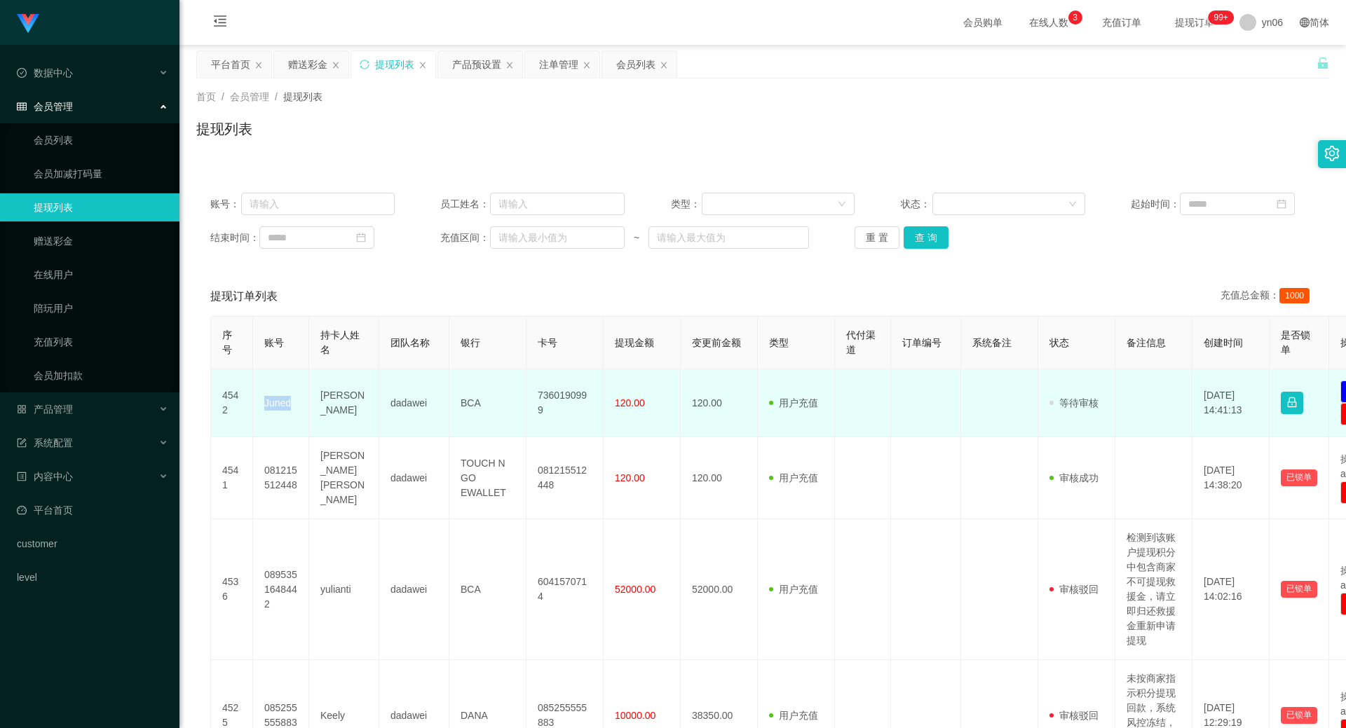
click at [273, 408] on td "Juned" at bounding box center [281, 403] width 56 height 68
click at [310, 398] on td "Junaidy Tjokrowijoto" at bounding box center [344, 403] width 70 height 68
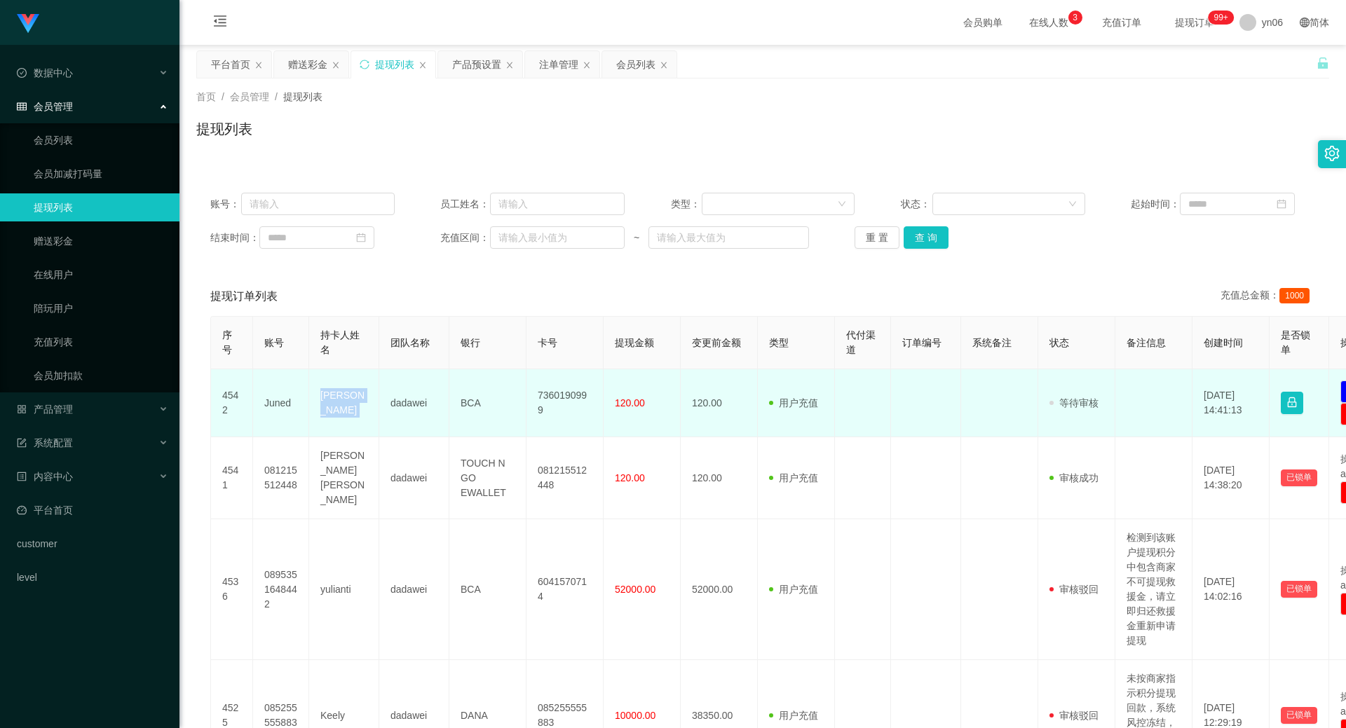
copy td "Junaidy Tjokrowijoto"
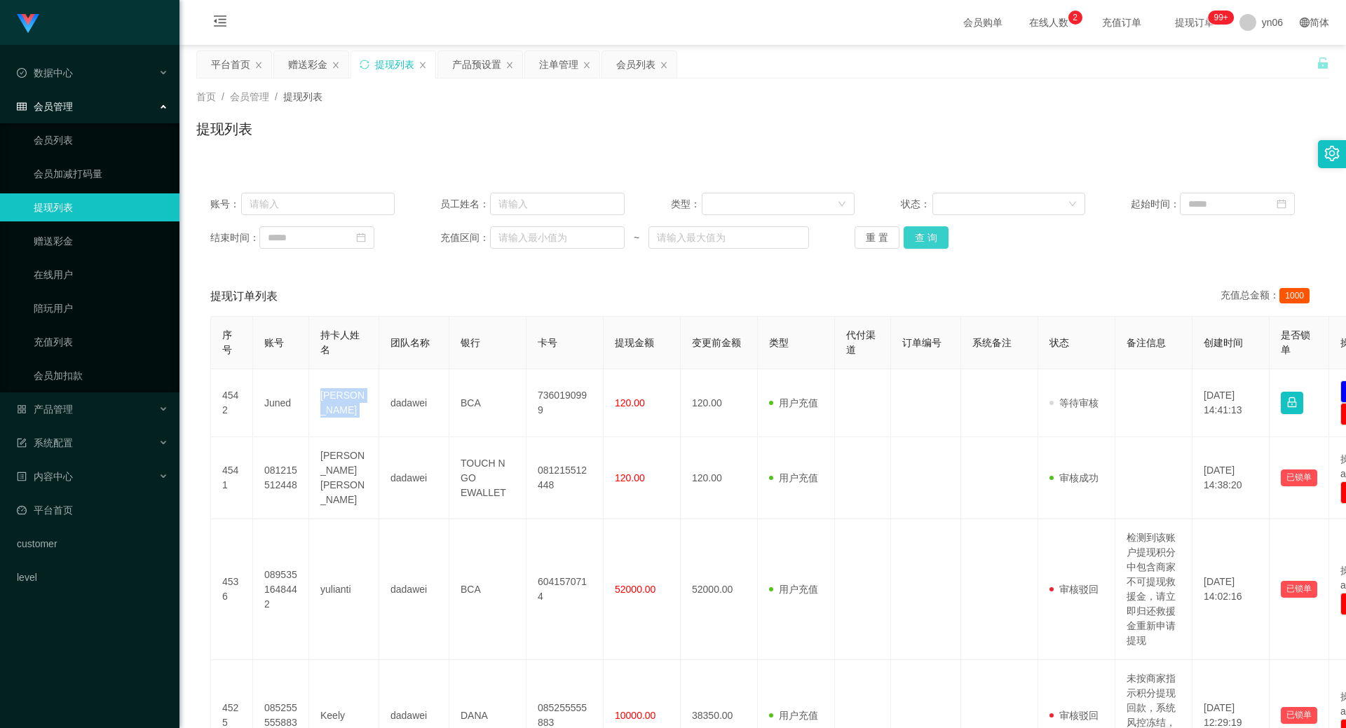
click at [942, 240] on button "查 询" at bounding box center [926, 237] width 45 height 22
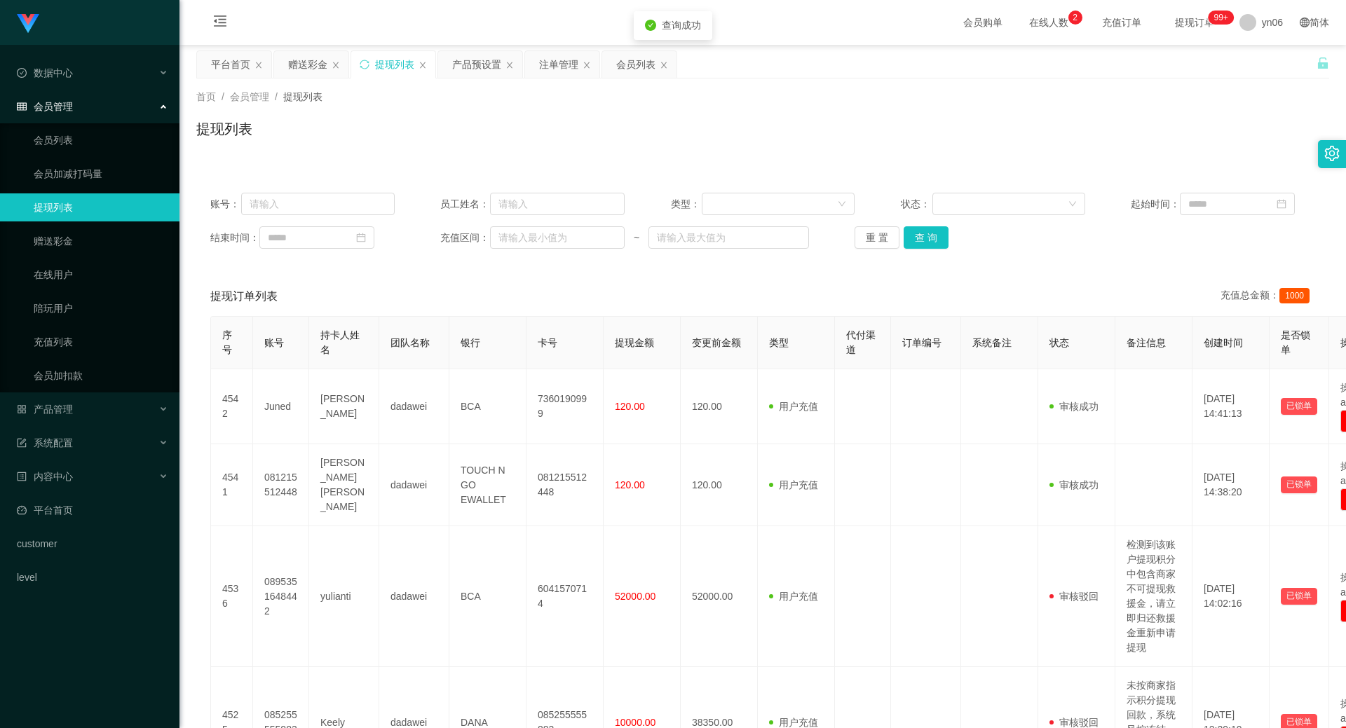
click at [935, 252] on div "账号： 员工姓名： 类型： 状态： 起始时间： 结束时间： 充值区间： ~ 重 置 查 询" at bounding box center [762, 221] width 1133 height 84
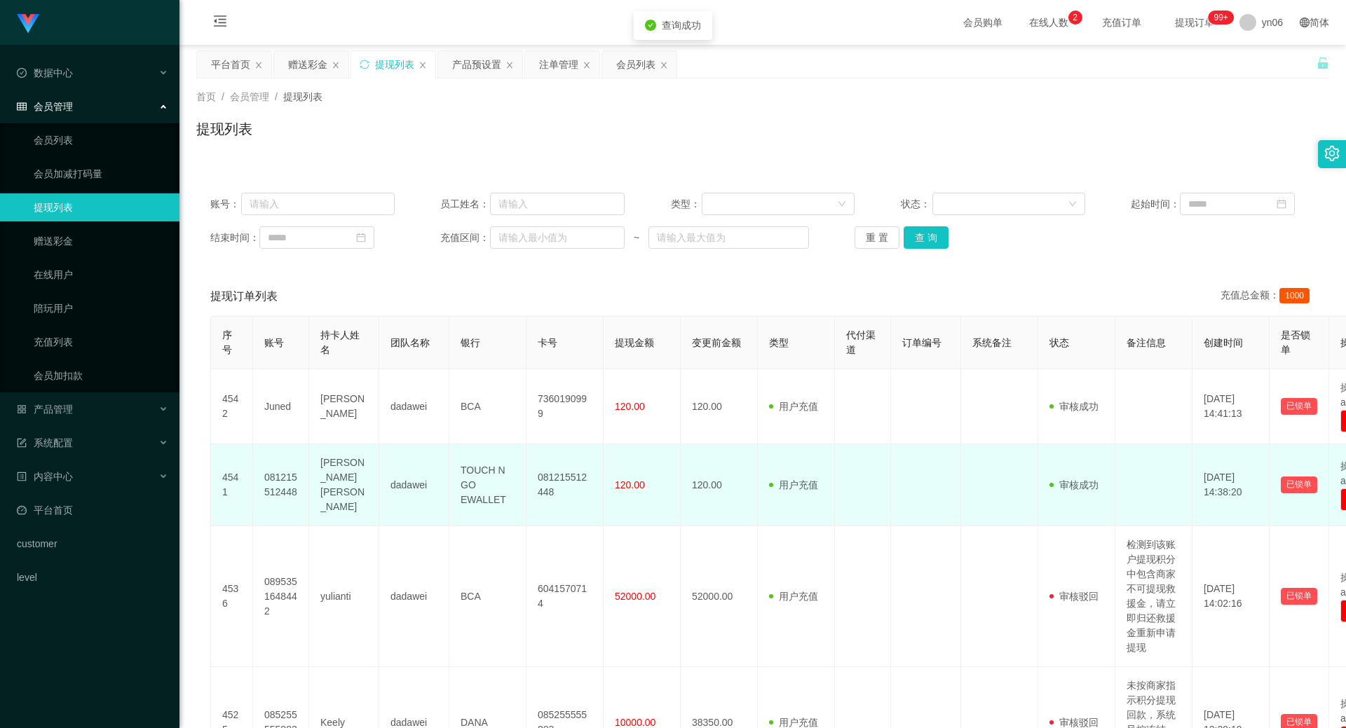
click at [478, 487] on td "TOUCH N GO EWALLET" at bounding box center [487, 485] width 77 height 82
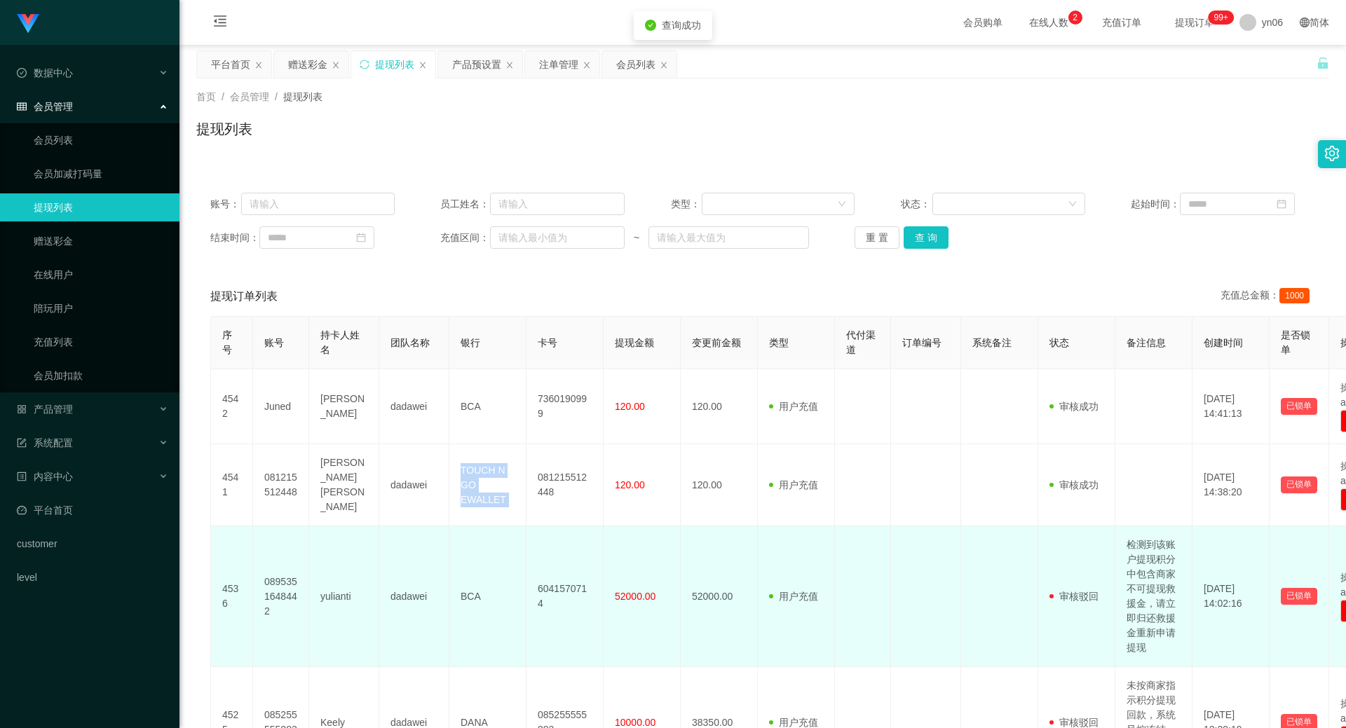
copy td "TOUCH N GO EWALLET"
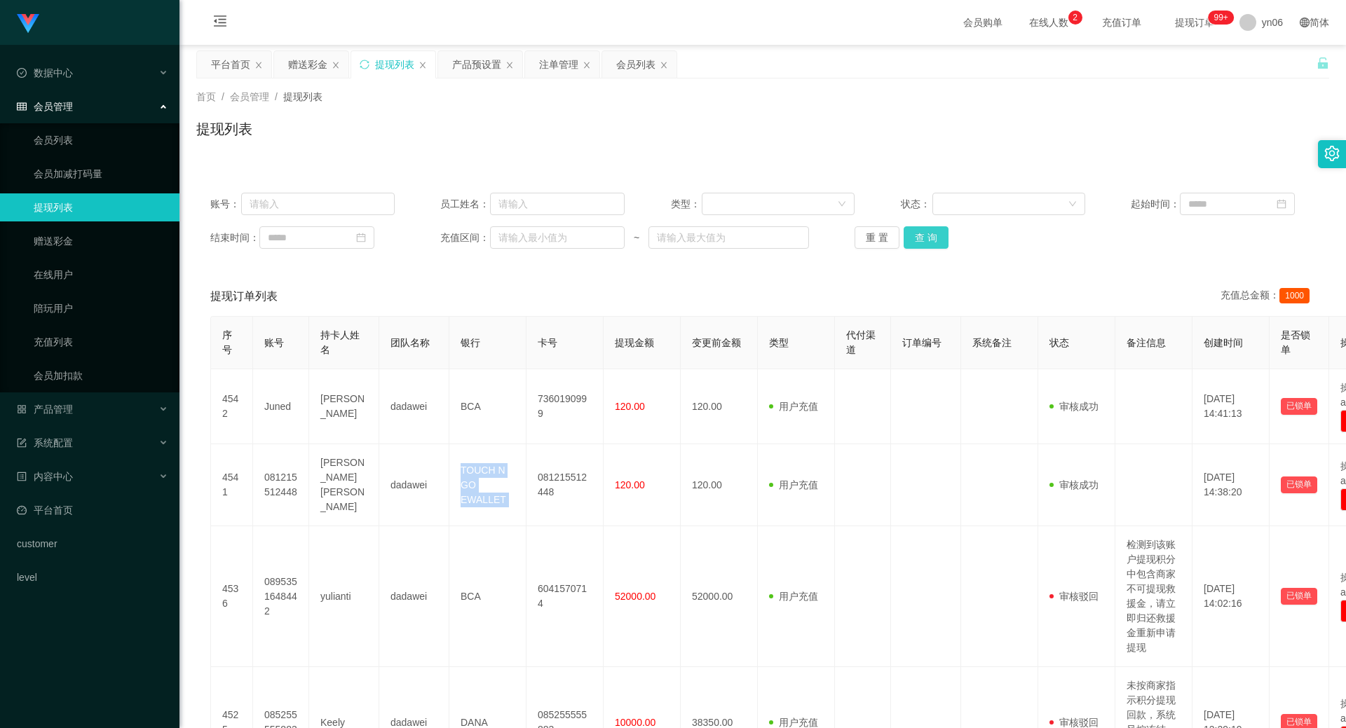
click at [925, 230] on button "查 询" at bounding box center [926, 237] width 45 height 22
click at [925, 230] on div "重 置 查 询" at bounding box center [947, 237] width 184 height 22
click at [925, 230] on button "查 询" at bounding box center [926, 237] width 45 height 22
click at [925, 230] on div "重 置 查 询" at bounding box center [947, 237] width 184 height 22
click at [925, 230] on button "查 询" at bounding box center [934, 237] width 60 height 22
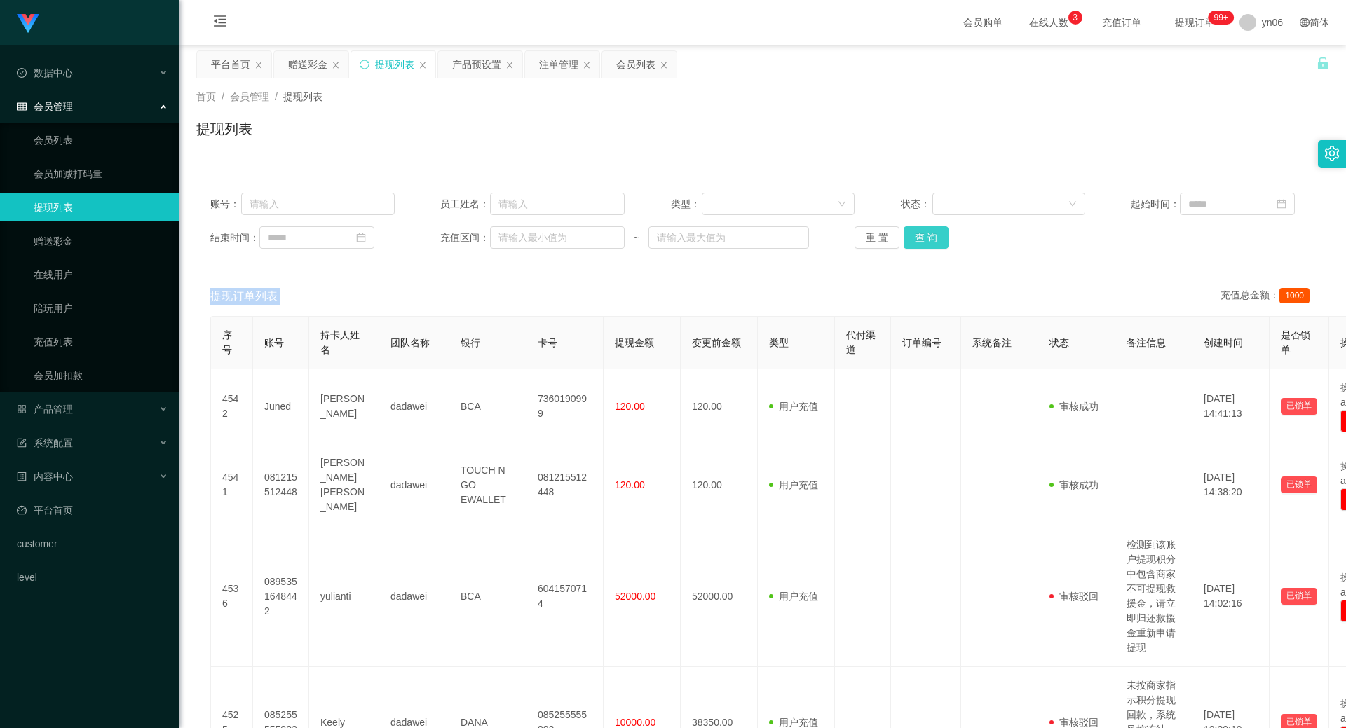
click at [928, 234] on button "查 询" at bounding box center [926, 237] width 45 height 22
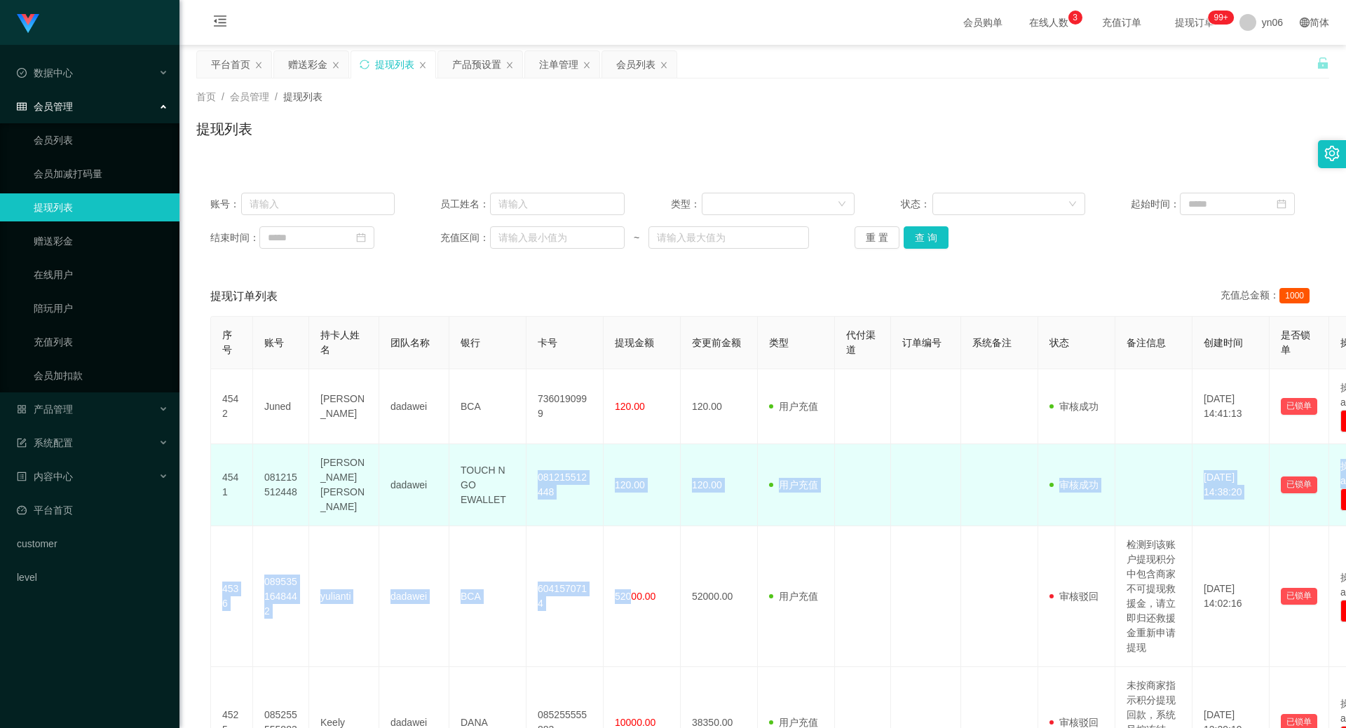
drag, startPoint x: 538, startPoint y: 468, endPoint x: 602, endPoint y: 514, distance: 78.2
click at [573, 491] on td "081215512448" at bounding box center [565, 485] width 77 height 82
click at [548, 484] on td "081215512448" at bounding box center [565, 485] width 77 height 82
click at [544, 476] on td "081215512448" at bounding box center [565, 485] width 77 height 82
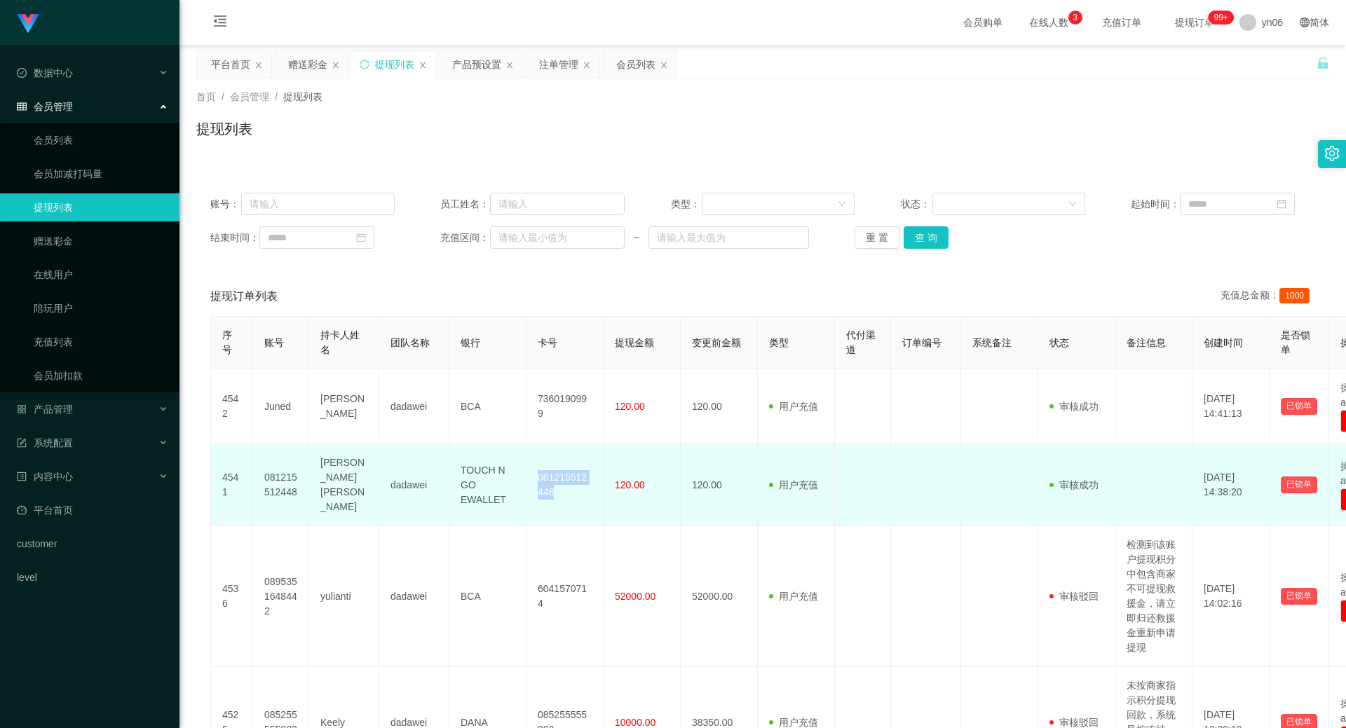
click at [544, 476] on td "081215512448" at bounding box center [565, 485] width 77 height 82
click at [585, 496] on td "081215512448" at bounding box center [565, 485] width 77 height 82
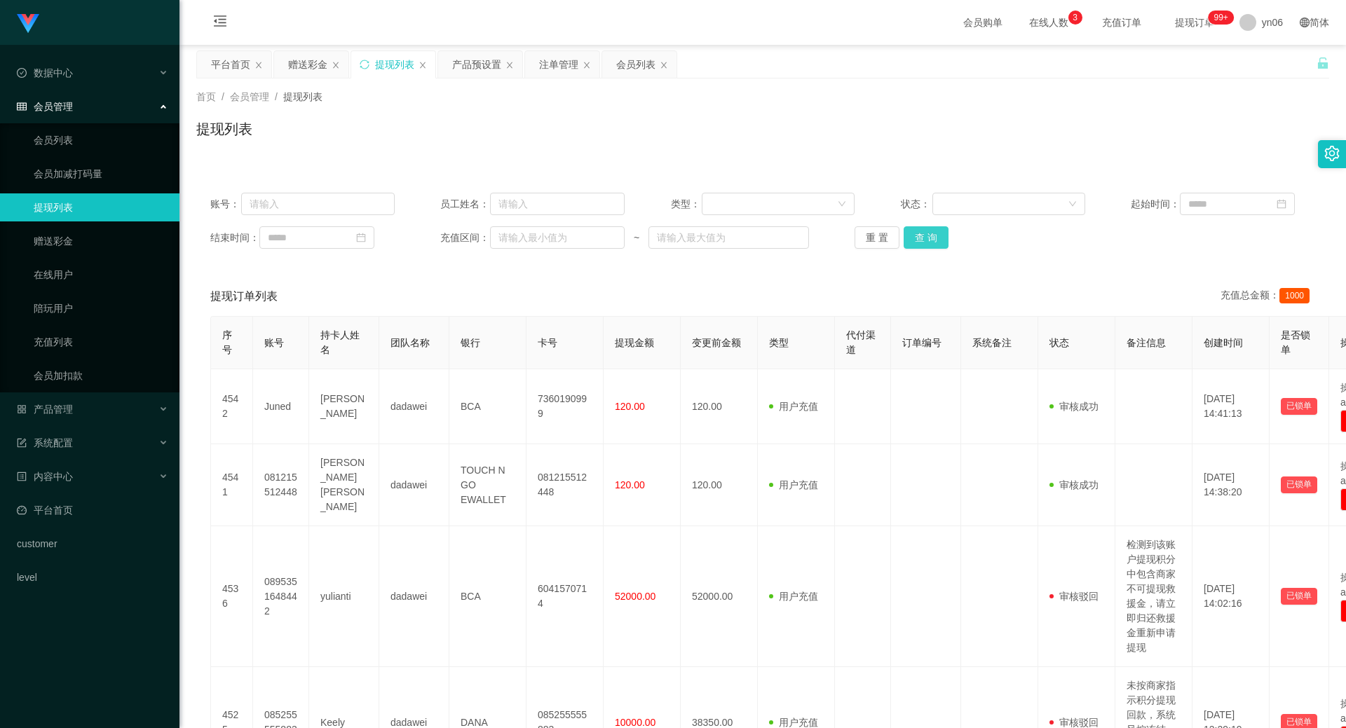
click at [915, 240] on button "查 询" at bounding box center [926, 237] width 45 height 22
click at [915, 240] on div "重 置 查 询" at bounding box center [947, 237] width 184 height 22
click at [915, 240] on button "查 询" at bounding box center [934, 237] width 60 height 22
click at [915, 240] on div "重 置 查 询" at bounding box center [947, 237] width 184 height 22
click at [915, 242] on button "查 询" at bounding box center [926, 237] width 45 height 22
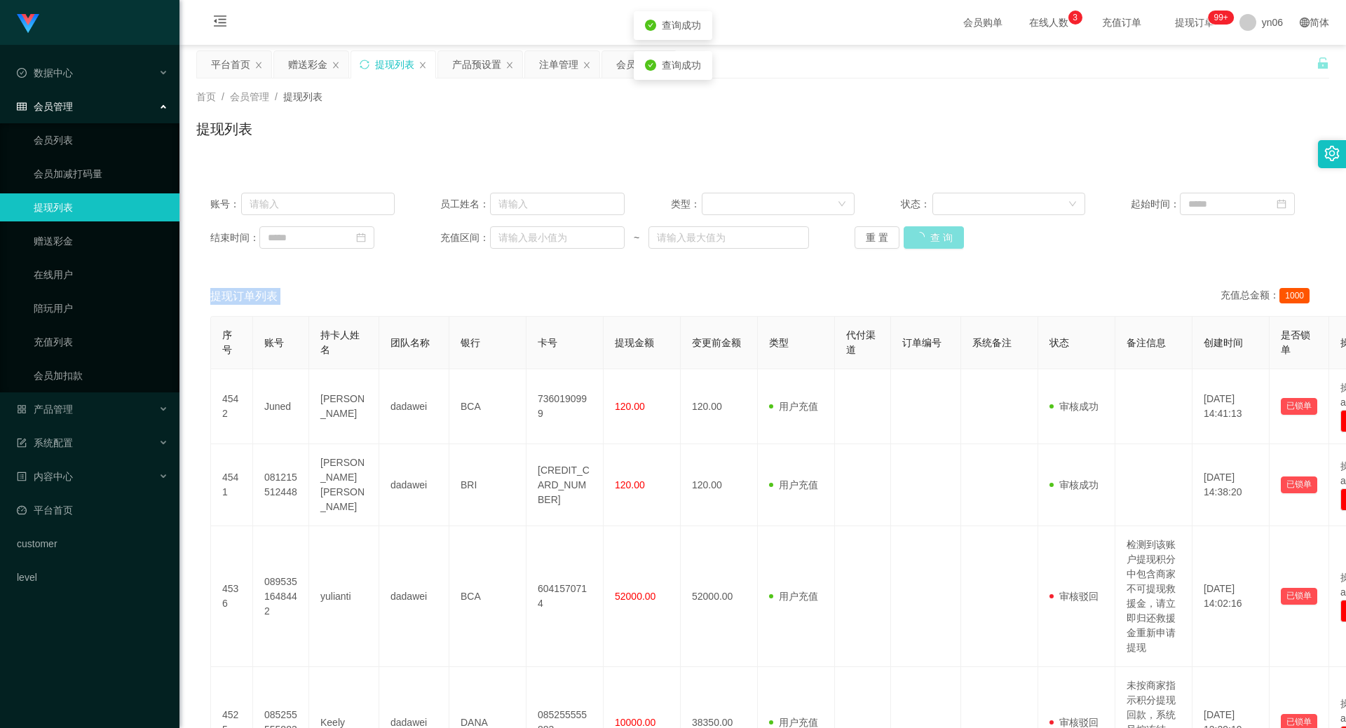
click at [915, 242] on div "重 置 查 询" at bounding box center [947, 237] width 184 height 22
click at [915, 242] on button "查 询" at bounding box center [926, 237] width 45 height 22
click at [916, 242] on button "查 询" at bounding box center [926, 237] width 45 height 22
click at [916, 242] on div "重 置 查 询" at bounding box center [947, 237] width 184 height 22
click at [938, 233] on button "查 询" at bounding box center [926, 237] width 45 height 22
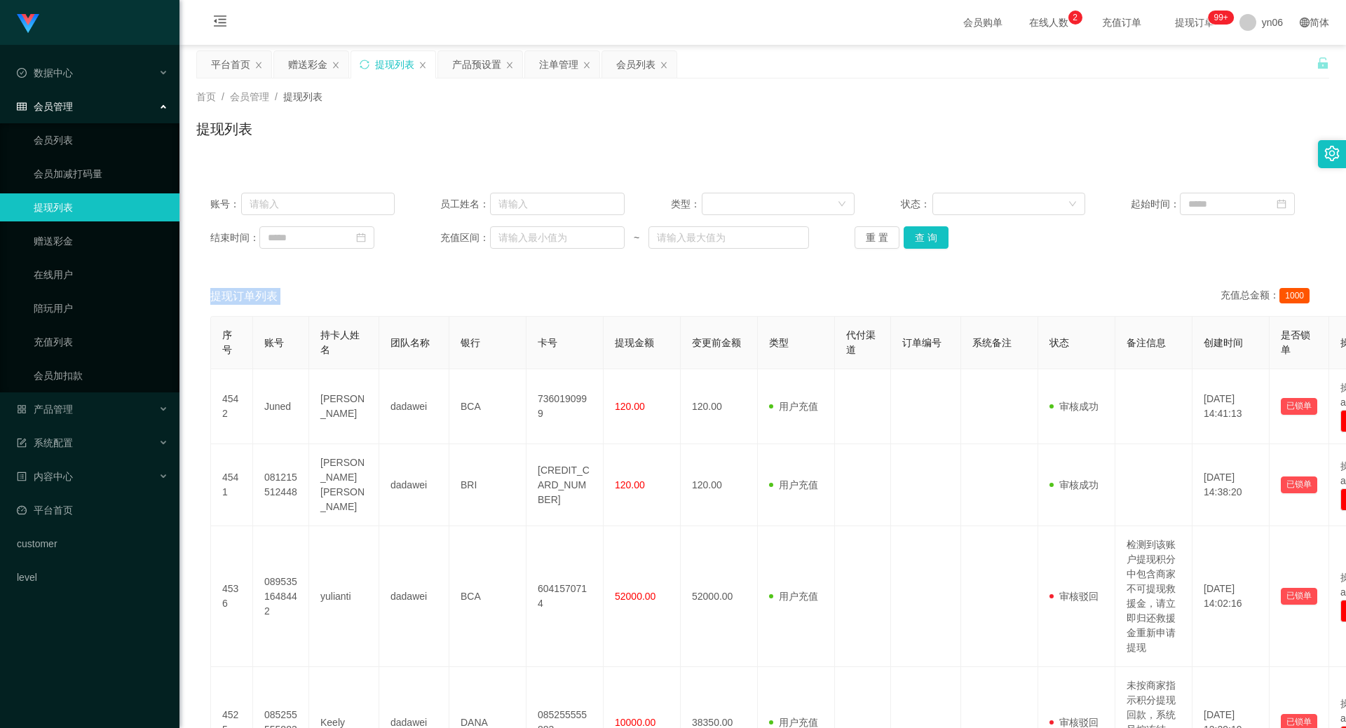
click at [937, 233] on div "重 置 查 询" at bounding box center [947, 237] width 184 height 22
click at [937, 233] on button "查 询" at bounding box center [926, 237] width 45 height 22
click at [937, 233] on div "重 置 查 询" at bounding box center [947, 237] width 184 height 22
click at [937, 233] on button "查 询" at bounding box center [926, 237] width 45 height 22
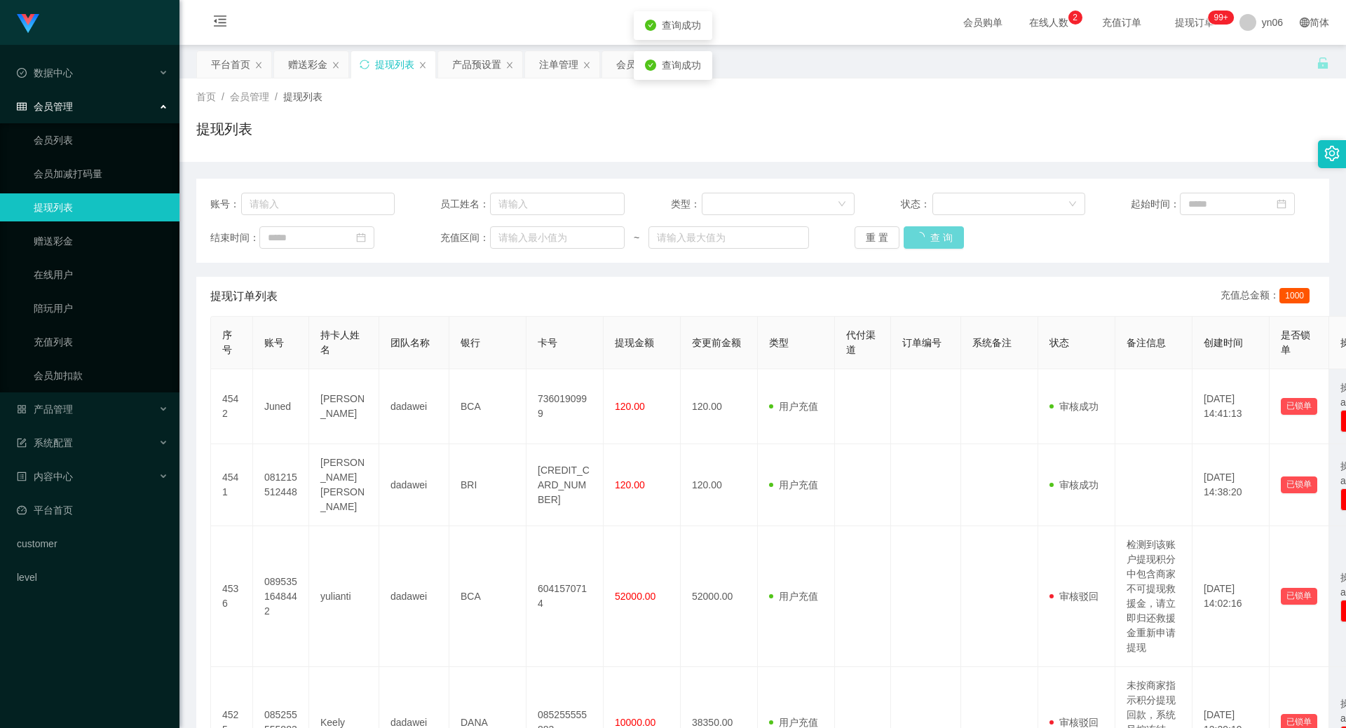
click at [939, 243] on div "重 置 查 询" at bounding box center [947, 237] width 184 height 22
click at [939, 243] on button "查 询" at bounding box center [934, 237] width 60 height 22
click at [939, 243] on div "重 置 查 询" at bounding box center [947, 237] width 184 height 22
click at [939, 243] on button "查 询" at bounding box center [926, 237] width 45 height 22
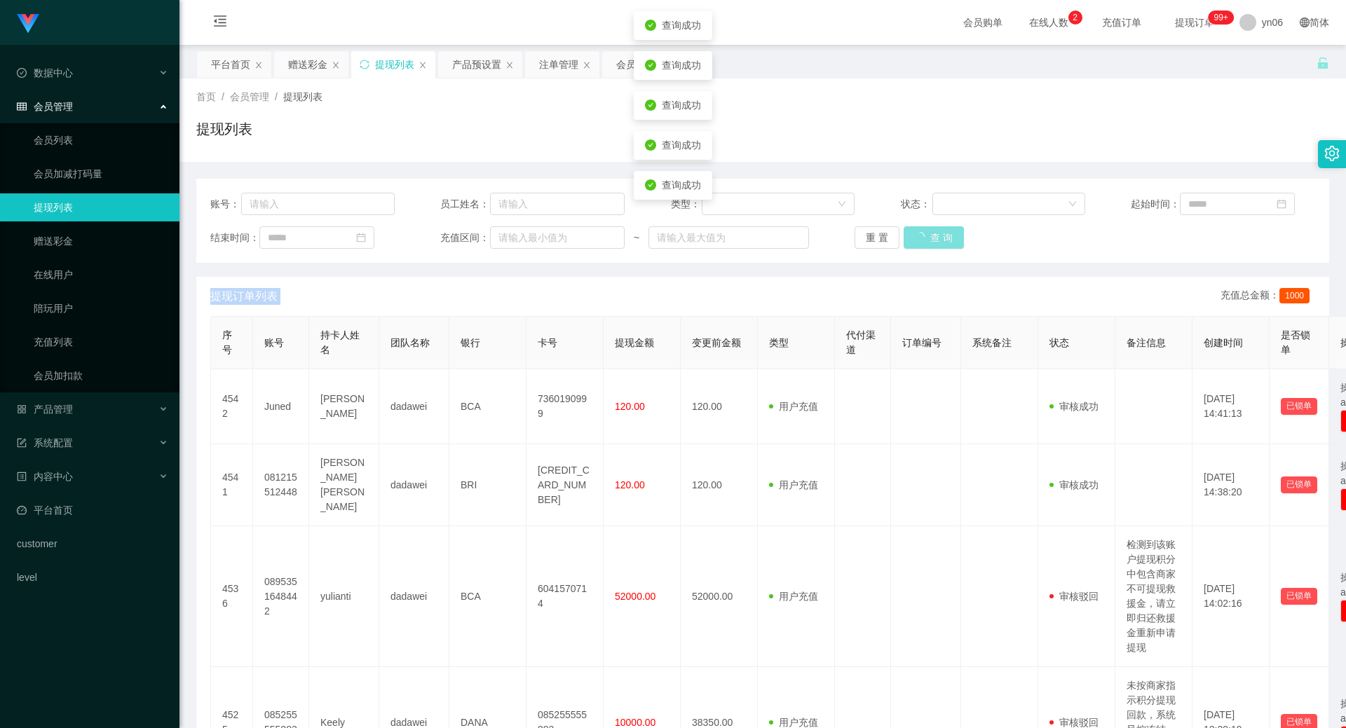
click at [939, 243] on button "查 询" at bounding box center [934, 237] width 60 height 22
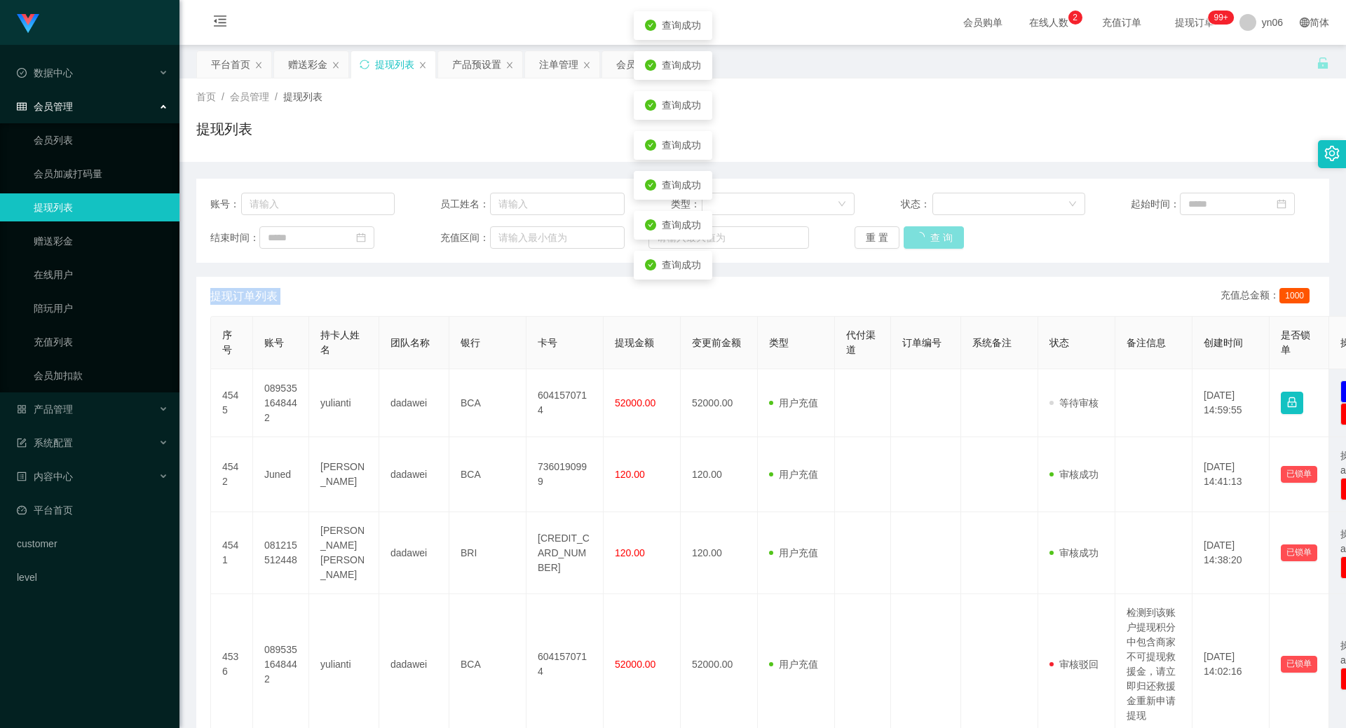
click at [939, 243] on button "查 询" at bounding box center [934, 237] width 60 height 22
click at [939, 243] on div "重 置 查 询" at bounding box center [947, 237] width 184 height 22
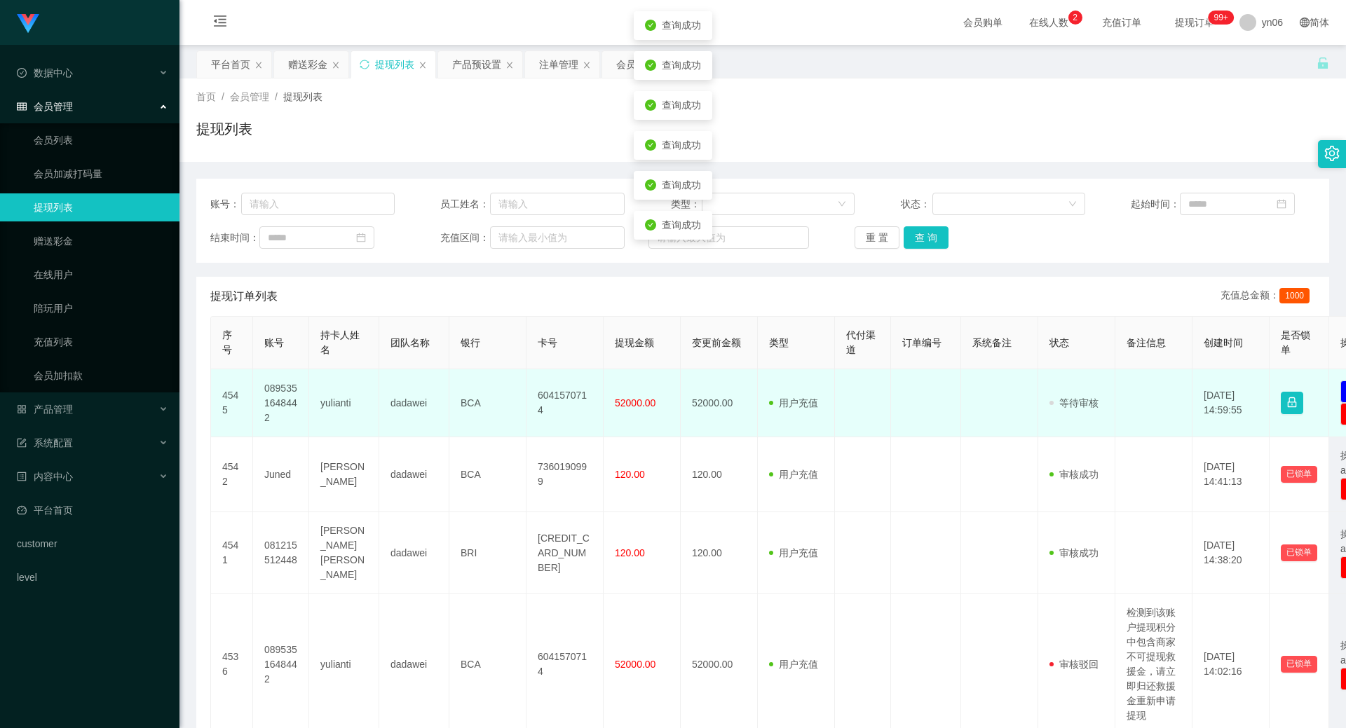
click at [332, 407] on td "yulianti" at bounding box center [344, 403] width 70 height 68
copy td "yulianti"
click at [287, 398] on td "0895351648442" at bounding box center [281, 403] width 56 height 68
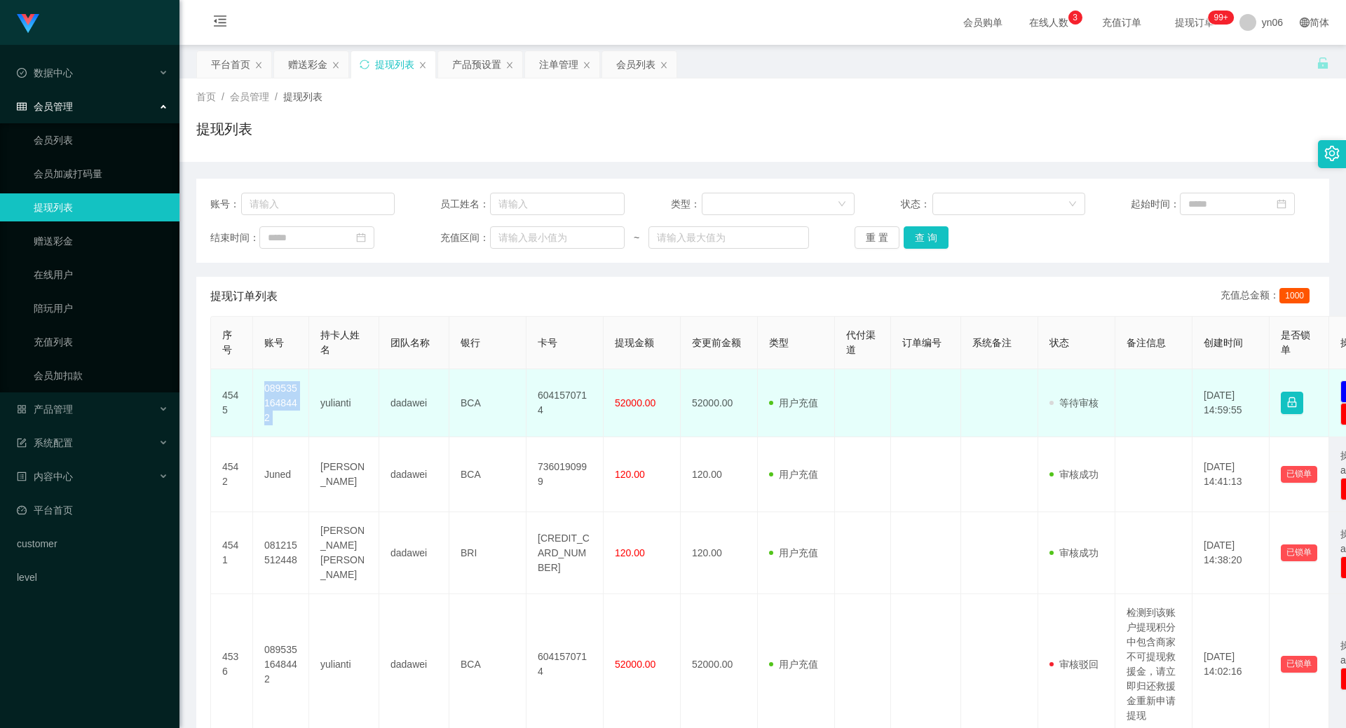
click at [287, 398] on td "0895351648442" at bounding box center [281, 403] width 56 height 68
copy td "0895351648442"
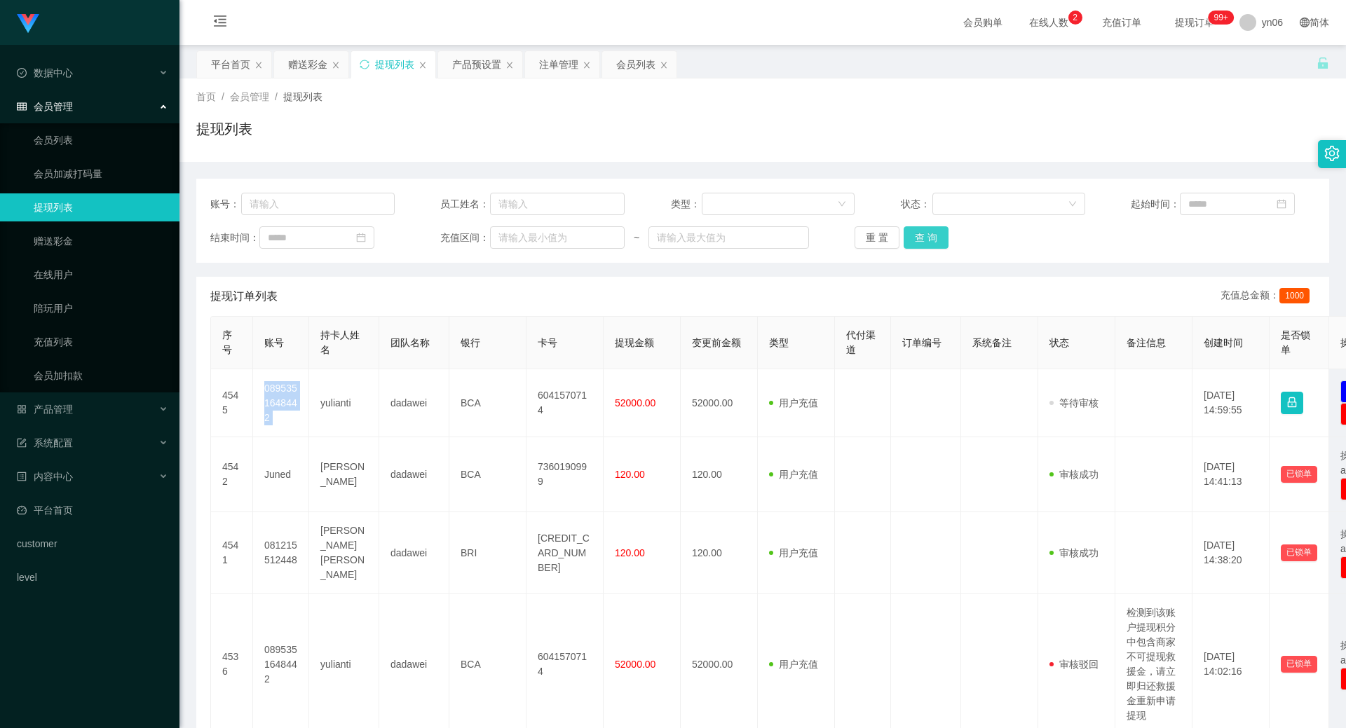
click at [936, 231] on button "查 询" at bounding box center [926, 237] width 45 height 22
click at [935, 233] on div "重 置 查 询" at bounding box center [947, 237] width 184 height 22
click at [935, 233] on button "查 询" at bounding box center [934, 237] width 60 height 22
click at [935, 233] on div "重 置 查 询" at bounding box center [947, 237] width 184 height 22
click at [935, 233] on button "查 询" at bounding box center [934, 237] width 60 height 22
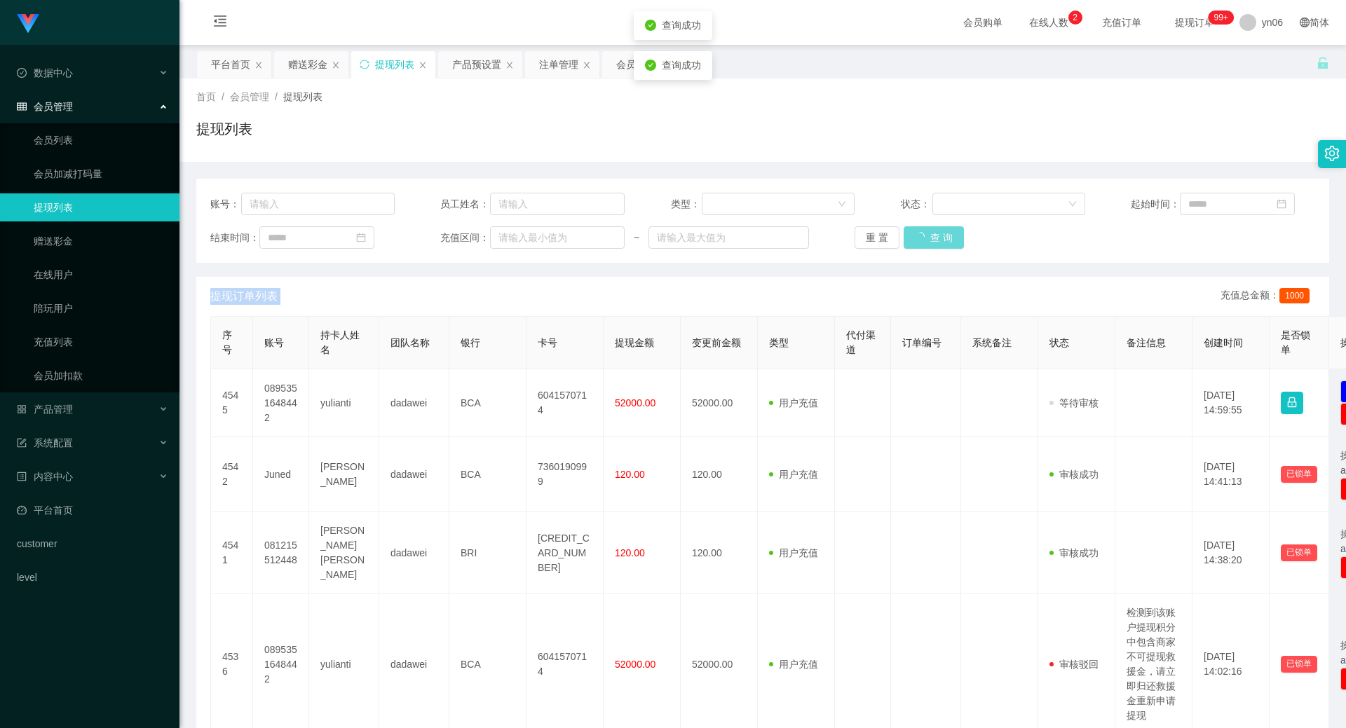
click at [935, 233] on div "重 置 查 询" at bounding box center [947, 237] width 184 height 22
click at [934, 233] on button "查 询" at bounding box center [934, 237] width 60 height 22
click at [934, 233] on div "重 置 查 询" at bounding box center [947, 237] width 184 height 22
click at [934, 233] on button "查 询" at bounding box center [926, 237] width 45 height 22
click at [934, 233] on div "重 置 查 询" at bounding box center [947, 237] width 184 height 22
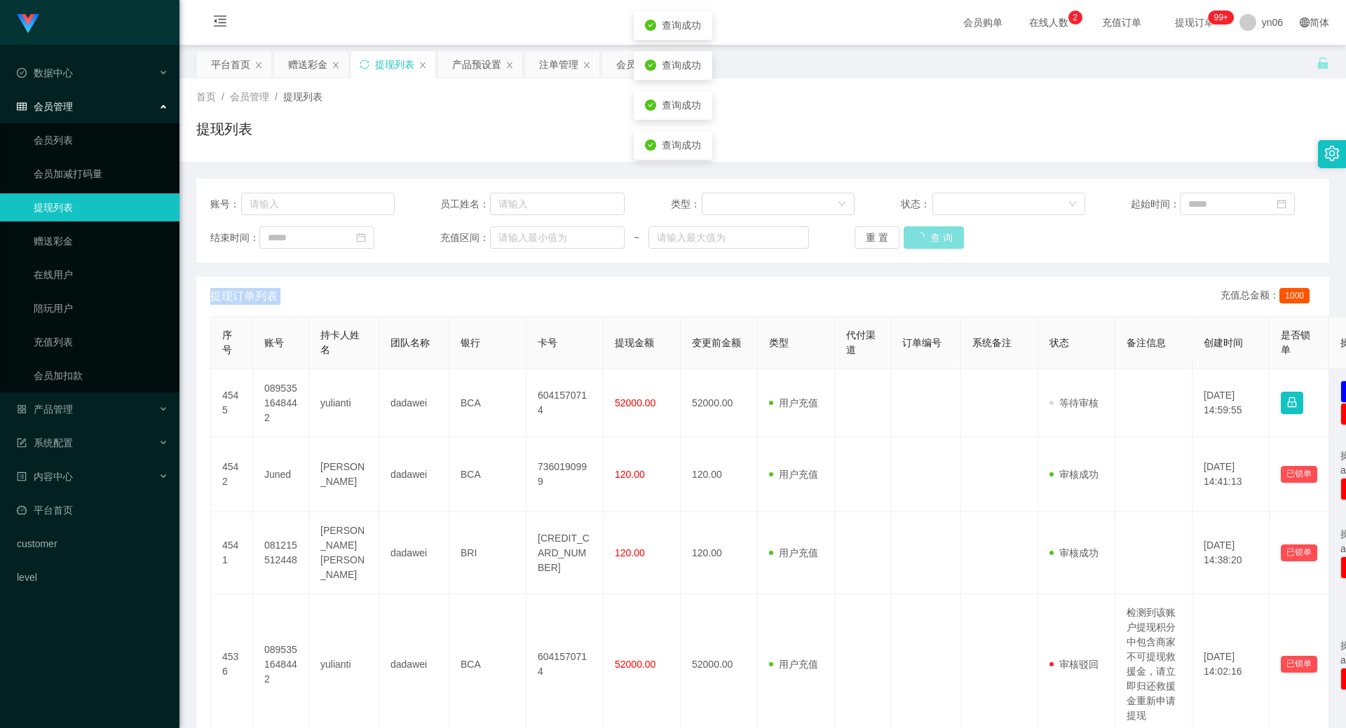
click at [934, 233] on button "查 询" at bounding box center [934, 237] width 60 height 22
click at [934, 233] on div "重 置 查 询" at bounding box center [947, 237] width 184 height 22
click at [934, 233] on button "查 询" at bounding box center [934, 237] width 60 height 22
click at [934, 233] on div "重 置 查 询" at bounding box center [947, 237] width 184 height 22
click at [934, 233] on button "查 询" at bounding box center [926, 237] width 45 height 22
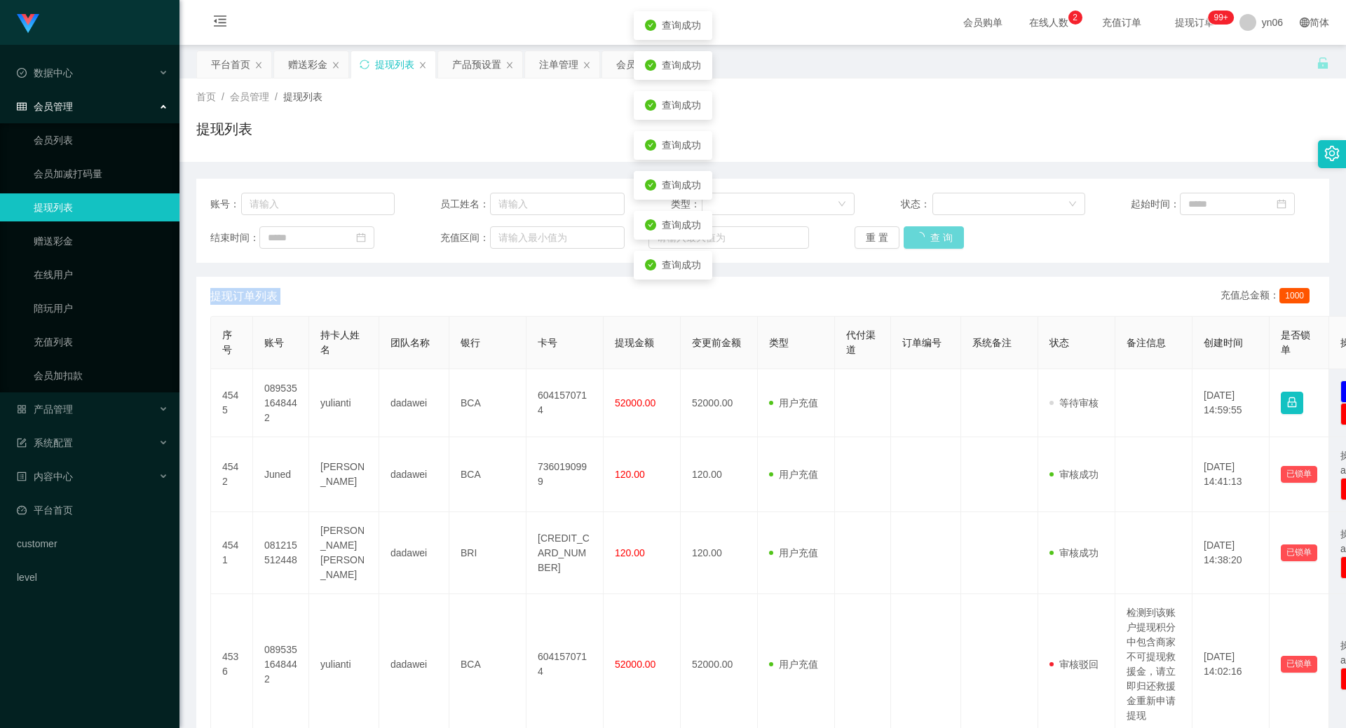
click at [934, 233] on div "重 置 查 询" at bounding box center [947, 237] width 184 height 22
click at [934, 233] on button "查 询" at bounding box center [926, 237] width 45 height 22
click at [934, 233] on div "重 置 查 询" at bounding box center [947, 237] width 184 height 22
click at [934, 233] on button "查 询" at bounding box center [934, 237] width 60 height 22
click at [934, 233] on div "重 置 查 询" at bounding box center [947, 237] width 184 height 22
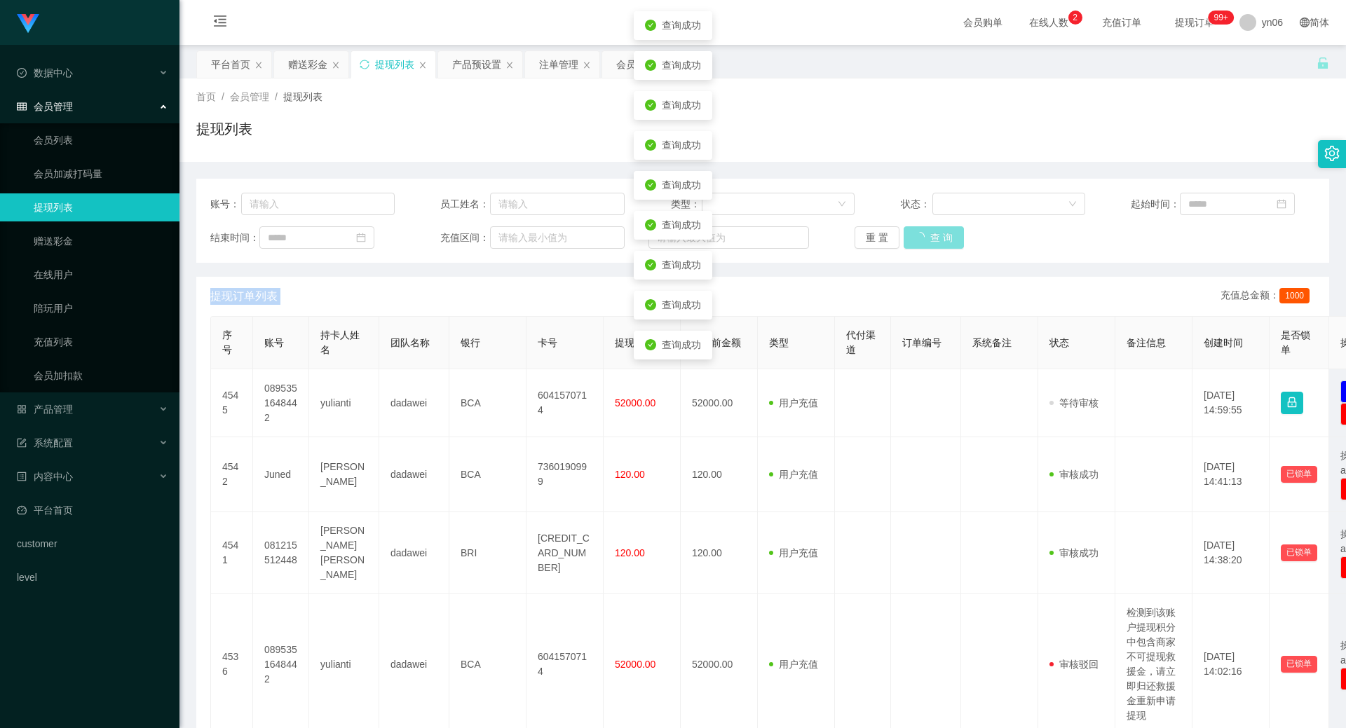
click at [934, 233] on button "查 询" at bounding box center [934, 237] width 60 height 22
click at [934, 233] on div "重 置 查 询" at bounding box center [947, 237] width 184 height 22
click at [934, 233] on button "查 询" at bounding box center [926, 237] width 45 height 22
click at [934, 233] on div "重 置 查 询" at bounding box center [947, 237] width 184 height 22
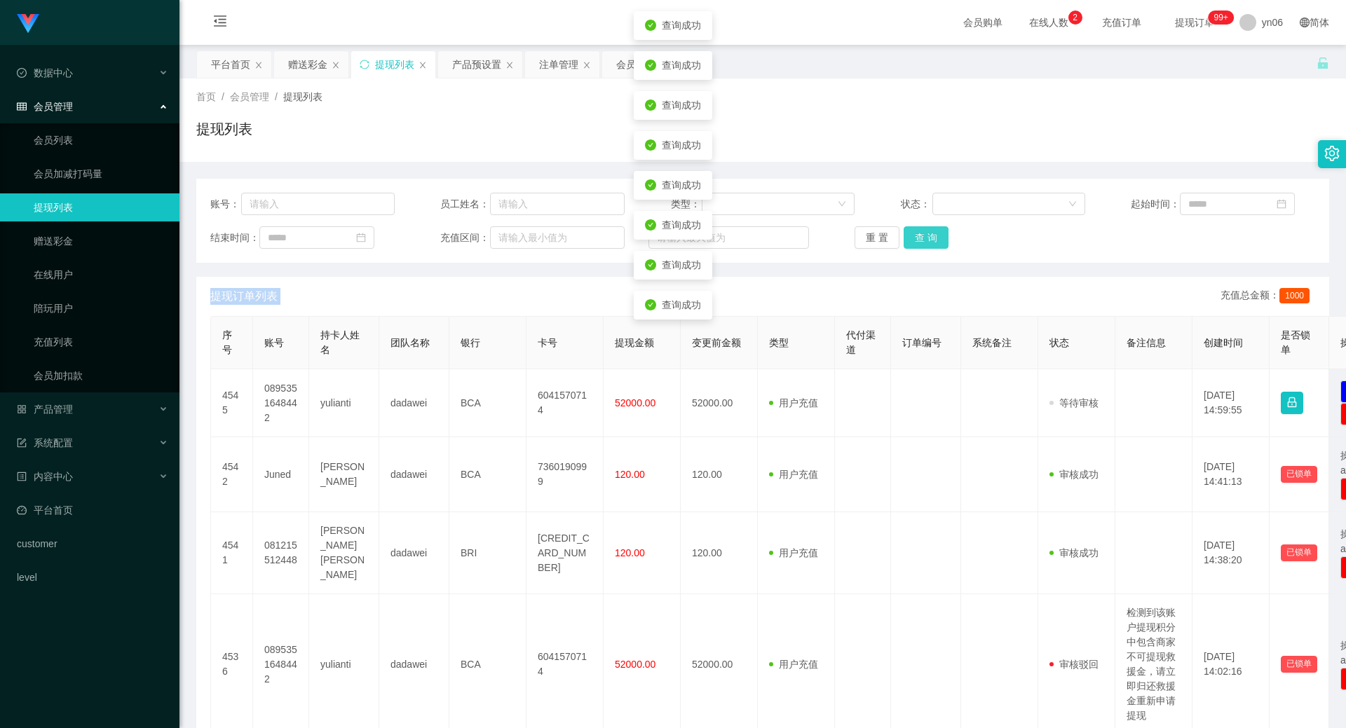
click at [934, 233] on button "查 询" at bounding box center [926, 237] width 45 height 22
click at [934, 233] on div "重 置 查 询" at bounding box center [947, 237] width 184 height 22
click at [934, 233] on button "查 询" at bounding box center [934, 237] width 60 height 22
click at [934, 233] on div "重 置 查 询" at bounding box center [947, 237] width 184 height 22
click at [934, 233] on button "查 询" at bounding box center [926, 237] width 45 height 22
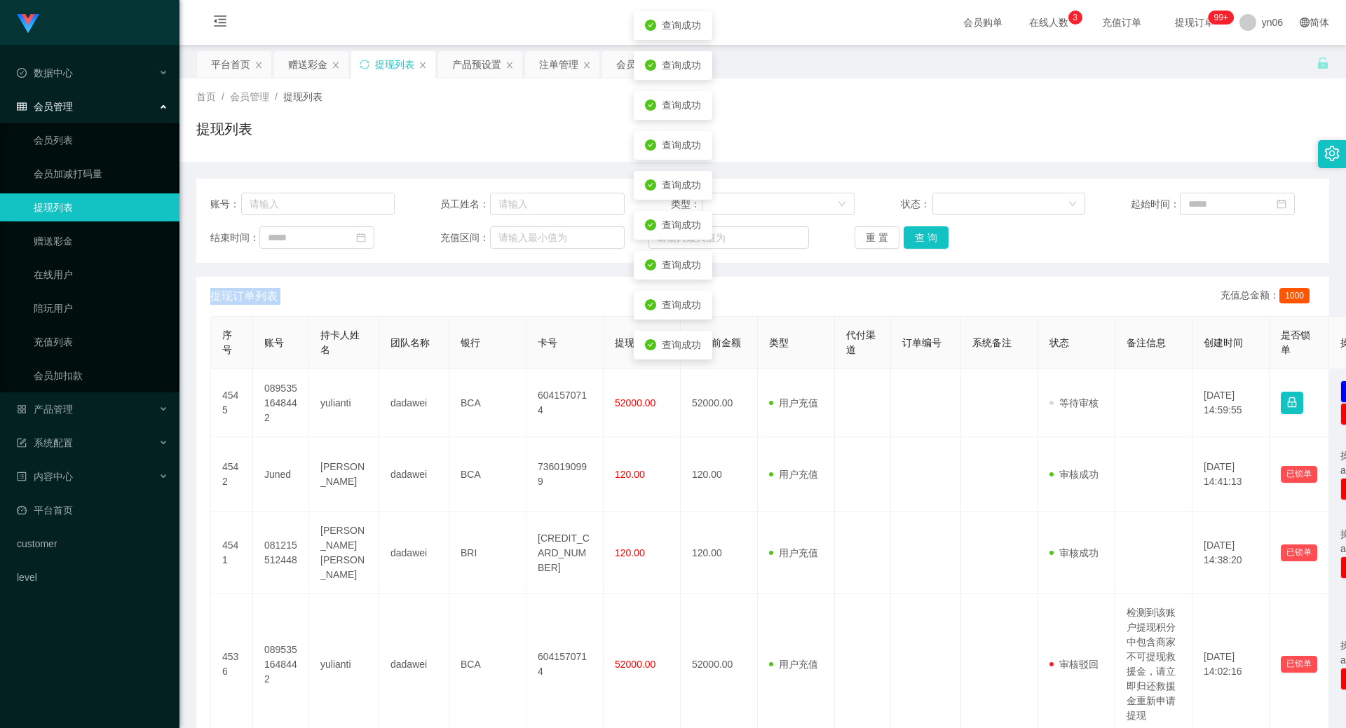
click at [934, 233] on div "重 置 查 询" at bounding box center [947, 237] width 184 height 22
click at [934, 232] on button "查 询" at bounding box center [926, 237] width 45 height 22
click at [934, 232] on div "重 置 查 询" at bounding box center [947, 237] width 184 height 22
click at [934, 231] on button "查 询" at bounding box center [926, 237] width 45 height 22
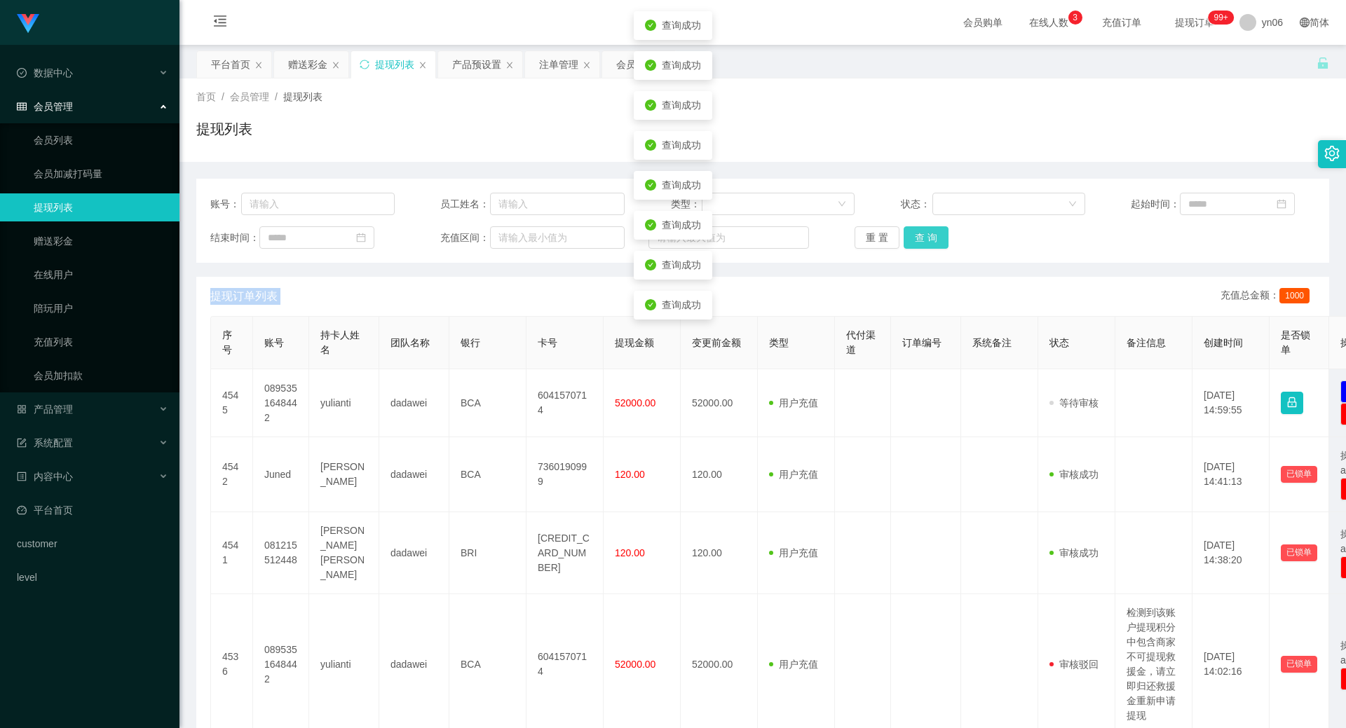
click at [934, 231] on button "查 询" at bounding box center [926, 237] width 45 height 22
click at [934, 231] on div "重 置 查 询" at bounding box center [947, 237] width 184 height 22
click at [934, 231] on button "查 询" at bounding box center [926, 237] width 45 height 22
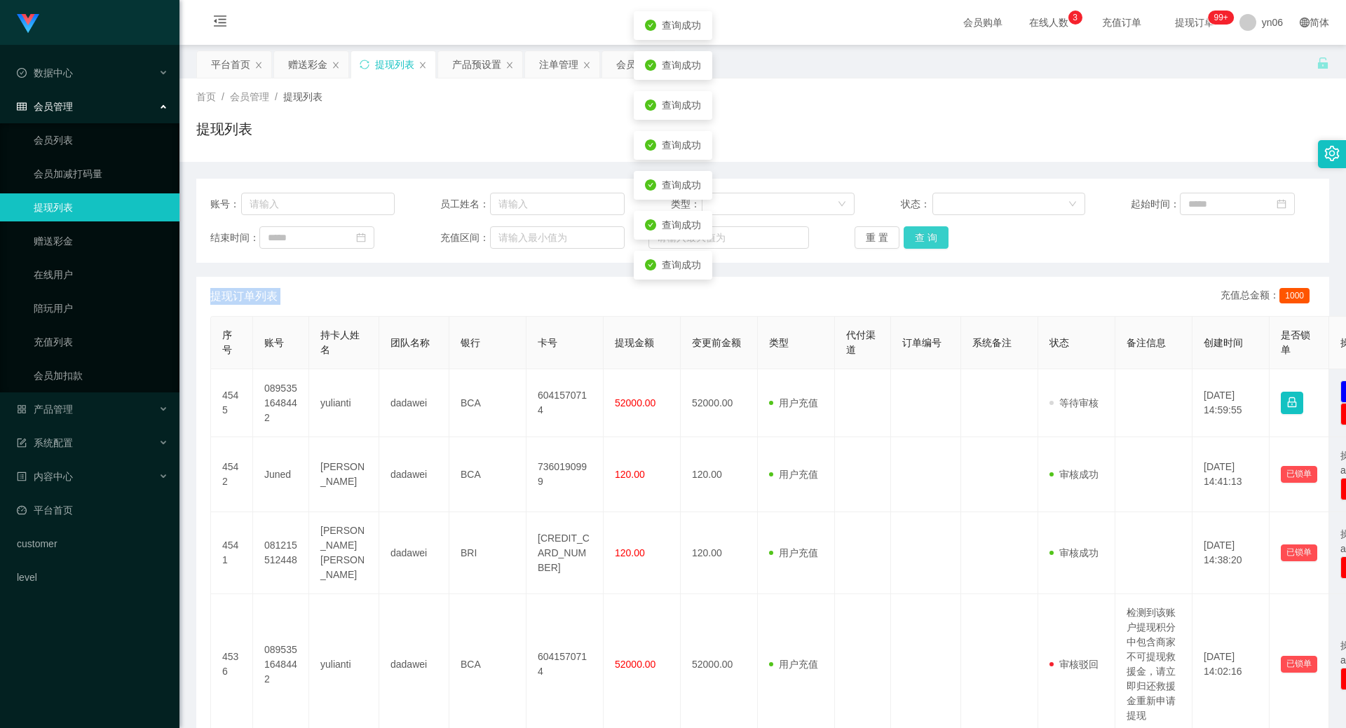
click at [934, 231] on button "查 询" at bounding box center [926, 237] width 45 height 22
click at [934, 231] on button "查 询" at bounding box center [934, 237] width 60 height 22
click at [934, 231] on button "查 询" at bounding box center [926, 237] width 45 height 22
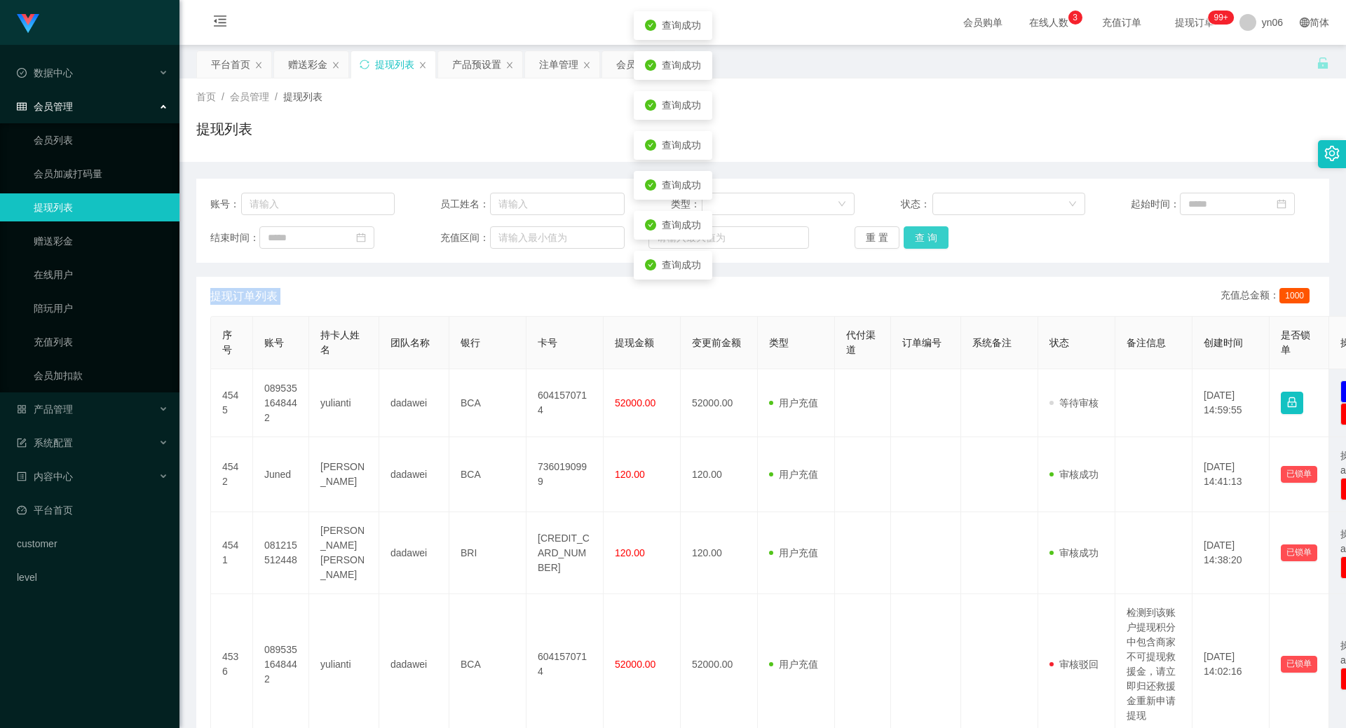
click at [934, 231] on div "重 置 查 询" at bounding box center [947, 237] width 184 height 22
click at [934, 231] on button "查 询" at bounding box center [926, 237] width 45 height 22
click at [925, 237] on button "查 询" at bounding box center [926, 237] width 45 height 22
click at [925, 237] on div "重 置 查 询" at bounding box center [947, 237] width 184 height 22
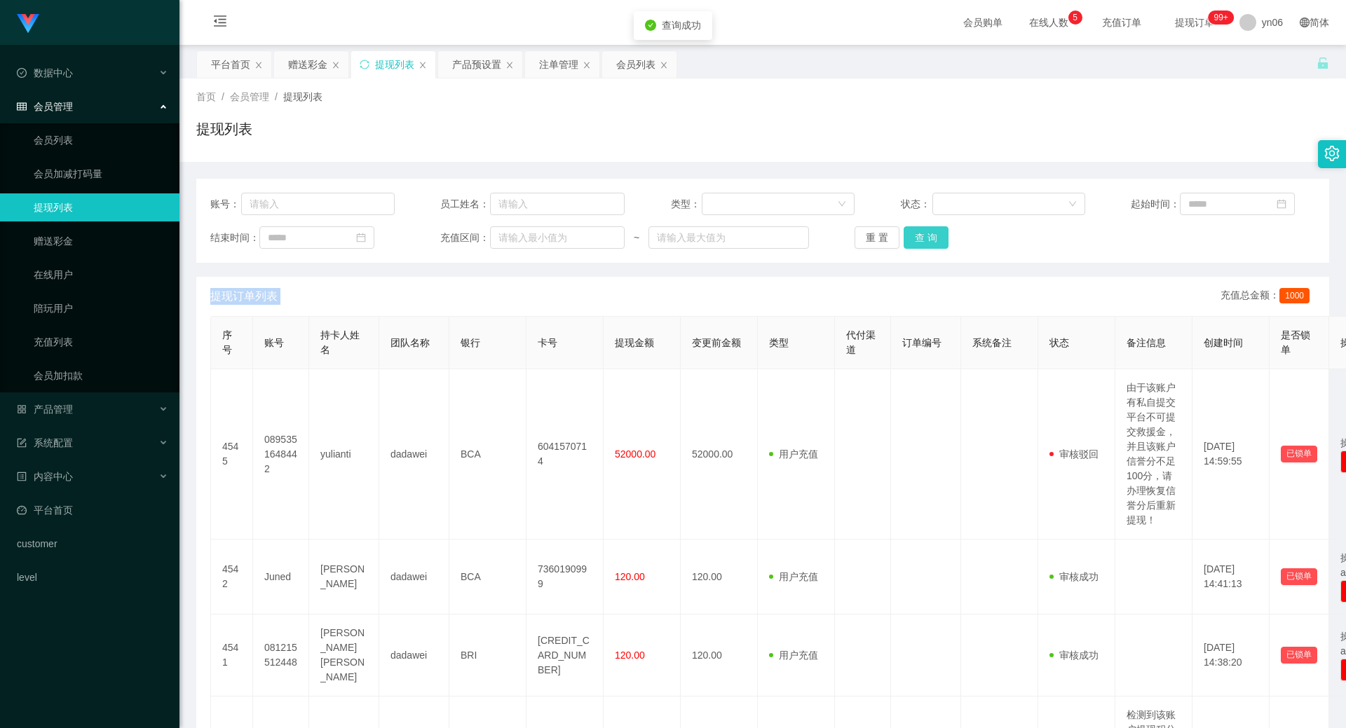
click at [925, 237] on button "查 询" at bounding box center [926, 237] width 45 height 22
click at [925, 237] on div "重 置 查 询" at bounding box center [947, 237] width 184 height 22
click at [925, 237] on button "查 询" at bounding box center [926, 237] width 45 height 22
click at [925, 237] on div "重 置 查 询" at bounding box center [947, 237] width 184 height 22
click at [925, 237] on button "查 询" at bounding box center [926, 237] width 45 height 22
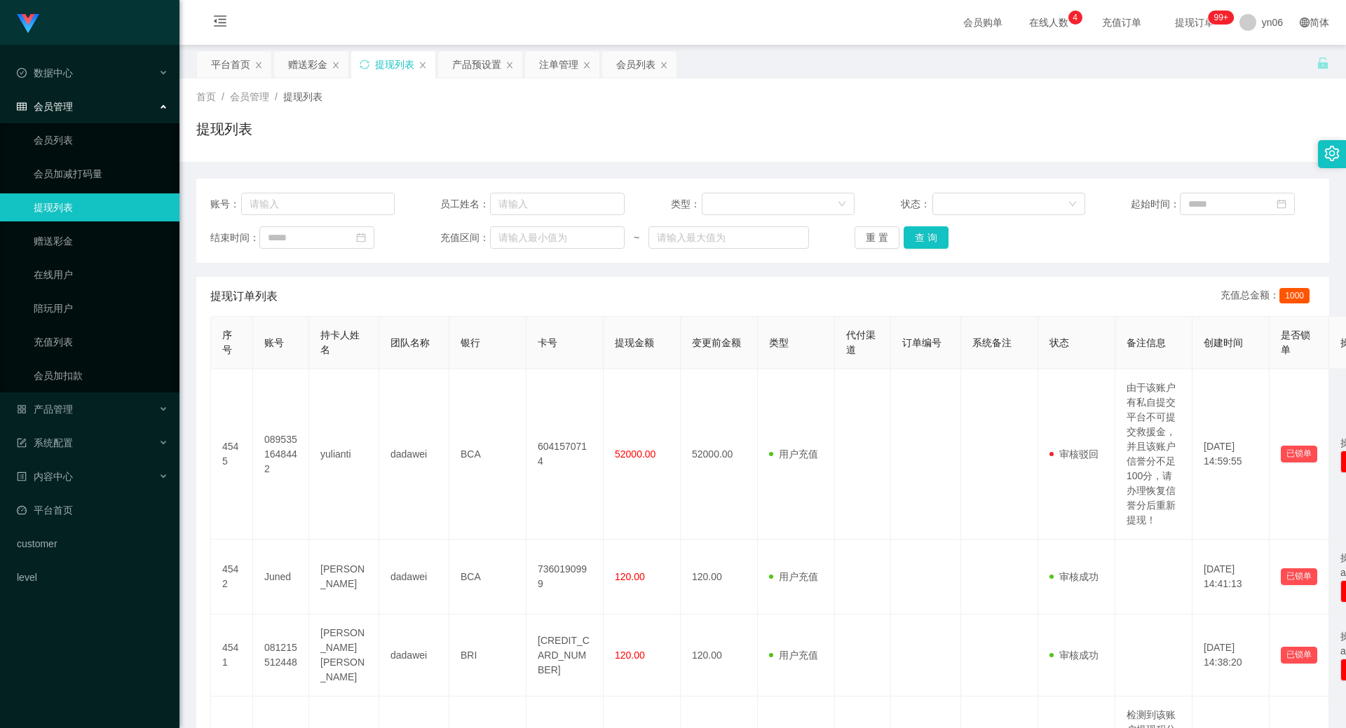
click at [913, 252] on div "账号： 员工姓名： 类型： 状态： 起始时间： 结束时间： 充值区间： ~ 重 置 查 询" at bounding box center [762, 221] width 1133 height 84
click at [919, 236] on button "查 询" at bounding box center [926, 237] width 45 height 22
click at [919, 236] on div "重 置 查 询" at bounding box center [947, 237] width 184 height 22
click at [919, 236] on button "查 询" at bounding box center [926, 237] width 45 height 22
click at [919, 236] on div "重 置 查 询" at bounding box center [947, 237] width 184 height 22
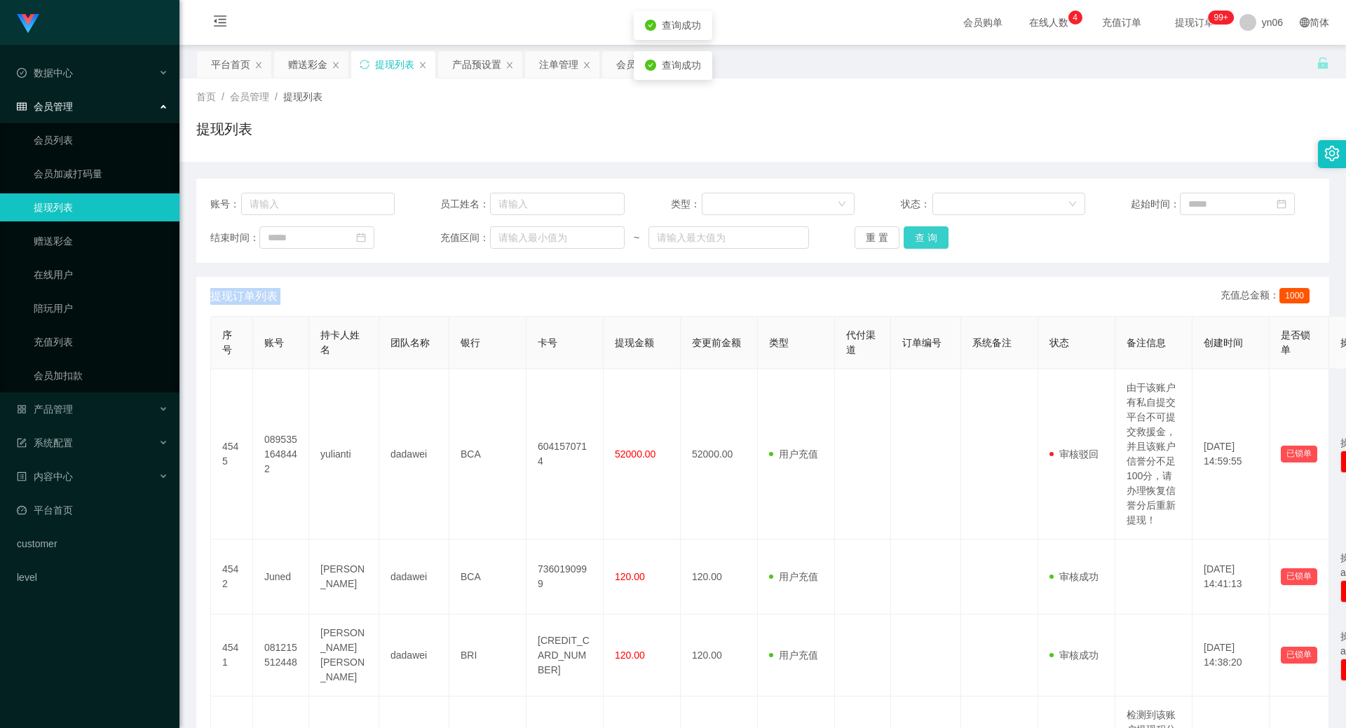
click at [919, 236] on button "查 询" at bounding box center [926, 237] width 45 height 22
click at [919, 237] on div "重 置 查 询" at bounding box center [947, 237] width 184 height 22
click at [919, 237] on button "查 询" at bounding box center [934, 237] width 60 height 22
click at [919, 235] on div "重 置 查 询" at bounding box center [947, 237] width 184 height 22
click at [919, 235] on button "查 询" at bounding box center [926, 237] width 45 height 22
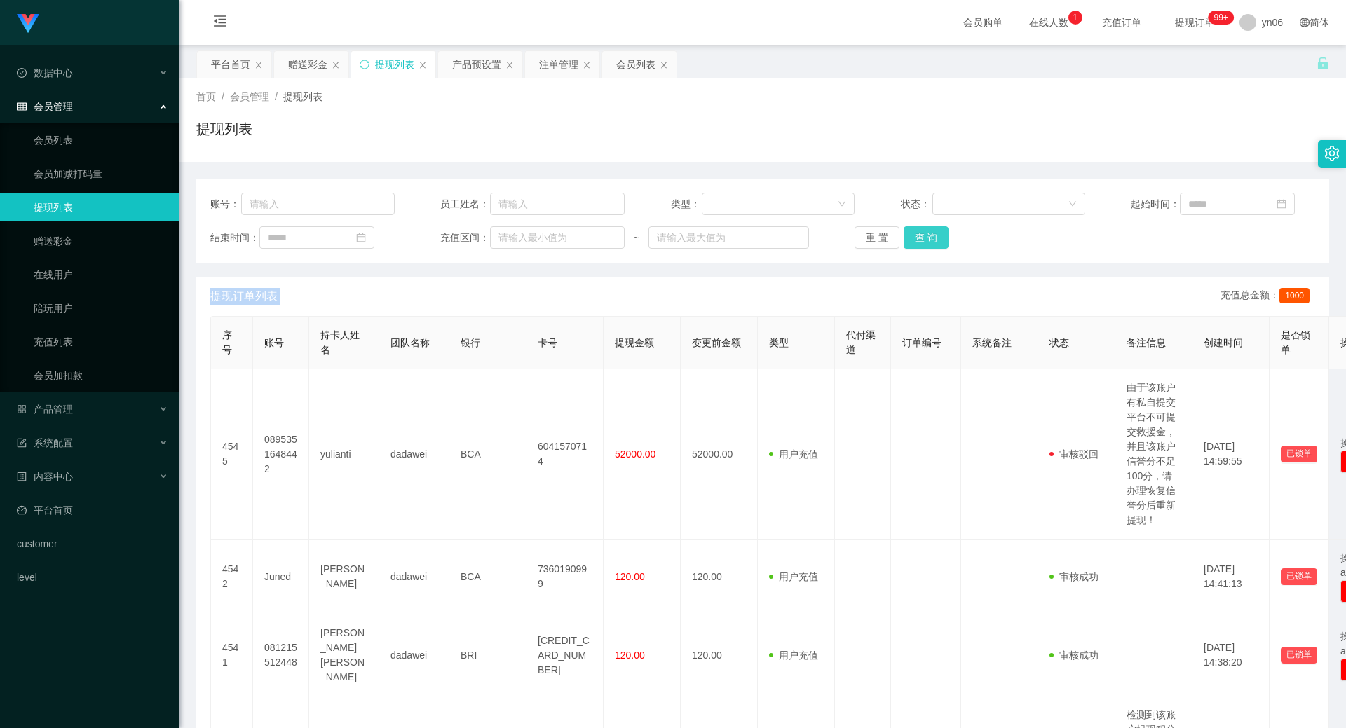
click at [925, 237] on button "查 询" at bounding box center [926, 237] width 45 height 22
click at [925, 237] on div "重 置 查 询" at bounding box center [947, 237] width 184 height 22
click at [925, 237] on button "查 询" at bounding box center [926, 237] width 45 height 22
click at [241, 57] on div "平台首页" at bounding box center [230, 64] width 39 height 27
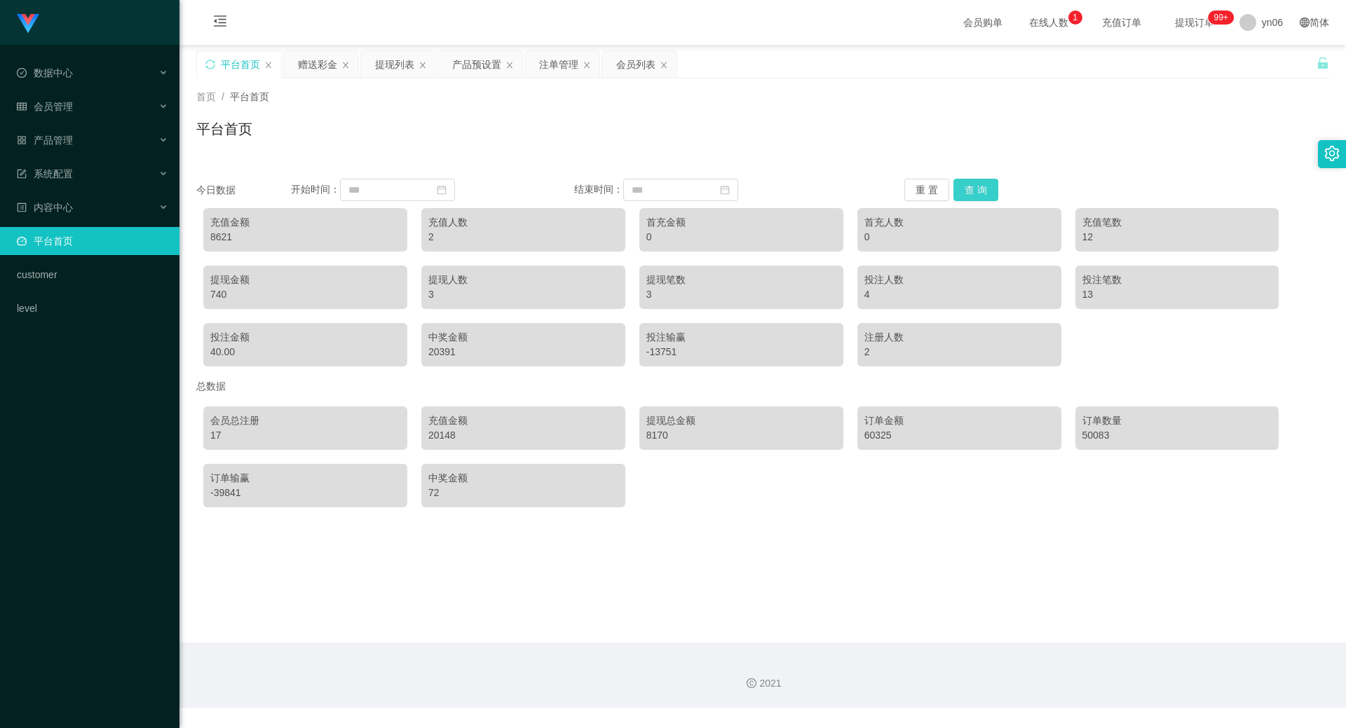
click at [963, 189] on button "查 询" at bounding box center [975, 190] width 45 height 22
click at [963, 191] on button "查 询" at bounding box center [975, 190] width 45 height 22
click at [965, 196] on button "查 询" at bounding box center [975, 190] width 45 height 22
click at [965, 197] on button "查 询" at bounding box center [975, 190] width 45 height 22
click at [967, 197] on button "查 询" at bounding box center [975, 190] width 45 height 22
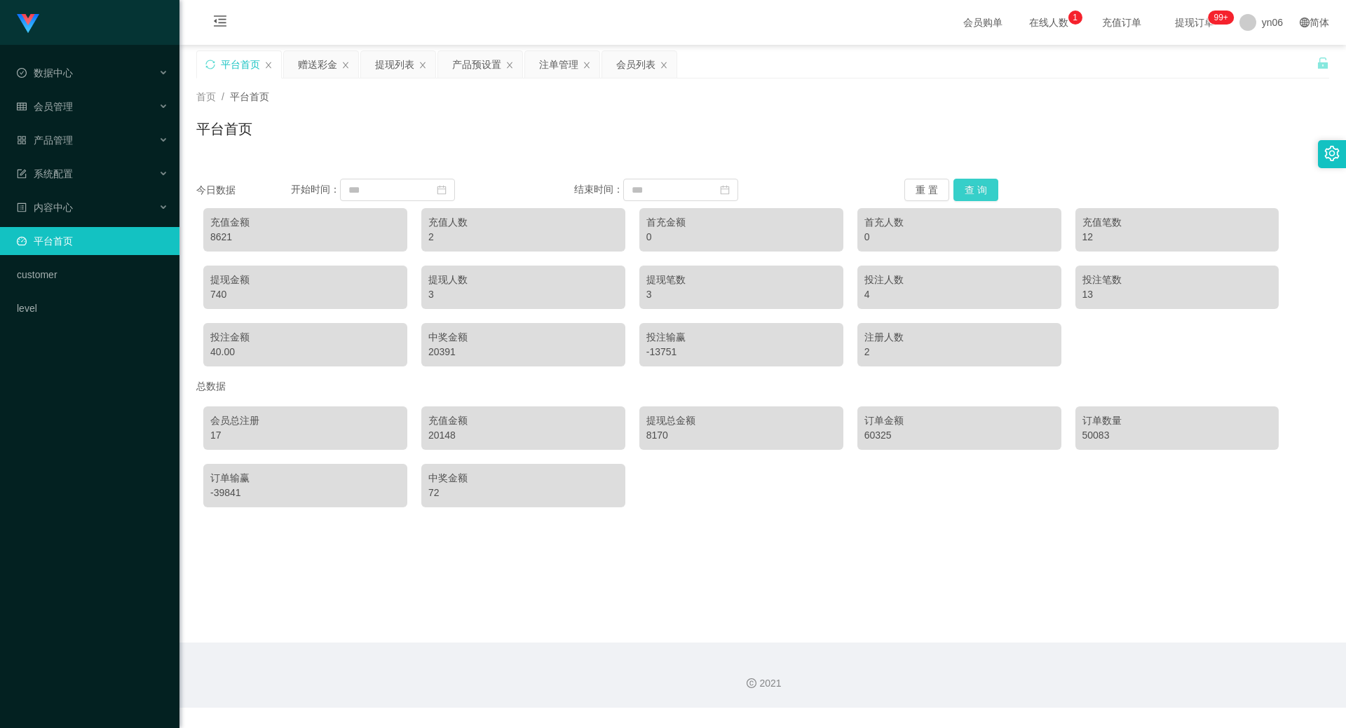
click at [968, 197] on button "查 询" at bounding box center [975, 190] width 45 height 22
click at [968, 198] on button "查 询" at bounding box center [975, 190] width 45 height 22
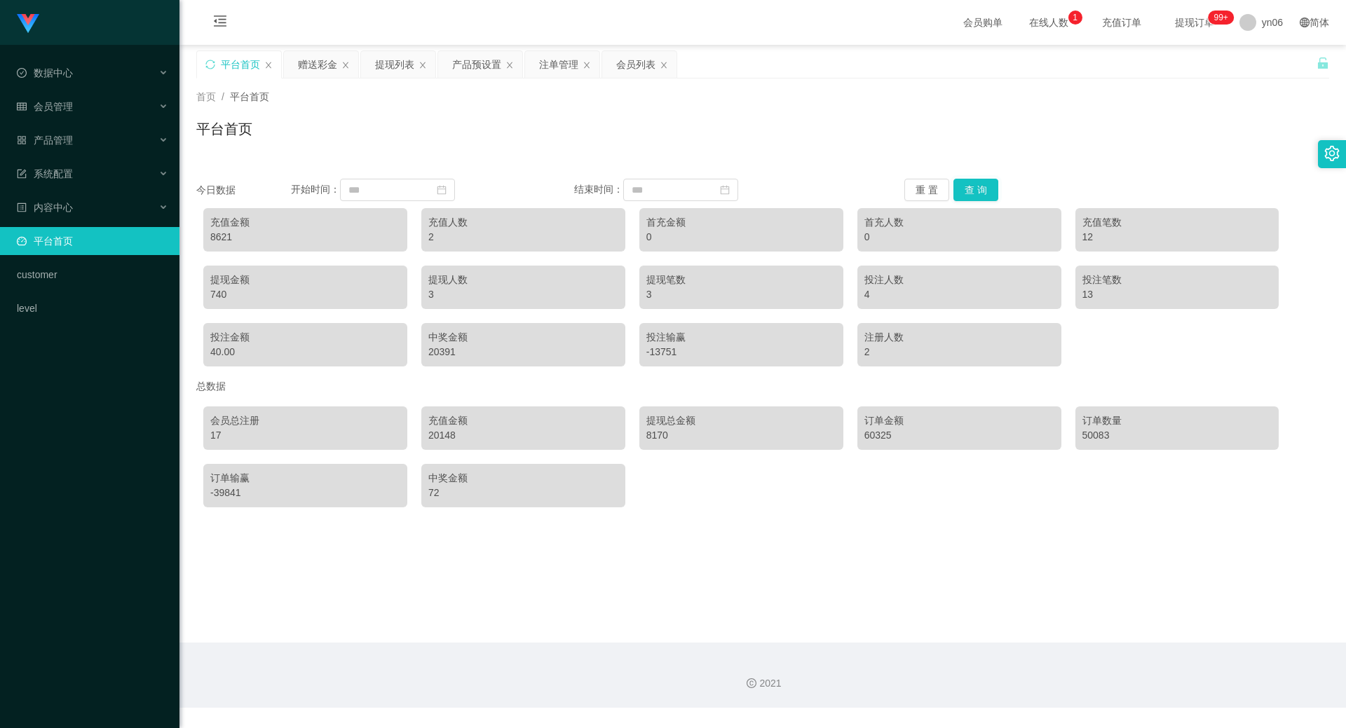
click at [984, 198] on button "查 询" at bounding box center [975, 190] width 45 height 22
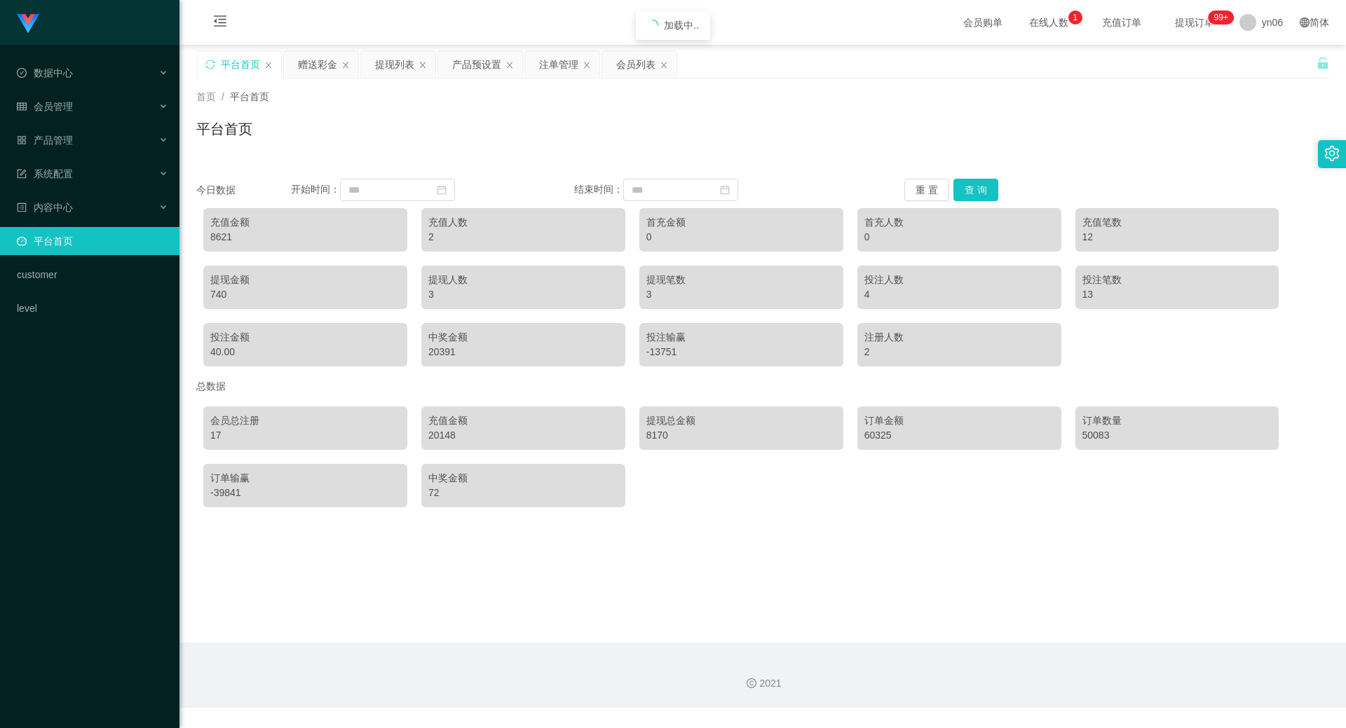
click at [984, 198] on button "查 询" at bounding box center [975, 190] width 45 height 22
drag, startPoint x: 0, startPoint y: 0, endPoint x: 984, endPoint y: 198, distance: 1004.1
click at [984, 198] on button "查 询" at bounding box center [975, 190] width 45 height 22
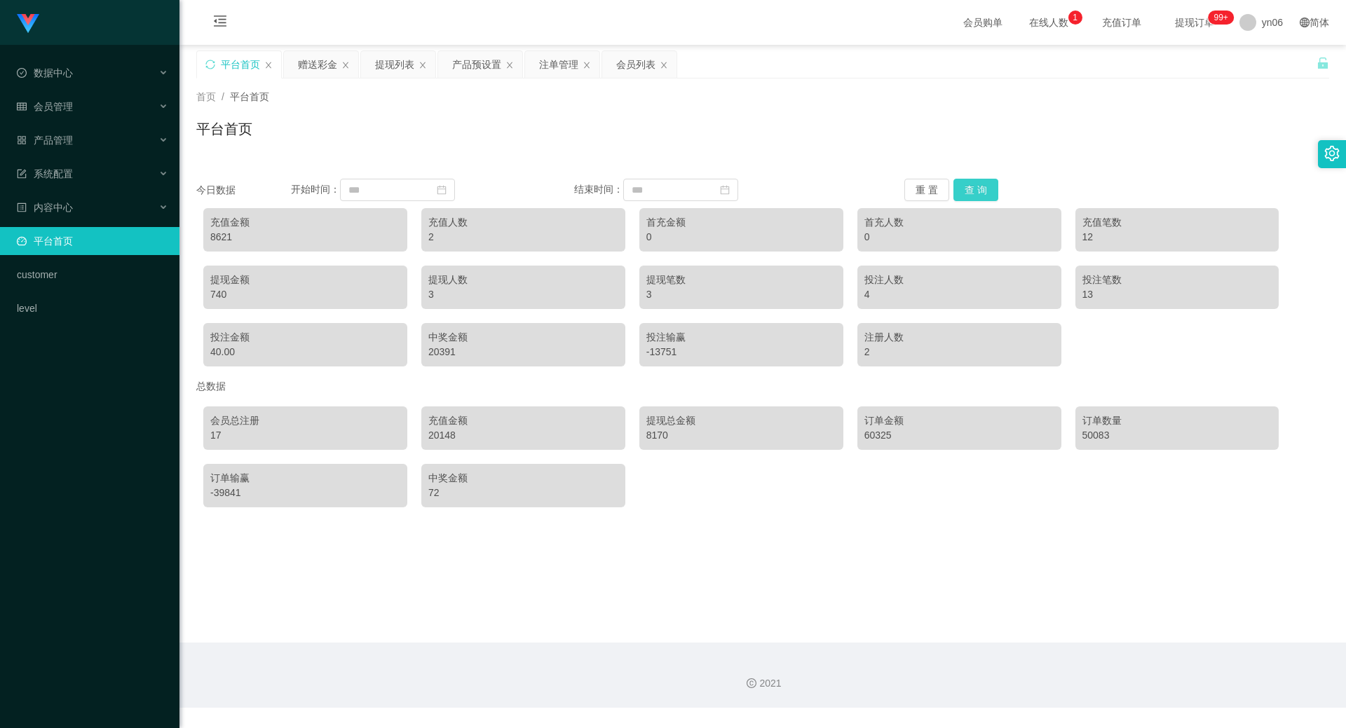
click at [984, 198] on button "查 询" at bounding box center [975, 190] width 45 height 22
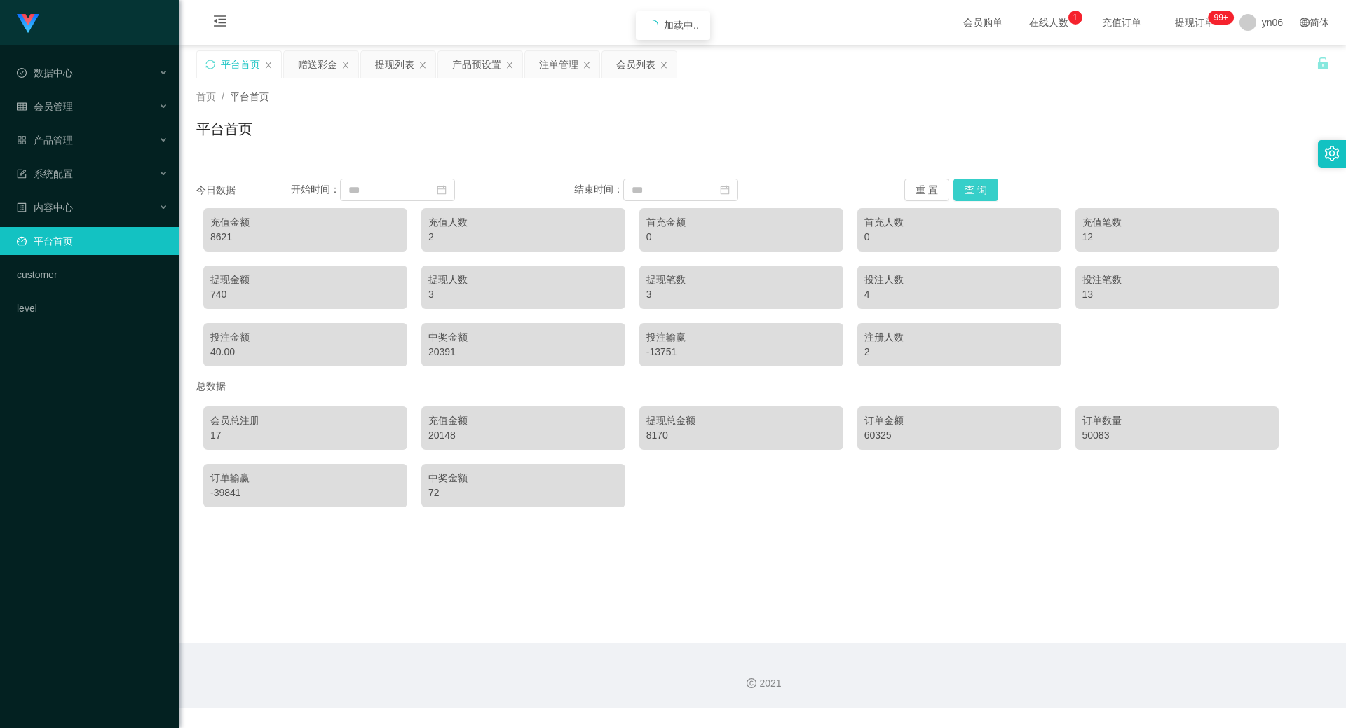
click at [984, 198] on button "查 询" at bounding box center [975, 190] width 45 height 22
click at [984, 197] on button "查 询" at bounding box center [975, 190] width 45 height 22
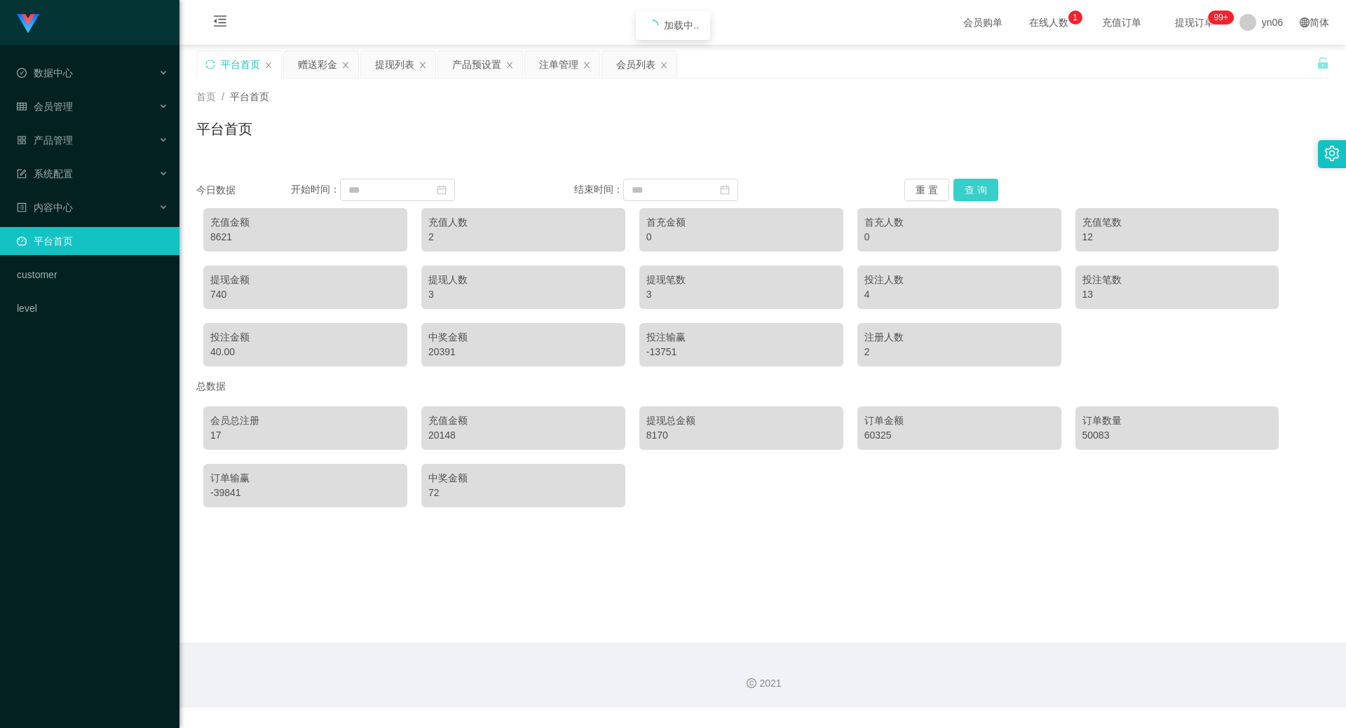
click at [984, 197] on button "查 询" at bounding box center [975, 190] width 45 height 22
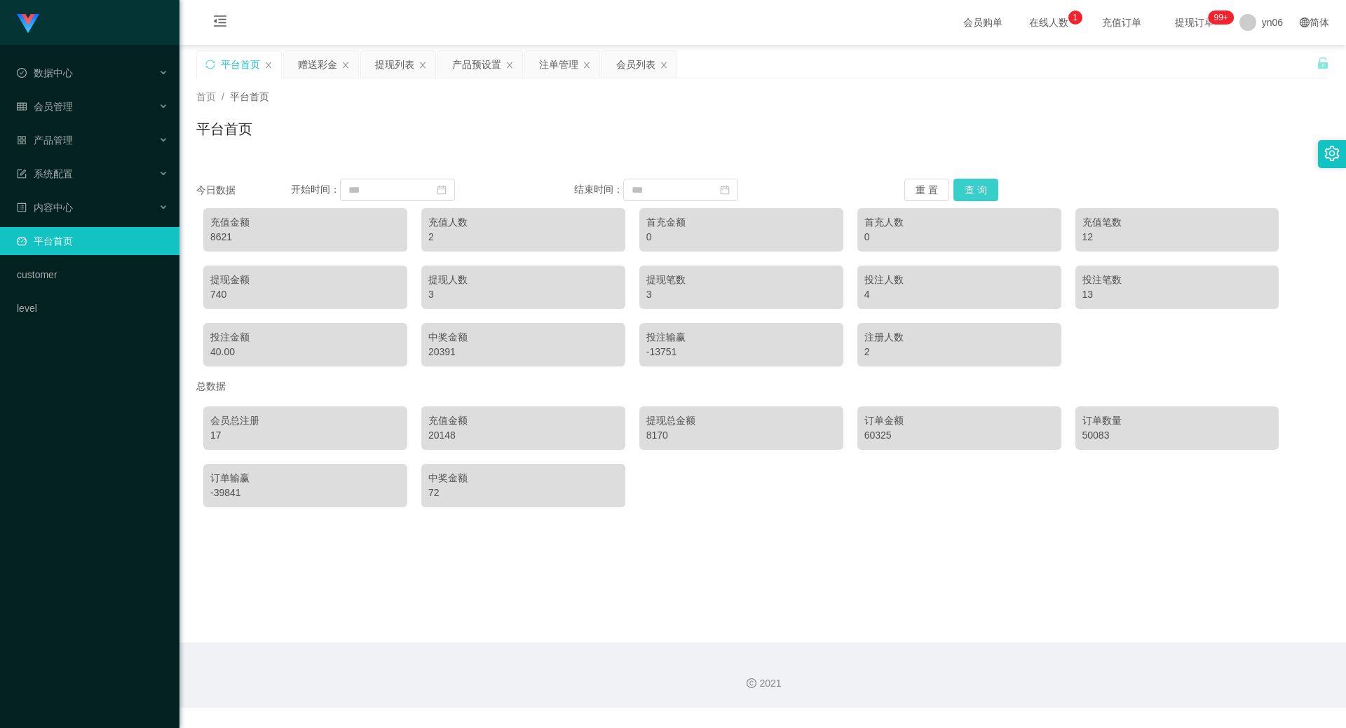
click at [984, 196] on button "查 询" at bounding box center [975, 190] width 45 height 22
click at [984, 195] on button "查 询" at bounding box center [975, 190] width 45 height 22
